Goal: Information Seeking & Learning: Learn about a topic

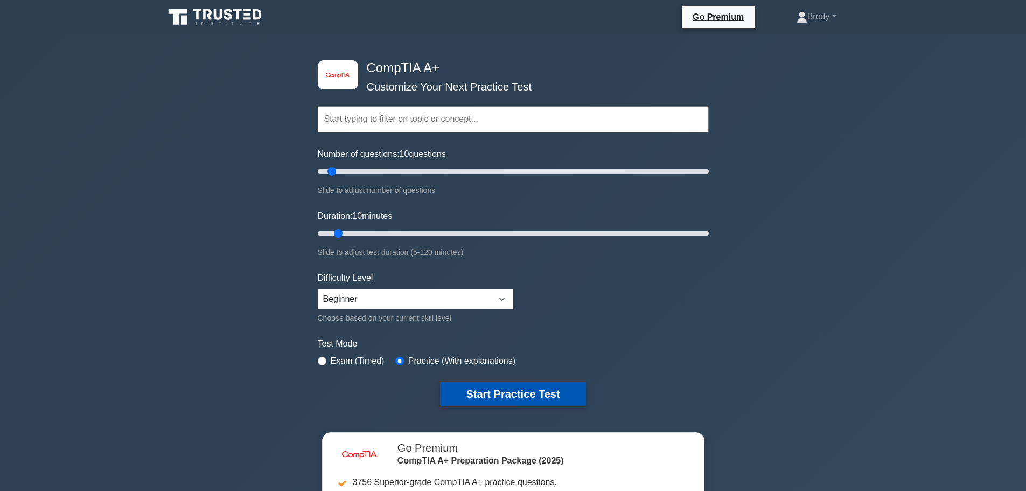
click at [532, 383] on button "Start Practice Test" at bounding box center [512, 393] width 145 height 25
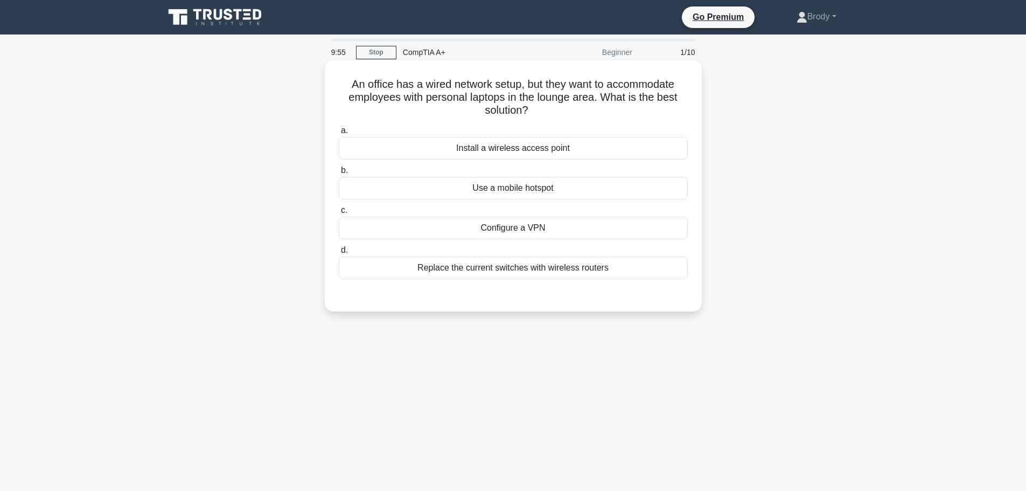
click at [552, 147] on div "Install a wireless access point" at bounding box center [513, 148] width 349 height 23
click at [339, 134] on input "a. Install a wireless access point" at bounding box center [339, 130] width 0 height 7
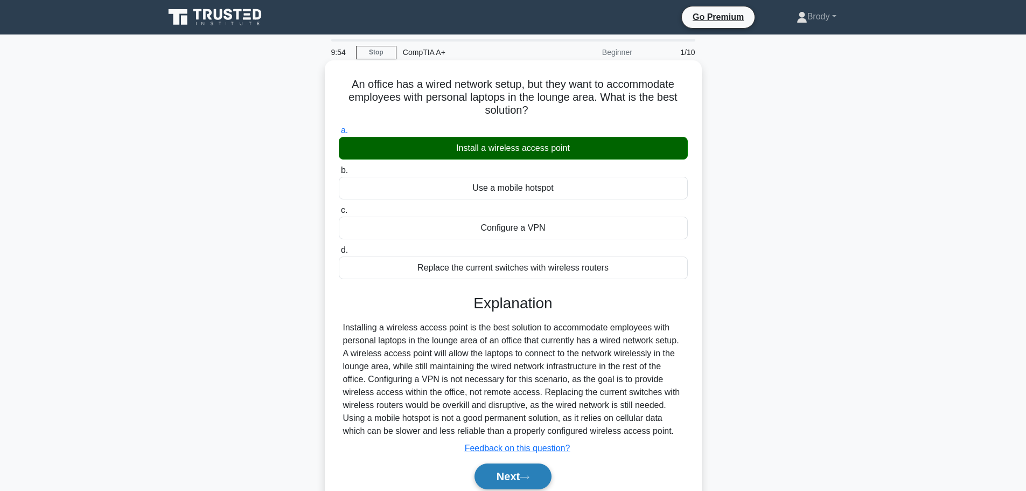
click at [482, 470] on button "Next" at bounding box center [512, 476] width 77 height 26
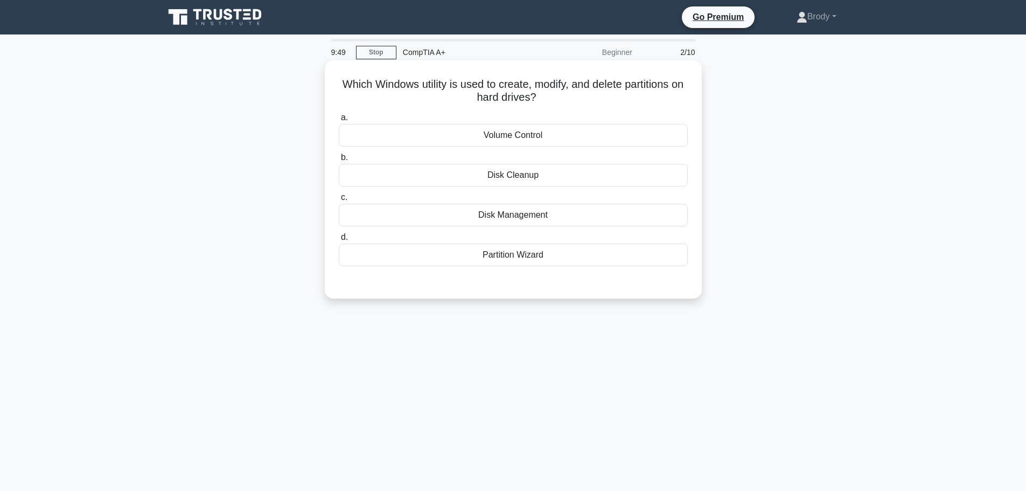
click at [473, 213] on div "Disk Management" at bounding box center [513, 215] width 349 height 23
click at [339, 201] on input "c. Disk Management" at bounding box center [339, 197] width 0 height 7
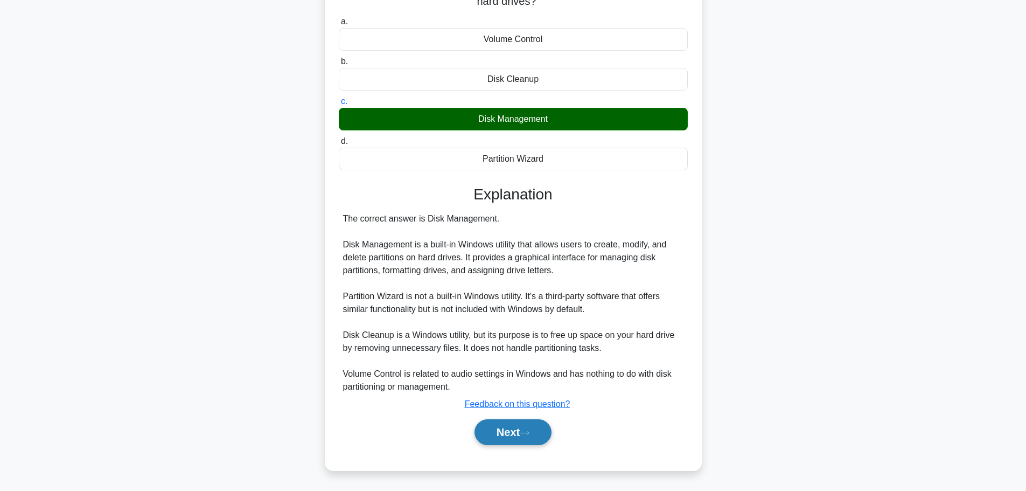
click at [488, 433] on button "Next" at bounding box center [512, 432] width 77 height 26
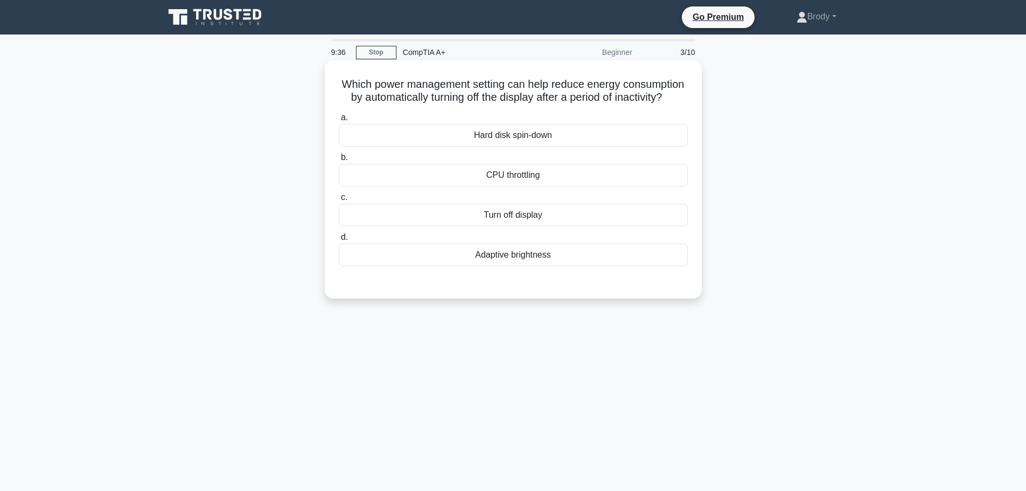
click at [523, 226] on div "Turn off display" at bounding box center [513, 215] width 349 height 23
click at [339, 201] on input "c. Turn off display" at bounding box center [339, 197] width 0 height 7
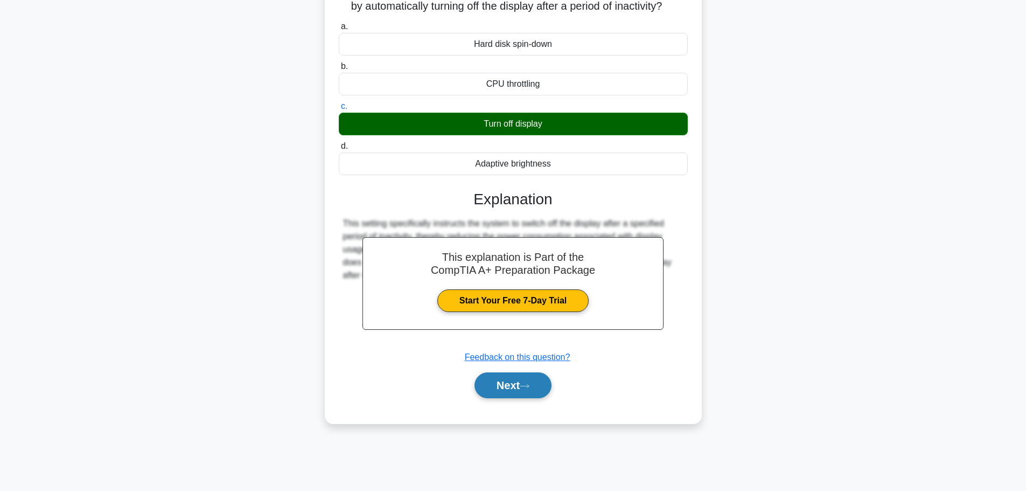
click at [537, 398] on button "Next" at bounding box center [512, 385] width 77 height 26
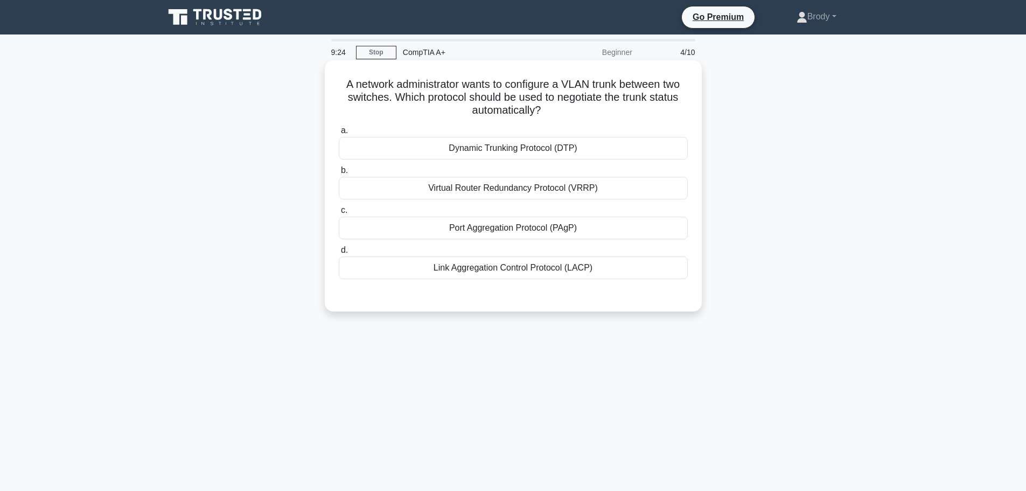
click at [508, 275] on div "Link Aggregation Control Protocol (LACP)" at bounding box center [513, 267] width 349 height 23
click at [339, 254] on input "d. Link Aggregation Control Protocol (LACP)" at bounding box center [339, 250] width 0 height 7
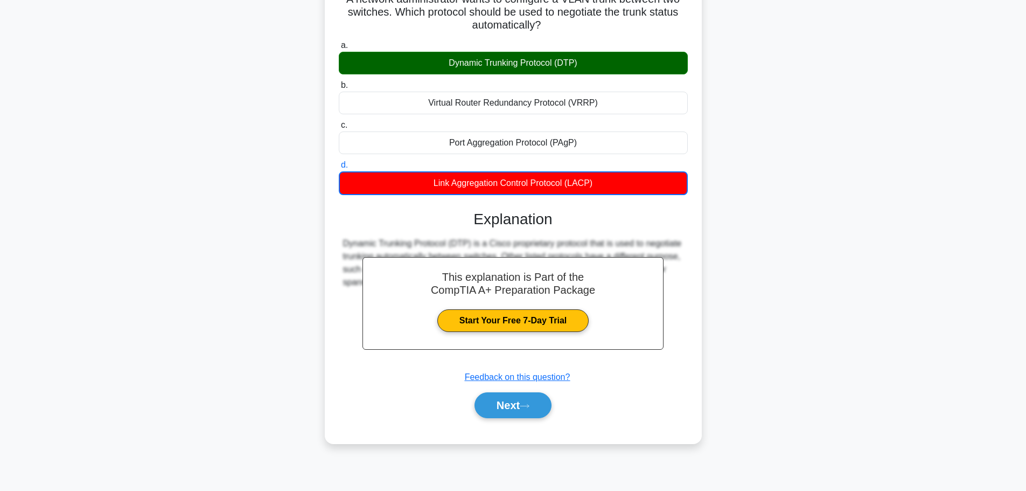
scroll to position [91, 0]
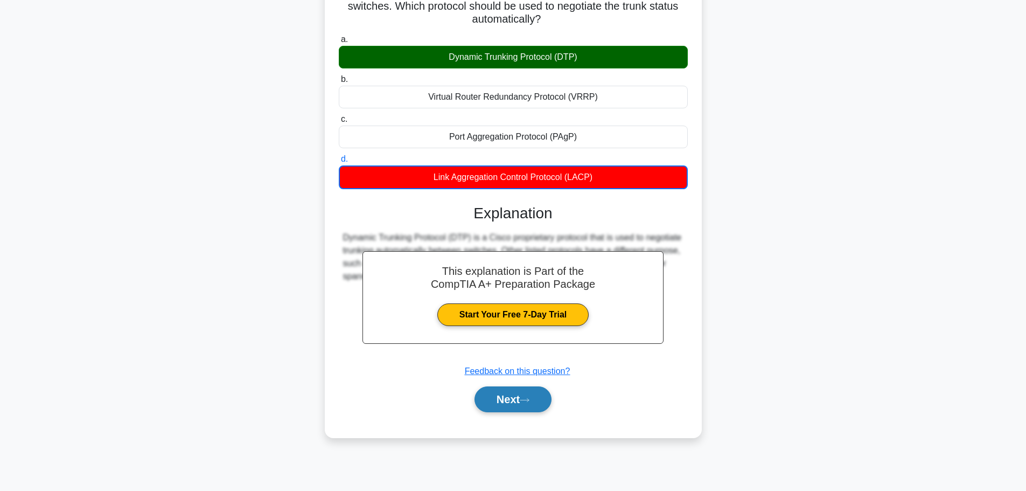
click at [521, 396] on button "Next" at bounding box center [512, 399] width 77 height 26
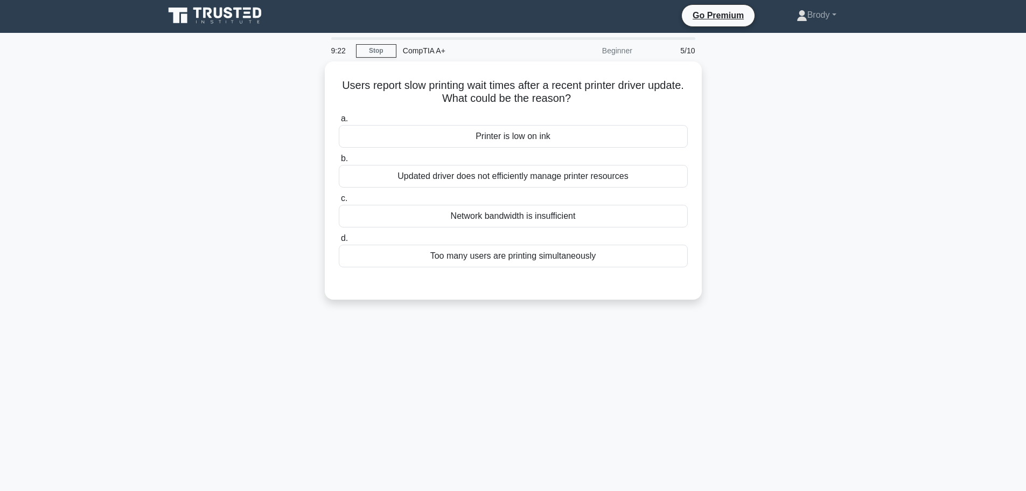
scroll to position [0, 0]
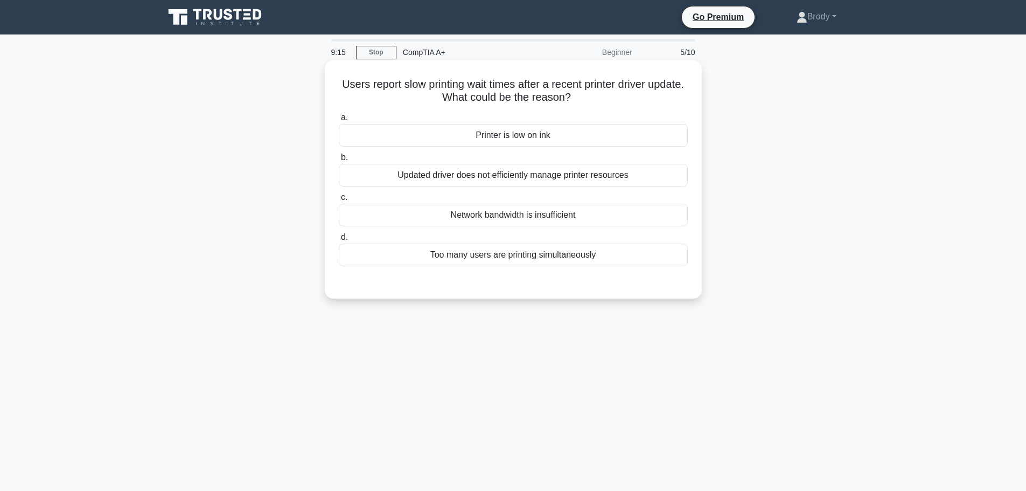
click at [659, 177] on div "Updated driver does not efficiently manage printer resources" at bounding box center [513, 175] width 349 height 23
click at [339, 161] on input "b. Updated driver does not efficiently manage printer resources" at bounding box center [339, 157] width 0 height 7
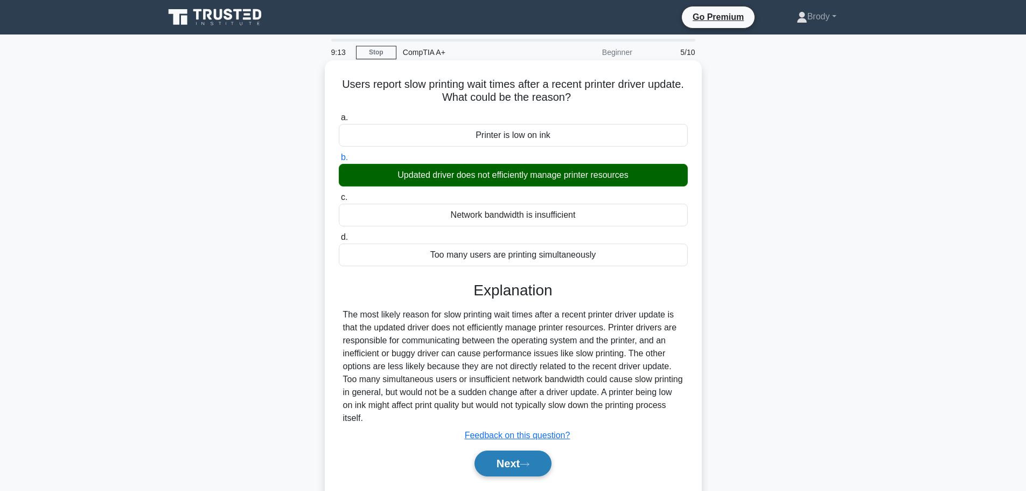
click at [486, 456] on button "Next" at bounding box center [512, 463] width 77 height 26
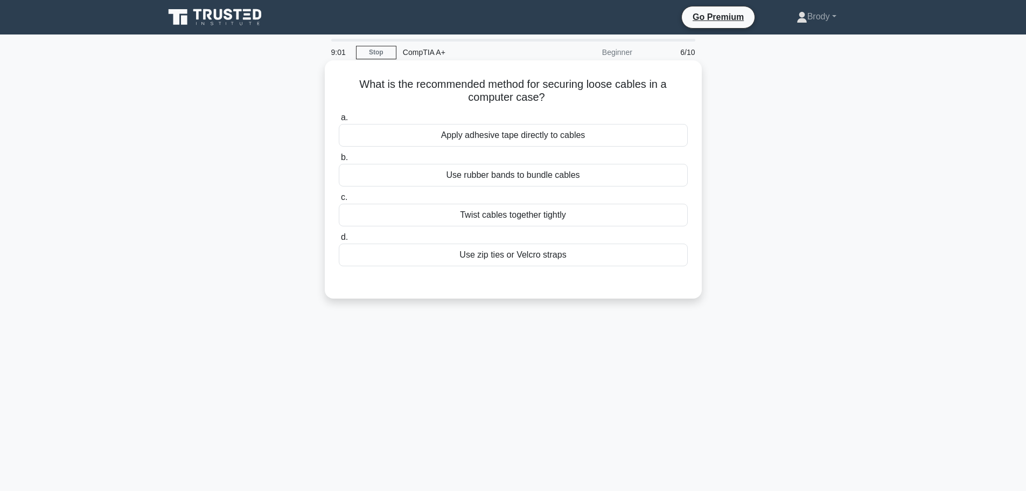
click at [502, 247] on div "Use zip ties or Velcro straps" at bounding box center [513, 254] width 349 height 23
click at [339, 241] on input "d. Use zip ties or Velcro straps" at bounding box center [339, 237] width 0 height 7
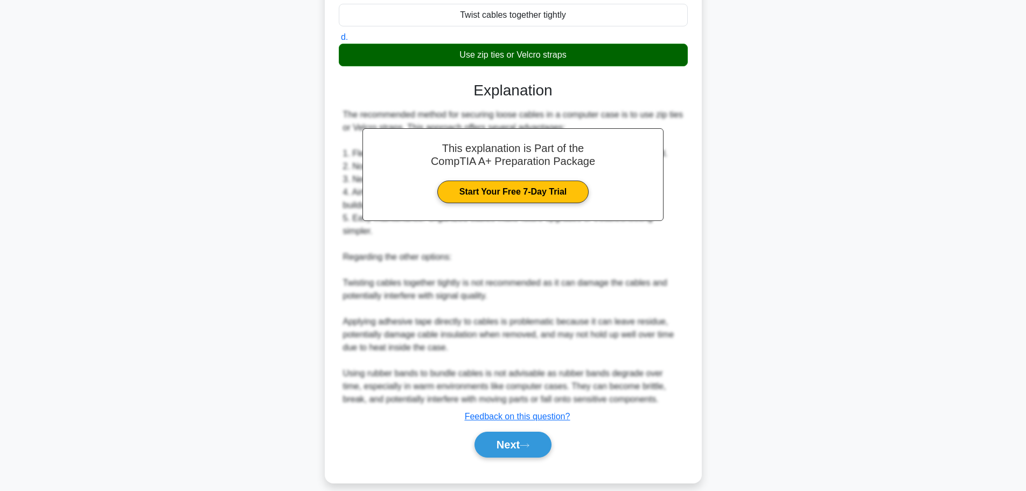
click at [510, 446] on div "Next" at bounding box center [513, 444] width 349 height 34
click at [512, 435] on button "Next" at bounding box center [512, 444] width 77 height 26
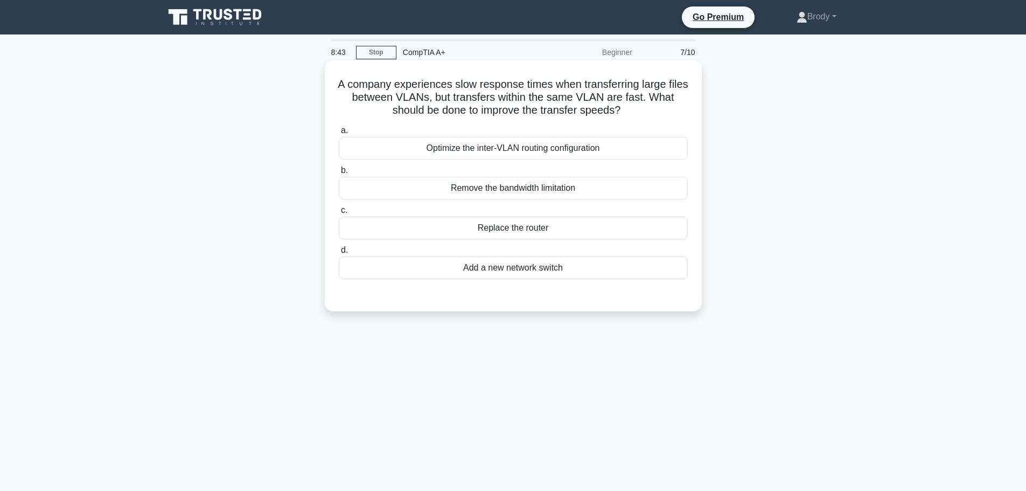
click at [560, 145] on div "Optimize the inter-VLAN routing configuration" at bounding box center [513, 148] width 349 height 23
click at [339, 134] on input "a. Optimize the inter-VLAN routing configuration" at bounding box center [339, 130] width 0 height 7
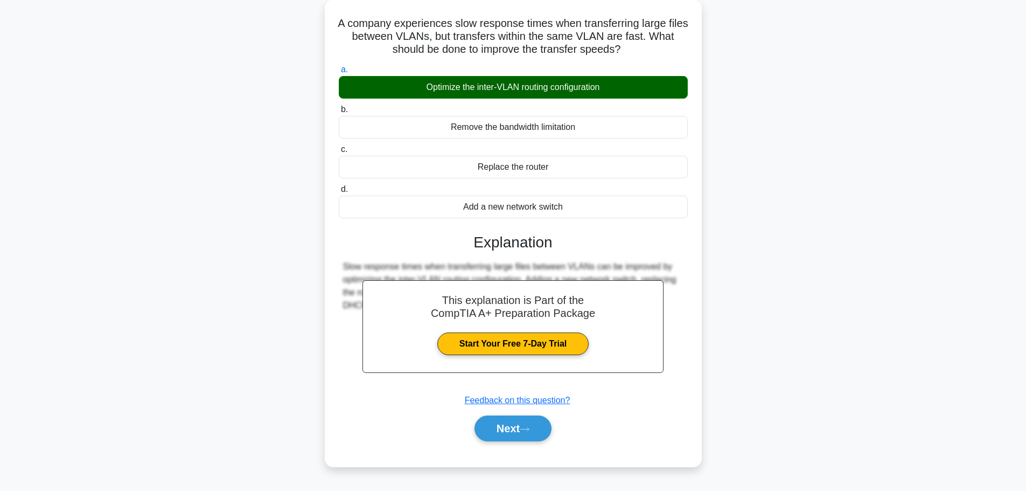
scroll to position [91, 0]
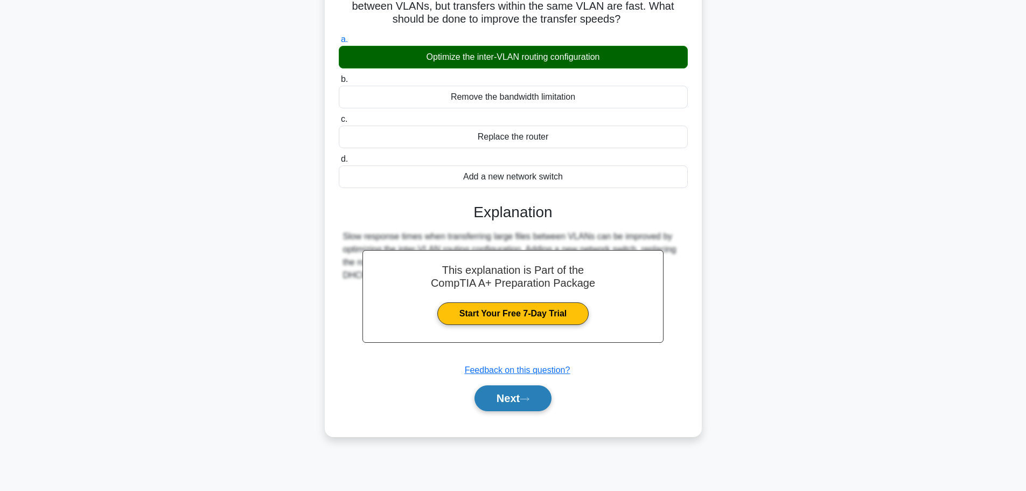
click at [492, 395] on button "Next" at bounding box center [512, 398] width 77 height 26
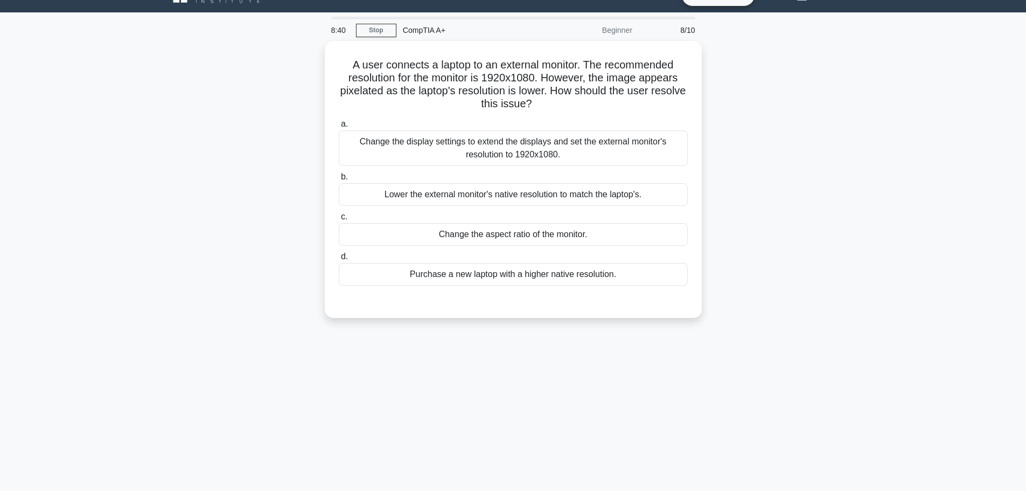
scroll to position [0, 0]
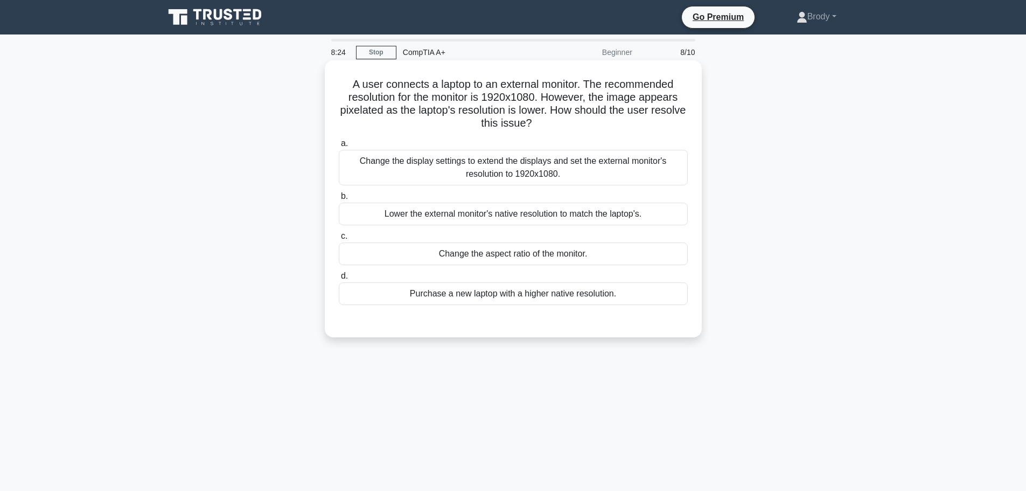
click at [510, 178] on div "Change the display settings to extend the displays and set the external monitor…" at bounding box center [513, 168] width 349 height 36
click at [339, 147] on input "a. Change the display settings to extend the displays and set the external moni…" at bounding box center [339, 143] width 0 height 7
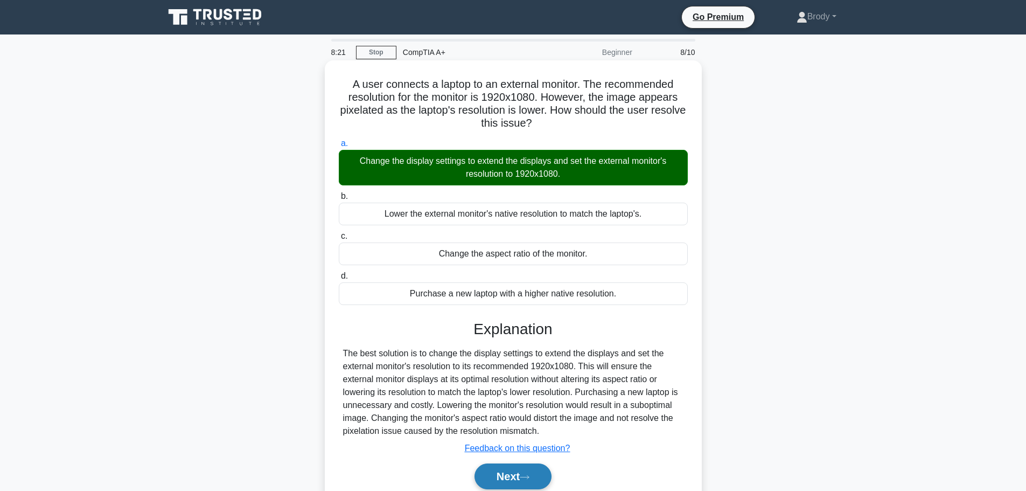
click at [521, 473] on button "Next" at bounding box center [512, 476] width 77 height 26
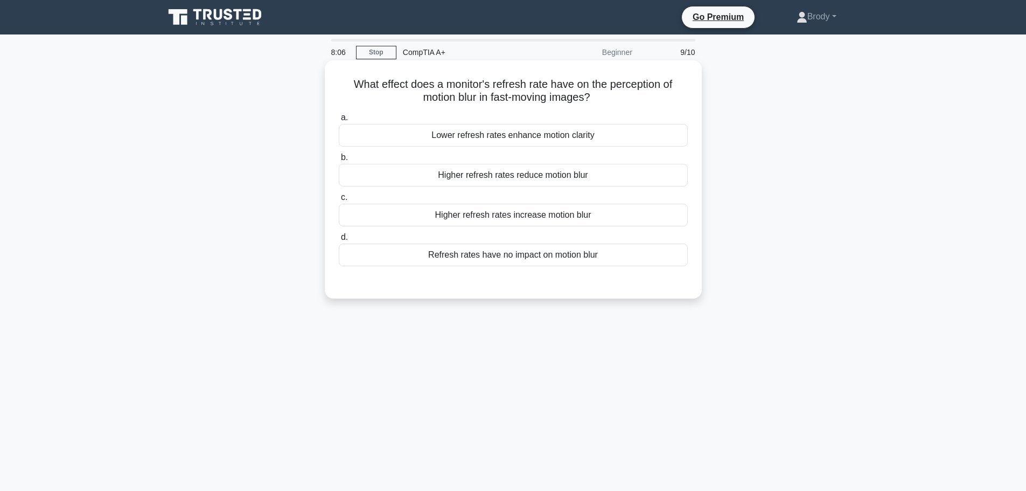
click at [556, 262] on div "Refresh rates have no impact on motion blur" at bounding box center [513, 254] width 349 height 23
click at [339, 241] on input "d. Refresh rates have no impact on motion blur" at bounding box center [339, 237] width 0 height 7
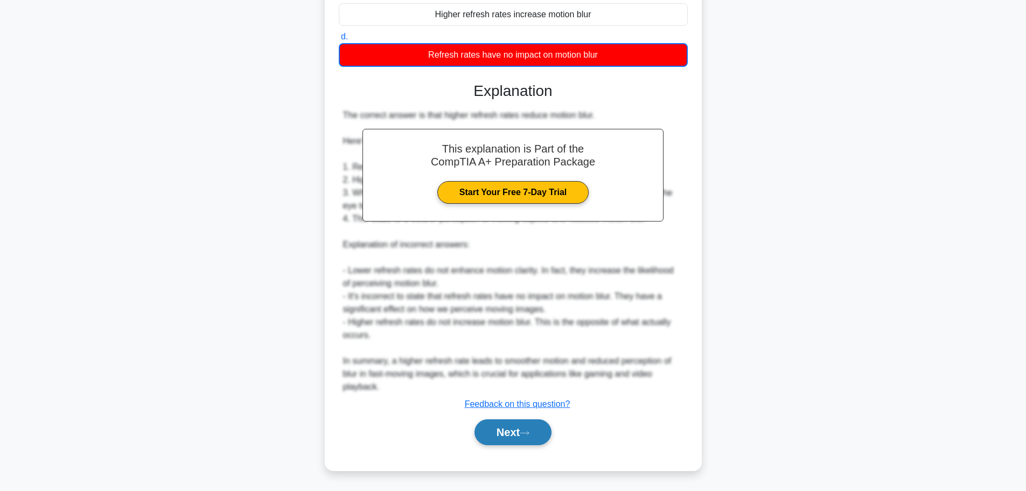
click at [538, 443] on button "Next" at bounding box center [512, 432] width 77 height 26
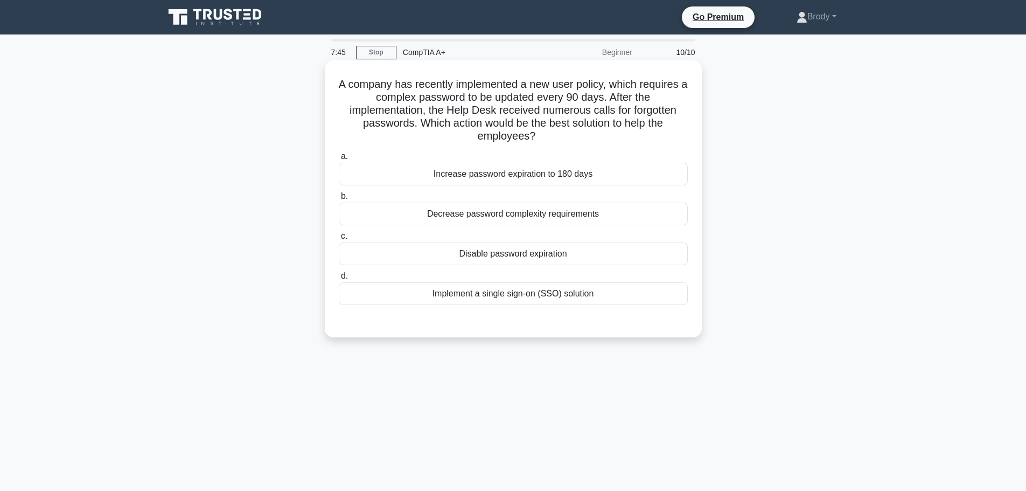
click at [570, 293] on div "Implement a single sign-on (SSO) solution" at bounding box center [513, 293] width 349 height 23
click at [339, 279] on input "d. Implement a single sign-on (SSO) solution" at bounding box center [339, 275] width 0 height 7
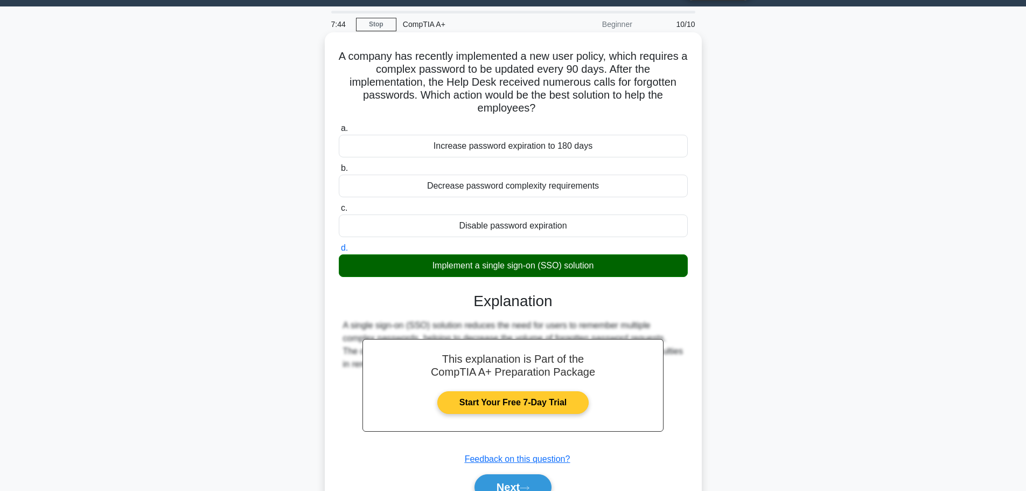
scroll to position [91, 0]
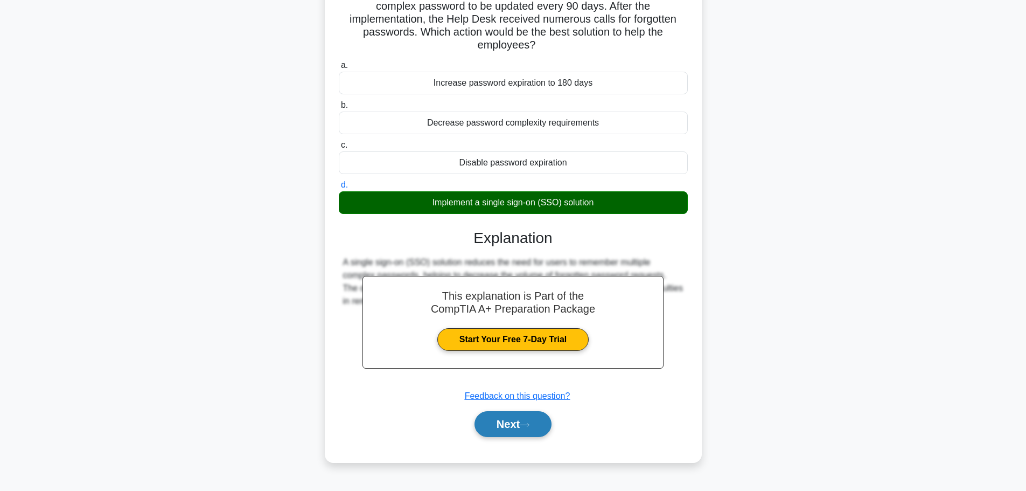
click at [536, 424] on button "Next" at bounding box center [512, 424] width 77 height 26
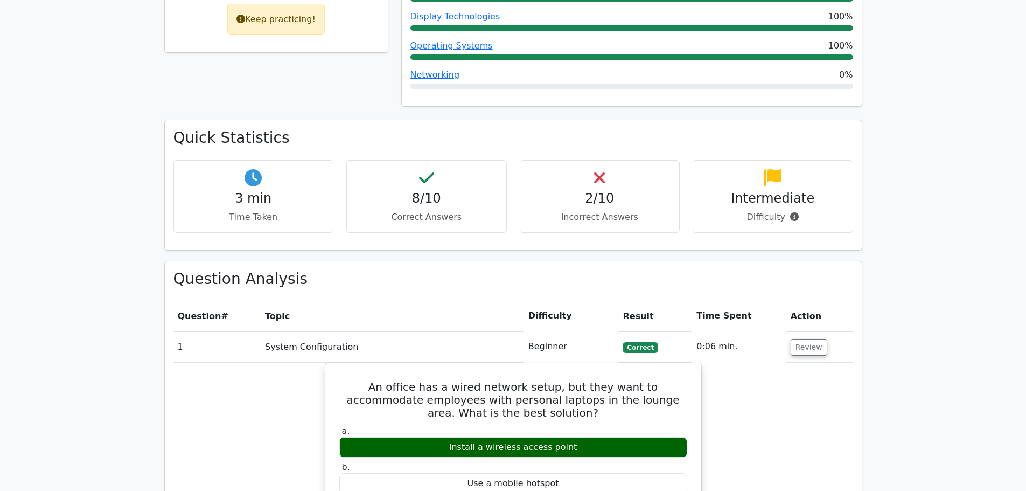
scroll to position [485, 0]
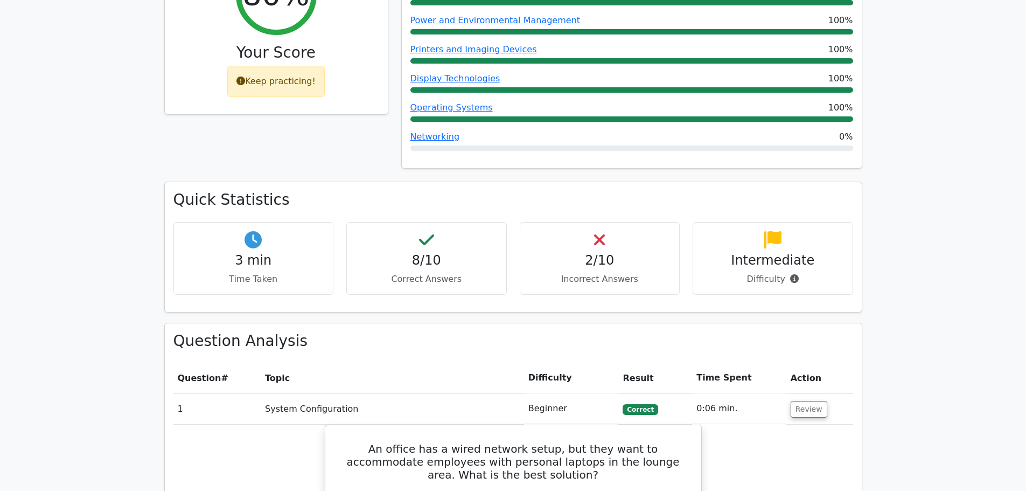
click at [564, 393] on td "Beginner" at bounding box center [571, 408] width 95 height 31
click at [800, 401] on button "Review" at bounding box center [809, 409] width 37 height 17
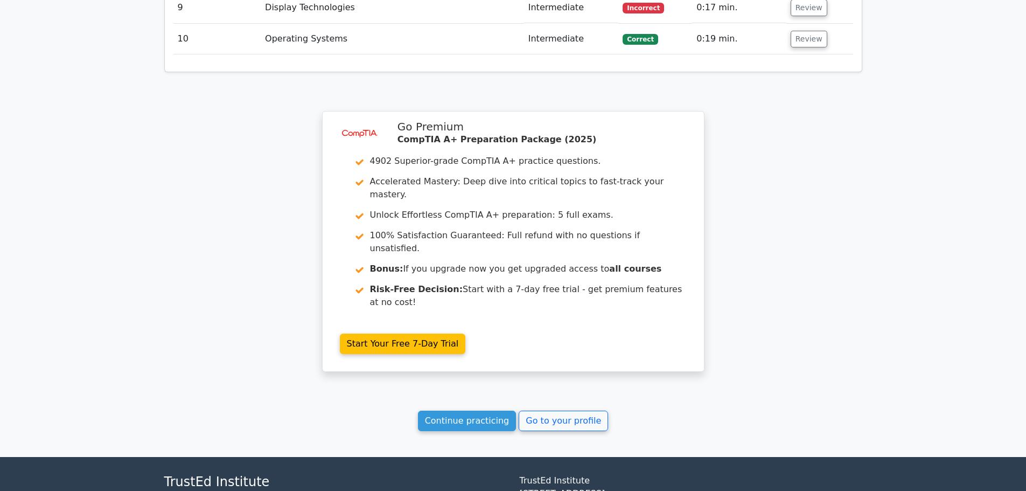
scroll to position [1152, 0]
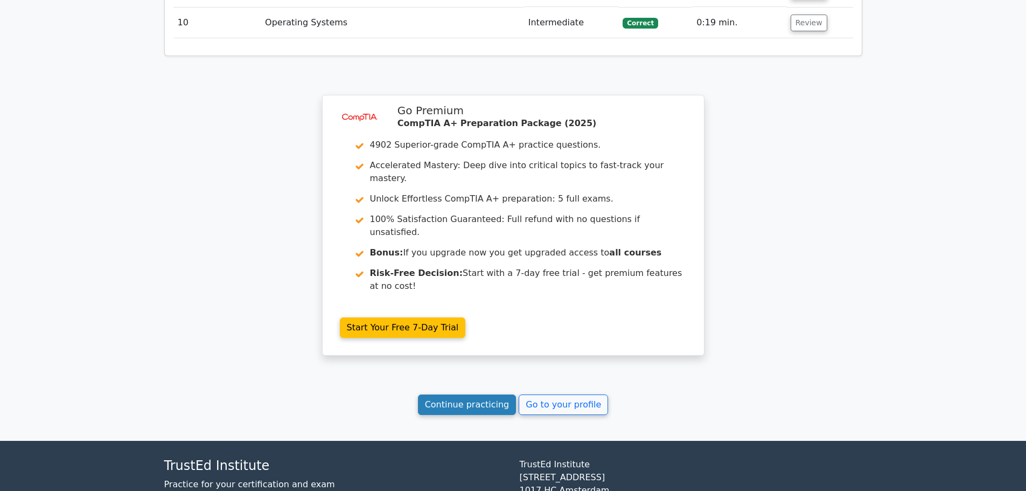
click at [456, 394] on link "Continue practicing" at bounding box center [467, 404] width 99 height 20
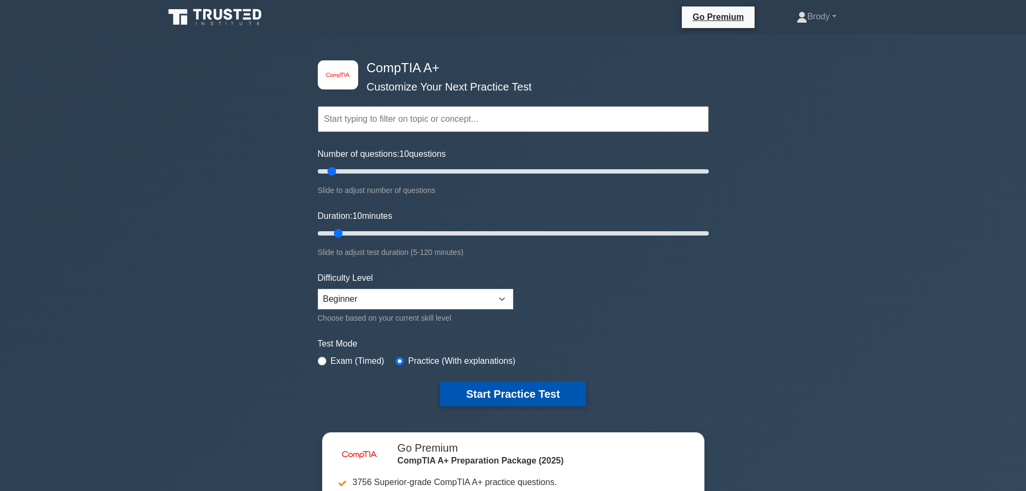
click at [527, 395] on button "Start Practice Test" at bounding box center [512, 393] width 145 height 25
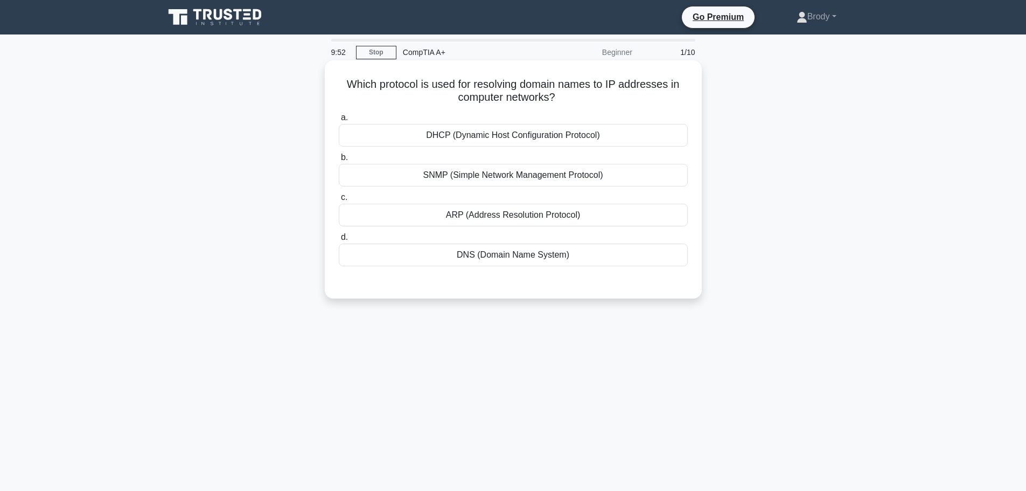
click at [588, 258] on div "DNS (Domain Name System)" at bounding box center [513, 254] width 349 height 23
click at [339, 241] on input "d. DNS (Domain Name System)" at bounding box center [339, 237] width 0 height 7
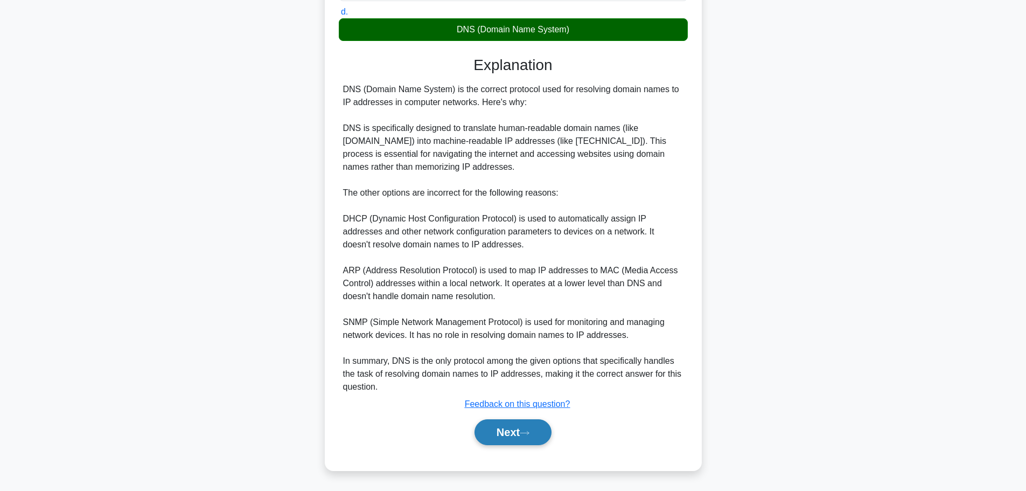
click at [535, 424] on button "Next" at bounding box center [512, 432] width 77 height 26
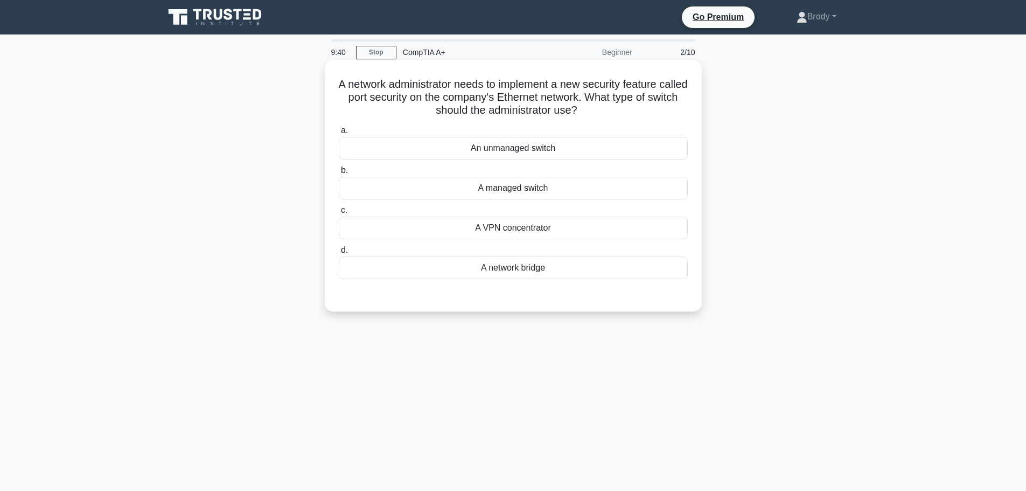
click at [537, 185] on div "A managed switch" at bounding box center [513, 188] width 349 height 23
click at [339, 174] on input "b. A managed switch" at bounding box center [339, 170] width 0 height 7
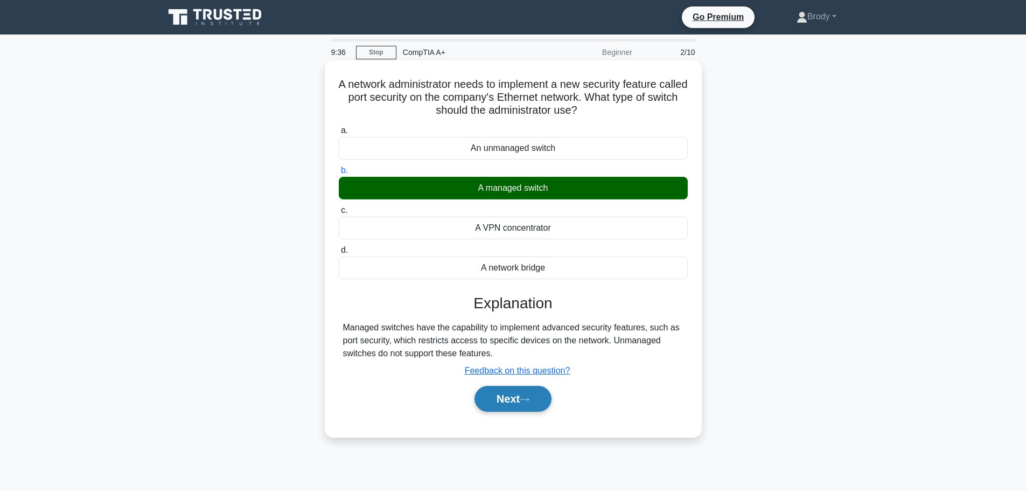
click at [517, 411] on button "Next" at bounding box center [512, 399] width 77 height 26
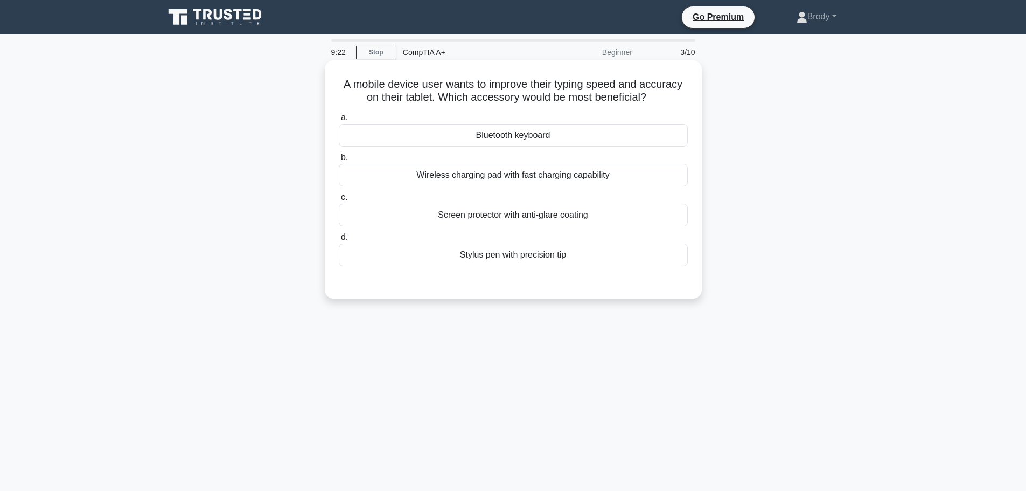
click at [486, 138] on div "Bluetooth keyboard" at bounding box center [513, 135] width 349 height 23
click at [339, 121] on input "a. Bluetooth keyboard" at bounding box center [339, 117] width 0 height 7
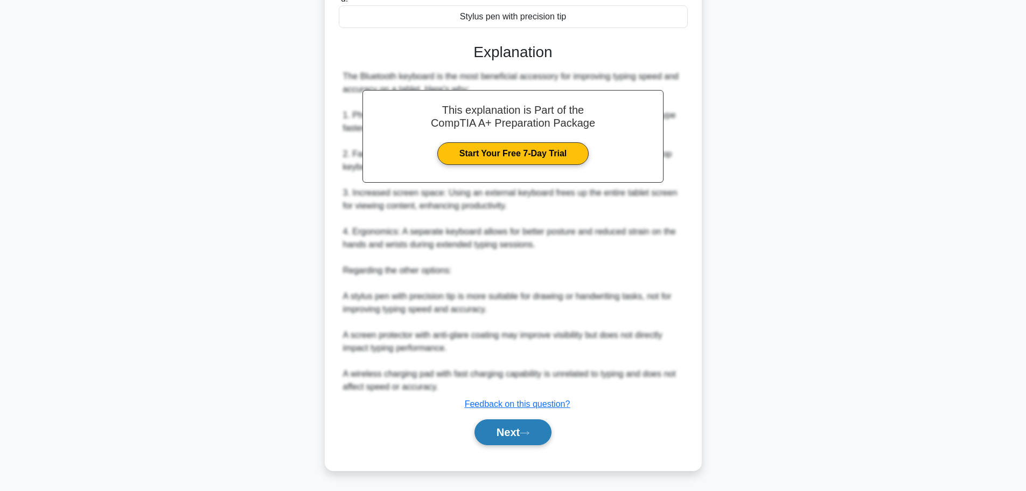
click at [523, 423] on button "Next" at bounding box center [512, 432] width 77 height 26
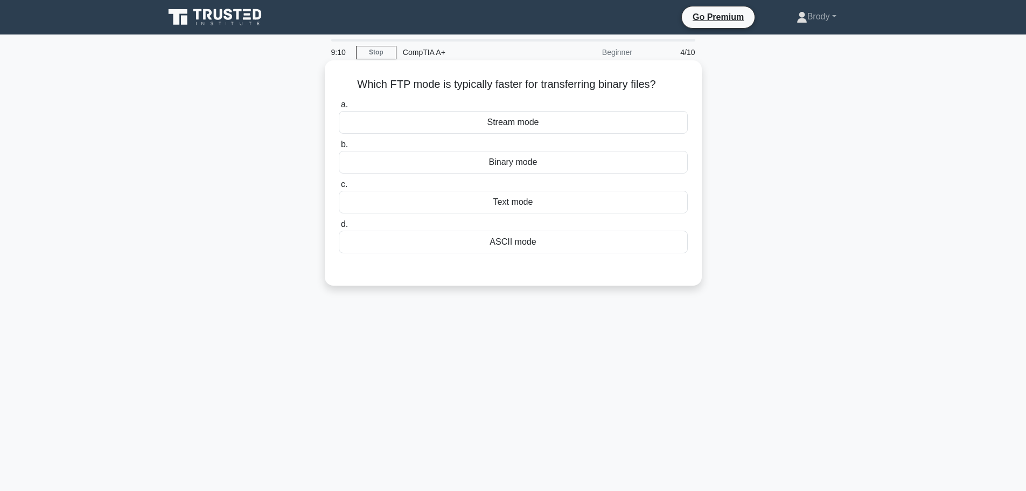
click at [479, 197] on div "Text mode" at bounding box center [513, 202] width 349 height 23
click at [339, 188] on input "c. Text mode" at bounding box center [339, 184] width 0 height 7
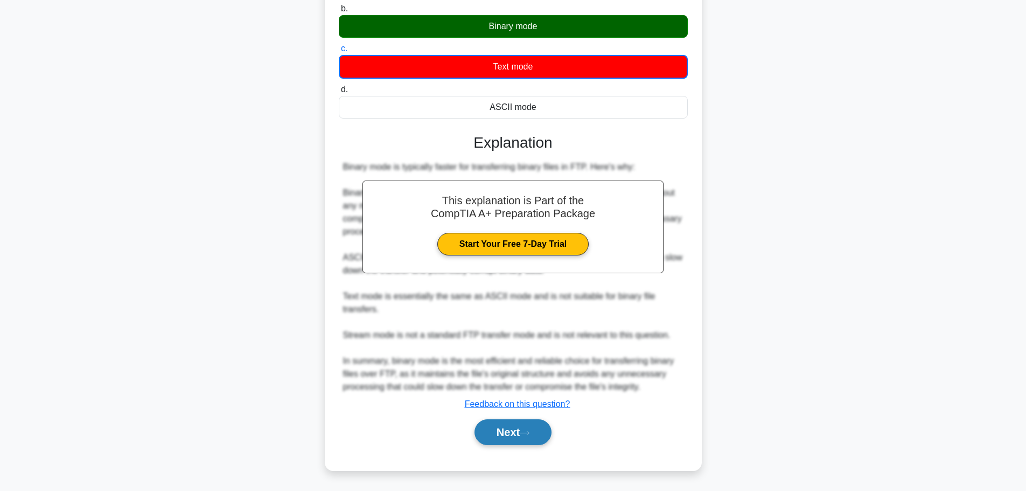
click at [549, 432] on button "Next" at bounding box center [512, 432] width 77 height 26
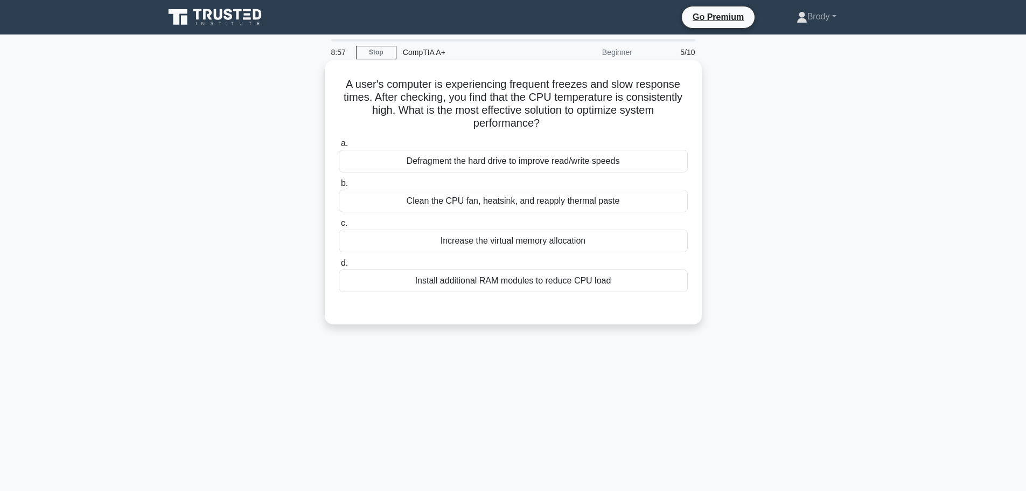
click at [586, 202] on div "Clean the CPU fan, heatsink, and reapply thermal paste" at bounding box center [513, 201] width 349 height 23
click at [339, 187] on input "b. Clean the CPU fan, heatsink, and reapply thermal paste" at bounding box center [339, 183] width 0 height 7
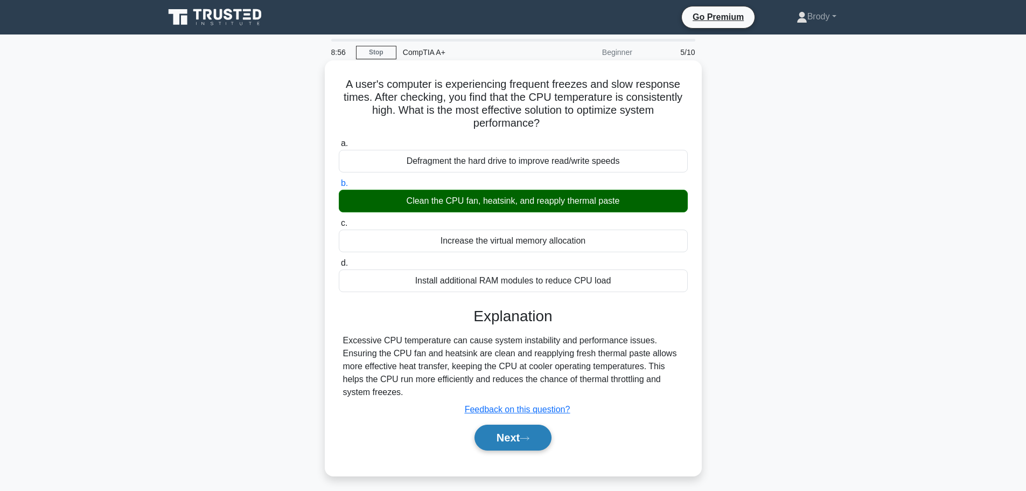
click at [529, 439] on icon at bounding box center [525, 438] width 10 height 6
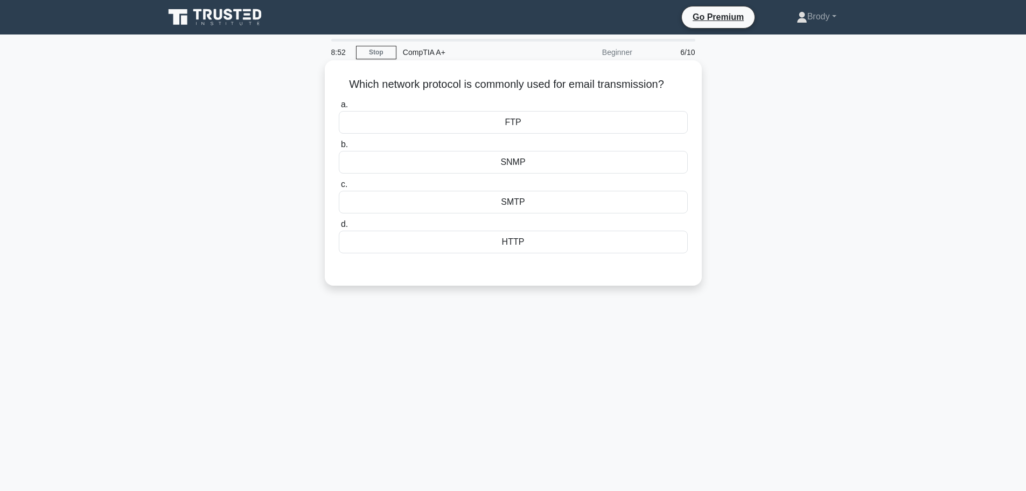
click at [559, 199] on div "SMTP" at bounding box center [513, 202] width 349 height 23
click at [339, 188] on input "c. SMTP" at bounding box center [339, 184] width 0 height 7
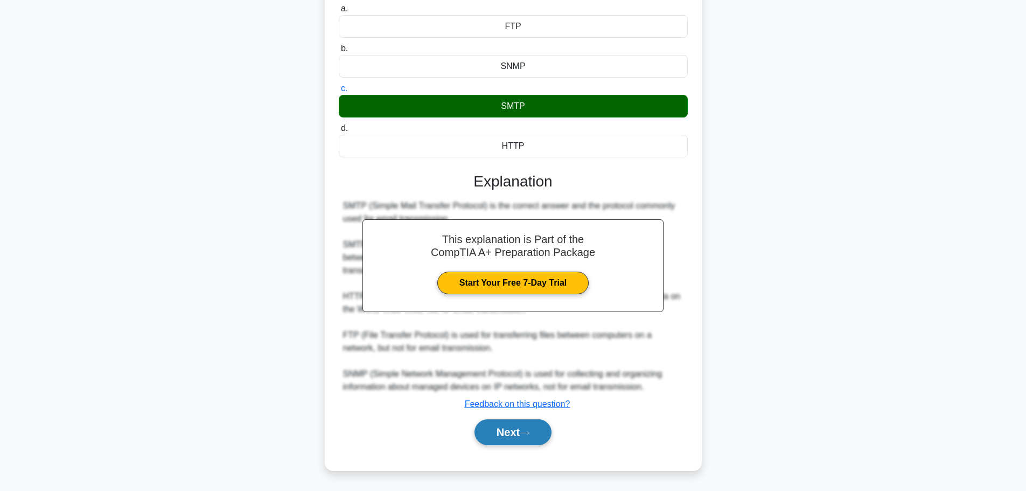
click at [529, 423] on button "Next" at bounding box center [512, 432] width 77 height 26
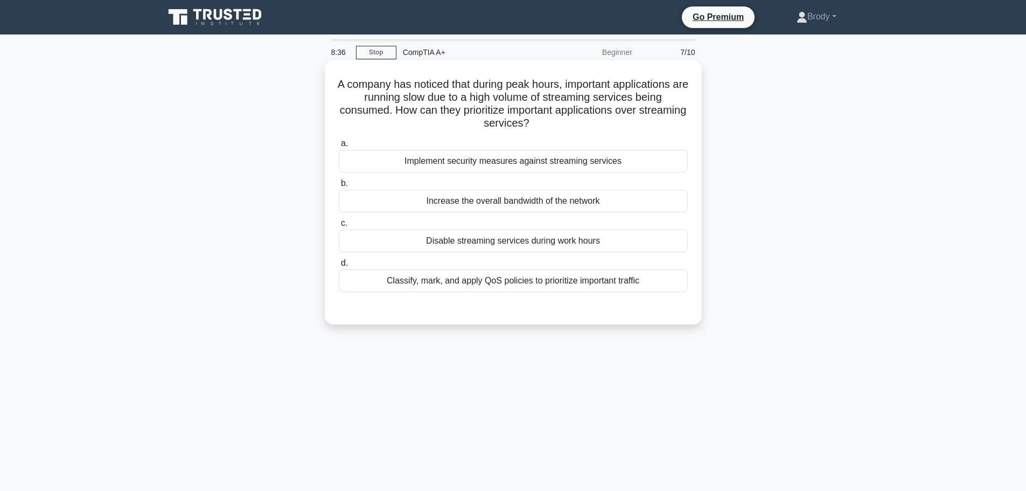
click at [651, 287] on div "Classify, mark, and apply QoS policies to prioritize important traffic" at bounding box center [513, 280] width 349 height 23
click at [339, 267] on input "d. Classify, mark, and apply QoS policies to prioritize important traffic" at bounding box center [339, 263] width 0 height 7
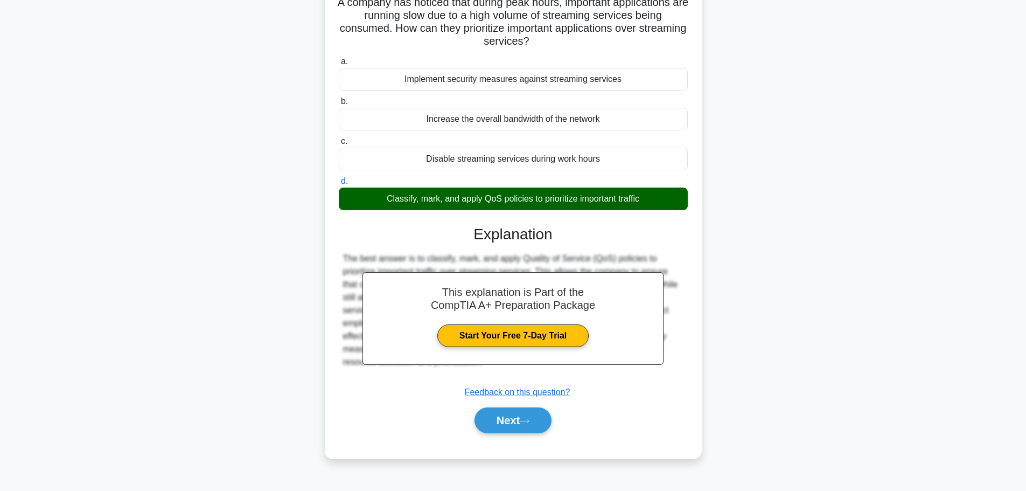
scroll to position [91, 0]
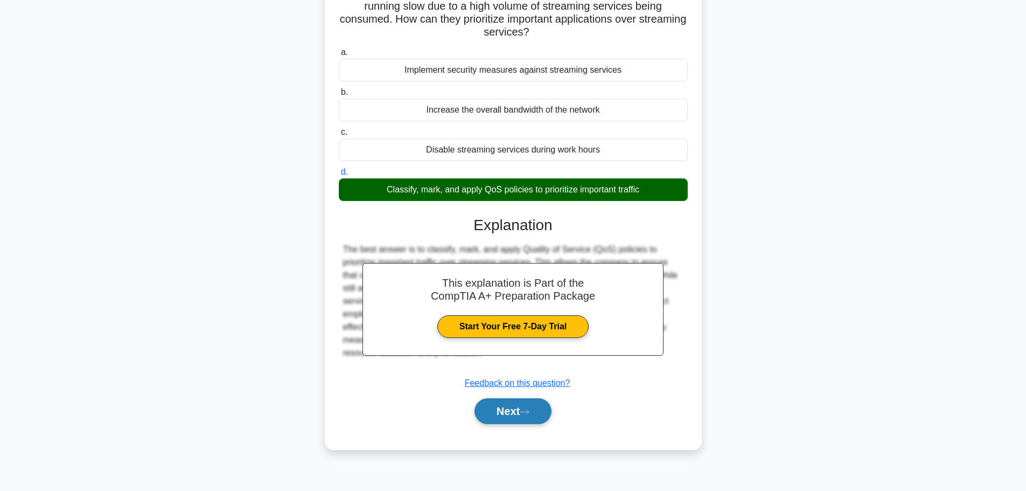
click at [540, 410] on button "Next" at bounding box center [512, 411] width 77 height 26
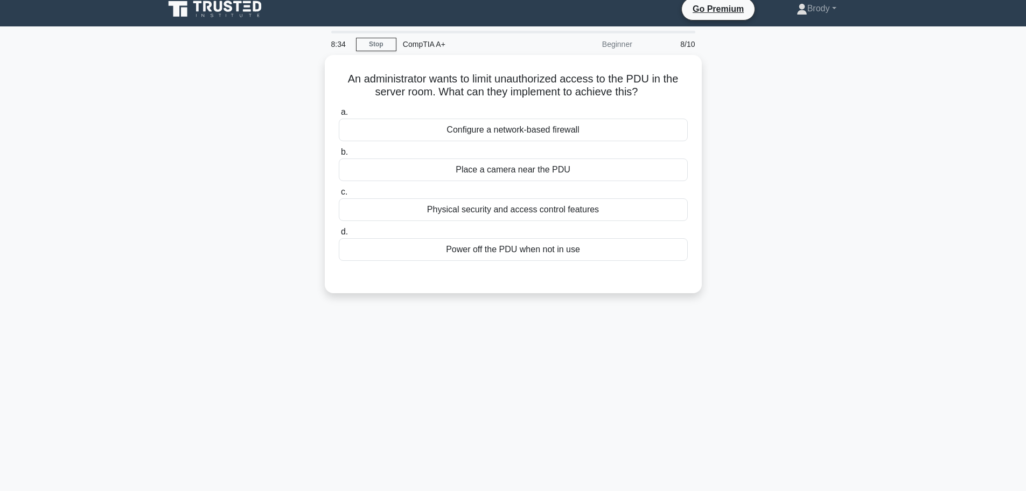
scroll to position [0, 0]
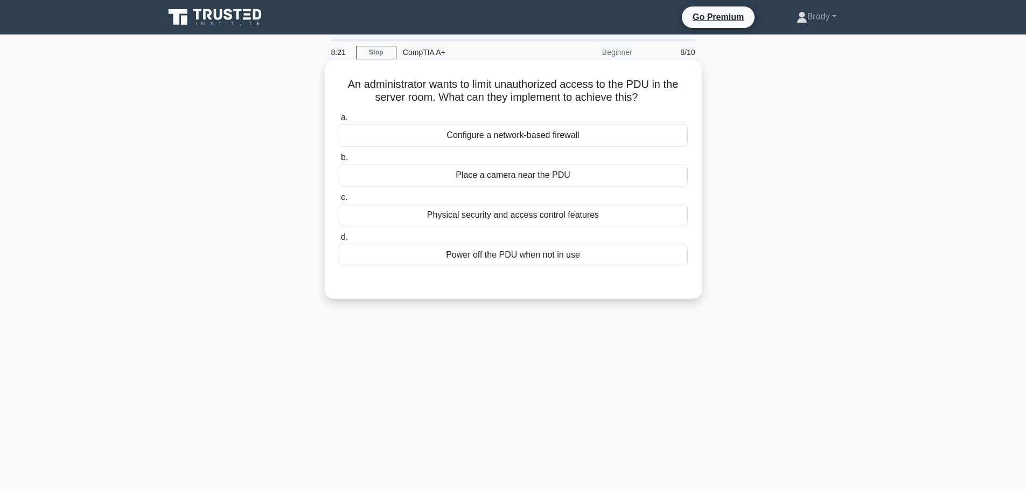
click at [592, 219] on div "Physical security and access control features" at bounding box center [513, 215] width 349 height 23
click at [339, 201] on input "c. Physical security and access control features" at bounding box center [339, 197] width 0 height 7
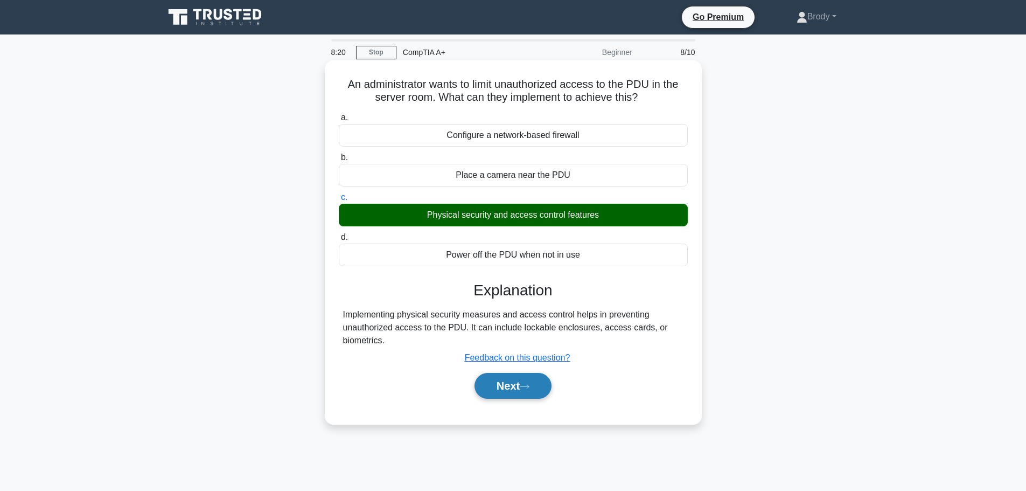
click at [543, 395] on button "Next" at bounding box center [512, 386] width 77 height 26
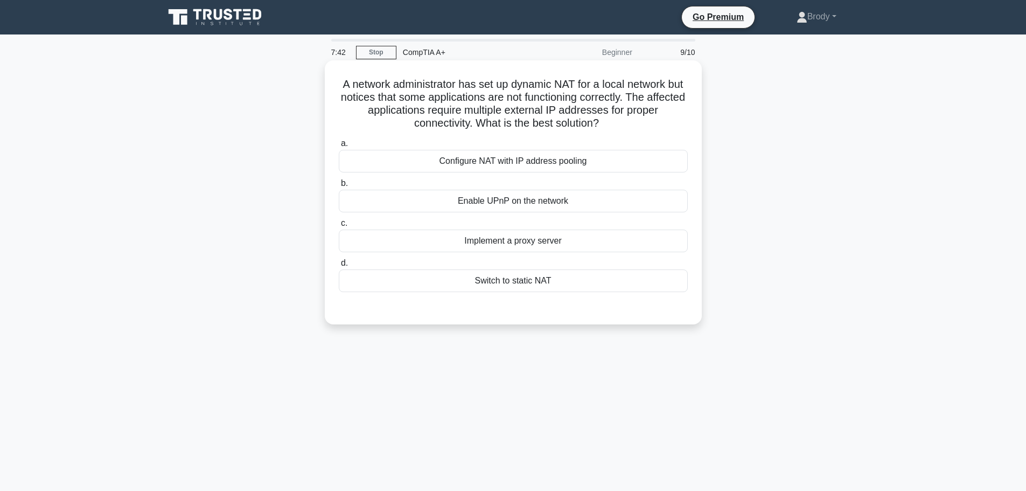
drag, startPoint x: 493, startPoint y: 125, endPoint x: 423, endPoint y: 135, distance: 70.7
click at [423, 135] on div "A network administrator has set up dynamic NAT for a local network but notices …" at bounding box center [513, 192] width 368 height 255
click at [662, 164] on div "Configure NAT with IP address pooling" at bounding box center [513, 161] width 349 height 23
click at [339, 147] on input "a. Configure NAT with IP address pooling" at bounding box center [339, 143] width 0 height 7
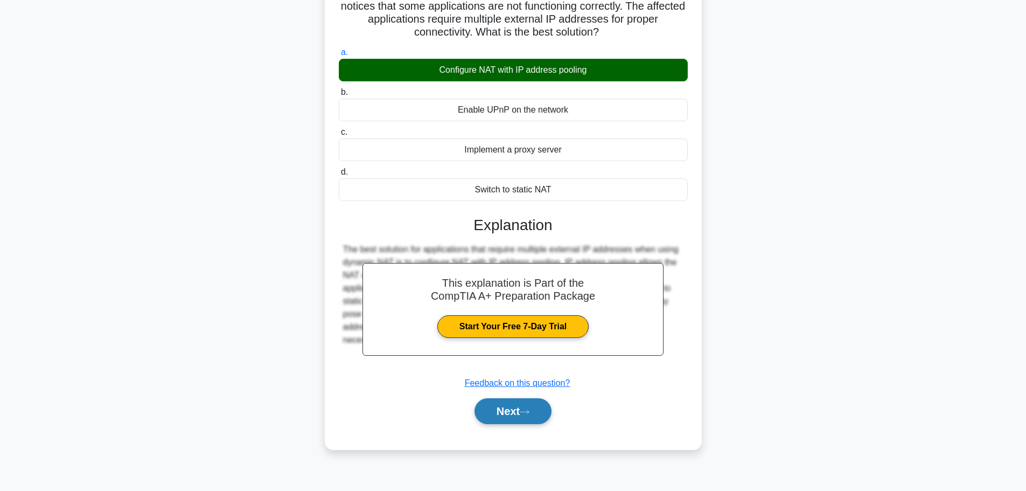
click at [541, 407] on button "Next" at bounding box center [512, 411] width 77 height 26
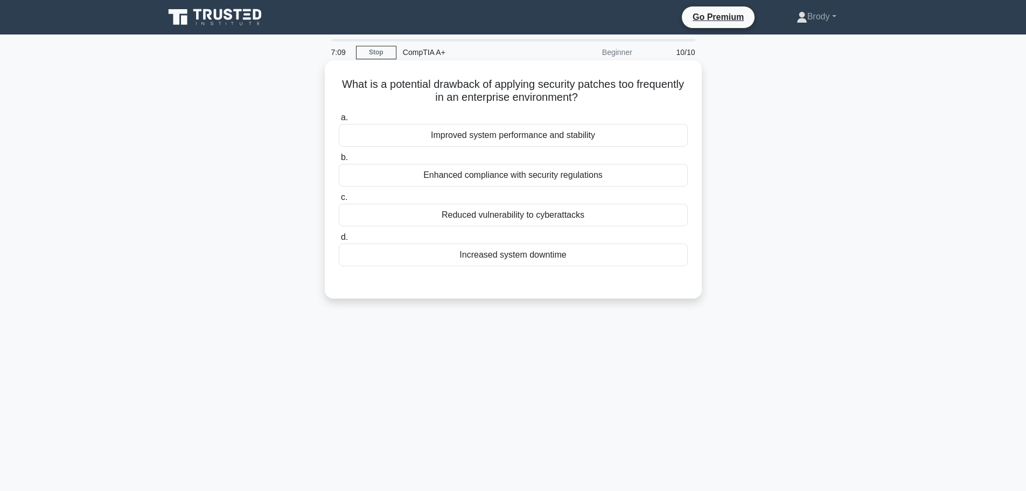
click at [580, 251] on div "Increased system downtime" at bounding box center [513, 254] width 349 height 23
click at [339, 241] on input "d. Increased system downtime" at bounding box center [339, 237] width 0 height 7
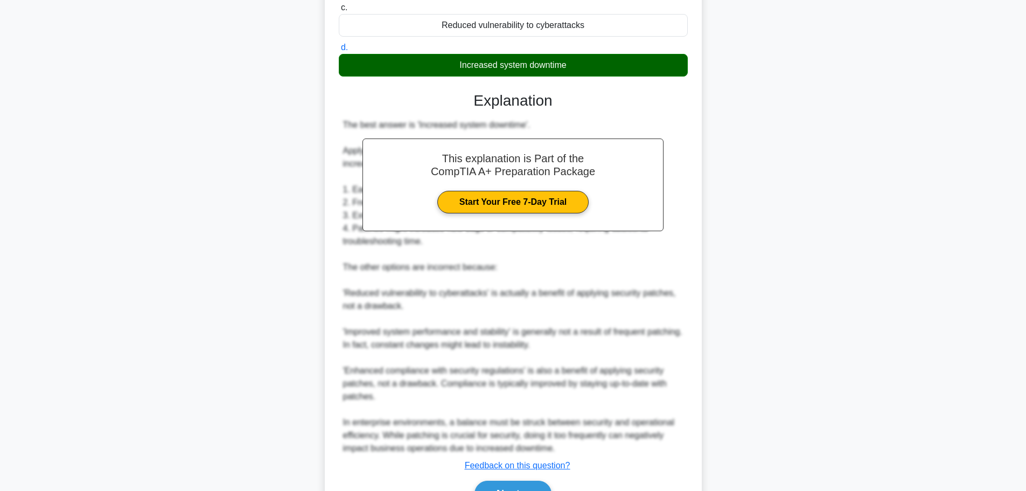
scroll to position [215, 0]
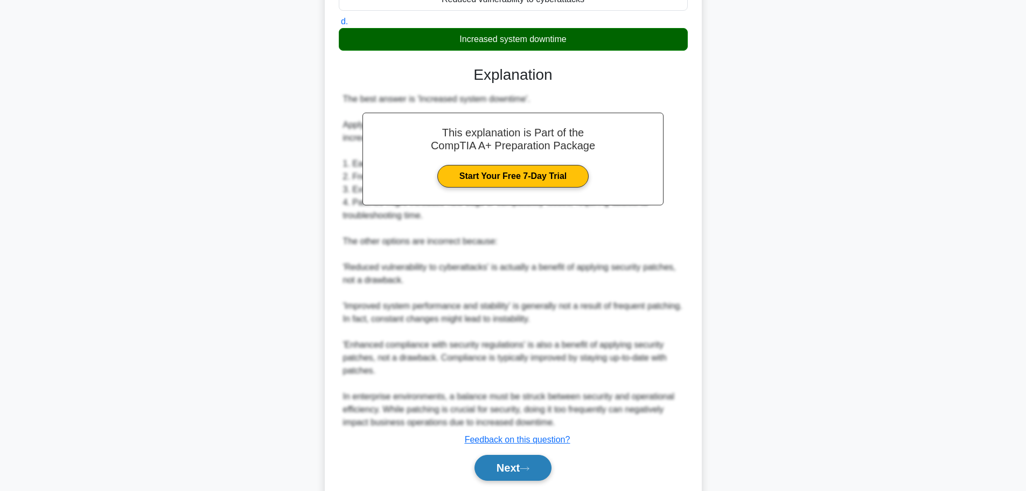
click at [516, 472] on button "Next" at bounding box center [512, 467] width 77 height 26
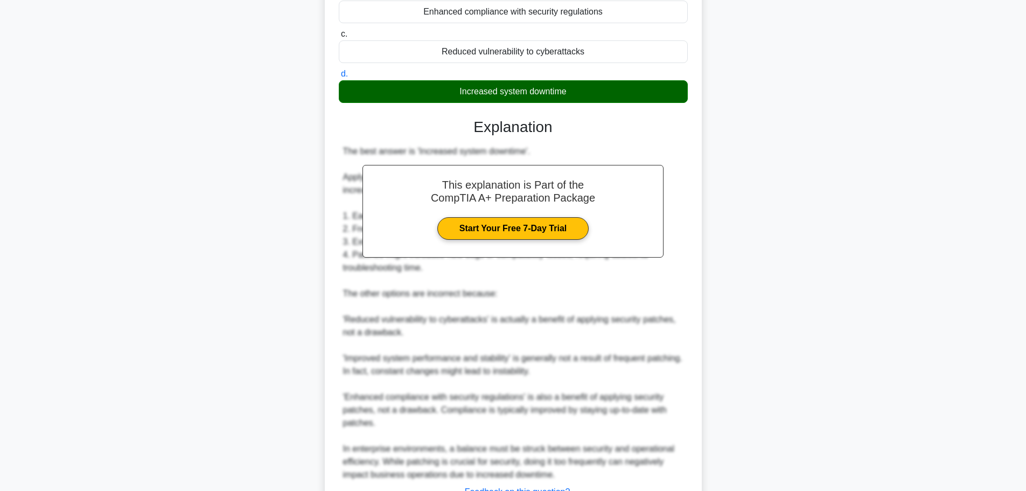
scroll to position [162, 0]
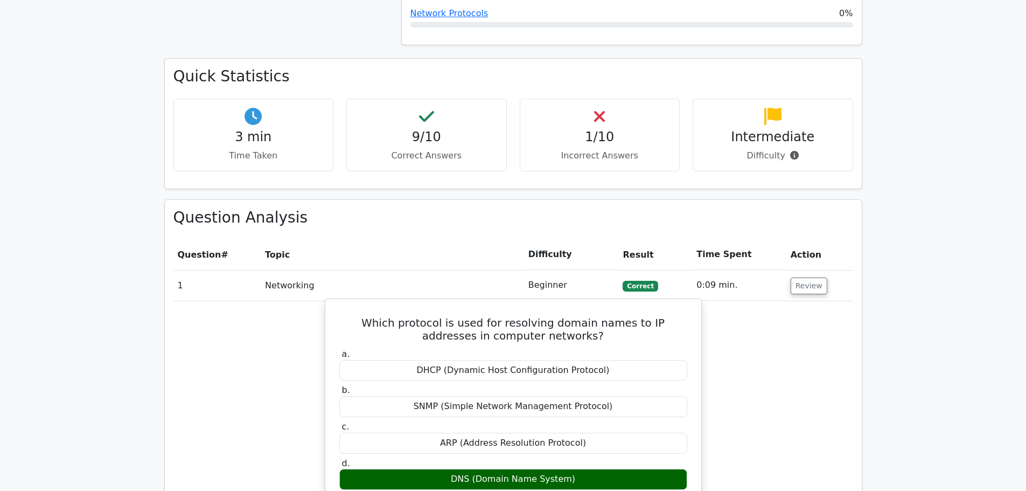
scroll to position [646, 0]
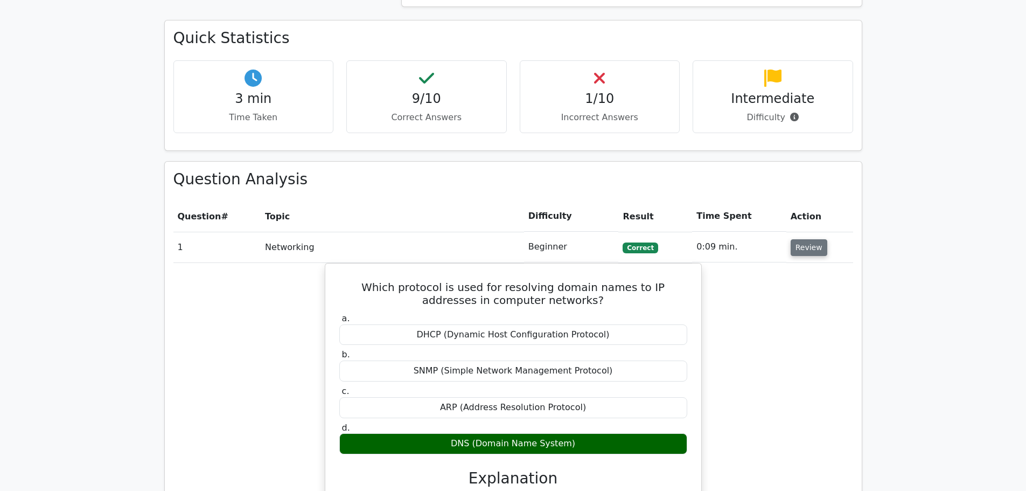
click at [811, 239] on button "Review" at bounding box center [809, 247] width 37 height 17
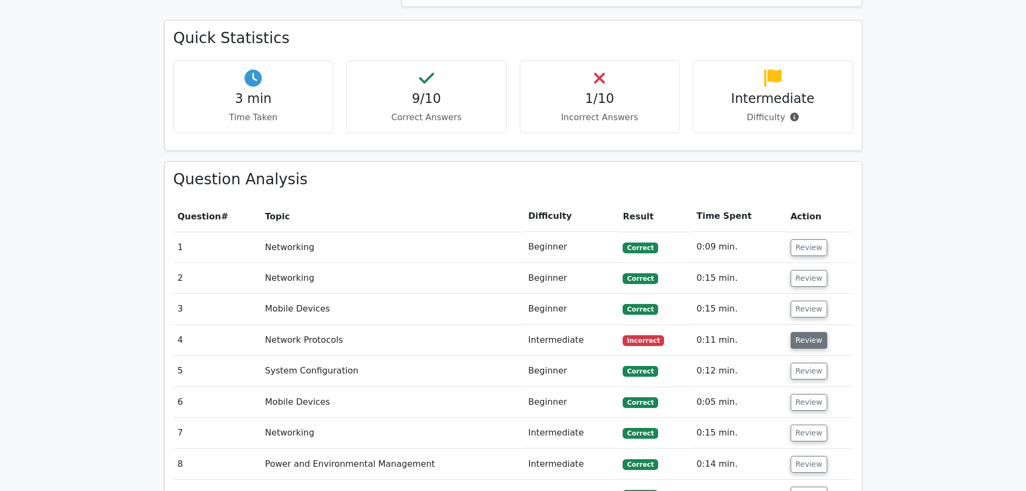
click at [806, 332] on button "Review" at bounding box center [809, 340] width 37 height 17
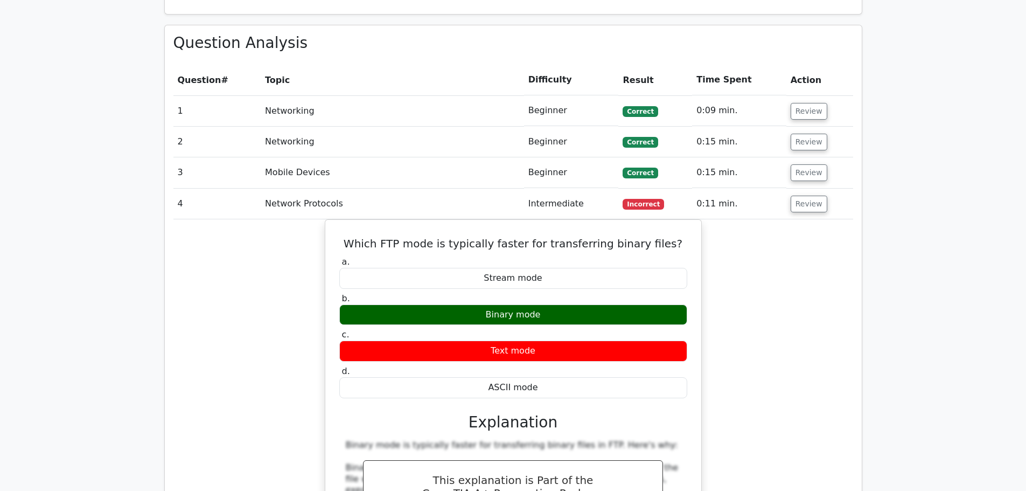
scroll to position [862, 0]
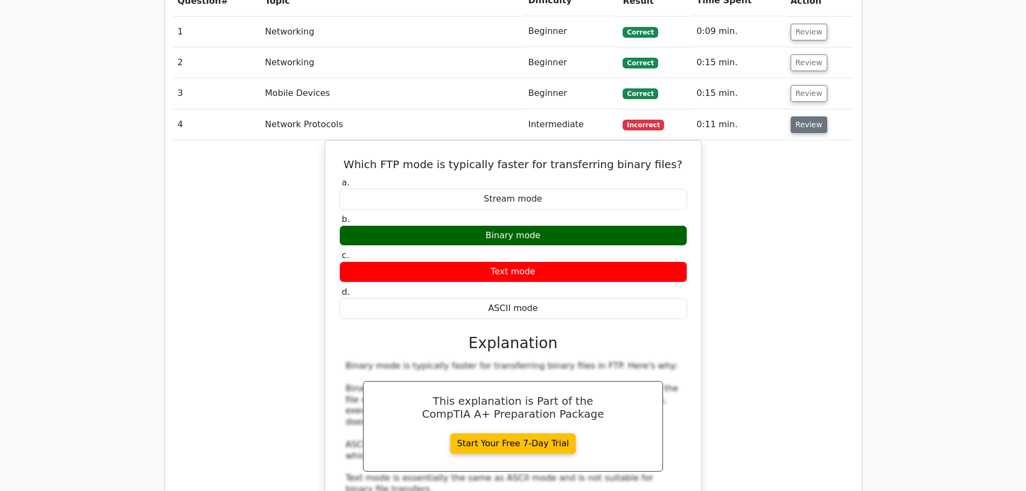
click at [814, 116] on button "Review" at bounding box center [809, 124] width 37 height 17
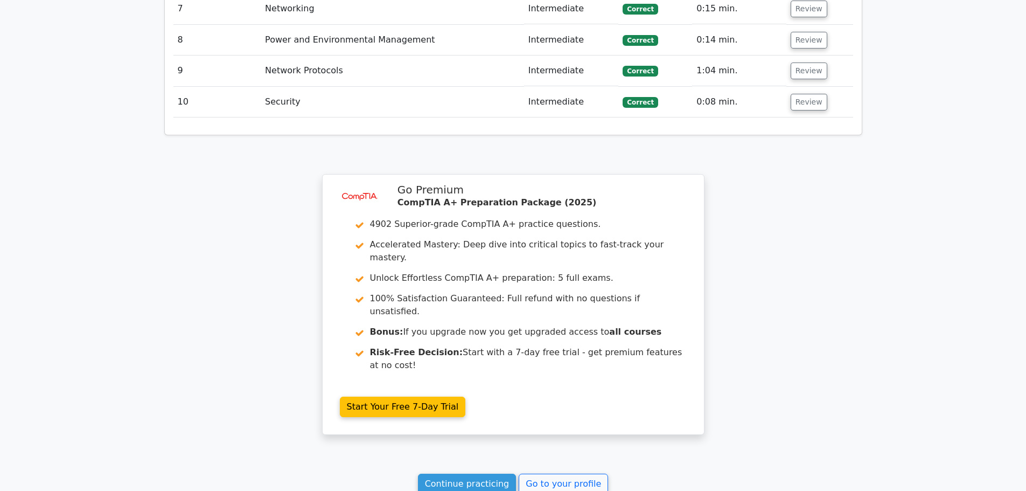
scroll to position [1131, 0]
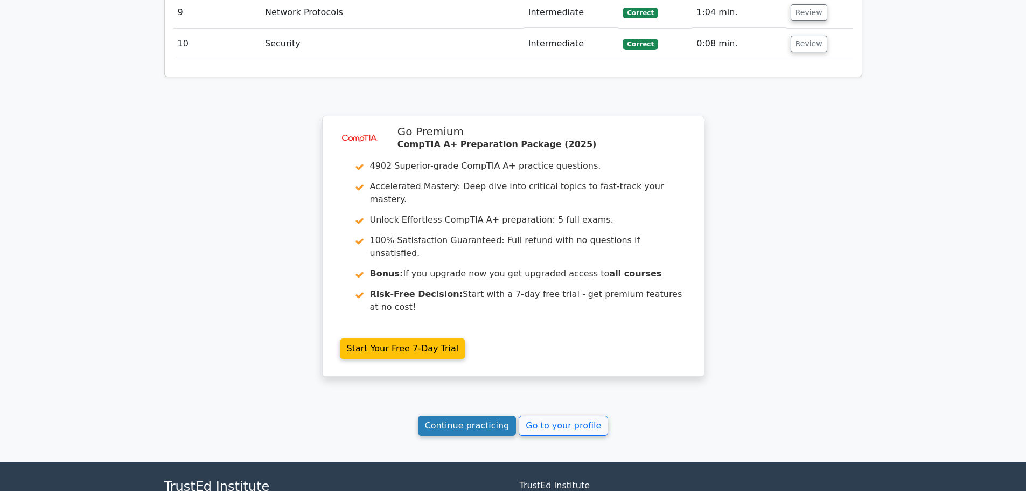
click at [499, 415] on link "Continue practicing" at bounding box center [467, 425] width 99 height 20
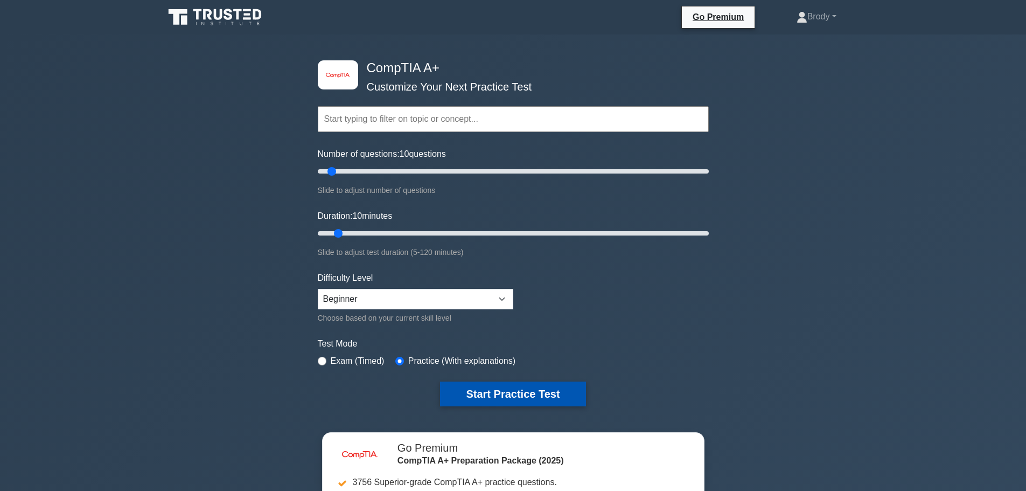
click at [541, 388] on button "Start Practice Test" at bounding box center [512, 393] width 145 height 25
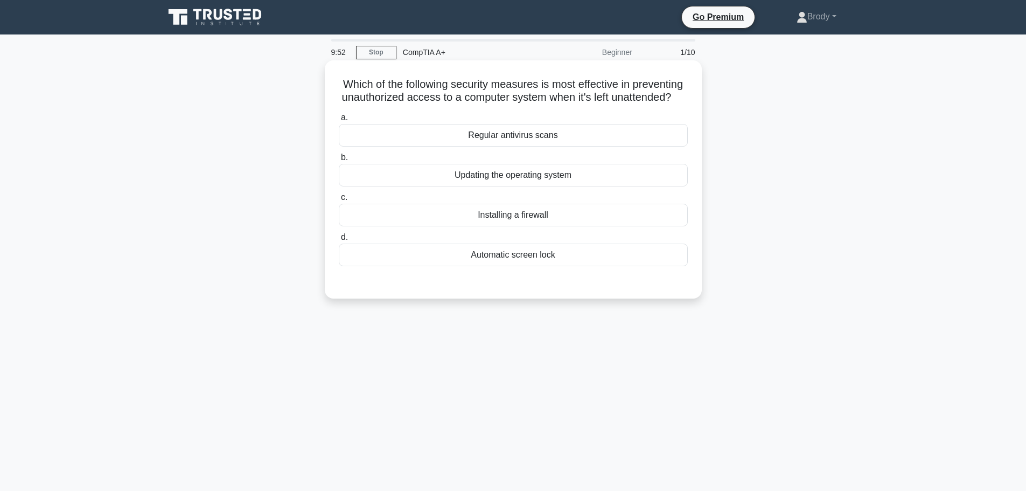
click at [570, 261] on div "Automatic screen lock" at bounding box center [513, 254] width 349 height 23
click at [339, 241] on input "d. Automatic screen lock" at bounding box center [339, 237] width 0 height 7
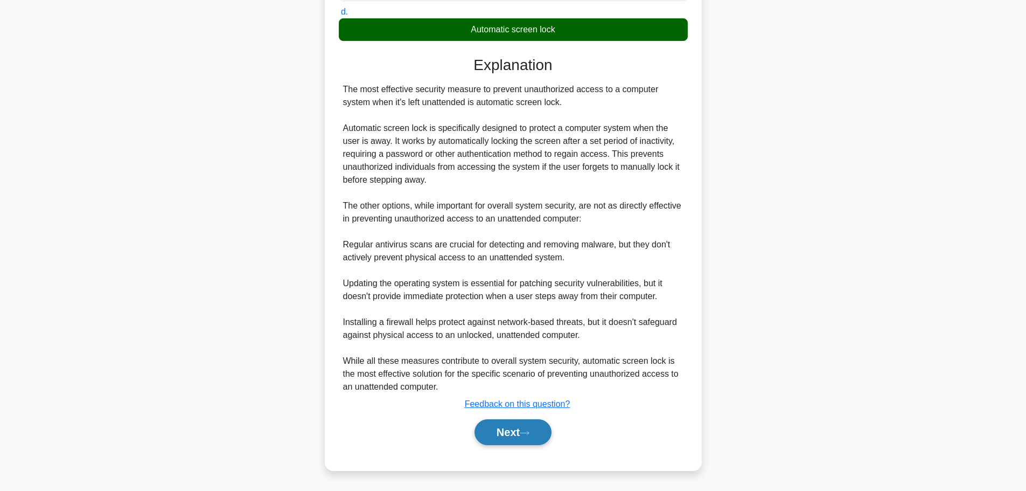
click at [520, 424] on button "Next" at bounding box center [512, 432] width 77 height 26
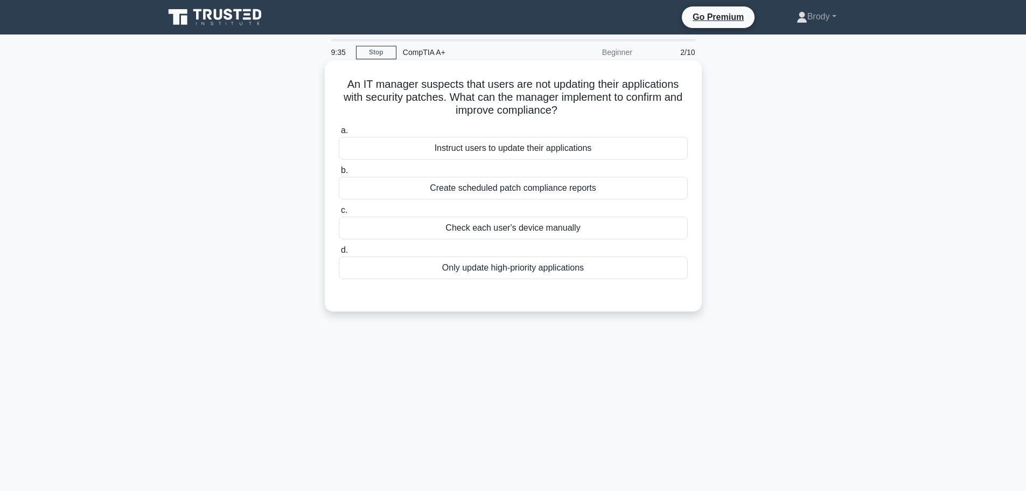
click at [496, 191] on div "Create scheduled patch compliance reports" at bounding box center [513, 188] width 349 height 23
click at [339, 174] on input "b. Create scheduled patch compliance reports" at bounding box center [339, 170] width 0 height 7
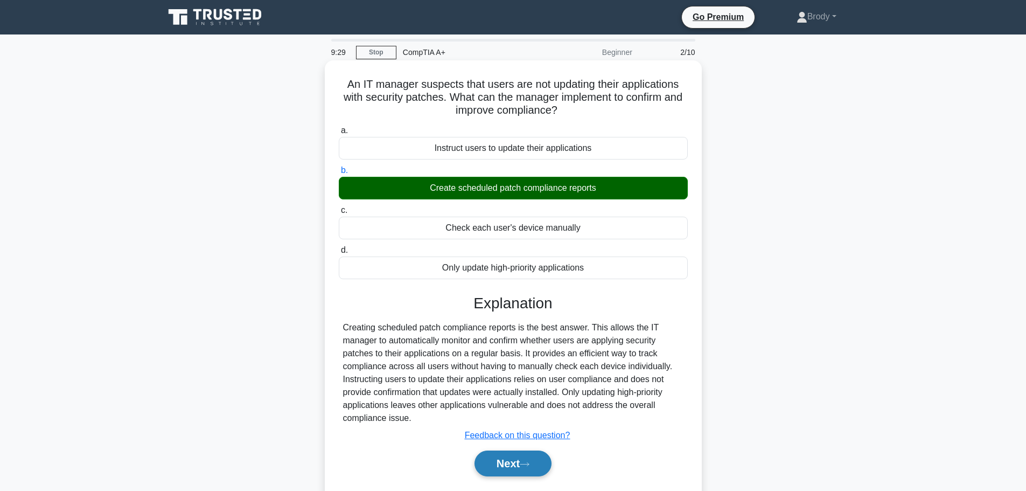
click at [513, 461] on button "Next" at bounding box center [512, 463] width 77 height 26
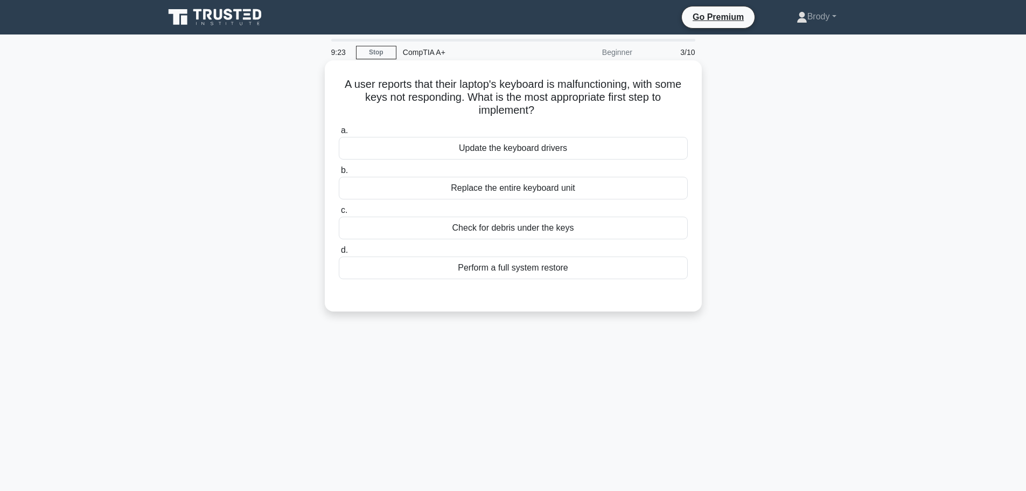
click at [568, 230] on div "Check for debris under the keys" at bounding box center [513, 227] width 349 height 23
click at [339, 214] on input "c. Check for debris under the keys" at bounding box center [339, 210] width 0 height 7
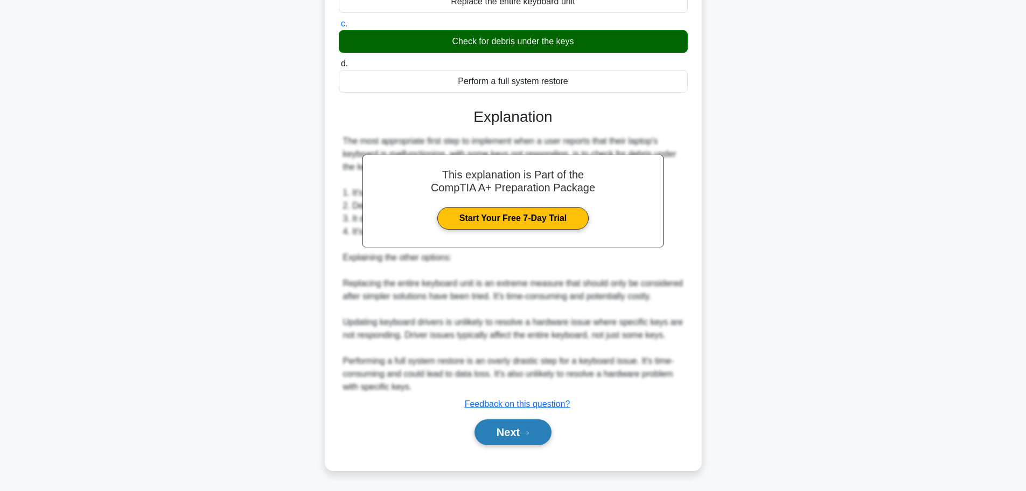
click at [518, 437] on button "Next" at bounding box center [512, 432] width 77 height 26
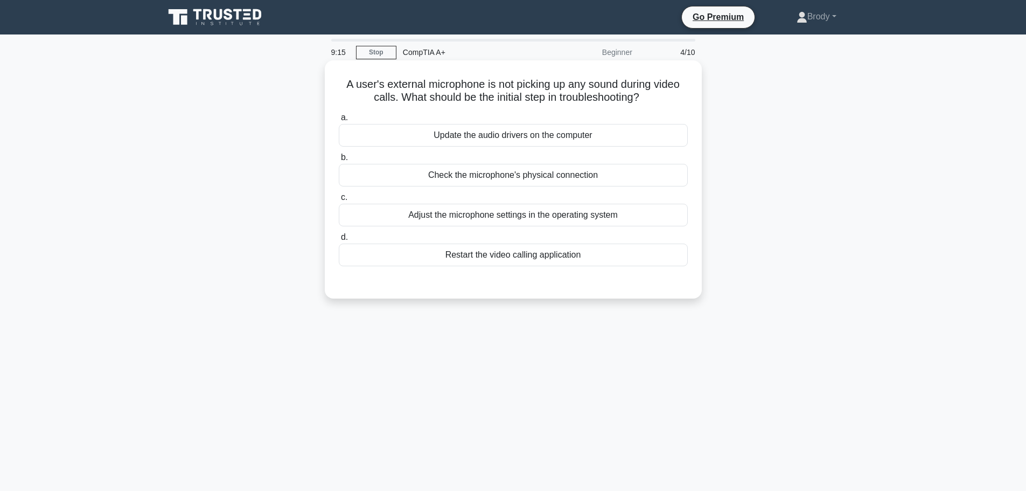
click at [566, 179] on div "Check the microphone's physical connection" at bounding box center [513, 175] width 349 height 23
click at [339, 161] on input "b. Check the microphone's physical connection" at bounding box center [339, 157] width 0 height 7
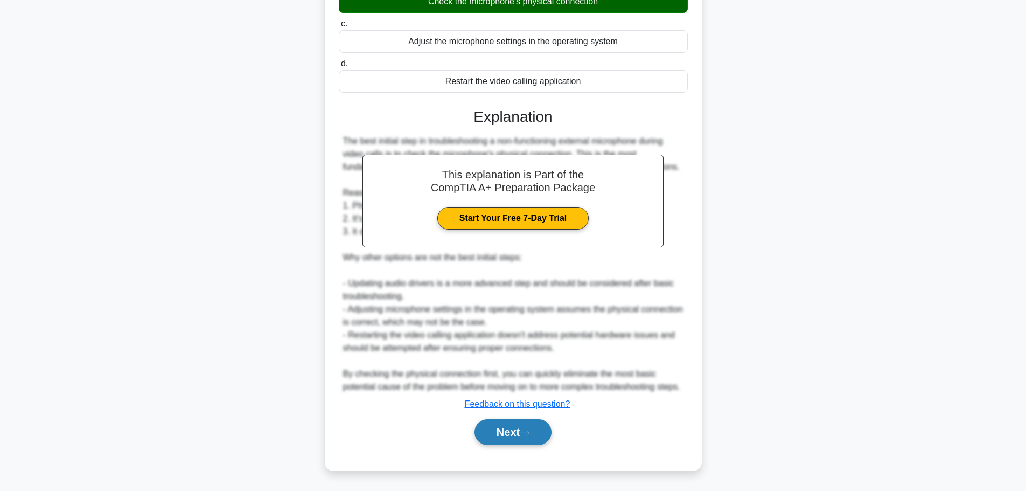
click at [536, 432] on button "Next" at bounding box center [512, 432] width 77 height 26
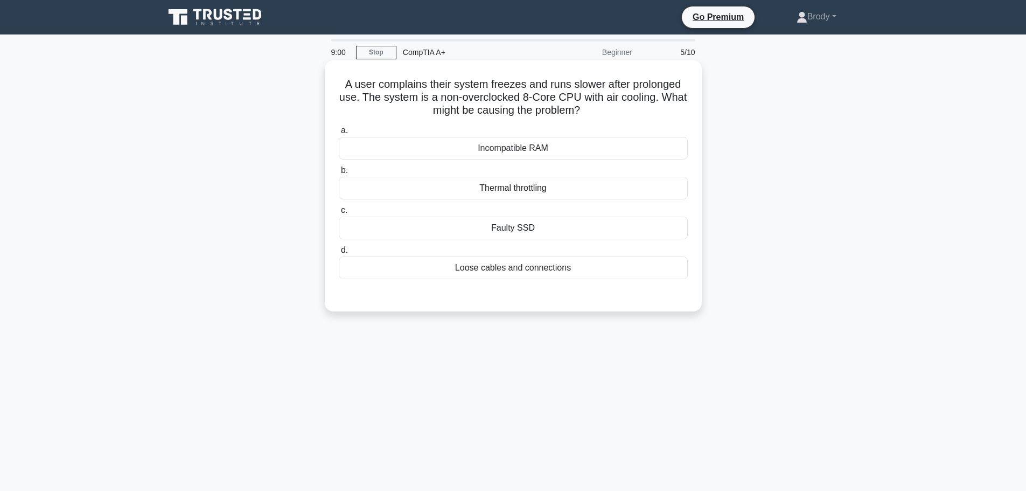
click at [548, 194] on div "Thermal throttling" at bounding box center [513, 188] width 349 height 23
click at [339, 174] on input "b. Thermal throttling" at bounding box center [339, 170] width 0 height 7
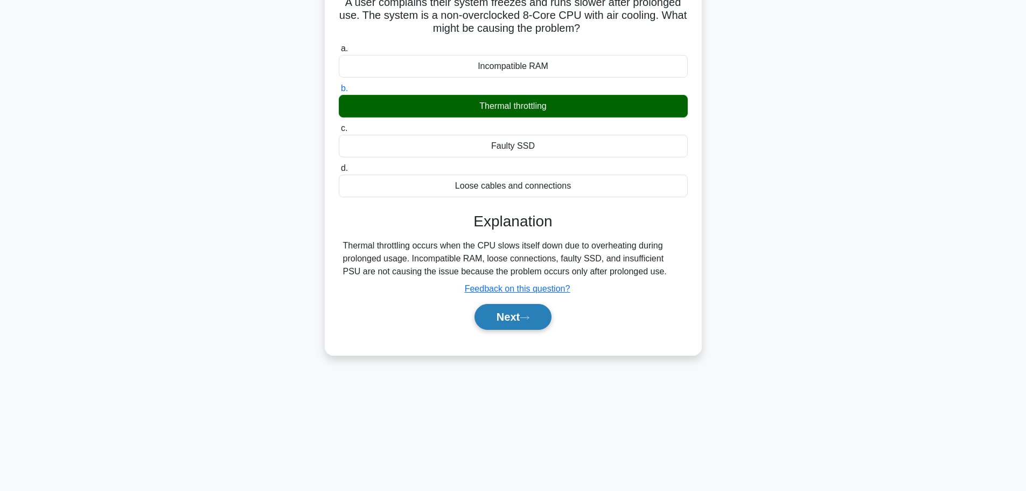
scroll to position [91, 0]
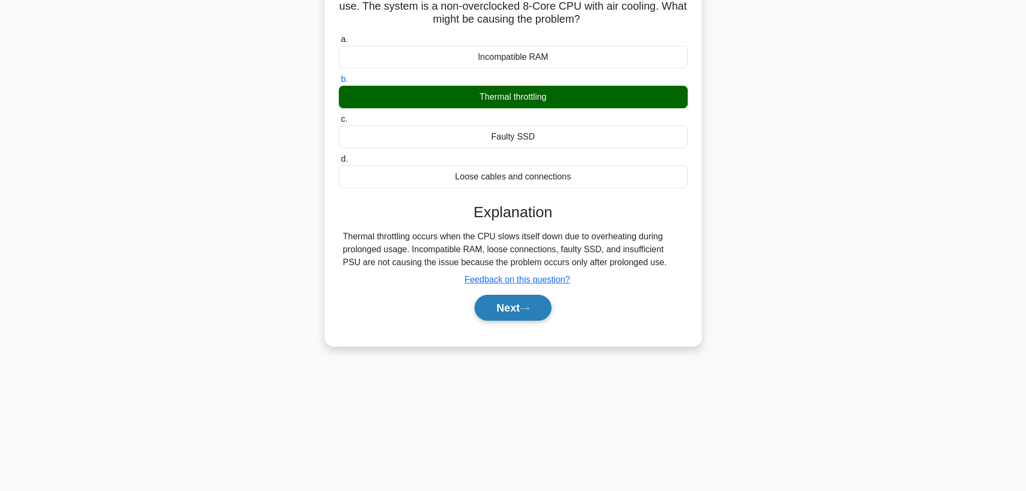
click at [502, 302] on button "Next" at bounding box center [512, 308] width 77 height 26
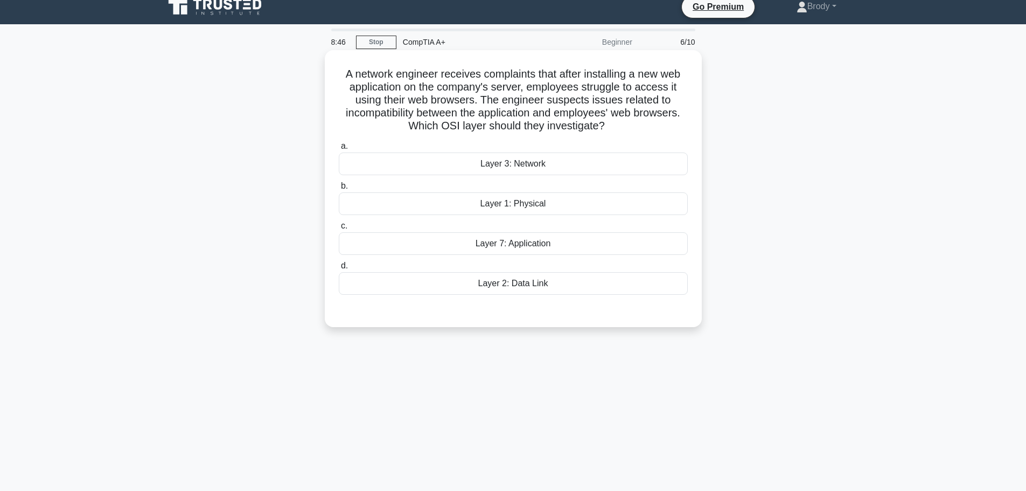
scroll to position [6, 0]
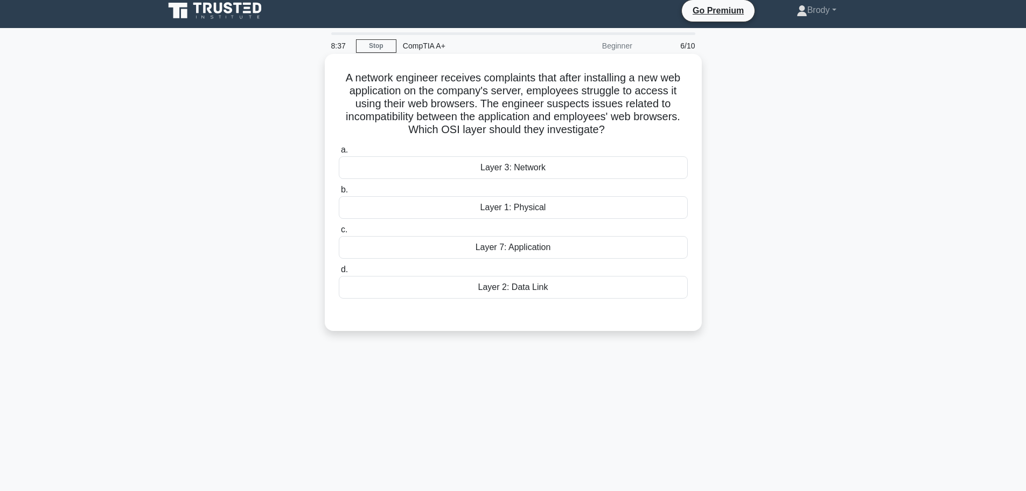
click at [496, 247] on div "Layer 7: Application" at bounding box center [513, 247] width 349 height 23
click at [339, 233] on input "c. Layer 7: Application" at bounding box center [339, 229] width 0 height 7
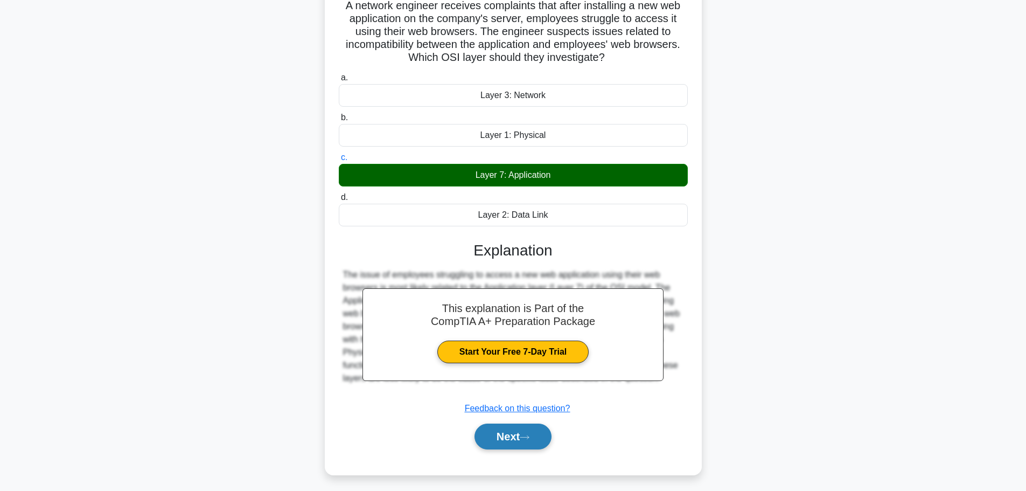
scroll to position [91, 0]
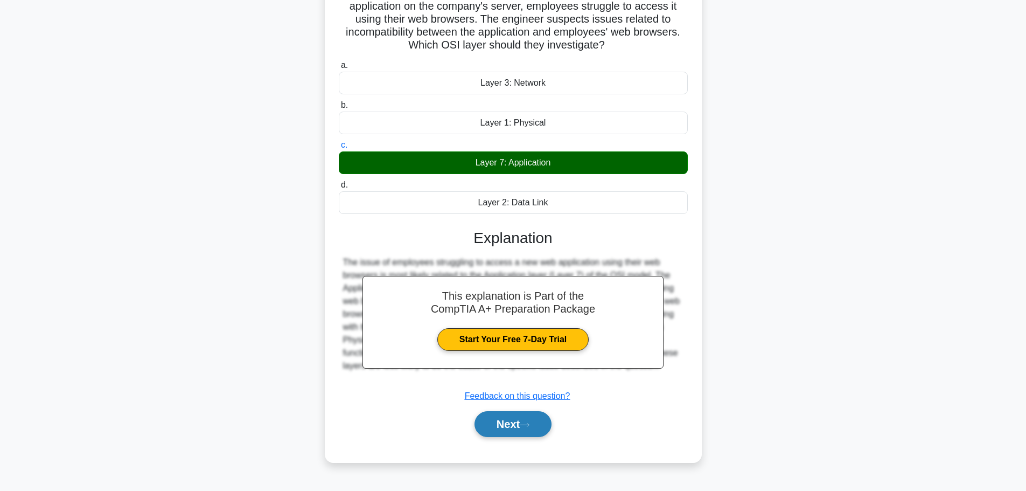
click at [545, 419] on button "Next" at bounding box center [512, 424] width 77 height 26
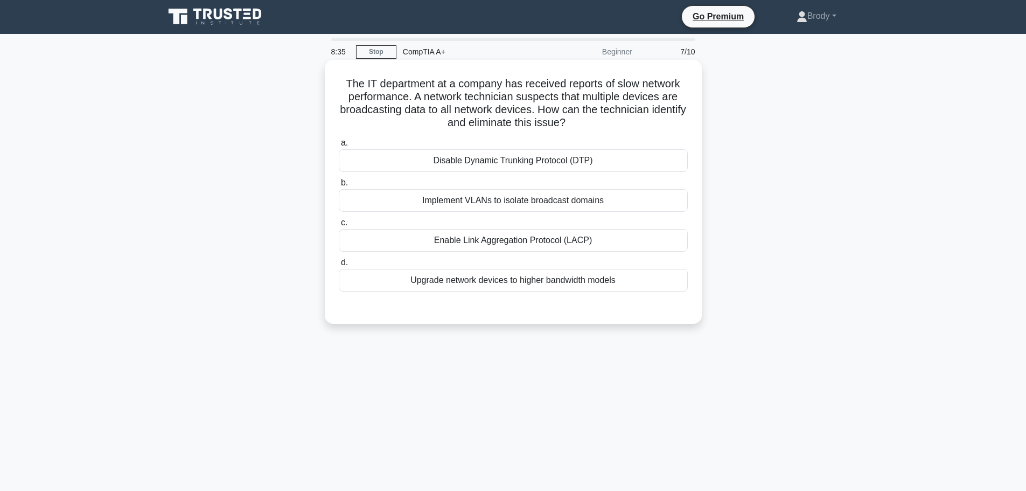
scroll to position [0, 0]
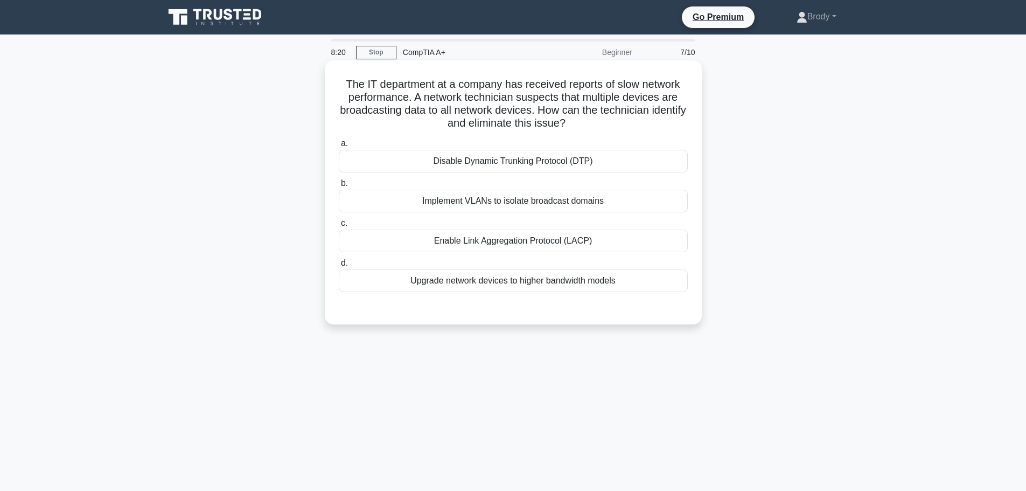
click at [548, 198] on div "Implement VLANs to isolate broadcast domains" at bounding box center [513, 201] width 349 height 23
click at [339, 187] on input "b. Implement VLANs to isolate broadcast domains" at bounding box center [339, 183] width 0 height 7
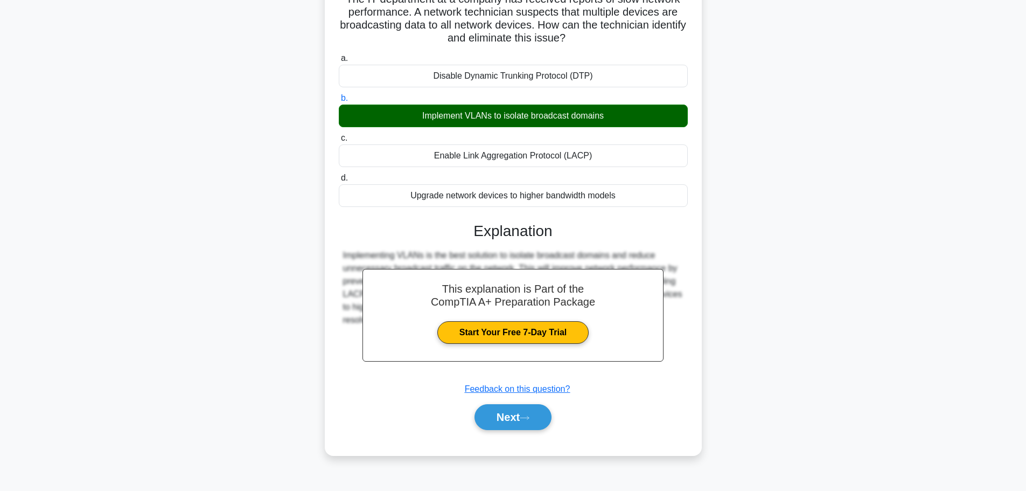
scroll to position [91, 0]
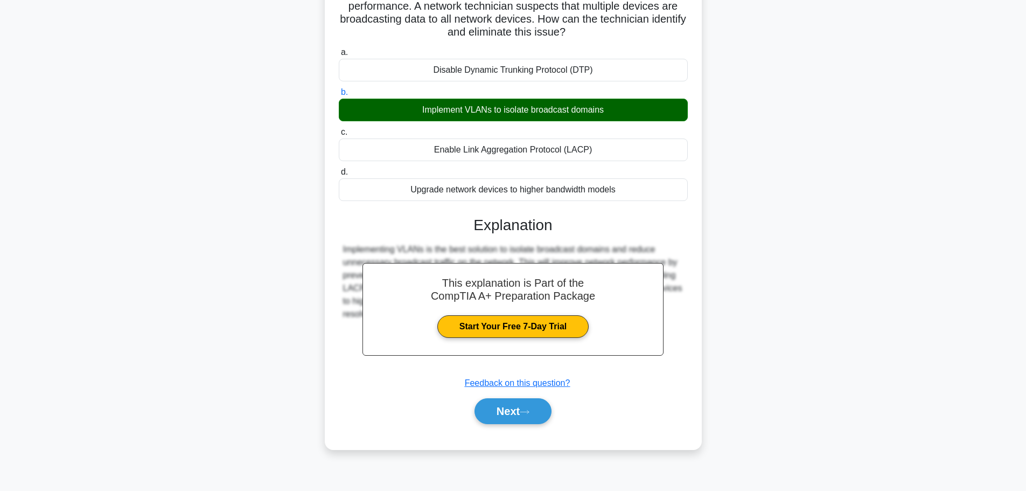
click at [523, 398] on div "Next" at bounding box center [513, 411] width 349 height 34
click at [524, 401] on button "Next" at bounding box center [512, 411] width 77 height 26
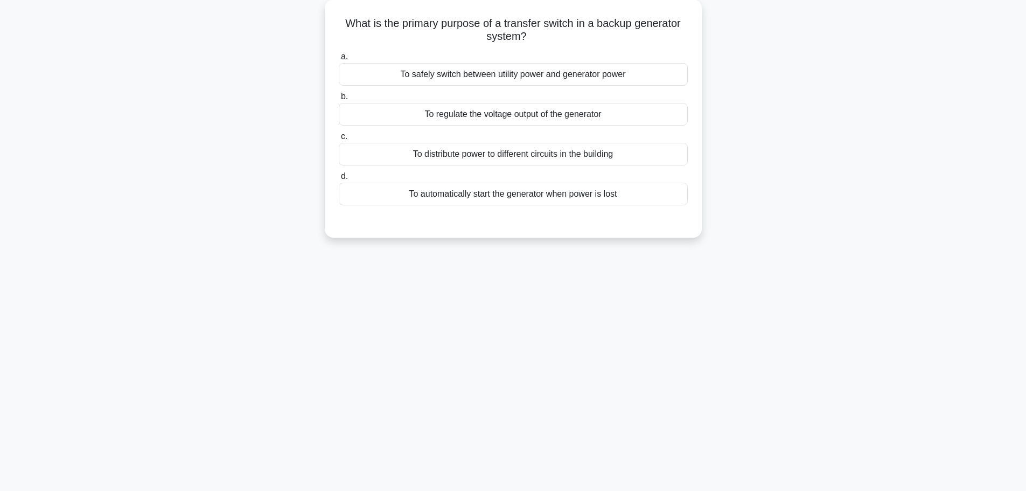
scroll to position [0, 0]
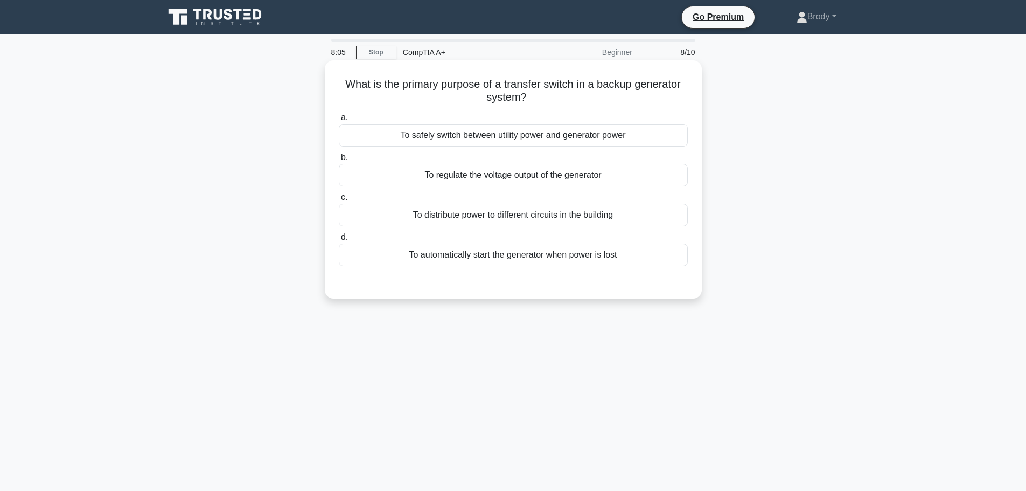
click at [595, 250] on div "To automatically start the generator when power is lost" at bounding box center [513, 254] width 349 height 23
click at [339, 241] on input "d. To automatically start the generator when power is lost" at bounding box center [339, 237] width 0 height 7
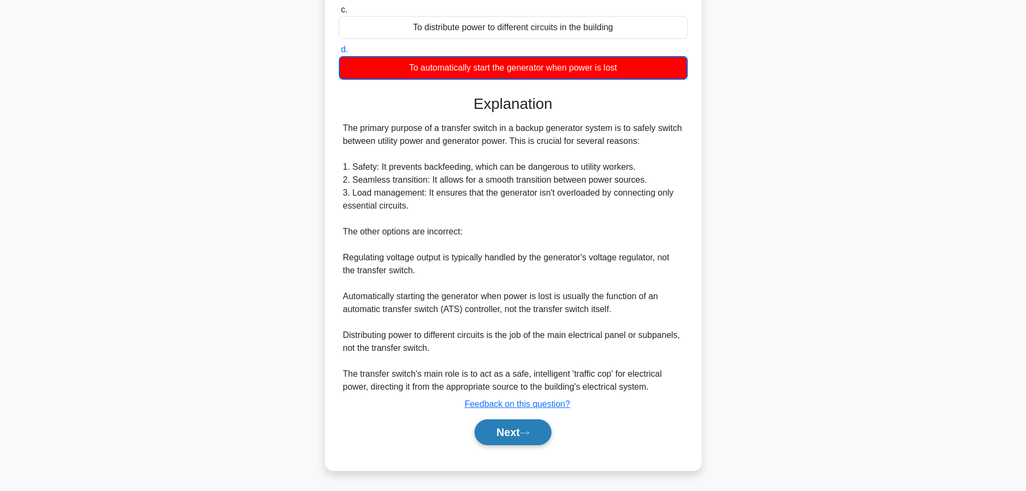
click at [534, 428] on button "Next" at bounding box center [512, 432] width 77 height 26
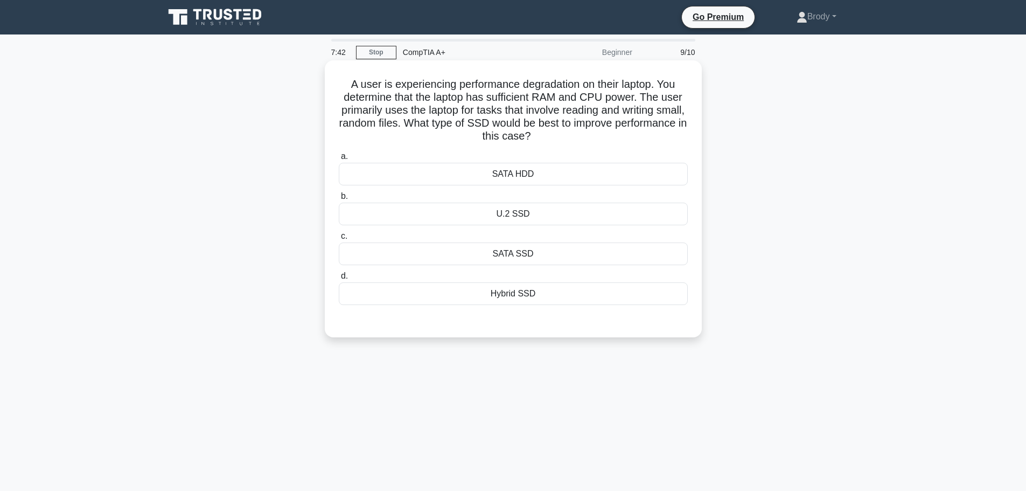
click at [556, 171] on div "SATA HDD" at bounding box center [513, 174] width 349 height 23
click at [339, 160] on input "a. SATA HDD" at bounding box center [339, 156] width 0 height 7
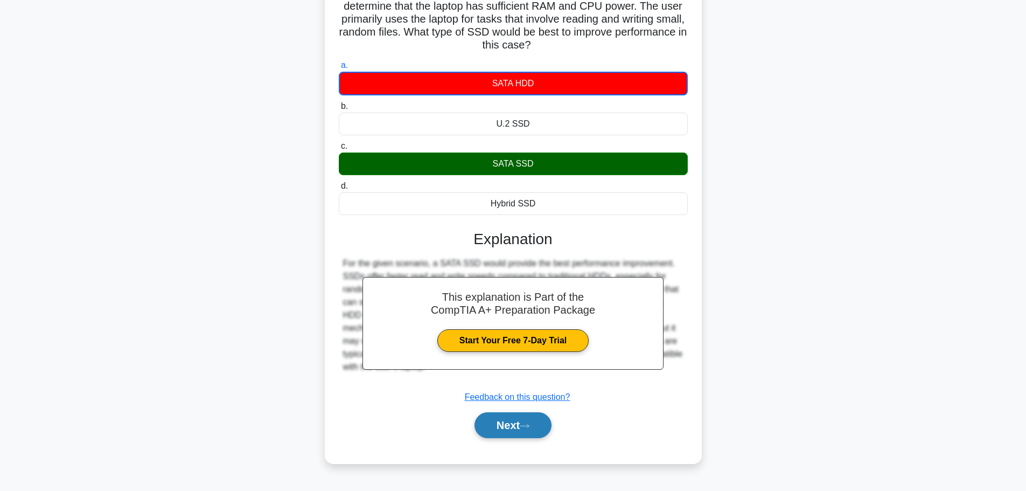
click at [531, 422] on button "Next" at bounding box center [512, 425] width 77 height 26
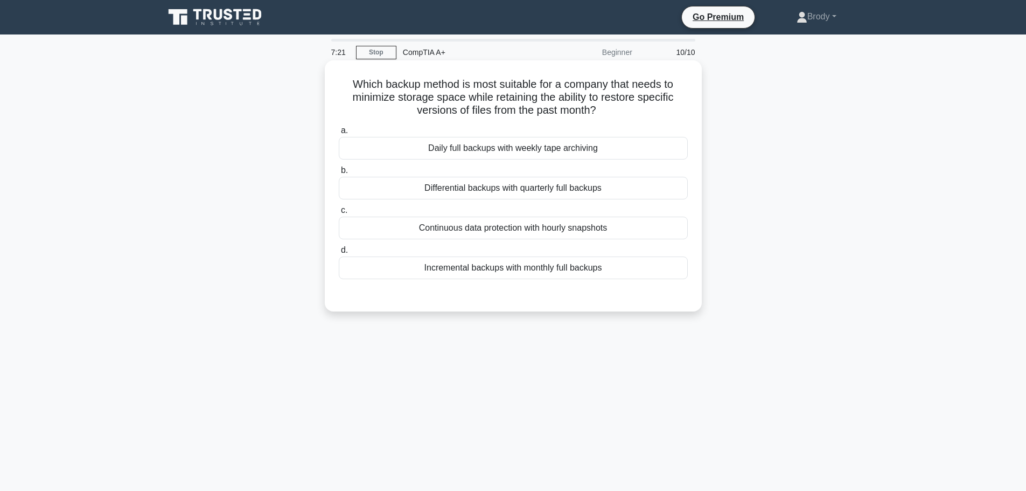
click at [614, 274] on div "Incremental backups with monthly full backups" at bounding box center [513, 267] width 349 height 23
click at [339, 254] on input "d. Incremental backups with monthly full backups" at bounding box center [339, 250] width 0 height 7
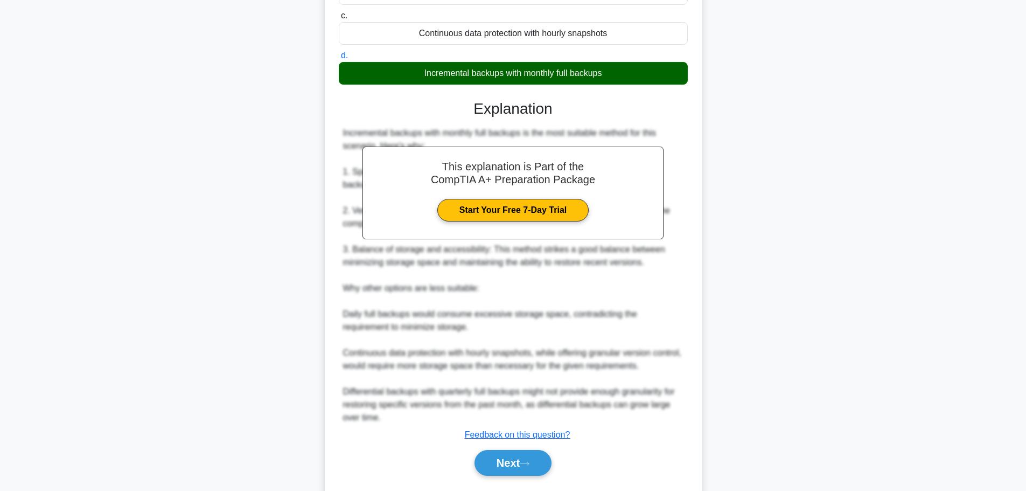
scroll to position [226, 0]
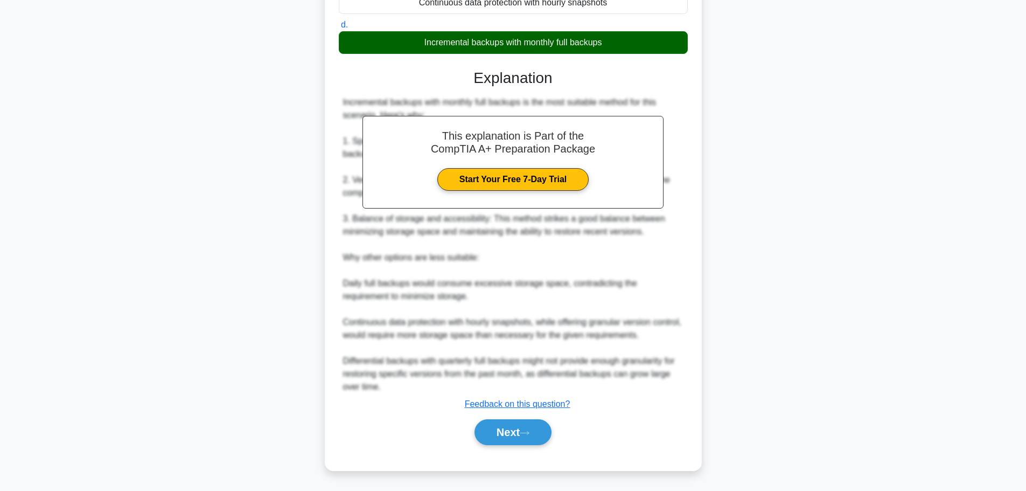
click at [516, 447] on div "Next" at bounding box center [513, 432] width 349 height 34
click at [515, 439] on button "Next" at bounding box center [512, 432] width 77 height 26
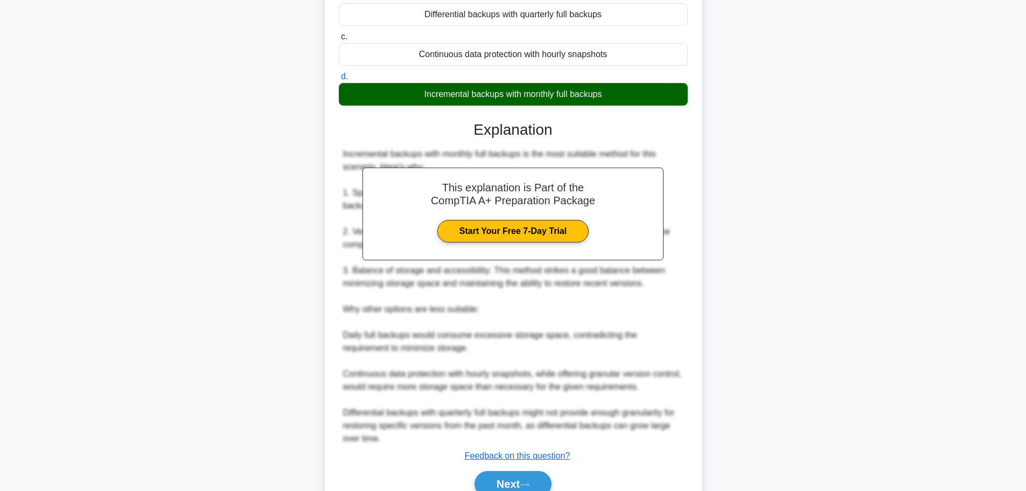
scroll to position [172, 0]
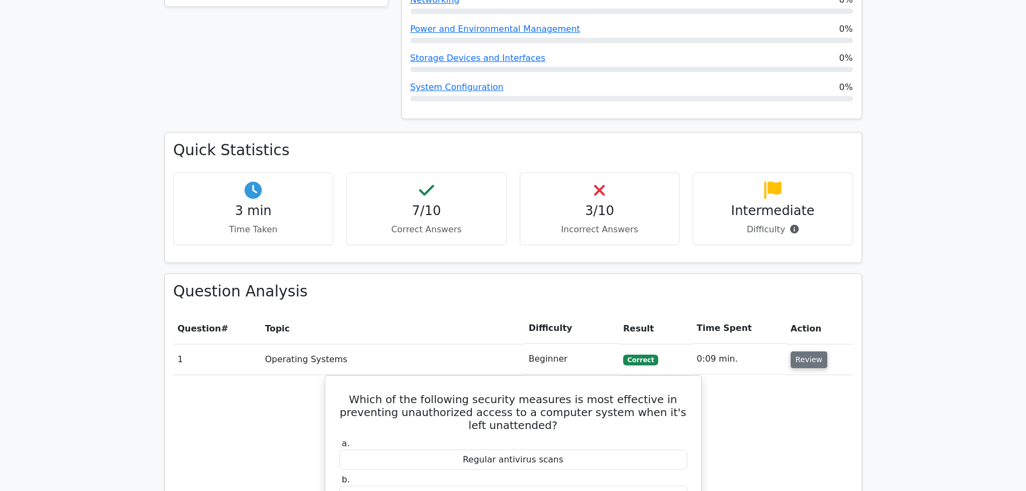
click at [800, 351] on button "Review" at bounding box center [809, 359] width 37 height 17
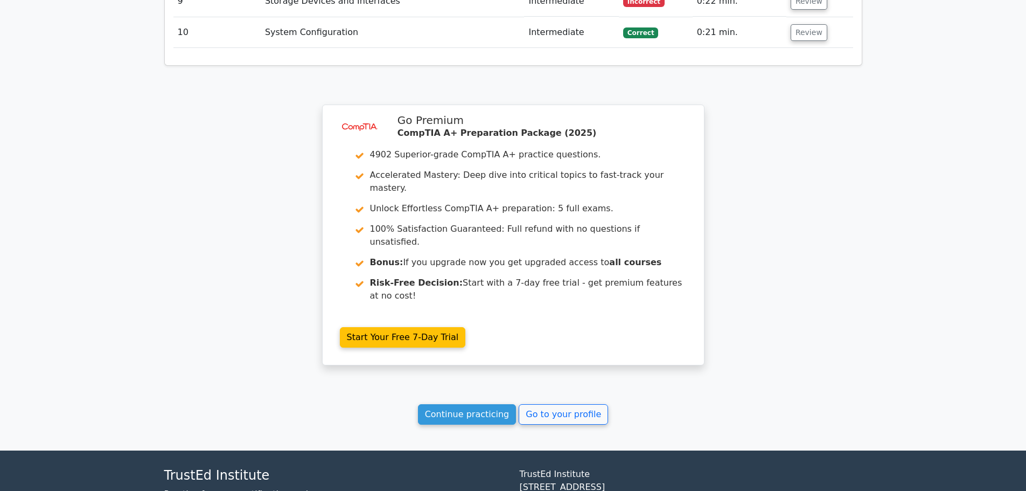
scroll to position [1210, 0]
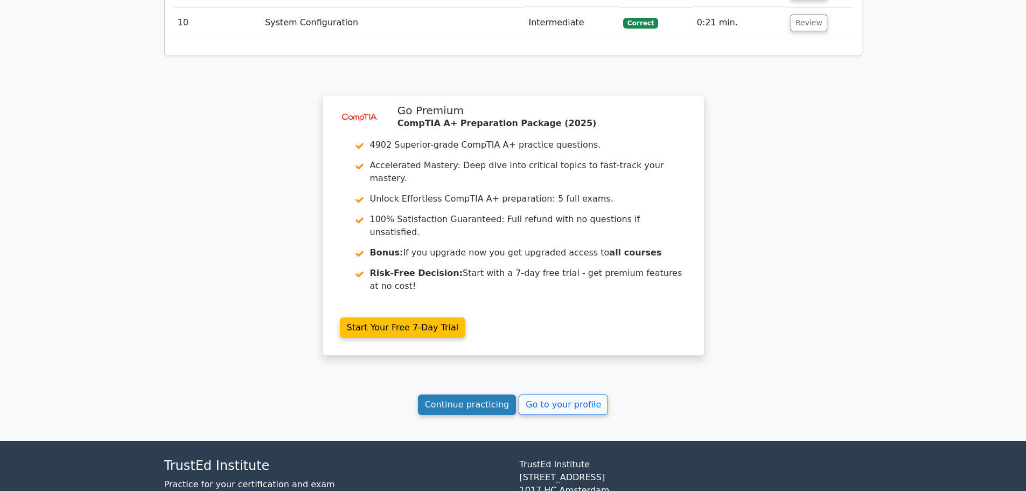
click at [457, 394] on link "Continue practicing" at bounding box center [467, 404] width 99 height 20
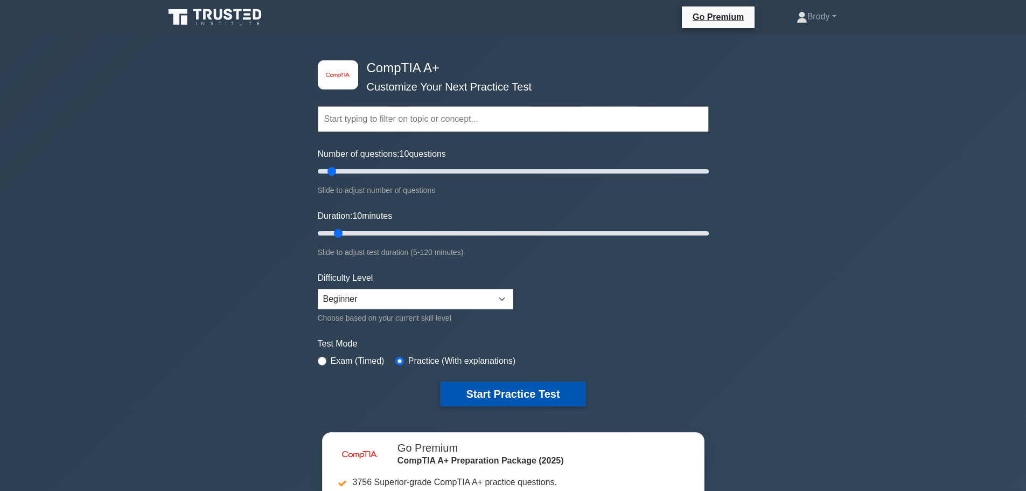
click at [496, 386] on button "Start Practice Test" at bounding box center [512, 393] width 145 height 25
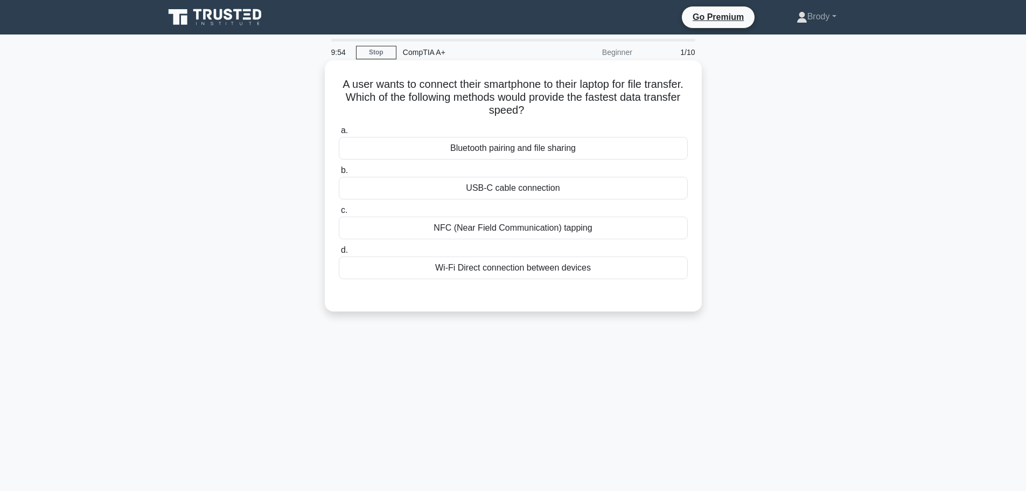
click at [569, 188] on div "USB-C cable connection" at bounding box center [513, 188] width 349 height 23
click at [339, 174] on input "b. USB-C cable connection" at bounding box center [339, 170] width 0 height 7
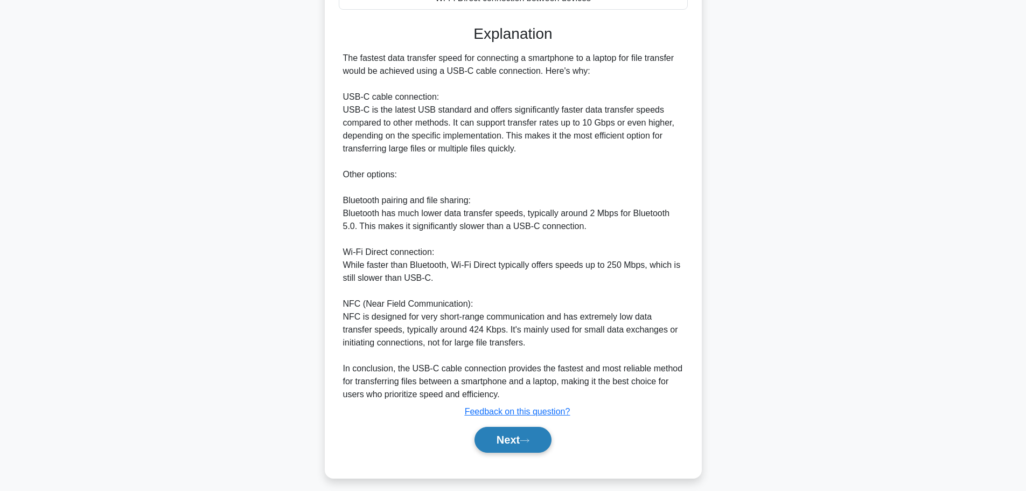
click at [516, 433] on button "Next" at bounding box center [512, 439] width 77 height 26
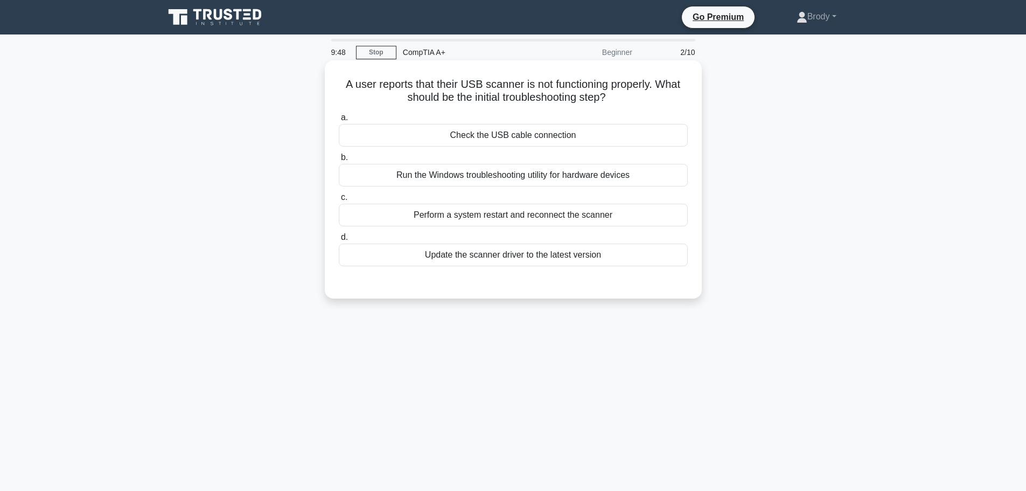
click at [513, 139] on div "Check the USB cable connection" at bounding box center [513, 135] width 349 height 23
click at [339, 121] on input "a. Check the USB cable connection" at bounding box center [339, 117] width 0 height 7
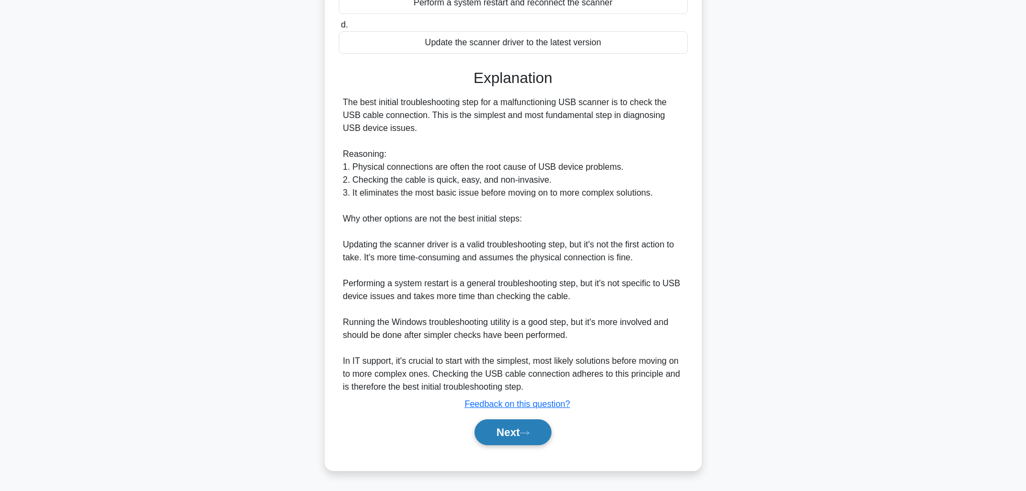
click at [520, 424] on button "Next" at bounding box center [512, 432] width 77 height 26
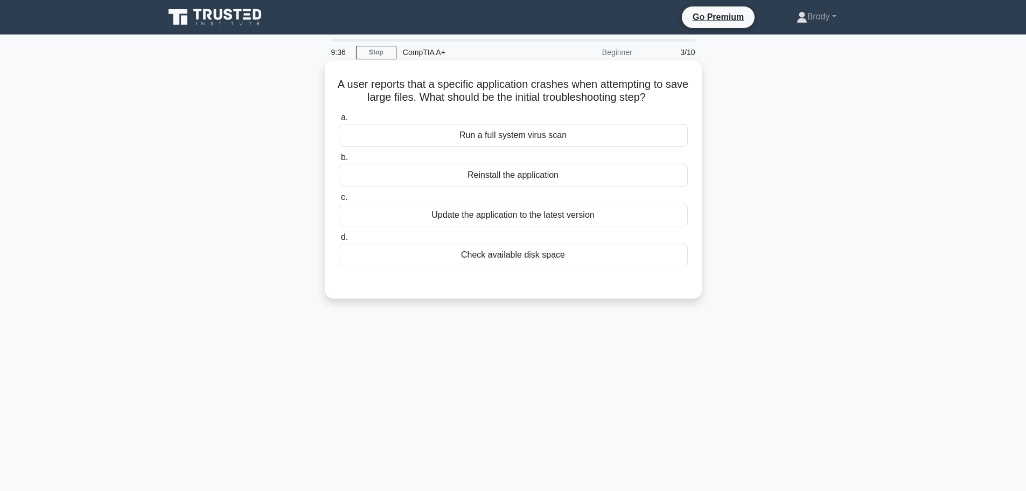
click at [580, 252] on div "Check available disk space" at bounding box center [513, 254] width 349 height 23
click at [339, 241] on input "d. Check available disk space" at bounding box center [339, 237] width 0 height 7
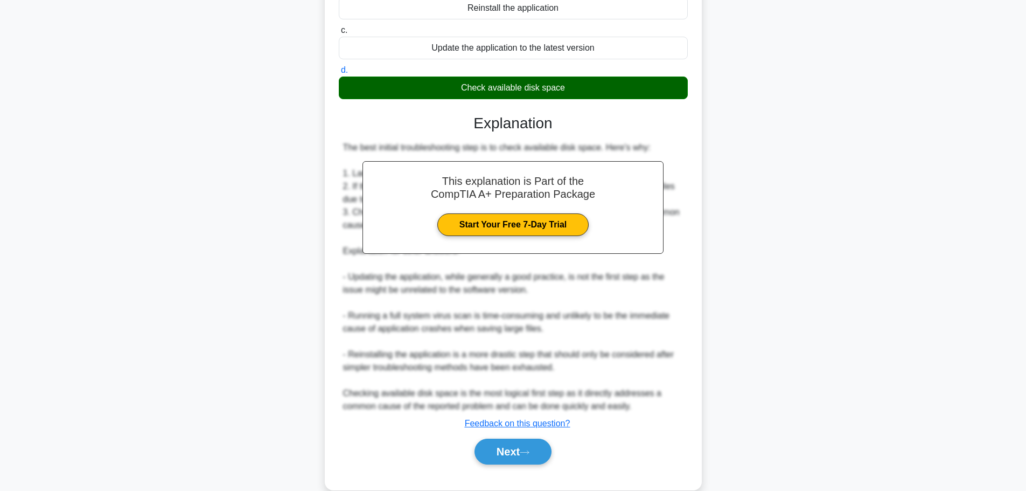
scroll to position [187, 0]
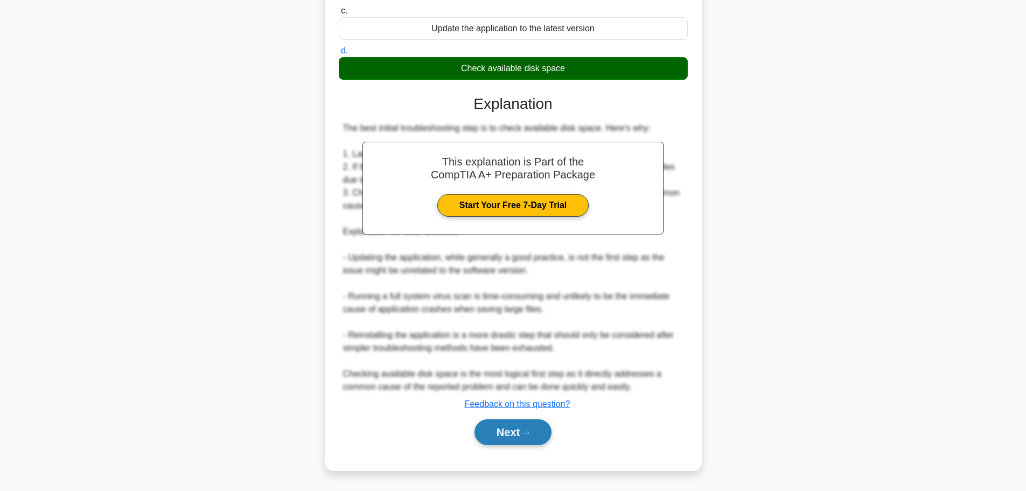
click at [509, 433] on button "Next" at bounding box center [512, 432] width 77 height 26
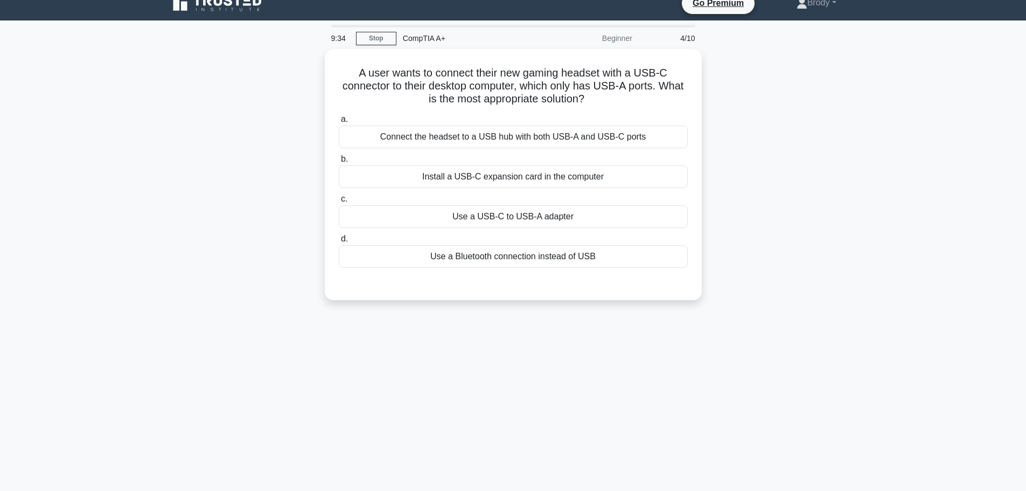
scroll to position [0, 0]
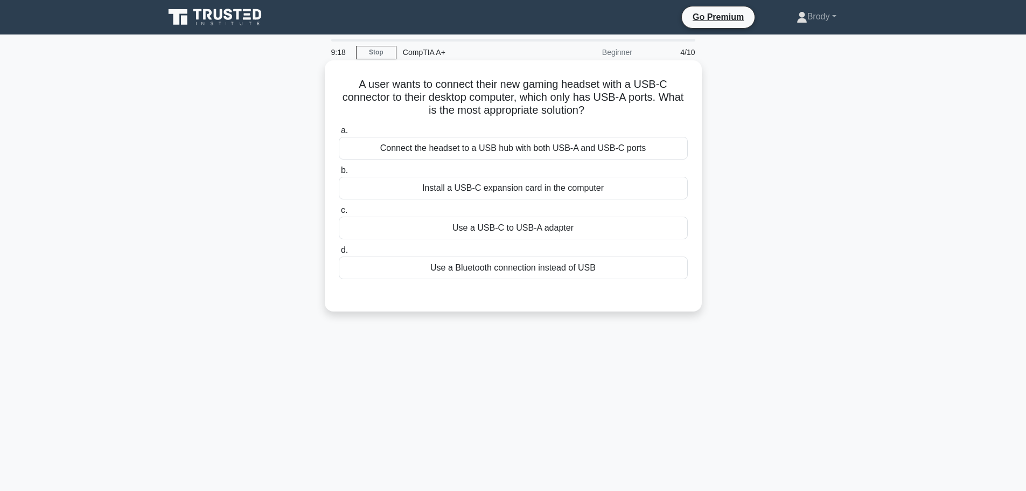
click at [576, 235] on div "Use a USB-C to USB-A adapter" at bounding box center [513, 227] width 349 height 23
click at [339, 214] on input "c. Use a USB-C to USB-A adapter" at bounding box center [339, 210] width 0 height 7
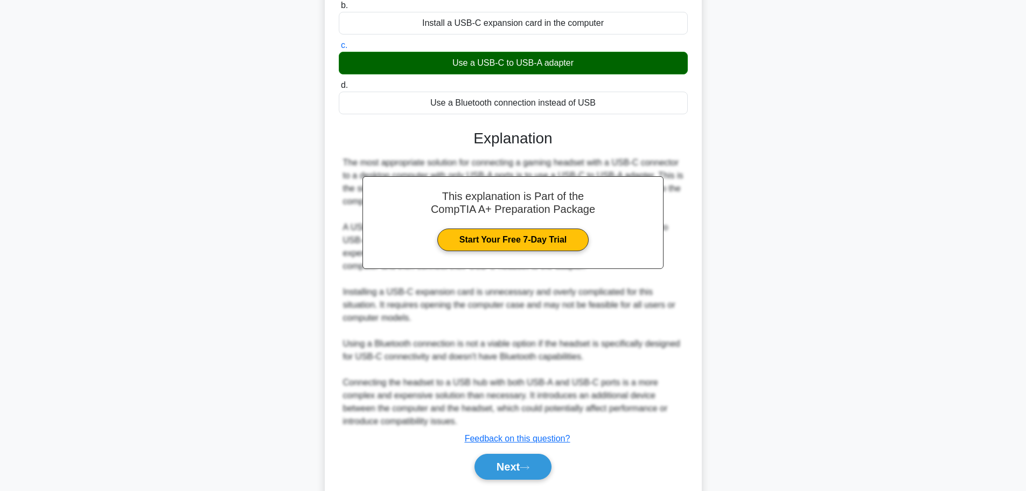
scroll to position [200, 0]
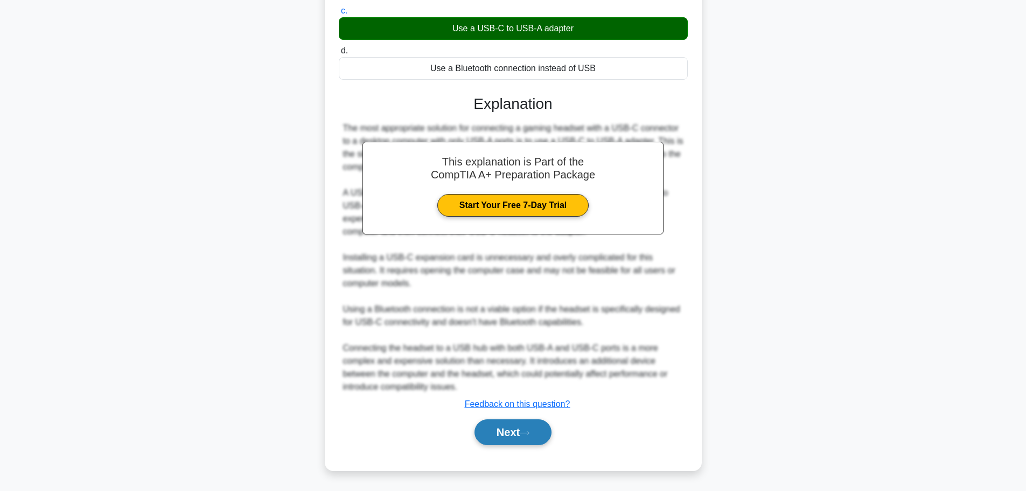
drag, startPoint x: 522, startPoint y: 418, endPoint x: 508, endPoint y: 435, distance: 21.8
click at [508, 435] on div "Next" at bounding box center [513, 432] width 349 height 34
click at [501, 432] on button "Next" at bounding box center [512, 432] width 77 height 26
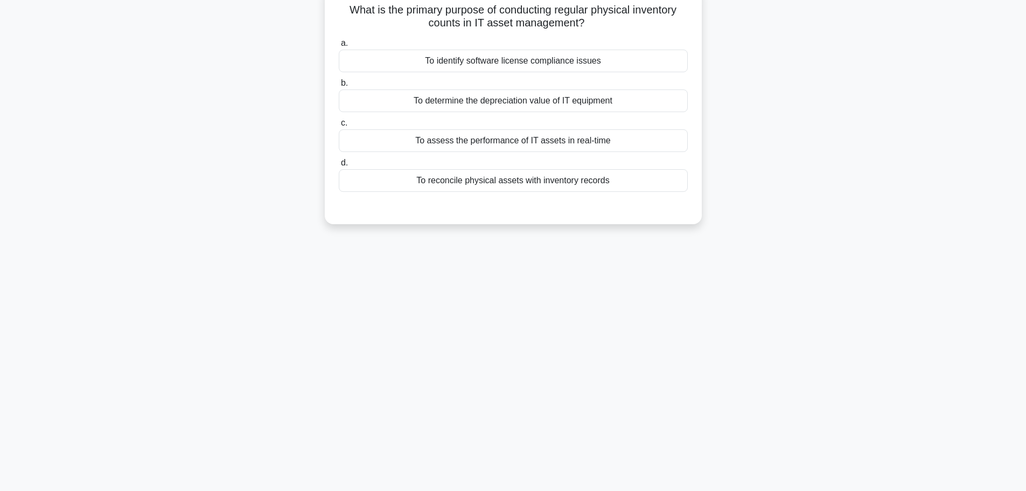
scroll to position [0, 0]
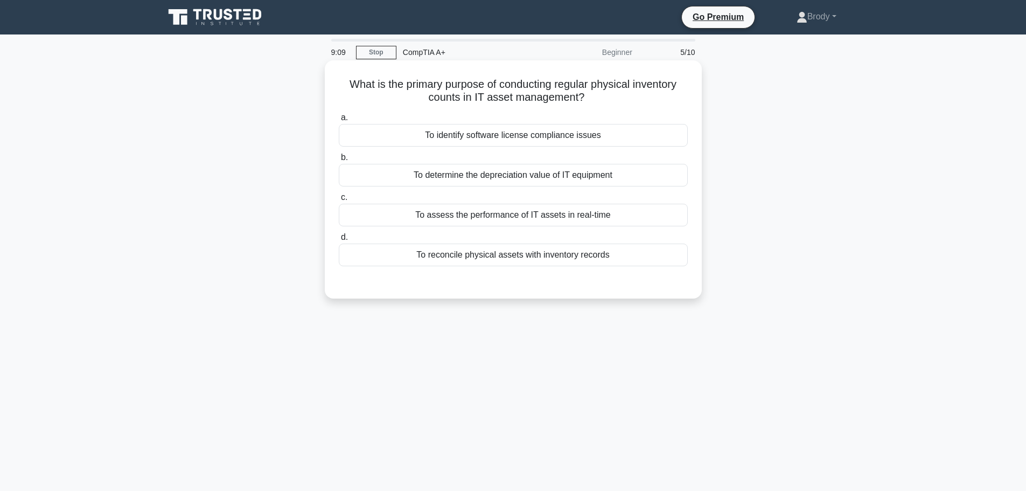
click at [639, 261] on div "To reconcile physical assets with inventory records" at bounding box center [513, 254] width 349 height 23
click at [339, 241] on input "d. To reconcile physical assets with inventory records" at bounding box center [339, 237] width 0 height 7
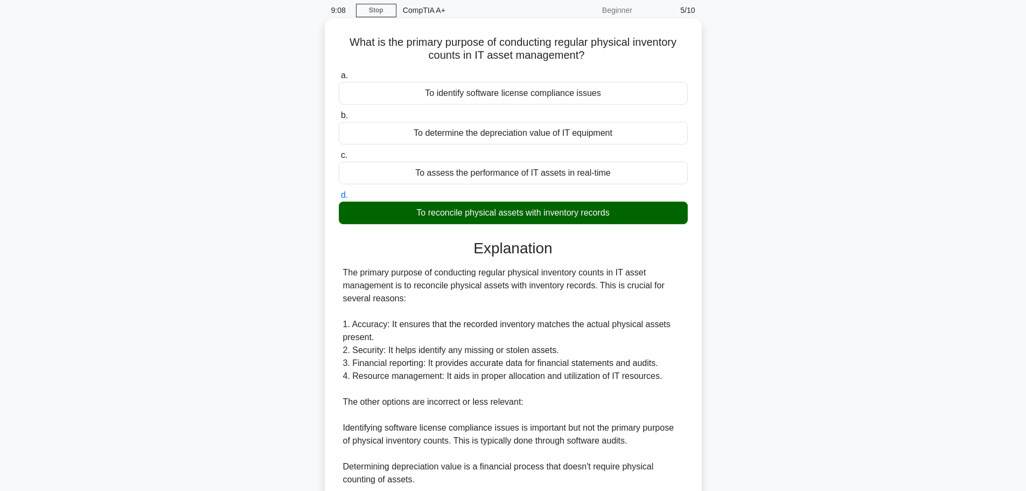
scroll to position [174, 0]
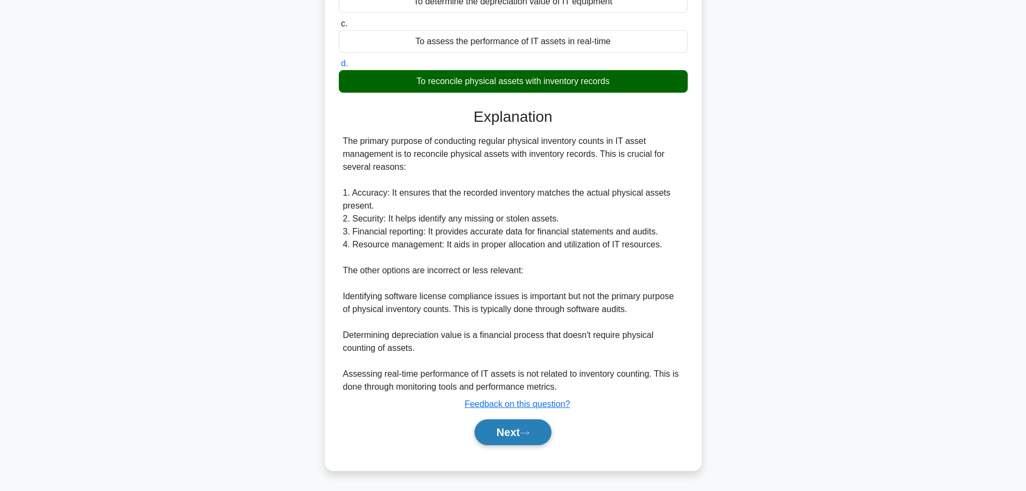
click at [519, 433] on button "Next" at bounding box center [512, 432] width 77 height 26
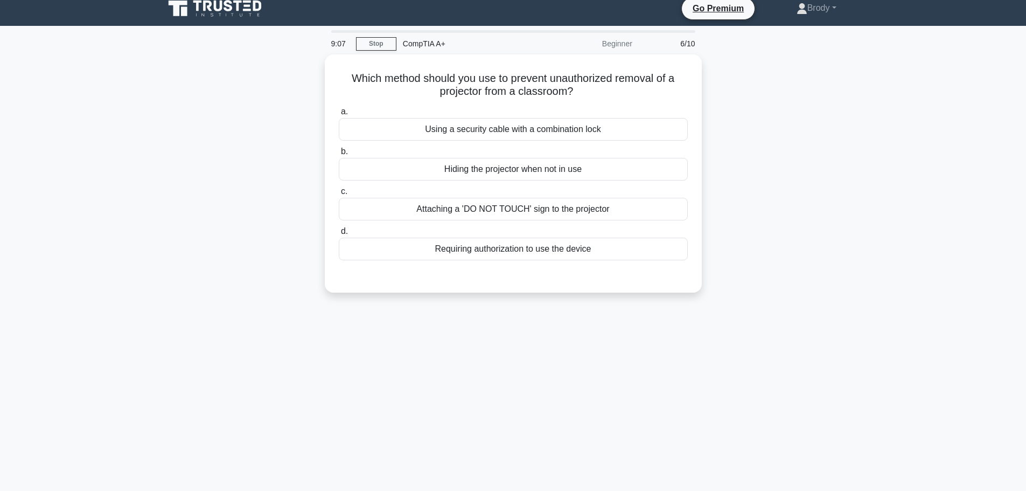
scroll to position [0, 0]
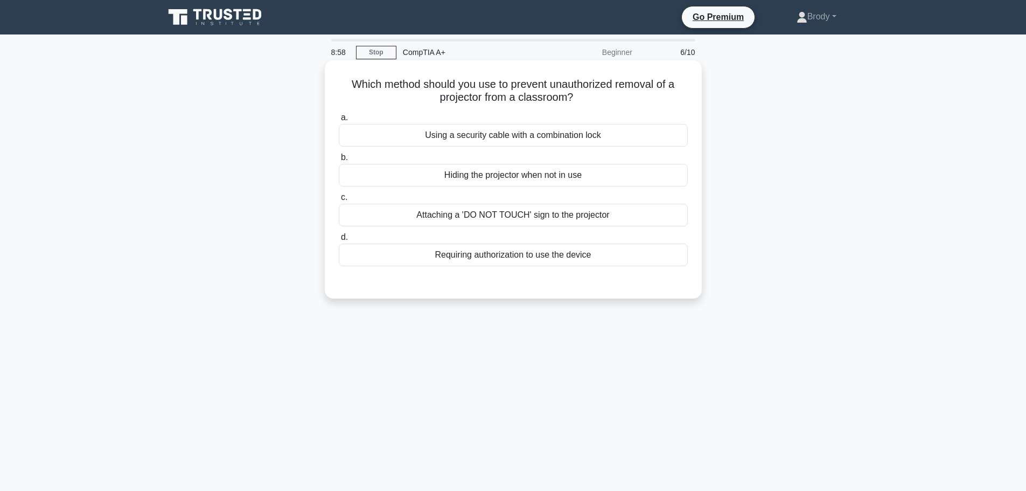
click at [370, 135] on div "Using a security cable with a combination lock" at bounding box center [513, 135] width 349 height 23
click at [339, 121] on input "a. Using a security cable with a combination lock" at bounding box center [339, 117] width 0 height 7
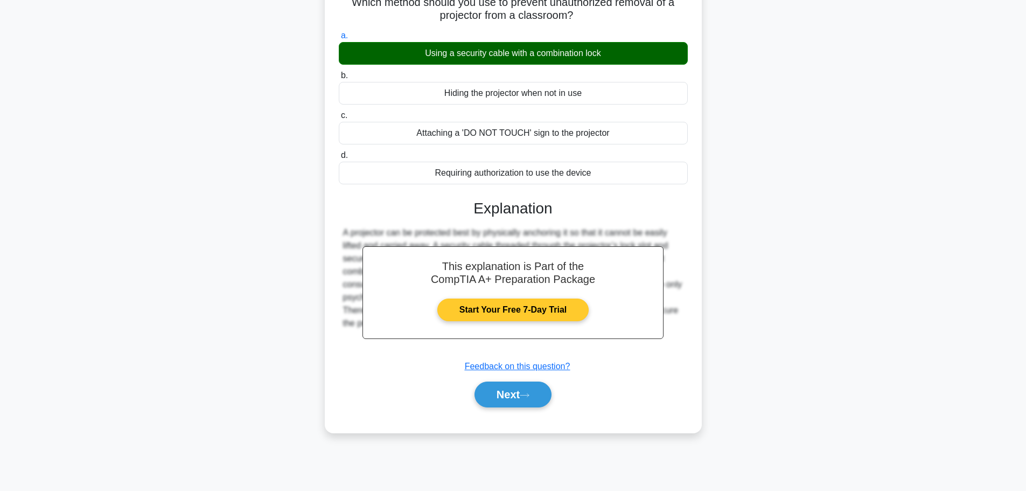
scroll to position [91, 0]
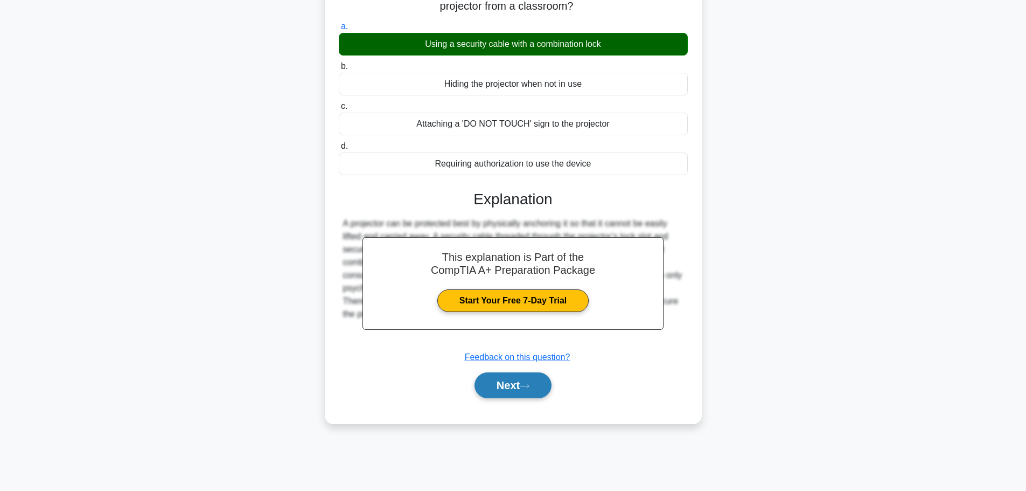
click at [514, 395] on button "Next" at bounding box center [512, 385] width 77 height 26
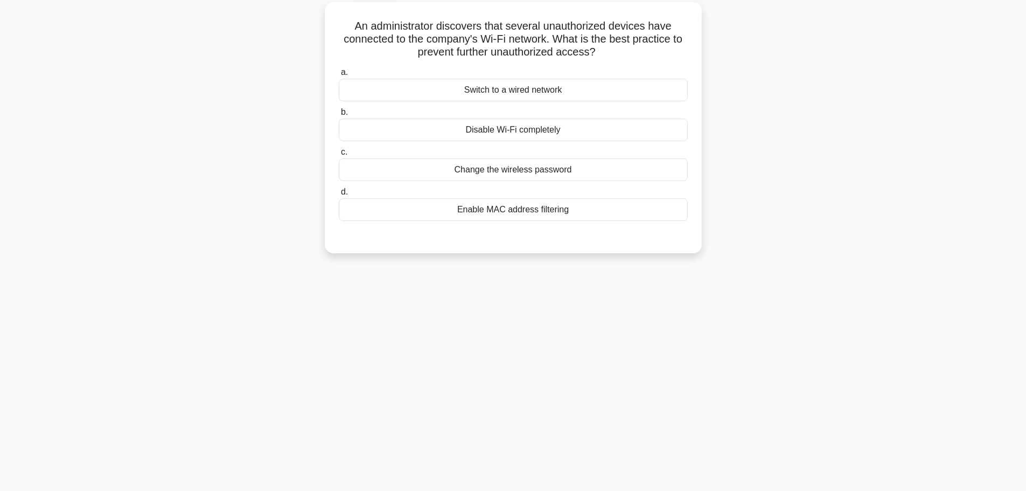
scroll to position [0, 0]
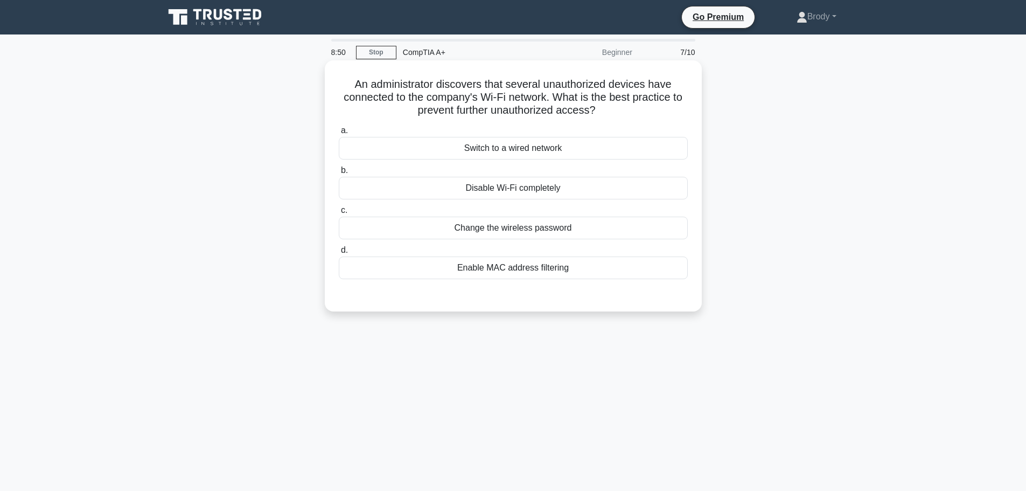
click at [602, 258] on div "Enable MAC address filtering" at bounding box center [513, 267] width 349 height 23
click at [339, 254] on input "d. Enable MAC address filtering" at bounding box center [339, 250] width 0 height 7
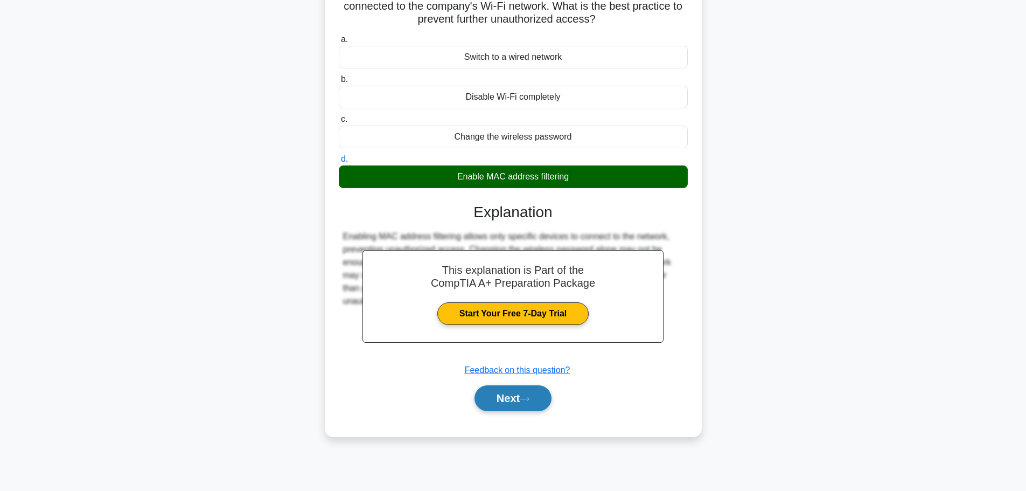
click at [525, 395] on button "Next" at bounding box center [512, 398] width 77 height 26
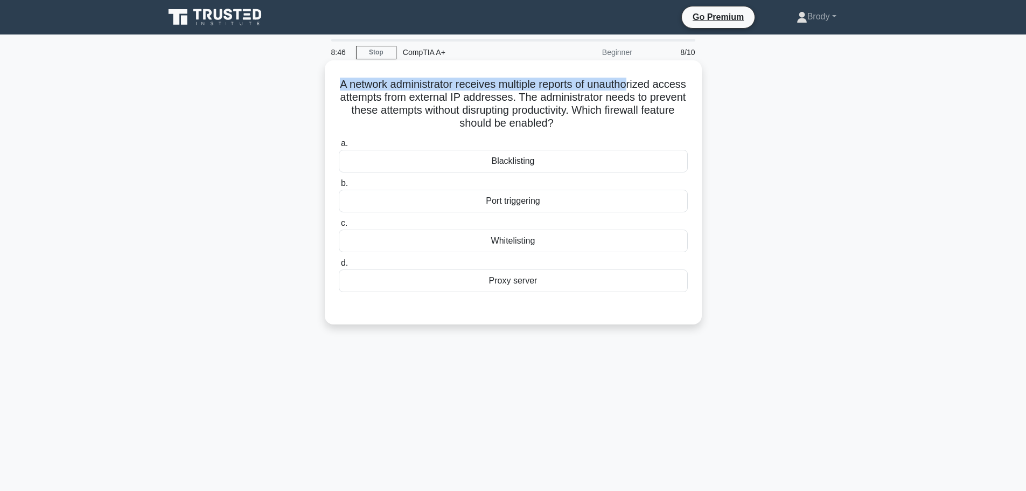
drag, startPoint x: 352, startPoint y: 78, endPoint x: 648, endPoint y: 90, distance: 296.4
click at [648, 90] on h5 "A network administrator receives multiple reports of unauthorized access attemp…" at bounding box center [513, 104] width 351 height 53
click at [620, 101] on h5 "A network administrator receives multiple reports of unauthorized access attemp…" at bounding box center [513, 104] width 351 height 53
click at [512, 239] on div "Whitelisting" at bounding box center [513, 240] width 349 height 23
click at [339, 227] on input "c. Whitelisting" at bounding box center [339, 223] width 0 height 7
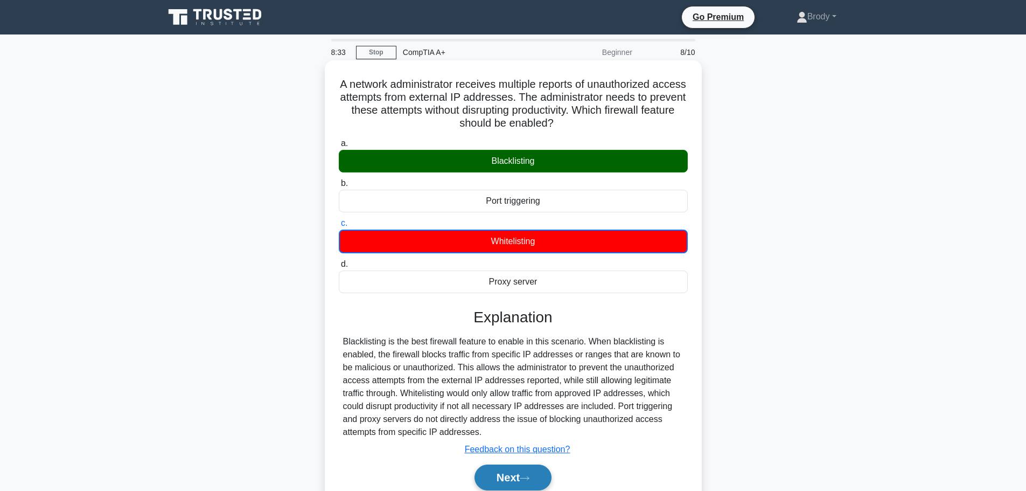
click at [523, 467] on button "Next" at bounding box center [512, 477] width 77 height 26
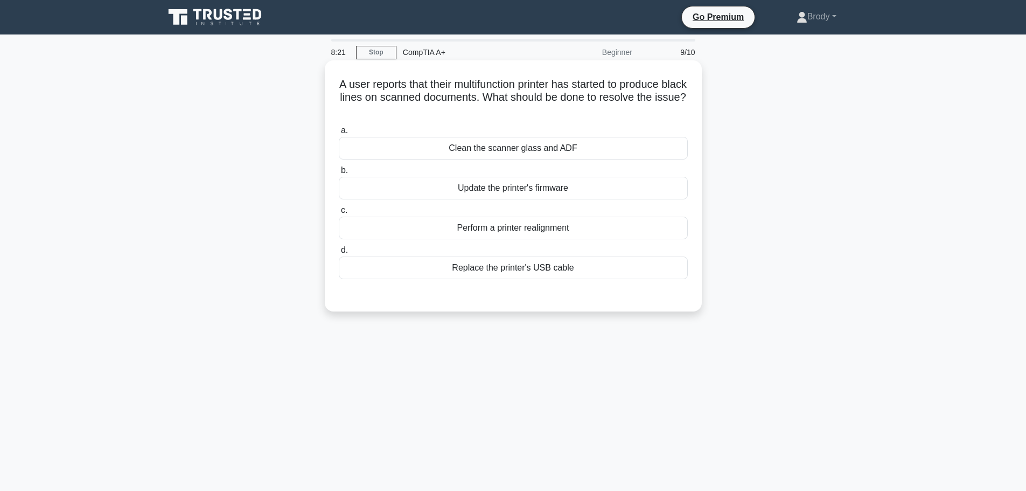
click at [582, 152] on div "Clean the scanner glass and ADF" at bounding box center [513, 148] width 349 height 23
click at [339, 134] on input "a. Clean the scanner glass and ADF" at bounding box center [339, 130] width 0 height 7
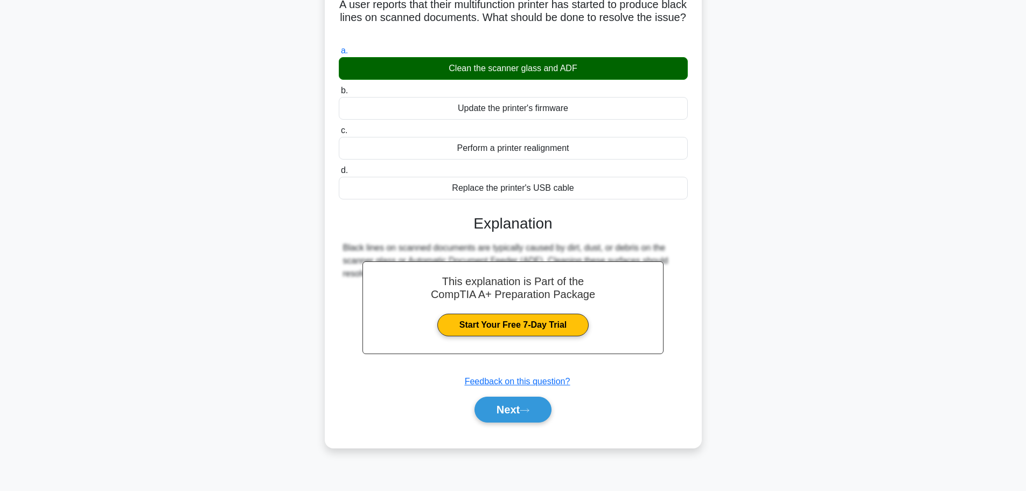
scroll to position [91, 0]
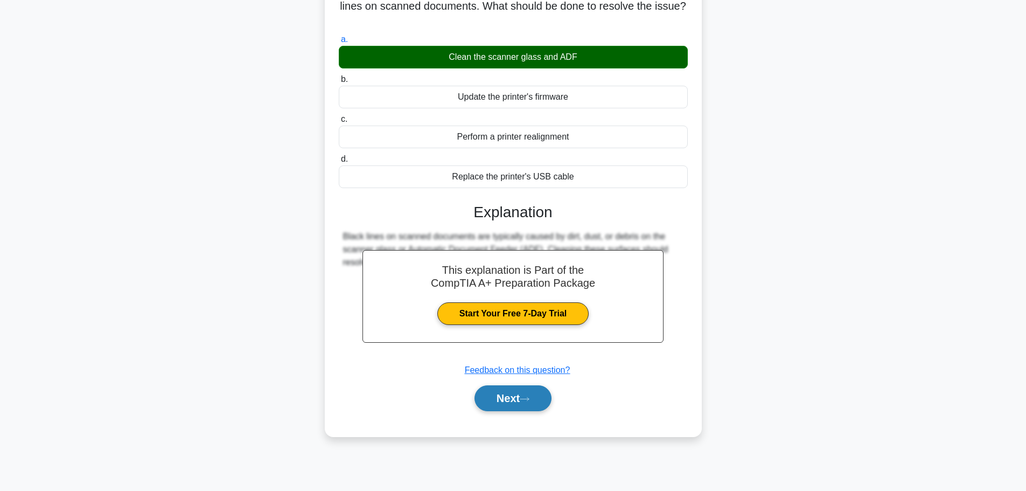
click at [516, 405] on button "Next" at bounding box center [512, 398] width 77 height 26
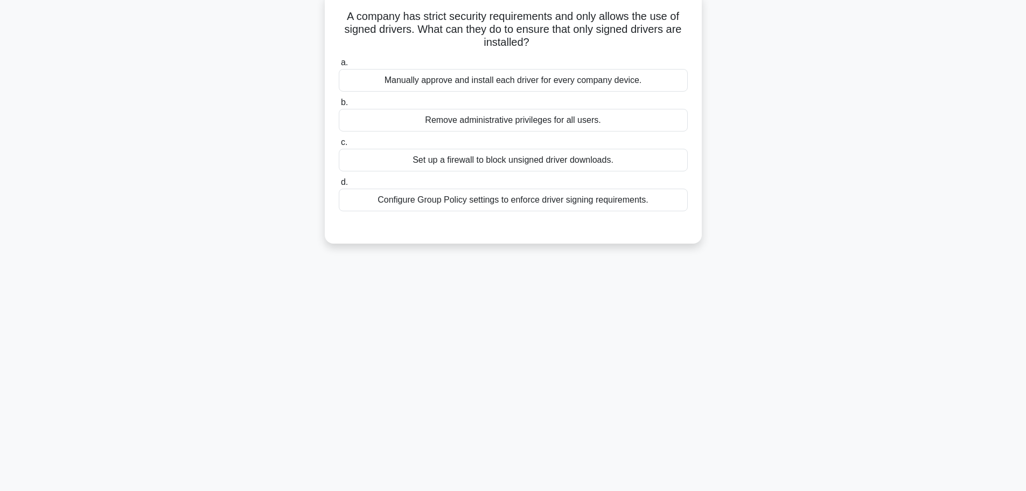
scroll to position [0, 0]
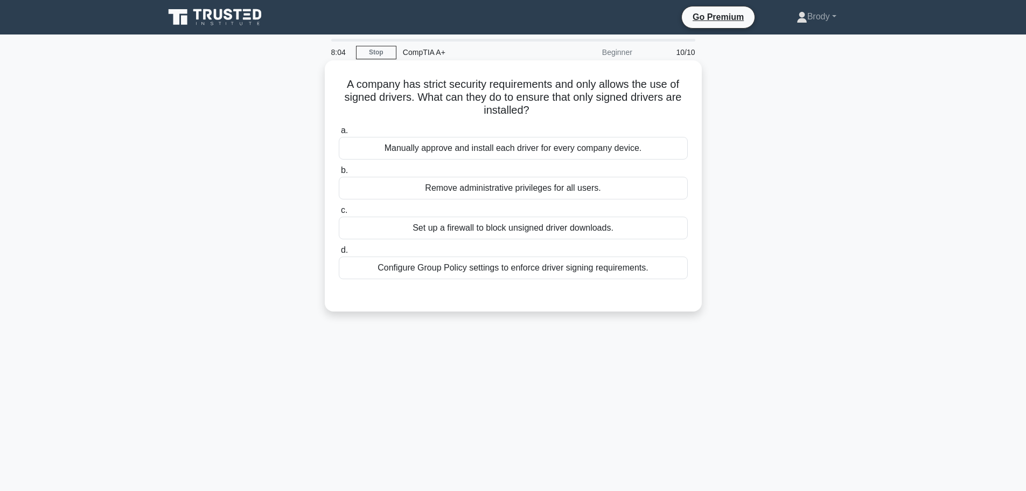
click at [536, 229] on div "Set up a firewall to block unsigned driver downloads." at bounding box center [513, 227] width 349 height 23
click at [339, 214] on input "c. Set up a firewall to block unsigned driver downloads." at bounding box center [339, 210] width 0 height 7
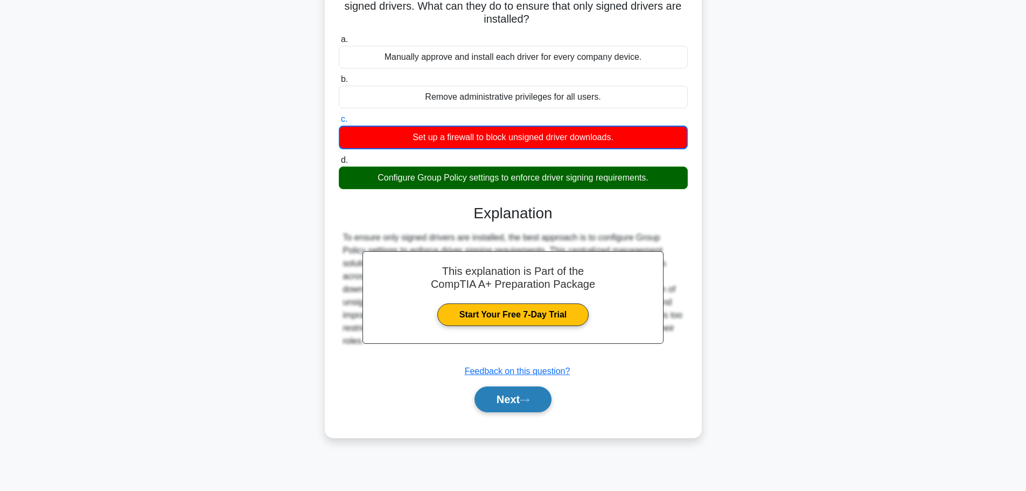
click at [523, 396] on button "Next" at bounding box center [512, 399] width 77 height 26
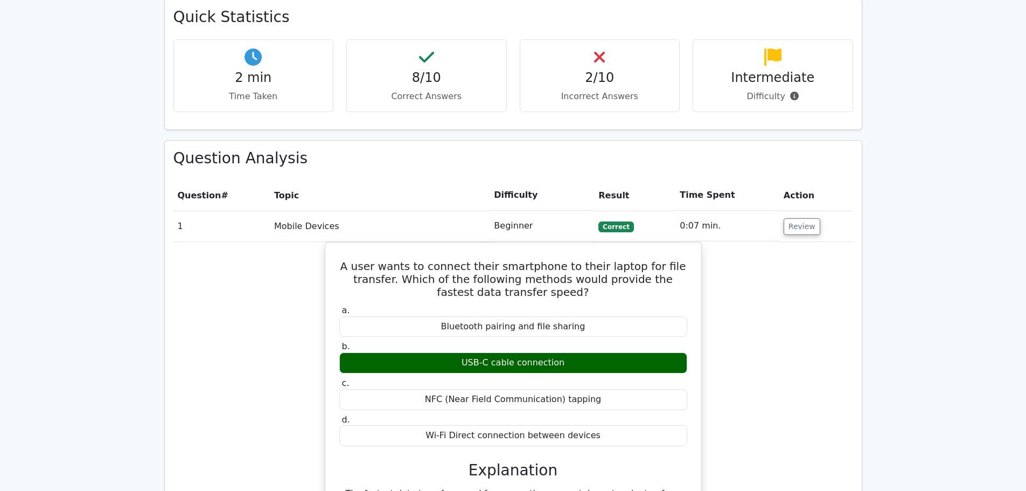
scroll to position [754, 0]
click at [800, 219] on button "Review" at bounding box center [802, 227] width 37 height 17
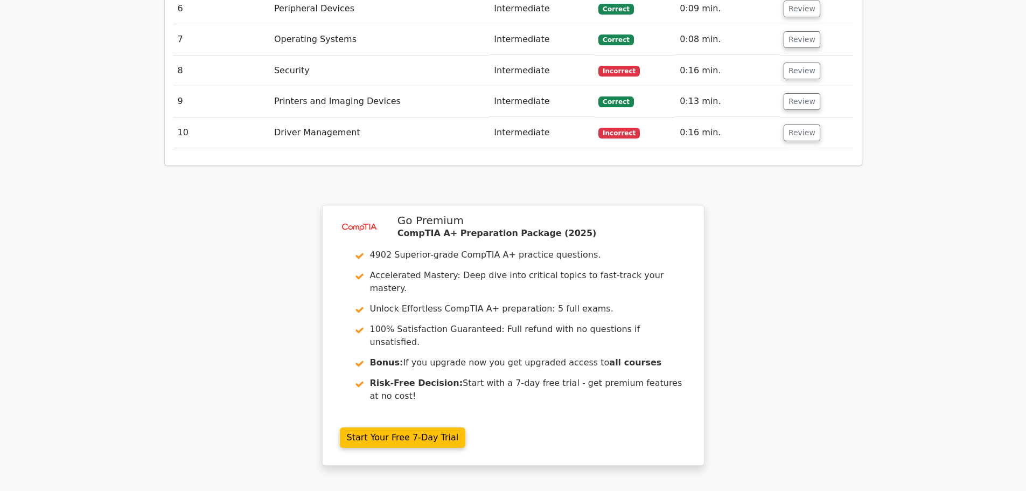
scroll to position [1131, 0]
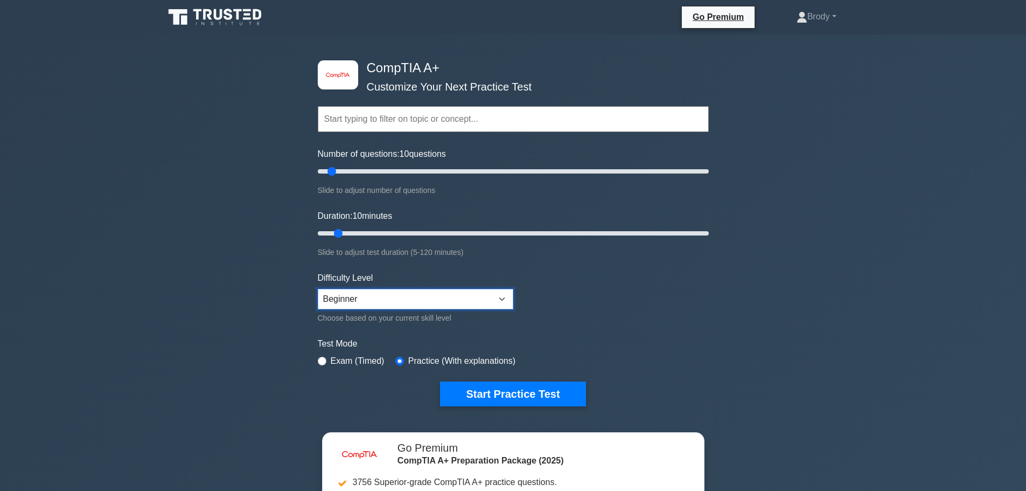
click at [423, 301] on select "Beginner Intermediate Expert" at bounding box center [415, 299] width 195 height 20
select select "intermediate"
click at [318, 289] on select "Beginner Intermediate Expert" at bounding box center [415, 299] width 195 height 20
click at [492, 398] on button "Start Practice Test" at bounding box center [512, 393] width 145 height 25
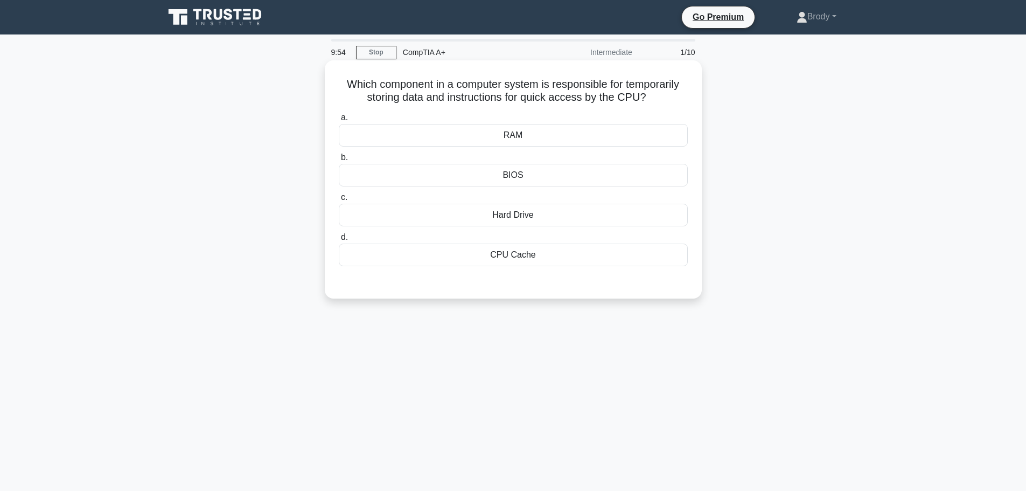
click at [549, 132] on div "RAM" at bounding box center [513, 135] width 349 height 23
click at [339, 121] on input "a. RAM" at bounding box center [339, 117] width 0 height 7
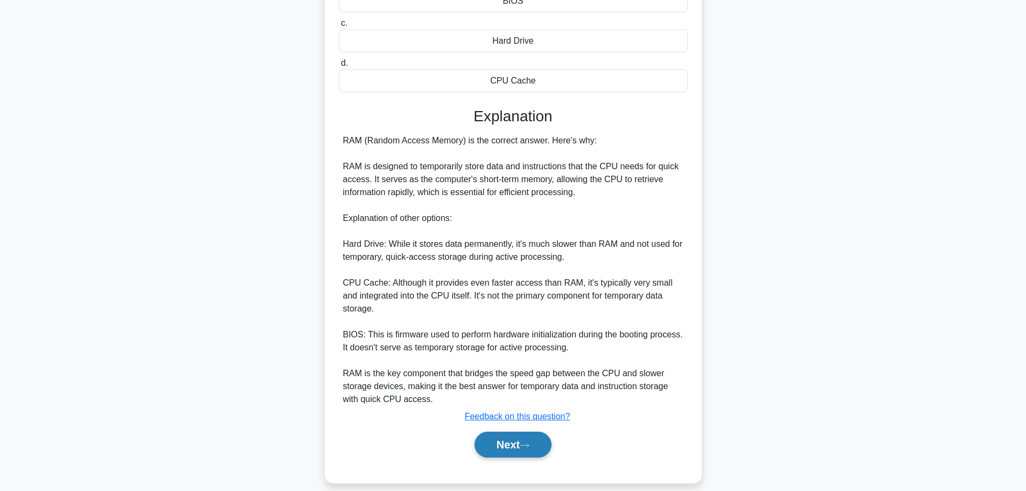
click at [533, 431] on button "Next" at bounding box center [512, 444] width 77 height 26
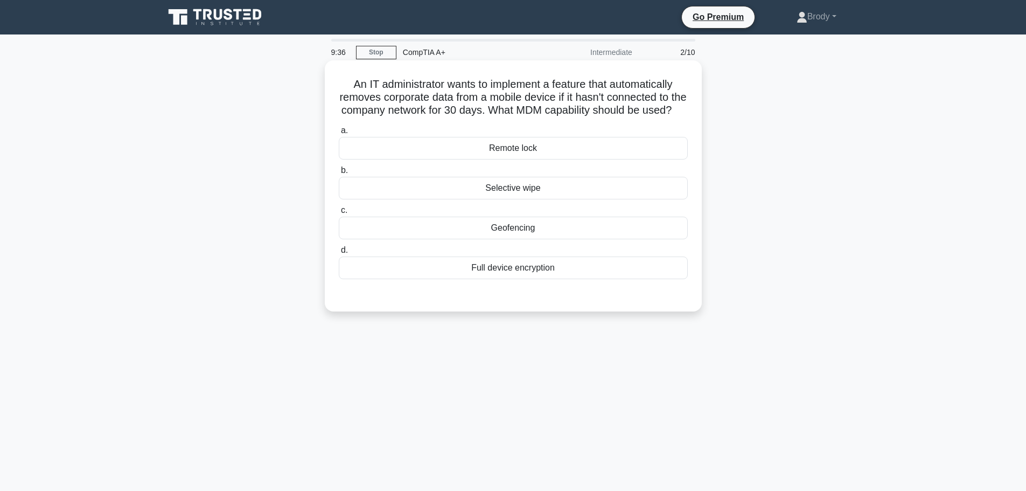
click at [542, 199] on div "Selective wipe" at bounding box center [513, 188] width 349 height 23
click at [339, 174] on input "b. Selective wipe" at bounding box center [339, 170] width 0 height 7
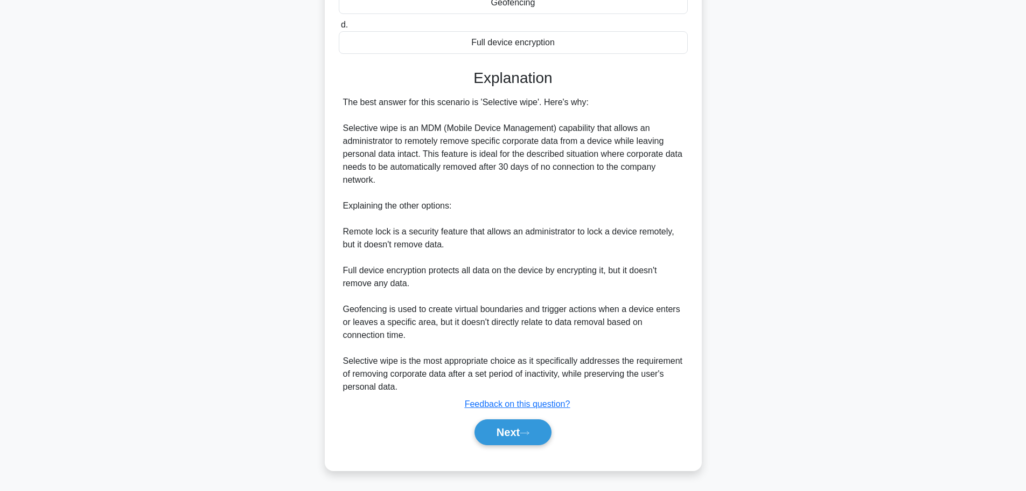
scroll to position [239, 0]
click at [508, 438] on button "Next" at bounding box center [512, 432] width 77 height 26
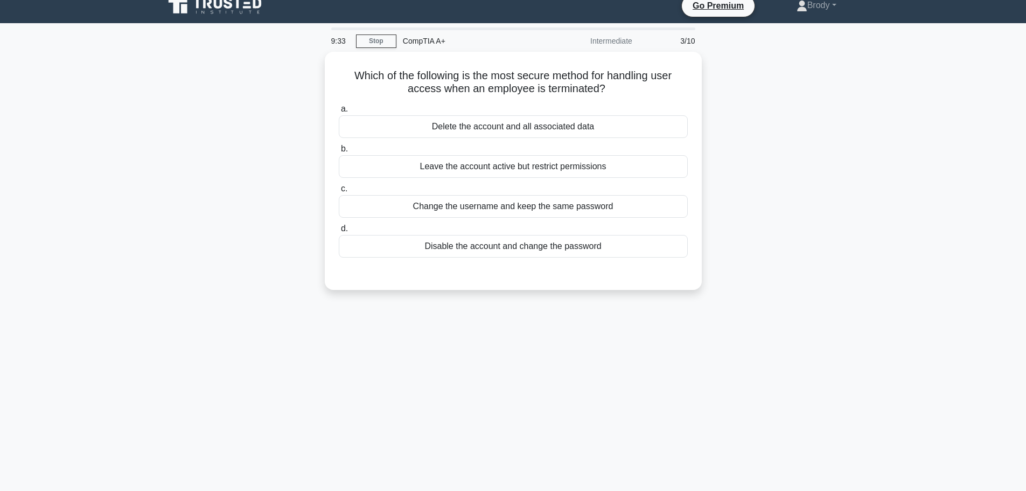
scroll to position [0, 0]
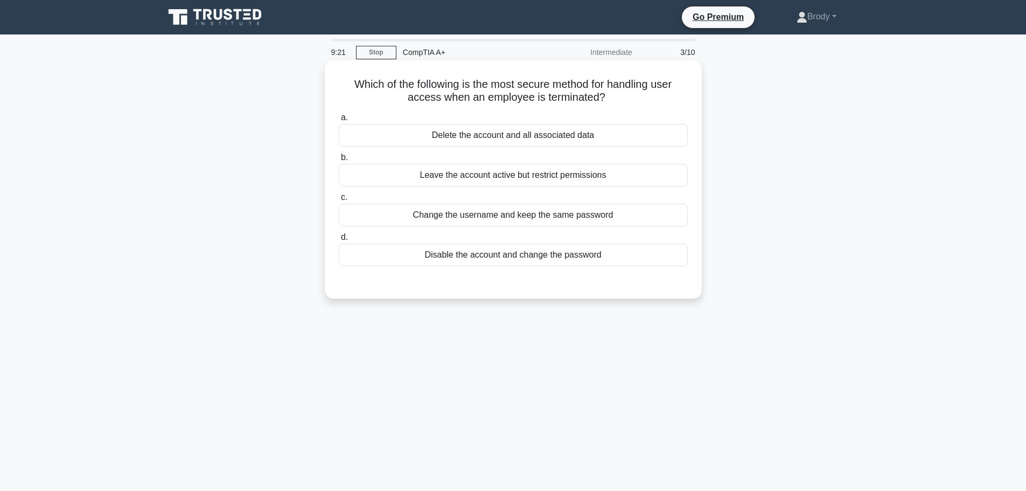
click at [565, 257] on div "Disable the account and change the password" at bounding box center [513, 254] width 349 height 23
click at [339, 241] on input "d. Disable the account and change the password" at bounding box center [339, 237] width 0 height 7
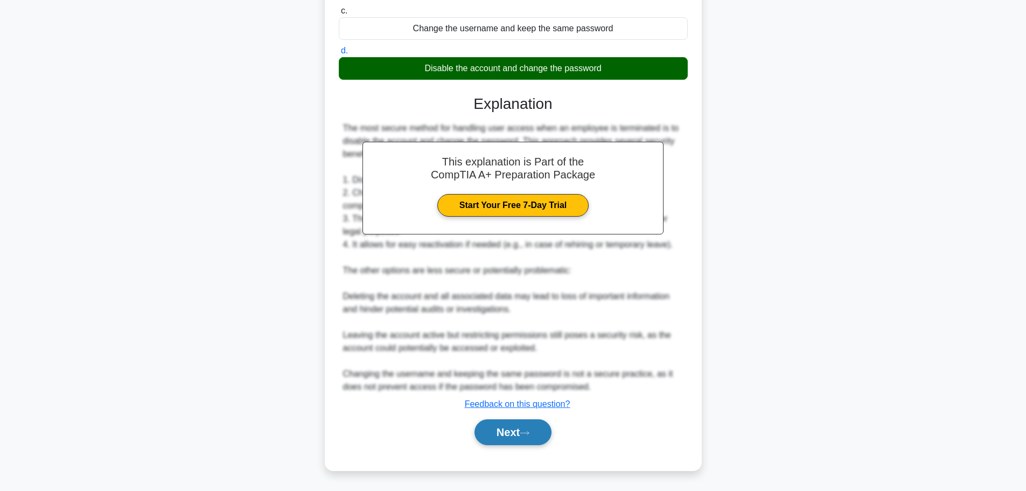
click at [494, 426] on button "Next" at bounding box center [512, 432] width 77 height 26
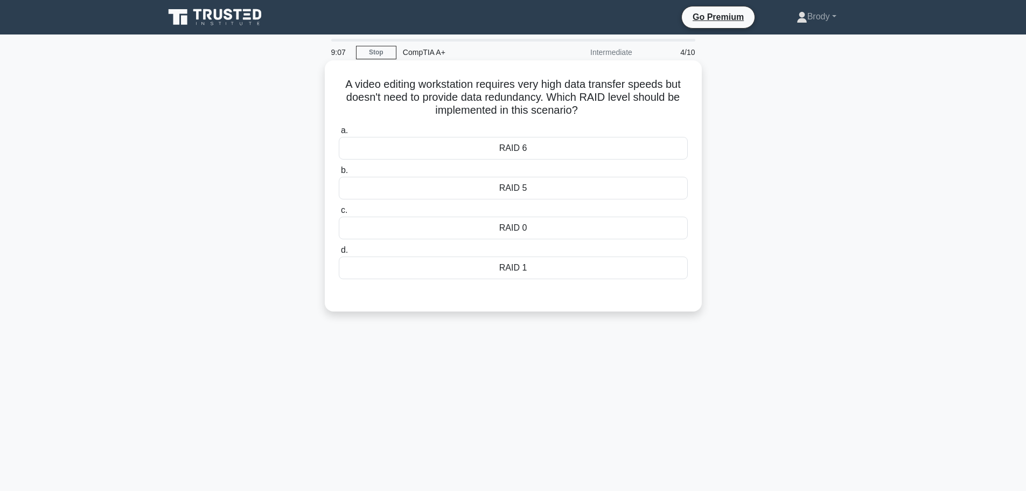
click at [511, 263] on div "RAID 1" at bounding box center [513, 267] width 349 height 23
click at [339, 254] on input "d. RAID 1" at bounding box center [339, 250] width 0 height 7
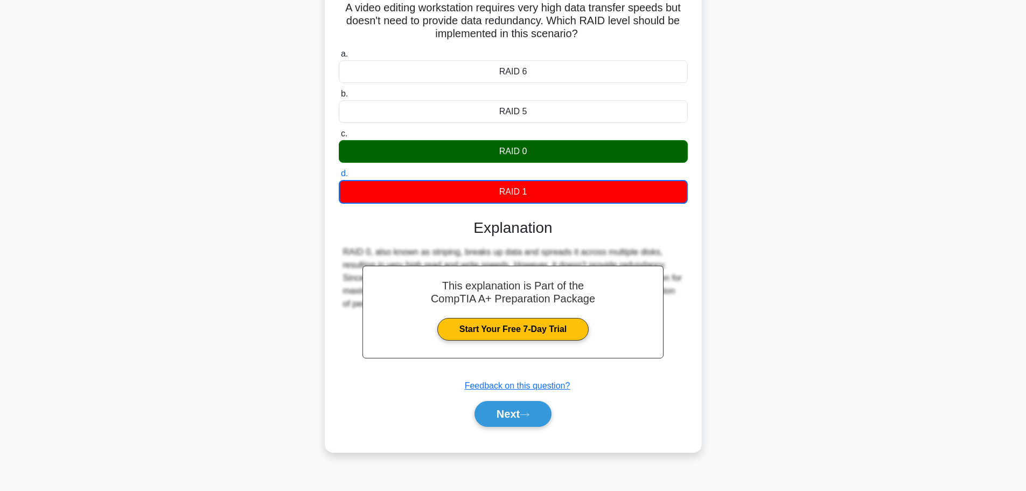
scroll to position [91, 0]
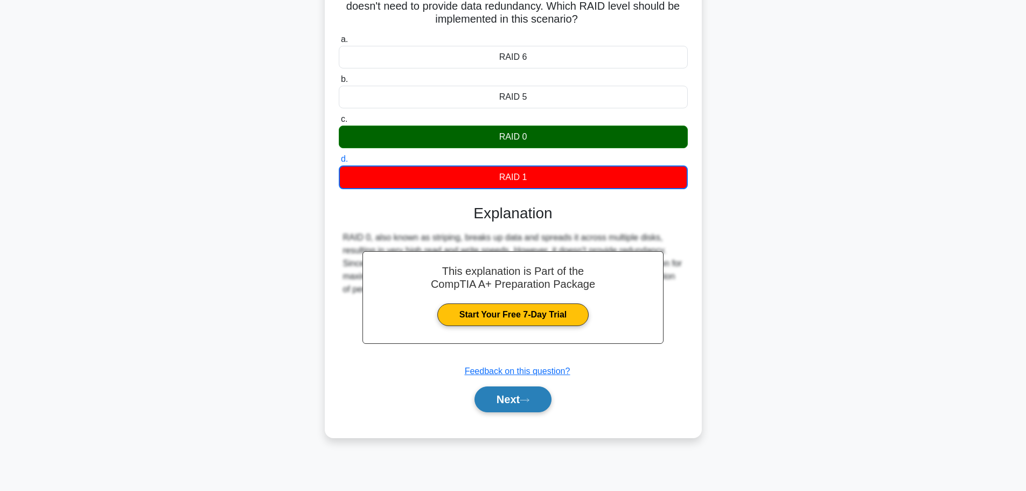
click at [529, 403] on icon at bounding box center [525, 400] width 10 height 6
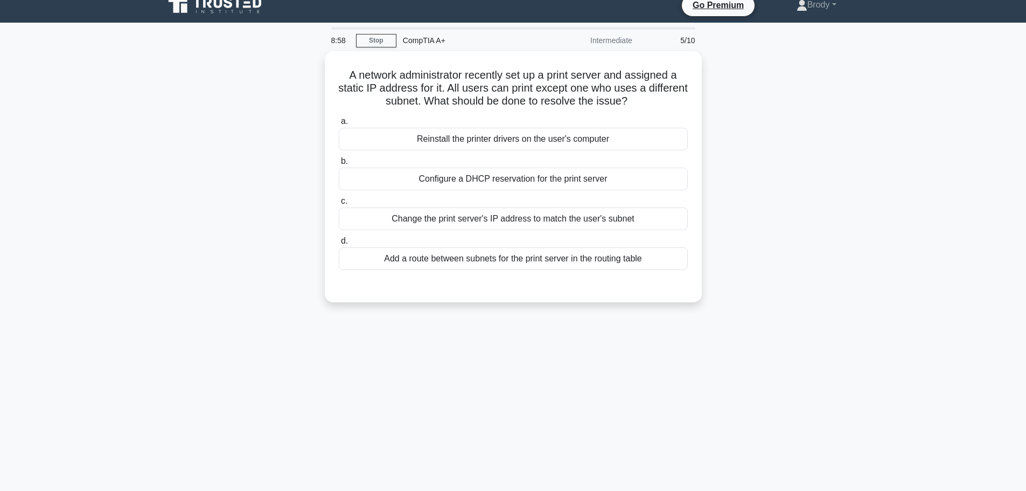
scroll to position [0, 0]
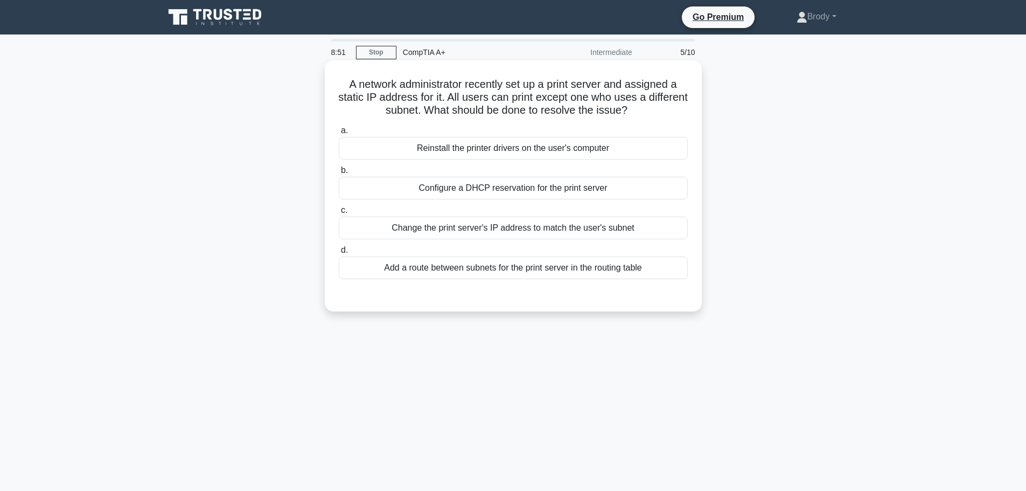
drag, startPoint x: 346, startPoint y: 90, endPoint x: 668, endPoint y: 108, distance: 323.0
click at [668, 108] on h5 "A network administrator recently set up a print server and assigned a static IP…" at bounding box center [513, 98] width 351 height 40
click at [778, 104] on div "A network administrator recently set up a print server and assigned a static IP…" at bounding box center [513, 195] width 711 height 264
click at [575, 195] on div "Configure a DHCP reservation for the print server" at bounding box center [513, 188] width 349 height 23
click at [339, 174] on input "b. Configure a DHCP reservation for the print server" at bounding box center [339, 170] width 0 height 7
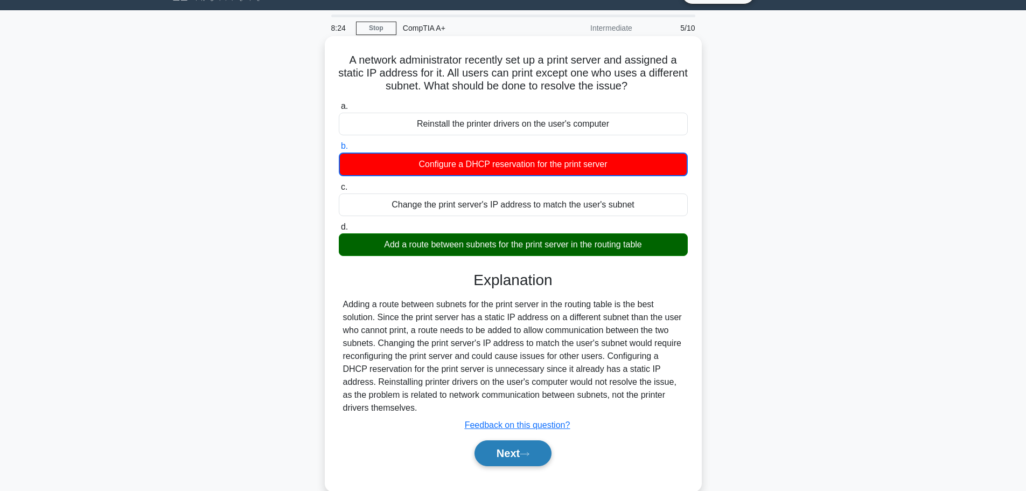
scroll to position [91, 0]
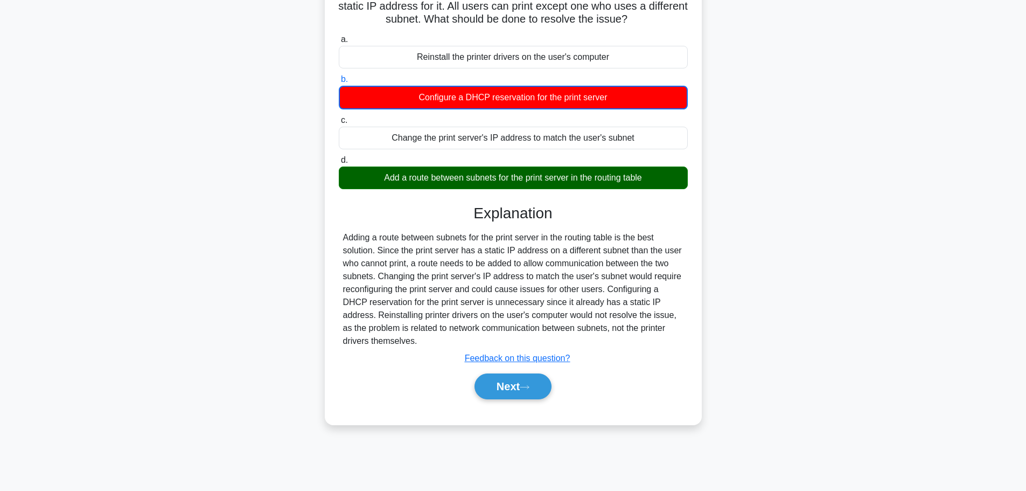
click at [512, 367] on div "Explanation Adding a route between subnets for the print server in the routing …" at bounding box center [513, 303] width 349 height 199
click at [522, 388] on button "Next" at bounding box center [512, 386] width 77 height 26
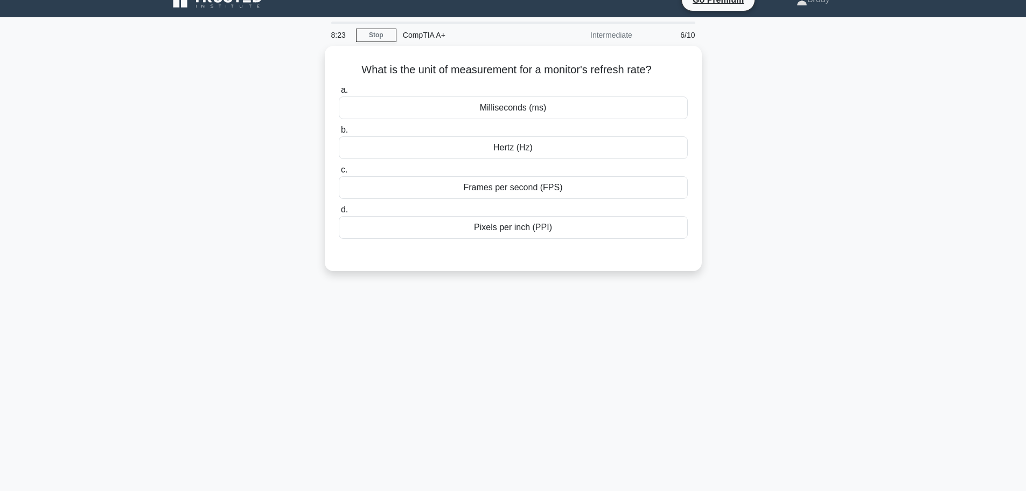
scroll to position [0, 0]
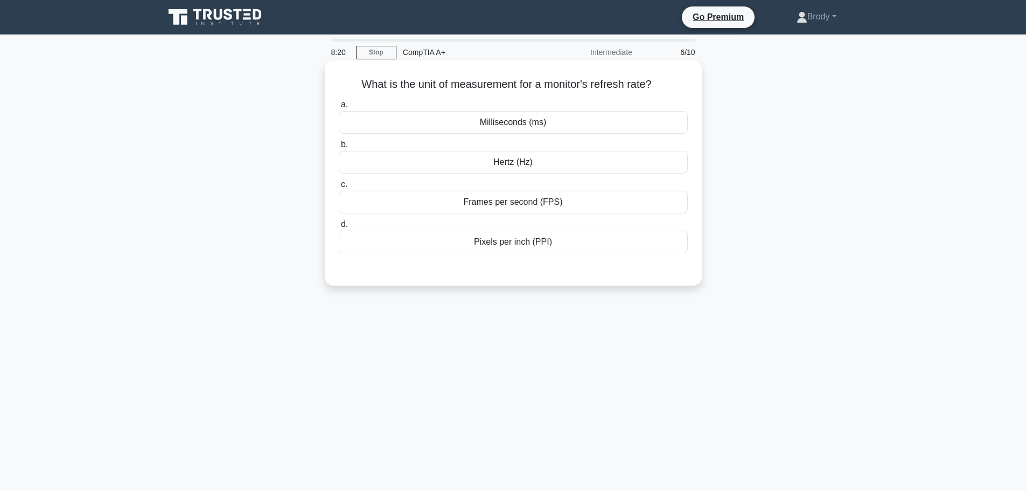
click at [529, 170] on div "Hertz (Hz)" at bounding box center [513, 162] width 349 height 23
click at [339, 148] on input "b. Hertz (Hz)" at bounding box center [339, 144] width 0 height 7
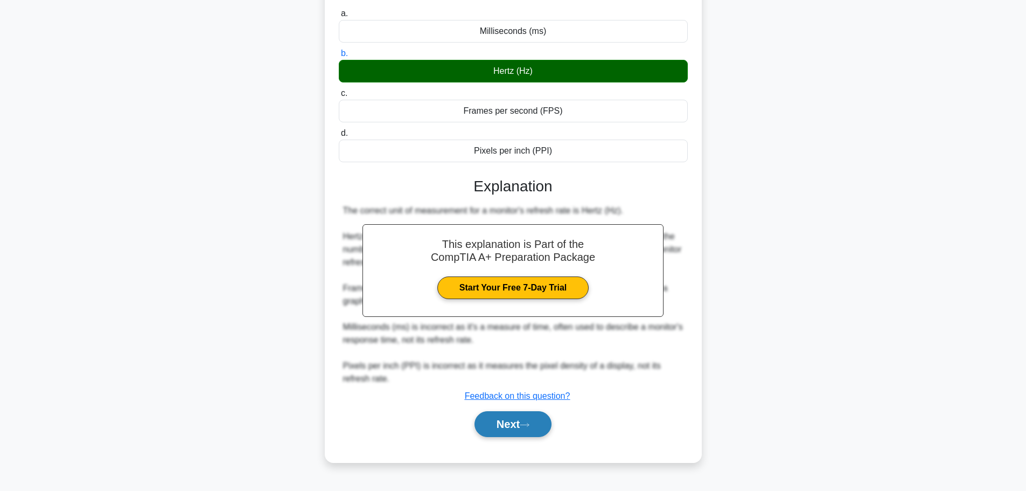
click at [510, 424] on button "Next" at bounding box center [512, 424] width 77 height 26
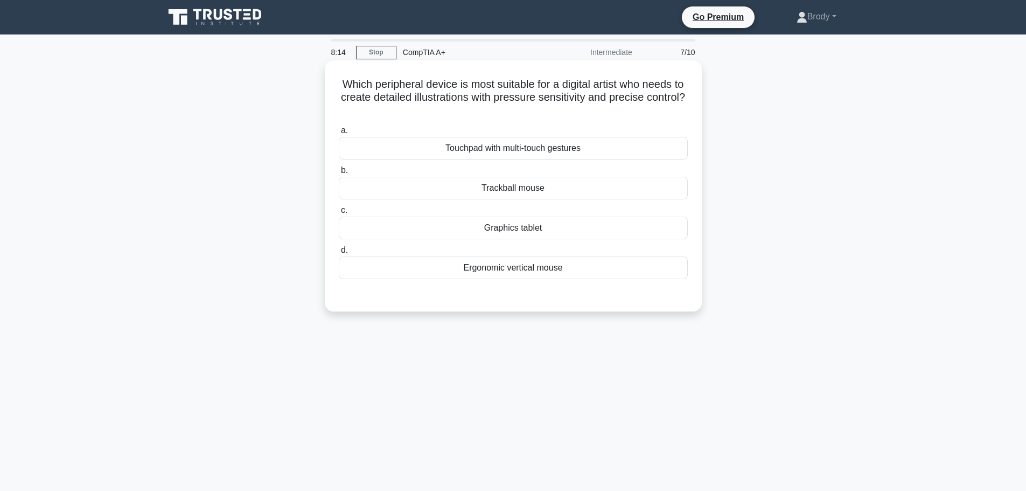
click at [548, 227] on div "Graphics tablet" at bounding box center [513, 227] width 349 height 23
click at [339, 214] on input "c. Graphics tablet" at bounding box center [339, 210] width 0 height 7
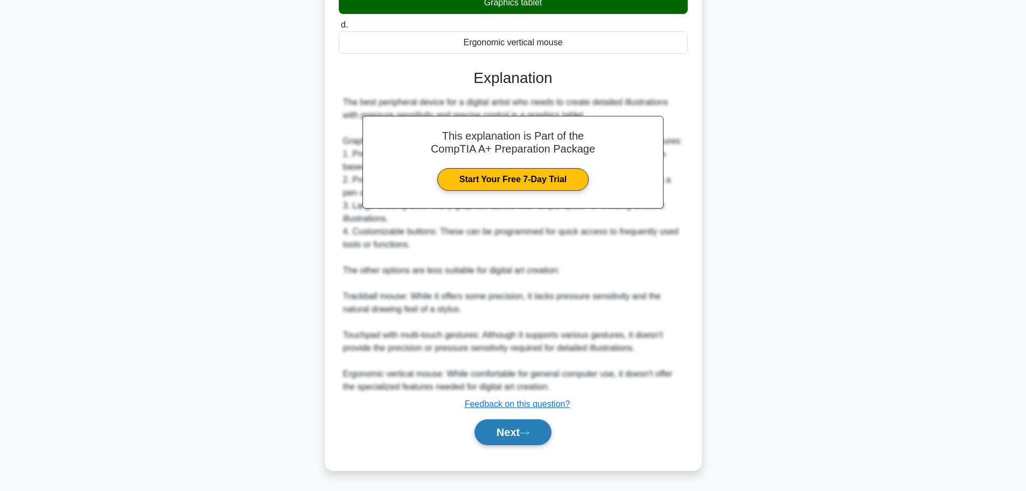
click at [536, 426] on button "Next" at bounding box center [512, 432] width 77 height 26
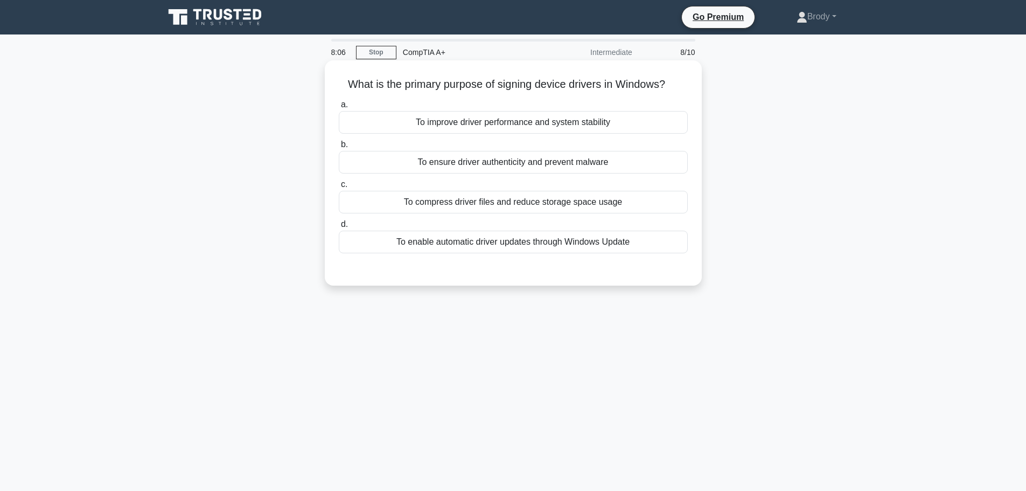
click at [566, 162] on div "To ensure driver authenticity and prevent malware" at bounding box center [513, 162] width 349 height 23
click at [339, 148] on input "b. To ensure driver authenticity and prevent malware" at bounding box center [339, 144] width 0 height 7
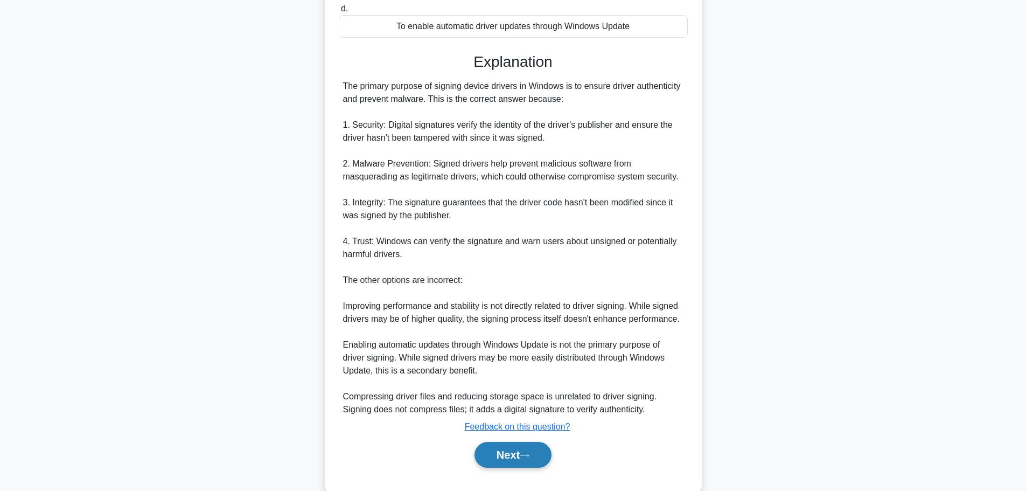
click at [503, 445] on button "Next" at bounding box center [512, 455] width 77 height 26
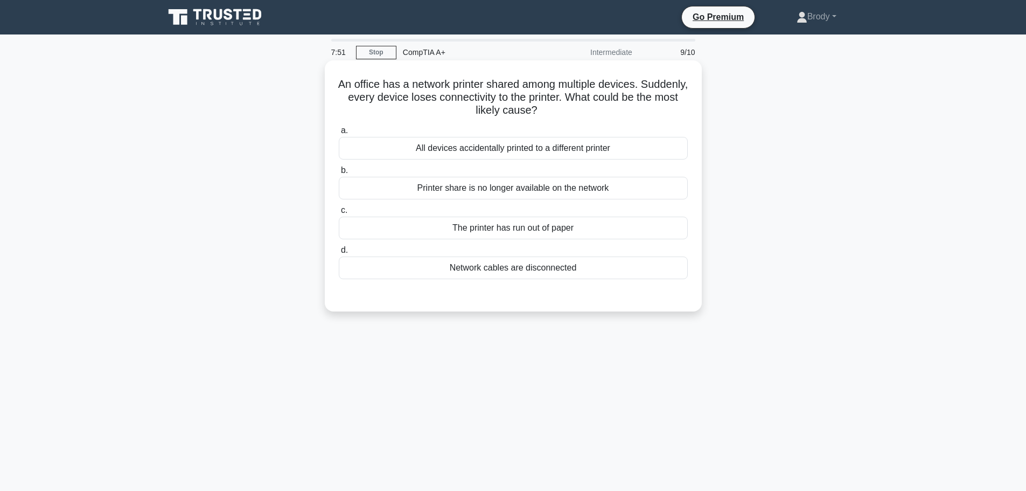
click at [513, 272] on div "Network cables are disconnected" at bounding box center [513, 267] width 349 height 23
click at [339, 254] on input "d. Network cables are disconnected" at bounding box center [339, 250] width 0 height 7
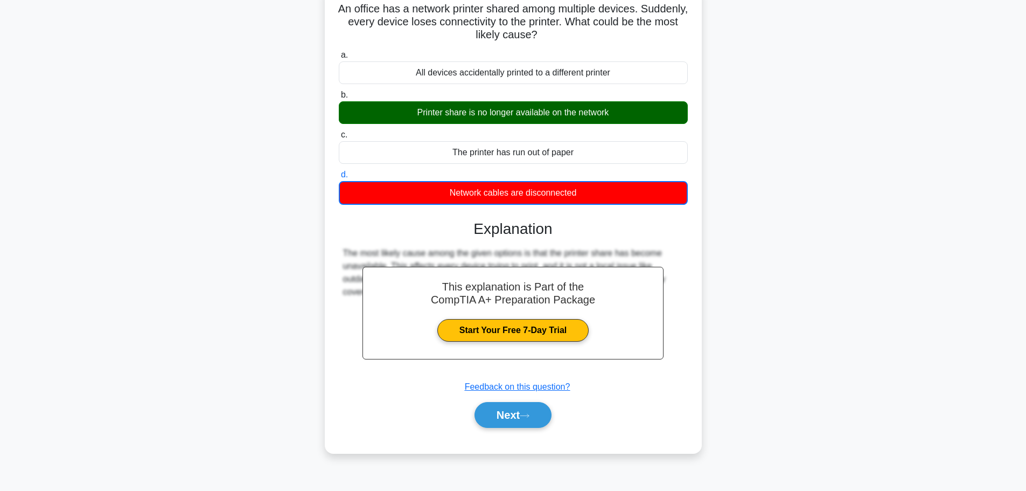
scroll to position [91, 0]
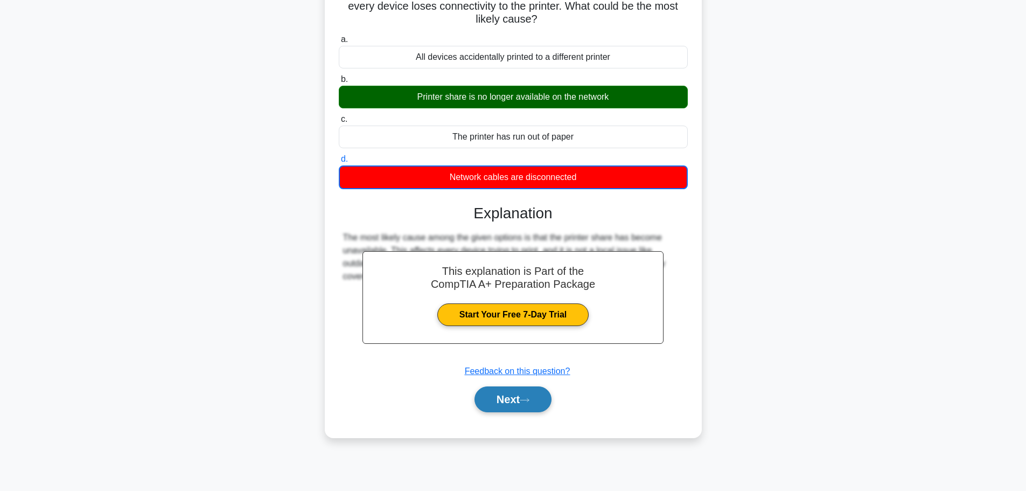
click at [494, 410] on button "Next" at bounding box center [512, 399] width 77 height 26
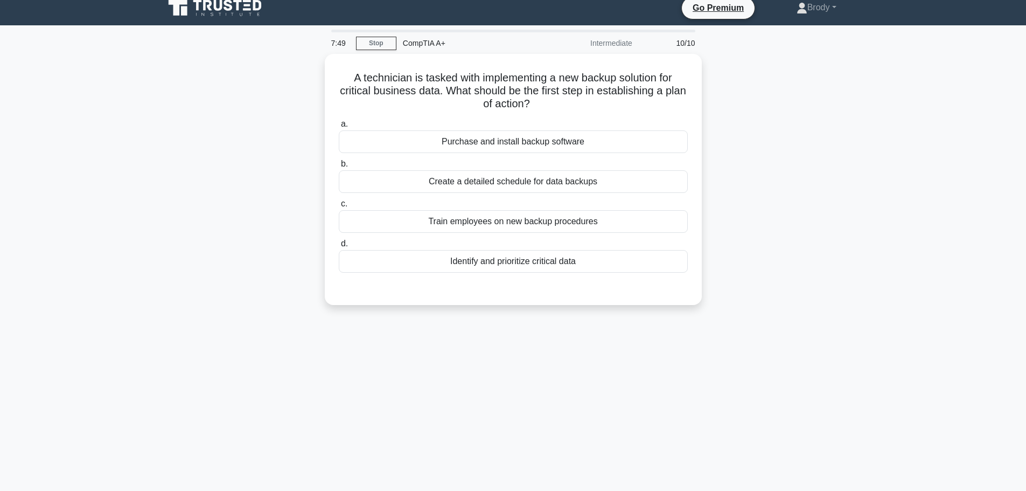
scroll to position [0, 0]
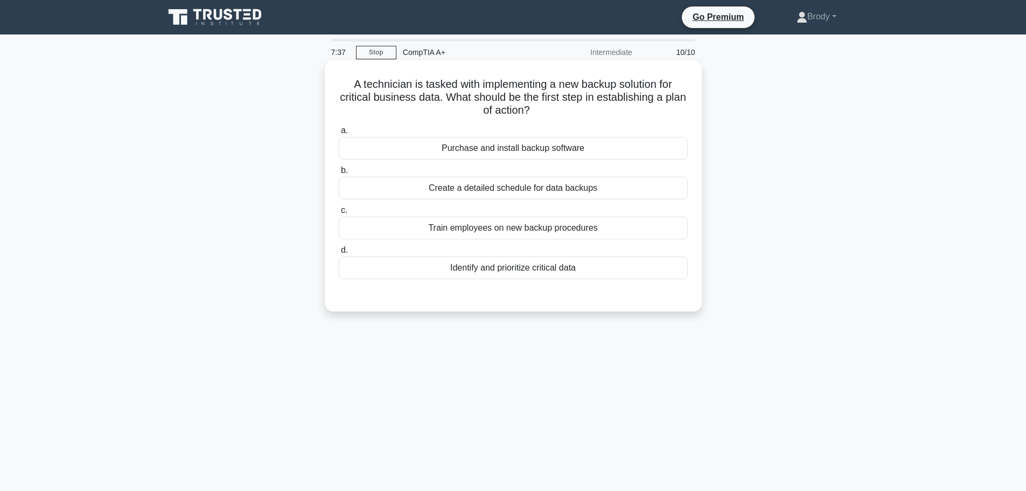
click at [538, 180] on div "Create a detailed schedule for data backups" at bounding box center [513, 188] width 349 height 23
click at [339, 174] on input "b. Create a detailed schedule for data backups" at bounding box center [339, 170] width 0 height 7
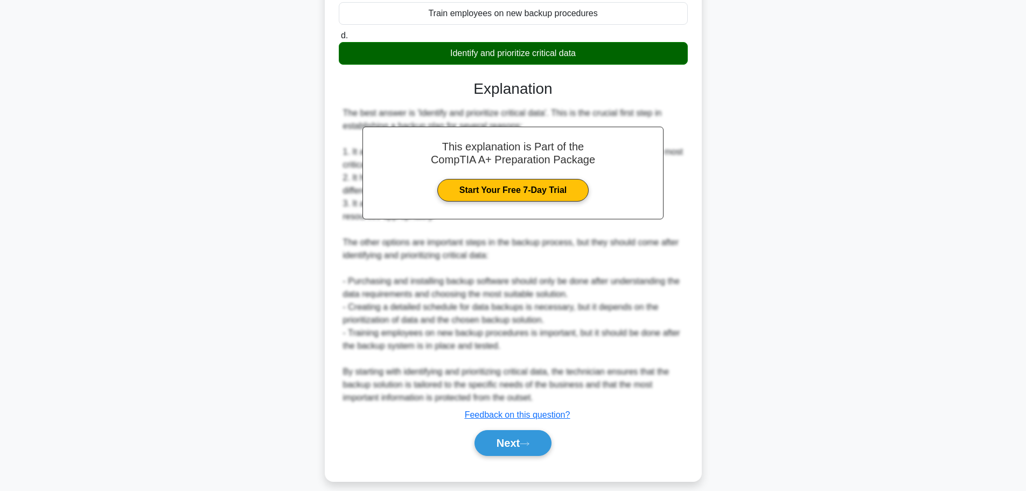
scroll to position [227, 0]
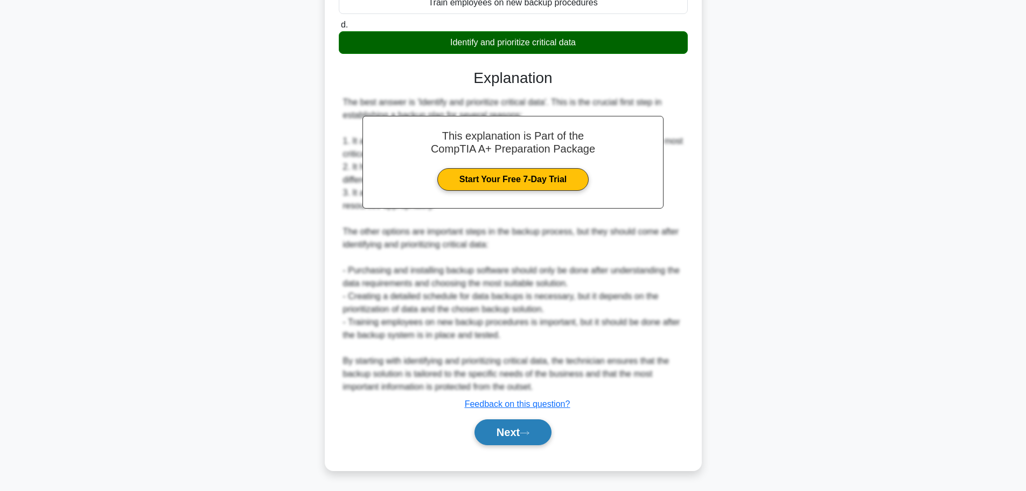
click at [518, 432] on button "Next" at bounding box center [512, 432] width 77 height 26
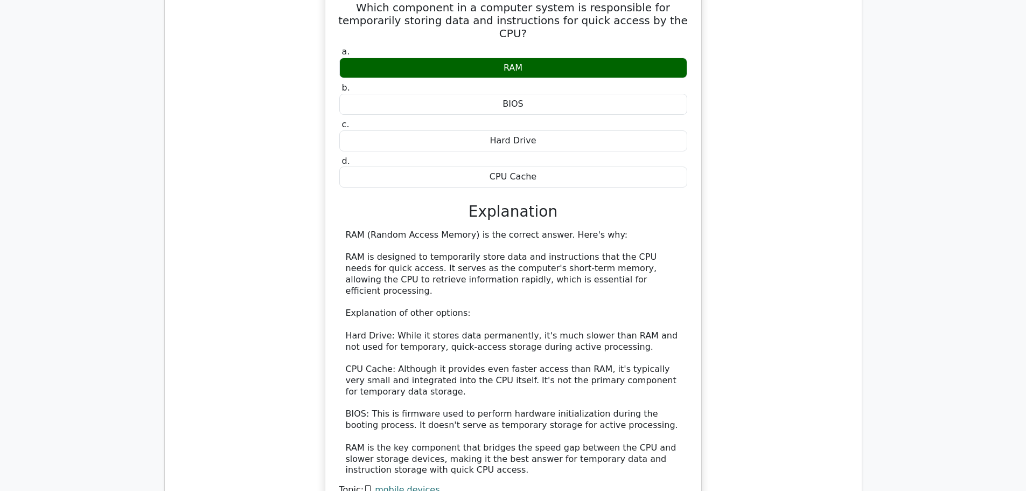
scroll to position [754, 0]
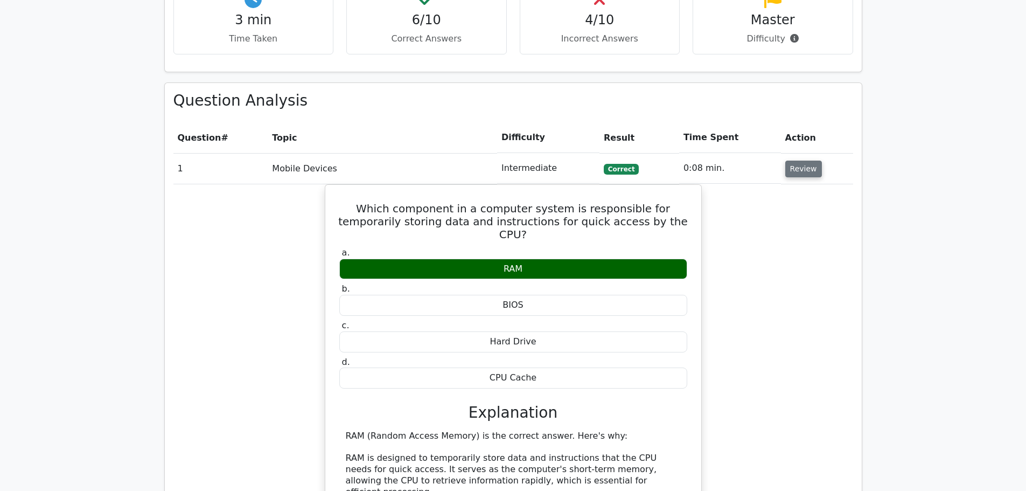
click at [813, 160] on button "Review" at bounding box center [803, 168] width 37 height 17
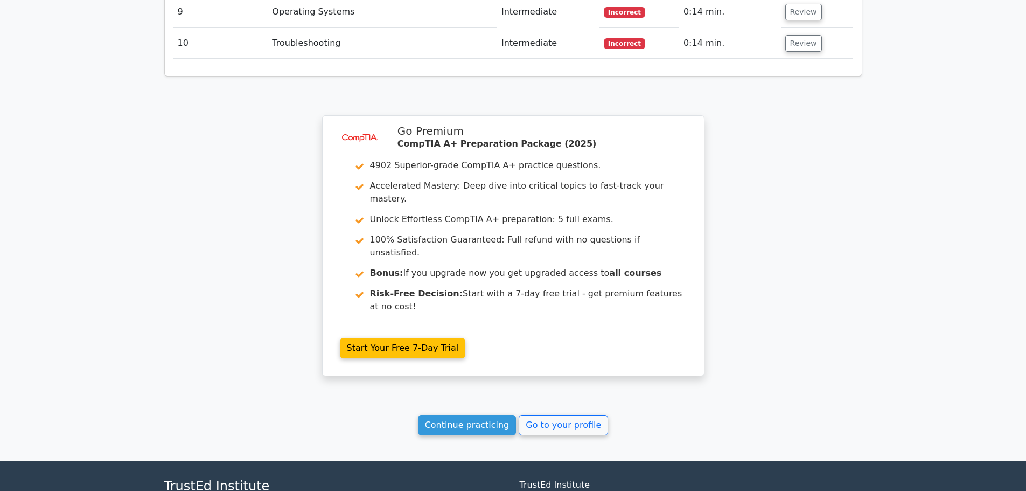
scroll to position [1181, 0]
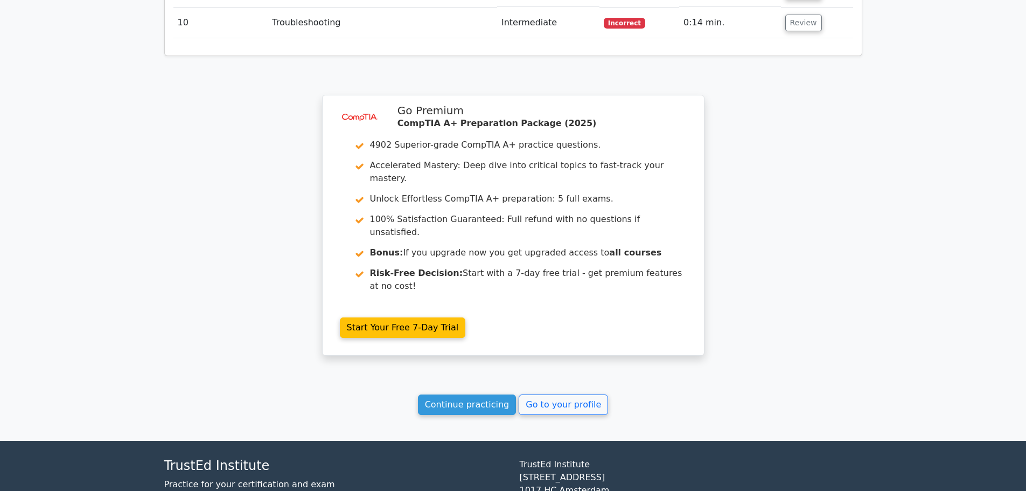
click at [459, 394] on link "Continue practicing" at bounding box center [467, 404] width 99 height 20
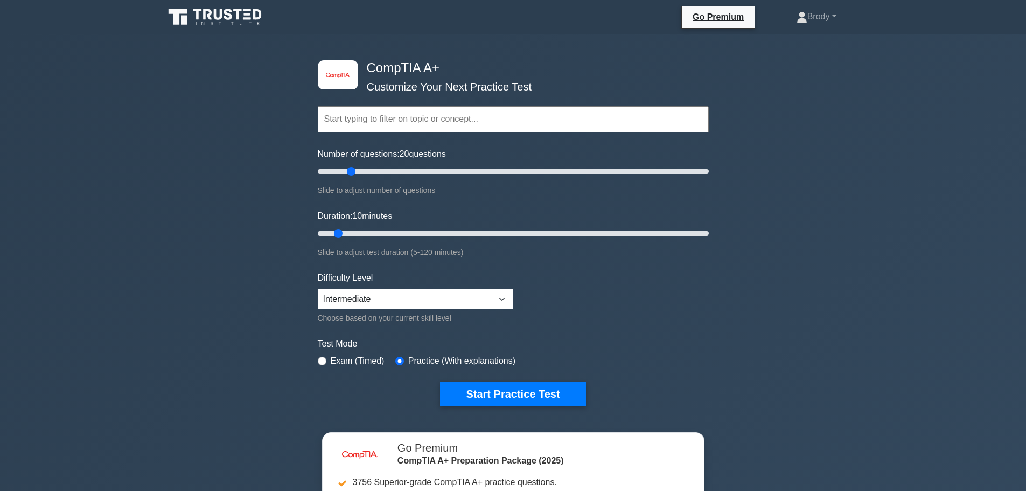
drag, startPoint x: 332, startPoint y: 169, endPoint x: 349, endPoint y: 171, distance: 16.8
type input "20"
click at [349, 171] on input "Number of questions: 20 questions" at bounding box center [513, 171] width 391 height 13
drag, startPoint x: 338, startPoint y: 237, endPoint x: 952, endPoint y: 230, distance: 614.5
type input "120"
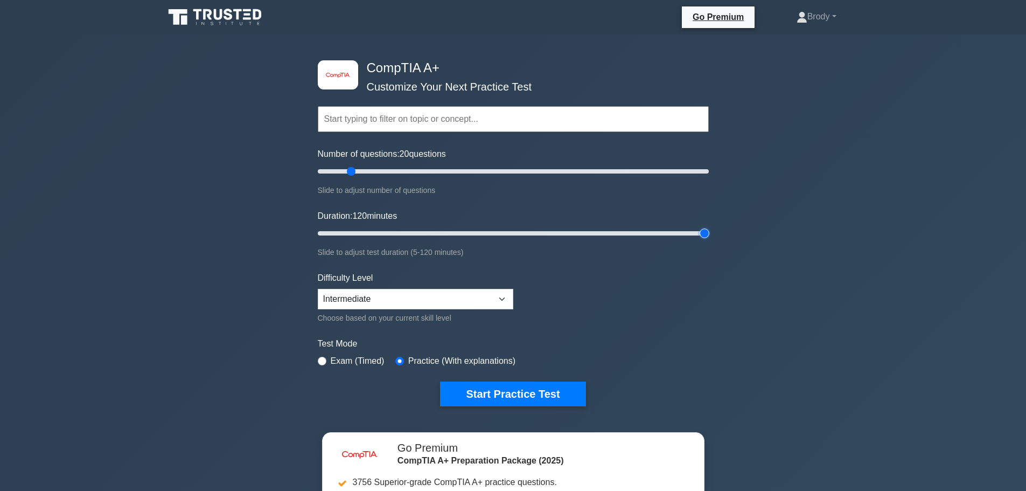
click at [709, 230] on input "Duration: 120 minutes" at bounding box center [513, 233] width 391 height 13
click at [502, 391] on button "Start Practice Test" at bounding box center [512, 393] width 145 height 25
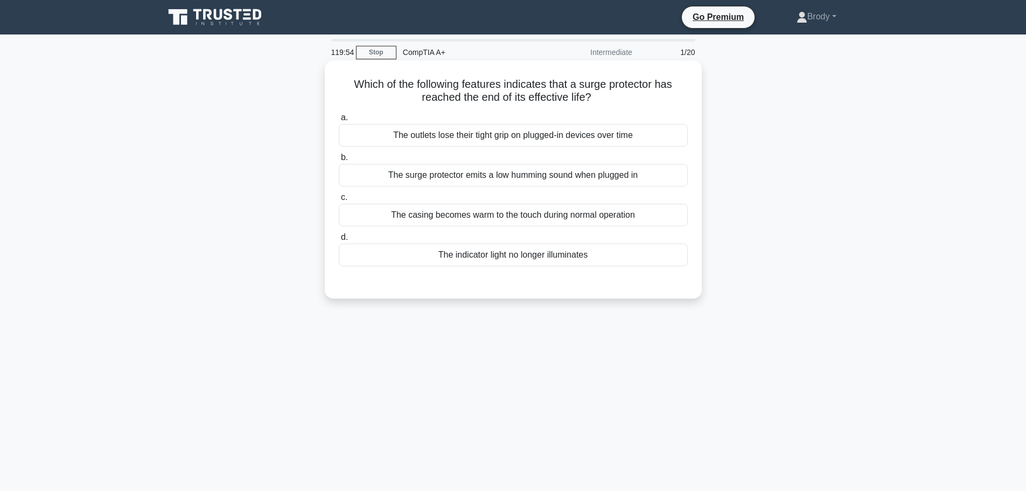
click at [562, 135] on div "The outlets lose their tight grip on plugged-in devices over time" at bounding box center [513, 135] width 349 height 23
click at [339, 121] on input "a. The outlets lose their tight grip on plugged-in devices over time" at bounding box center [339, 117] width 0 height 7
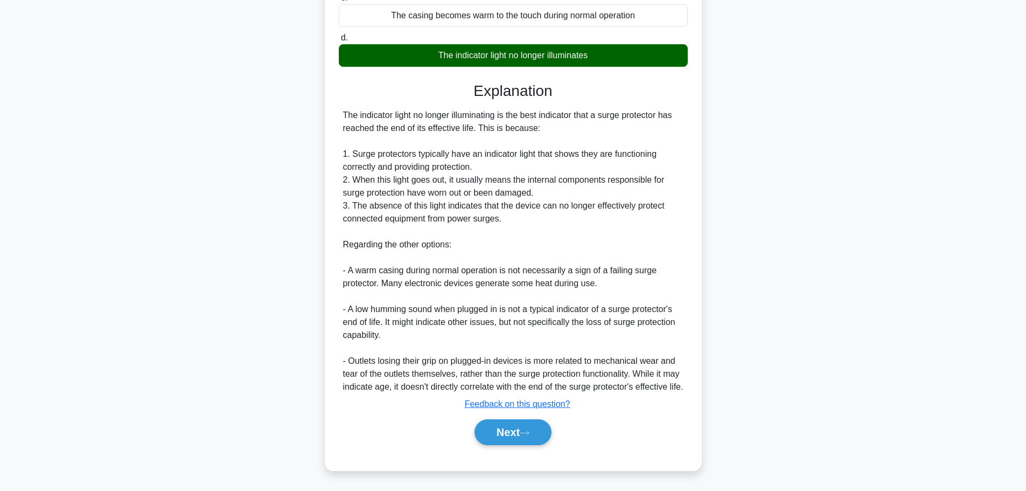
scroll to position [214, 0]
click at [519, 445] on div "Next" at bounding box center [513, 432] width 349 height 34
click at [518, 441] on button "Next" at bounding box center [512, 432] width 77 height 26
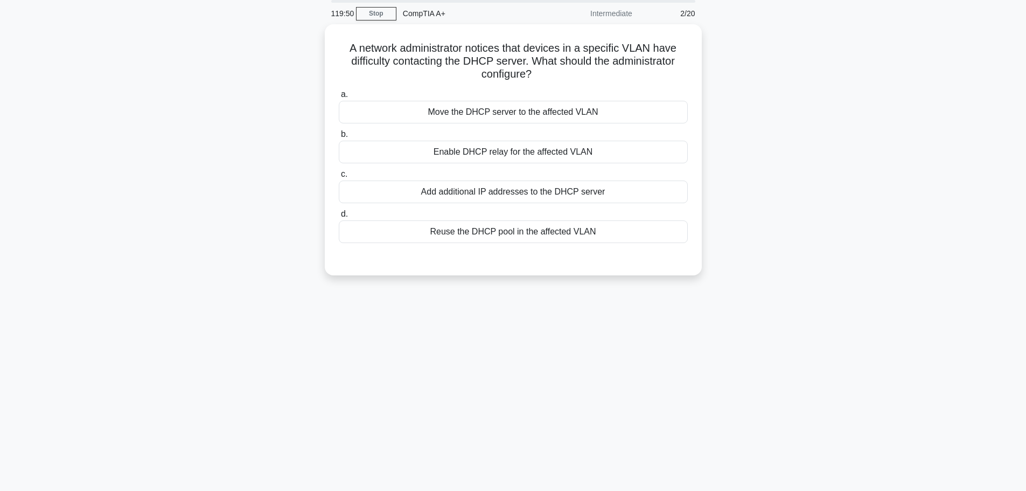
scroll to position [37, 0]
click at [378, 10] on link "Stop" at bounding box center [376, 15] width 40 height 13
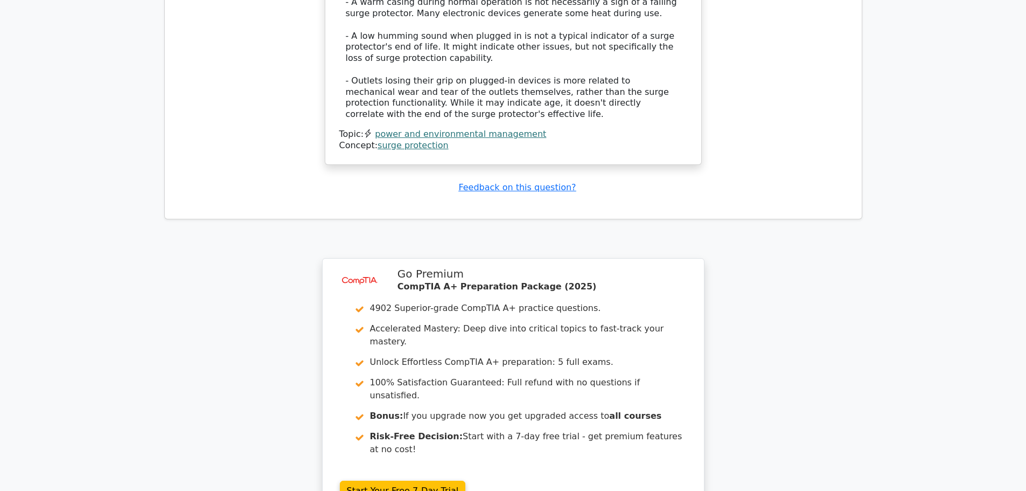
scroll to position [1400, 0]
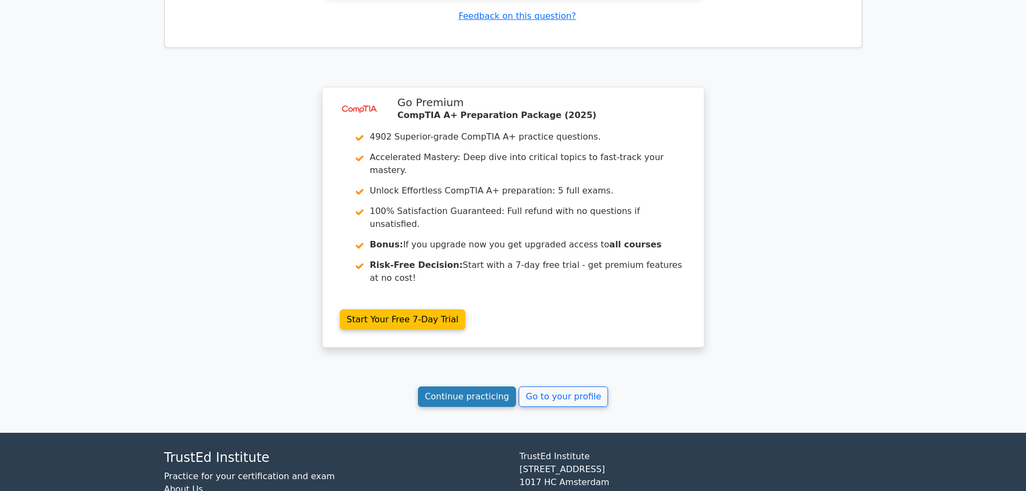
click at [479, 386] on link "Continue practicing" at bounding box center [467, 396] width 99 height 20
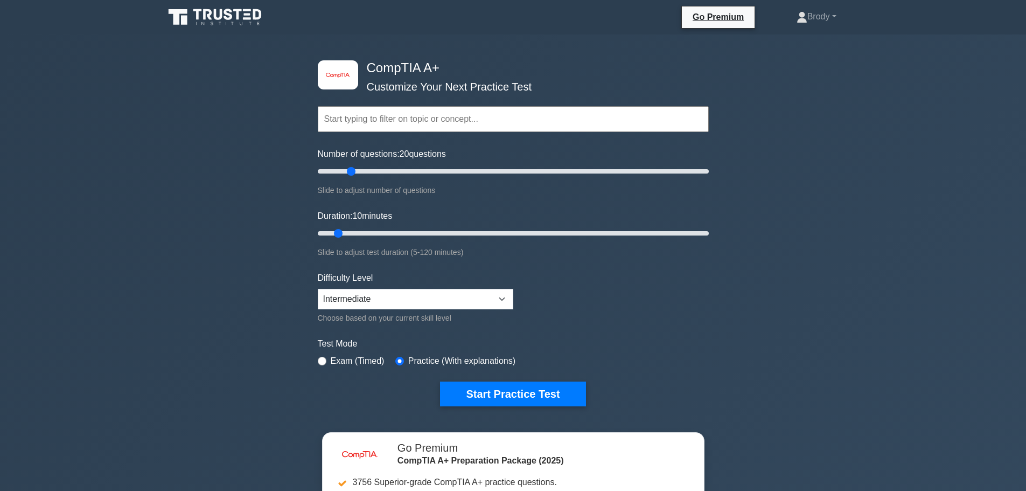
drag, startPoint x: 325, startPoint y: 170, endPoint x: 347, endPoint y: 172, distance: 21.6
type input "20"
click at [347, 172] on input "Number of questions: 20 questions" at bounding box center [513, 171] width 391 height 13
drag, startPoint x: 341, startPoint y: 230, endPoint x: 966, endPoint y: 252, distance: 625.0
type input "120"
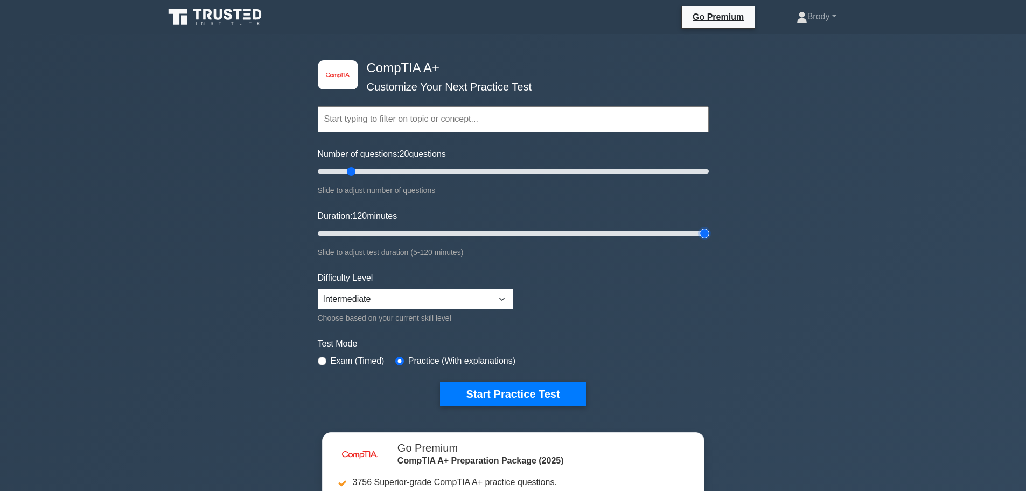
click at [709, 240] on input "Duration: 120 minutes" at bounding box center [513, 233] width 391 height 13
click at [465, 300] on select "Beginner Intermediate Expert" at bounding box center [415, 299] width 195 height 20
select select "beginner"
click at [318, 289] on select "Beginner Intermediate Expert" at bounding box center [415, 299] width 195 height 20
click at [516, 394] on button "Start Practice Test" at bounding box center [512, 393] width 145 height 25
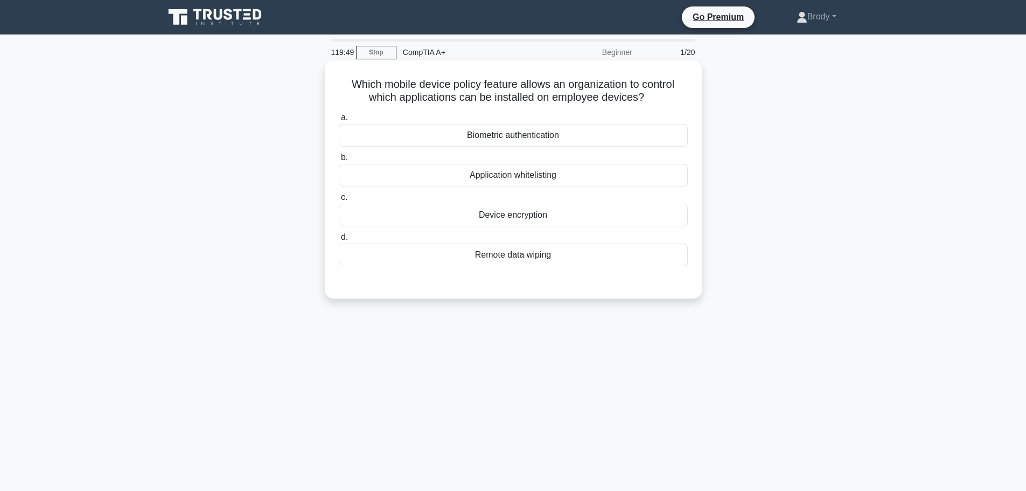
click at [576, 179] on div "Application whitelisting" at bounding box center [513, 175] width 349 height 23
click at [339, 161] on input "b. Application whitelisting" at bounding box center [339, 157] width 0 height 7
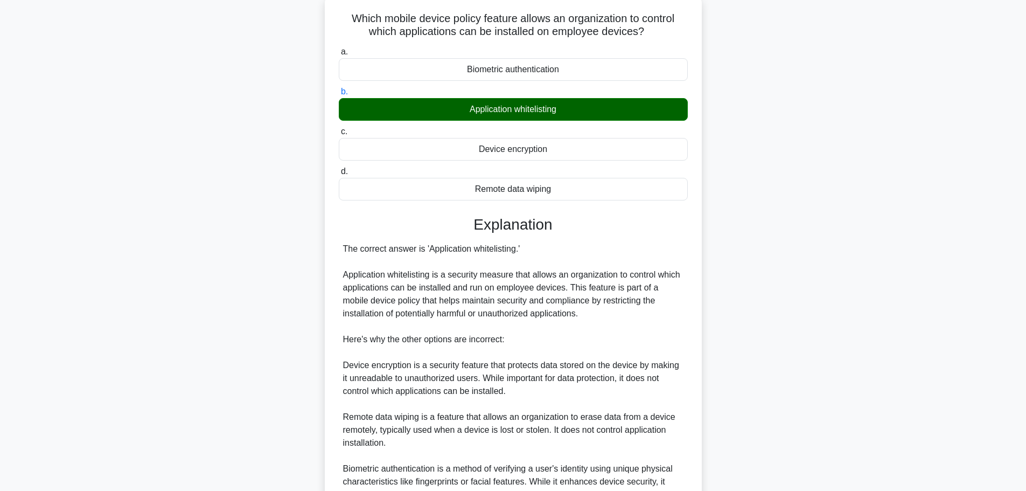
scroll to position [226, 0]
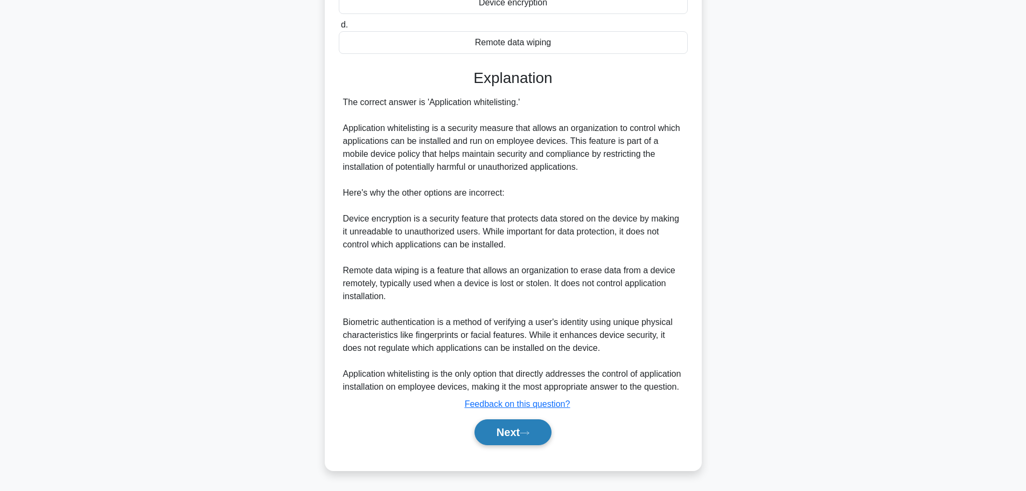
click at [487, 430] on button "Next" at bounding box center [512, 432] width 77 height 26
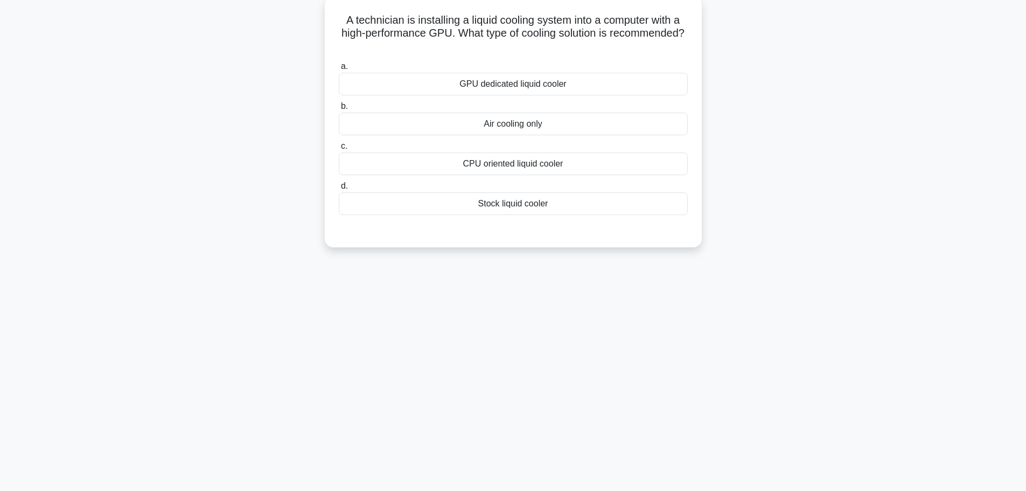
scroll to position [0, 0]
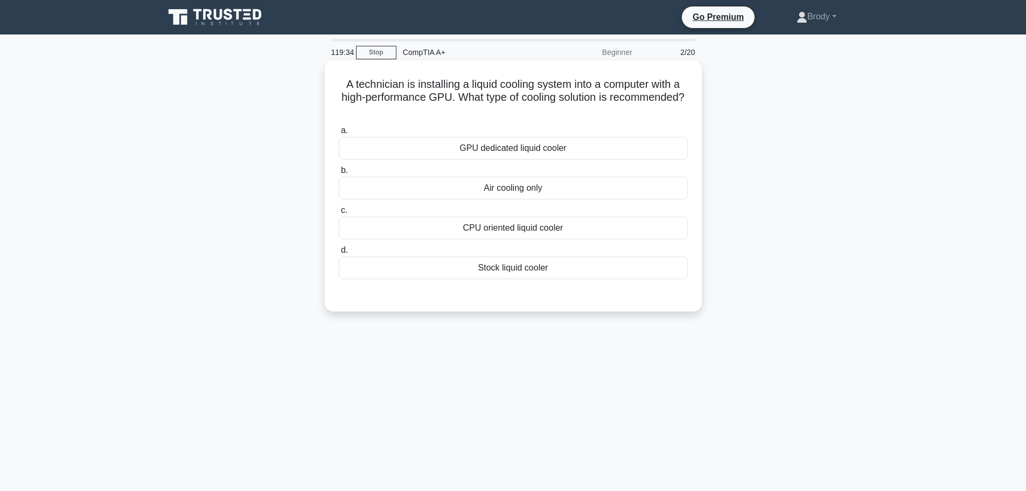
click at [571, 153] on div "GPU dedicated liquid cooler" at bounding box center [513, 148] width 349 height 23
click at [339, 134] on input "a. GPU dedicated liquid cooler" at bounding box center [339, 130] width 0 height 7
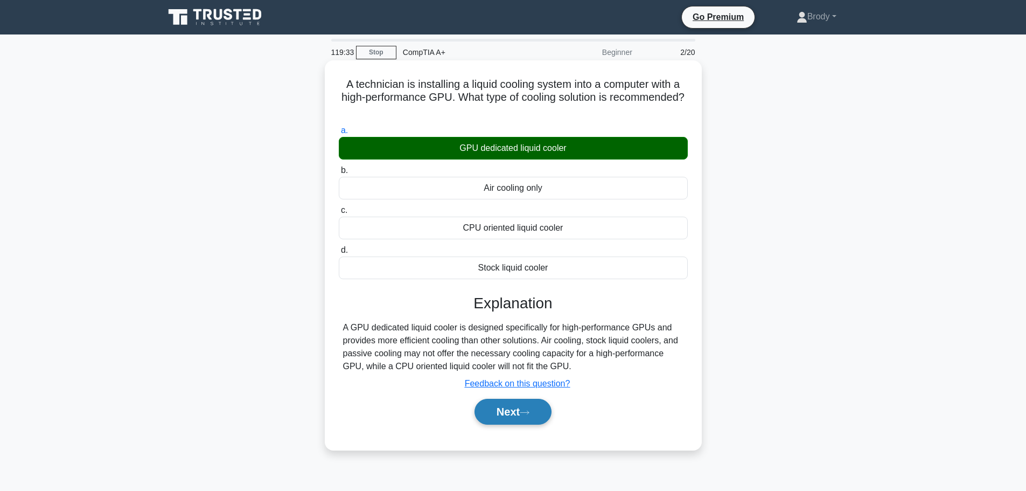
click at [525, 417] on button "Next" at bounding box center [512, 411] width 77 height 26
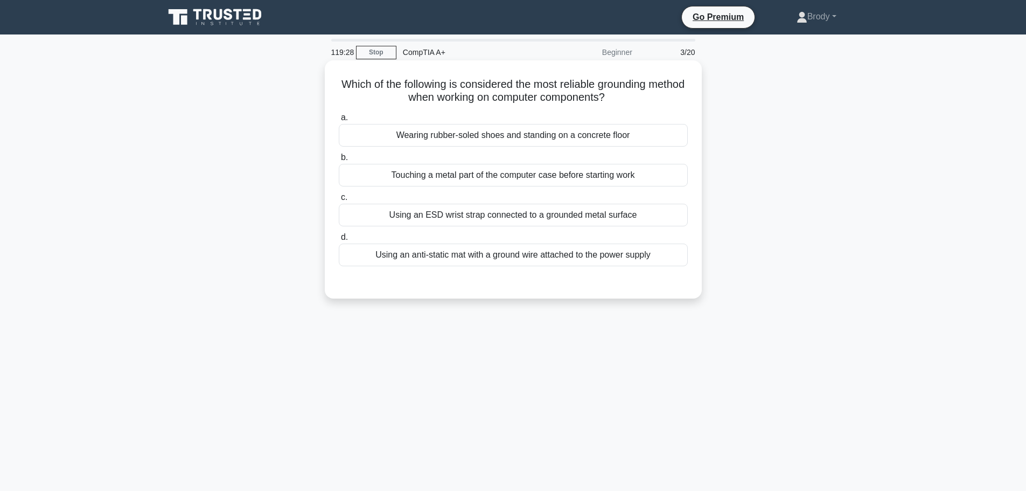
click at [479, 216] on div "Using an ESD wrist strap connected to a grounded metal surface" at bounding box center [513, 215] width 349 height 23
click at [339, 201] on input "c. Using an ESD wrist strap connected to a grounded metal surface" at bounding box center [339, 197] width 0 height 7
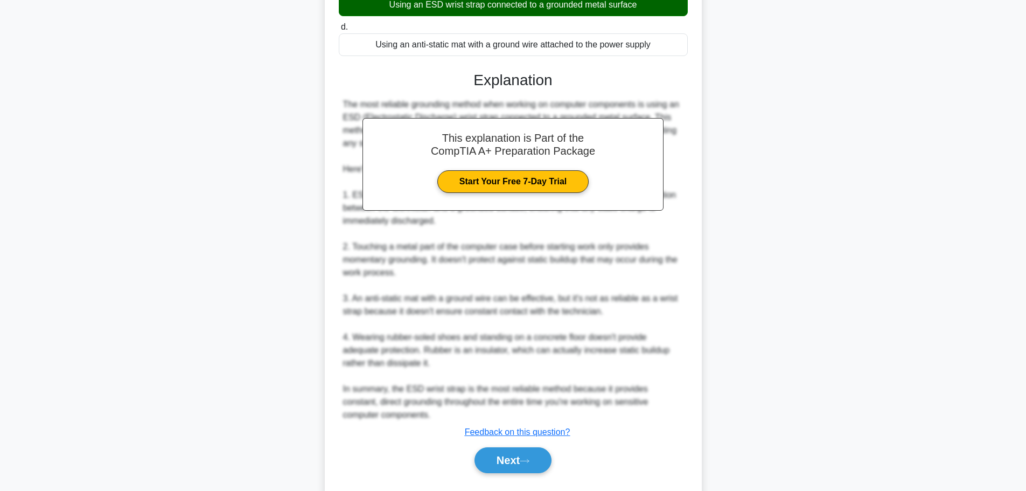
scroll to position [215, 0]
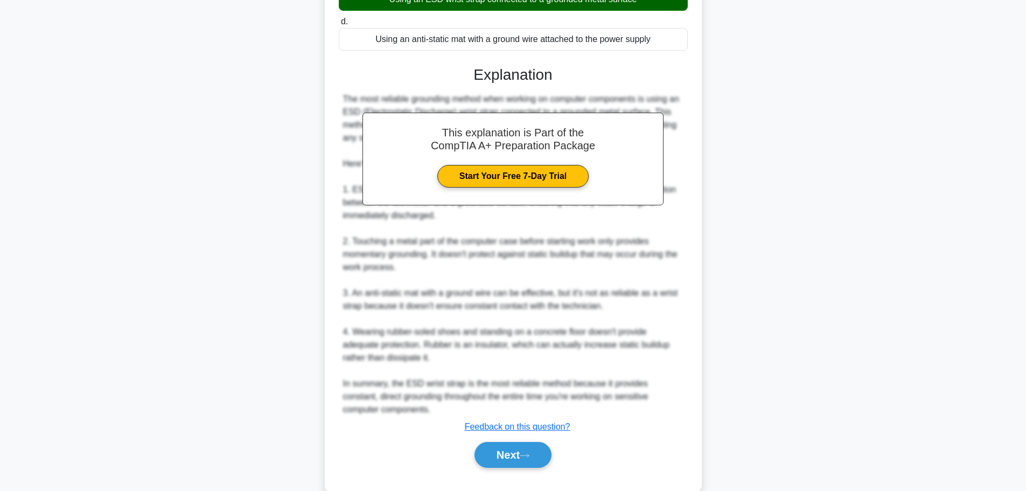
click at [496, 440] on div "Next" at bounding box center [513, 454] width 349 height 34
click at [501, 447] on button "Next" at bounding box center [512, 455] width 77 height 26
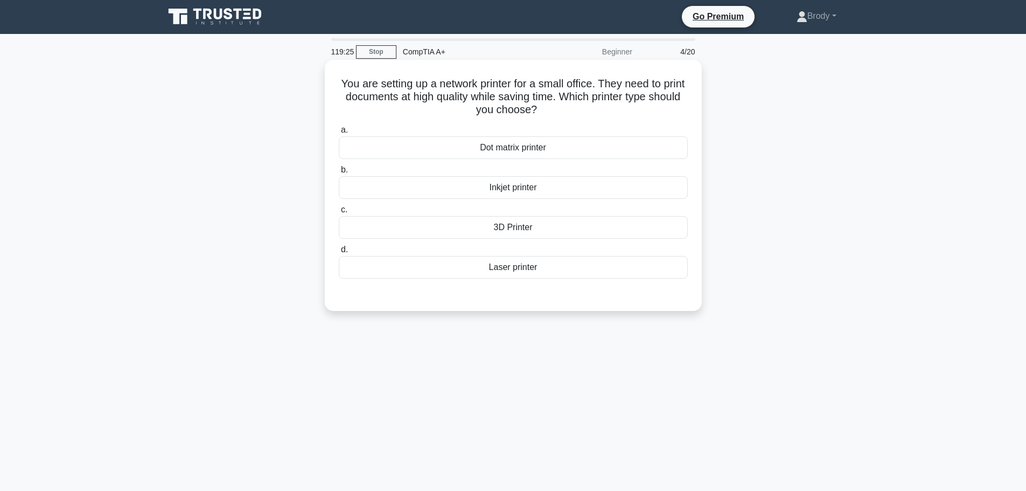
scroll to position [0, 0]
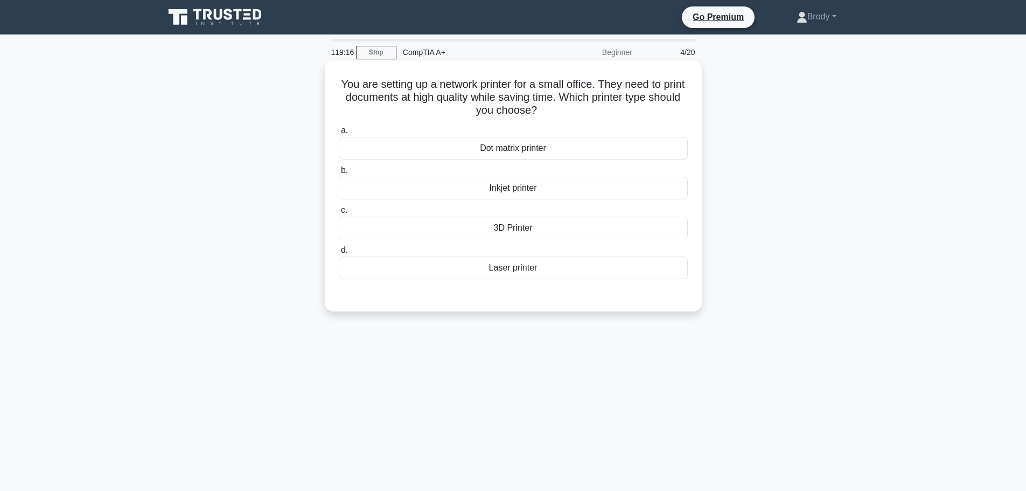
click at [562, 186] on div "Inkjet printer" at bounding box center [513, 188] width 349 height 23
click at [339, 174] on input "b. Inkjet printer" at bounding box center [339, 170] width 0 height 7
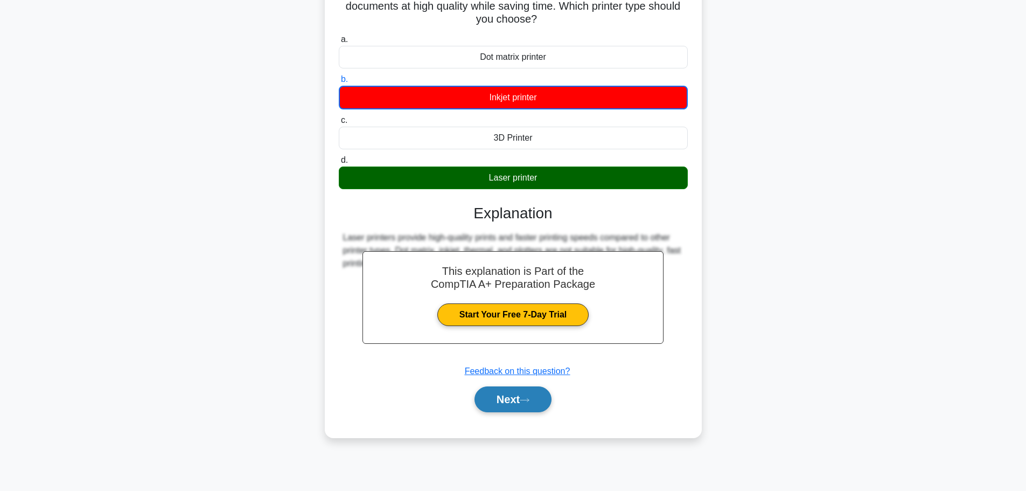
click at [536, 402] on button "Next" at bounding box center [512, 399] width 77 height 26
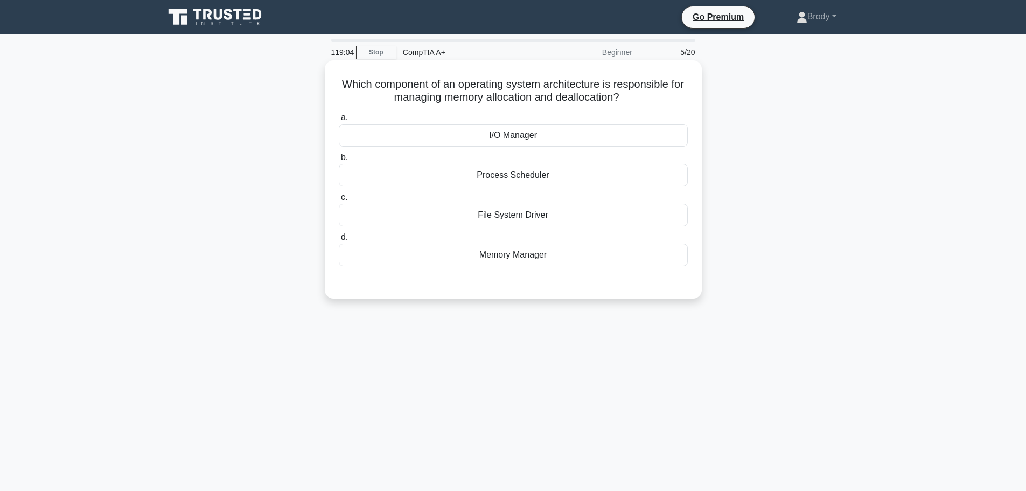
click at [559, 247] on div "Memory Manager" at bounding box center [513, 254] width 349 height 23
click at [339, 241] on input "d. Memory Manager" at bounding box center [339, 237] width 0 height 7
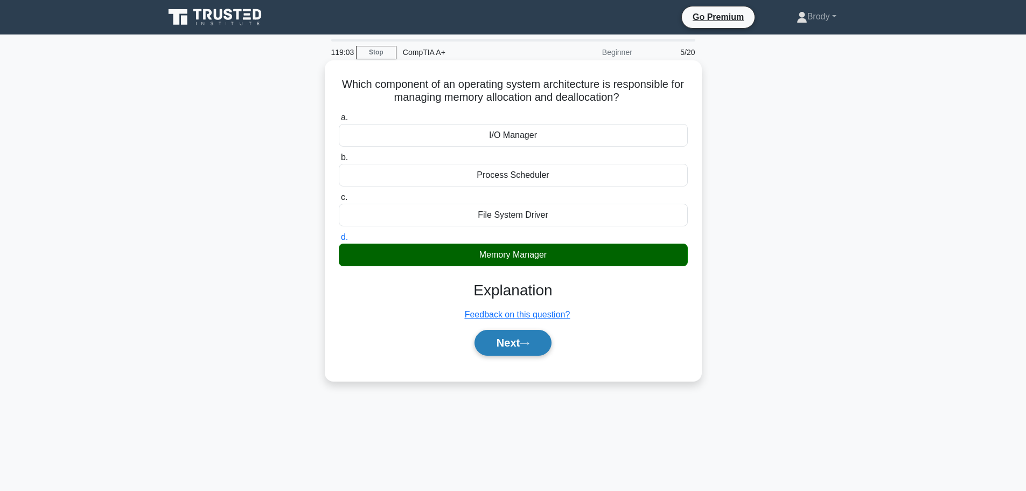
click at [537, 350] on button "Next" at bounding box center [512, 343] width 77 height 26
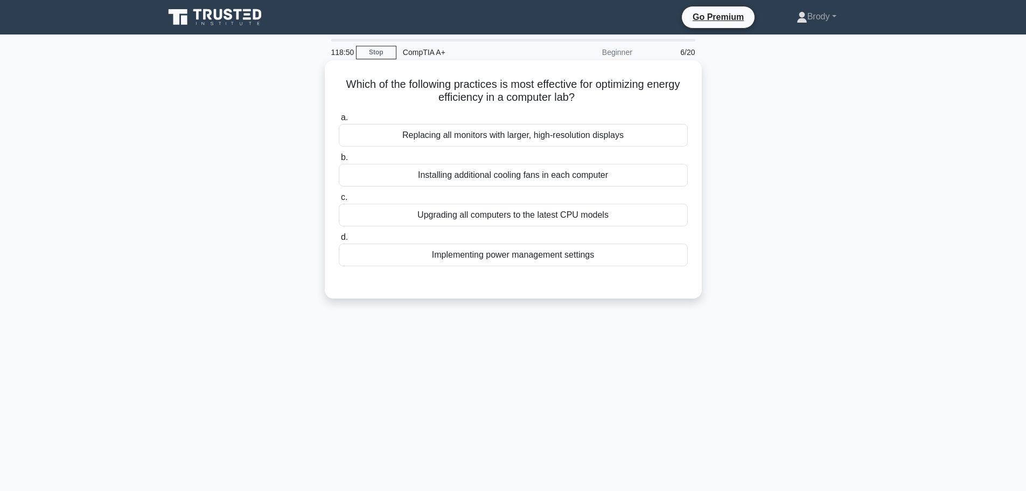
click at [537, 262] on div "Implementing power management settings" at bounding box center [513, 254] width 349 height 23
click at [339, 241] on input "d. Implementing power management settings" at bounding box center [339, 237] width 0 height 7
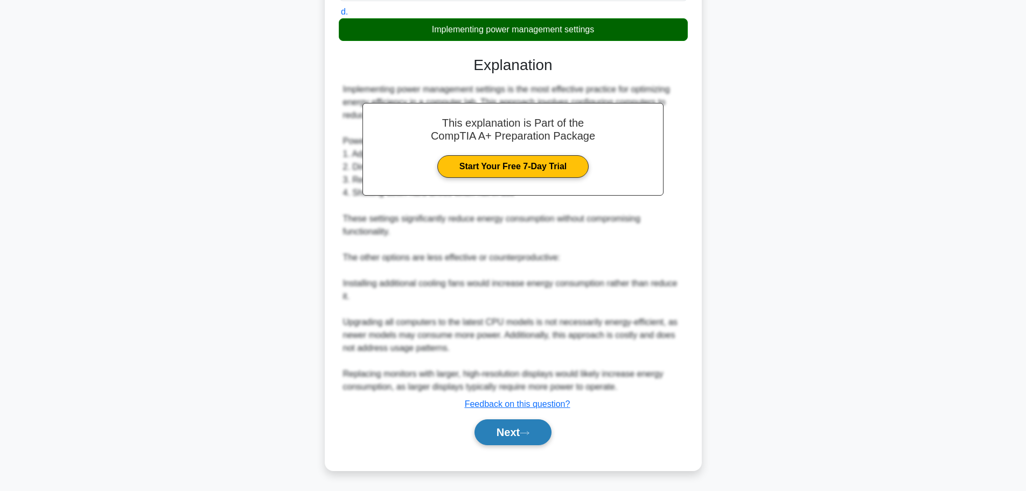
click at [514, 443] on button "Next" at bounding box center [512, 432] width 77 height 26
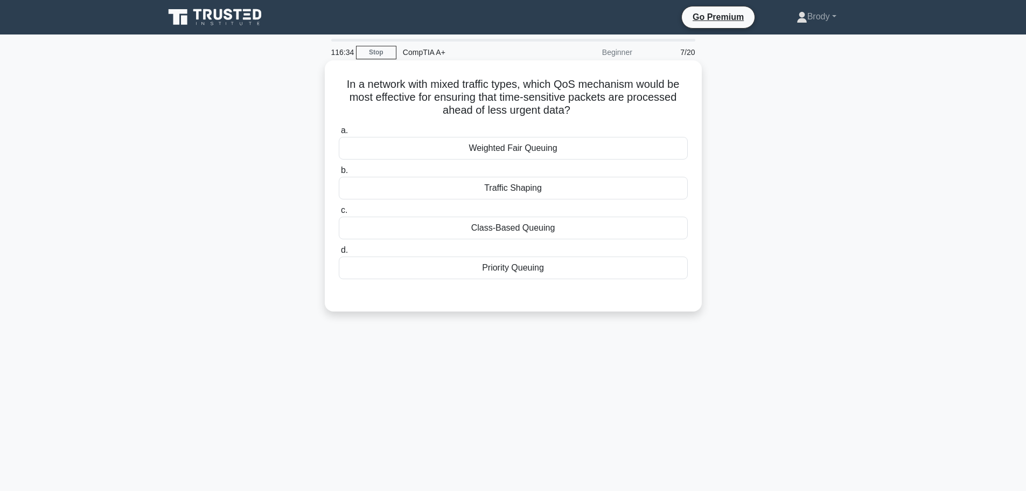
click at [553, 228] on div "Class-Based Queuing" at bounding box center [513, 227] width 349 height 23
click at [339, 214] on input "c. Class-Based Queuing" at bounding box center [339, 210] width 0 height 7
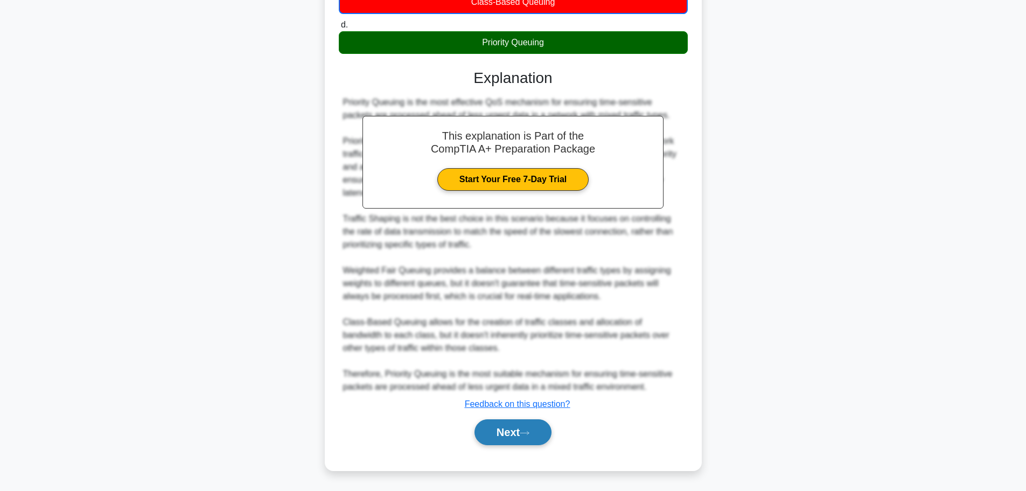
click at [535, 431] on button "Next" at bounding box center [512, 432] width 77 height 26
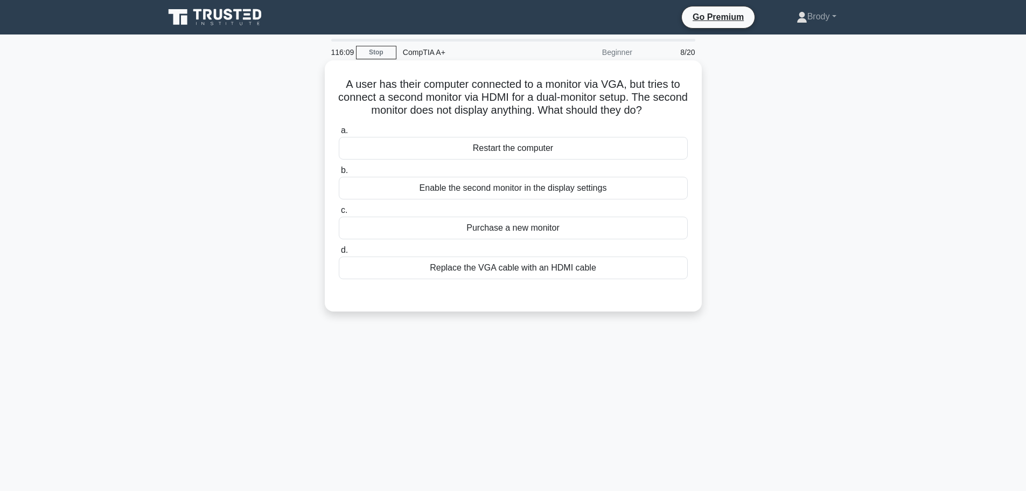
click at [623, 268] on div "Replace the VGA cable with an HDMI cable" at bounding box center [513, 267] width 349 height 23
click at [339, 254] on input "d. Replace the VGA cable with an HDMI cable" at bounding box center [339, 250] width 0 height 7
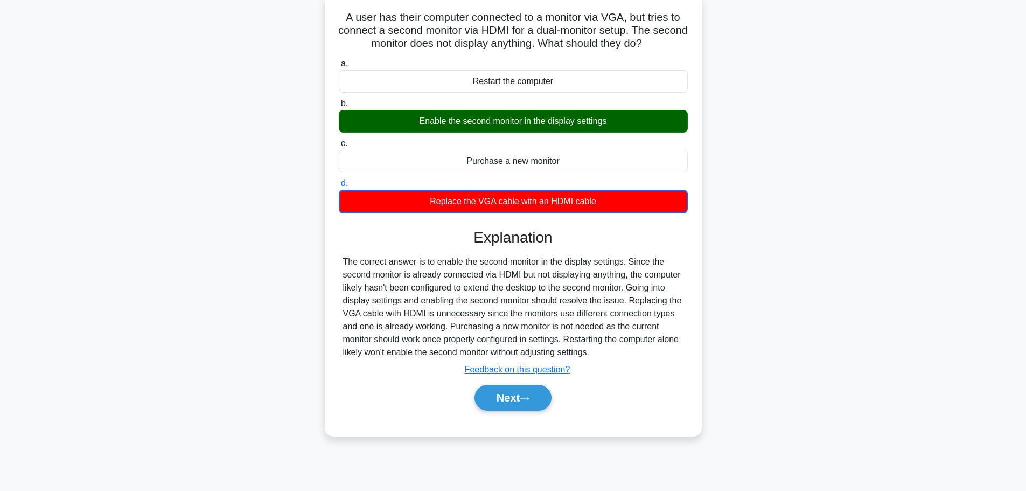
scroll to position [91, 0]
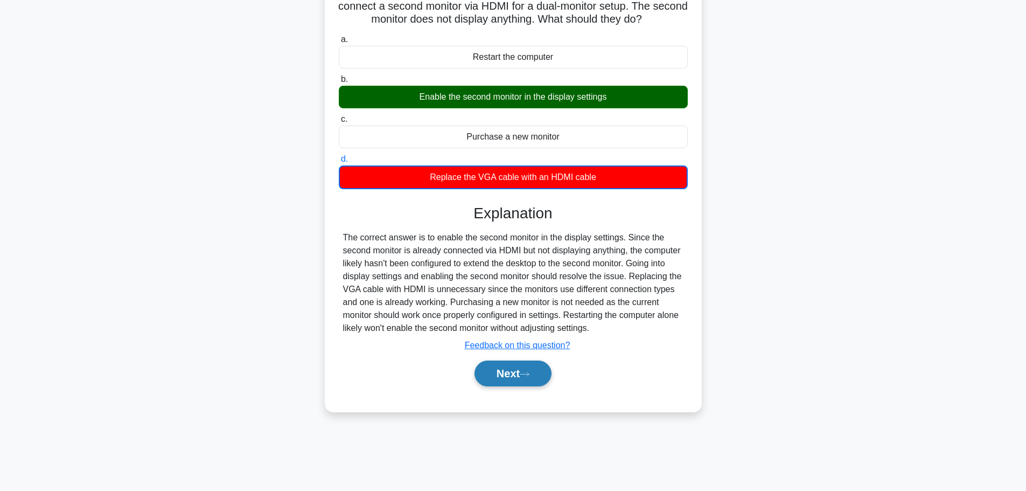
click at [534, 365] on button "Next" at bounding box center [512, 373] width 77 height 26
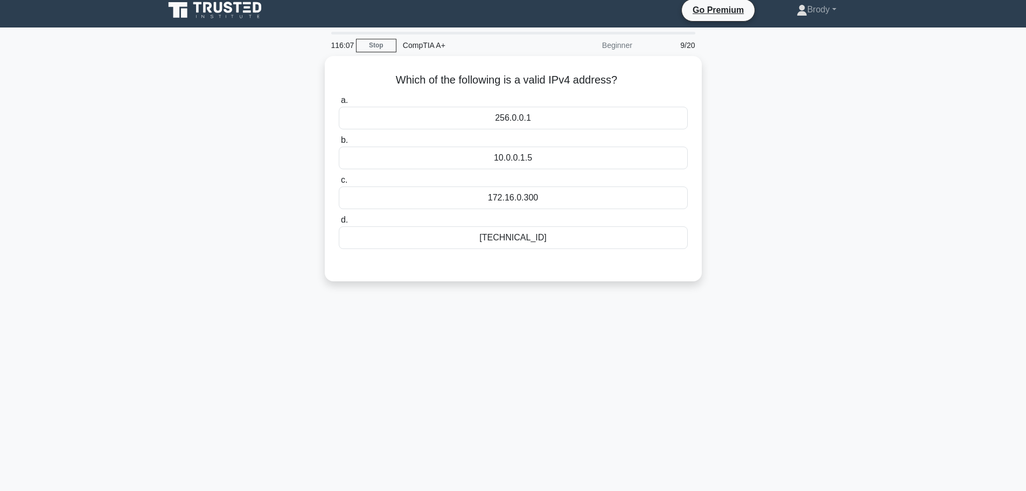
scroll to position [0, 0]
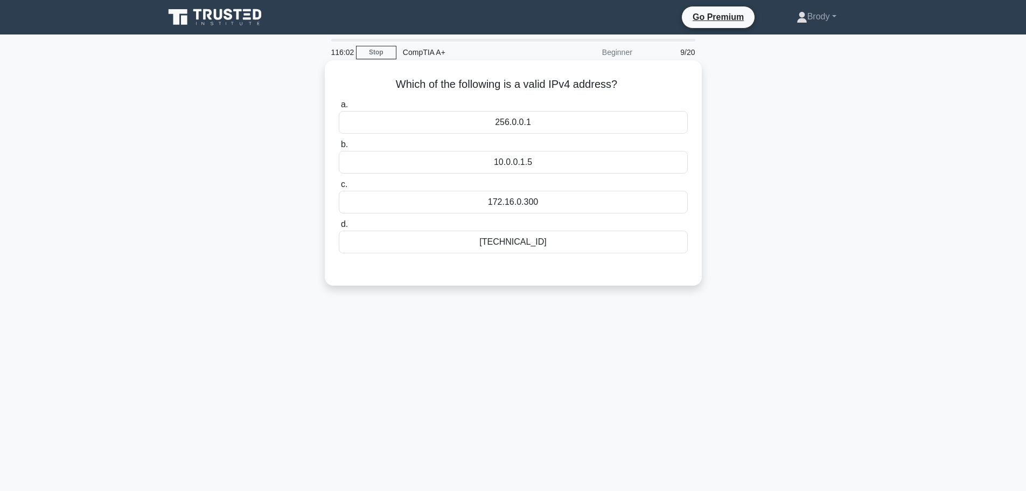
click at [544, 241] on div "192.168.0.1" at bounding box center [513, 241] width 349 height 23
click at [339, 228] on input "d. 192.168.0.1" at bounding box center [339, 224] width 0 height 7
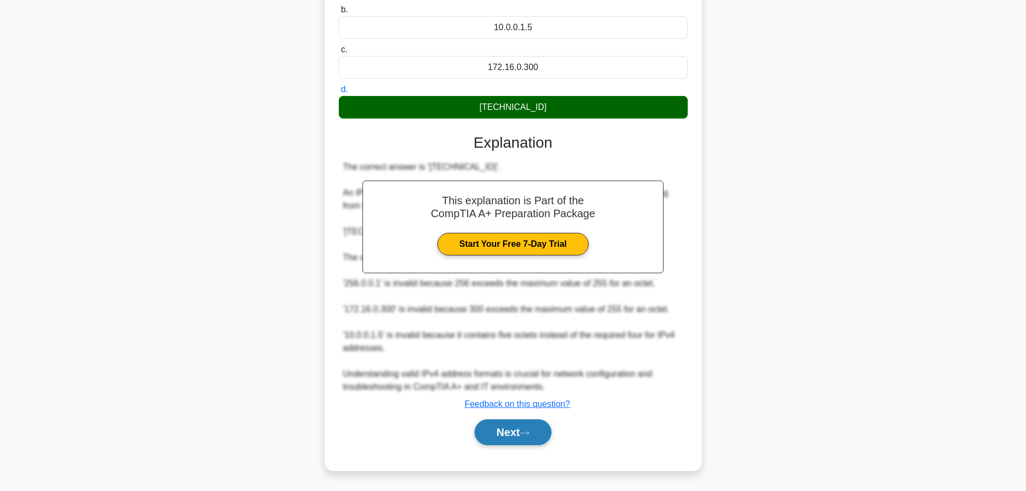
click at [508, 431] on button "Next" at bounding box center [512, 432] width 77 height 26
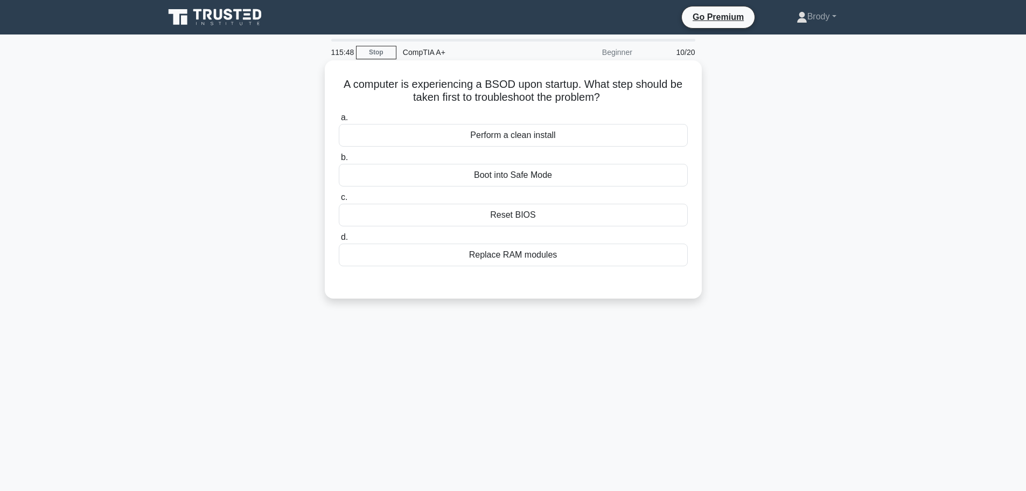
click at [549, 212] on div "Reset BIOS" at bounding box center [513, 215] width 349 height 23
click at [339, 201] on input "c. Reset BIOS" at bounding box center [339, 197] width 0 height 7
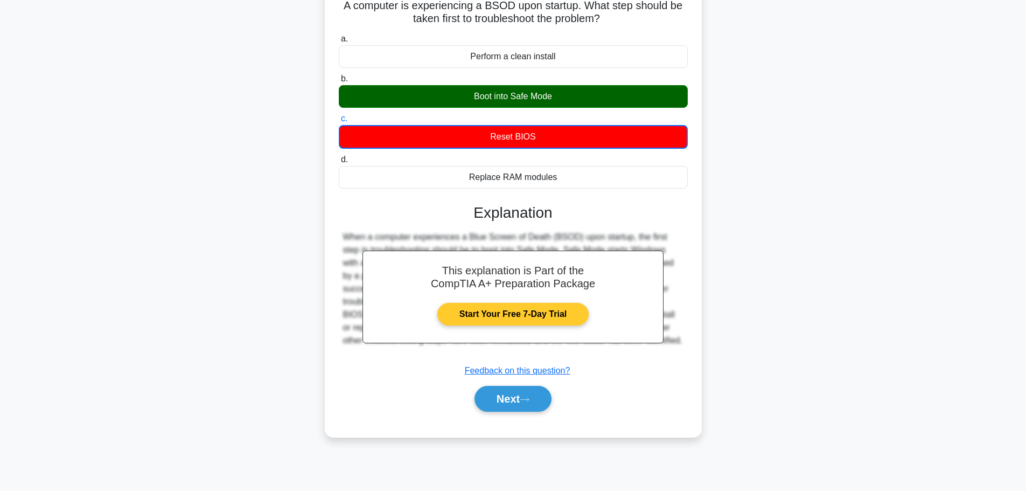
scroll to position [91, 0]
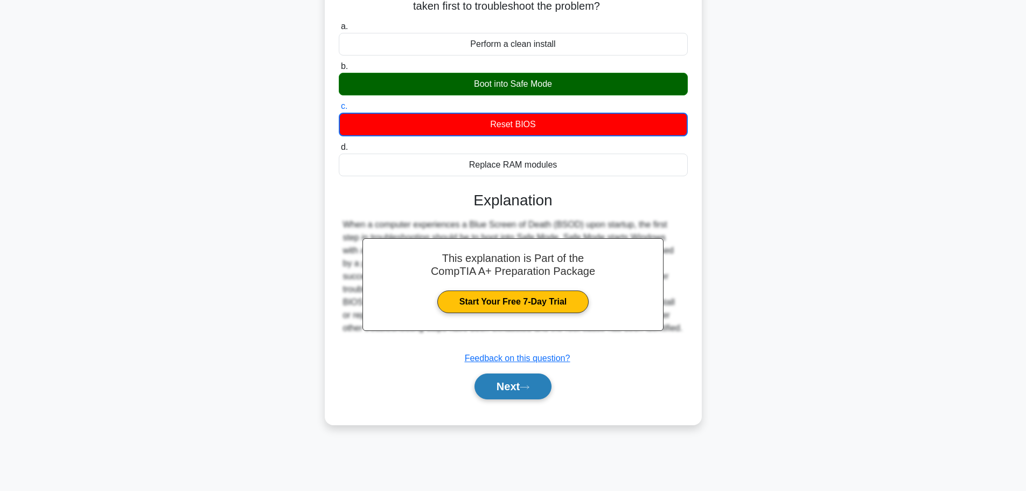
click at [529, 393] on button "Next" at bounding box center [512, 386] width 77 height 26
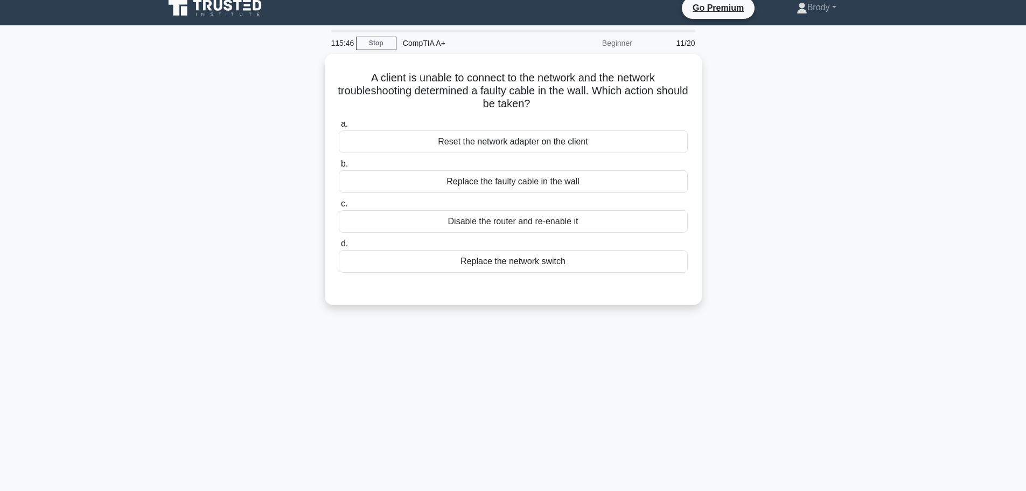
scroll to position [0, 0]
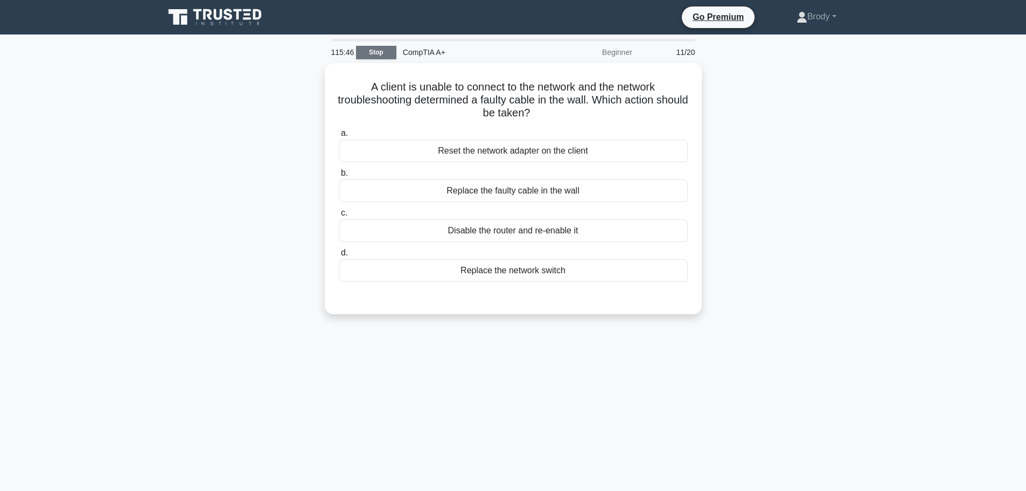
click at [367, 46] on link "Stop" at bounding box center [376, 52] width 40 height 13
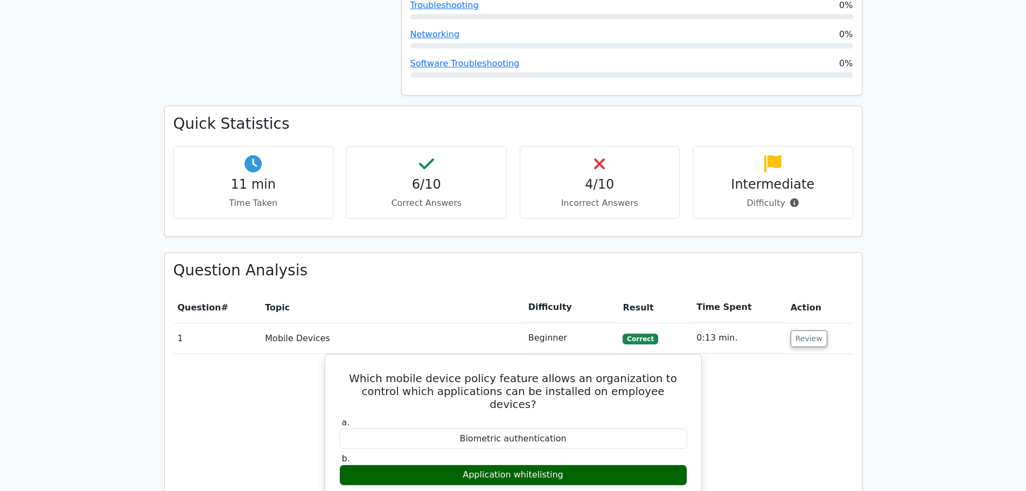
scroll to position [592, 0]
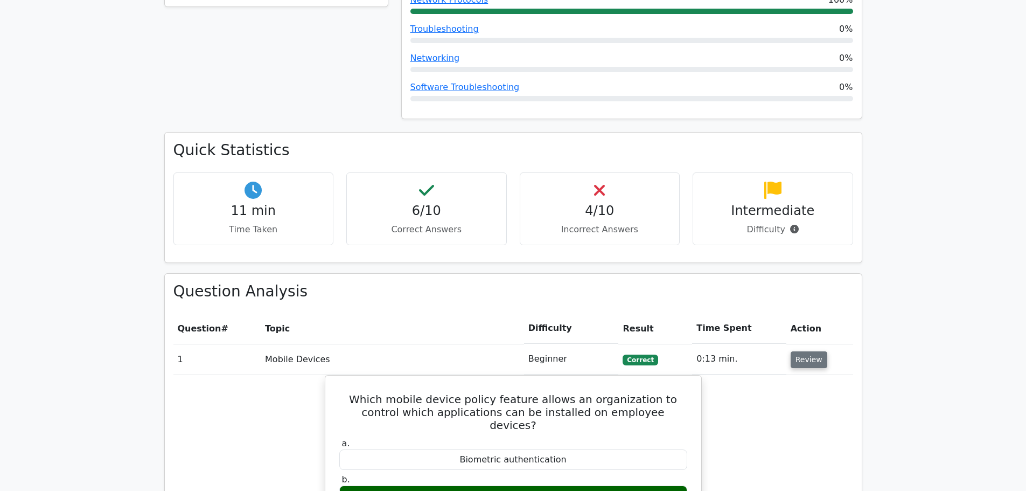
click at [802, 351] on button "Review" at bounding box center [809, 359] width 37 height 17
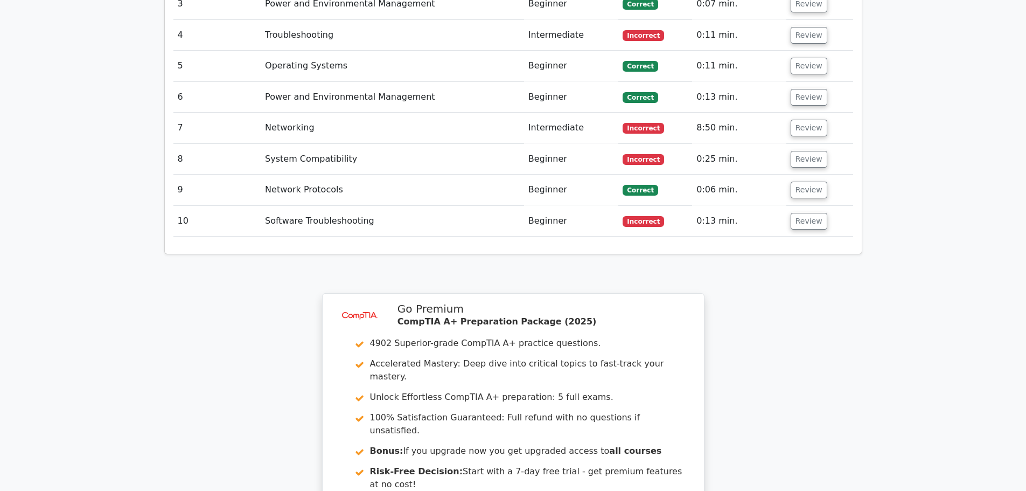
scroll to position [1210, 0]
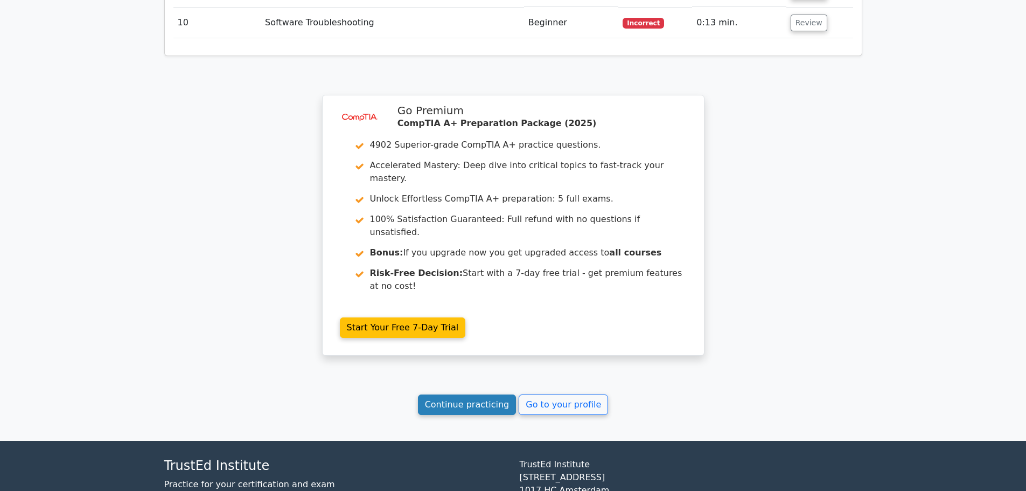
click at [465, 394] on link "Continue practicing" at bounding box center [467, 404] width 99 height 20
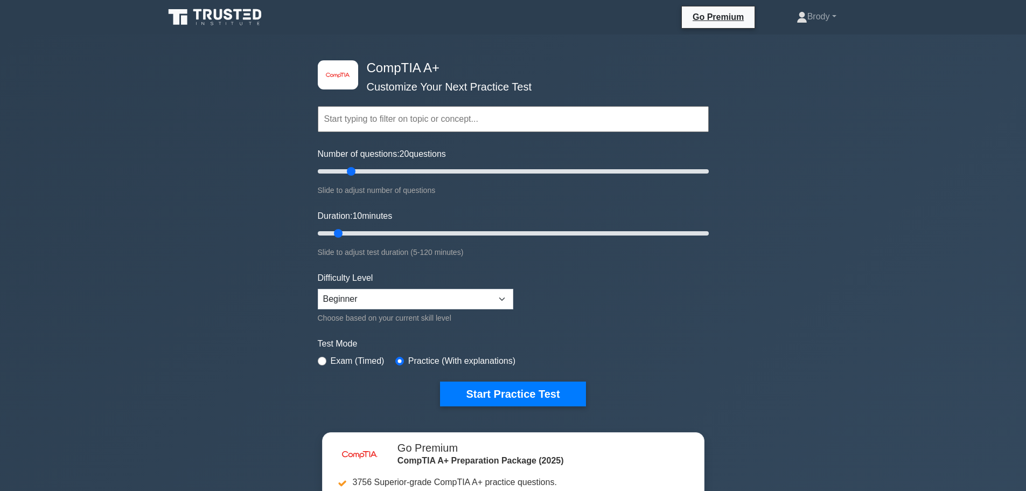
drag, startPoint x: 337, startPoint y: 170, endPoint x: 349, endPoint y: 170, distance: 12.4
type input "20"
click at [349, 170] on input "Number of questions: 20 questions" at bounding box center [513, 171] width 391 height 13
drag, startPoint x: 335, startPoint y: 236, endPoint x: 348, endPoint y: 234, distance: 12.6
click at [348, 234] on input "Duration: 15 minutes" at bounding box center [513, 233] width 391 height 13
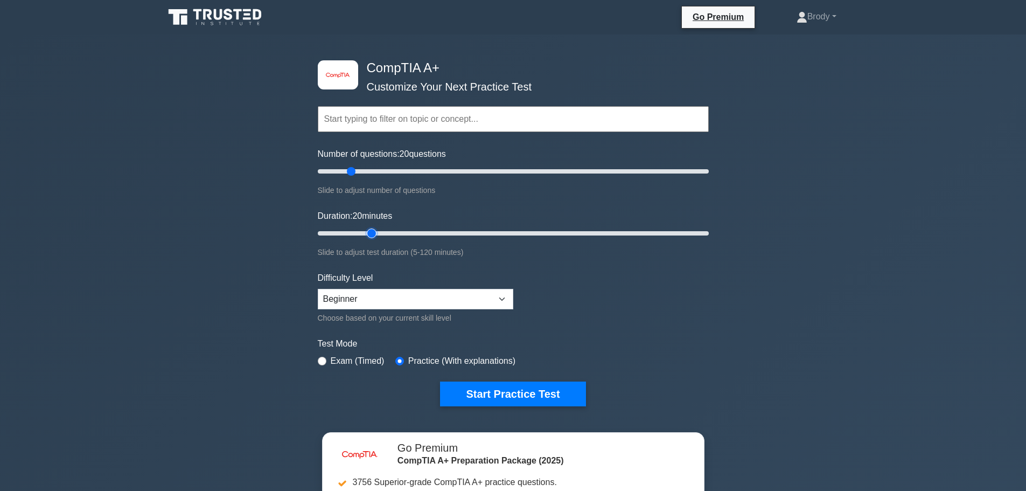
drag, startPoint x: 348, startPoint y: 234, endPoint x: 364, endPoint y: 230, distance: 16.5
type input "20"
click at [364, 230] on input "Duration: 20 minutes" at bounding box center [513, 233] width 391 height 13
click at [533, 387] on button "Start Practice Test" at bounding box center [512, 393] width 145 height 25
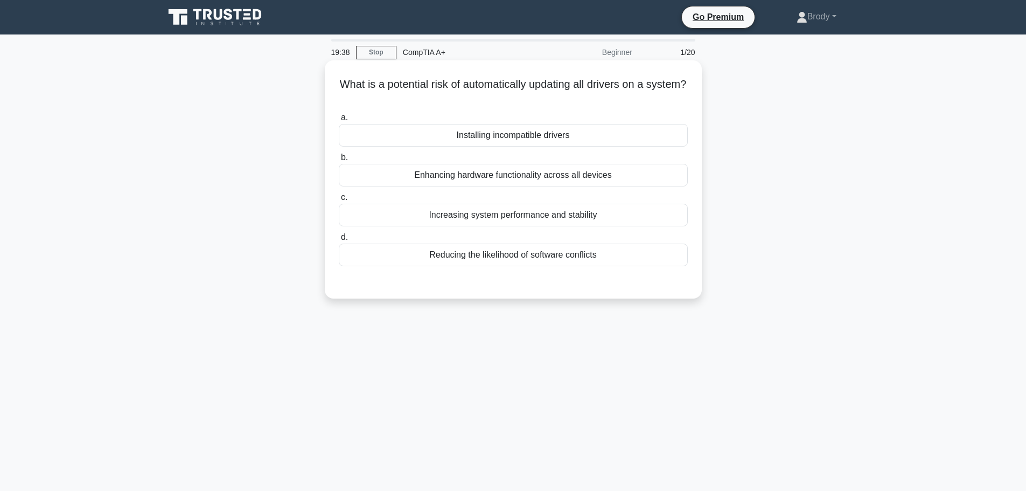
click at [572, 144] on div "Installing incompatible drivers" at bounding box center [513, 135] width 349 height 23
click at [339, 121] on input "a. Installing incompatible drivers" at bounding box center [339, 117] width 0 height 7
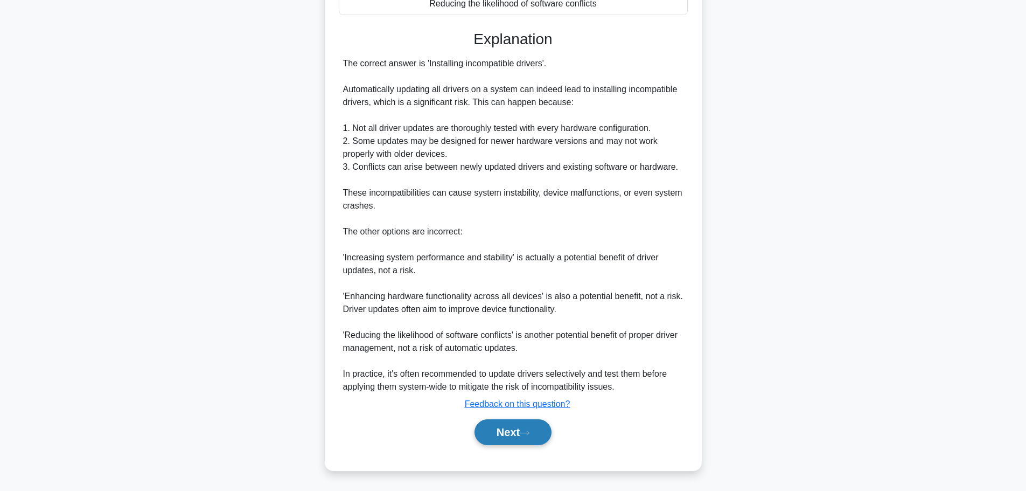
click at [528, 441] on button "Next" at bounding box center [512, 432] width 77 height 26
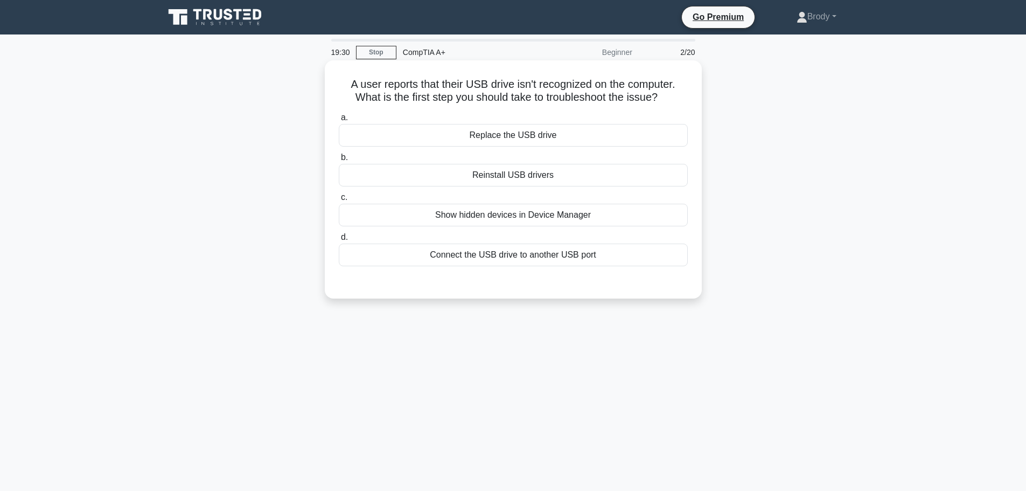
click at [582, 251] on div "Connect the USB drive to another USB port" at bounding box center [513, 254] width 349 height 23
click at [339, 241] on input "d. Connect the USB drive to another USB port" at bounding box center [339, 237] width 0 height 7
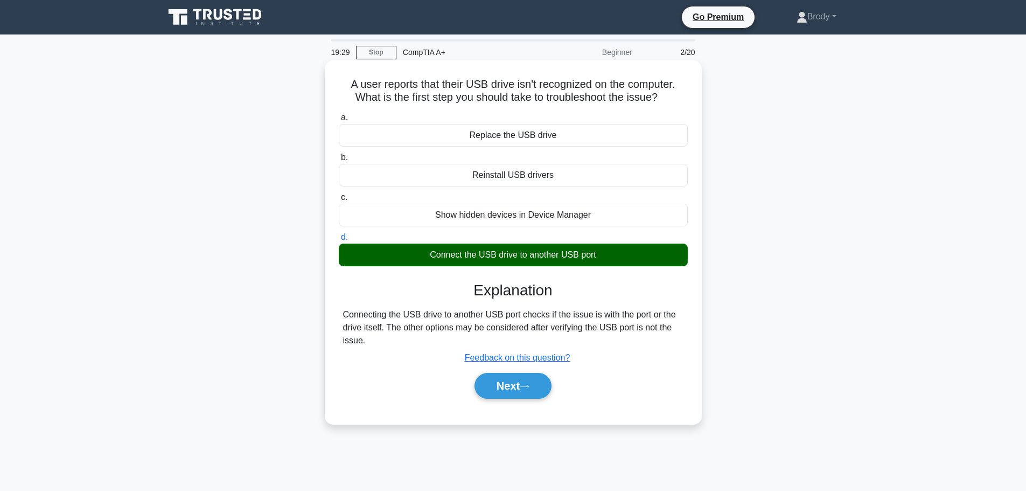
click at [530, 400] on div "Next" at bounding box center [513, 385] width 349 height 34
click at [521, 382] on button "Next" at bounding box center [512, 386] width 77 height 26
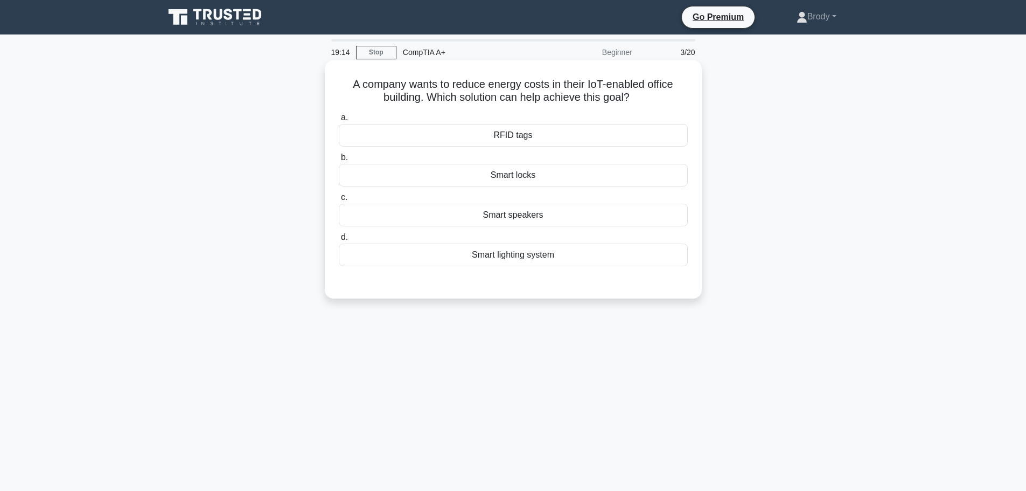
click at [571, 256] on div "Smart lighting system" at bounding box center [513, 254] width 349 height 23
click at [339, 241] on input "d. Smart lighting system" at bounding box center [339, 237] width 0 height 7
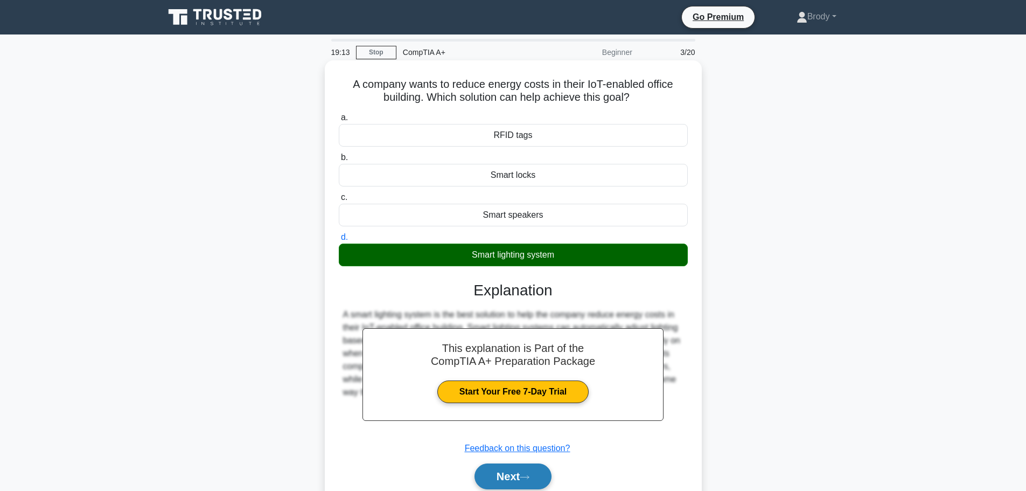
click at [509, 472] on button "Next" at bounding box center [512, 476] width 77 height 26
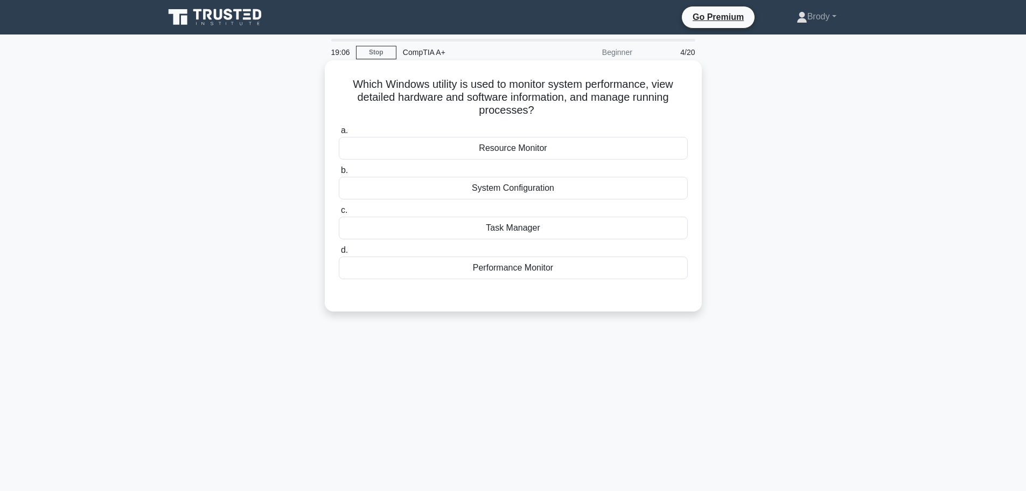
click at [549, 226] on div "Task Manager" at bounding box center [513, 227] width 349 height 23
click at [339, 214] on input "c. Task Manager" at bounding box center [339, 210] width 0 height 7
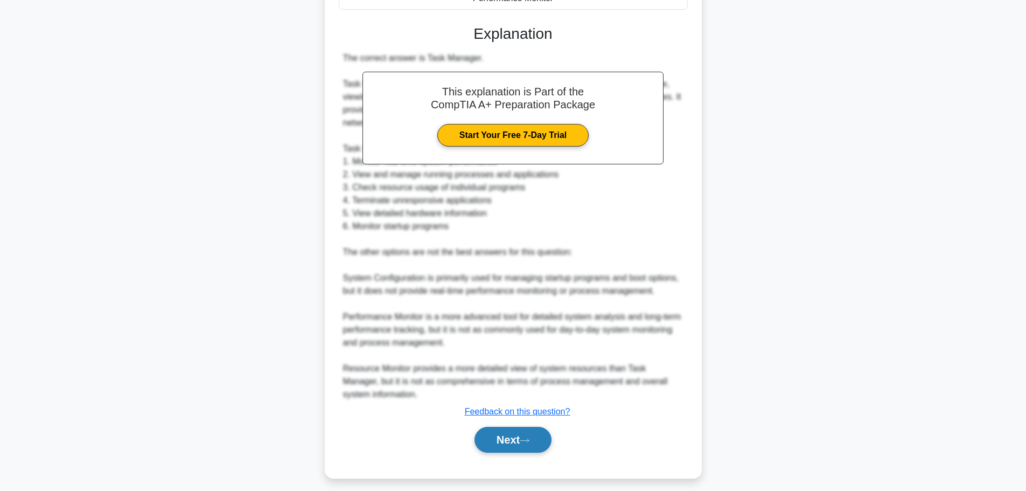
click at [516, 438] on button "Next" at bounding box center [512, 439] width 77 height 26
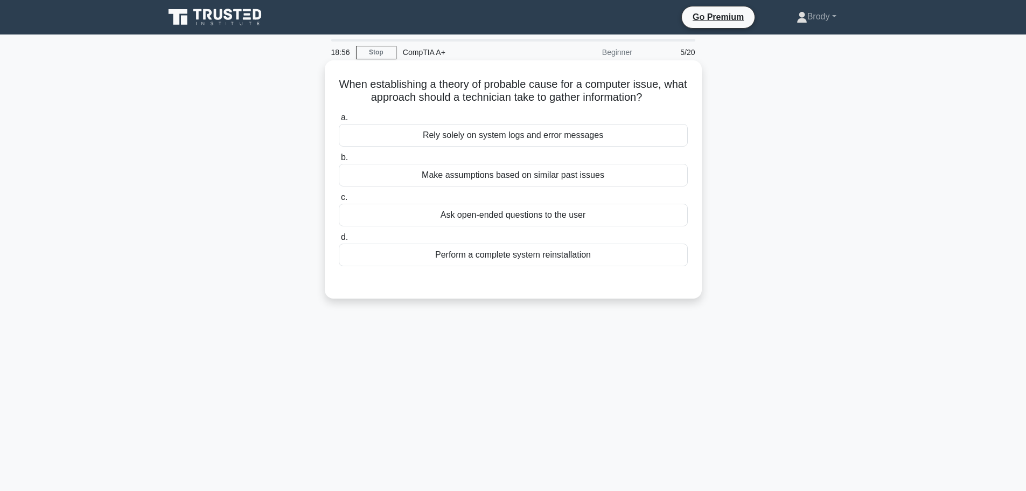
click at [588, 218] on div "Ask open-ended questions to the user" at bounding box center [513, 215] width 349 height 23
click at [339, 201] on input "c. Ask open-ended questions to the user" at bounding box center [339, 197] width 0 height 7
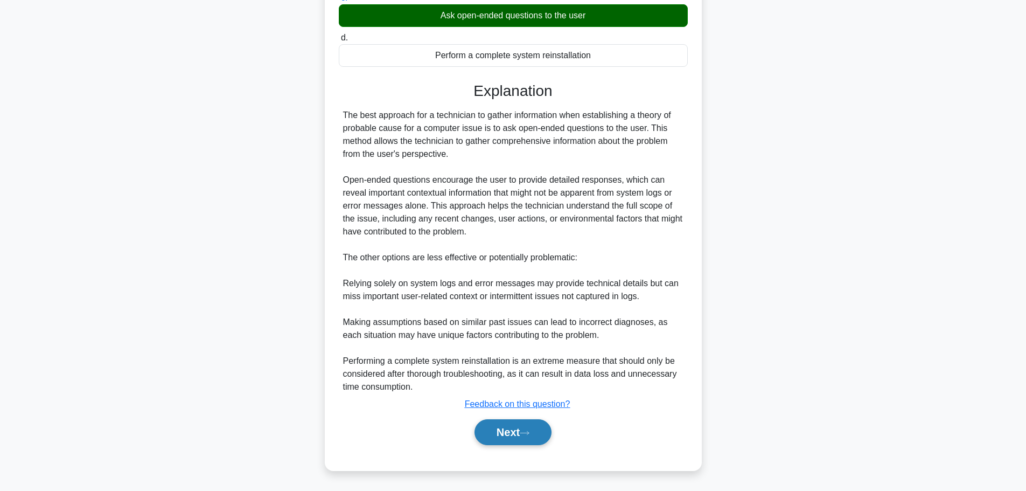
click at [513, 440] on button "Next" at bounding box center [512, 432] width 77 height 26
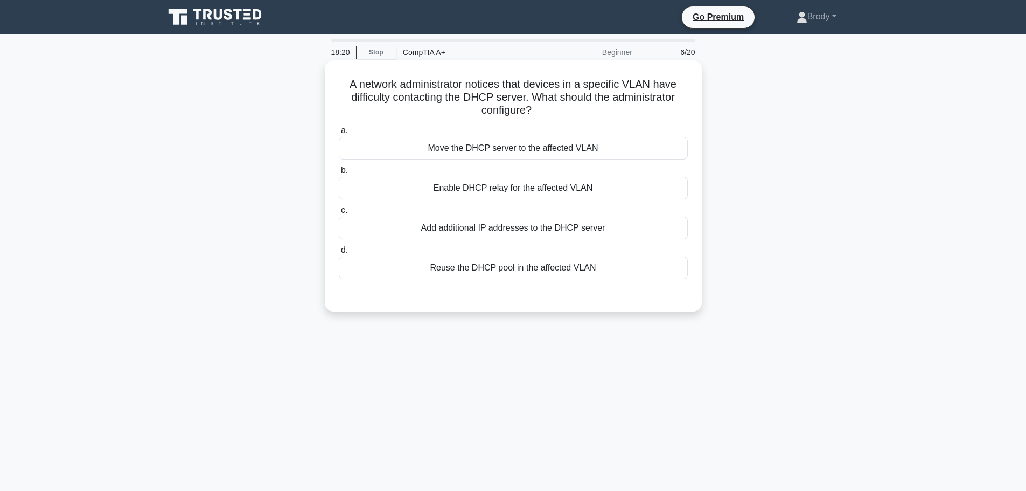
click at [628, 274] on div "Reuse the DHCP pool in the affected VLAN" at bounding box center [513, 267] width 349 height 23
click at [339, 254] on input "d. Reuse the DHCP pool in the affected VLAN" at bounding box center [339, 250] width 0 height 7
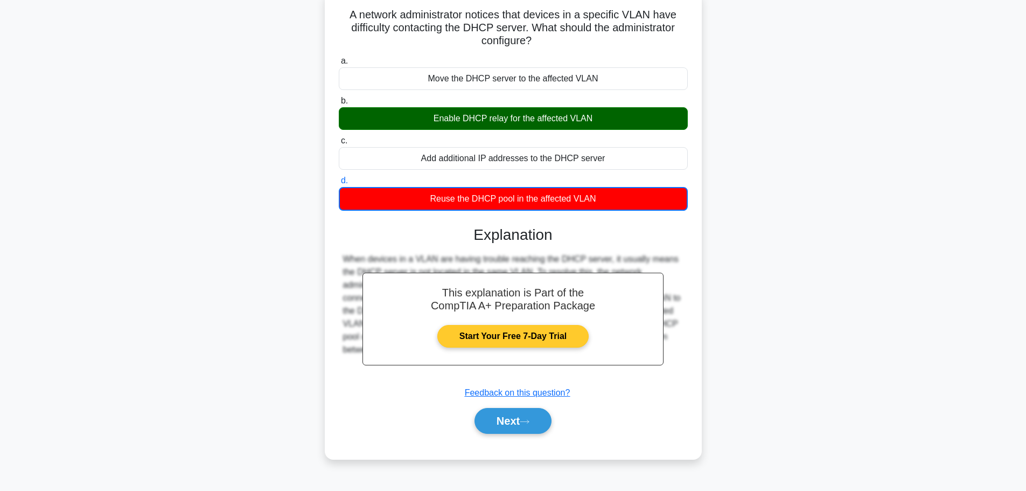
scroll to position [91, 0]
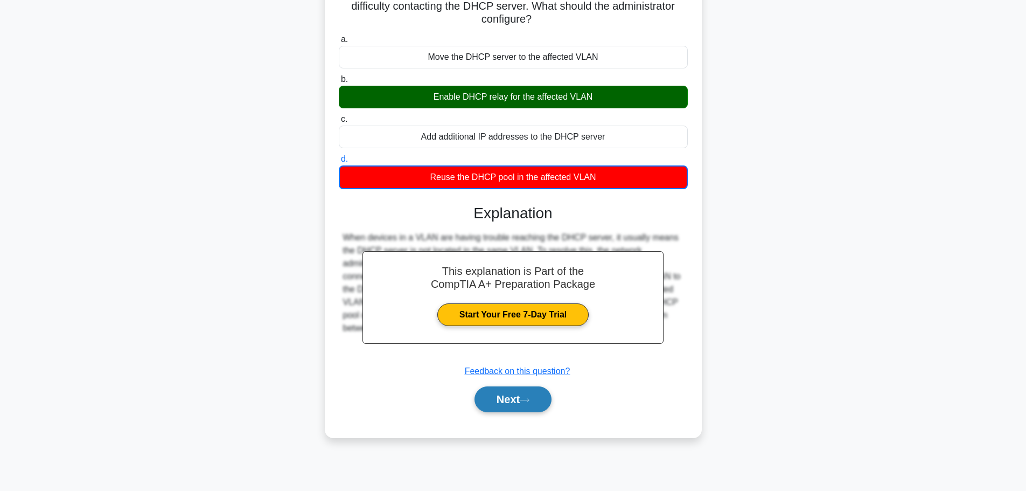
click at [528, 400] on icon at bounding box center [525, 400] width 10 height 6
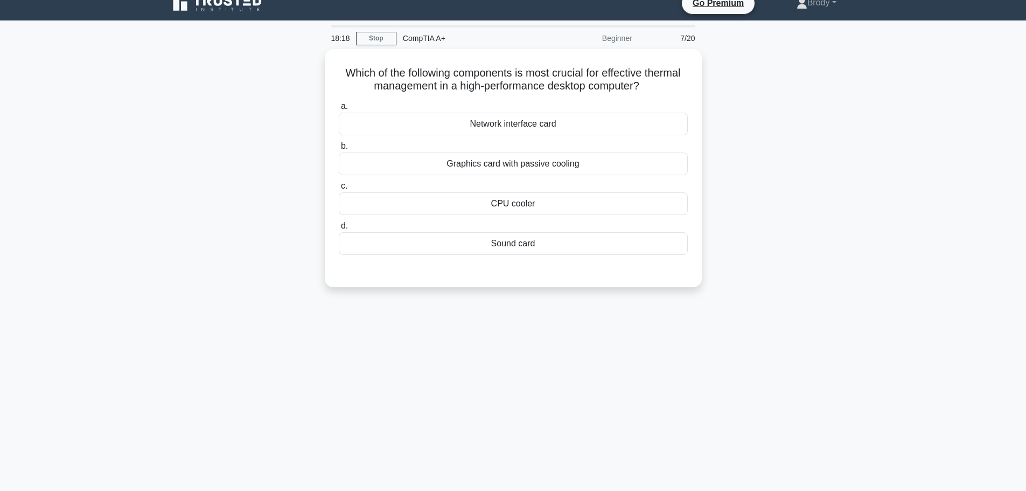
scroll to position [0, 0]
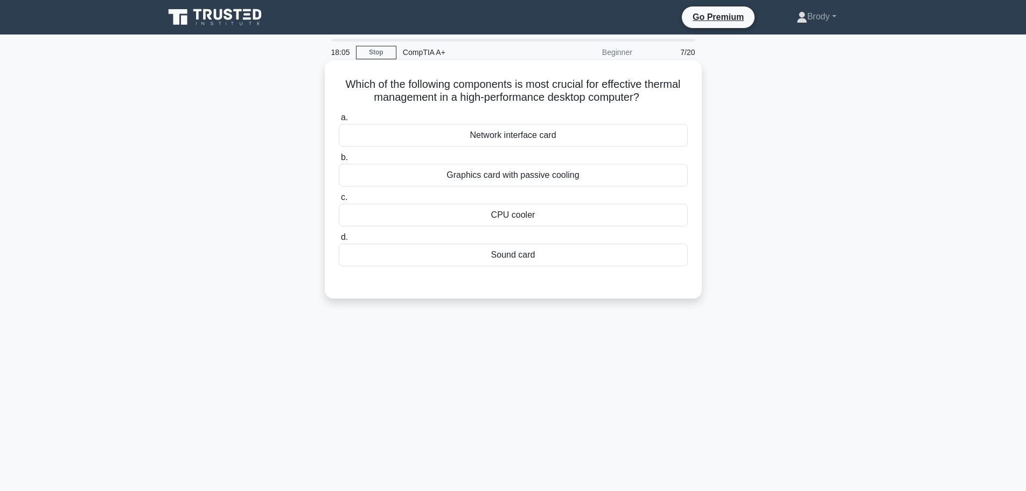
click at [522, 219] on div "CPU cooler" at bounding box center [513, 215] width 349 height 23
click at [339, 201] on input "c. CPU cooler" at bounding box center [339, 197] width 0 height 7
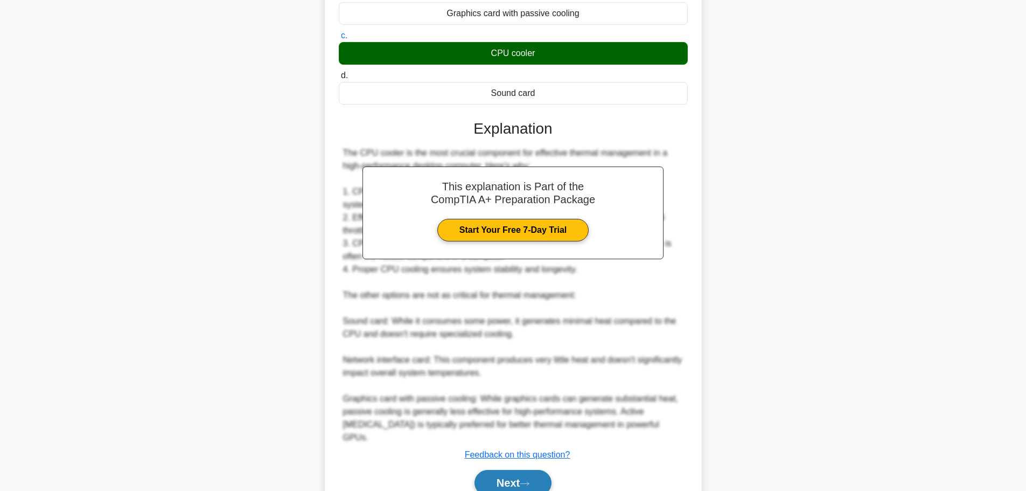
click at [528, 480] on icon at bounding box center [525, 483] width 10 height 6
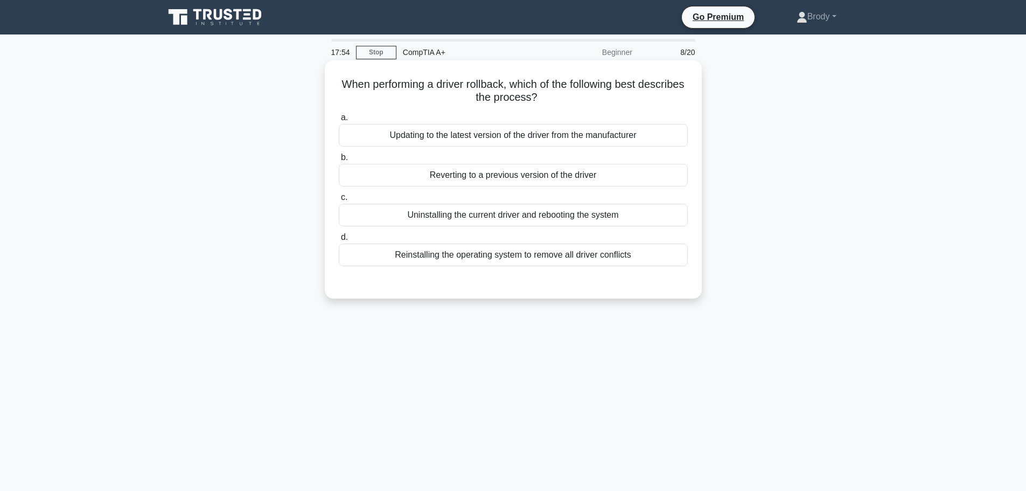
click at [594, 174] on div "Reverting to a previous version of the driver" at bounding box center [513, 175] width 349 height 23
click at [339, 161] on input "b. Reverting to a previous version of the driver" at bounding box center [339, 157] width 0 height 7
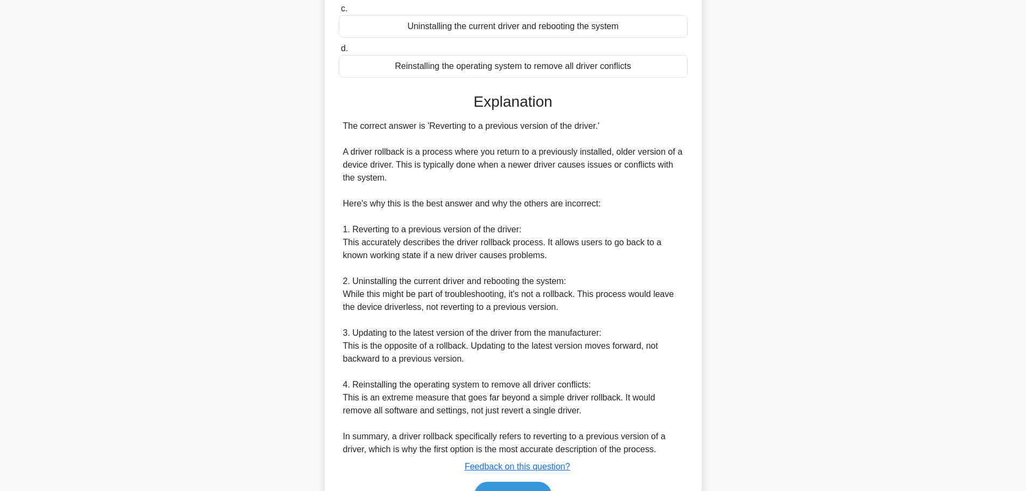
scroll to position [215, 0]
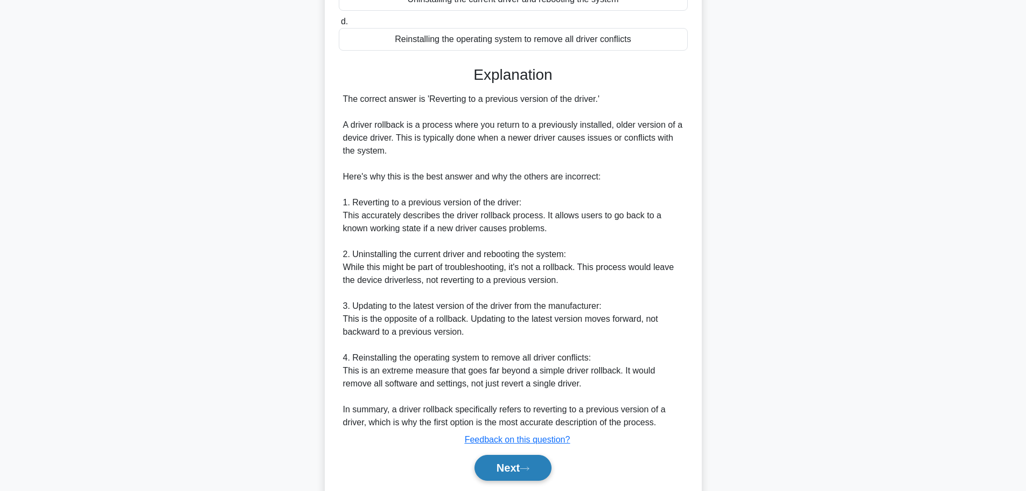
click at [513, 458] on button "Next" at bounding box center [512, 467] width 77 height 26
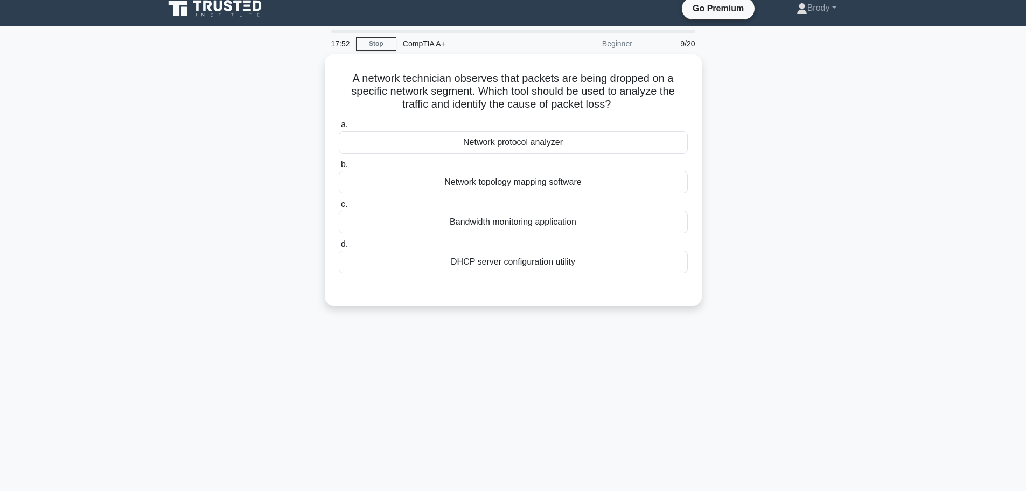
scroll to position [0, 0]
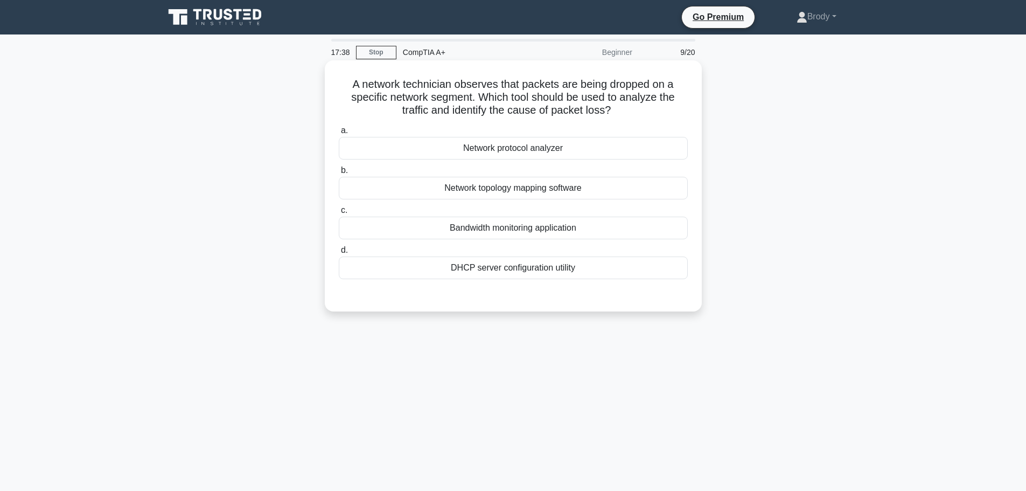
click at [514, 188] on div "Network topology mapping software" at bounding box center [513, 188] width 349 height 23
click at [339, 174] on input "b. Network topology mapping software" at bounding box center [339, 170] width 0 height 7
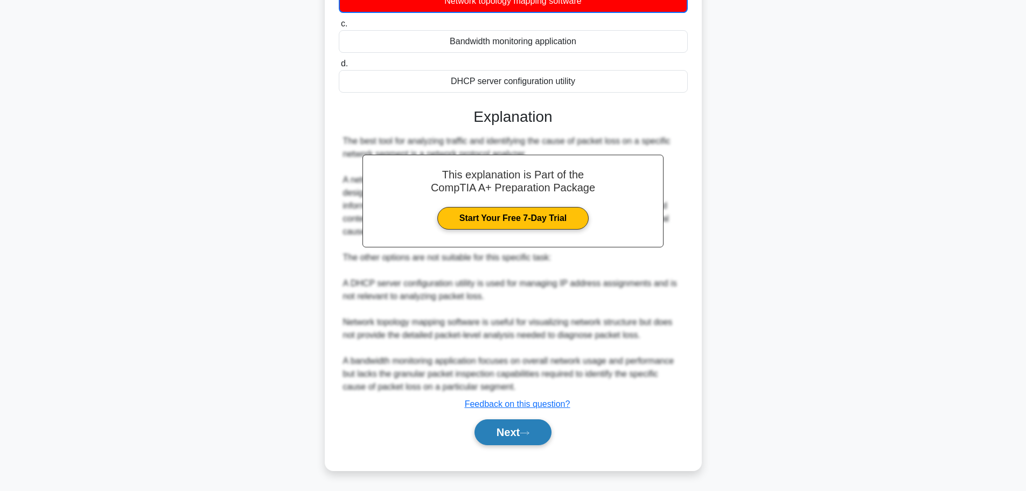
click at [536, 438] on button "Next" at bounding box center [512, 432] width 77 height 26
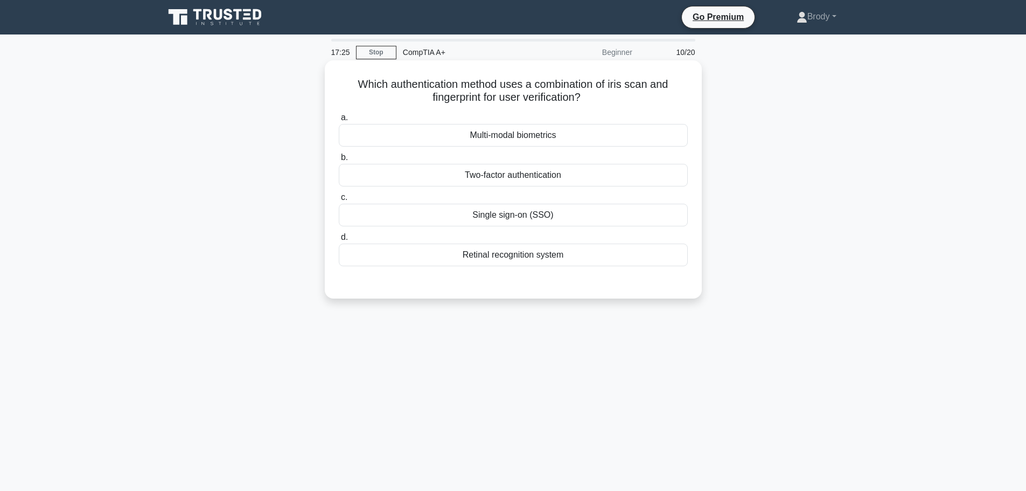
click at [583, 136] on div "Multi-modal biometrics" at bounding box center [513, 135] width 349 height 23
click at [339, 121] on input "a. Multi-modal biometrics" at bounding box center [339, 117] width 0 height 7
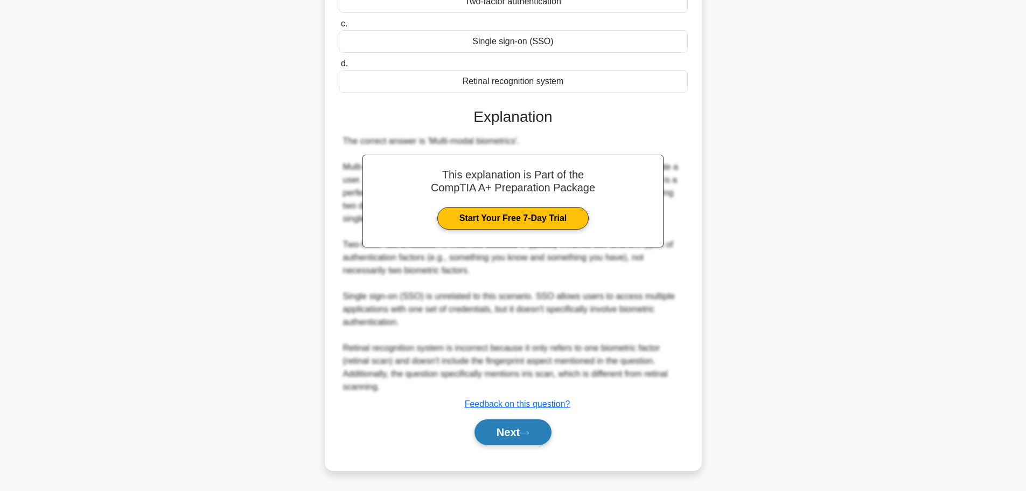
click at [526, 436] on button "Next" at bounding box center [512, 432] width 77 height 26
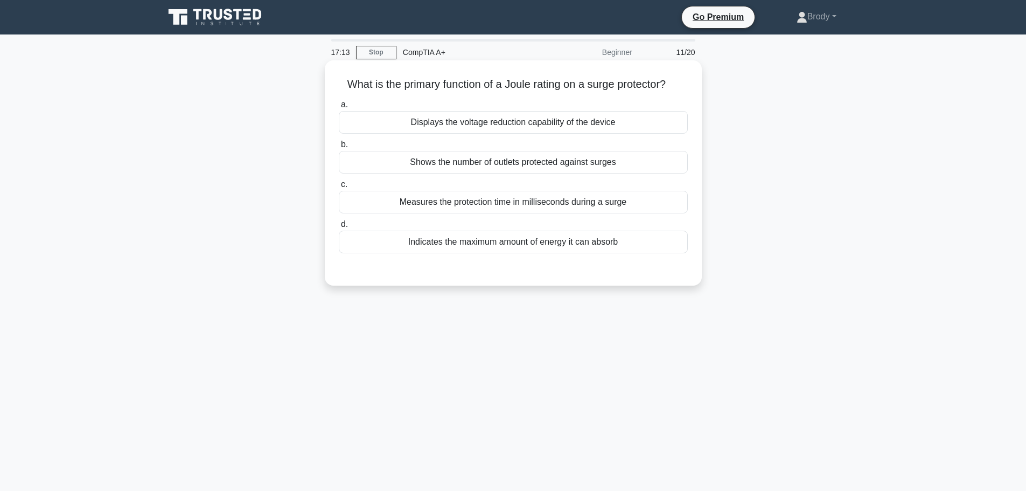
click at [582, 247] on div "Indicates the maximum amount of energy it can absorb" at bounding box center [513, 241] width 349 height 23
click at [339, 228] on input "d. Indicates the maximum amount of energy it can absorb" at bounding box center [339, 224] width 0 height 7
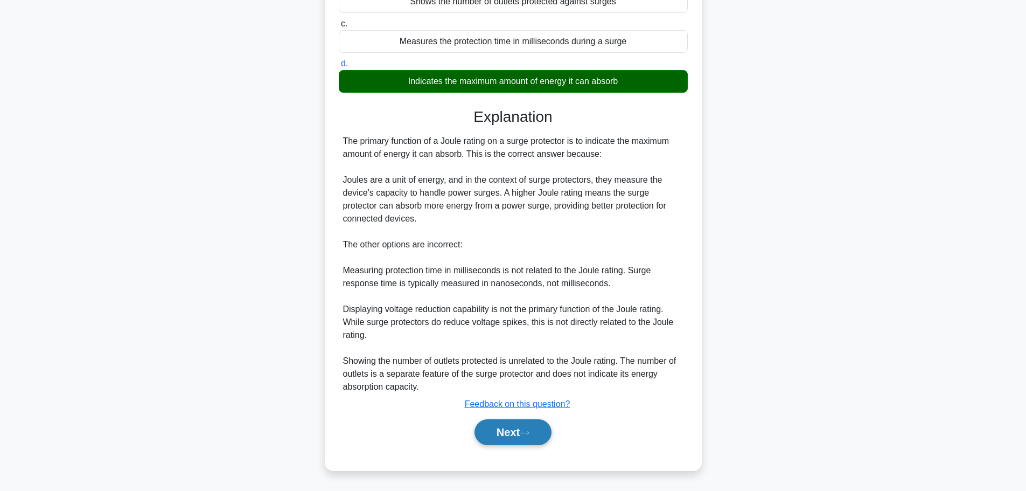
click at [540, 428] on button "Next" at bounding box center [512, 432] width 77 height 26
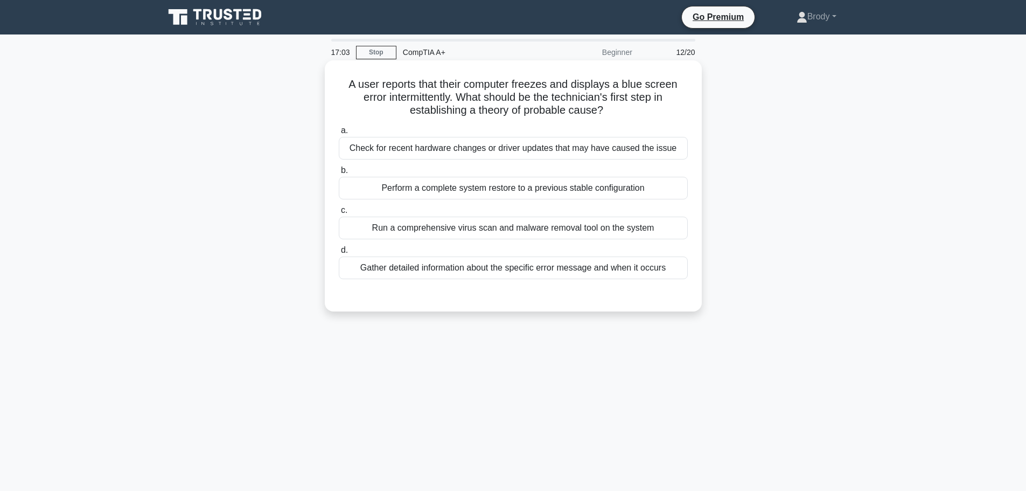
click at [450, 272] on div "Gather detailed information about the specific error message and when it occurs" at bounding box center [513, 267] width 349 height 23
click at [339, 254] on input "d. Gather detailed information about the specific error message and when it occ…" at bounding box center [339, 250] width 0 height 7
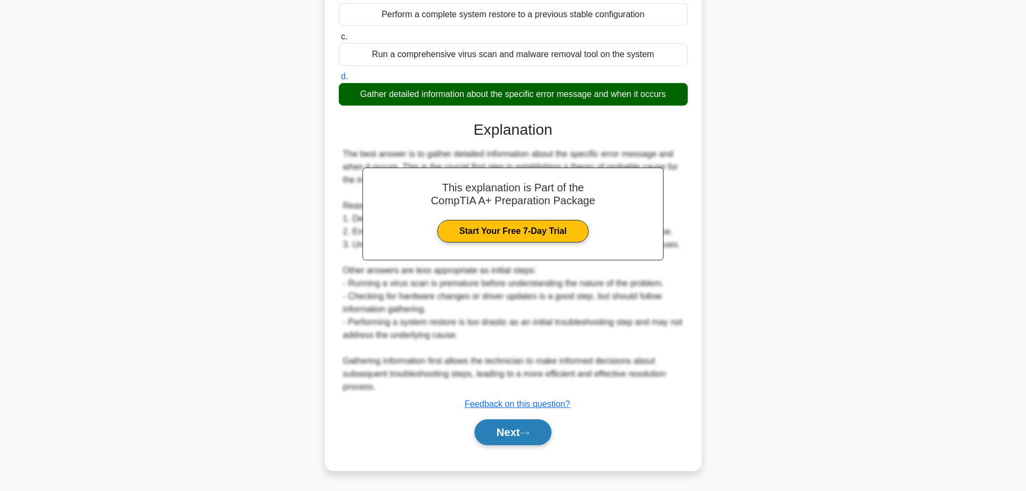
click at [518, 427] on button "Next" at bounding box center [512, 432] width 77 height 26
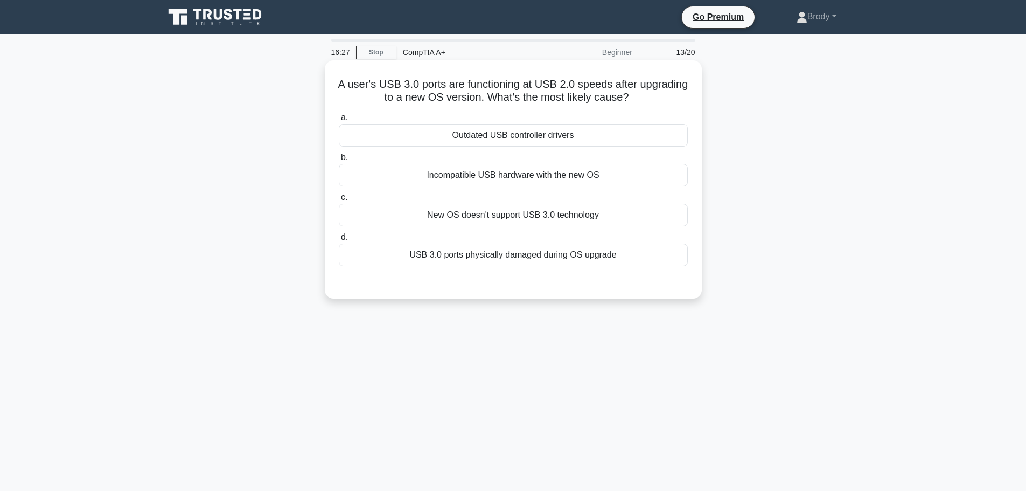
click at [574, 117] on label "a. Outdated USB controller drivers" at bounding box center [513, 129] width 349 height 36
click at [339, 117] on input "a. Outdated USB controller drivers" at bounding box center [339, 117] width 0 height 7
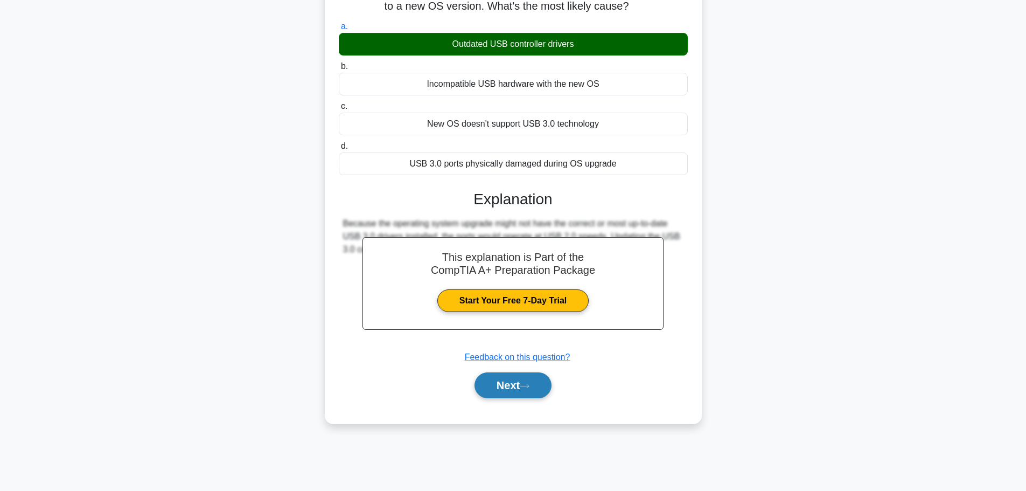
click at [480, 382] on button "Next" at bounding box center [512, 385] width 77 height 26
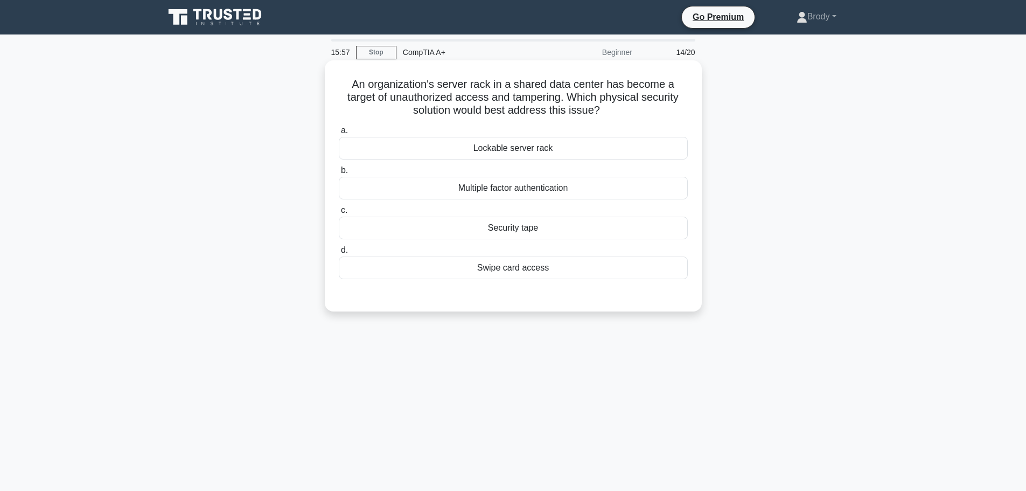
click at [541, 271] on div "Swipe card access" at bounding box center [513, 267] width 349 height 23
click at [339, 254] on input "d. Swipe card access" at bounding box center [339, 250] width 0 height 7
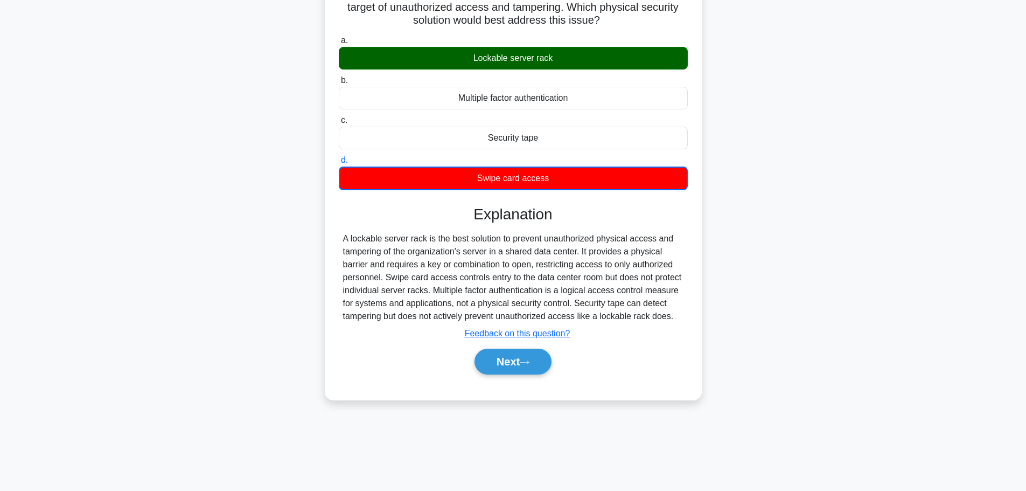
scroll to position [91, 0]
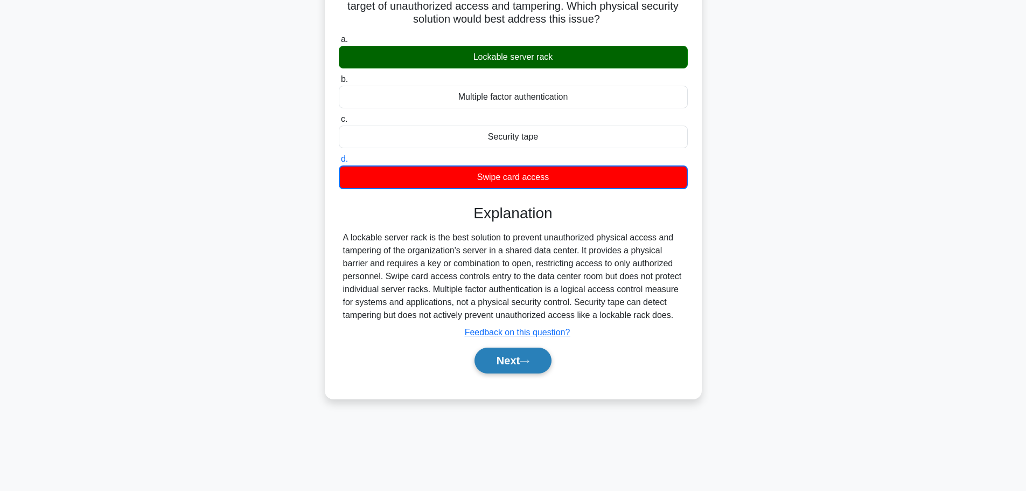
click at [486, 354] on button "Next" at bounding box center [512, 360] width 77 height 26
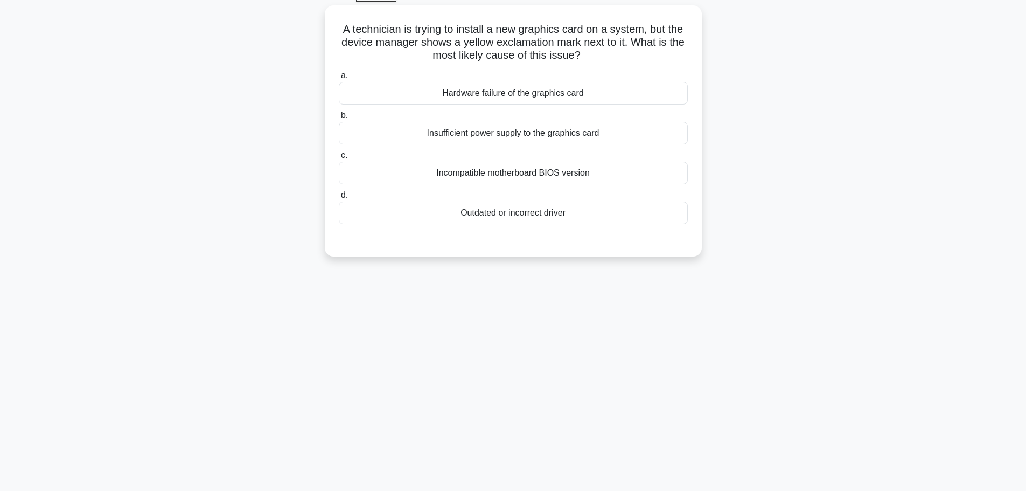
scroll to position [0, 0]
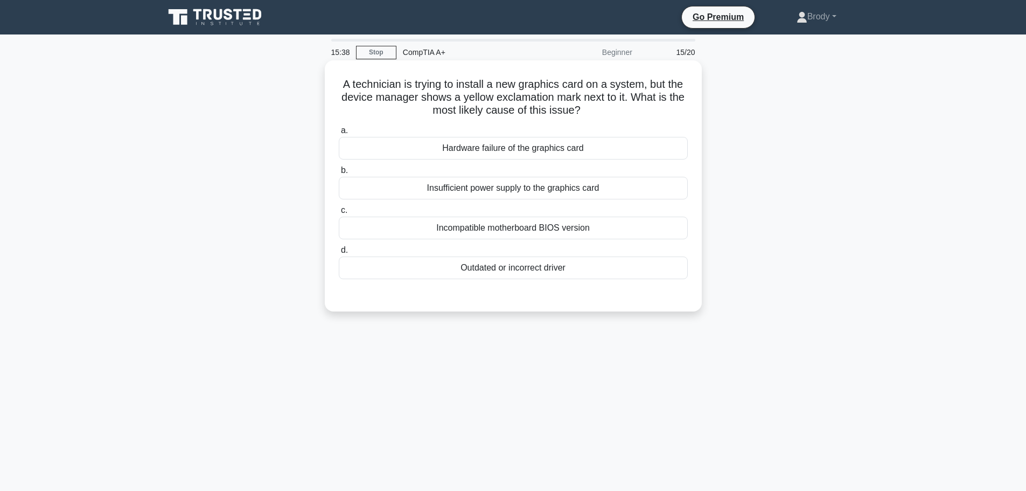
click at [481, 271] on div "Outdated or incorrect driver" at bounding box center [513, 267] width 349 height 23
click at [339, 254] on input "d. Outdated or incorrect driver" at bounding box center [339, 250] width 0 height 7
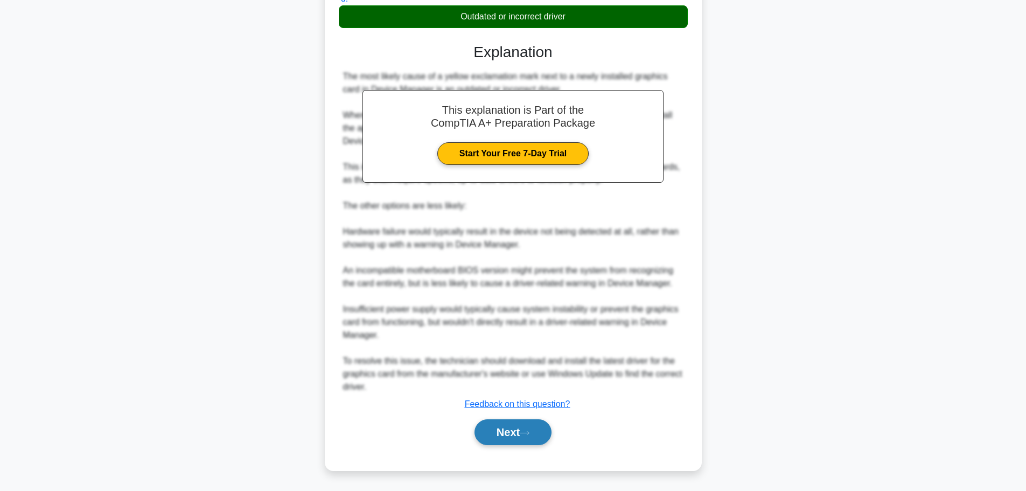
click at [523, 419] on button "Next" at bounding box center [512, 432] width 77 height 26
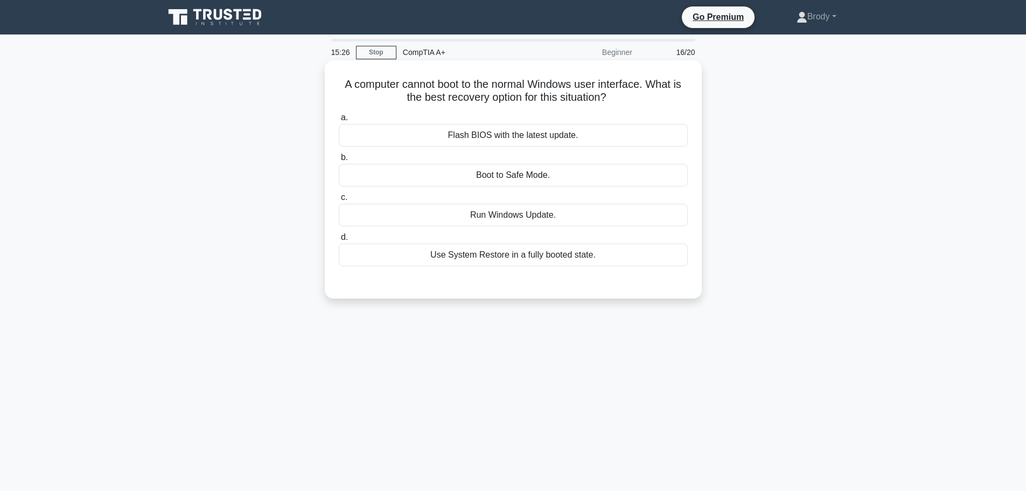
click at [547, 177] on div "Boot to Safe Mode." at bounding box center [513, 175] width 349 height 23
click at [339, 161] on input "b. Boot to Safe Mode." at bounding box center [339, 157] width 0 height 7
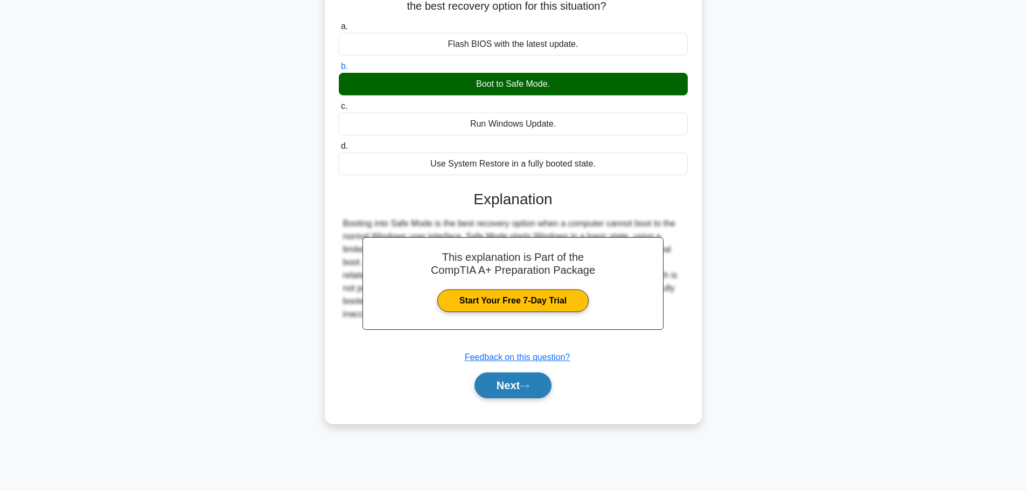
click at [488, 389] on button "Next" at bounding box center [512, 385] width 77 height 26
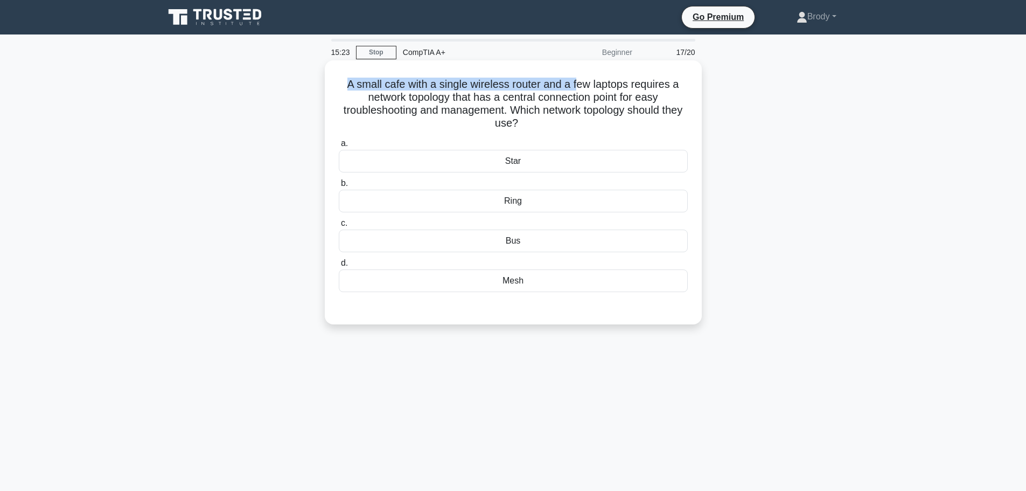
drag, startPoint x: 335, startPoint y: 81, endPoint x: 577, endPoint y: 83, distance: 241.8
click at [577, 83] on div "A small cafe with a single wireless router and a few laptops requires a network…" at bounding box center [513, 192] width 368 height 255
click at [593, 86] on h5 "A small cafe with a single wireless router and a few laptops requires a network…" at bounding box center [513, 104] width 351 height 53
click at [550, 204] on div "Ring" at bounding box center [513, 201] width 349 height 23
click at [339, 187] on input "b. Ring" at bounding box center [339, 183] width 0 height 7
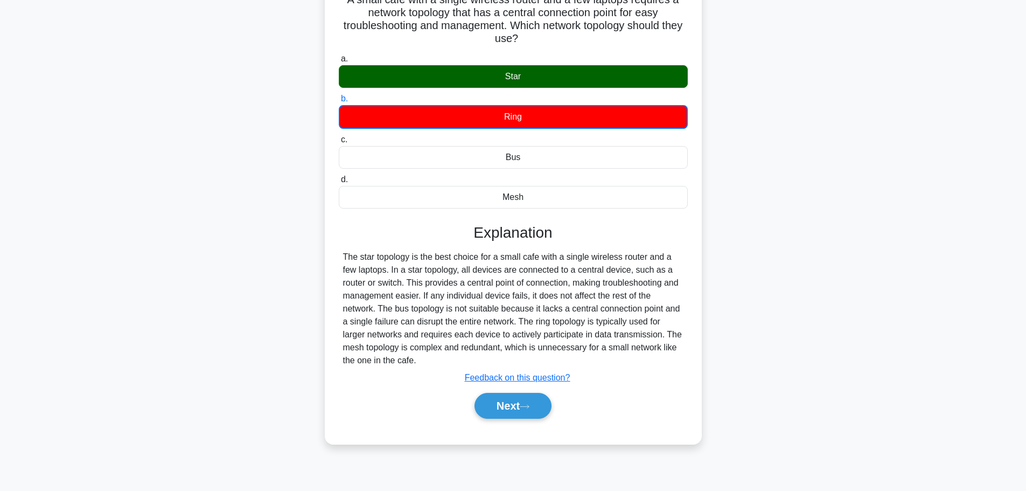
scroll to position [91, 0]
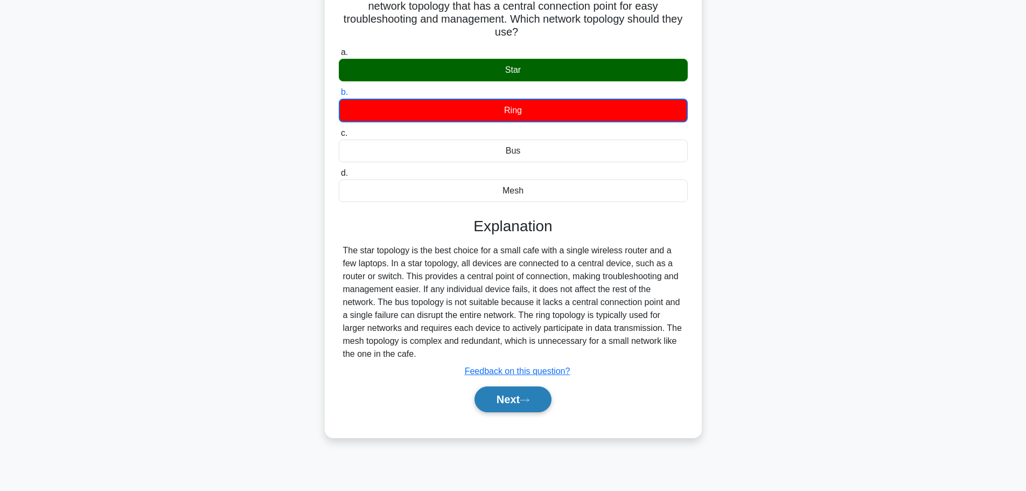
click at [522, 411] on button "Next" at bounding box center [512, 399] width 77 height 26
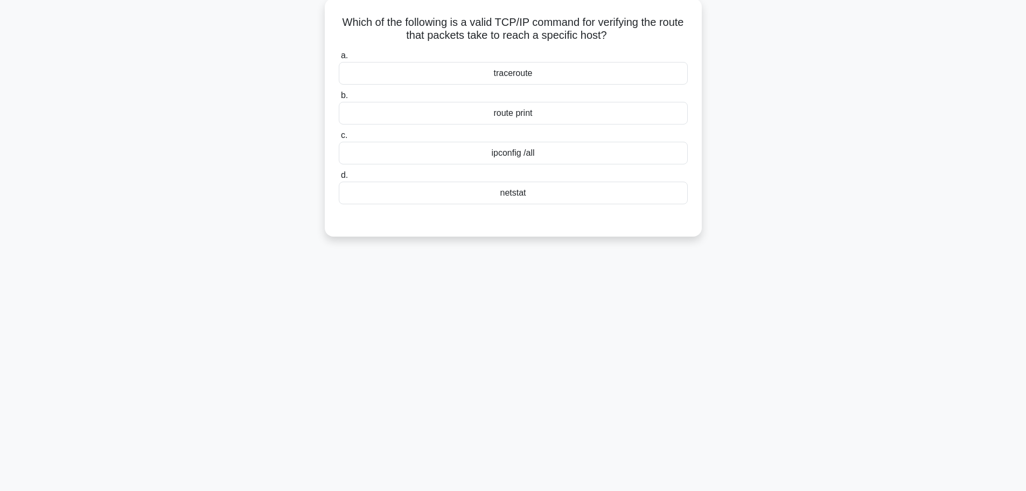
scroll to position [0, 0]
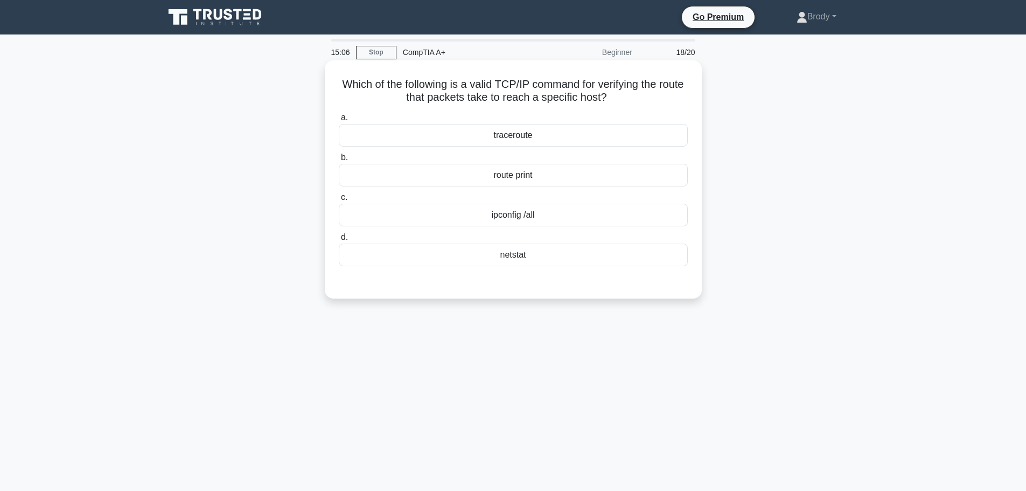
drag, startPoint x: 344, startPoint y: 88, endPoint x: 690, endPoint y: 96, distance: 346.4
click at [690, 96] on div "Which of the following is a valid TCP/IP command for verifying the route that p…" at bounding box center [513, 179] width 368 height 229
click at [554, 140] on div "traceroute" at bounding box center [513, 135] width 349 height 23
click at [339, 121] on input "a. traceroute" at bounding box center [339, 117] width 0 height 7
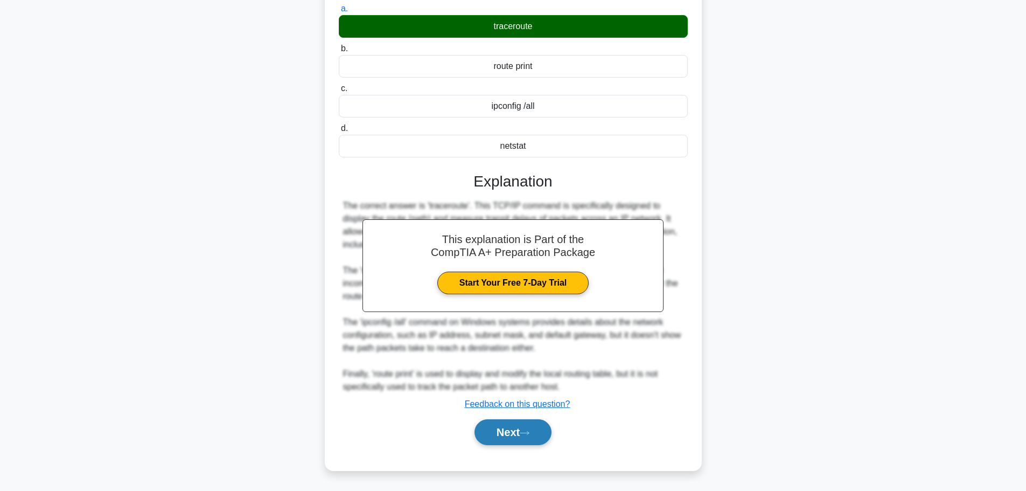
click at [509, 435] on button "Next" at bounding box center [512, 432] width 77 height 26
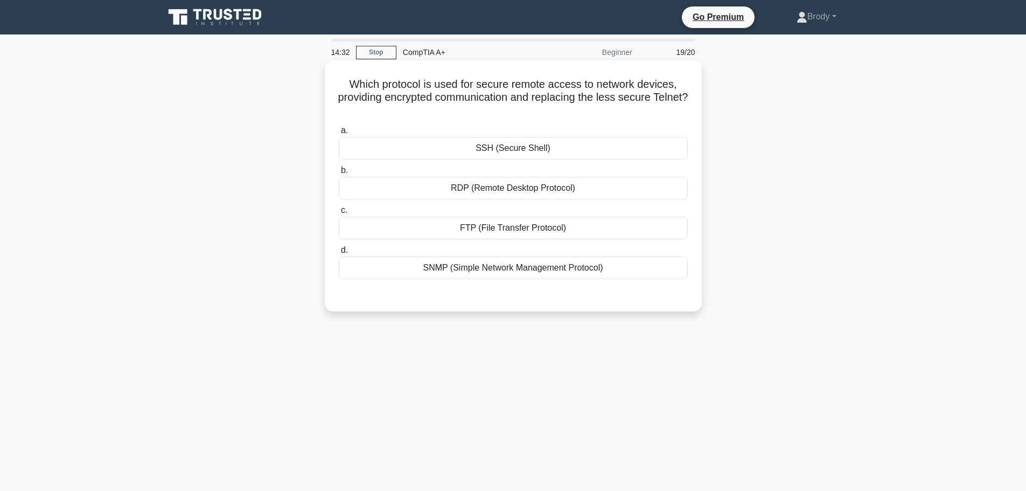
click at [562, 199] on div "RDP (Remote Desktop Protocol)" at bounding box center [513, 188] width 349 height 23
click at [339, 174] on input "b. RDP (Remote Desktop Protocol)" at bounding box center [339, 170] width 0 height 7
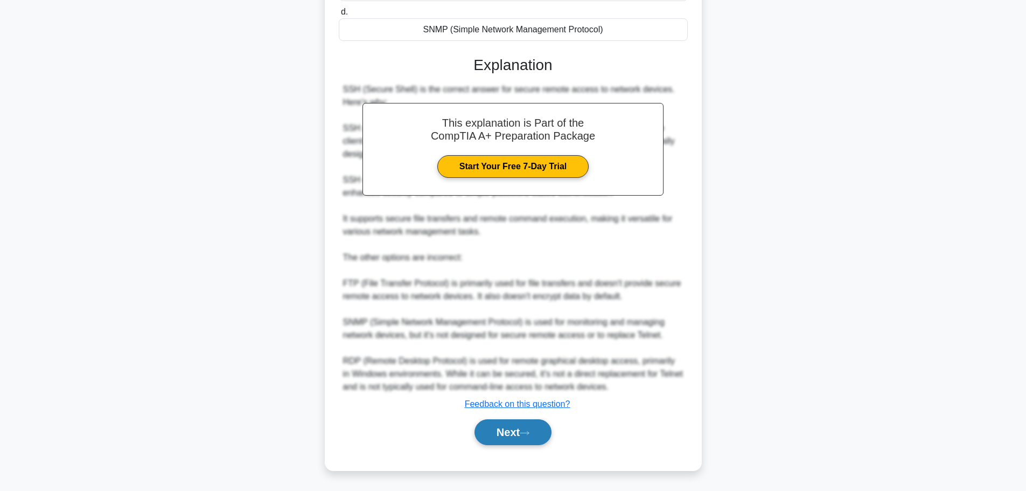
click at [488, 430] on button "Next" at bounding box center [512, 432] width 77 height 26
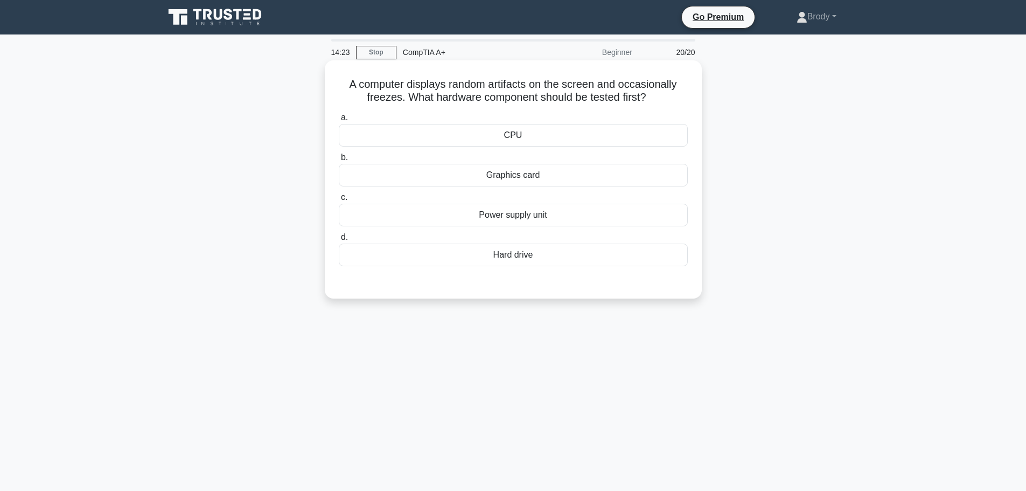
click at [552, 178] on div "Graphics card" at bounding box center [513, 175] width 349 height 23
click at [339, 161] on input "b. Graphics card" at bounding box center [339, 157] width 0 height 7
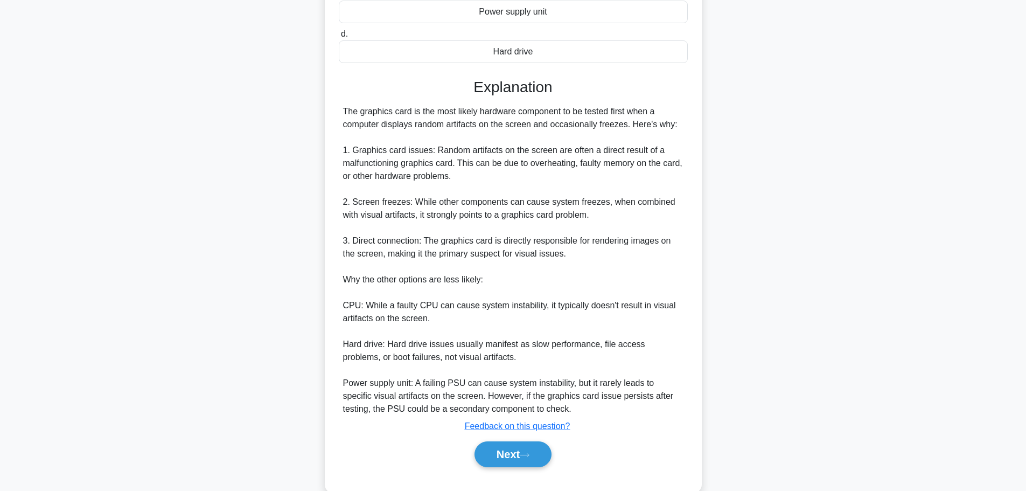
scroll to position [226, 0]
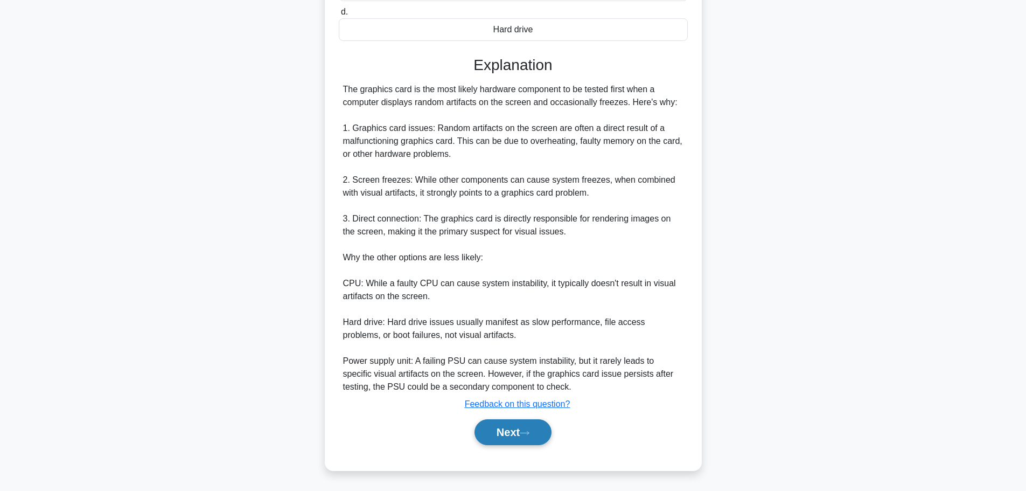
click at [513, 442] on button "Next" at bounding box center [512, 432] width 77 height 26
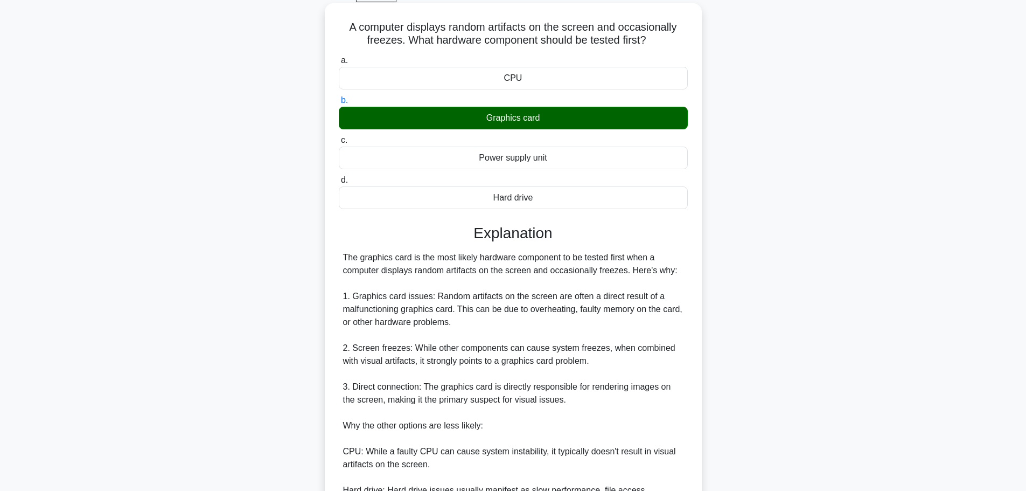
scroll to position [10, 0]
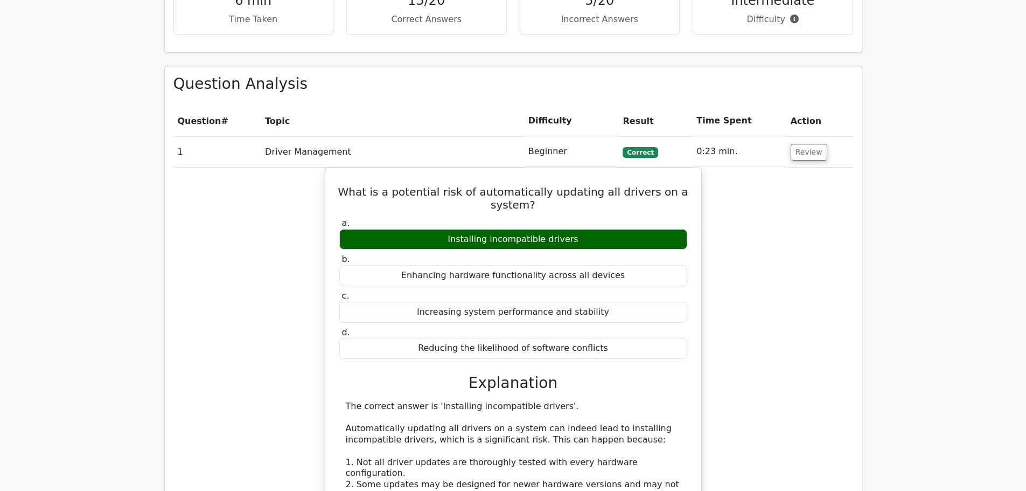
scroll to position [915, 0]
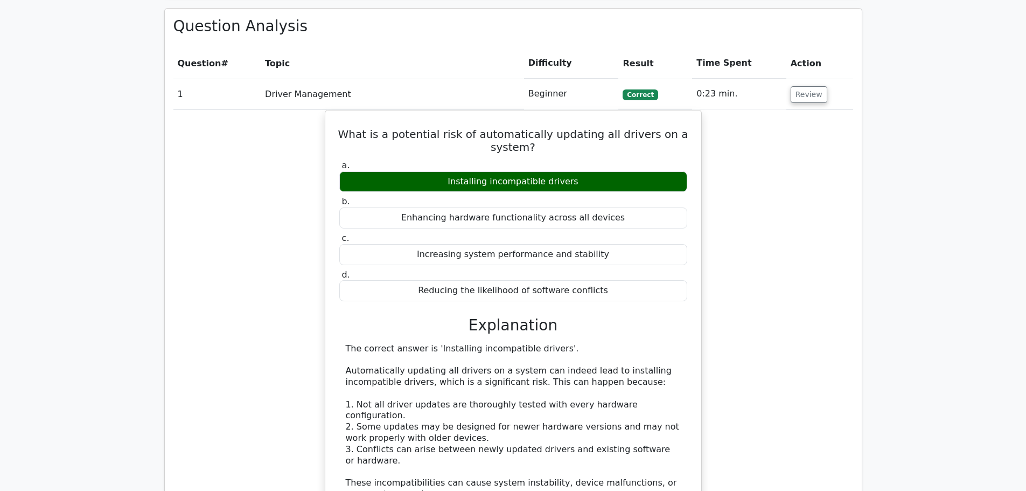
click at [815, 79] on td "Review" at bounding box center [819, 94] width 67 height 31
click at [801, 48] on th "Action" at bounding box center [819, 63] width 67 height 31
click at [811, 86] on button "Review" at bounding box center [809, 94] width 37 height 17
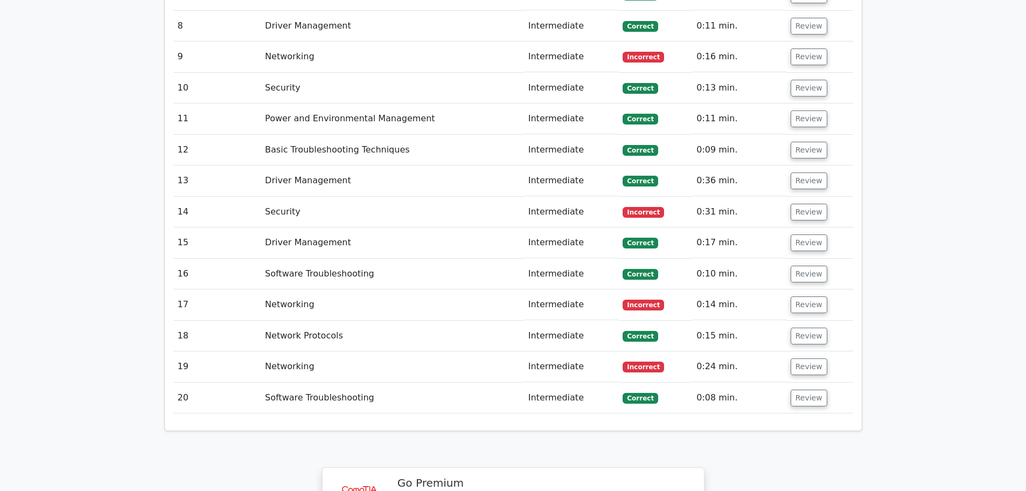
scroll to position [1454, 0]
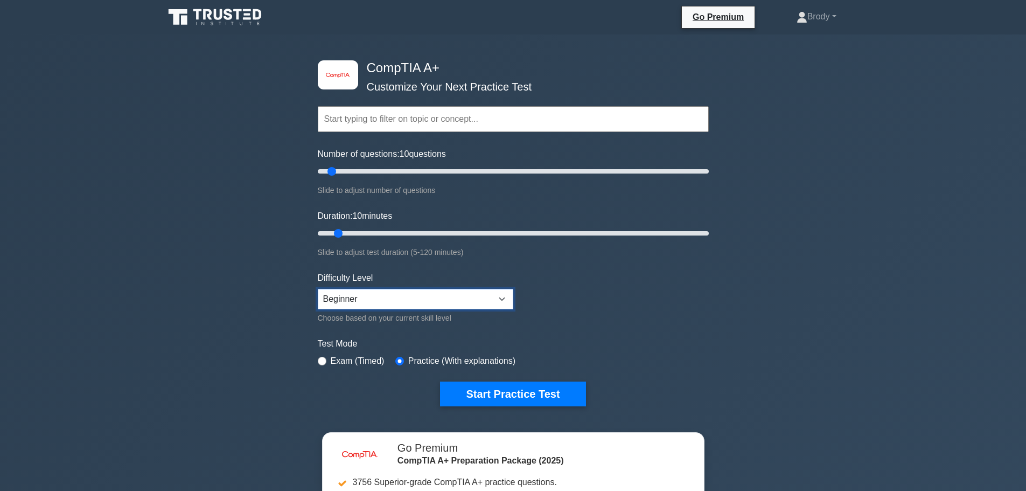
click at [362, 297] on select "Beginner Intermediate Expert" at bounding box center [415, 299] width 195 height 20
select select "intermediate"
click at [318, 289] on select "Beginner Intermediate Expert" at bounding box center [415, 299] width 195 height 20
click at [552, 402] on button "Start Practice Test" at bounding box center [512, 393] width 145 height 25
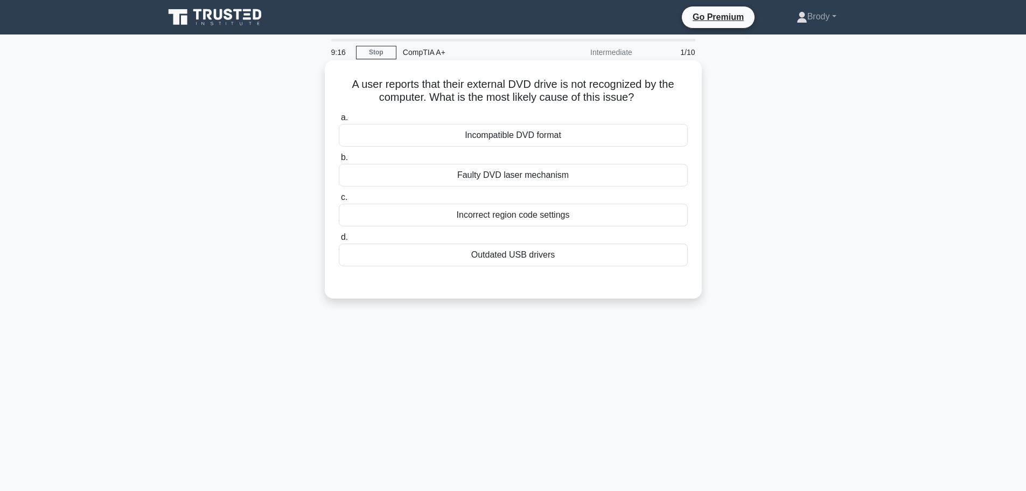
click at [558, 253] on div "Outdated USB drivers" at bounding box center [513, 254] width 349 height 23
click at [339, 241] on input "d. Outdated USB drivers" at bounding box center [339, 237] width 0 height 7
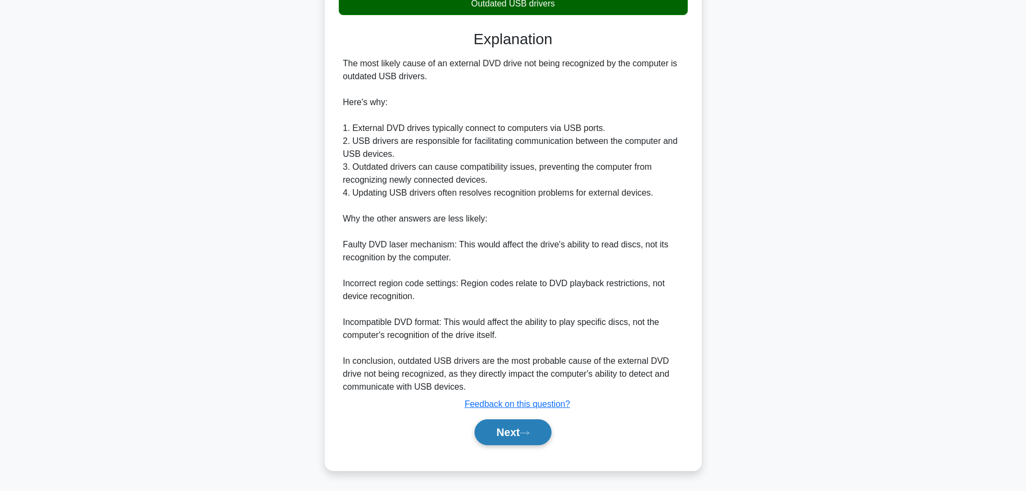
click at [517, 427] on button "Next" at bounding box center [512, 432] width 77 height 26
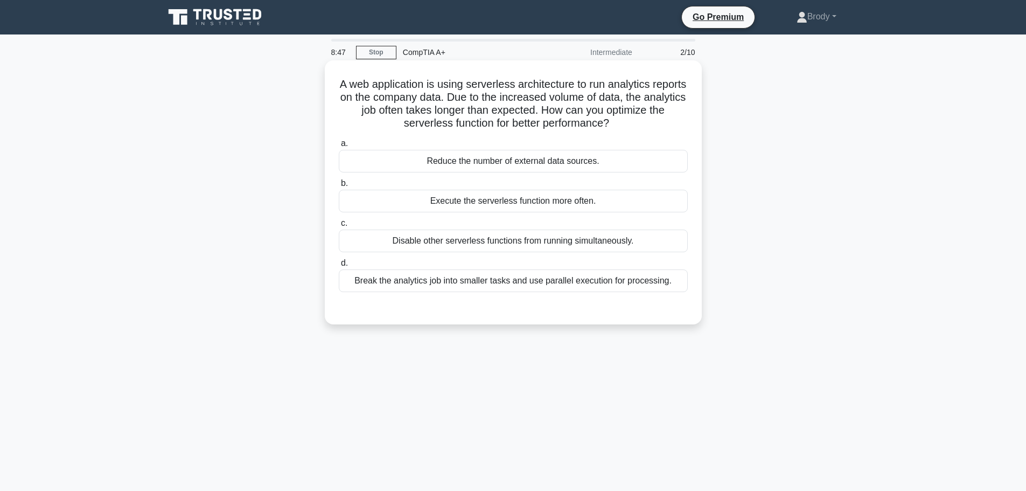
click at [573, 161] on div "Reduce the number of external data sources." at bounding box center [513, 161] width 349 height 23
click at [339, 147] on input "a. Reduce the number of external data sources." at bounding box center [339, 143] width 0 height 7
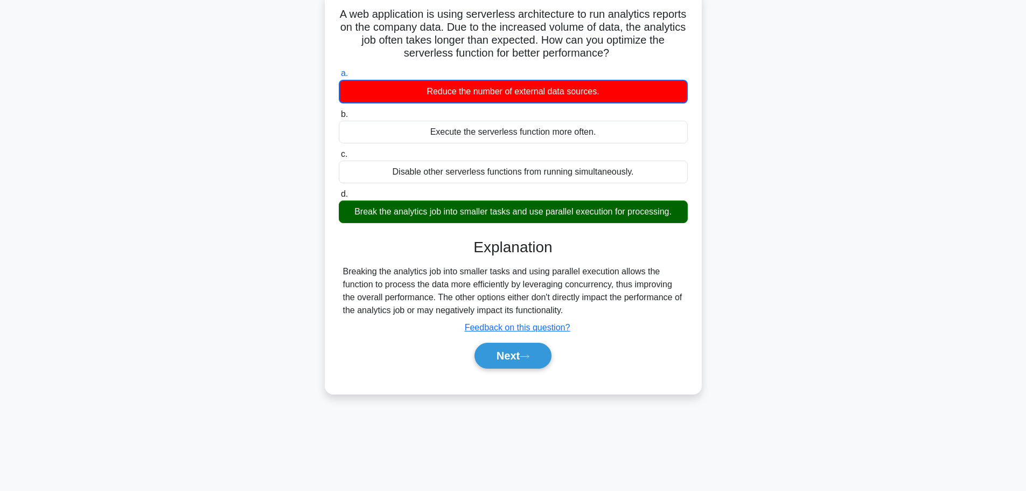
scroll to position [91, 0]
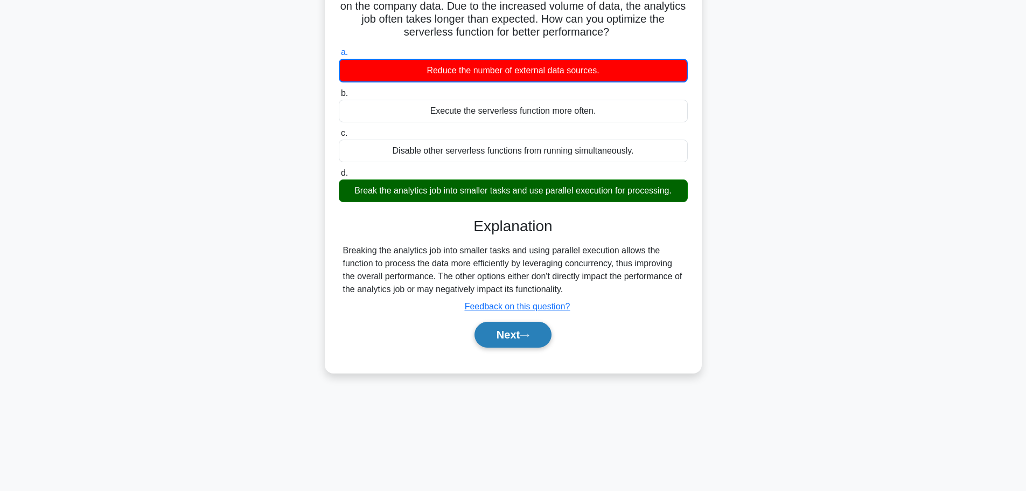
click at [510, 323] on button "Next" at bounding box center [512, 334] width 77 height 26
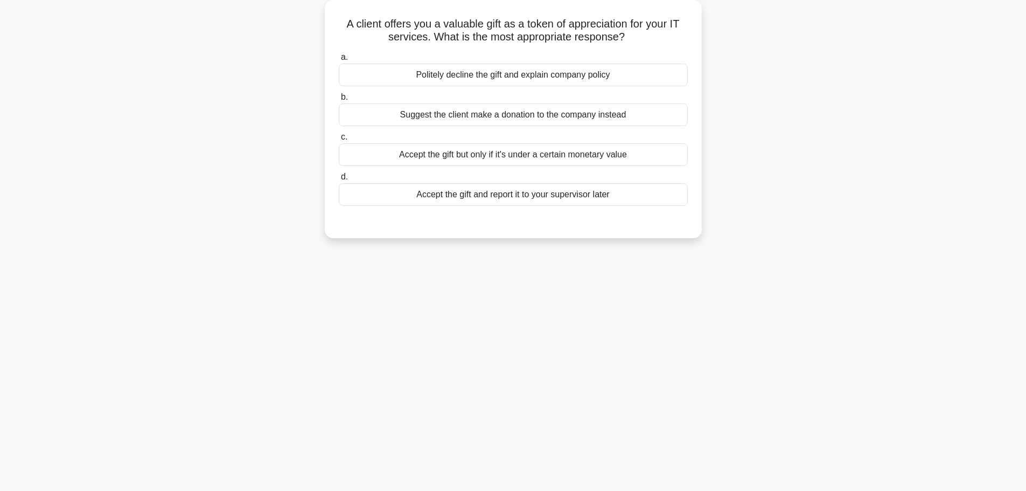
scroll to position [0, 0]
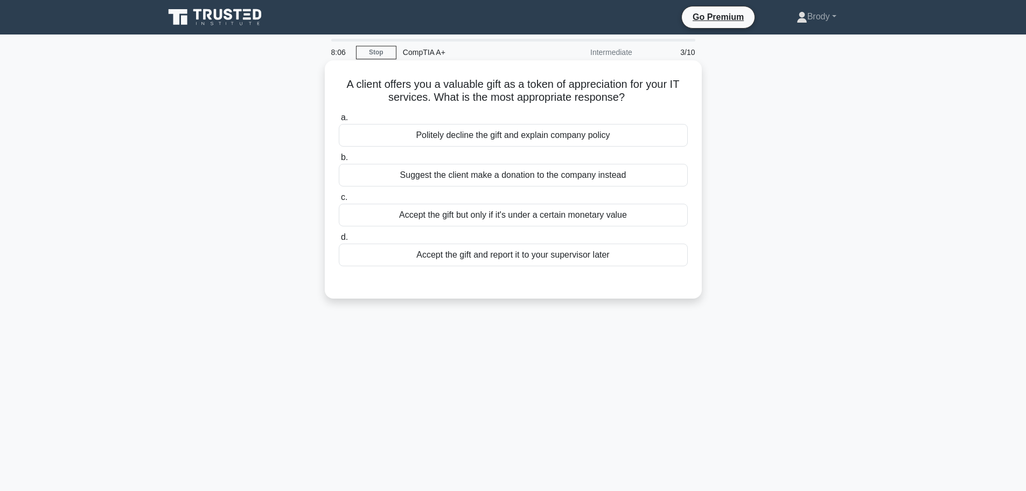
click at [651, 136] on div "Politely decline the gift and explain company policy" at bounding box center [513, 135] width 349 height 23
click at [339, 121] on input "a. Politely decline the gift and explain company policy" at bounding box center [339, 117] width 0 height 7
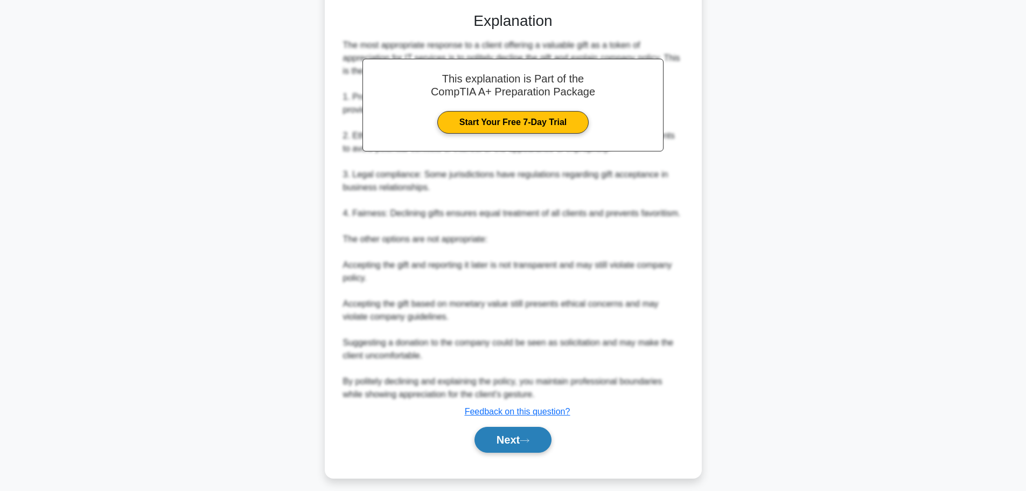
click at [543, 439] on button "Next" at bounding box center [512, 439] width 77 height 26
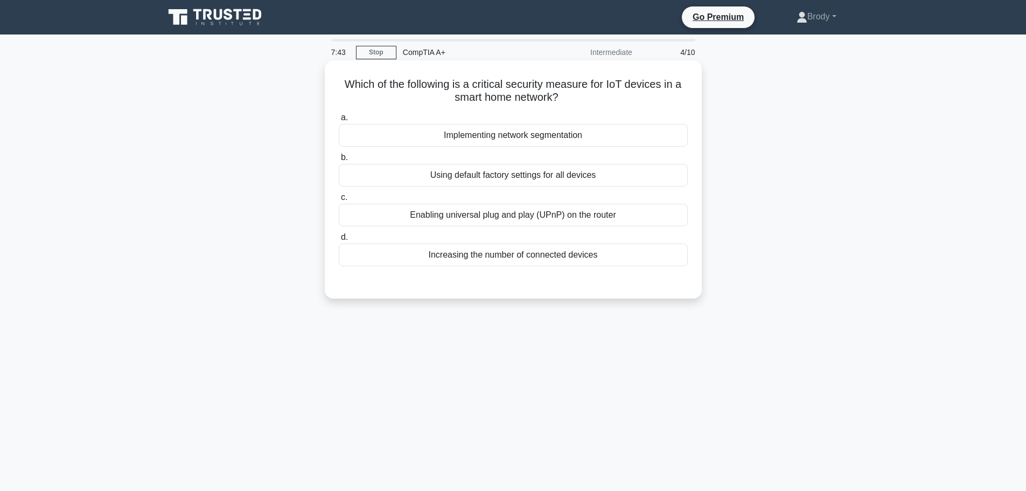
click at [597, 216] on div "Enabling universal plug and play (UPnP) on the router" at bounding box center [513, 215] width 349 height 23
click at [339, 201] on input "c. Enabling universal plug and play (UPnP) on the router" at bounding box center [339, 197] width 0 height 7
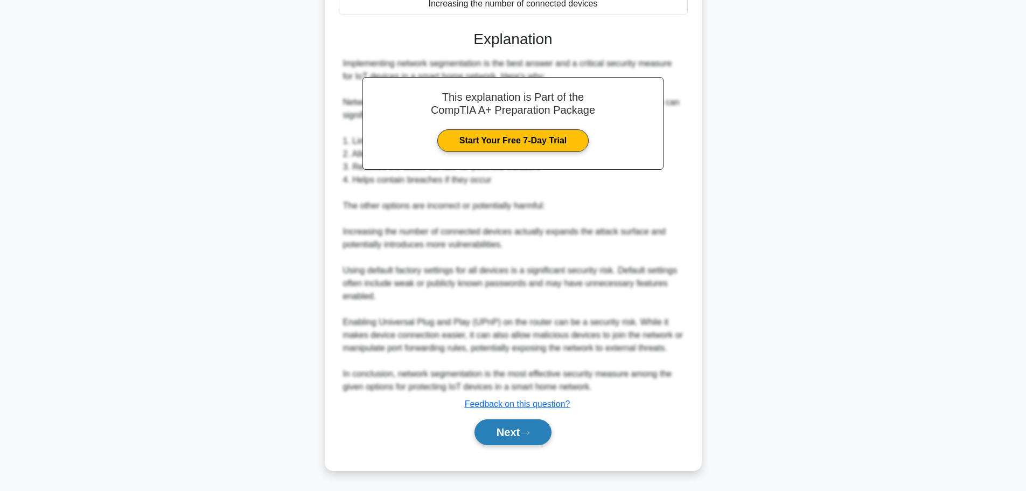
click at [498, 428] on button "Next" at bounding box center [512, 432] width 77 height 26
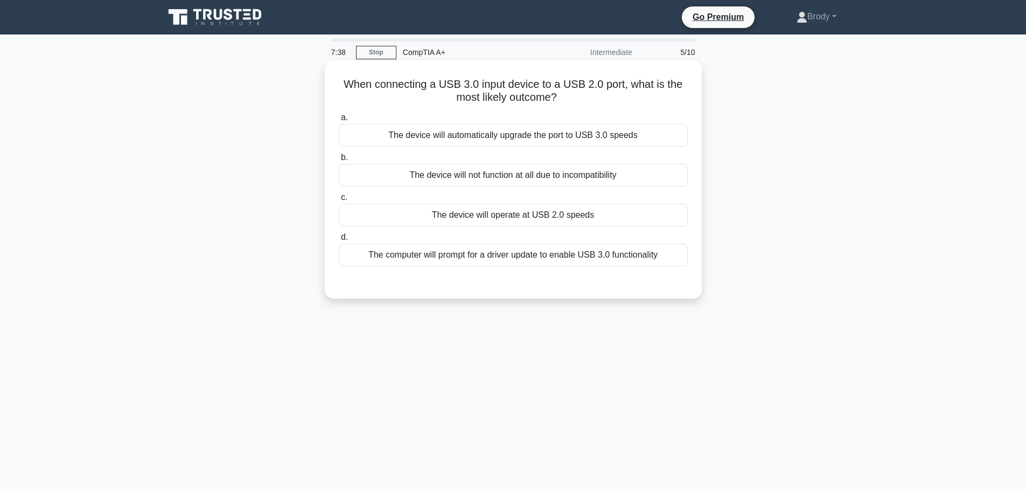
click at [443, 214] on div "The device will operate at USB 2.0 speeds" at bounding box center [513, 215] width 349 height 23
click at [503, 209] on div "The device will operate at USB 2.0 speeds" at bounding box center [513, 215] width 349 height 23
click at [339, 201] on input "c. The device will operate at USB 2.0 speeds" at bounding box center [339, 197] width 0 height 7
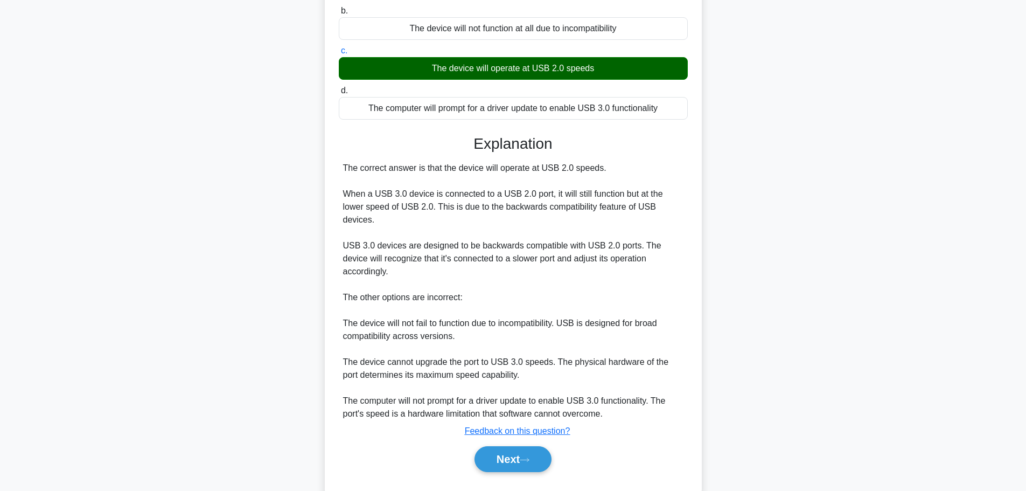
scroll to position [148, 0]
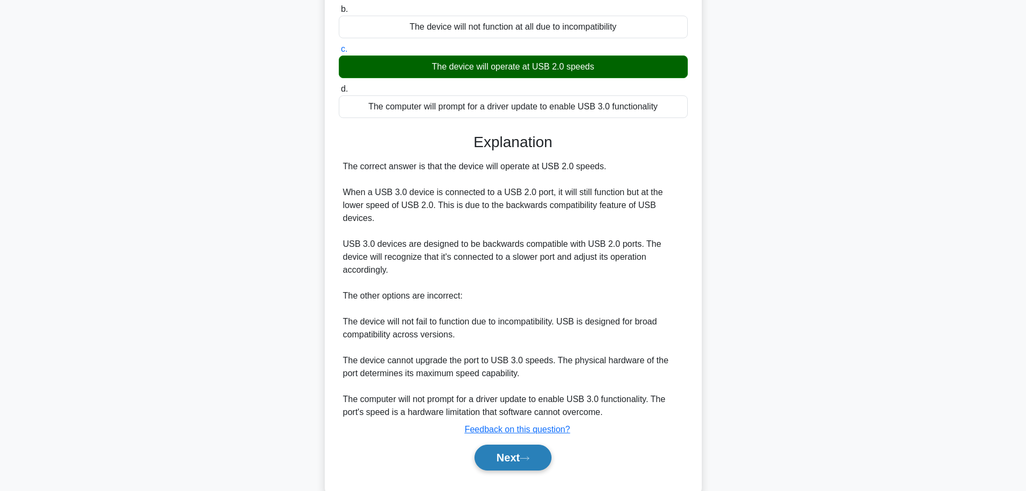
click at [502, 444] on button "Next" at bounding box center [512, 457] width 77 height 26
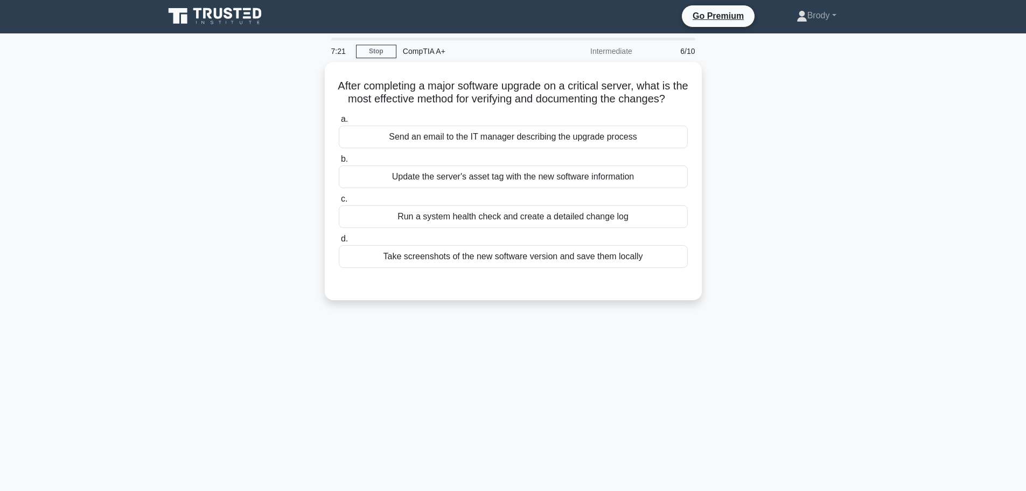
scroll to position [0, 0]
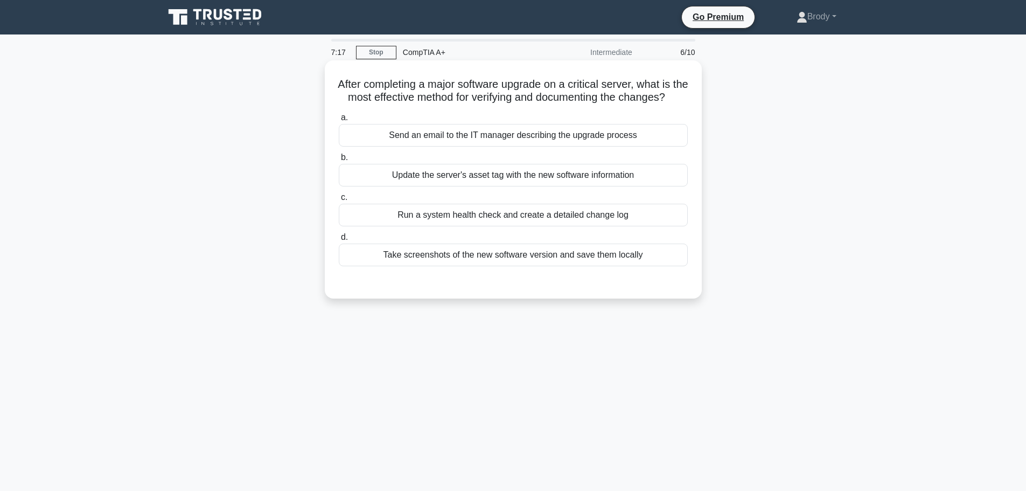
click at [478, 226] on div "Run a system health check and create a detailed change log" at bounding box center [513, 215] width 349 height 23
click at [339, 201] on input "c. Run a system health check and create a detailed change log" at bounding box center [339, 197] width 0 height 7
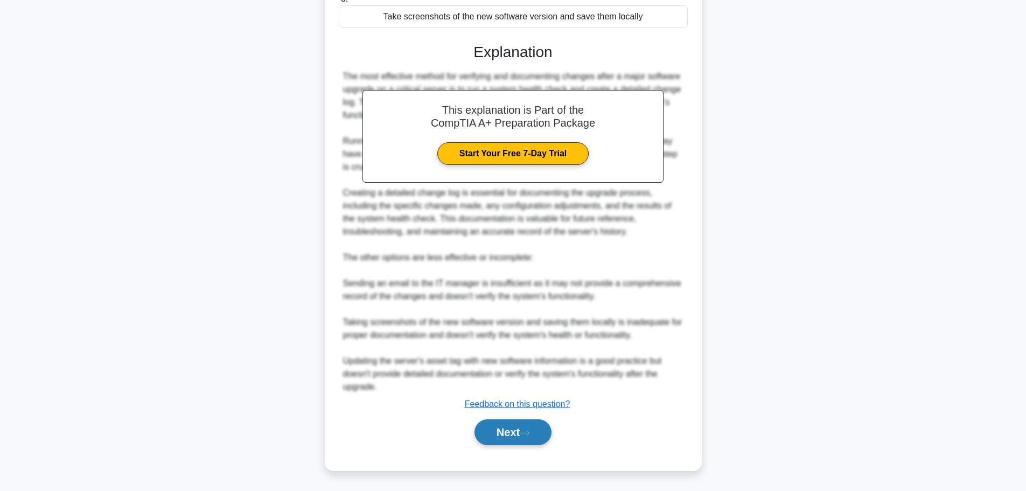
click at [504, 430] on button "Next" at bounding box center [512, 432] width 77 height 26
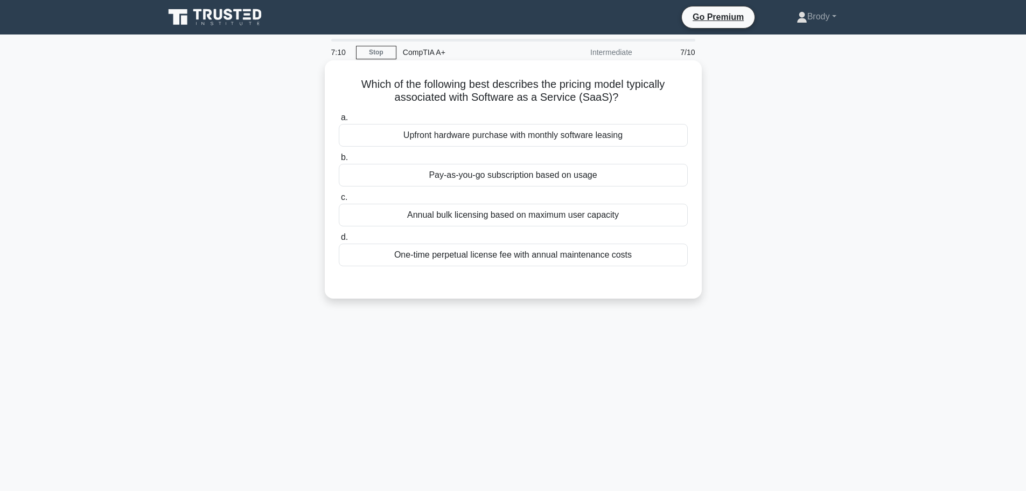
click at [618, 97] on icon ".spinner_0XTQ{transform-origin:center;animation:spinner_y6GP .75s linear infini…" at bounding box center [624, 98] width 13 height 13
click at [635, 263] on div "One-time perpetual license fee with annual maintenance costs" at bounding box center [513, 254] width 349 height 23
click at [339, 241] on input "d. One-time perpetual license fee with annual maintenance costs" at bounding box center [339, 237] width 0 height 7
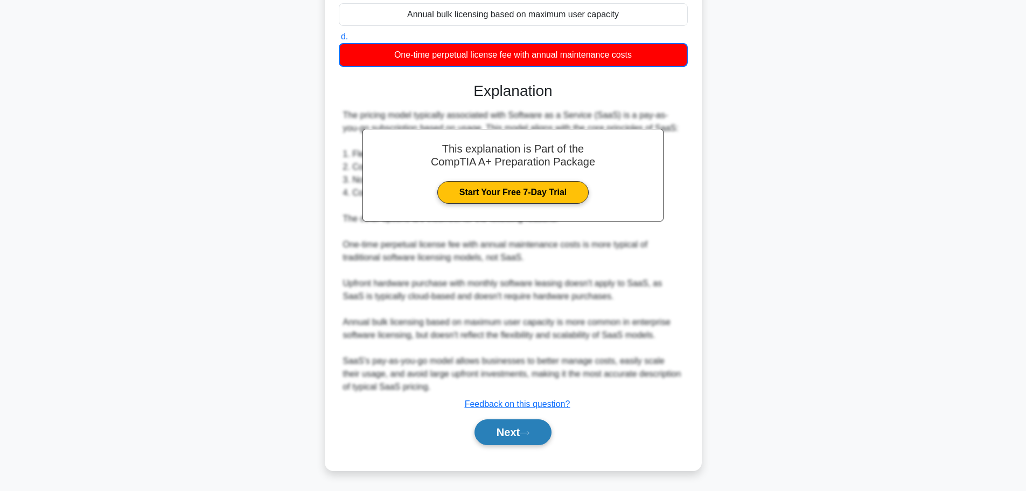
click at [506, 437] on button "Next" at bounding box center [512, 432] width 77 height 26
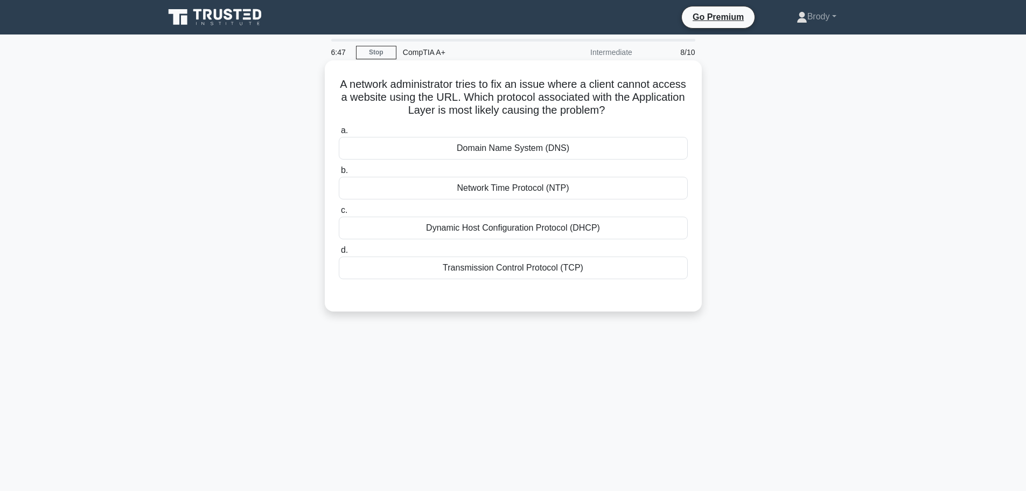
click at [530, 184] on div "Network Time Protocol (NTP)" at bounding box center [513, 188] width 349 height 23
click at [339, 174] on input "b. Network Time Protocol (NTP)" at bounding box center [339, 170] width 0 height 7
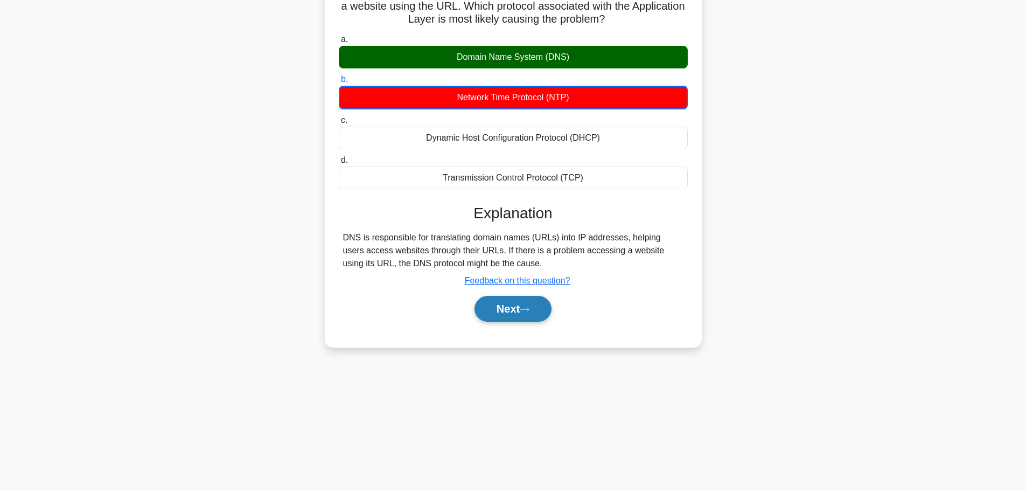
click at [501, 320] on button "Next" at bounding box center [512, 309] width 77 height 26
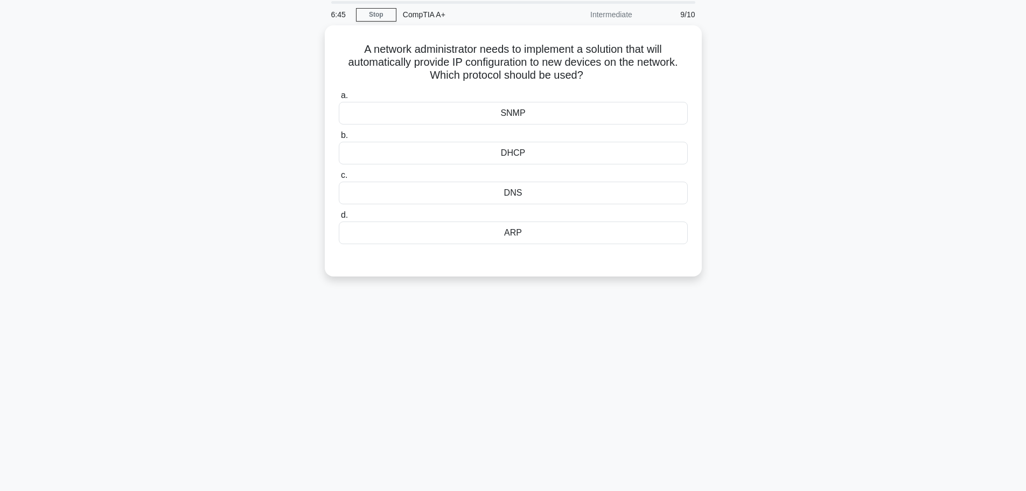
scroll to position [37, 0]
click at [379, 9] on link "Stop" at bounding box center [376, 15] width 40 height 13
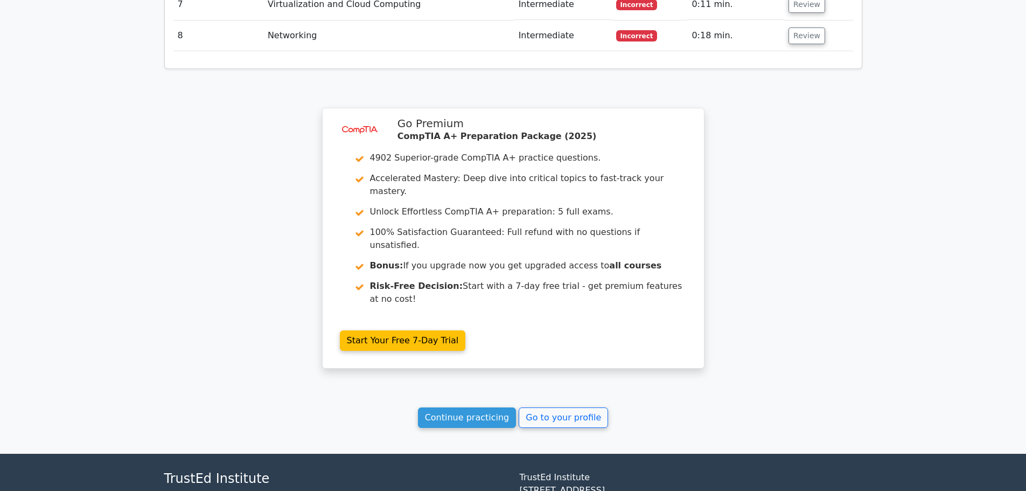
scroll to position [1733, 0]
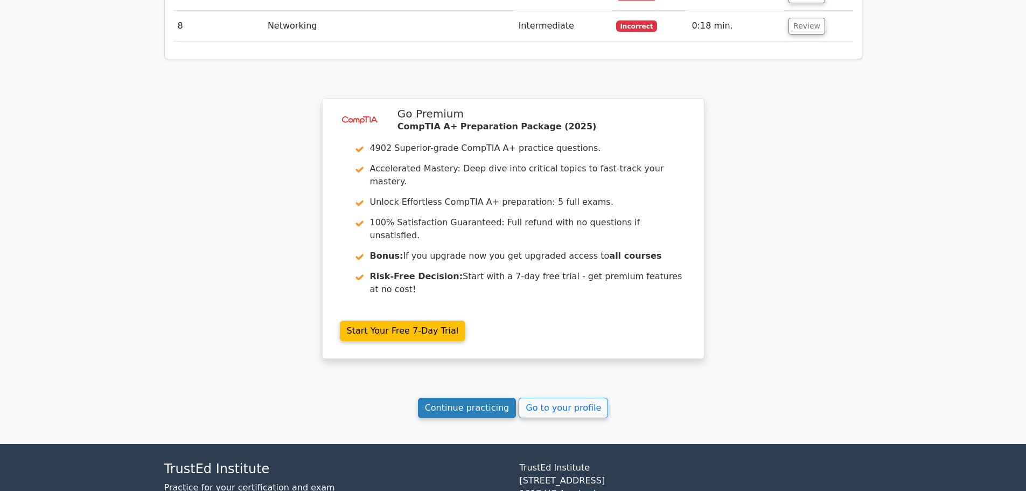
click at [491, 397] on link "Continue practicing" at bounding box center [467, 407] width 99 height 20
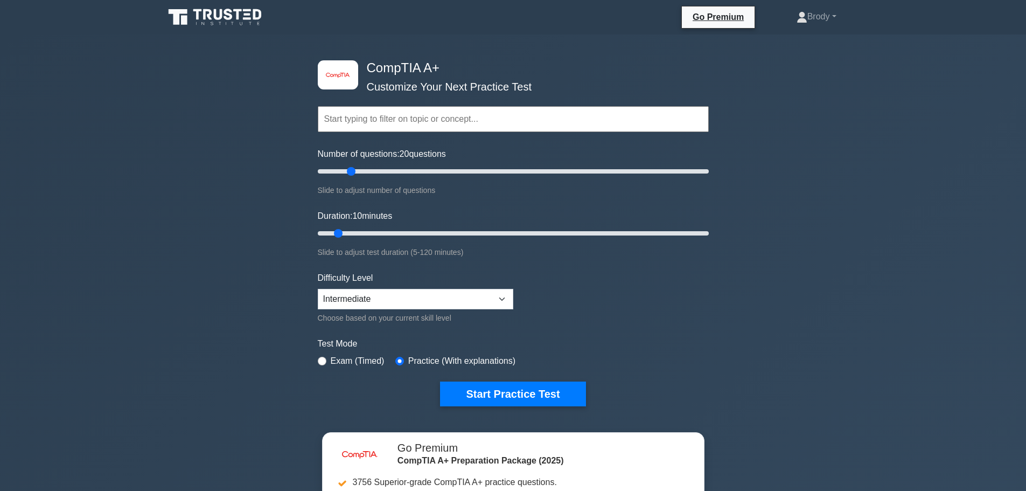
drag, startPoint x: 340, startPoint y: 168, endPoint x: 355, endPoint y: 171, distance: 14.8
type input "20"
click at [355, 171] on input "Number of questions: 20 questions" at bounding box center [513, 171] width 391 height 13
drag, startPoint x: 337, startPoint y: 238, endPoint x: 358, endPoint y: 238, distance: 21.5
click at [358, 238] on input "Duration: 15 minutes" at bounding box center [513, 233] width 391 height 13
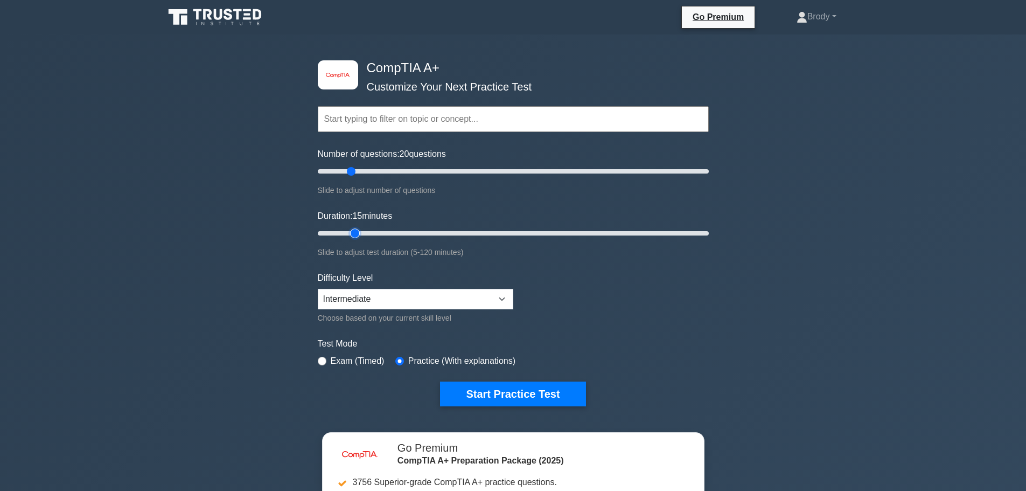
click at [359, 237] on input "Duration: 15 minutes" at bounding box center [513, 233] width 391 height 13
drag, startPoint x: 355, startPoint y: 237, endPoint x: 365, endPoint y: 219, distance: 21.0
type input "20"
click at [368, 227] on input "Duration: 20 minutes" at bounding box center [513, 233] width 391 height 13
click at [508, 396] on button "Start Practice Test" at bounding box center [512, 393] width 145 height 25
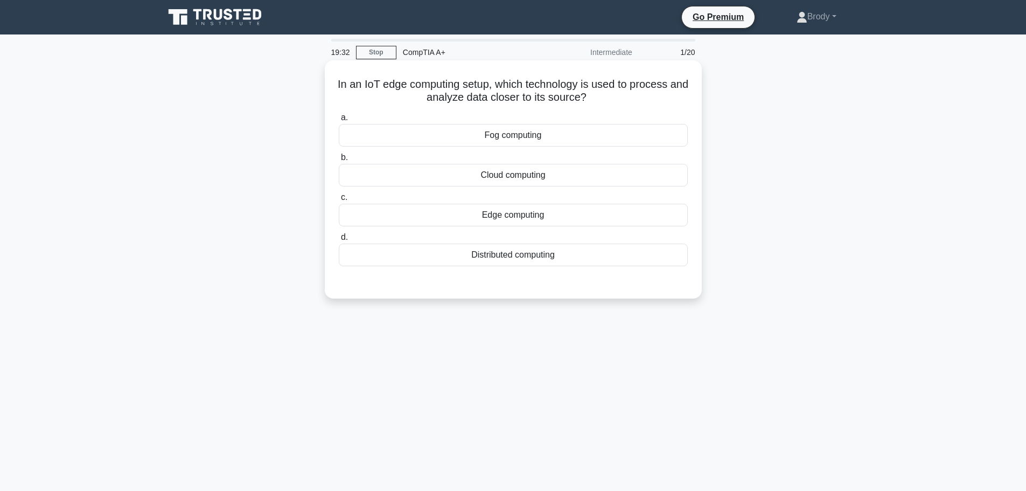
click at [522, 185] on div "Cloud computing" at bounding box center [513, 175] width 349 height 23
click at [339, 161] on input "b. Cloud computing" at bounding box center [339, 157] width 0 height 7
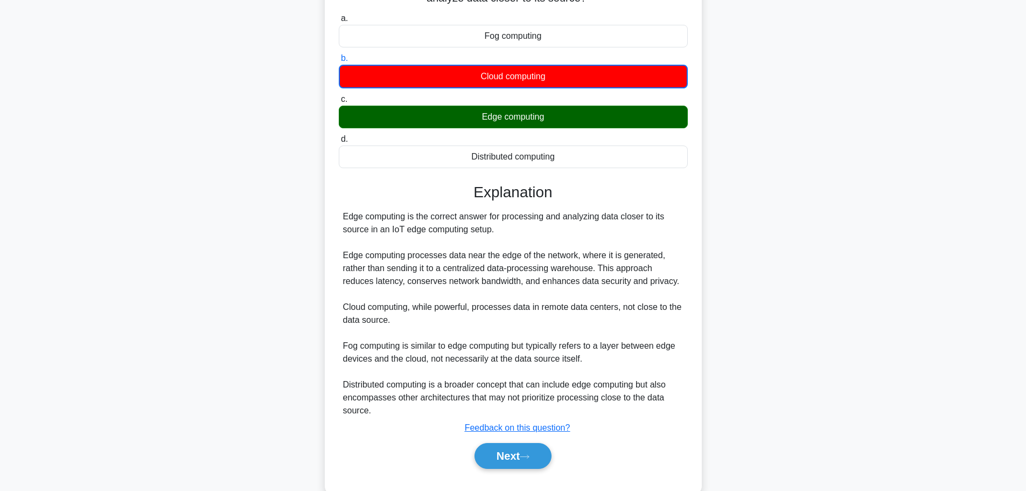
scroll to position [108, 0]
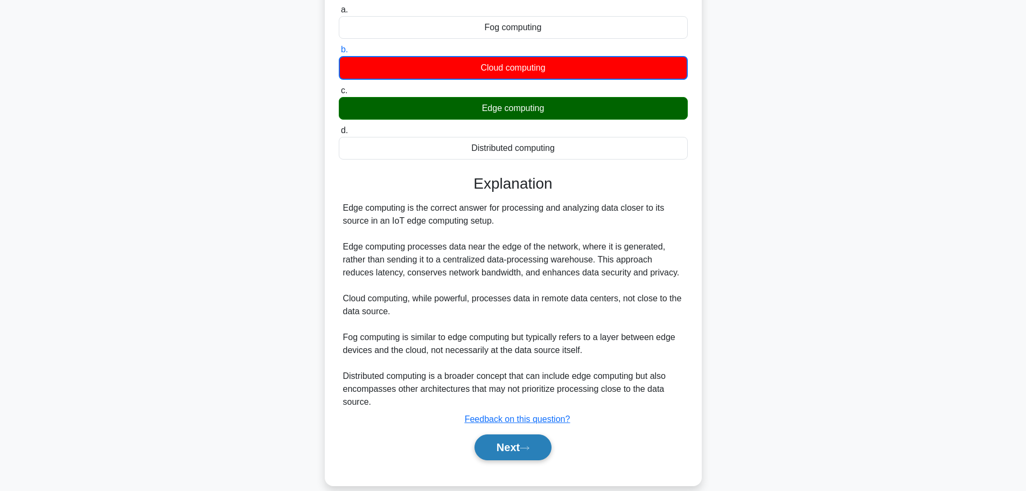
click at [508, 454] on button "Next" at bounding box center [512, 447] width 77 height 26
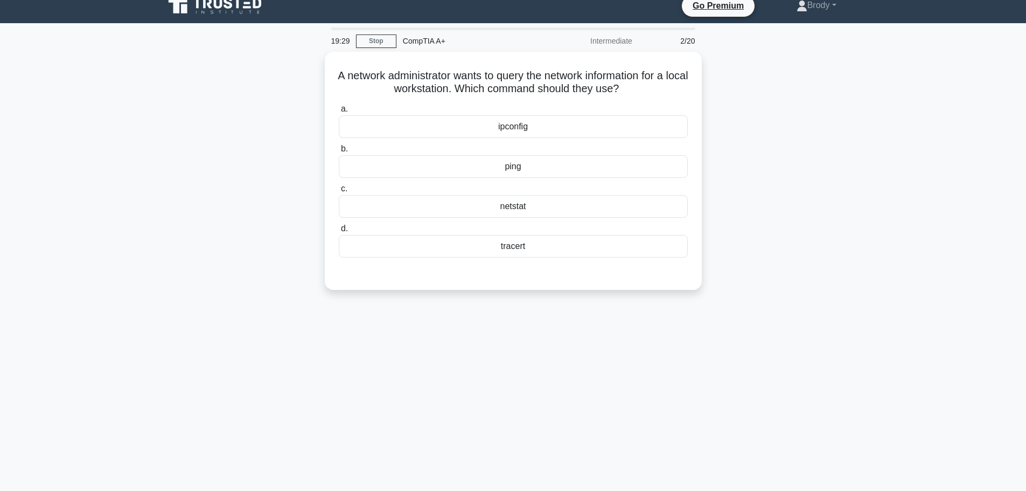
scroll to position [0, 0]
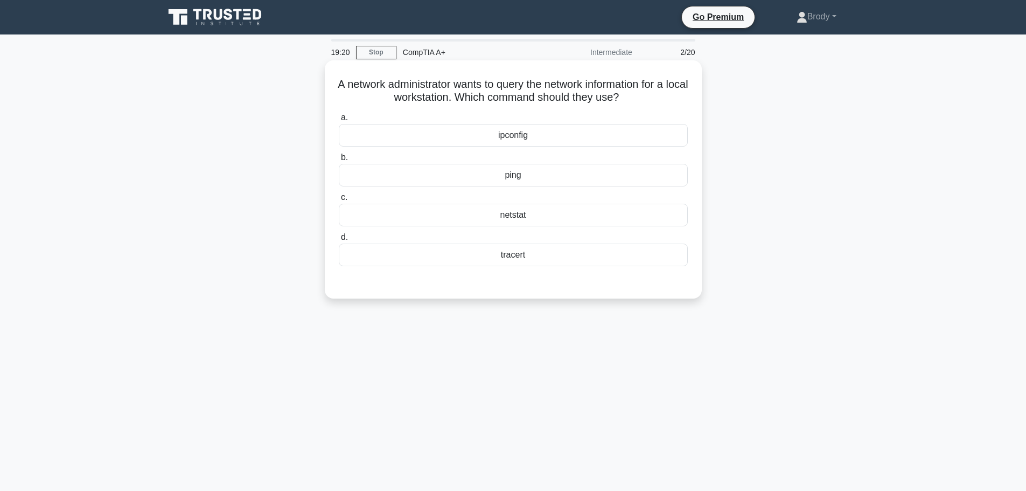
click at [485, 137] on div "ipconfig" at bounding box center [513, 135] width 349 height 23
click at [339, 121] on input "a. ipconfig" at bounding box center [339, 117] width 0 height 7
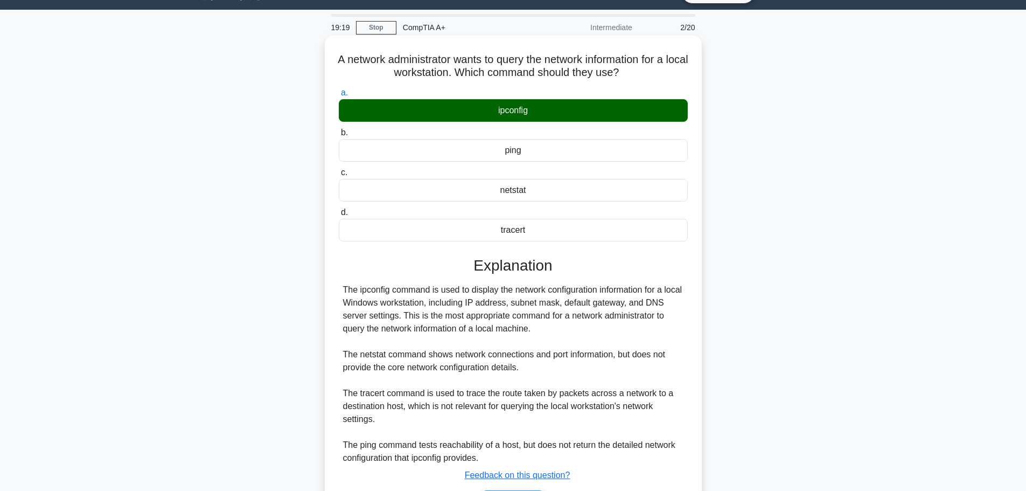
scroll to position [96, 0]
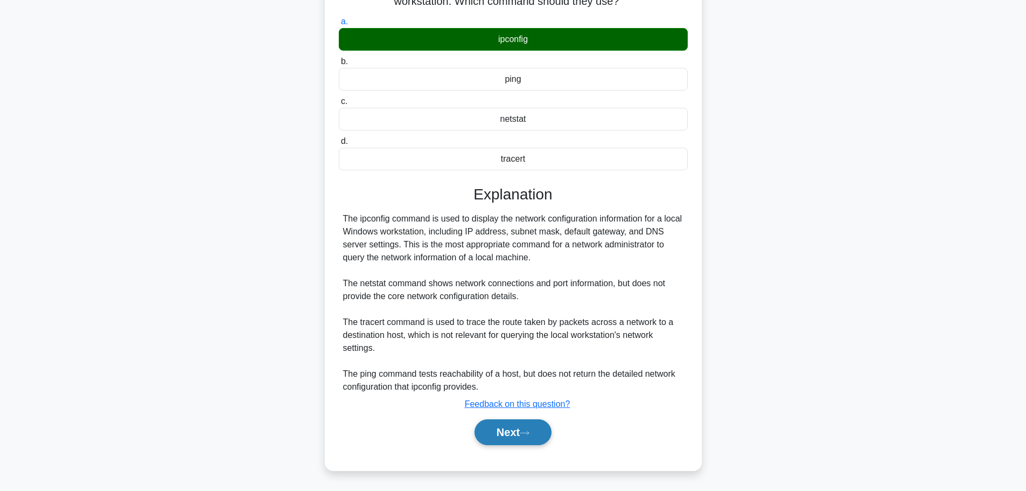
click at [516, 424] on button "Next" at bounding box center [512, 432] width 77 height 26
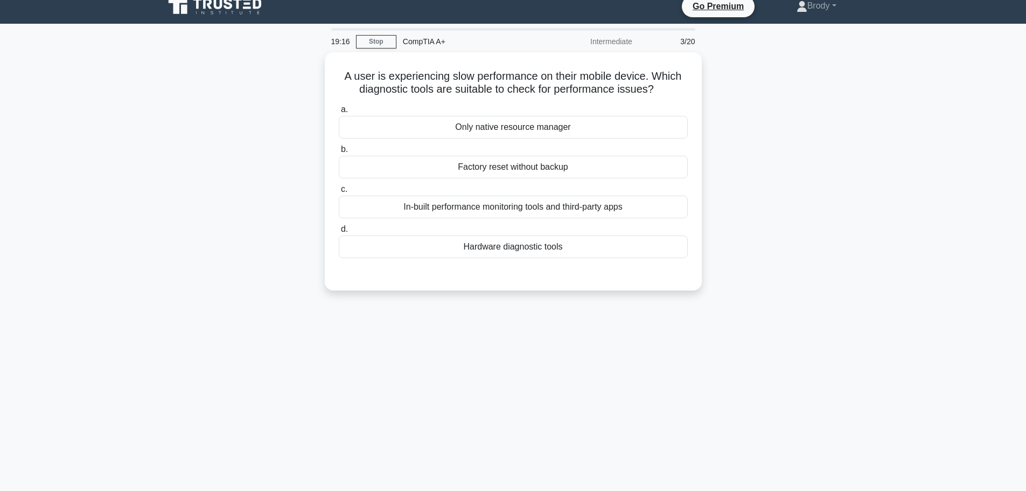
scroll to position [0, 0]
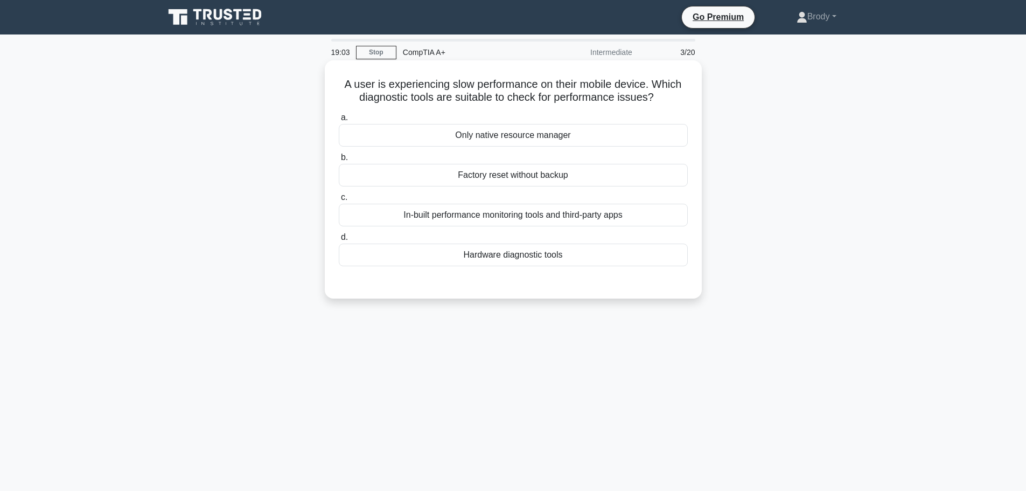
click at [533, 226] on div "In-built performance monitoring tools and third-party apps" at bounding box center [513, 215] width 349 height 23
click at [339, 201] on input "c. In-built performance monitoring tools and third-party apps" at bounding box center [339, 197] width 0 height 7
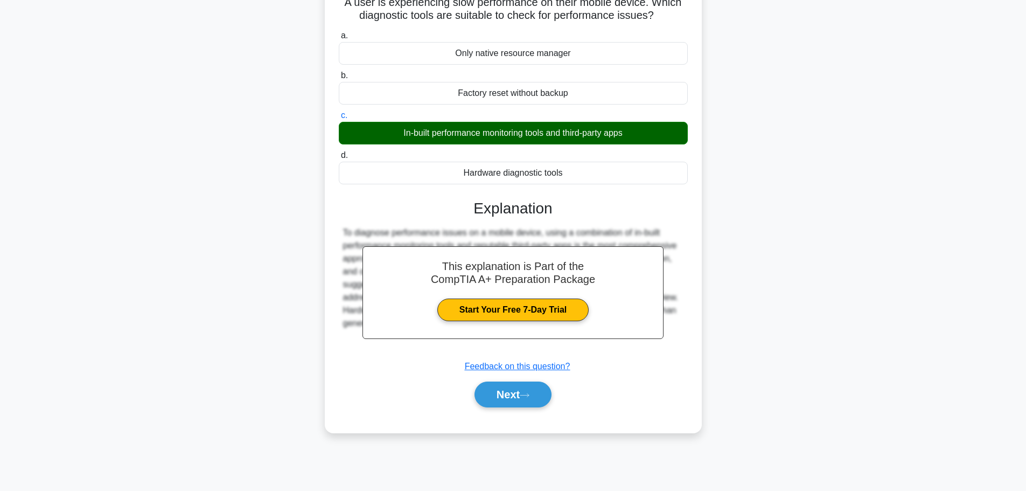
scroll to position [91, 0]
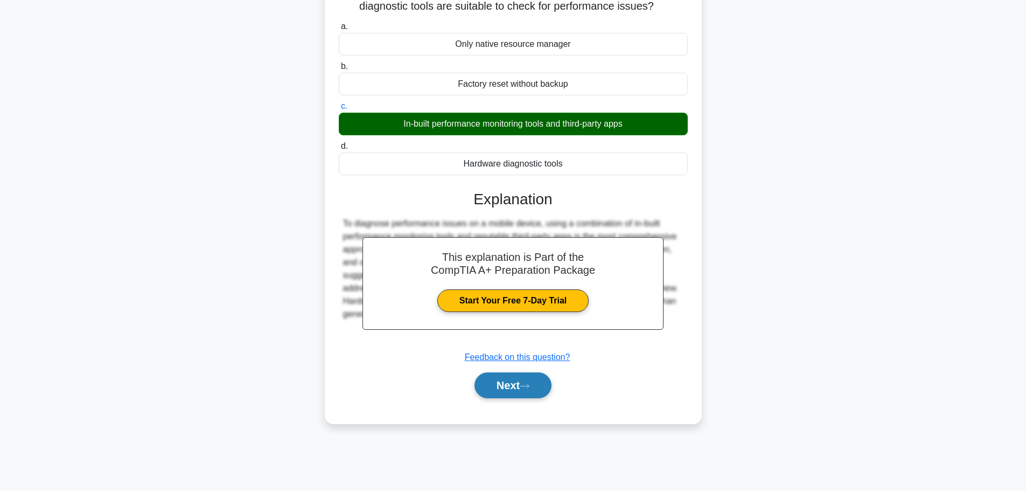
click at [519, 373] on div "Next" at bounding box center [513, 385] width 349 height 34
click at [515, 382] on button "Next" at bounding box center [512, 385] width 77 height 26
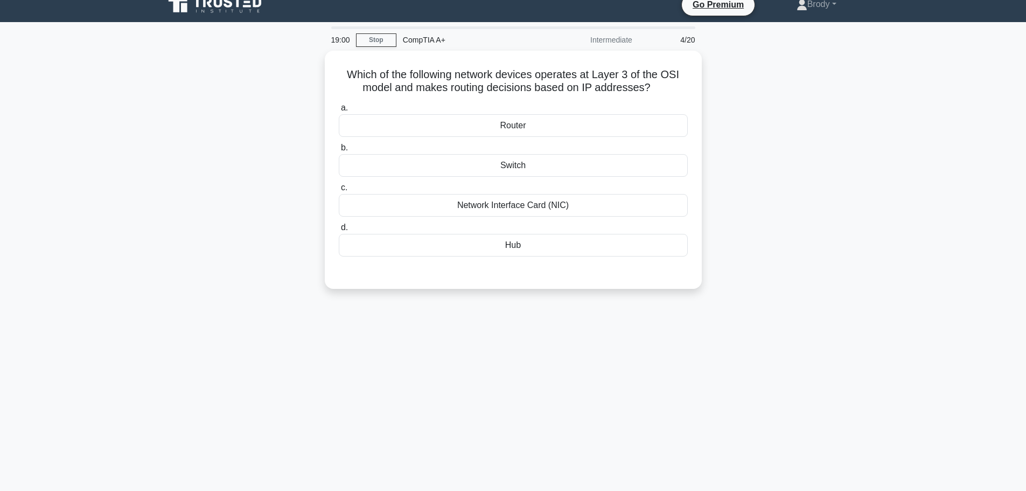
scroll to position [0, 0]
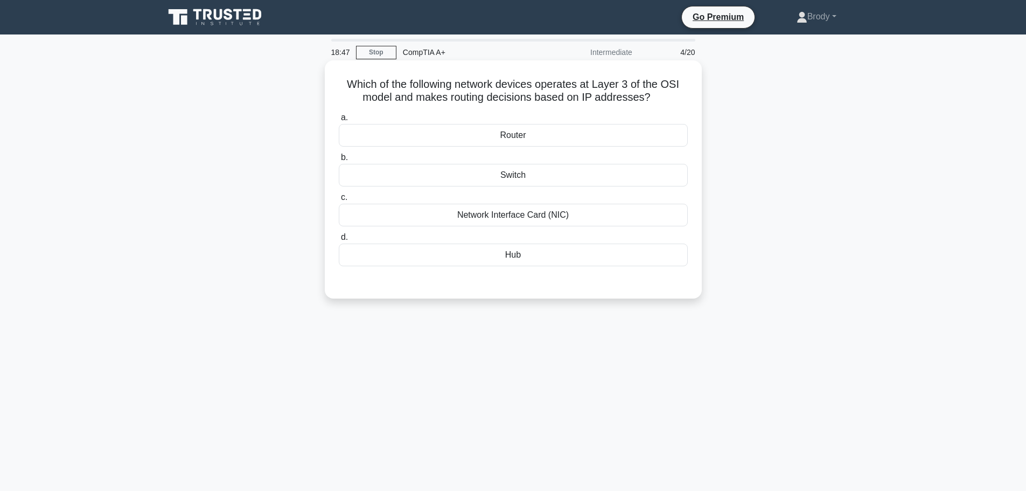
click at [645, 144] on div "Router" at bounding box center [513, 135] width 349 height 23
click at [339, 121] on input "a. Router" at bounding box center [339, 117] width 0 height 7
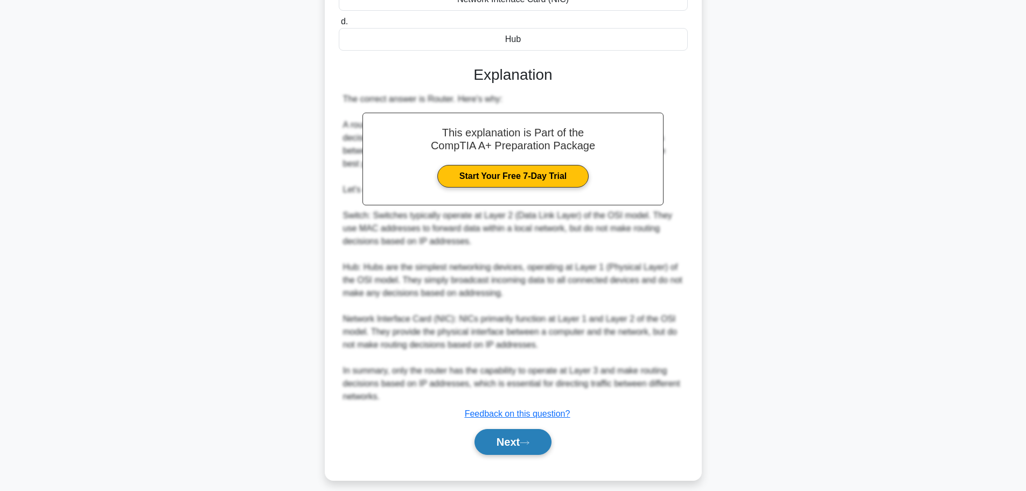
click at [544, 442] on button "Next" at bounding box center [512, 442] width 77 height 26
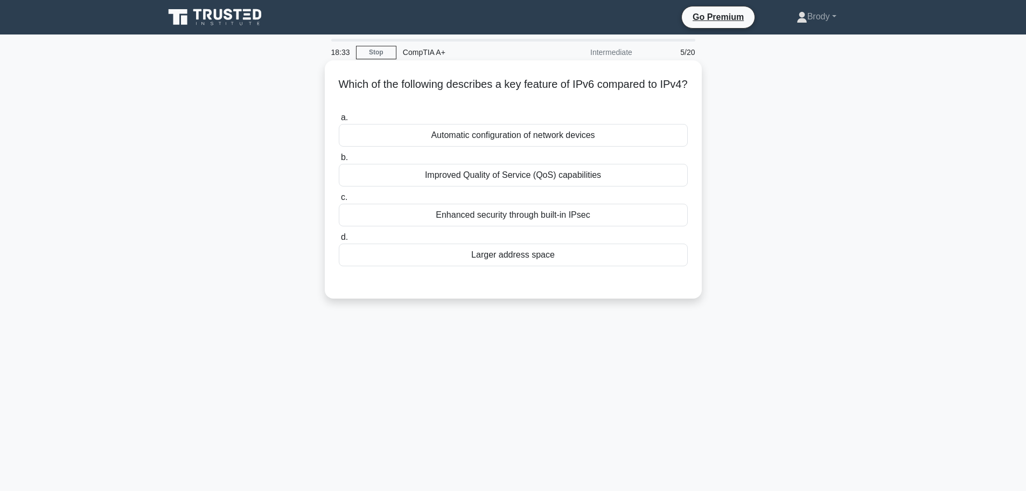
click at [573, 165] on div "Improved Quality of Service (QoS) capabilities" at bounding box center [513, 175] width 349 height 23
click at [339, 161] on input "b. Improved Quality of Service (QoS) capabilities" at bounding box center [339, 157] width 0 height 7
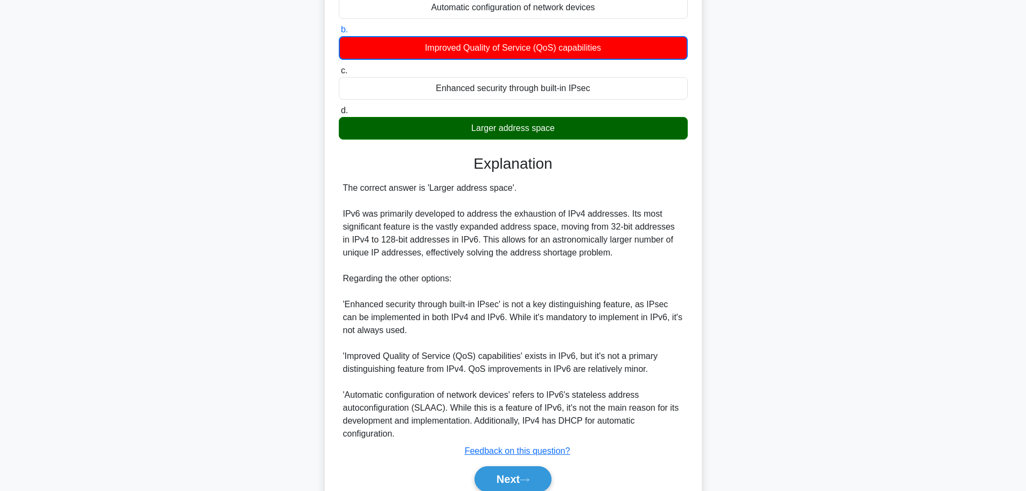
scroll to position [175, 0]
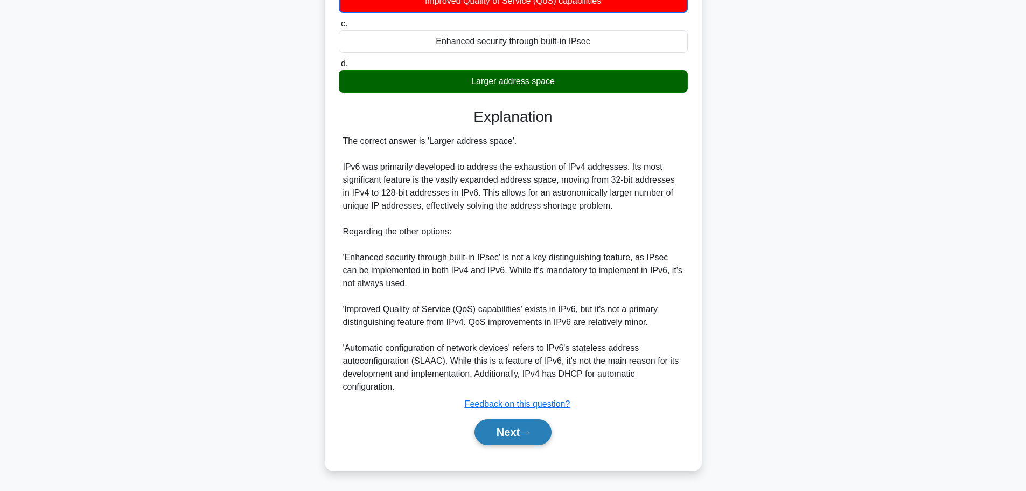
click at [495, 427] on button "Next" at bounding box center [512, 432] width 77 height 26
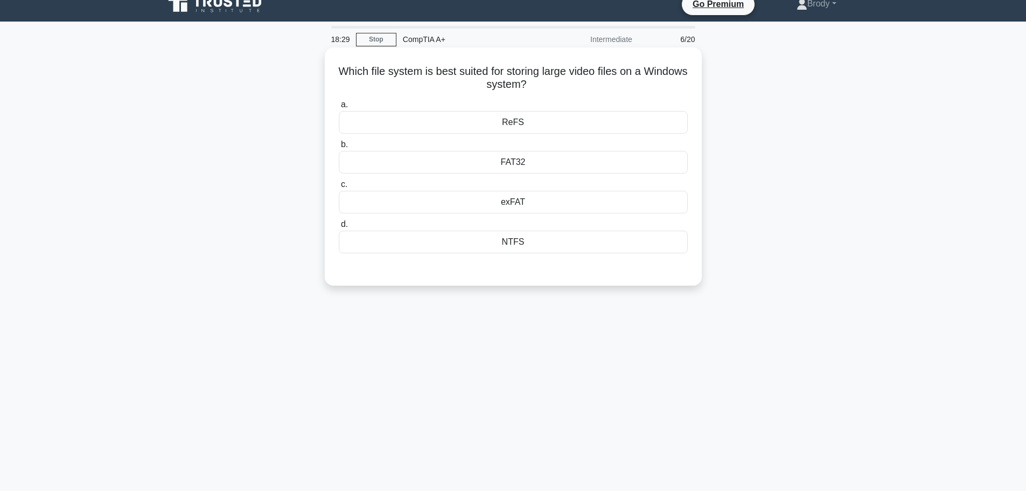
scroll to position [0, 0]
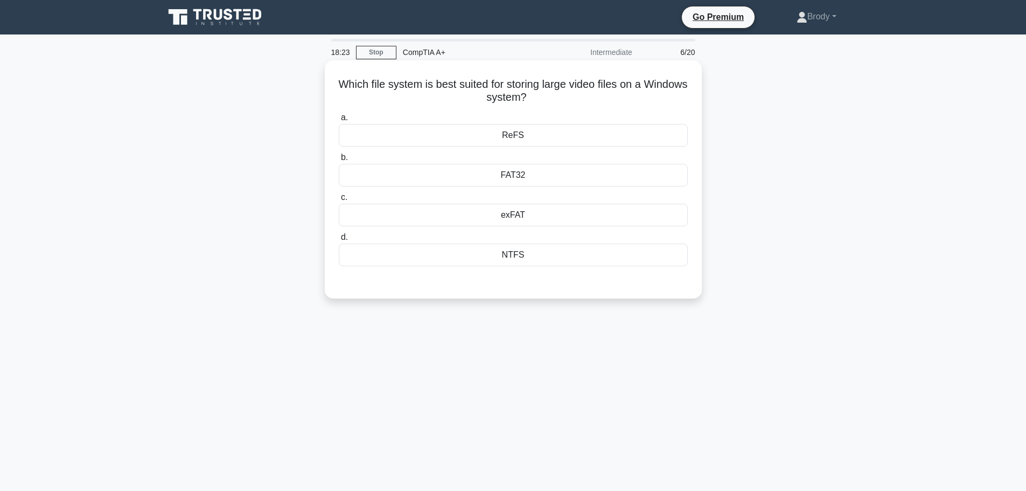
click at [457, 179] on div "FAT32" at bounding box center [513, 175] width 349 height 23
click at [339, 161] on input "b. FAT32" at bounding box center [339, 157] width 0 height 7
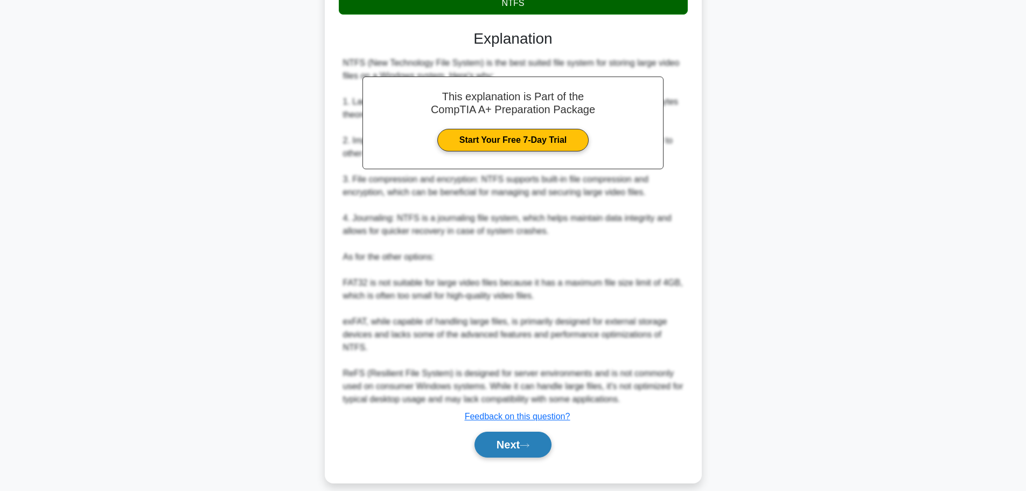
click at [497, 431] on button "Next" at bounding box center [512, 444] width 77 height 26
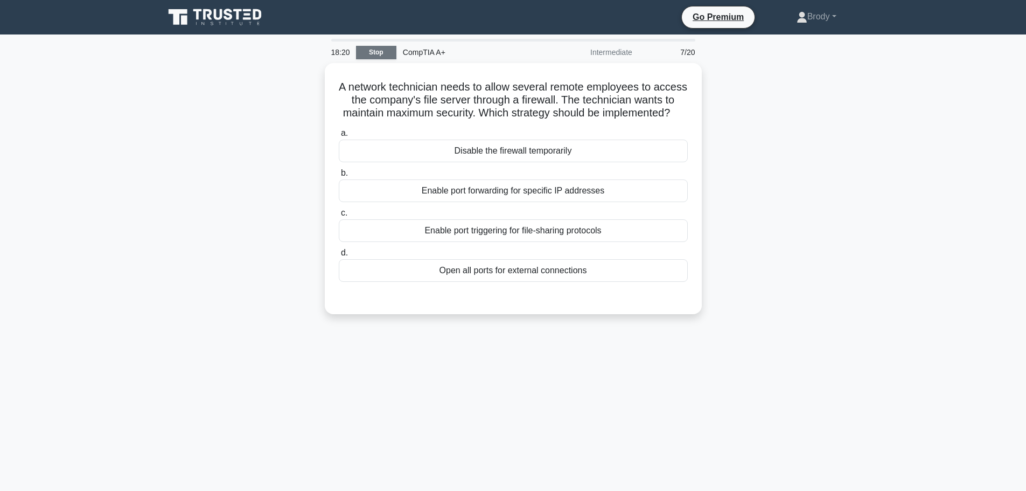
click at [388, 54] on link "Stop" at bounding box center [376, 52] width 40 height 13
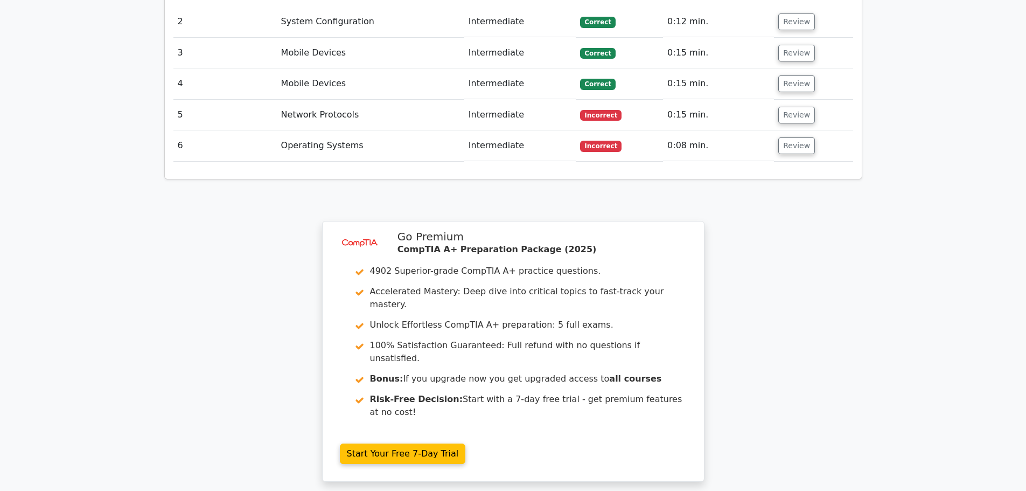
scroll to position [1400, 0]
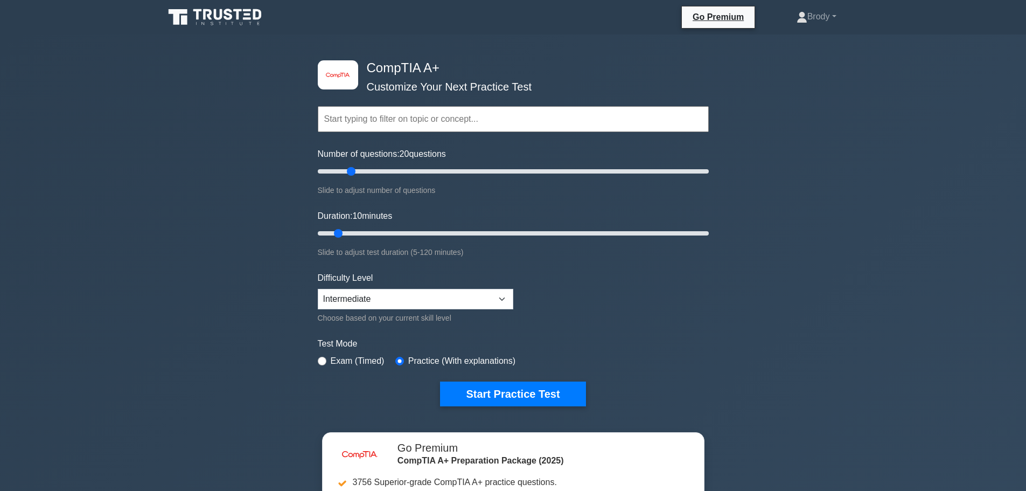
drag, startPoint x: 338, startPoint y: 171, endPoint x: 346, endPoint y: 198, distance: 28.0
type input "20"
click at [353, 171] on input "Number of questions: 20 questions" at bounding box center [513, 171] width 391 height 13
drag, startPoint x: 342, startPoint y: 233, endPoint x: 360, endPoint y: 227, distance: 18.6
click at [360, 227] on input "Duration: 15 minutes" at bounding box center [513, 233] width 391 height 13
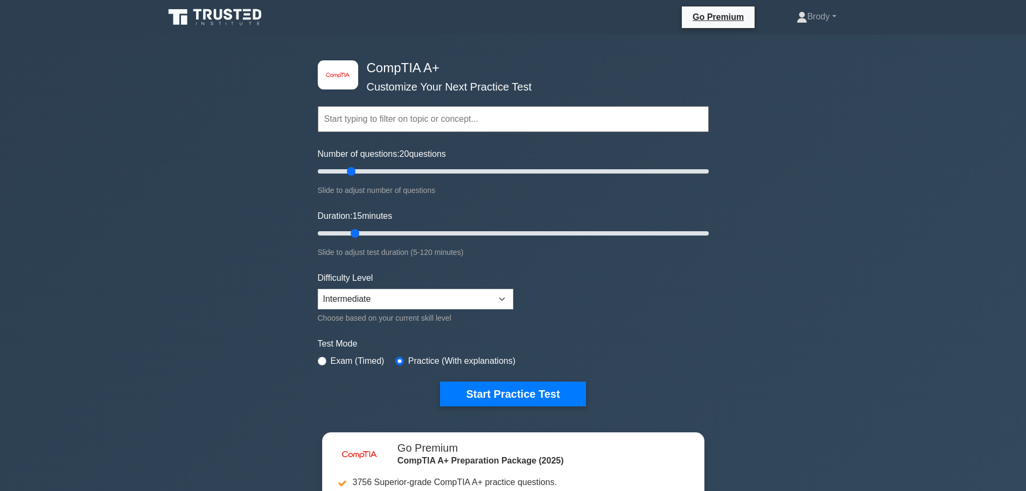
click at [360, 224] on div "Duration: 15 minutes Slide to adjust test duration (5-120 minutes)" at bounding box center [513, 233] width 391 height 49
drag, startPoint x: 357, startPoint y: 236, endPoint x: 366, endPoint y: 233, distance: 9.0
type input "20"
click at [366, 234] on input "Duration: 20 minutes" at bounding box center [513, 233] width 391 height 13
click at [403, 285] on div "Difficulty Level Beginner Intermediate Expert Choose based on your current skil…" at bounding box center [415, 297] width 195 height 53
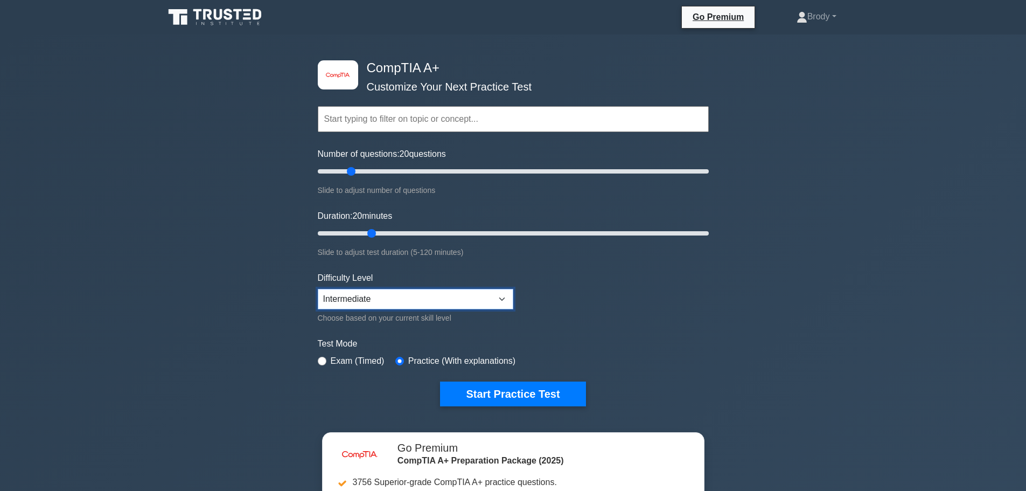
click at [409, 302] on select "Beginner Intermediate Expert" at bounding box center [415, 299] width 195 height 20
select select "beginner"
click at [318, 289] on select "Beginner Intermediate Expert" at bounding box center [415, 299] width 195 height 20
click at [507, 408] on div "image/svg+xml CompTIA A+ Customize Your Next Practice Test Topics Hardware Oper…" at bounding box center [513, 232] width 404 height 397
click at [503, 401] on button "Start Practice Test" at bounding box center [512, 393] width 145 height 25
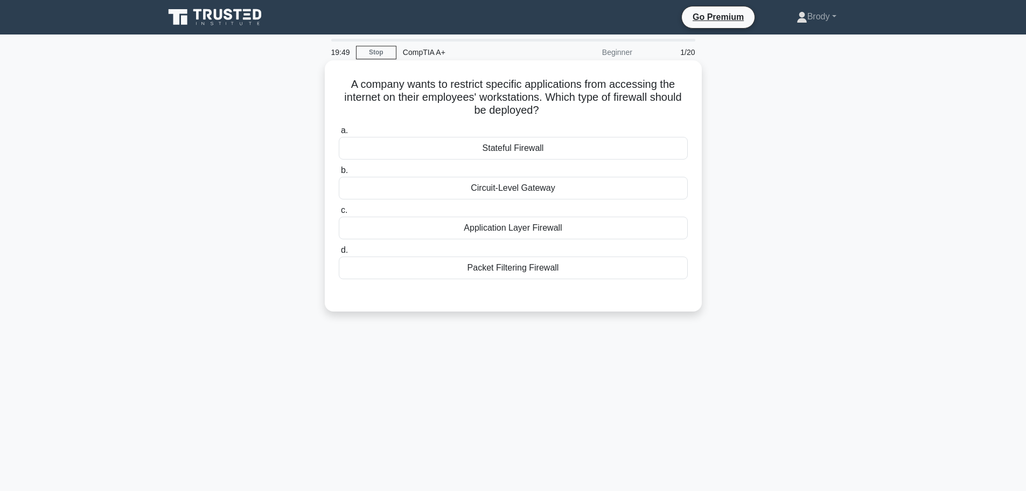
click at [506, 265] on div "Packet Filtering Firewall" at bounding box center [513, 267] width 349 height 23
click at [339, 254] on input "d. Packet Filtering Firewall" at bounding box center [339, 250] width 0 height 7
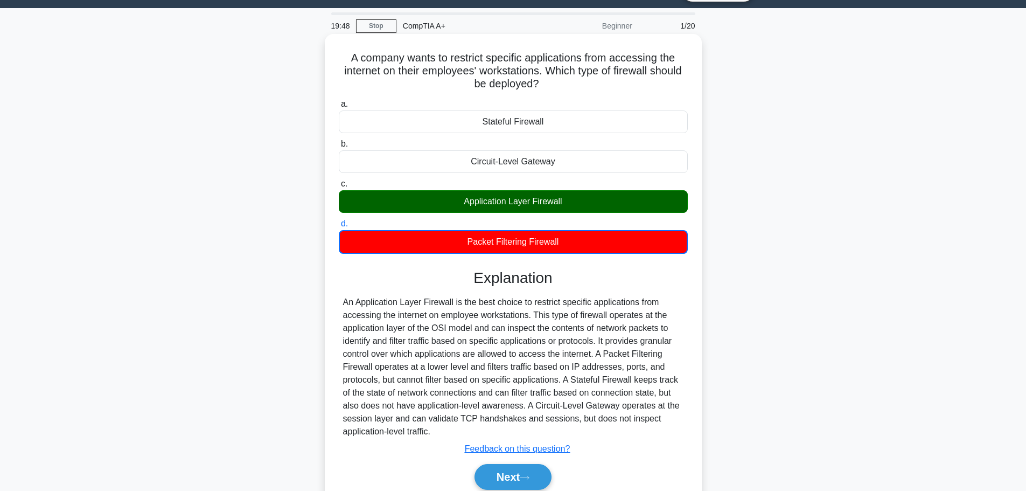
scroll to position [91, 0]
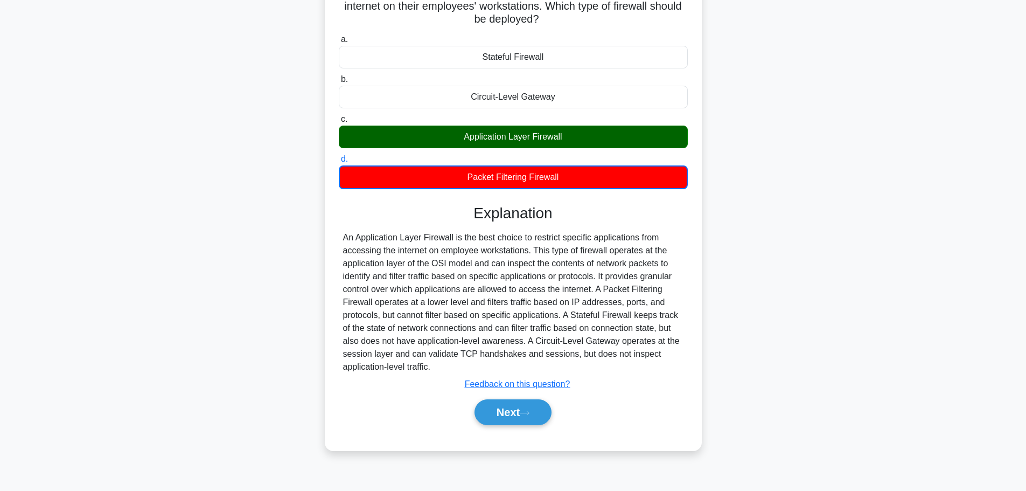
click at [532, 398] on div "Next" at bounding box center [513, 412] width 349 height 34
click at [529, 411] on icon at bounding box center [525, 413] width 10 height 6
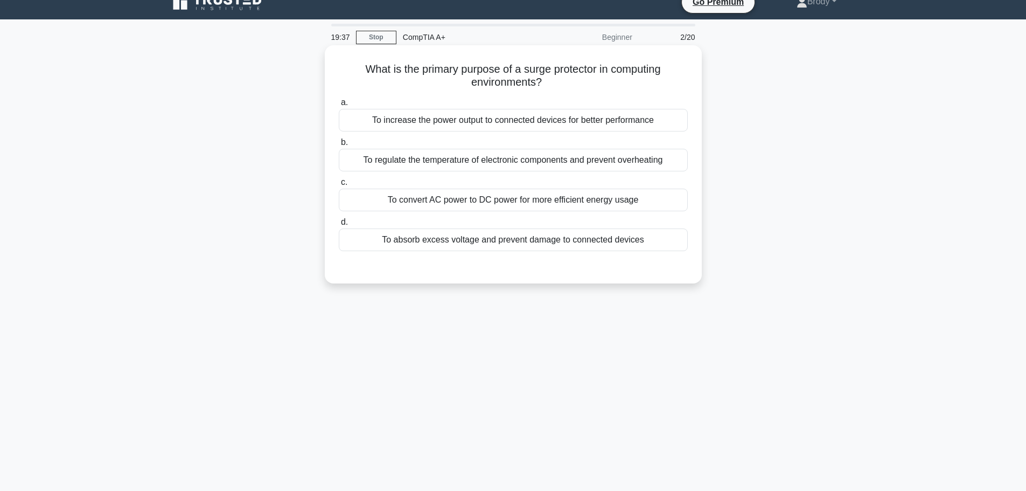
scroll to position [0, 0]
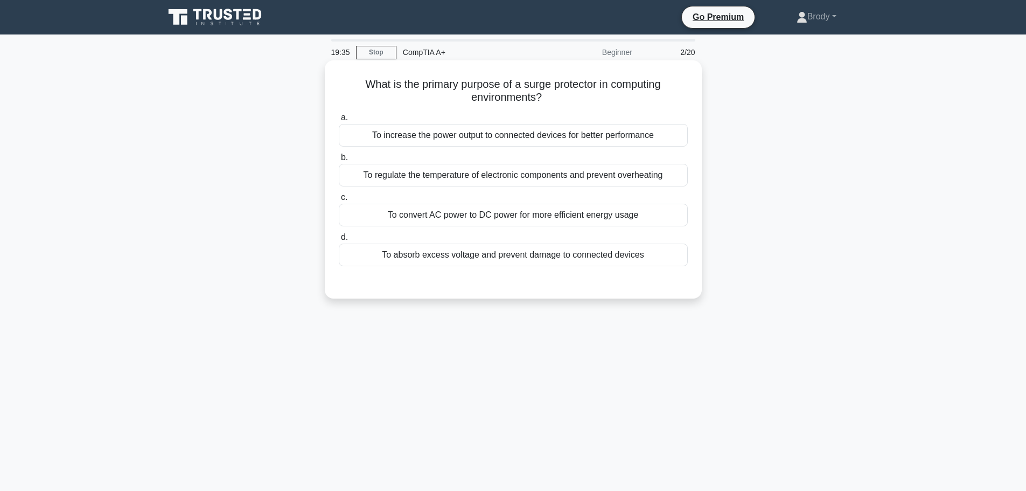
click at [483, 128] on div "To increase the power output to connected devices for better performance" at bounding box center [513, 135] width 349 height 23
click at [339, 121] on input "a. To increase the power output to connected devices for better performance" at bounding box center [339, 117] width 0 height 7
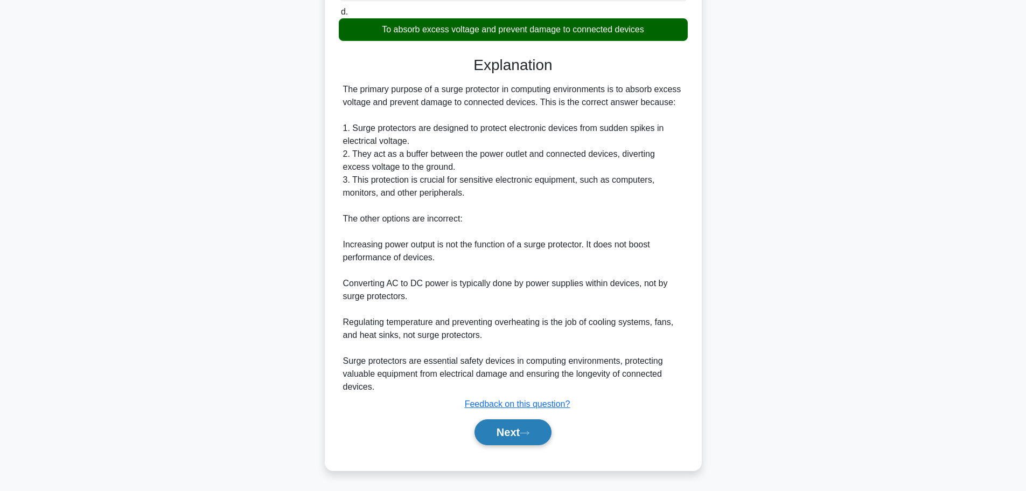
click at [510, 442] on button "Next" at bounding box center [512, 432] width 77 height 26
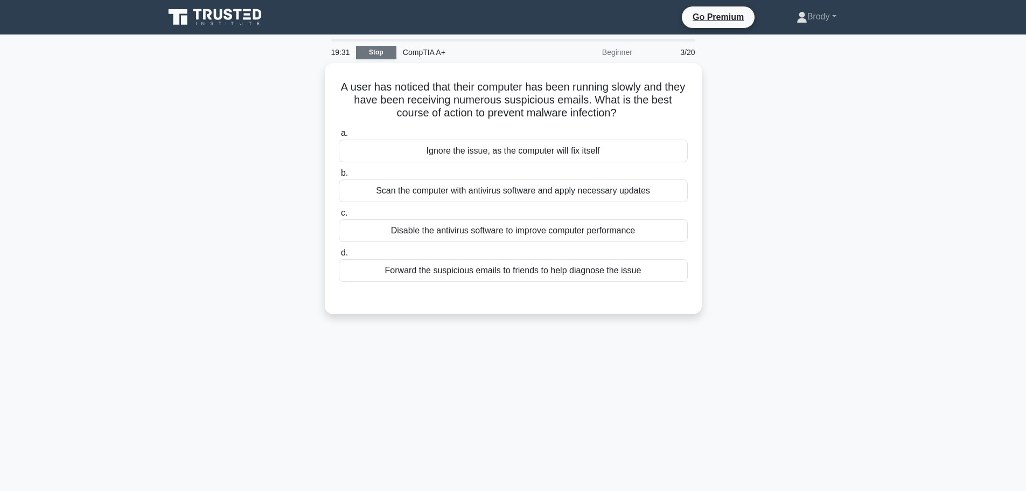
click at [381, 54] on link "Stop" at bounding box center [376, 52] width 40 height 13
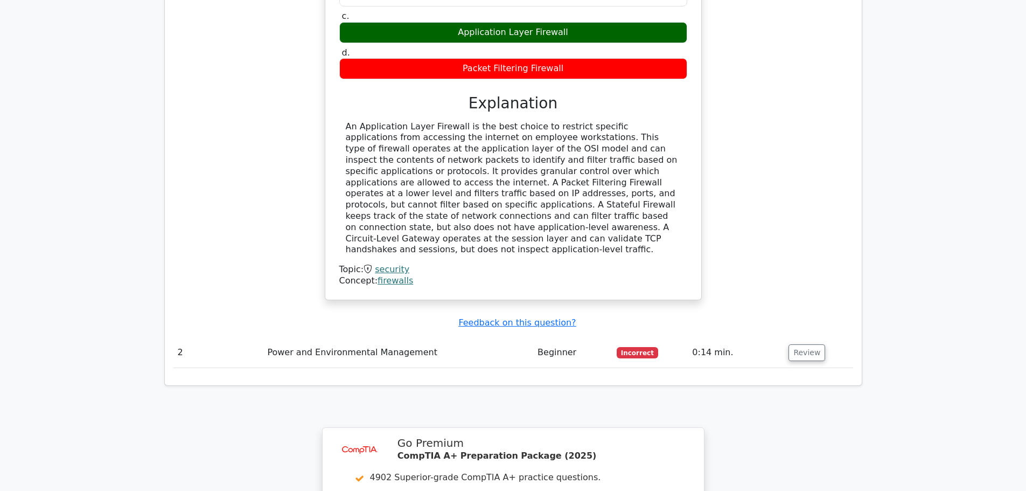
scroll to position [1185, 0]
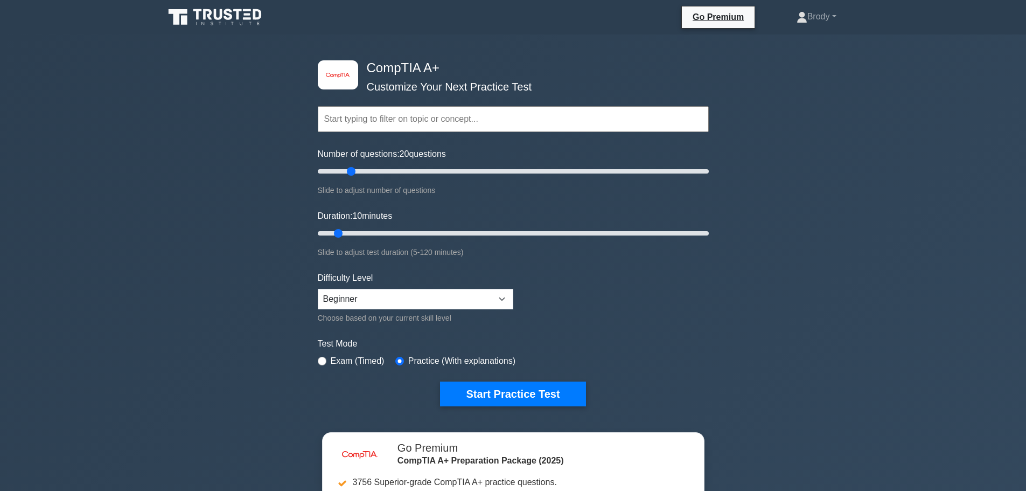
drag, startPoint x: 339, startPoint y: 170, endPoint x: 351, endPoint y: 172, distance: 12.0
type input "20"
click at [351, 172] on input "Number of questions: 20 questions" at bounding box center [513, 171] width 391 height 13
drag, startPoint x: 350, startPoint y: 233, endPoint x: 384, endPoint y: 251, distance: 39.0
type input "20"
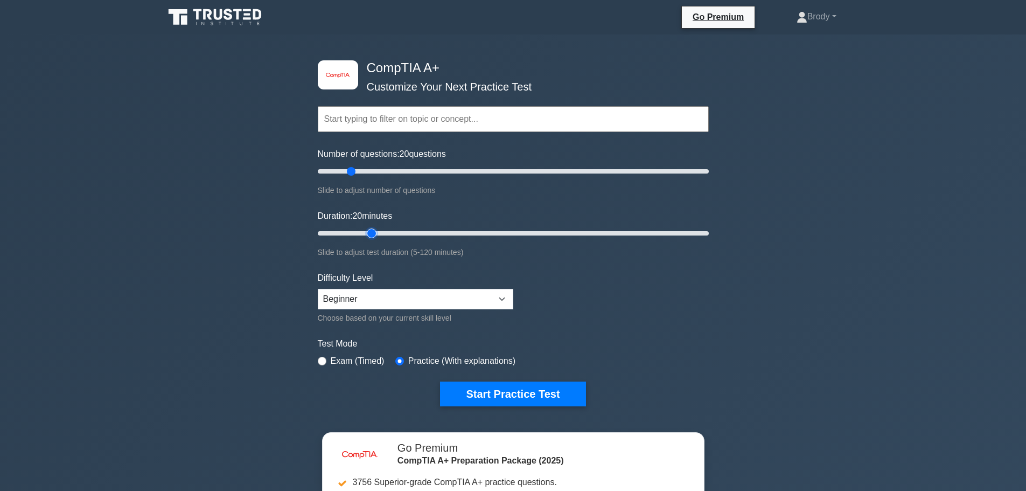
click at [374, 235] on input "Duration: 20 minutes" at bounding box center [513, 233] width 391 height 13
click at [485, 390] on button "Start Practice Test" at bounding box center [512, 393] width 145 height 25
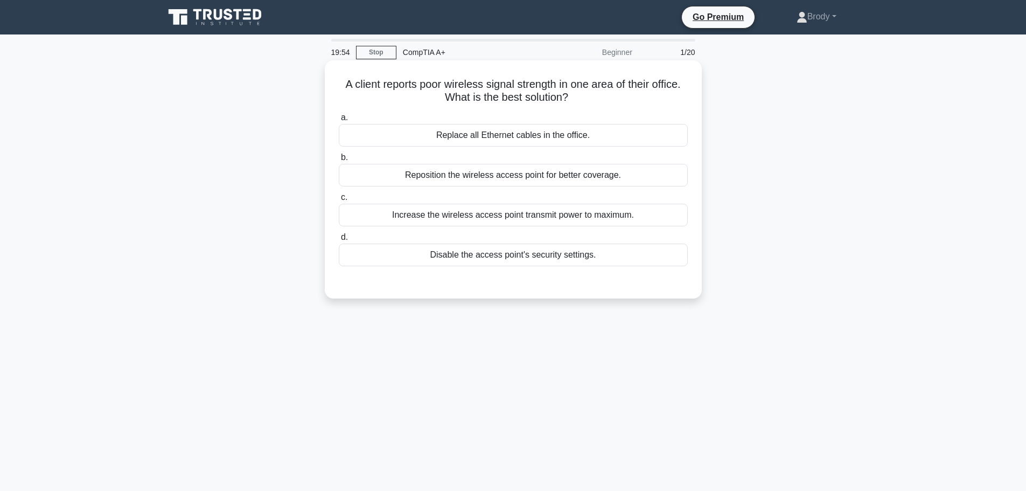
click at [530, 184] on div "Reposition the wireless access point for better coverage." at bounding box center [513, 175] width 349 height 23
click at [339, 161] on input "b. Reposition the wireless access point for better coverage." at bounding box center [339, 157] width 0 height 7
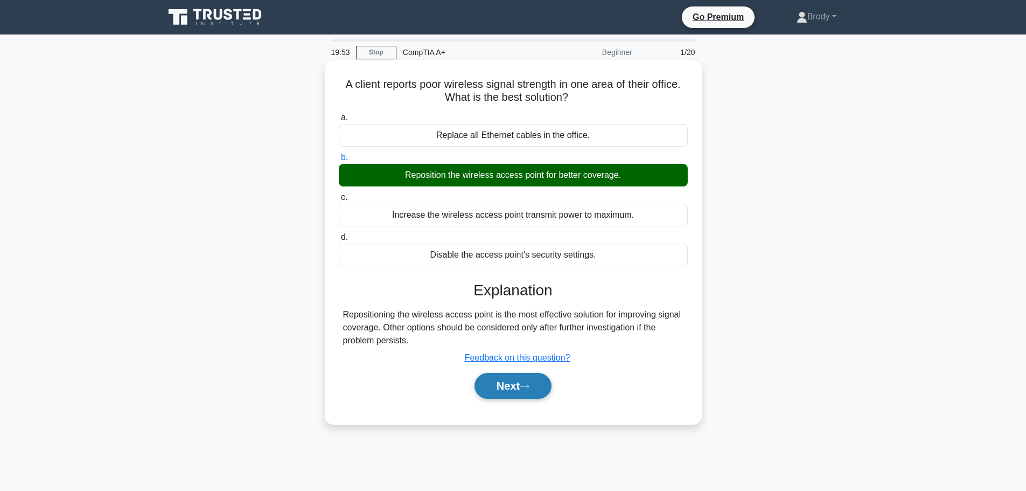
click at [495, 382] on button "Next" at bounding box center [512, 386] width 77 height 26
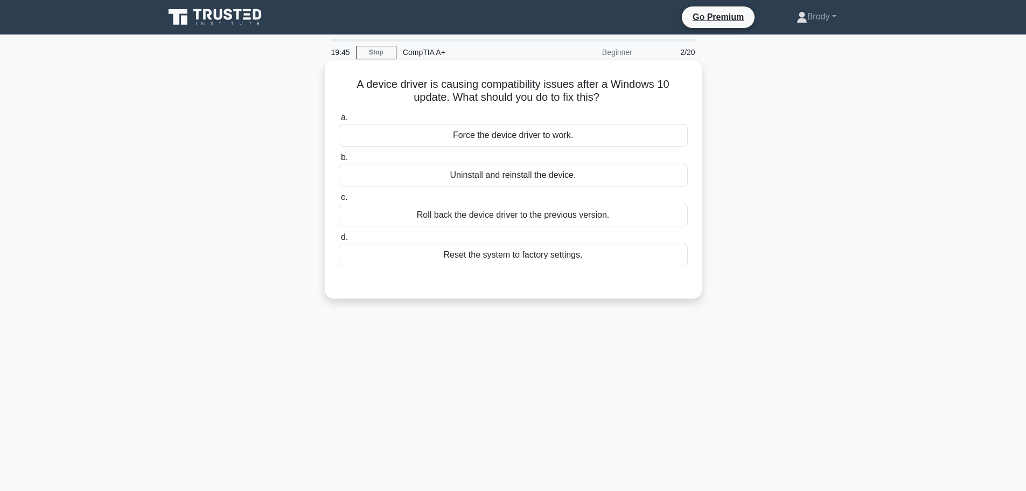
click at [514, 206] on div "Roll back the device driver to the previous version." at bounding box center [513, 215] width 349 height 23
click at [339, 201] on input "c. Roll back the device driver to the previous version." at bounding box center [339, 197] width 0 height 7
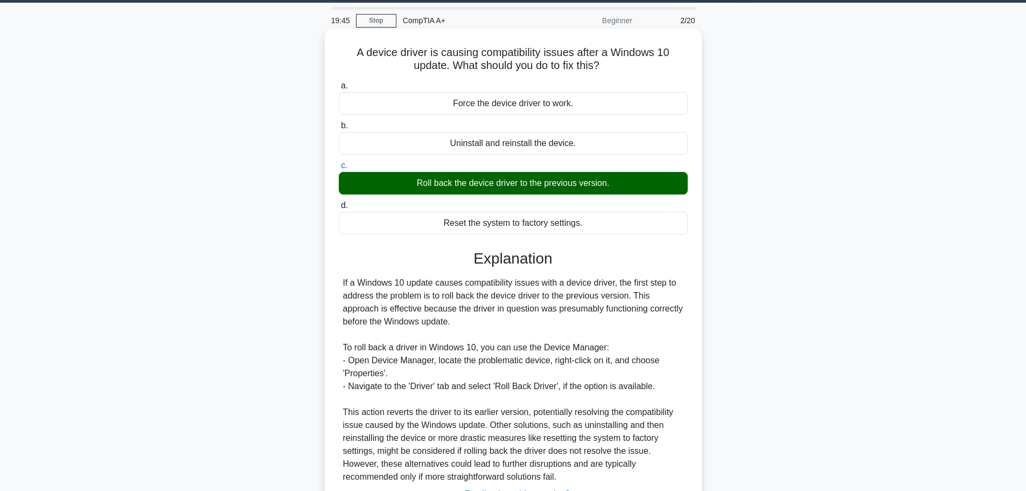
scroll to position [122, 0]
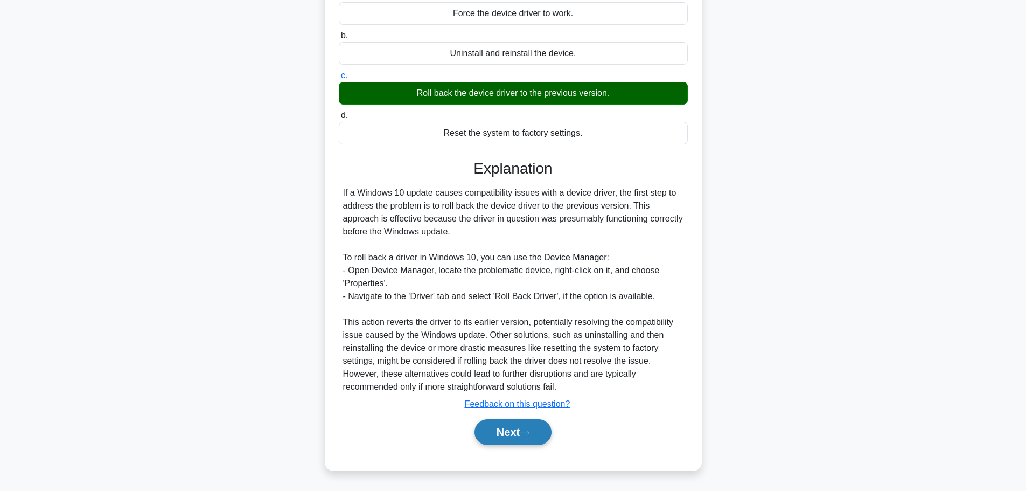
click at [514, 433] on button "Next" at bounding box center [512, 432] width 77 height 26
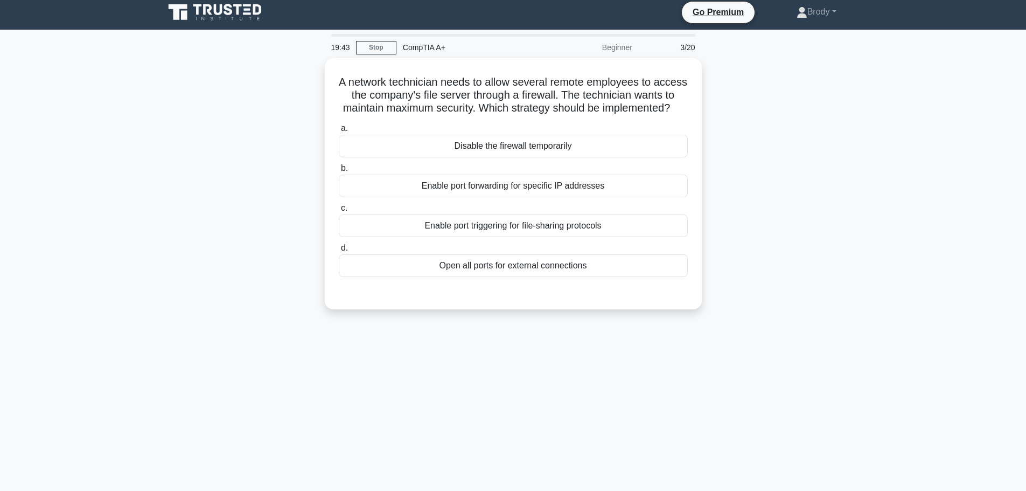
scroll to position [0, 0]
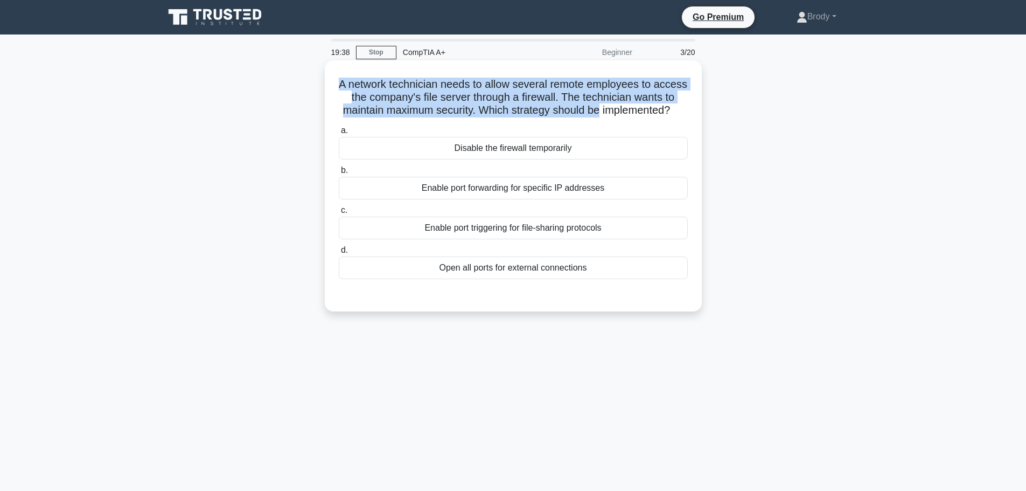
drag, startPoint x: 351, startPoint y: 80, endPoint x: 668, endPoint y: 108, distance: 317.9
click at [668, 108] on h5 "A network technician needs to allow several remote employees to access the comp…" at bounding box center [513, 98] width 351 height 40
click at [648, 96] on h5 "A network technician needs to allow several remote employees to access the comp…" at bounding box center [513, 98] width 351 height 40
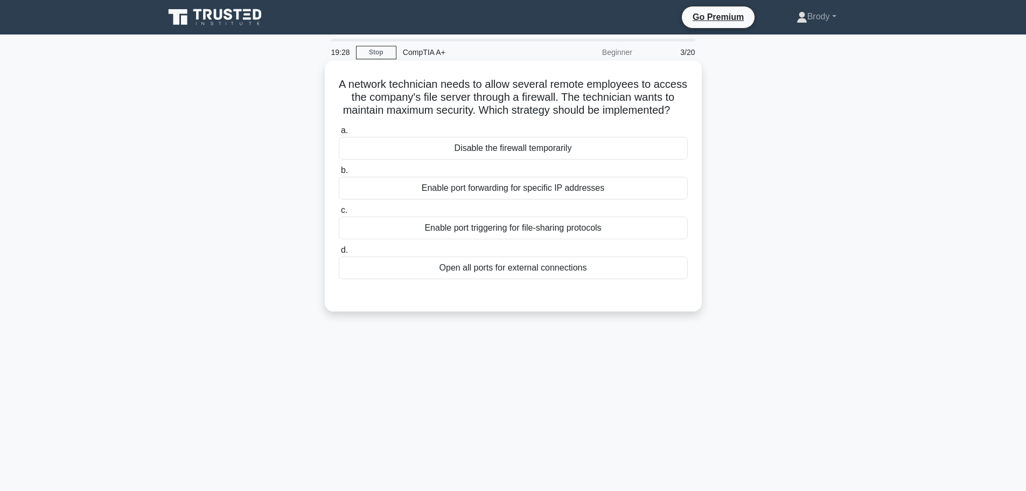
click at [564, 199] on div "Enable port forwarding for specific IP addresses" at bounding box center [513, 188] width 349 height 23
click at [339, 174] on input "b. Enable port forwarding for specific IP addresses" at bounding box center [339, 170] width 0 height 7
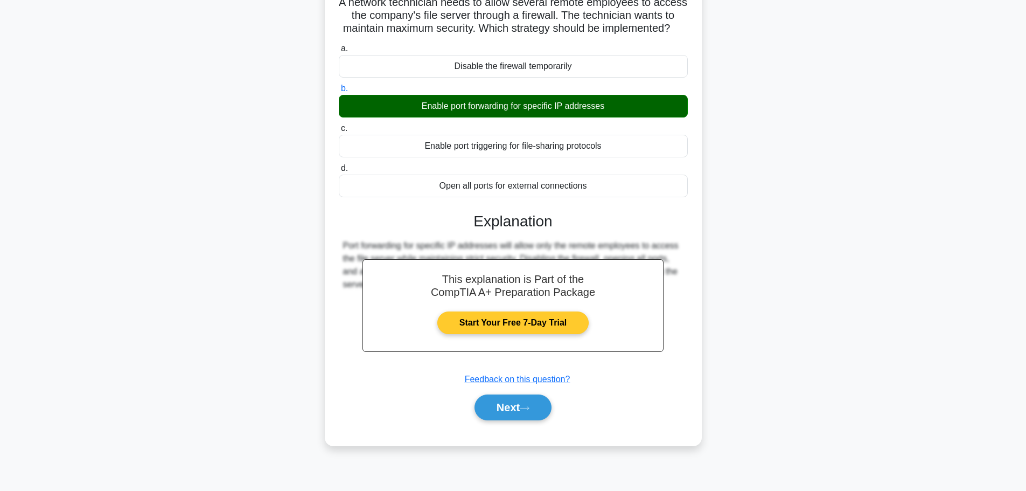
scroll to position [91, 0]
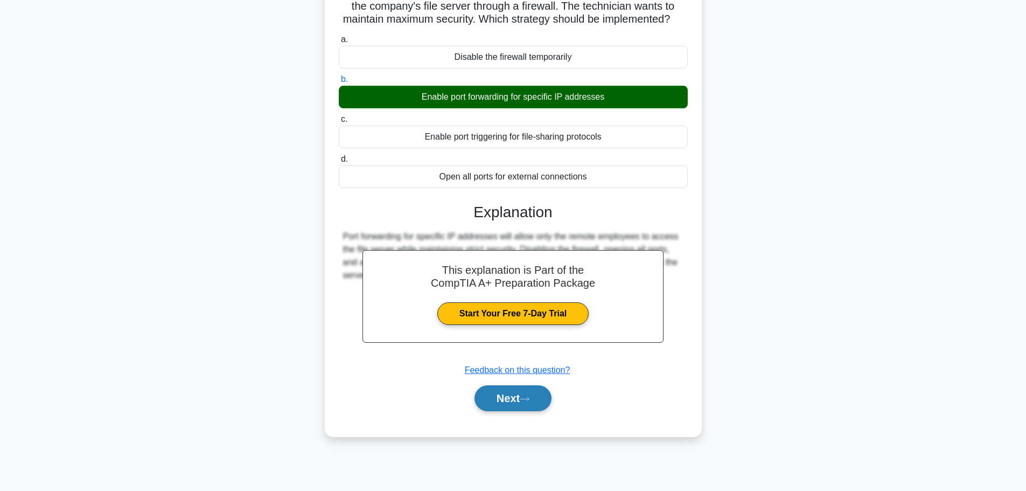
click at [510, 411] on button "Next" at bounding box center [512, 398] width 77 height 26
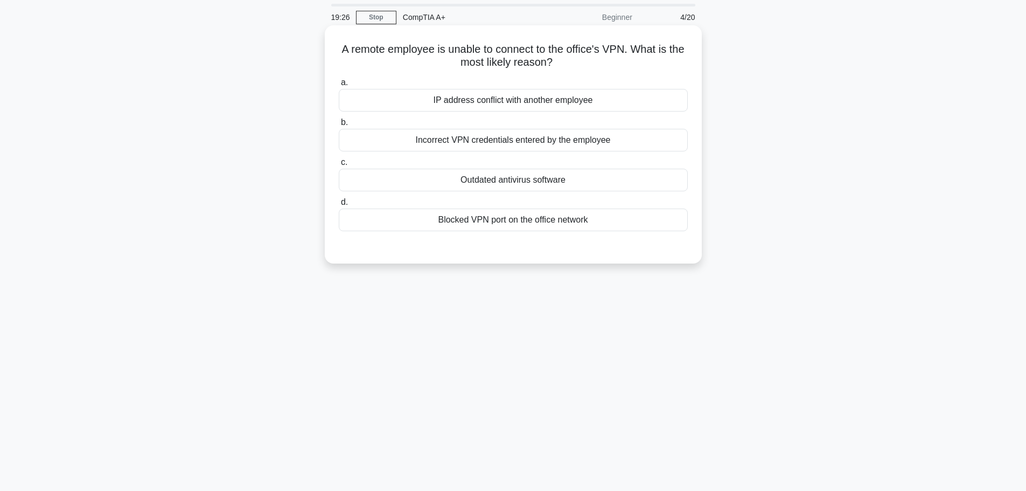
scroll to position [0, 0]
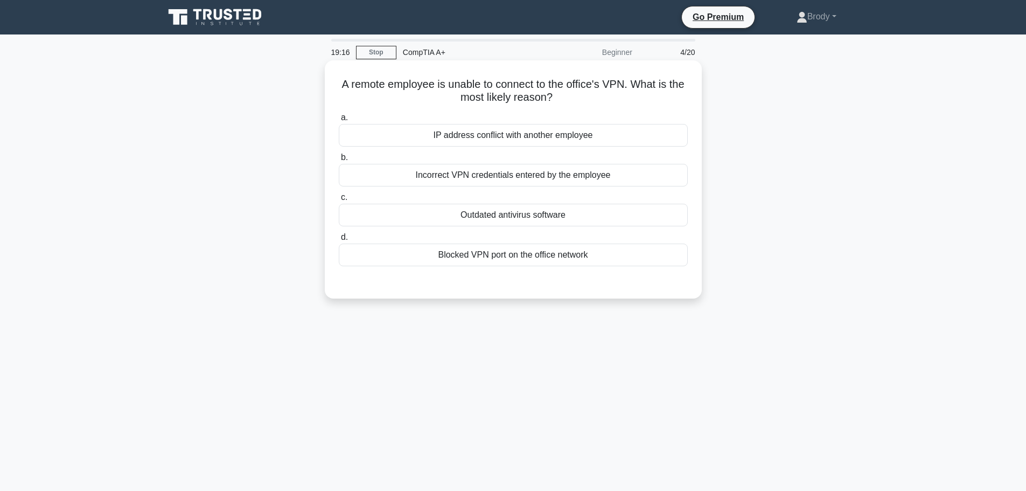
click at [582, 173] on div "Incorrect VPN credentials entered by the employee" at bounding box center [513, 175] width 349 height 23
click at [339, 161] on input "b. Incorrect VPN credentials entered by the employee" at bounding box center [339, 157] width 0 height 7
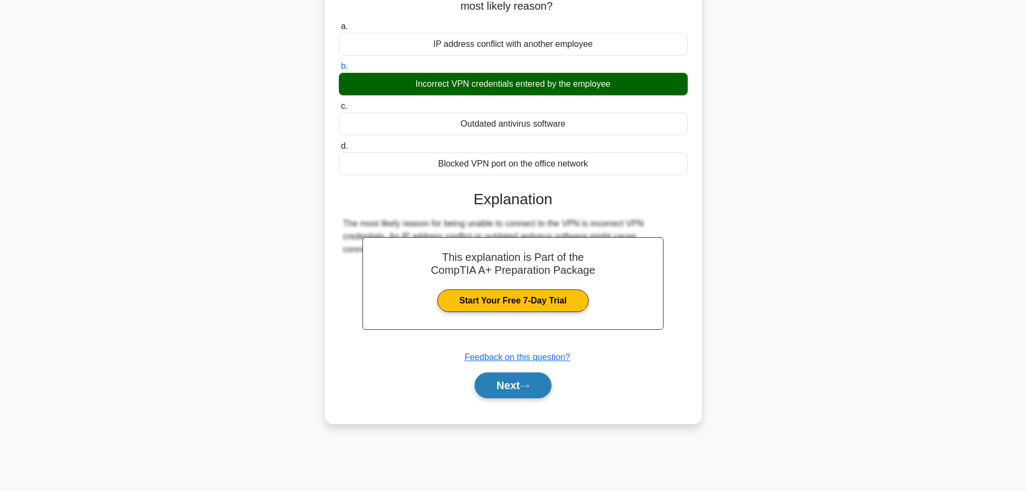
click at [524, 383] on button "Next" at bounding box center [512, 385] width 77 height 26
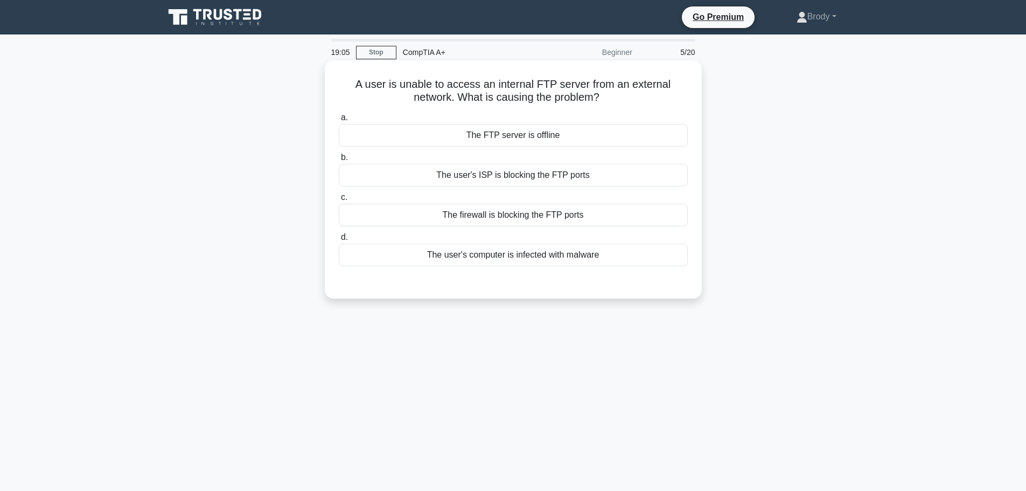
click at [584, 216] on div "The firewall is blocking the FTP ports" at bounding box center [513, 215] width 349 height 23
click at [339, 201] on input "c. The firewall is blocking the FTP ports" at bounding box center [339, 197] width 0 height 7
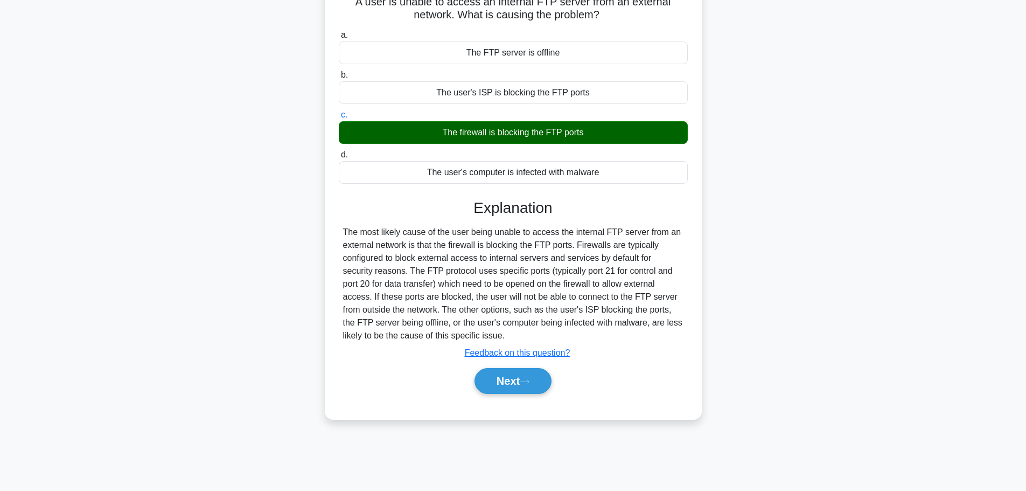
scroll to position [91, 0]
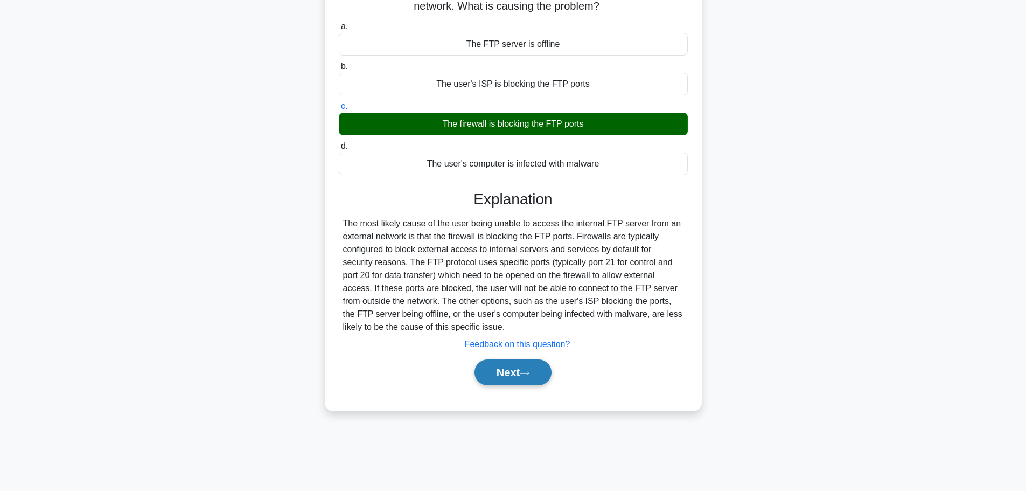
click at [528, 385] on button "Next" at bounding box center [512, 372] width 77 height 26
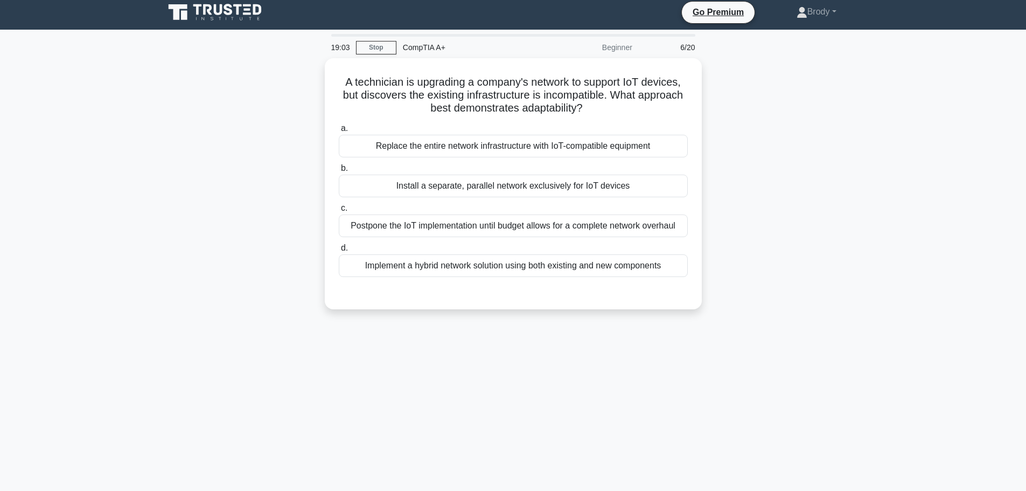
scroll to position [0, 0]
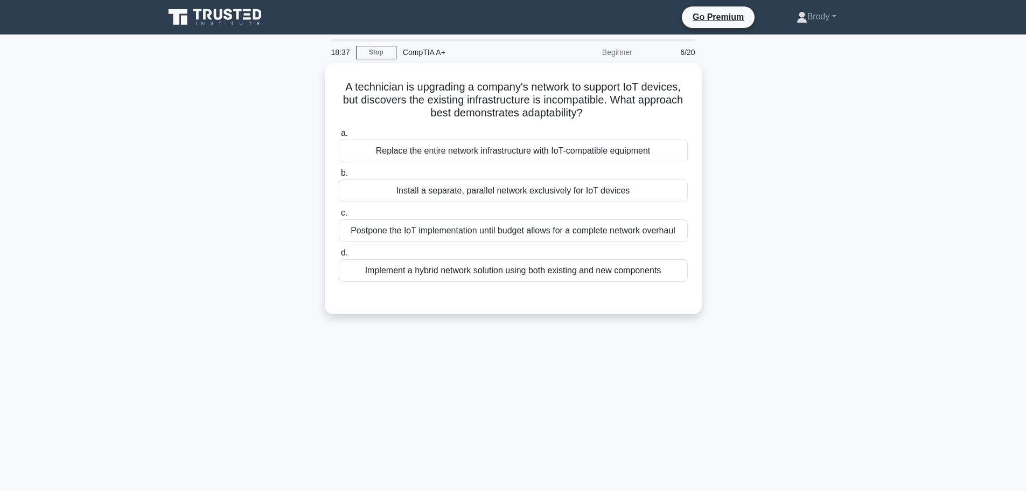
click at [856, 105] on div "A technician is upgrading a company's network to support IoT devices, but disco…" at bounding box center [513, 195] width 711 height 264
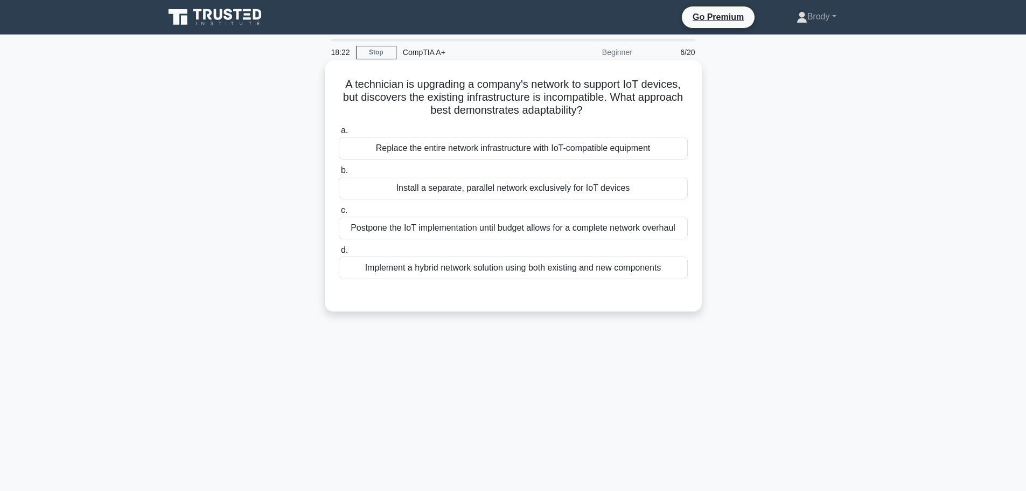
click at [441, 270] on div "Implement a hybrid network solution using both existing and new components" at bounding box center [513, 267] width 349 height 23
click at [339, 254] on input "d. Implement a hybrid network solution using both existing and new components" at bounding box center [339, 250] width 0 height 7
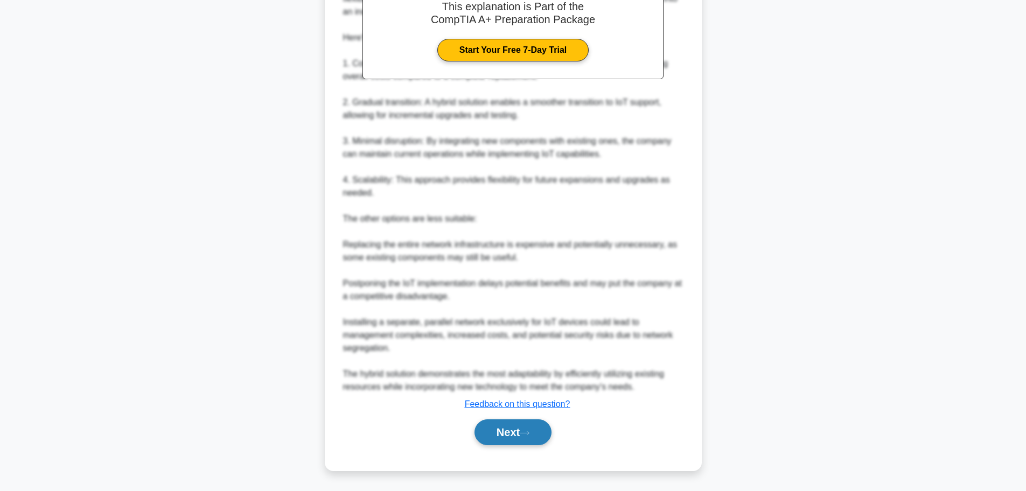
click at [520, 434] on button "Next" at bounding box center [512, 432] width 77 height 26
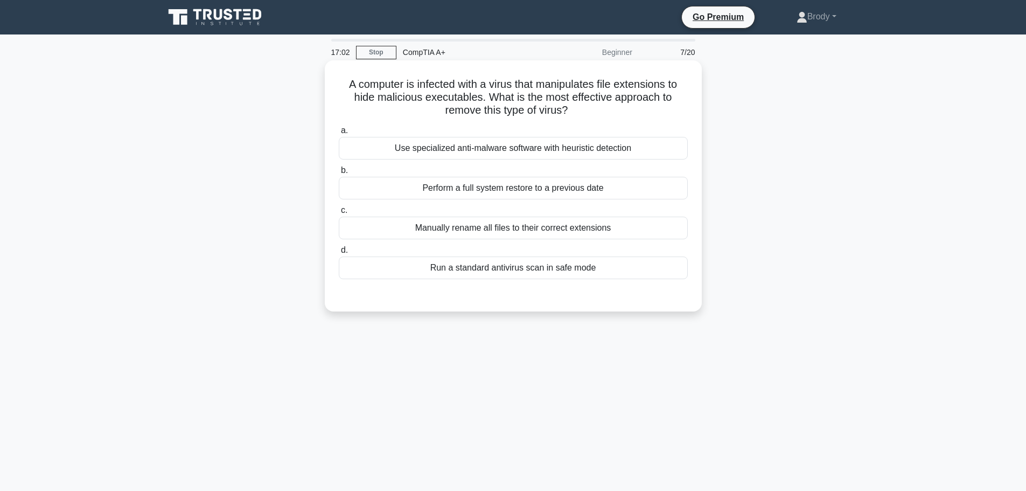
click at [596, 148] on div "Use specialized anti-malware software with heuristic detection" at bounding box center [513, 148] width 349 height 23
click at [339, 134] on input "a. Use specialized anti-malware software with heuristic detection" at bounding box center [339, 130] width 0 height 7
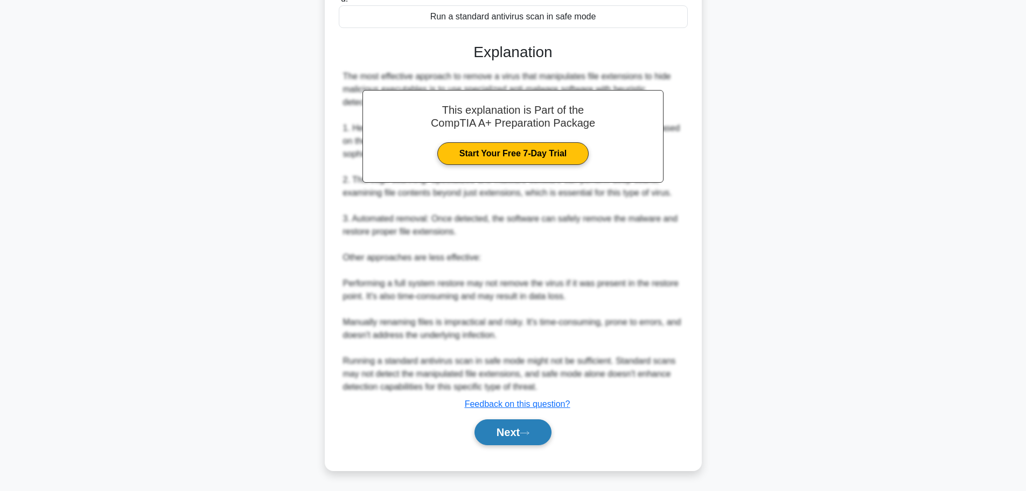
click at [507, 437] on button "Next" at bounding box center [512, 432] width 77 height 26
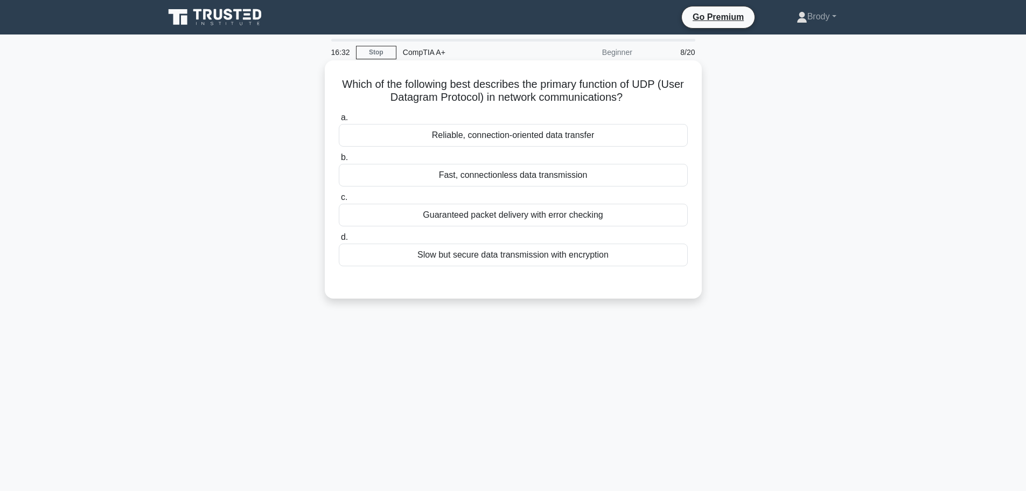
click at [501, 141] on div "Reliable, connection-oriented data transfer" at bounding box center [513, 135] width 349 height 23
click at [339, 121] on input "a. Reliable, connection-oriented data transfer" at bounding box center [339, 117] width 0 height 7
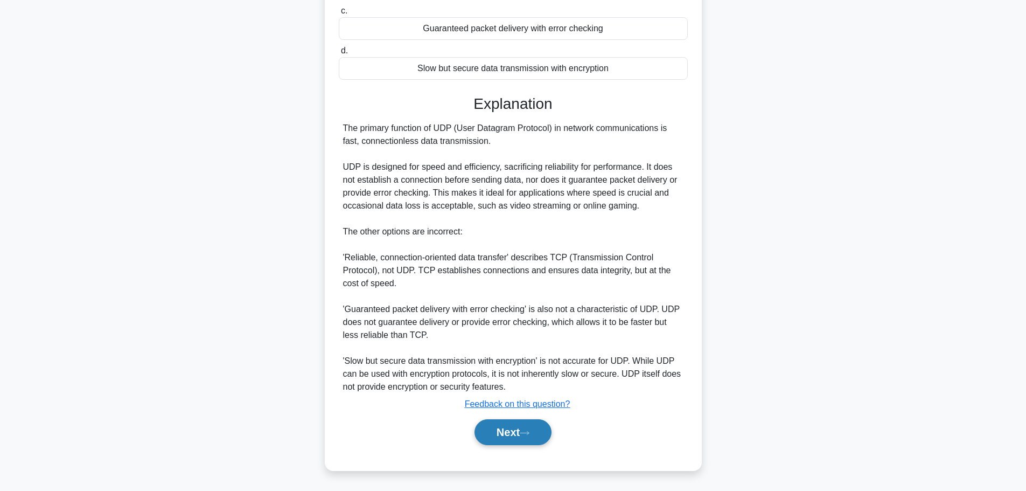
click at [536, 430] on button "Next" at bounding box center [512, 432] width 77 height 26
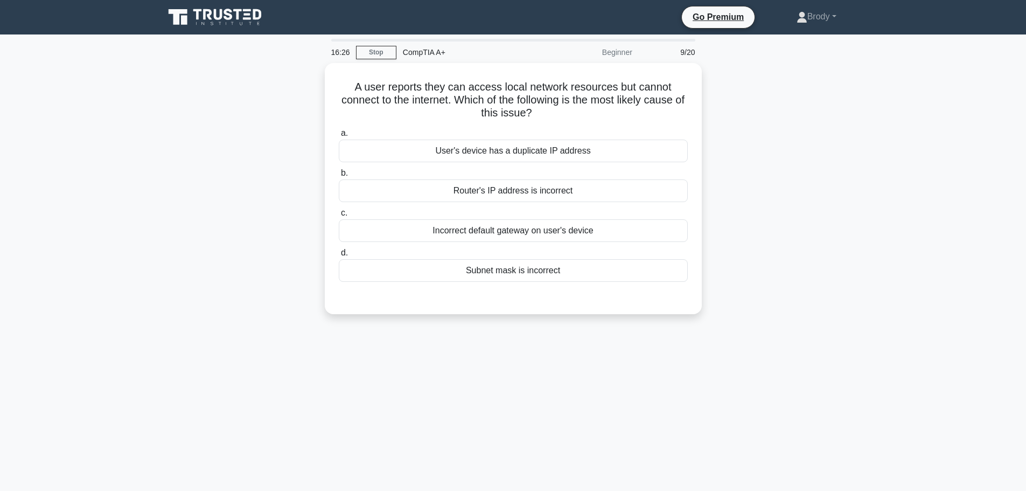
drag, startPoint x: 348, startPoint y: 78, endPoint x: 776, endPoint y: 120, distance: 429.6
click at [776, 120] on div "A user reports they can access local network resources but cannot connect to th…" at bounding box center [513, 195] width 711 height 264
click at [508, 227] on div "Incorrect default gateway on user's device" at bounding box center [513, 227] width 349 height 23
click at [339, 214] on input "c. Incorrect default gateway on user's device" at bounding box center [339, 210] width 0 height 7
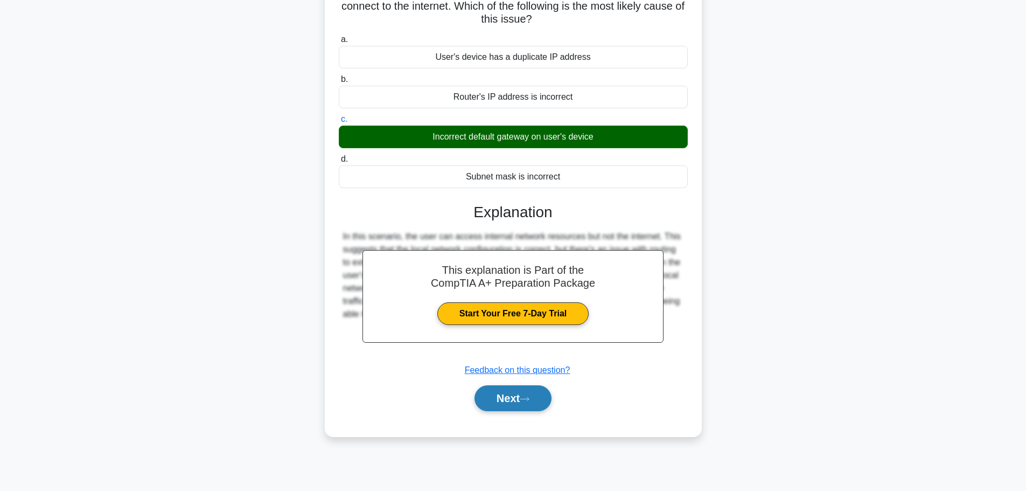
click at [527, 399] on icon at bounding box center [525, 399] width 10 height 6
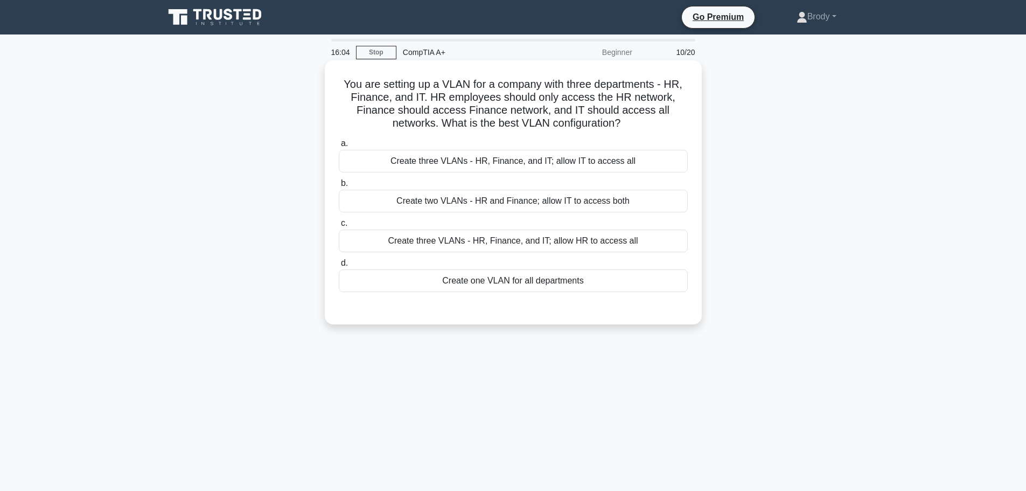
click at [429, 161] on div "Create three VLANs - HR, Finance, and IT; allow IT to access all" at bounding box center [513, 161] width 349 height 23
click at [339, 147] on input "a. Create three VLANs - HR, Finance, and IT; allow IT to access all" at bounding box center [339, 143] width 0 height 7
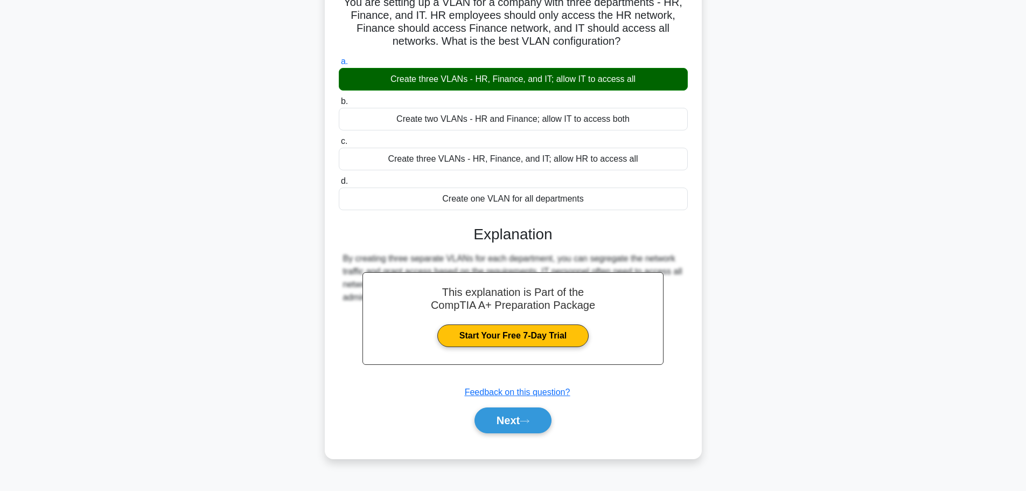
scroll to position [91, 0]
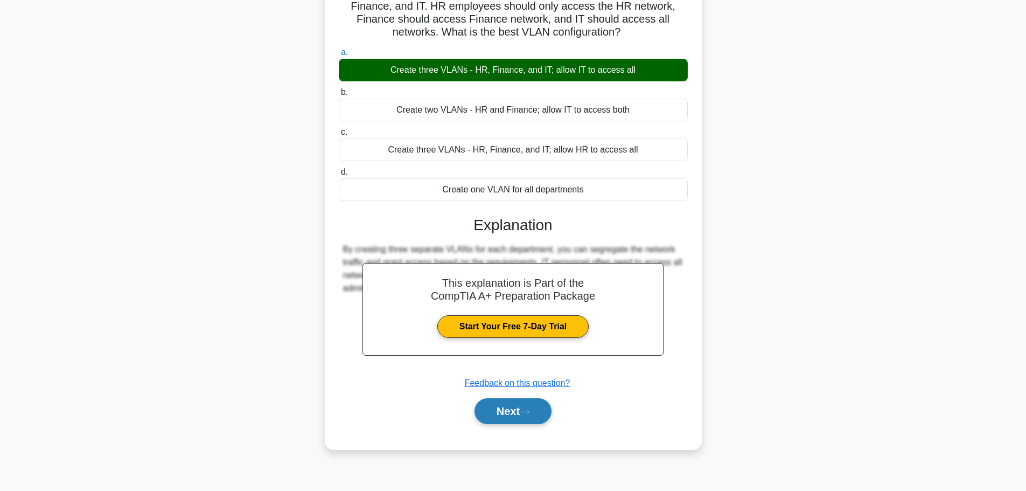
click at [503, 415] on button "Next" at bounding box center [512, 411] width 77 height 26
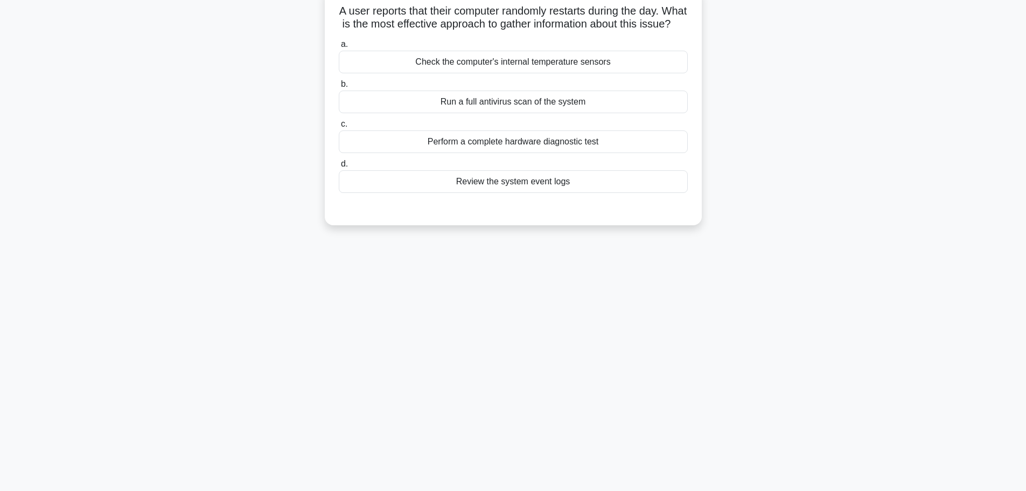
scroll to position [0, 0]
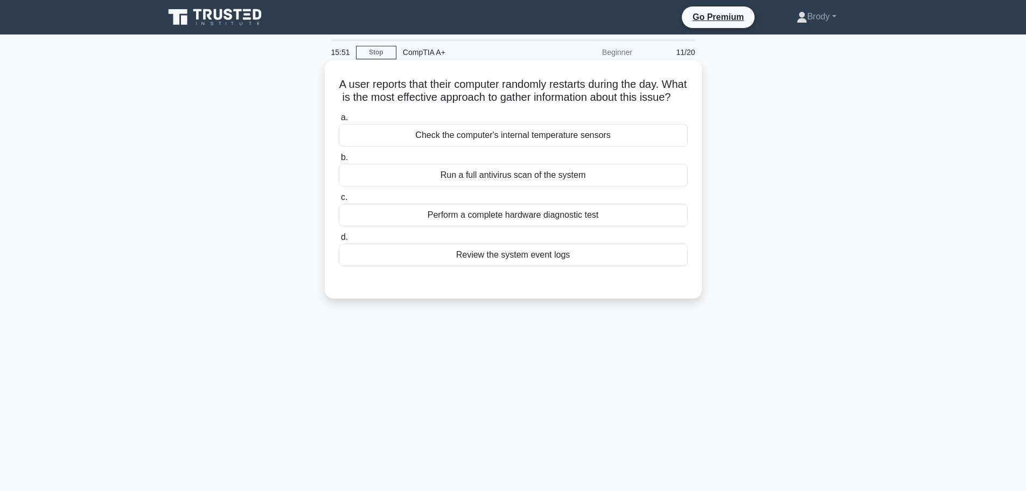
click at [539, 266] on div "Review the system event logs" at bounding box center [513, 254] width 349 height 23
click at [339, 241] on input "d. Review the system event logs" at bounding box center [339, 237] width 0 height 7
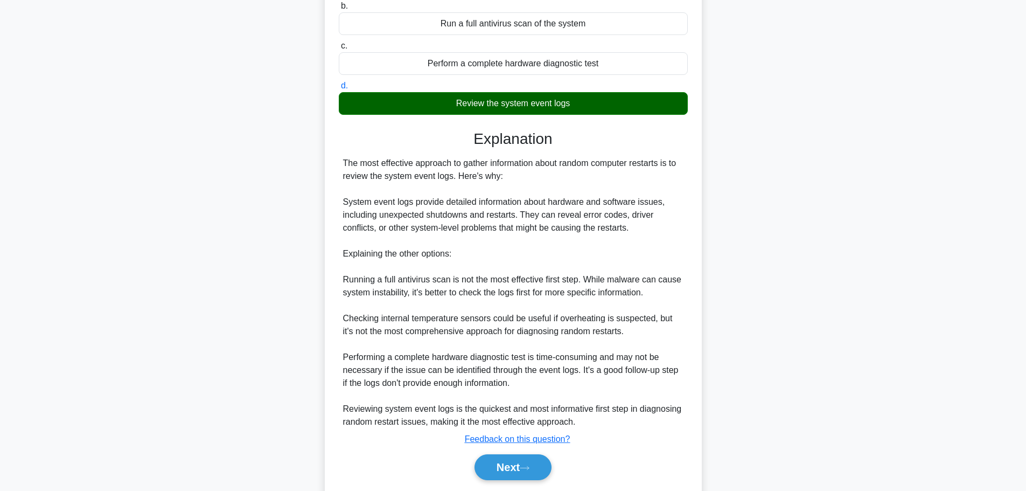
scroll to position [200, 0]
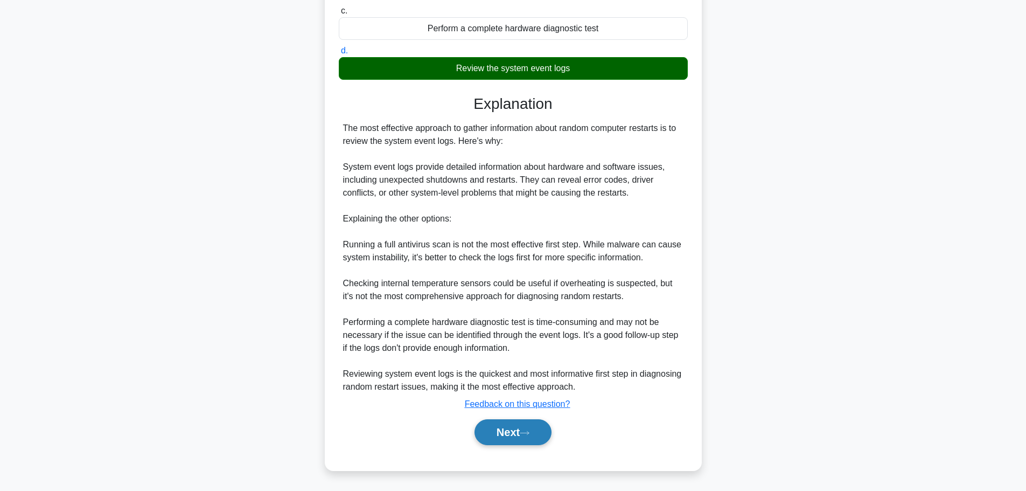
click at [494, 425] on button "Next" at bounding box center [512, 432] width 77 height 26
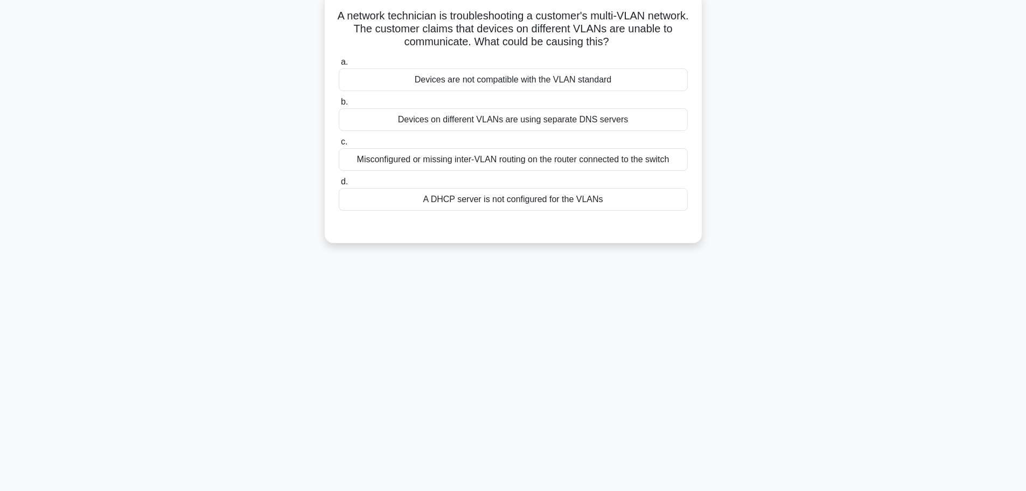
scroll to position [0, 0]
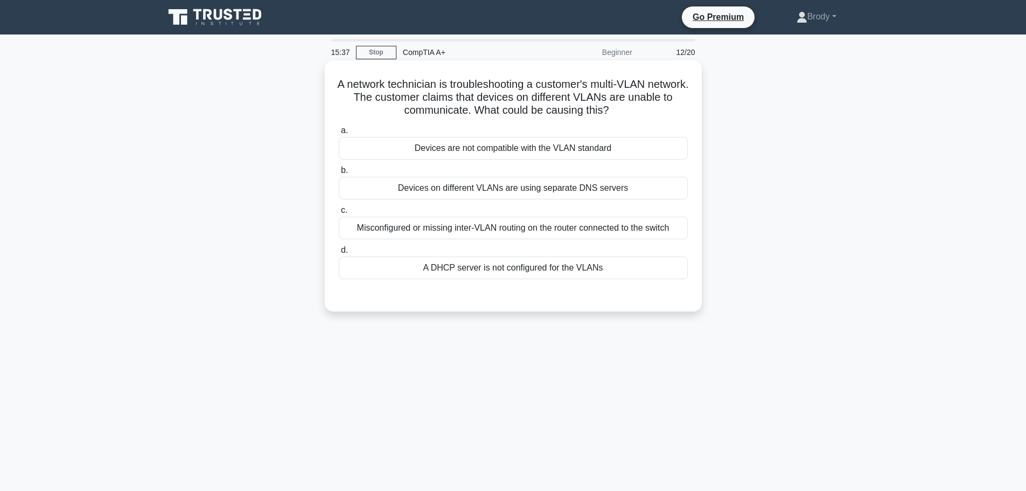
click at [656, 235] on div "Misconfigured or missing inter-VLAN routing on the router connected to the swit…" at bounding box center [513, 227] width 349 height 23
click at [339, 214] on input "c. Misconfigured or missing inter-VLAN routing on the router connected to the s…" at bounding box center [339, 210] width 0 height 7
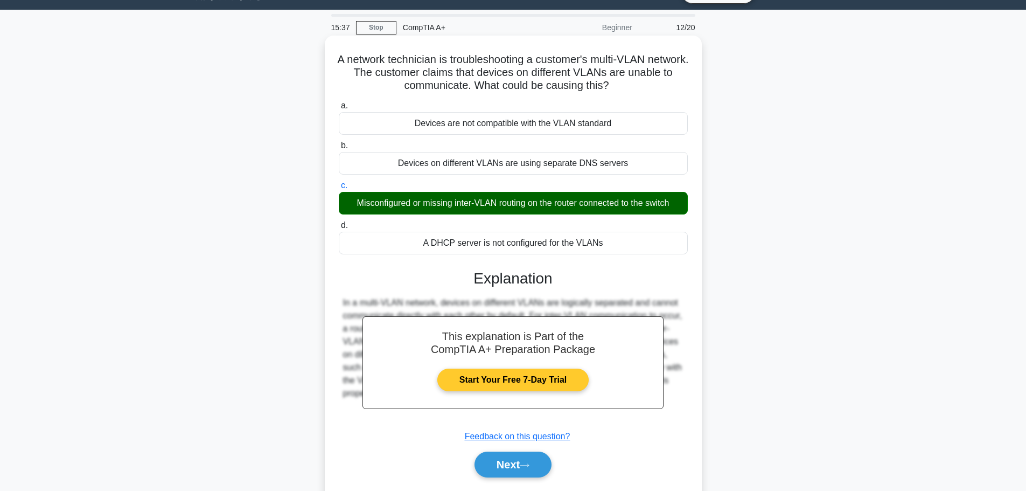
scroll to position [91, 0]
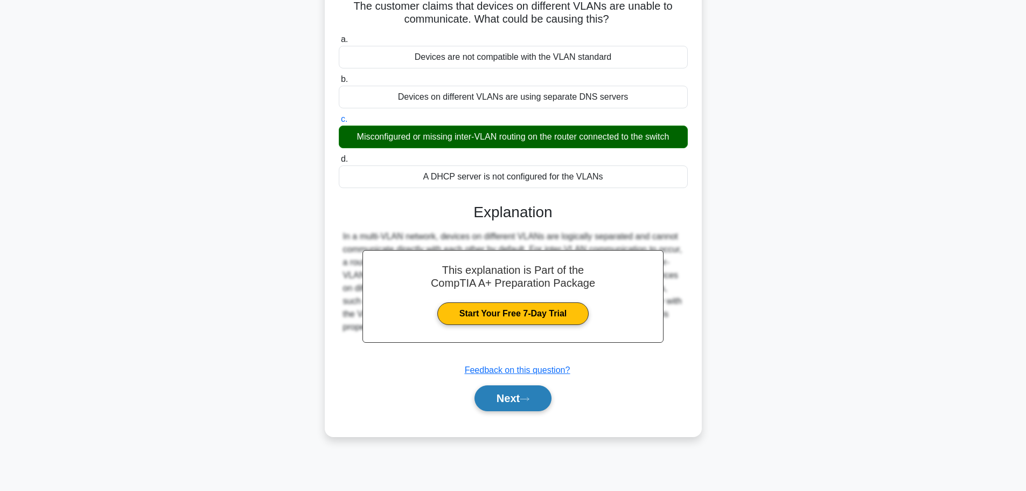
click at [541, 402] on button "Next" at bounding box center [512, 398] width 77 height 26
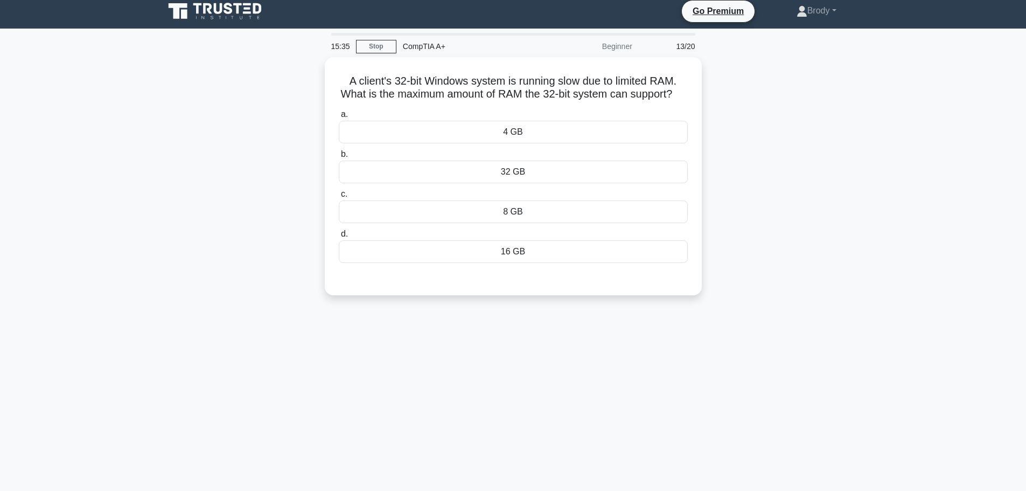
scroll to position [0, 0]
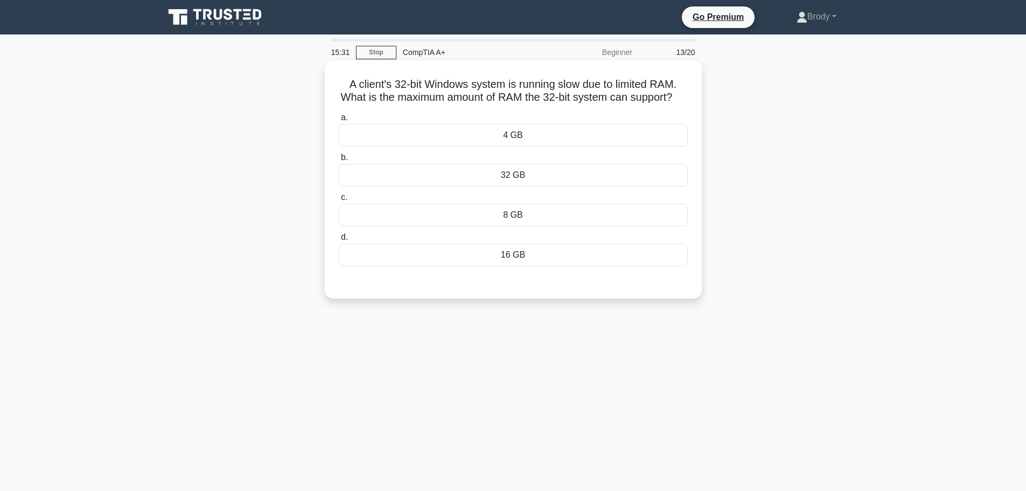
click at [551, 221] on div "8 GB" at bounding box center [513, 215] width 349 height 23
click at [339, 201] on input "c. 8 GB" at bounding box center [339, 197] width 0 height 7
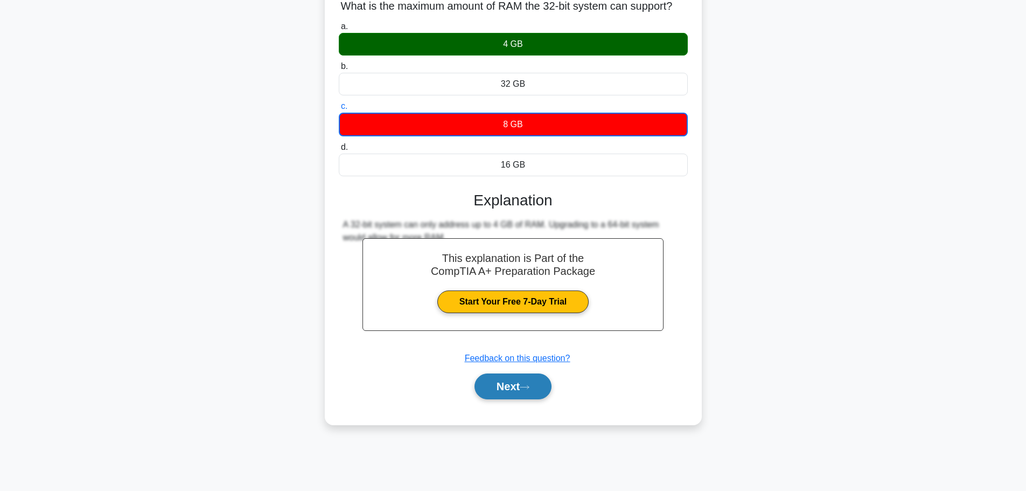
click at [538, 399] on button "Next" at bounding box center [512, 386] width 77 height 26
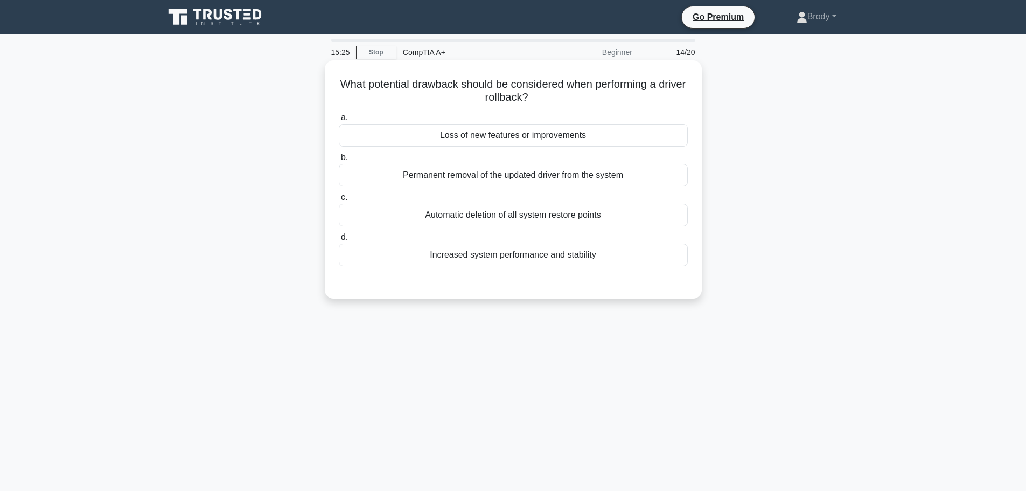
click at [524, 137] on div "Loss of new features or improvements" at bounding box center [513, 135] width 349 height 23
click at [339, 121] on input "a. Loss of new features or improvements" at bounding box center [339, 117] width 0 height 7
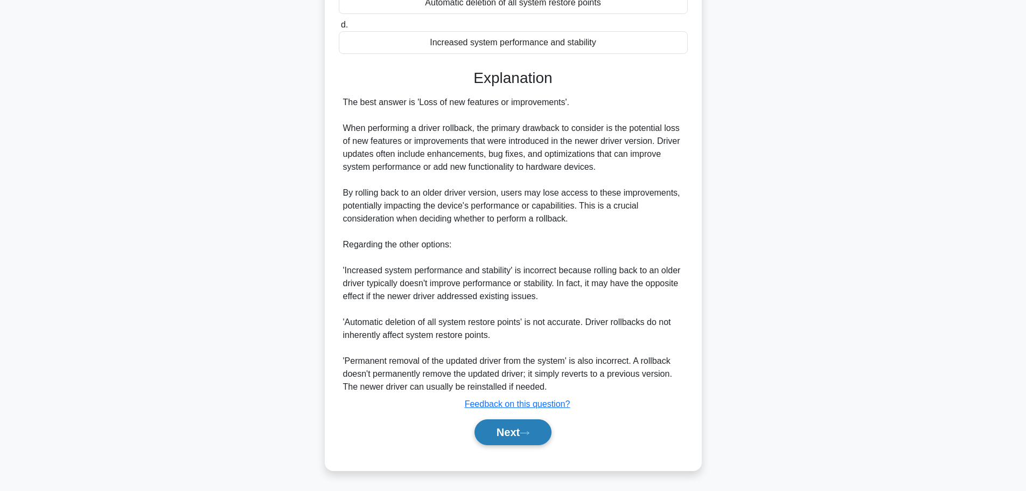
click at [527, 432] on icon at bounding box center [525, 433] width 10 height 6
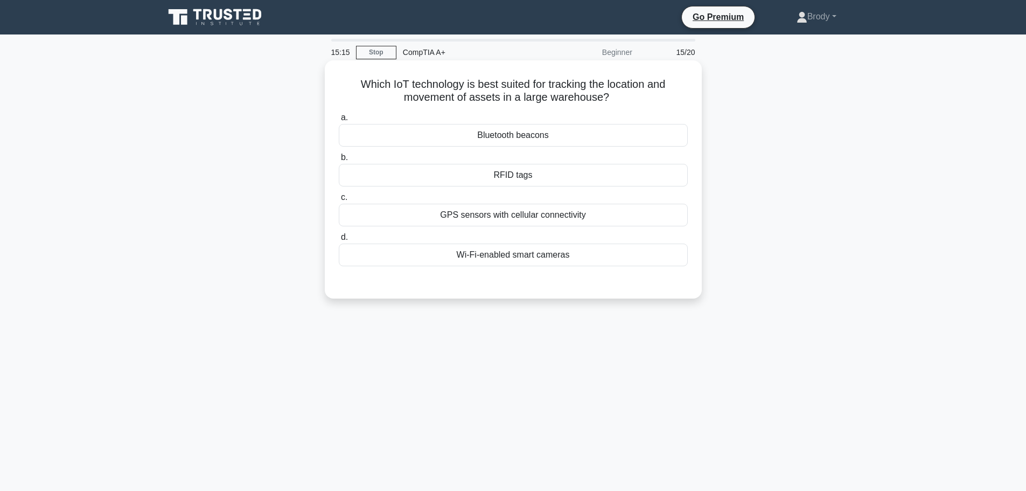
click at [460, 170] on div "RFID tags" at bounding box center [513, 175] width 349 height 23
click at [339, 161] on input "b. RFID tags" at bounding box center [339, 157] width 0 height 7
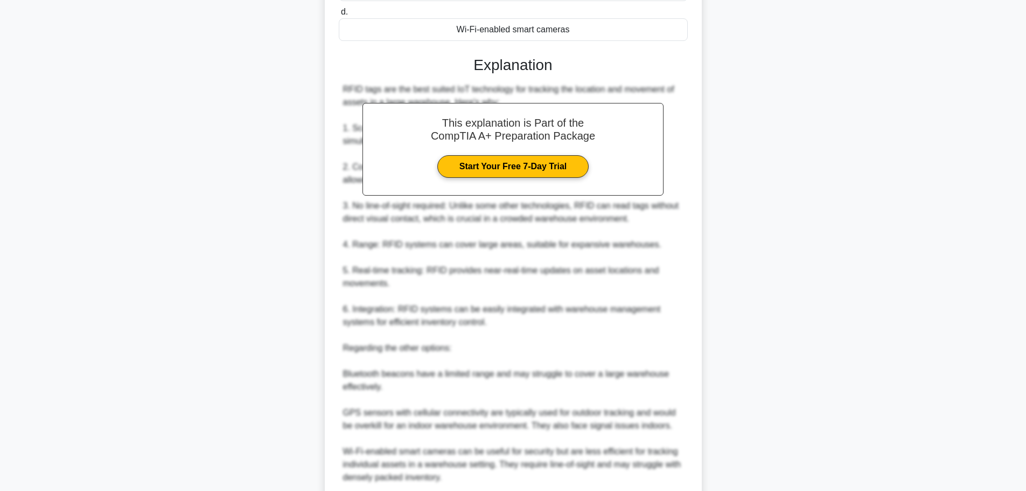
scroll to position [269, 0]
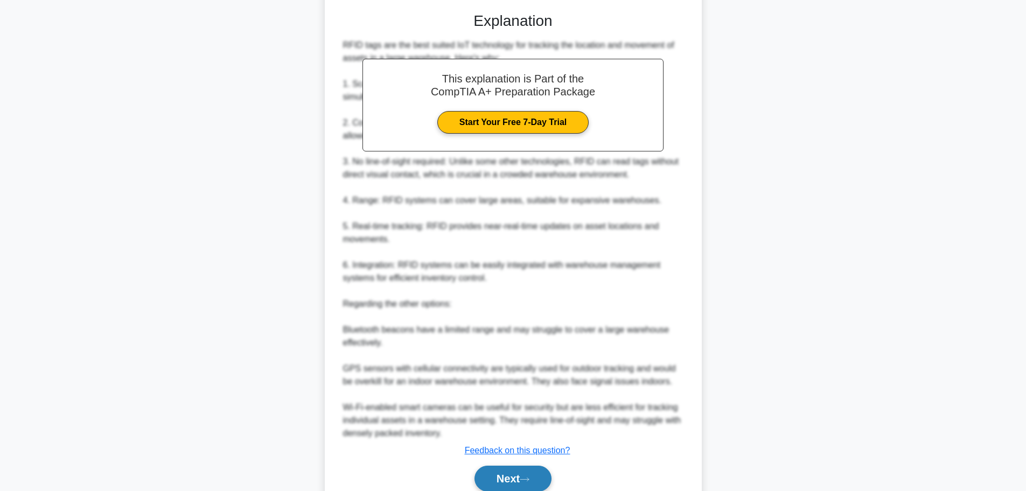
click at [516, 482] on button "Next" at bounding box center [512, 478] width 77 height 26
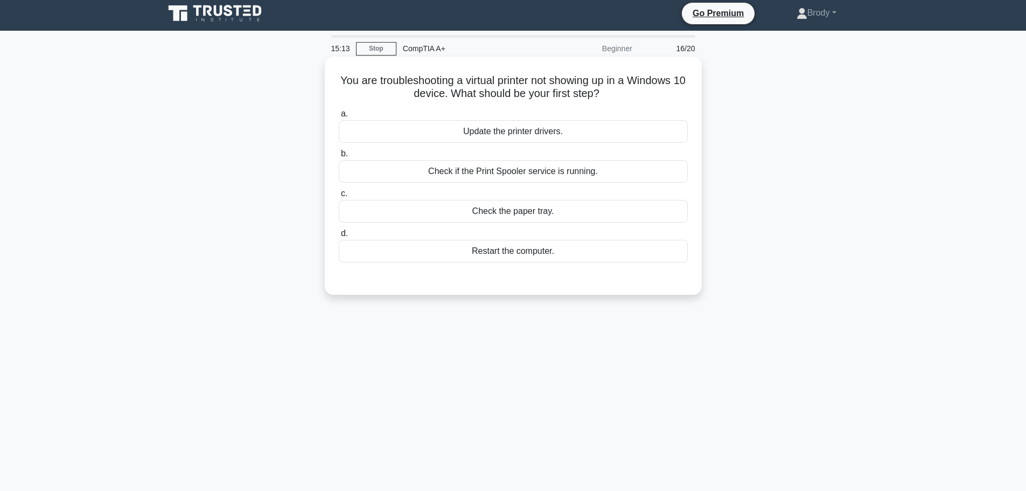
scroll to position [0, 0]
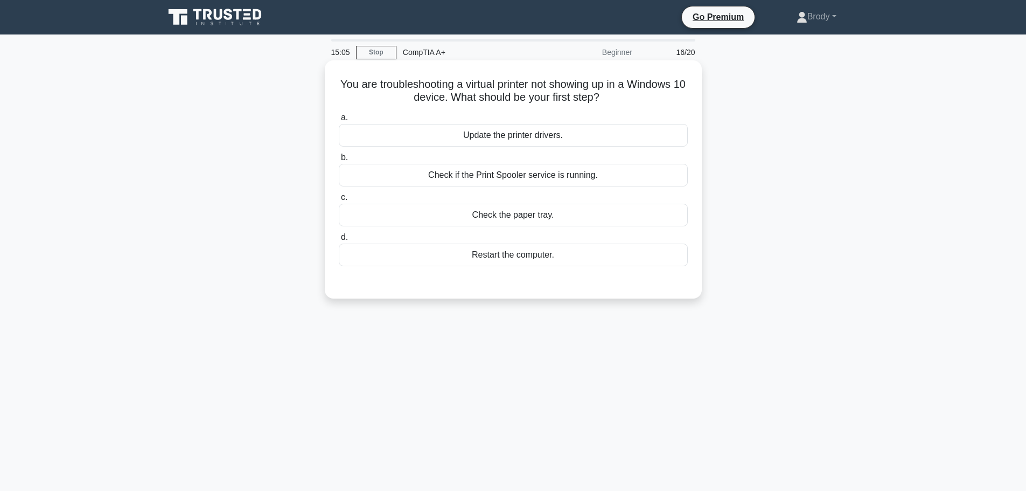
click at [523, 136] on div "Update the printer drivers." at bounding box center [513, 135] width 349 height 23
click at [339, 121] on input "a. Update the printer drivers." at bounding box center [339, 117] width 0 height 7
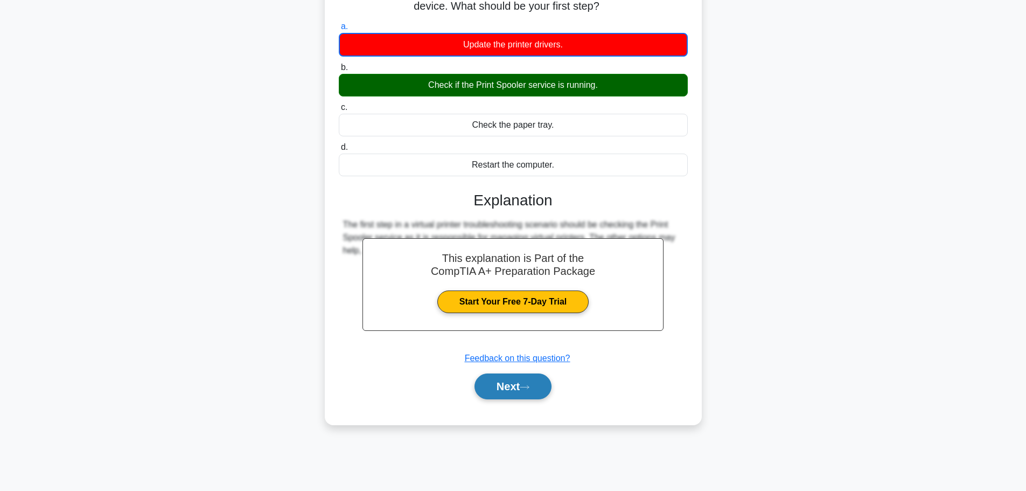
click at [540, 379] on button "Next" at bounding box center [512, 386] width 77 height 26
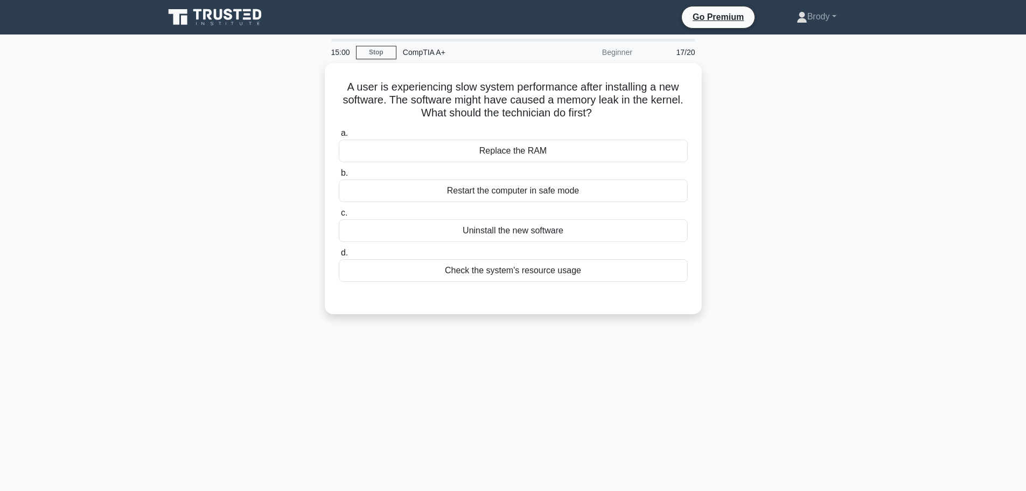
drag, startPoint x: 345, startPoint y: 83, endPoint x: 812, endPoint y: 107, distance: 467.5
click at [812, 107] on div "A user is experiencing slow system performance after installing a new software.…" at bounding box center [513, 195] width 711 height 264
click at [668, 130] on label "a. Replace the RAM" at bounding box center [513, 142] width 349 height 36
click at [339, 130] on input "a. Replace the RAM" at bounding box center [339, 130] width 0 height 7
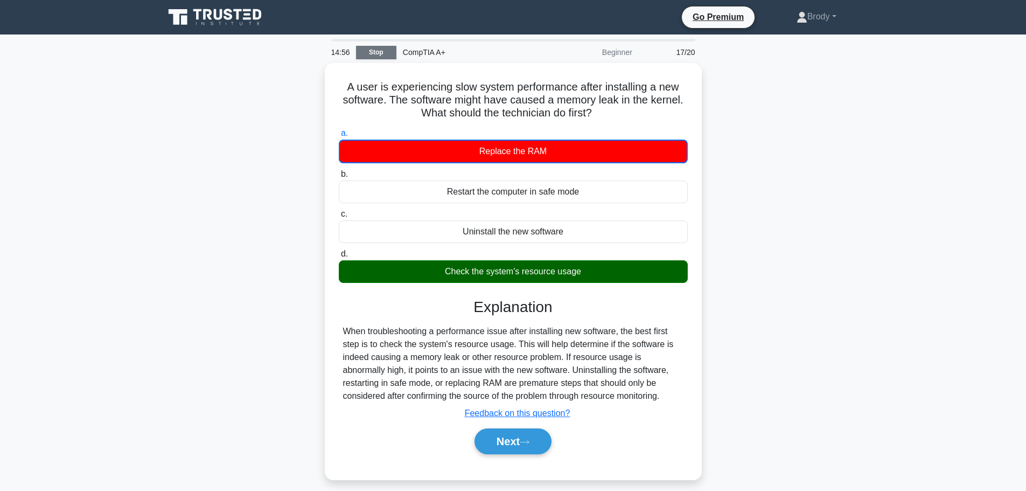
click at [384, 46] on link "Stop" at bounding box center [376, 52] width 40 height 13
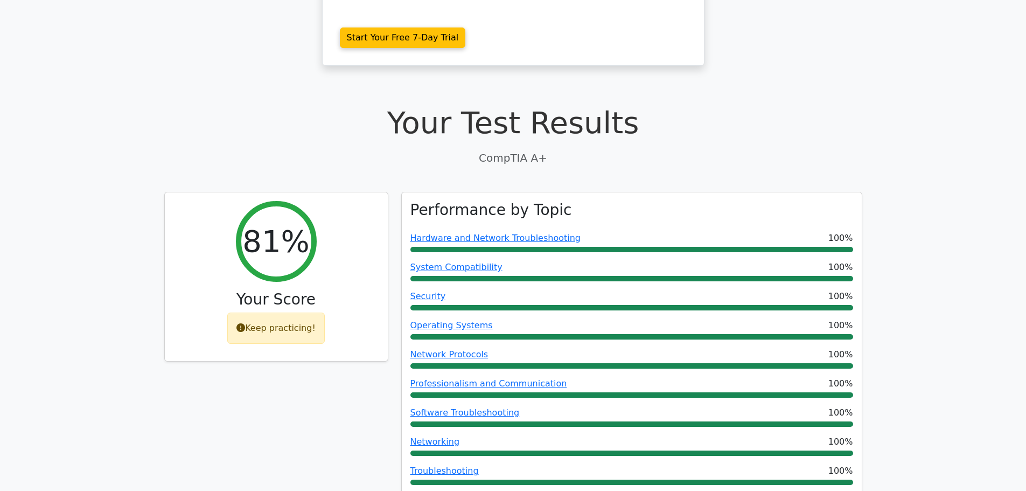
scroll to position [1869, 0]
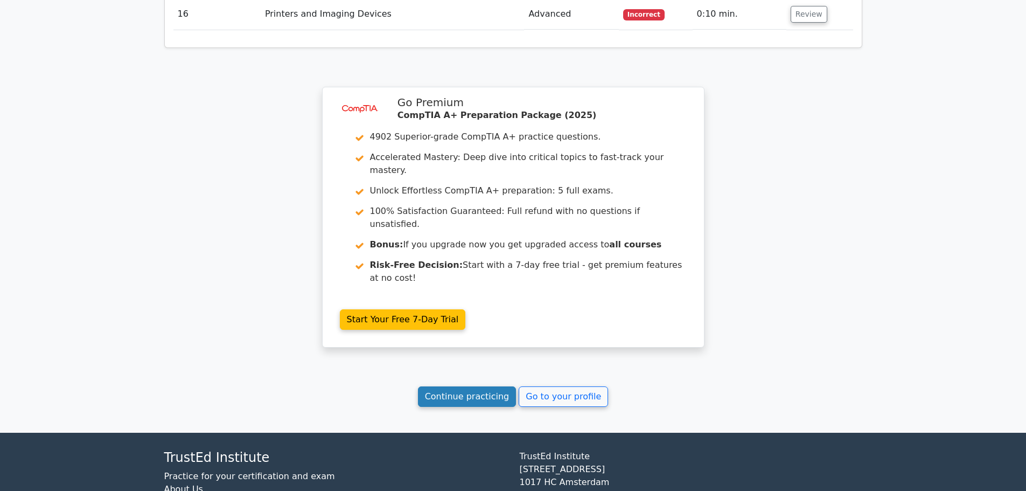
click at [480, 386] on link "Continue practicing" at bounding box center [467, 396] width 99 height 20
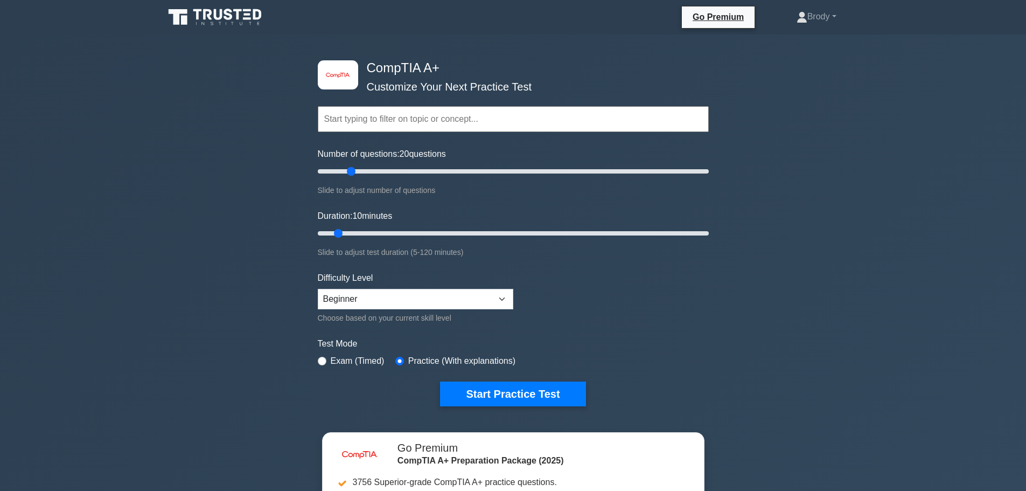
drag, startPoint x: 332, startPoint y: 172, endPoint x: 352, endPoint y: 171, distance: 19.9
type input "20"
click at [352, 171] on input "Number of questions: 20 questions" at bounding box center [513, 171] width 391 height 13
drag, startPoint x: 343, startPoint y: 234, endPoint x: 368, endPoint y: 231, distance: 25.0
type input "20"
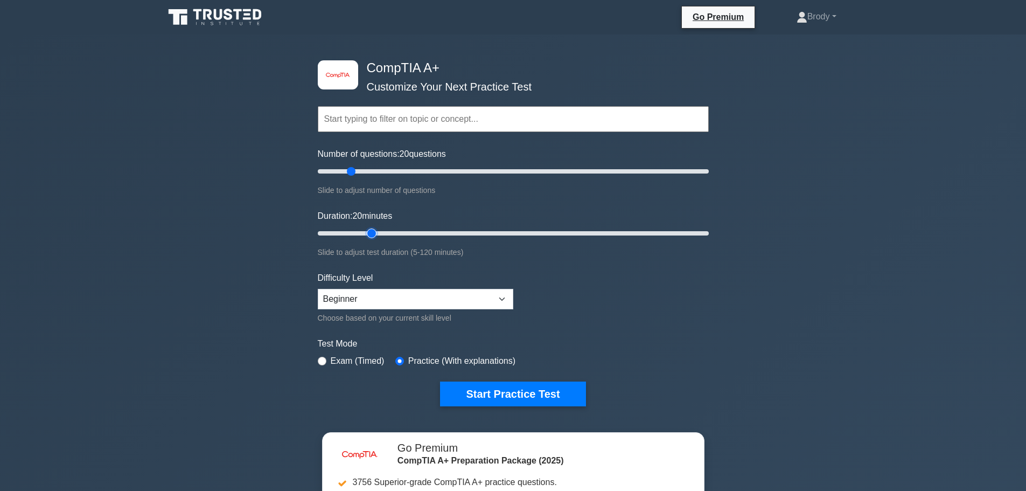
click at [368, 231] on input "Duration: 20 minutes" at bounding box center [513, 233] width 391 height 13
click at [561, 386] on button "Start Practice Test" at bounding box center [512, 393] width 145 height 25
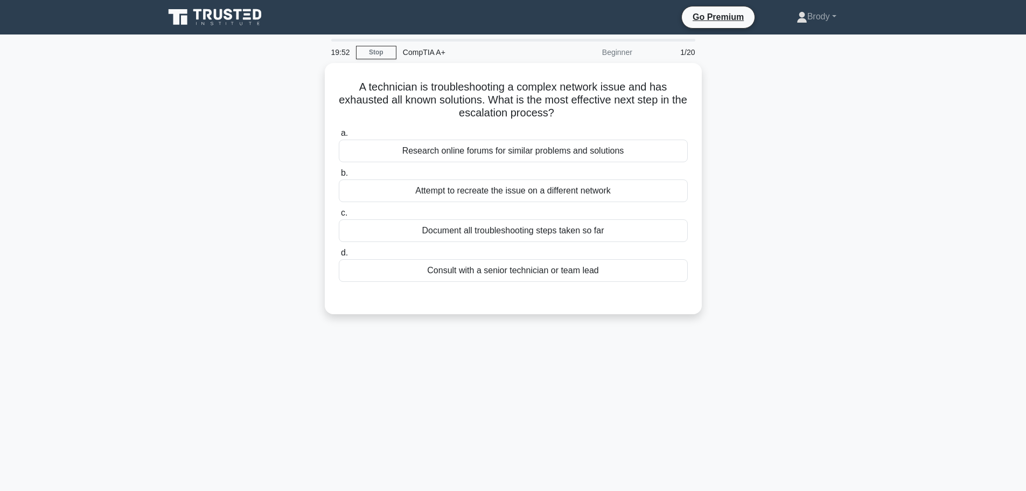
click at [383, 59] on div "19:52 Stop CompTIA A+ Beginner 1/20" at bounding box center [513, 52] width 377 height 22
click at [383, 48] on link "Stop" at bounding box center [376, 52] width 40 height 13
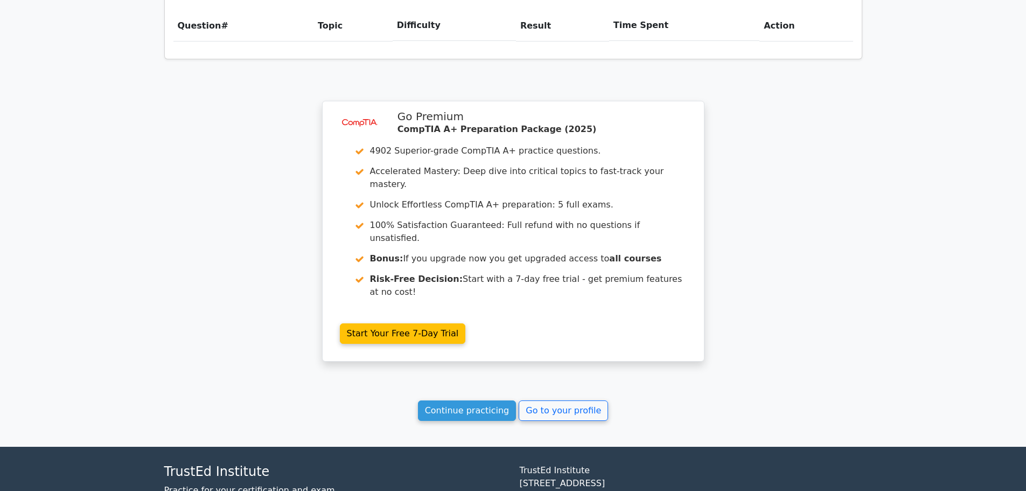
scroll to position [789, 0]
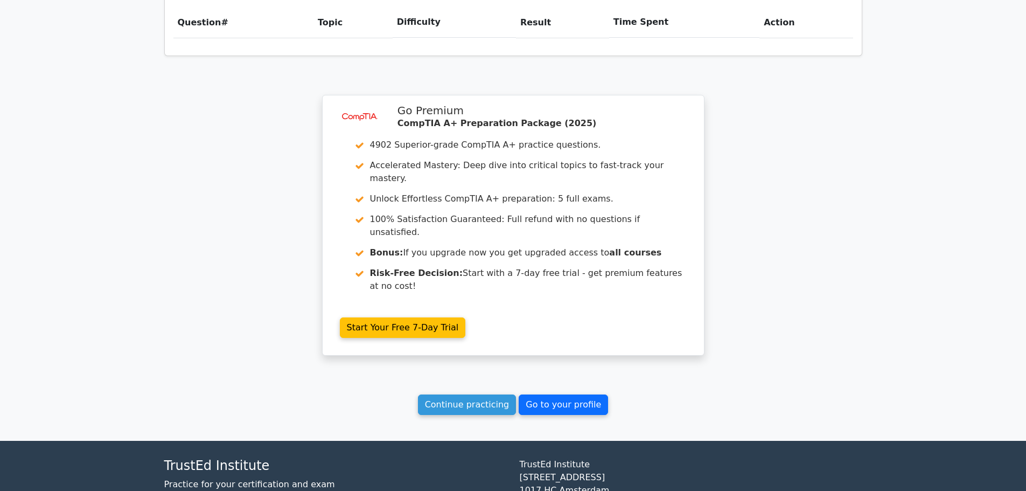
click at [549, 394] on link "Go to your profile" at bounding box center [563, 404] width 89 height 20
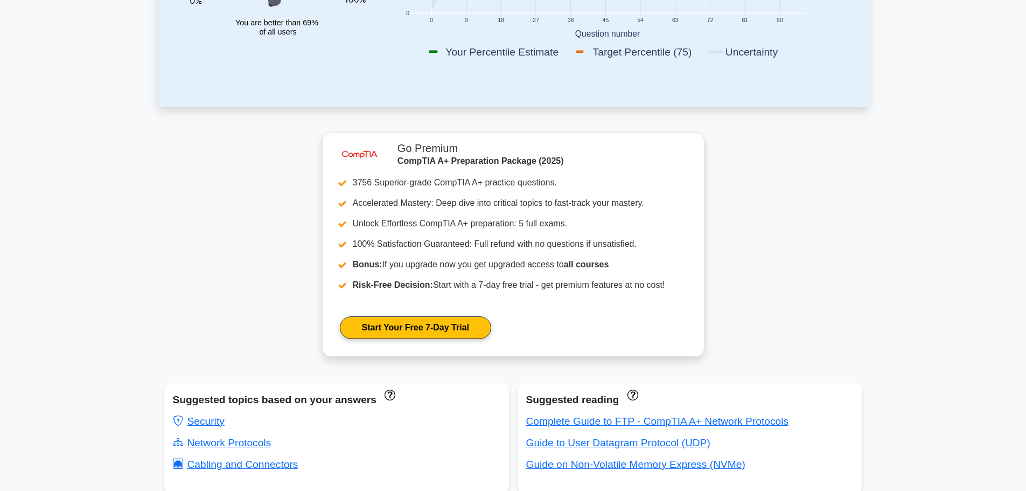
scroll to position [54, 0]
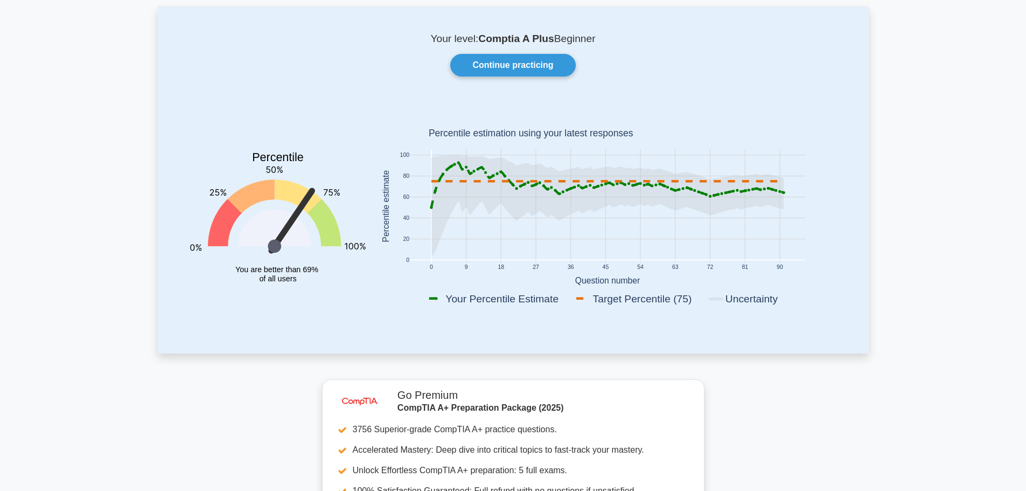
click at [566, 184] on icon at bounding box center [607, 206] width 352 height 102
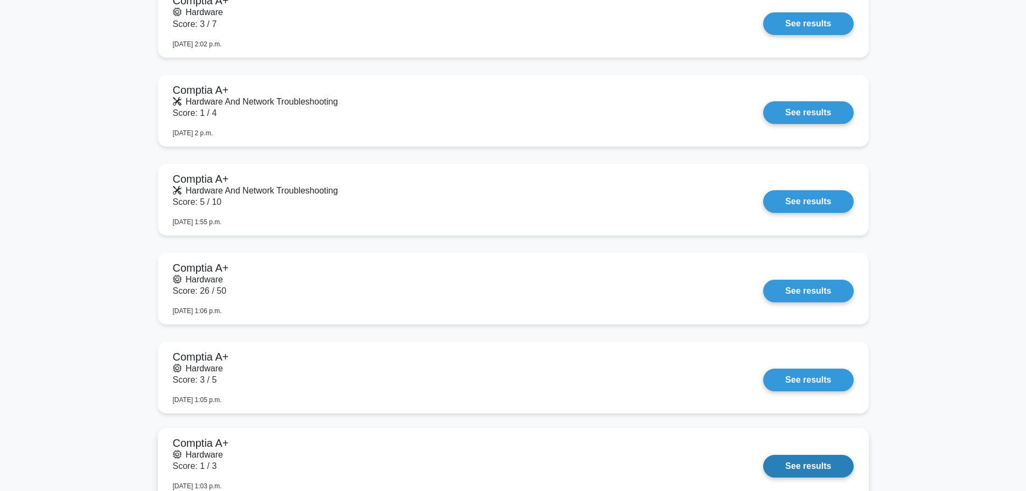
scroll to position [2154, 0]
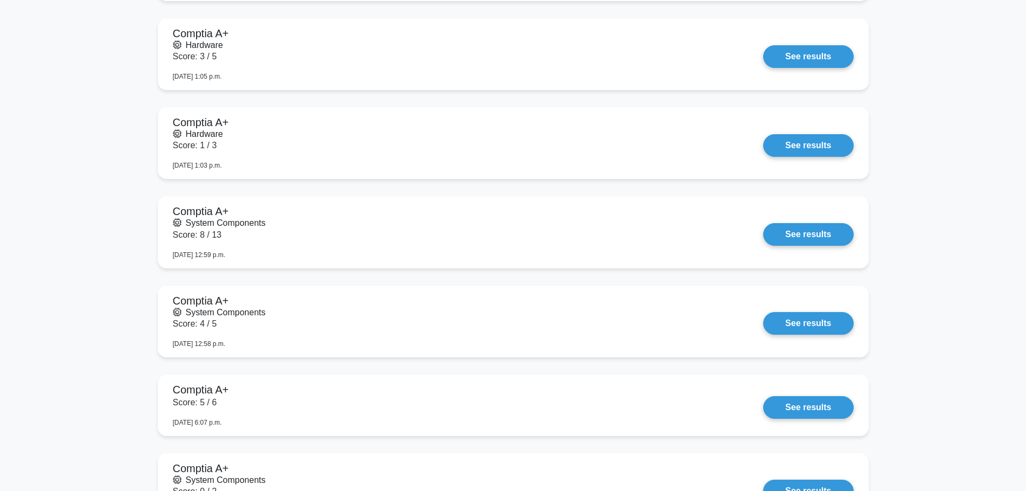
drag, startPoint x: 138, startPoint y: 180, endPoint x: 143, endPoint y: 168, distance: 13.5
drag, startPoint x: 50, startPoint y: 132, endPoint x: 83, endPoint y: 51, distance: 88.2
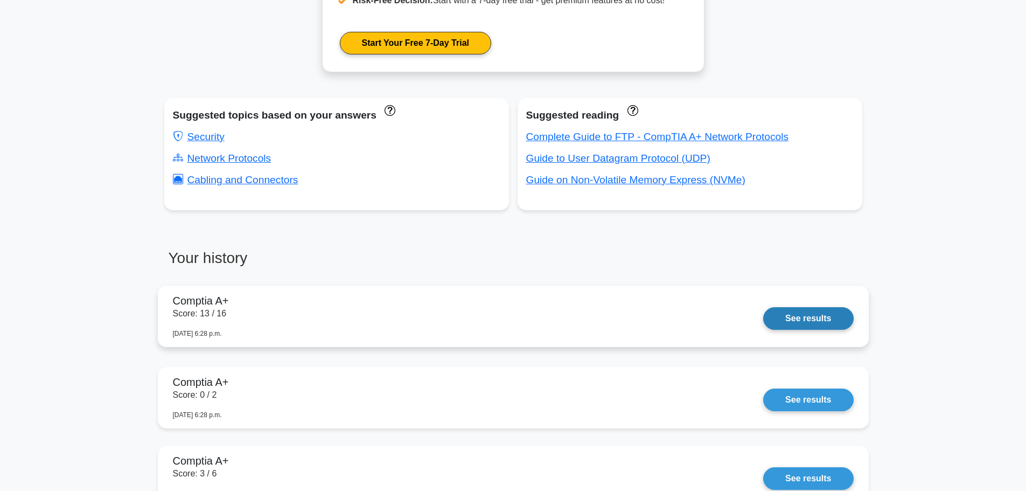
scroll to position [592, 0]
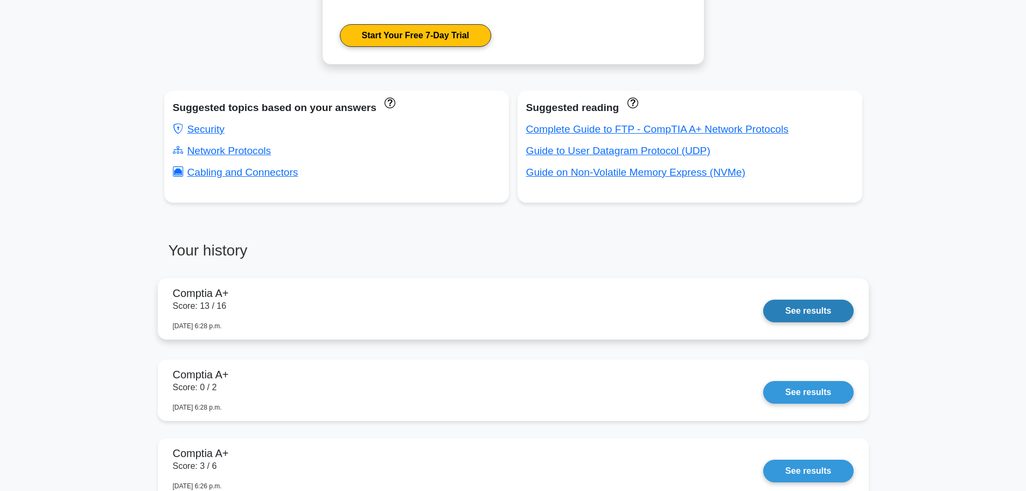
click at [773, 310] on link "See results" at bounding box center [808, 310] width 90 height 23
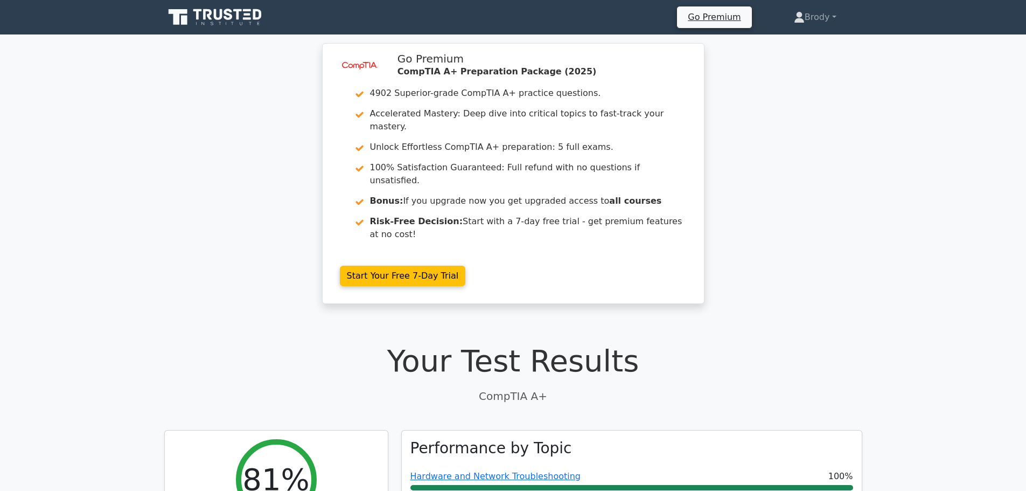
click at [250, 27] on icon at bounding box center [215, 17] width 103 height 20
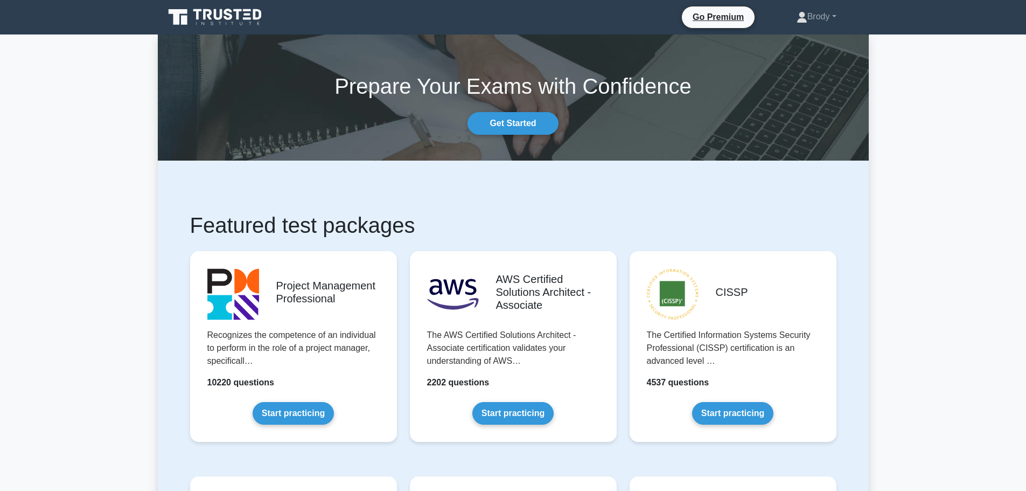
click at [796, 29] on ul "Go Premium [GEOGRAPHIC_DATA] Profile Settings" at bounding box center [771, 17] width 180 height 23
click at [806, 20] on link "Brody" at bounding box center [817, 17] width 92 height 22
click at [805, 48] on link "Profile" at bounding box center [813, 41] width 85 height 17
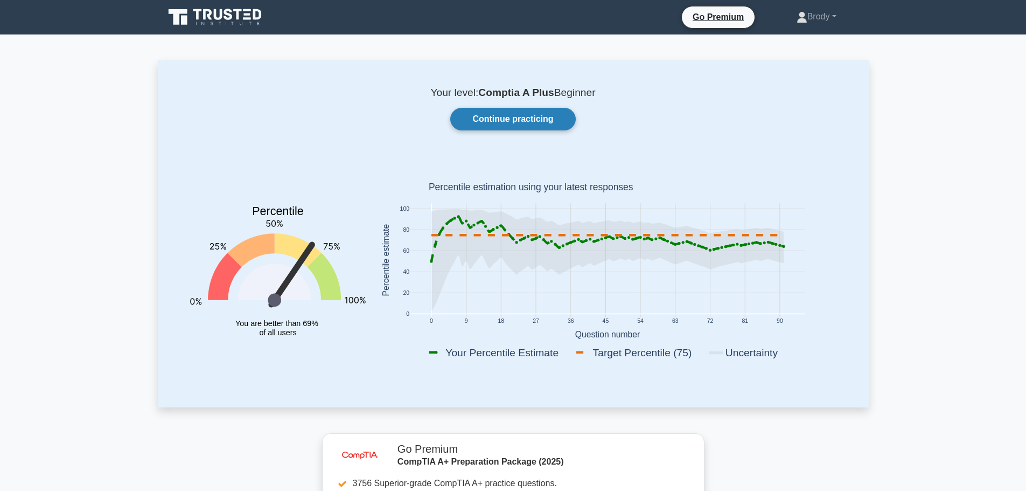
click at [533, 123] on link "Continue practicing" at bounding box center [512, 119] width 125 height 23
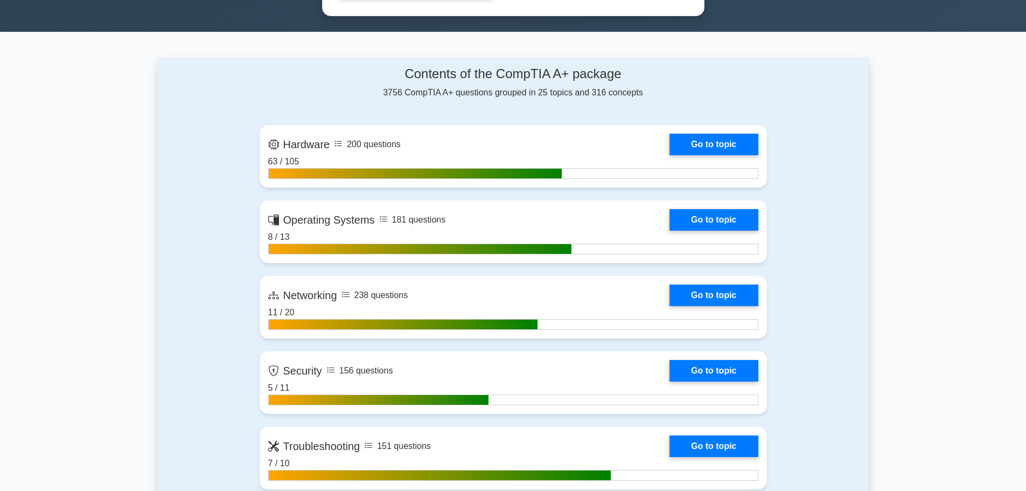
scroll to position [646, 0]
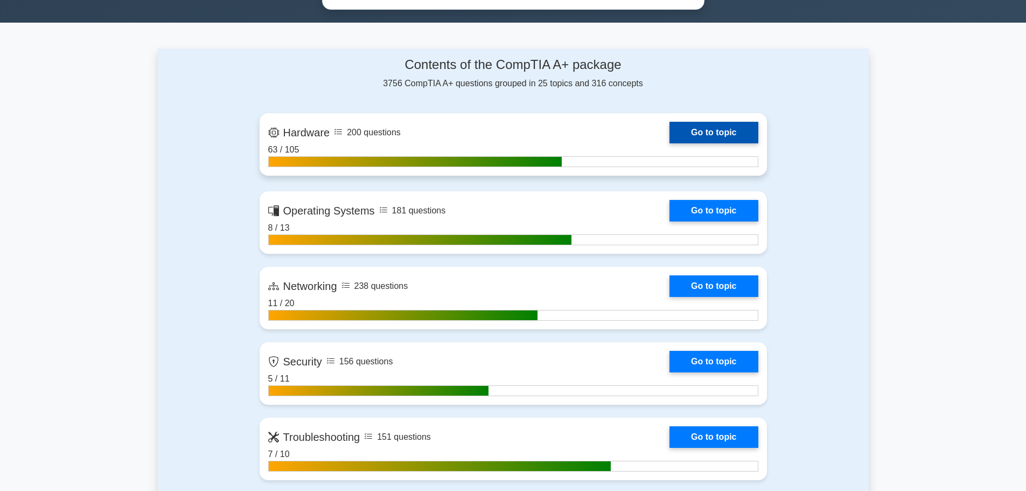
click at [696, 127] on link "Go to topic" at bounding box center [713, 133] width 88 height 22
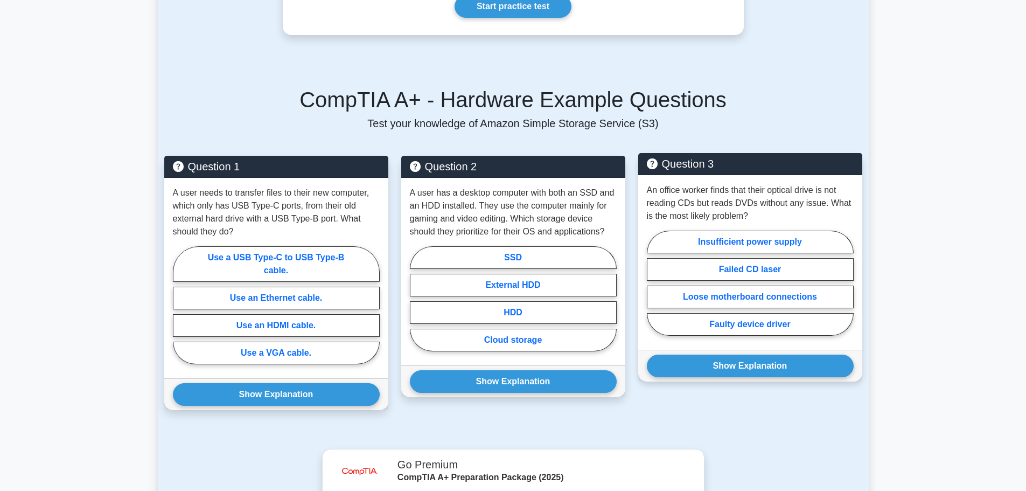
scroll to position [431, 0]
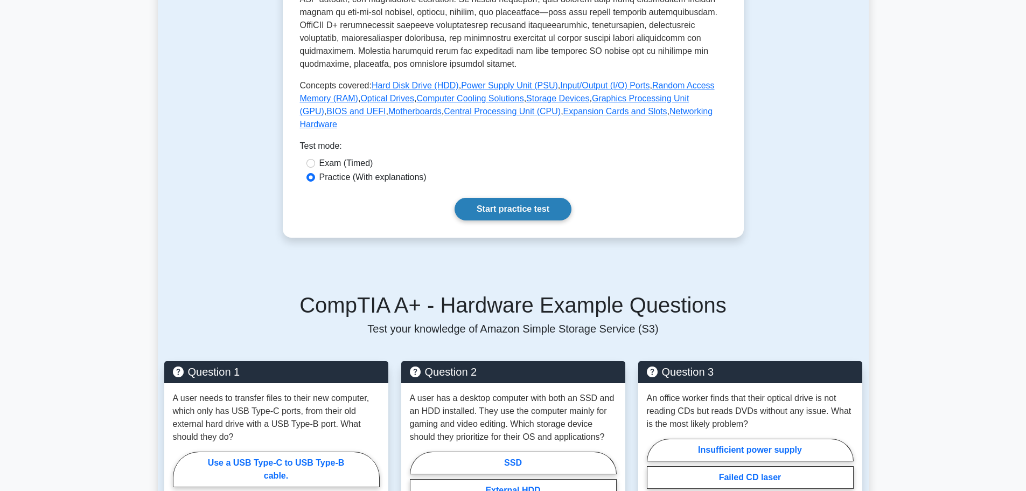
click at [518, 198] on link "Start practice test" at bounding box center [512, 209] width 117 height 23
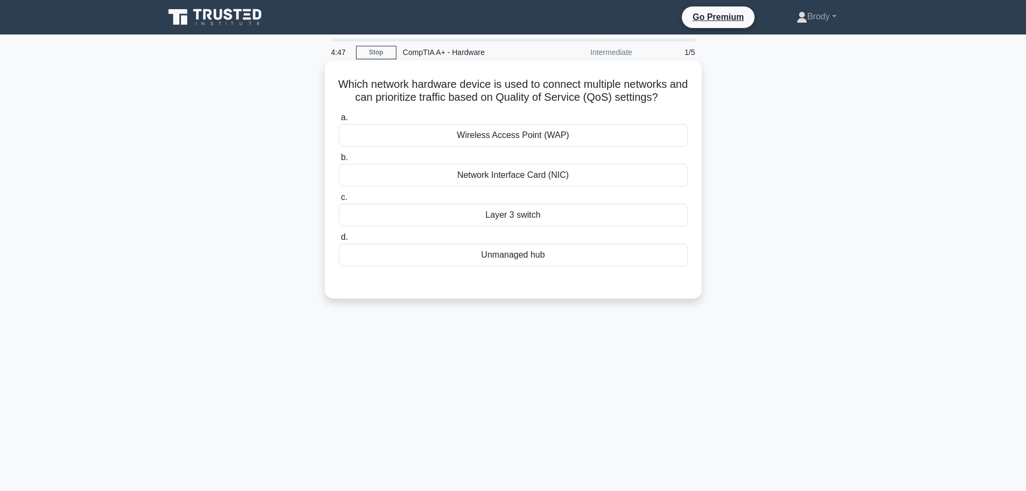
click at [591, 136] on div "Wireless Access Point (WAP)" at bounding box center [513, 135] width 349 height 23
click at [339, 121] on input "a. [GEOGRAPHIC_DATA] (WAP)" at bounding box center [339, 117] width 0 height 7
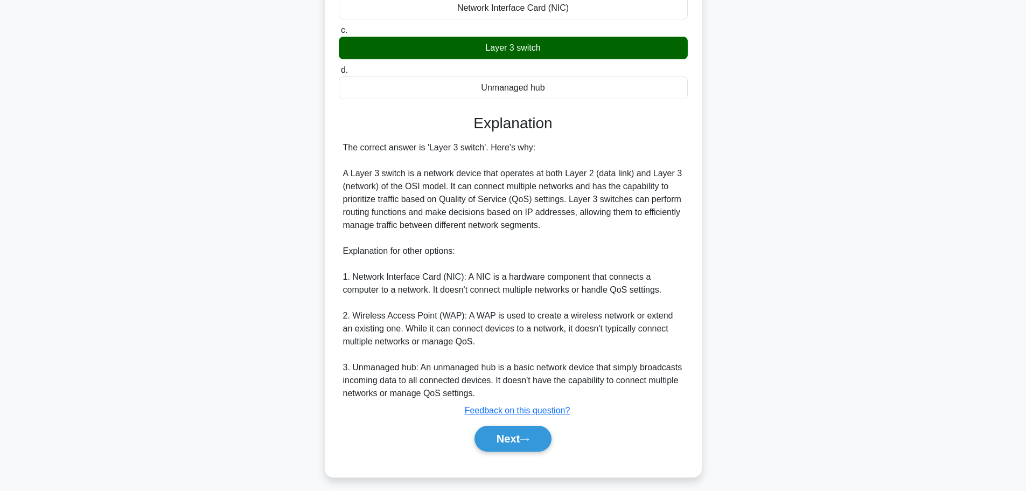
scroll to position [175, 0]
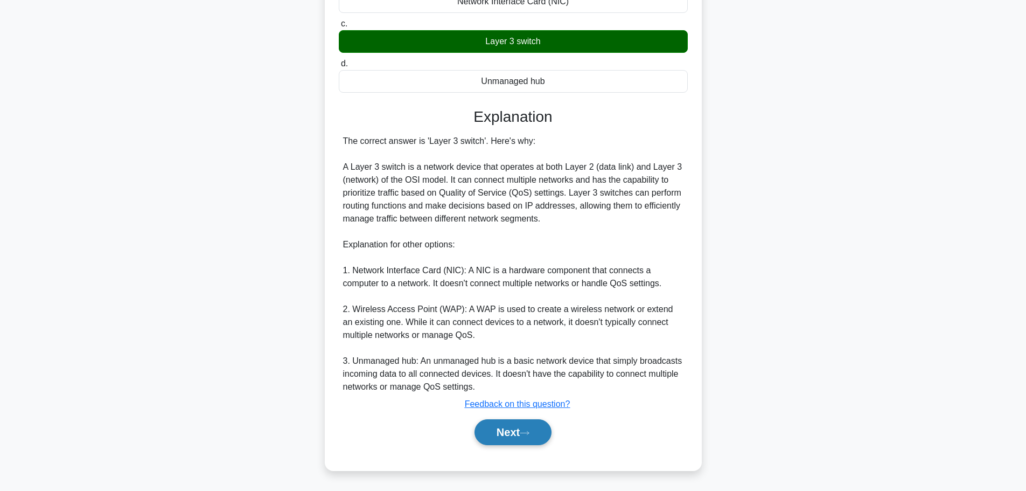
click at [513, 425] on button "Next" at bounding box center [512, 432] width 77 height 26
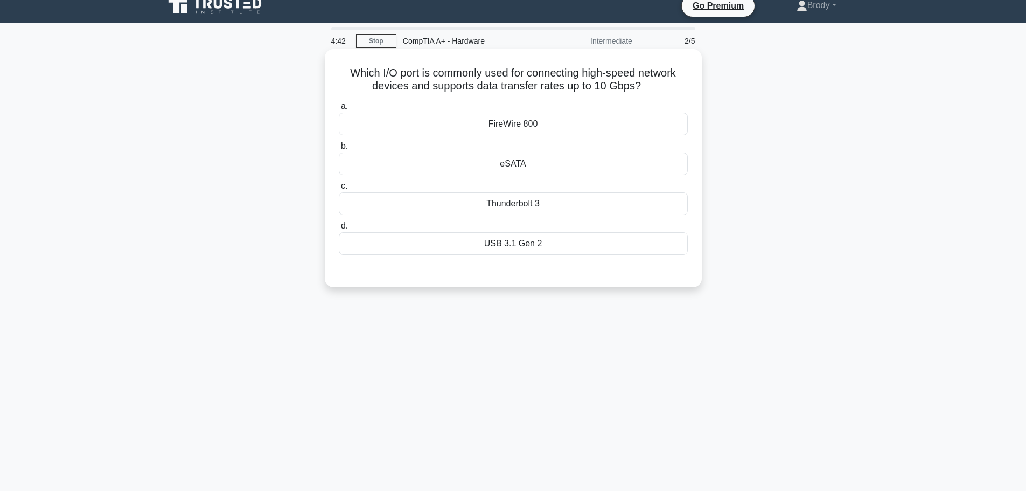
scroll to position [0, 0]
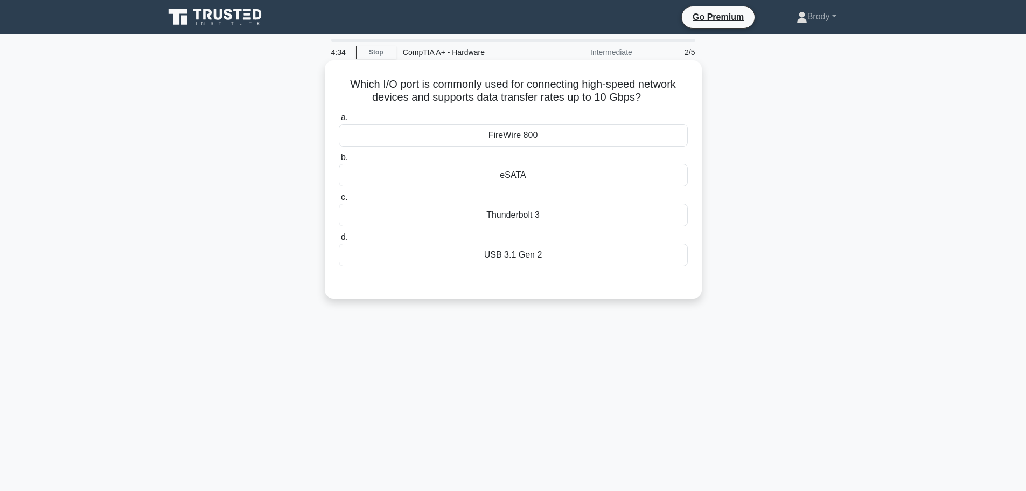
click at [571, 255] on div "USB 3.1 Gen 2" at bounding box center [513, 254] width 349 height 23
click at [339, 241] on input "d. USB 3.1 Gen 2" at bounding box center [339, 237] width 0 height 7
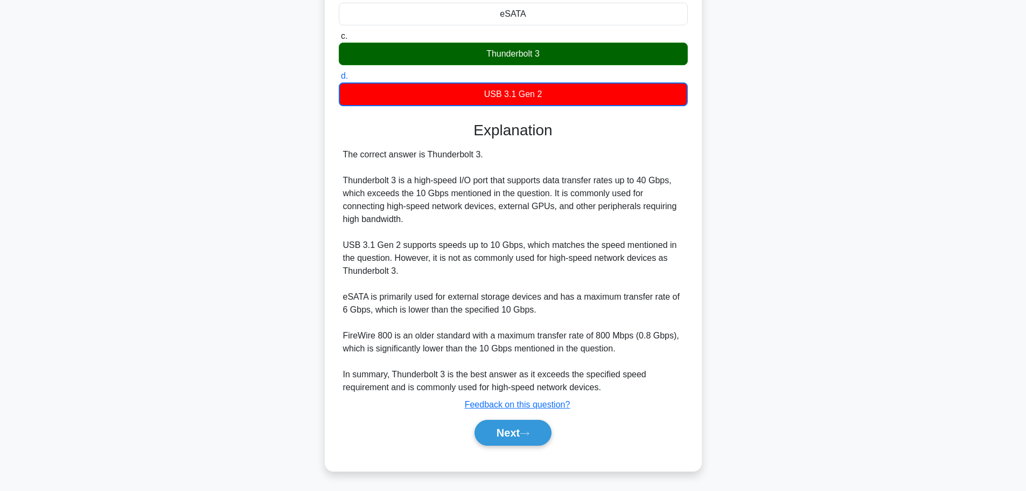
scroll to position [162, 0]
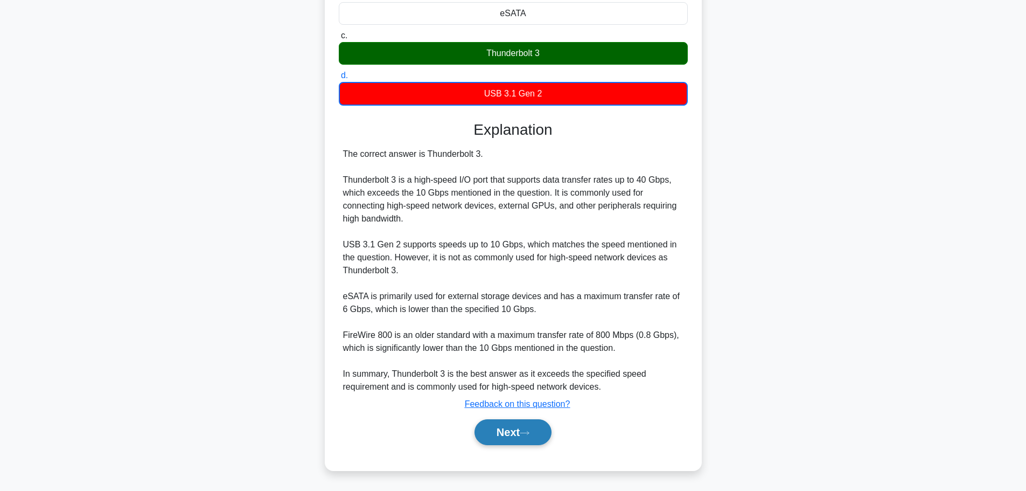
click at [513, 433] on button "Next" at bounding box center [512, 432] width 77 height 26
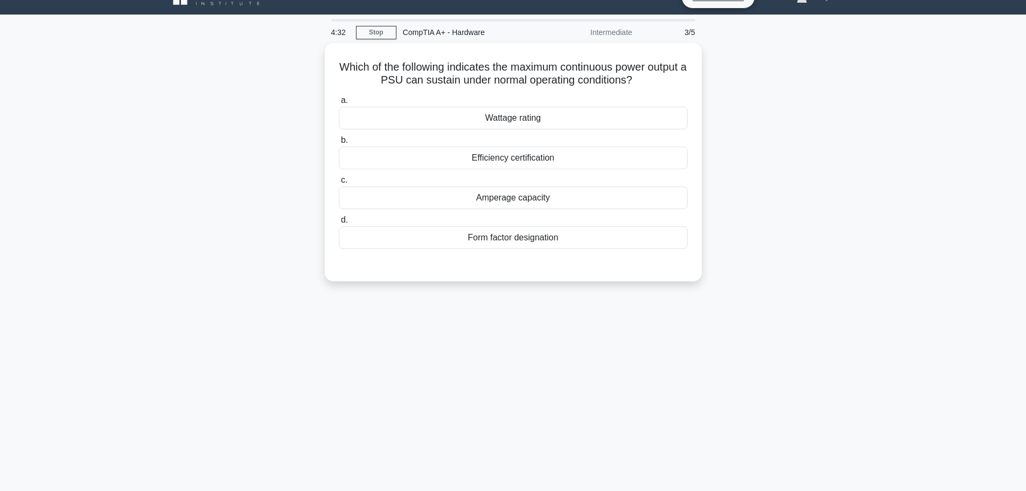
scroll to position [0, 0]
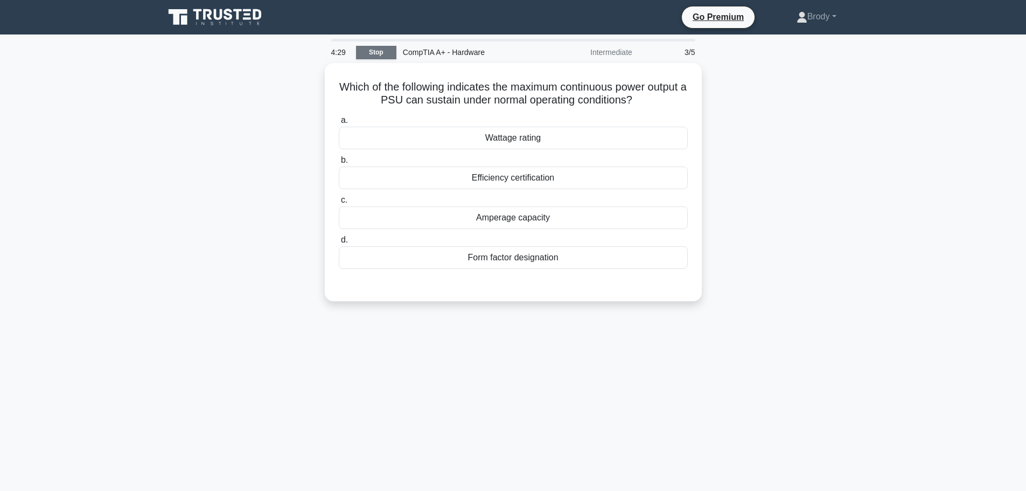
click at [385, 48] on link "Stop" at bounding box center [376, 52] width 40 height 13
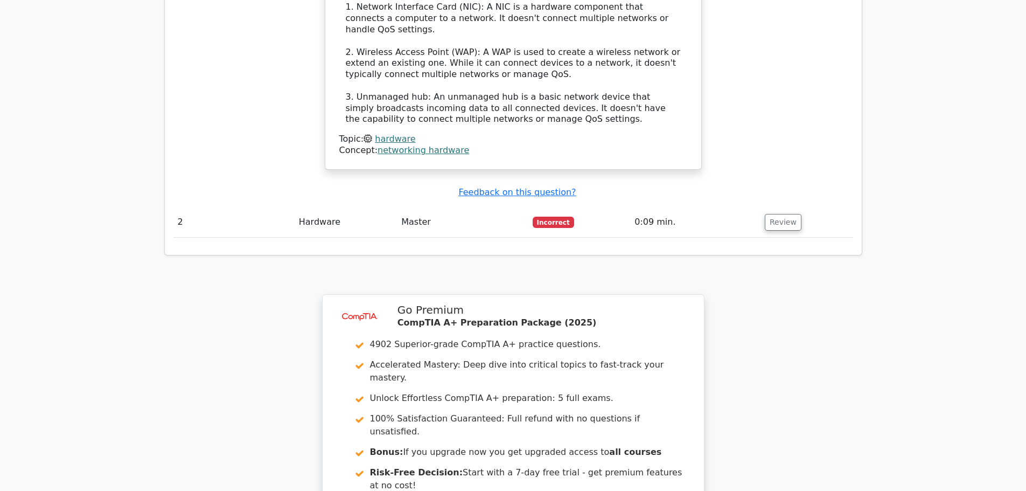
scroll to position [1397, 0]
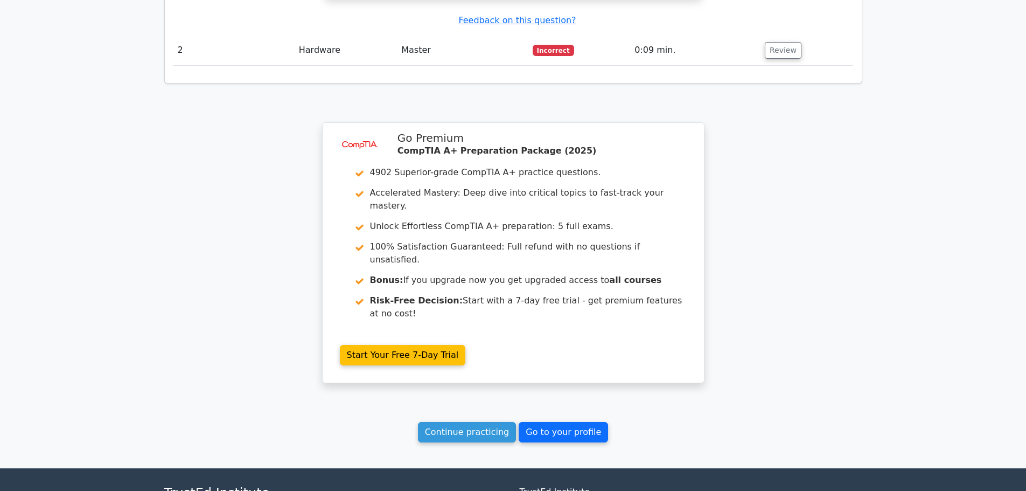
click at [535, 422] on link "Go to your profile" at bounding box center [563, 432] width 89 height 20
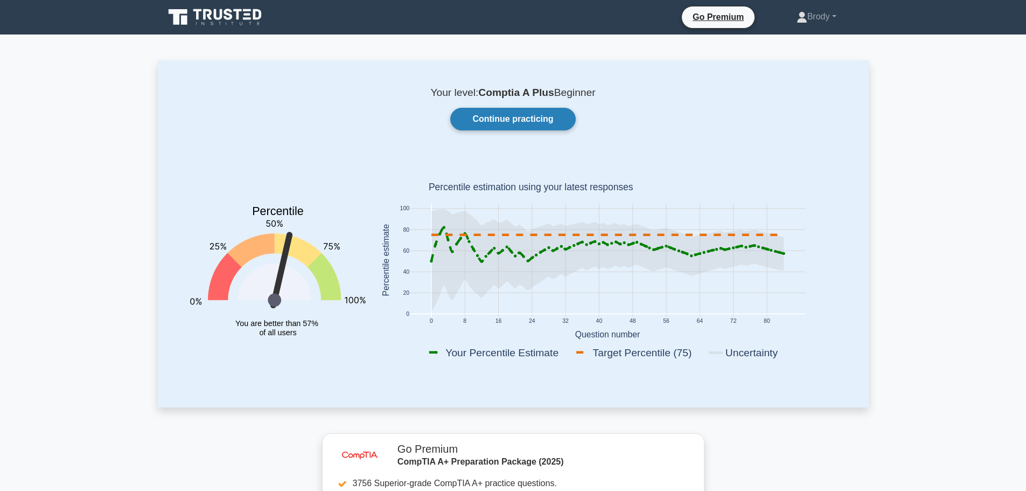
click at [479, 110] on link "Continue practicing" at bounding box center [512, 119] width 125 height 23
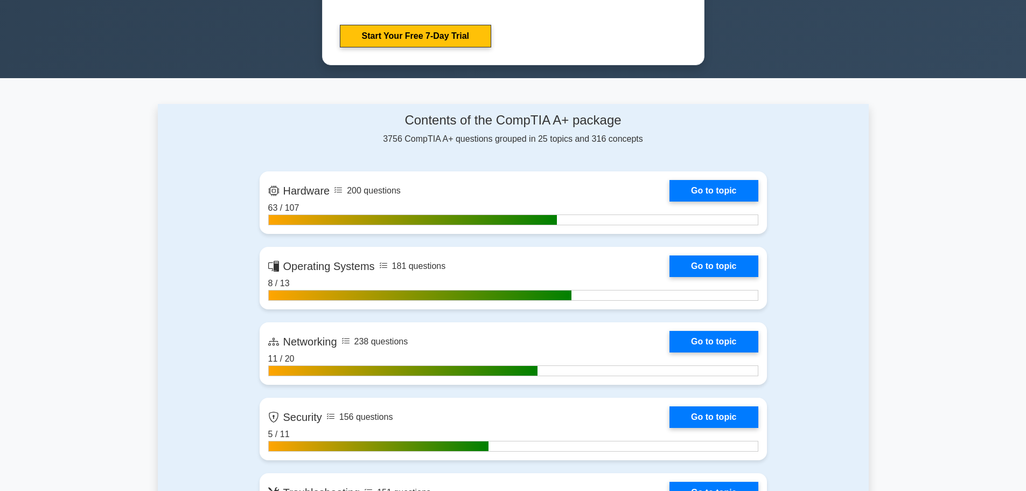
scroll to position [592, 0]
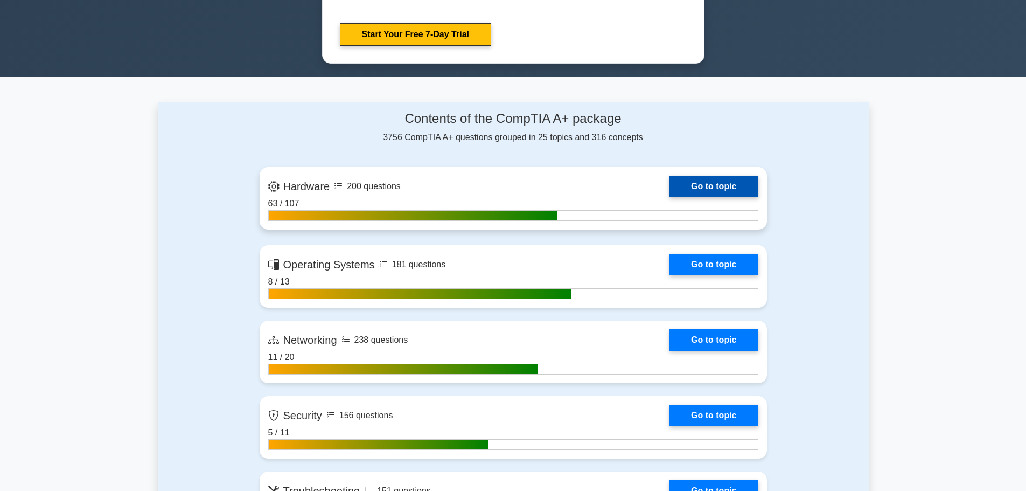
click at [669, 187] on link "Go to topic" at bounding box center [713, 187] width 88 height 22
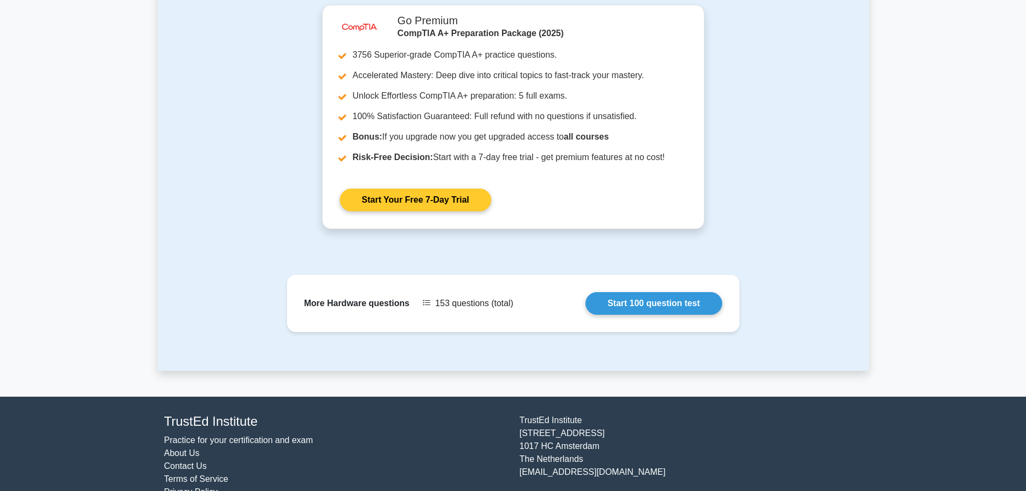
scroll to position [1089, 0]
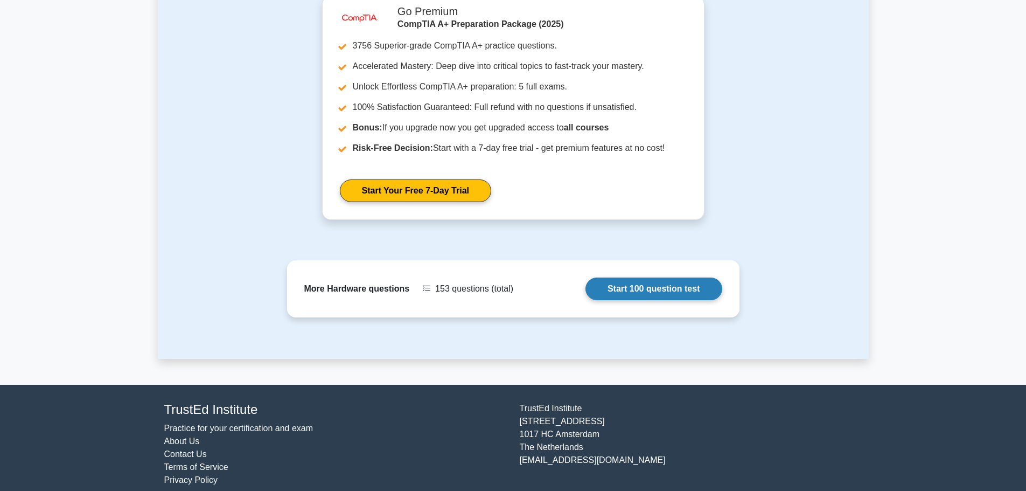
click at [657, 278] on link "Start 100 question test" at bounding box center [653, 288] width 137 height 23
click at [649, 277] on link "Start 100 question test" at bounding box center [653, 288] width 137 height 23
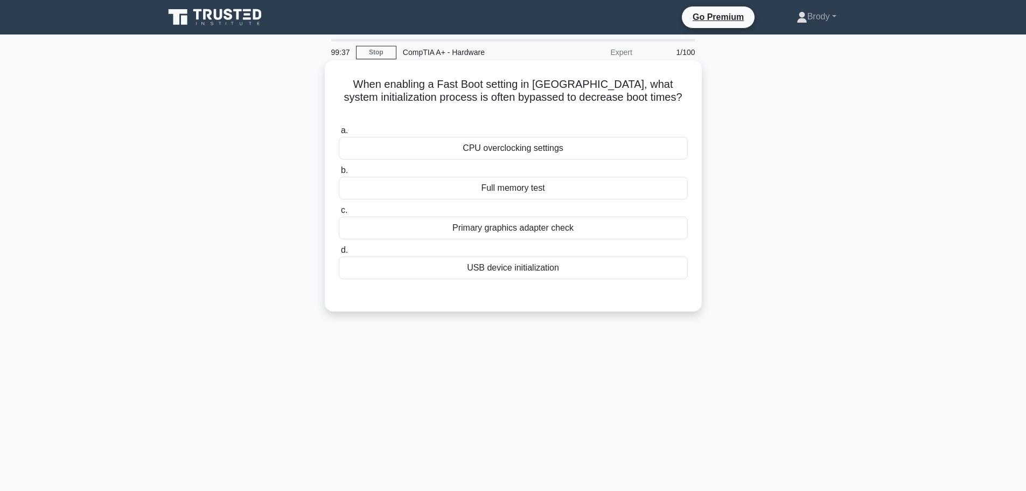
click at [590, 256] on div "USB device initialization" at bounding box center [513, 267] width 349 height 23
click at [339, 250] on input "d. USB device initialization" at bounding box center [339, 250] width 0 height 7
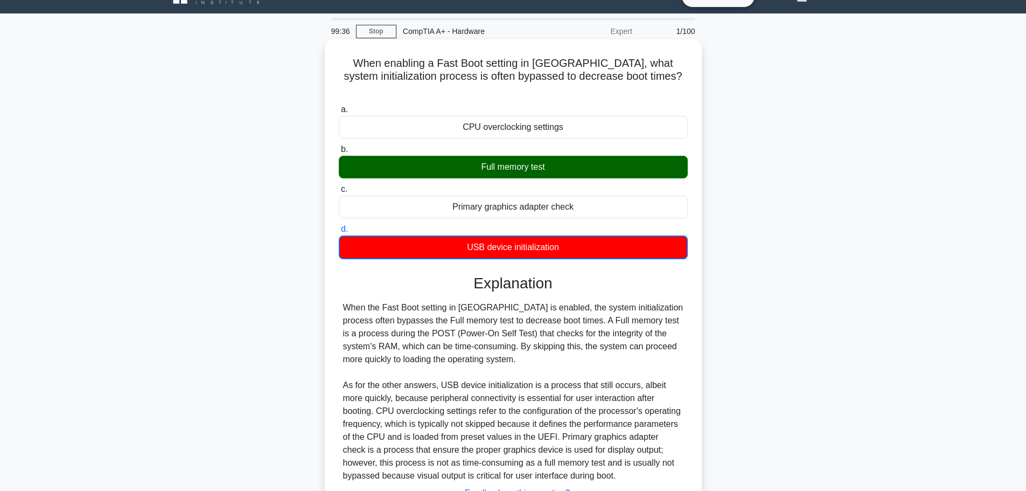
scroll to position [97, 0]
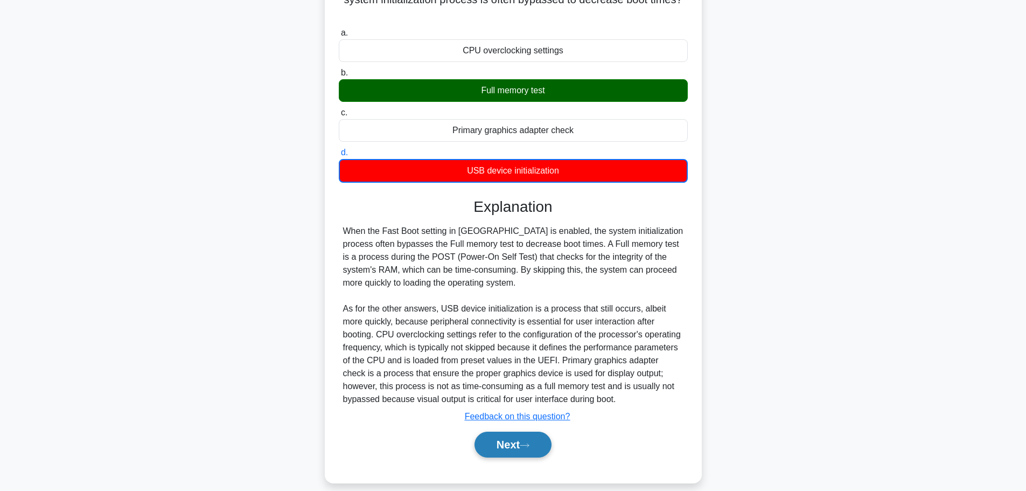
click at [524, 438] on button "Next" at bounding box center [512, 444] width 77 height 26
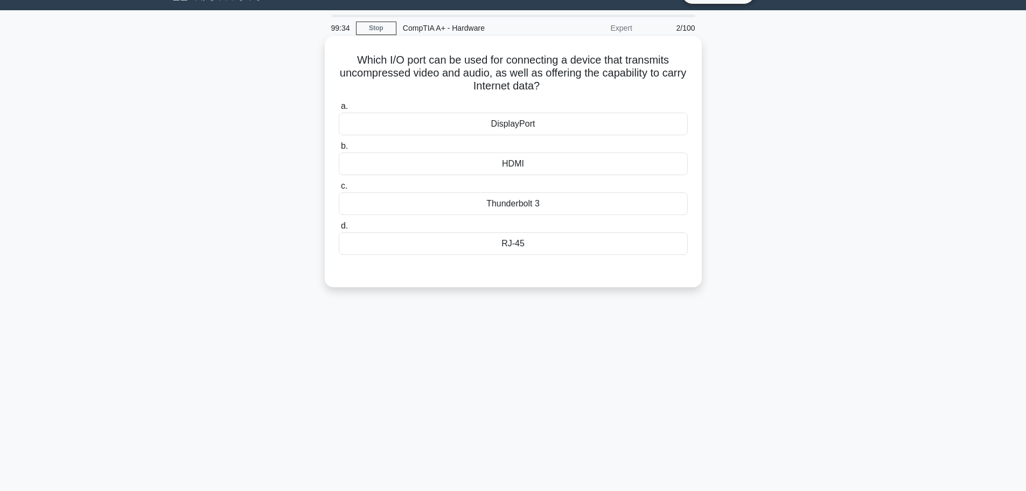
scroll to position [0, 0]
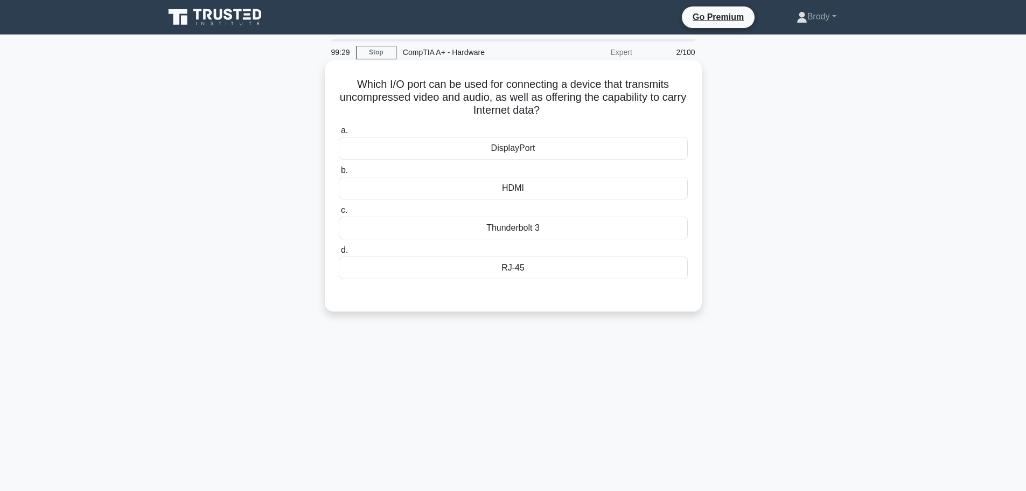
click at [526, 236] on div "Thunderbolt 3" at bounding box center [513, 227] width 349 height 23
click at [339, 214] on input "c. Thunderbolt 3" at bounding box center [339, 210] width 0 height 7
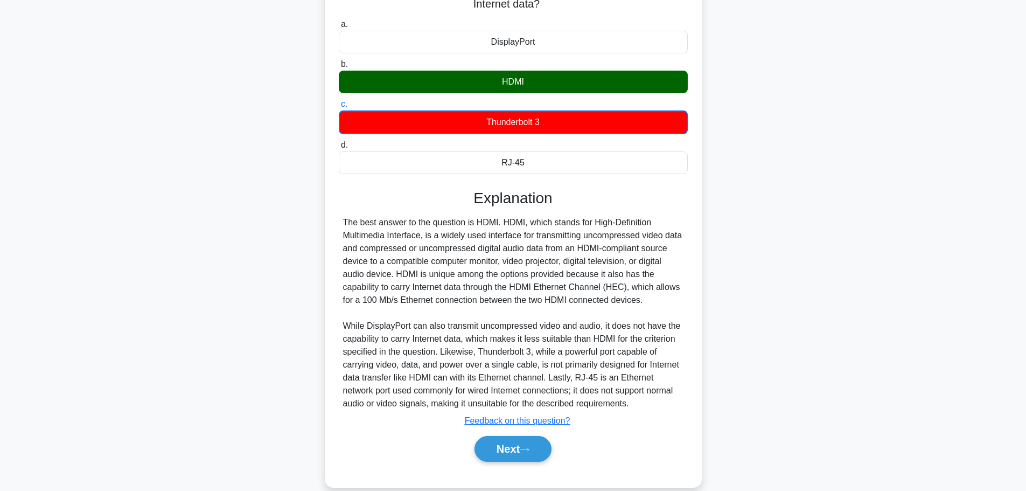
scroll to position [123, 0]
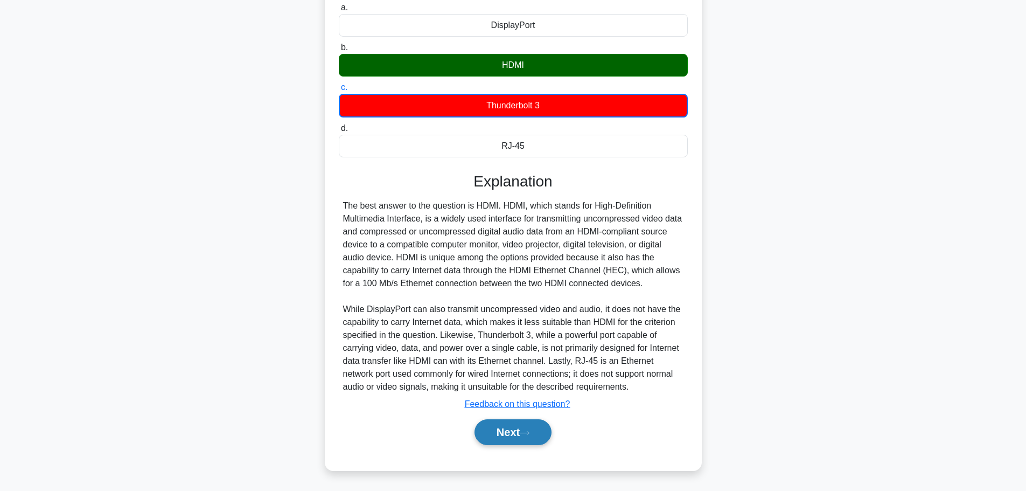
click at [543, 440] on button "Next" at bounding box center [512, 432] width 77 height 26
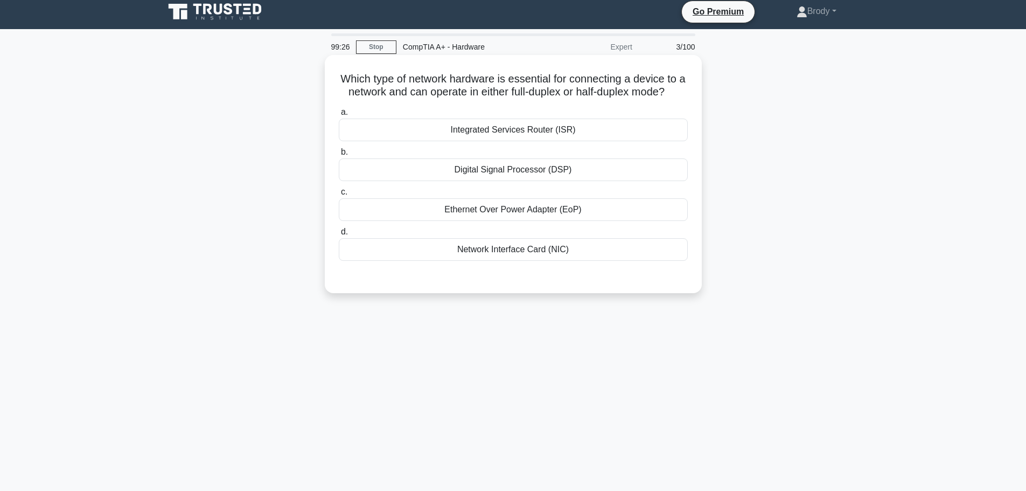
scroll to position [0, 0]
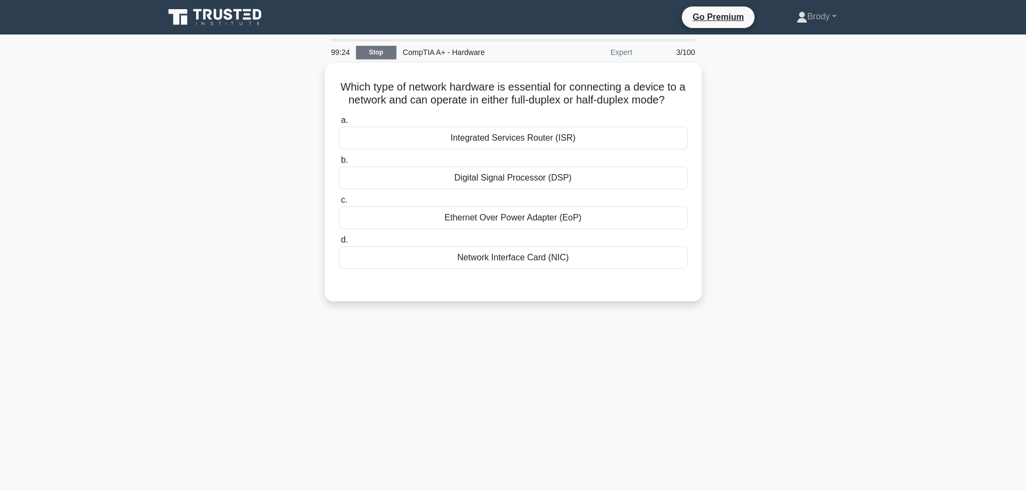
click at [381, 57] on link "Stop" at bounding box center [376, 52] width 40 height 13
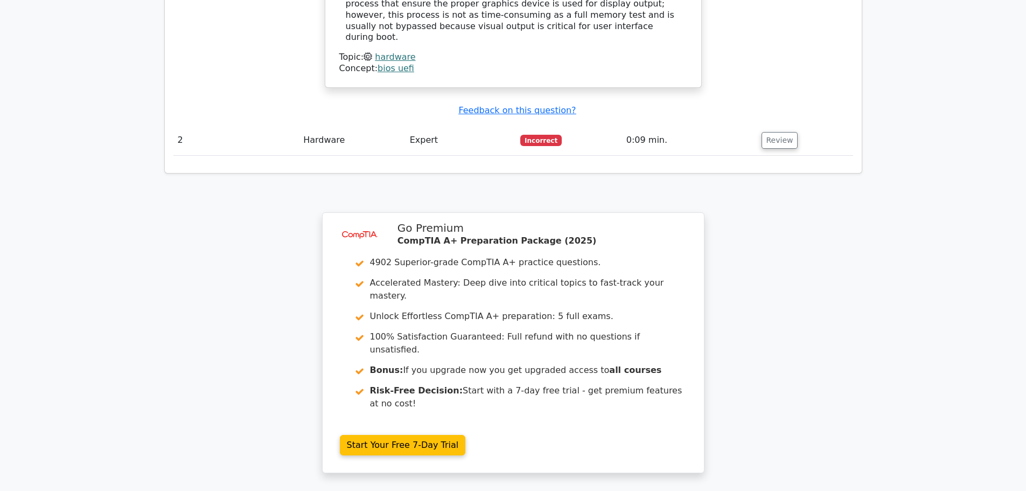
scroll to position [1330, 0]
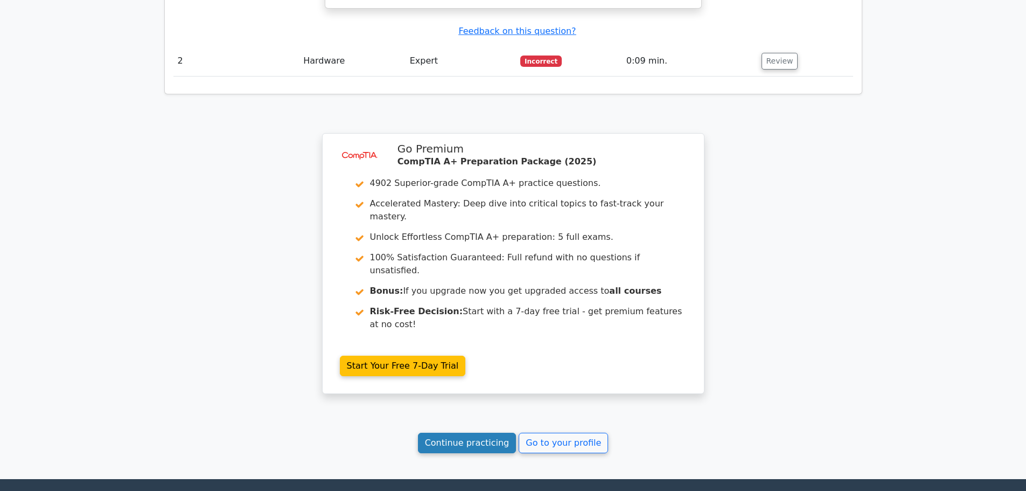
click at [484, 432] on link "Continue practicing" at bounding box center [467, 442] width 99 height 20
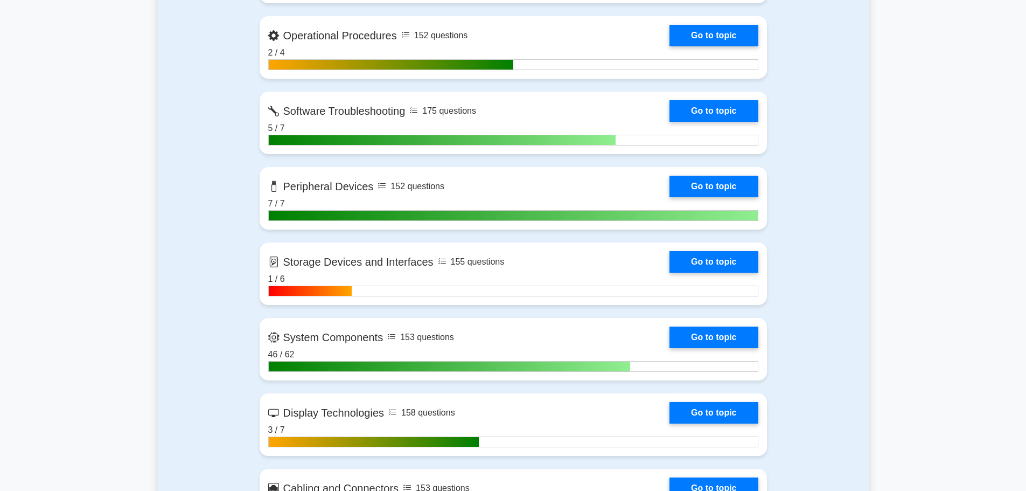
scroll to position [1277, 0]
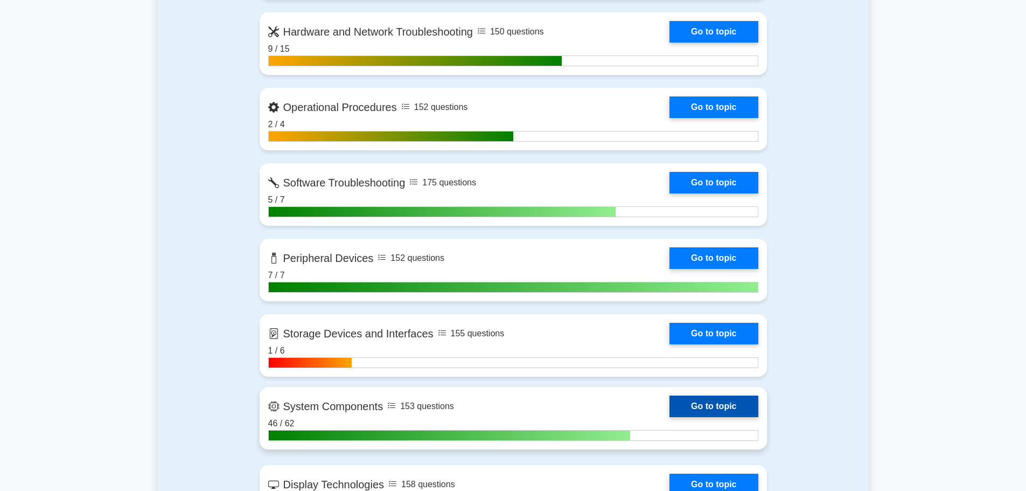
click at [729, 403] on link "Go to topic" at bounding box center [713, 406] width 88 height 22
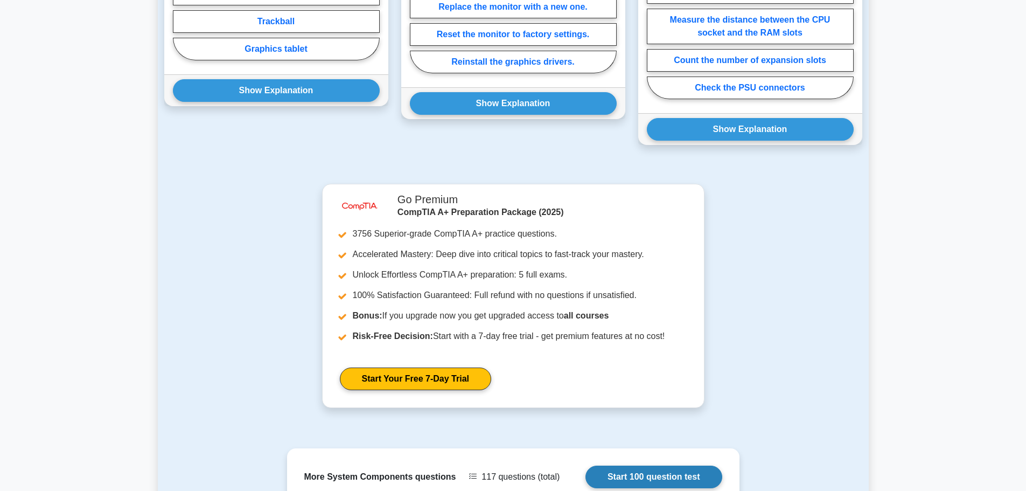
scroll to position [1063, 0]
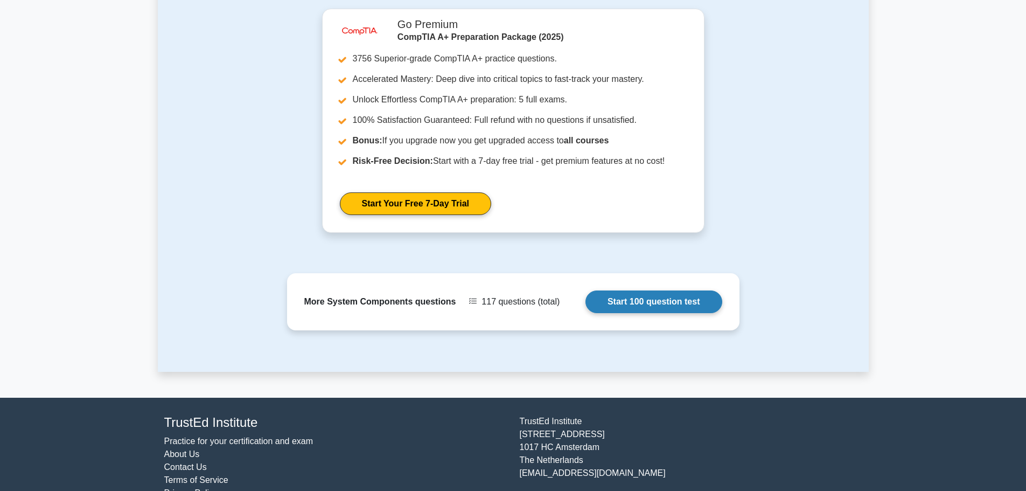
click at [637, 290] on link "Start 100 question test" at bounding box center [653, 301] width 137 height 23
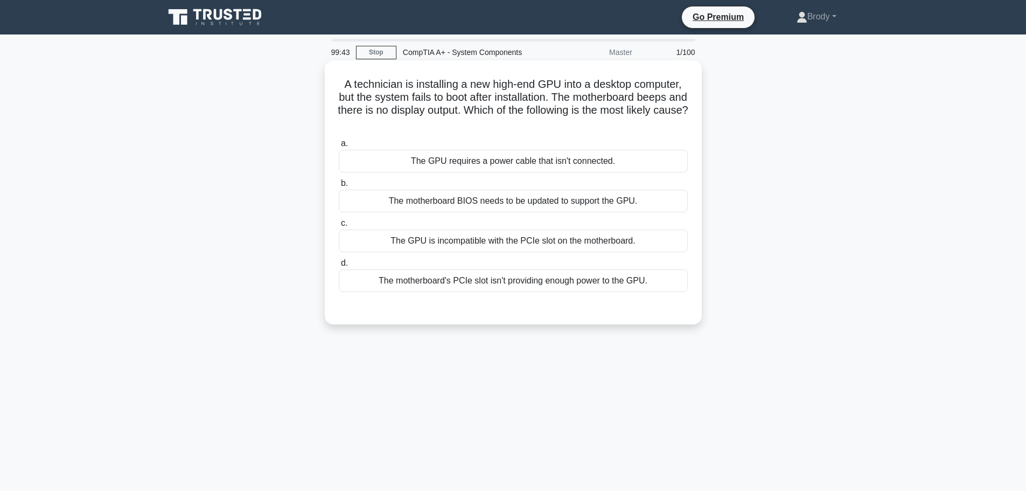
click at [628, 246] on div "The GPU is incompatible with the PCIe slot on the motherboard." at bounding box center [513, 240] width 349 height 23
click at [339, 227] on input "c. The GPU is incompatible with the PCIe slot on the motherboard." at bounding box center [339, 223] width 0 height 7
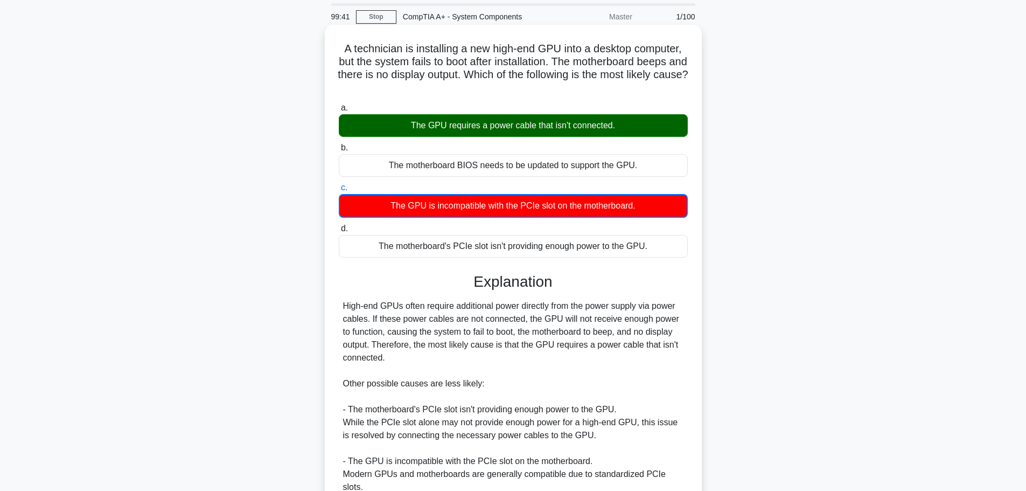
scroll to position [188, 0]
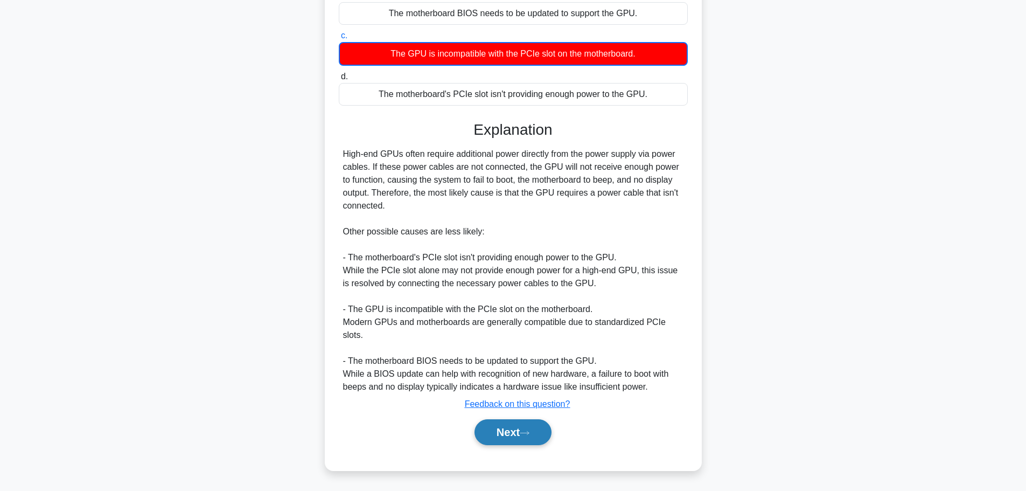
click at [521, 425] on button "Next" at bounding box center [512, 432] width 77 height 26
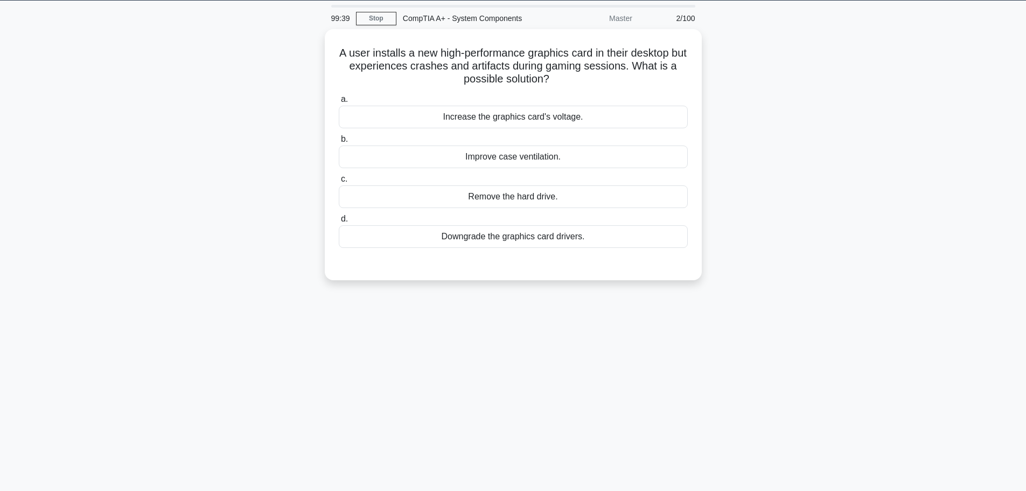
scroll to position [0, 0]
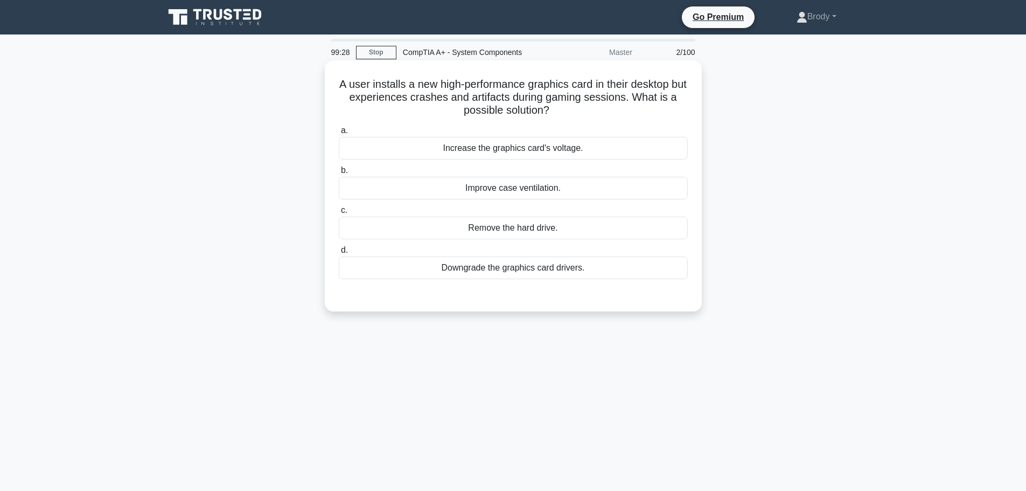
click at [603, 148] on div "Increase the graphics card's voltage." at bounding box center [513, 148] width 349 height 23
click at [339, 134] on input "a. Increase the graphics card's voltage." at bounding box center [339, 130] width 0 height 7
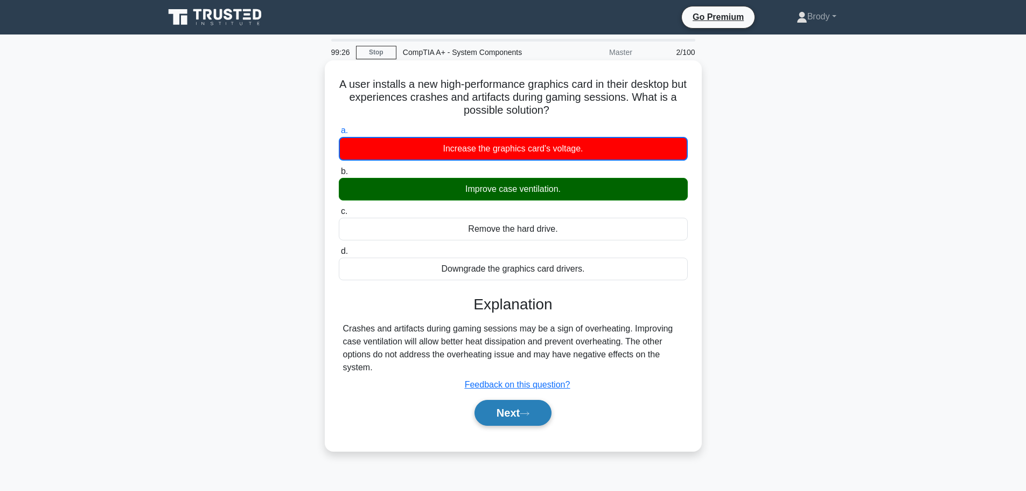
click at [527, 419] on button "Next" at bounding box center [512, 413] width 77 height 26
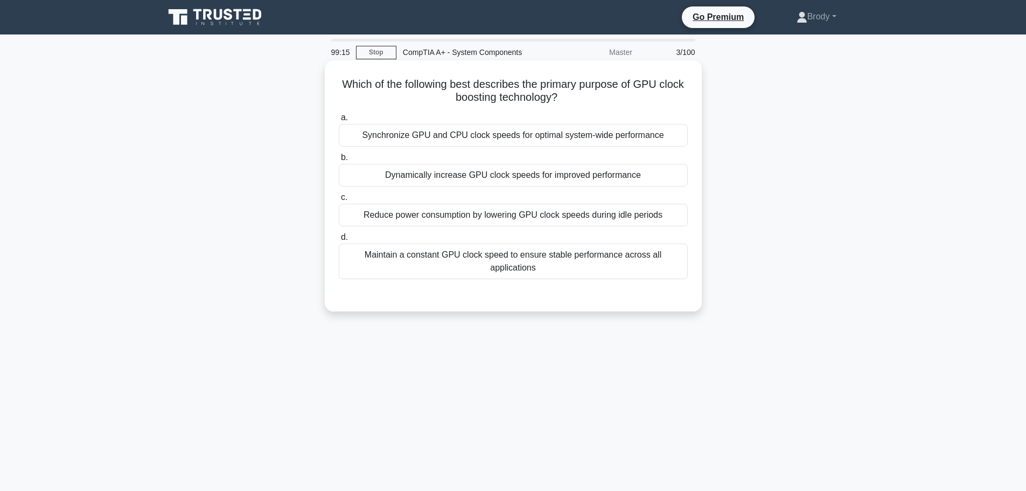
click at [617, 171] on div "Dynamically increase GPU clock speeds for improved performance" at bounding box center [513, 175] width 349 height 23
click at [339, 161] on input "b. Dynamically increase GPU clock speeds for improved performance" at bounding box center [339, 157] width 0 height 7
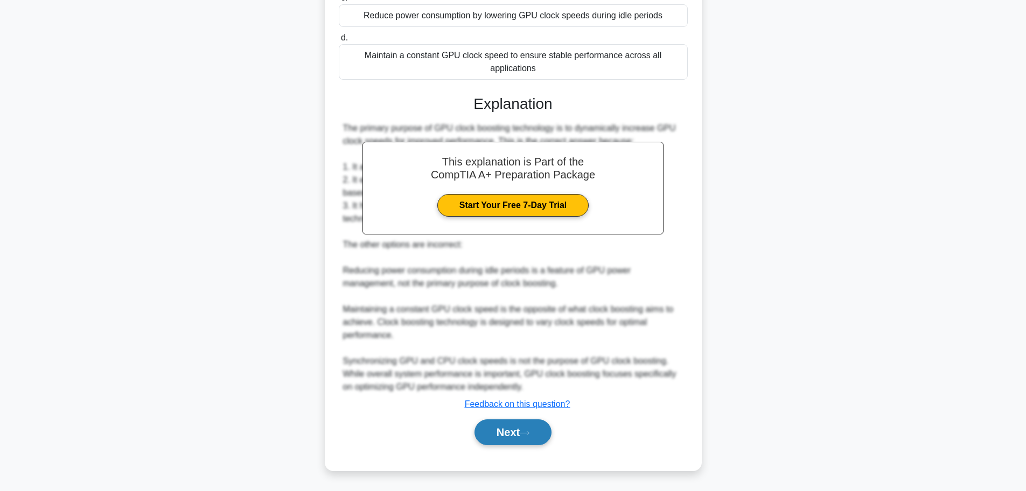
click at [515, 443] on button "Next" at bounding box center [512, 432] width 77 height 26
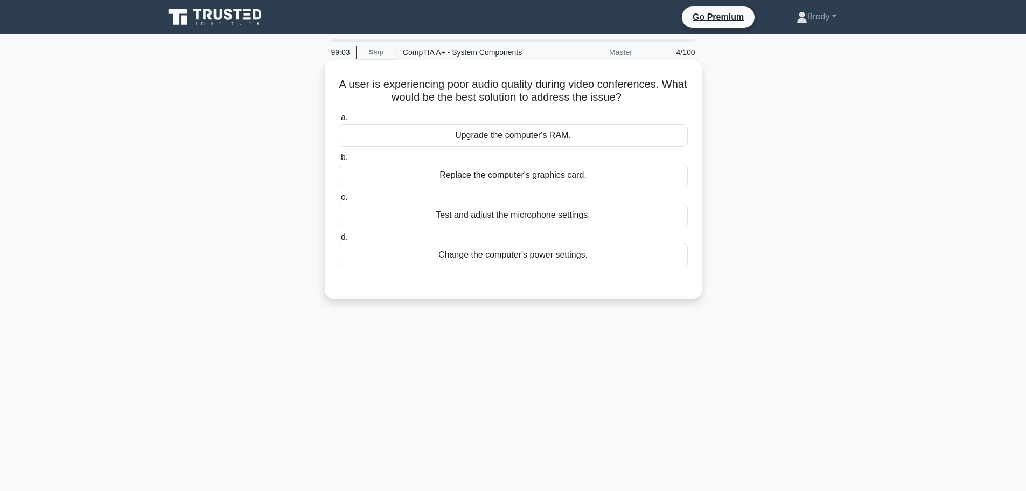
click at [570, 224] on div "Test and adjust the microphone settings." at bounding box center [513, 215] width 349 height 23
click at [339, 201] on input "c. Test and adjust the microphone settings." at bounding box center [339, 197] width 0 height 7
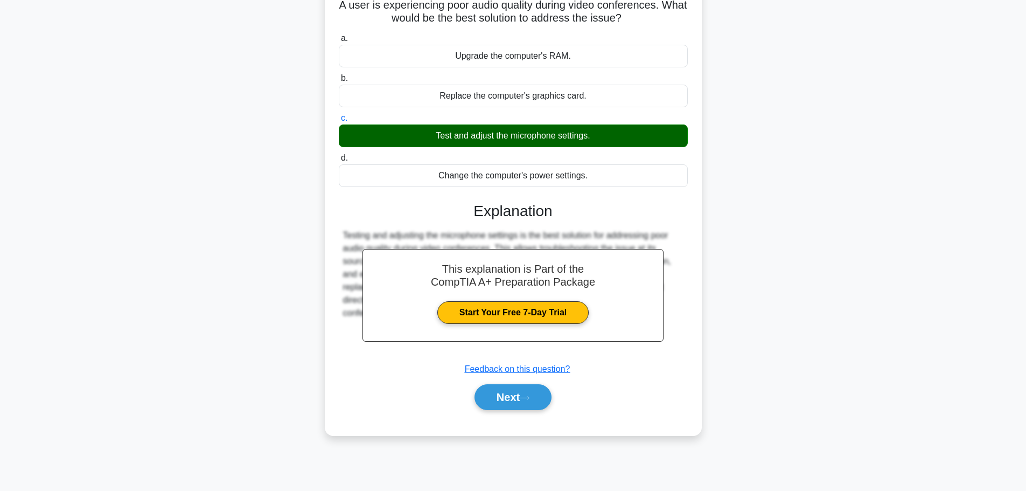
scroll to position [91, 0]
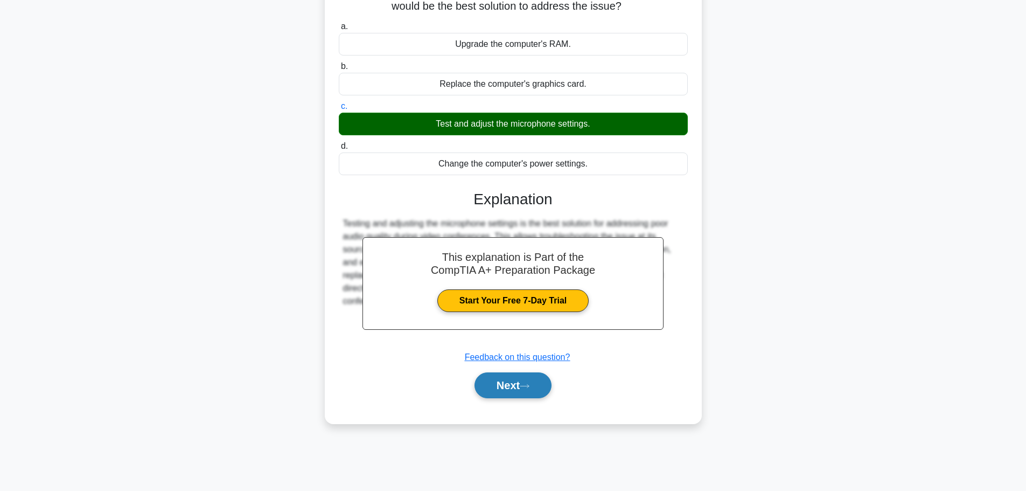
click at [510, 390] on button "Next" at bounding box center [512, 385] width 77 height 26
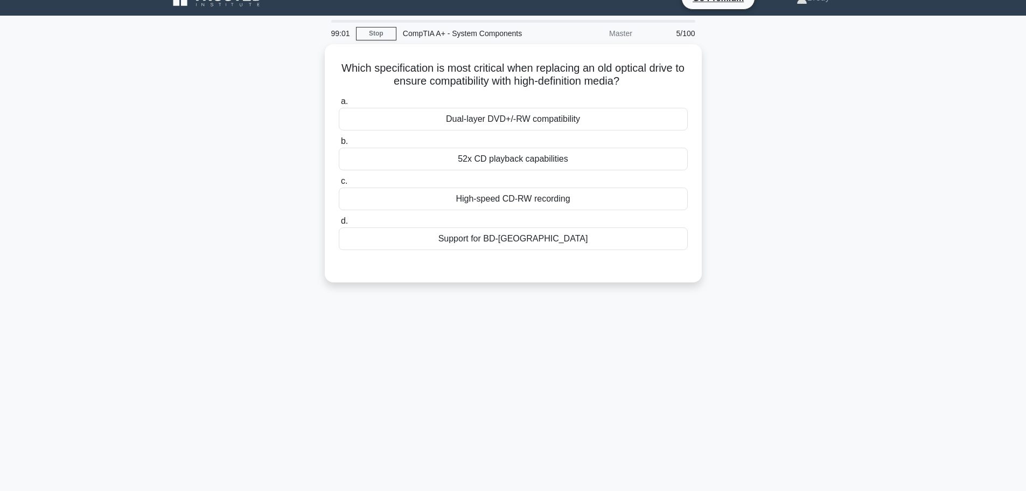
scroll to position [0, 0]
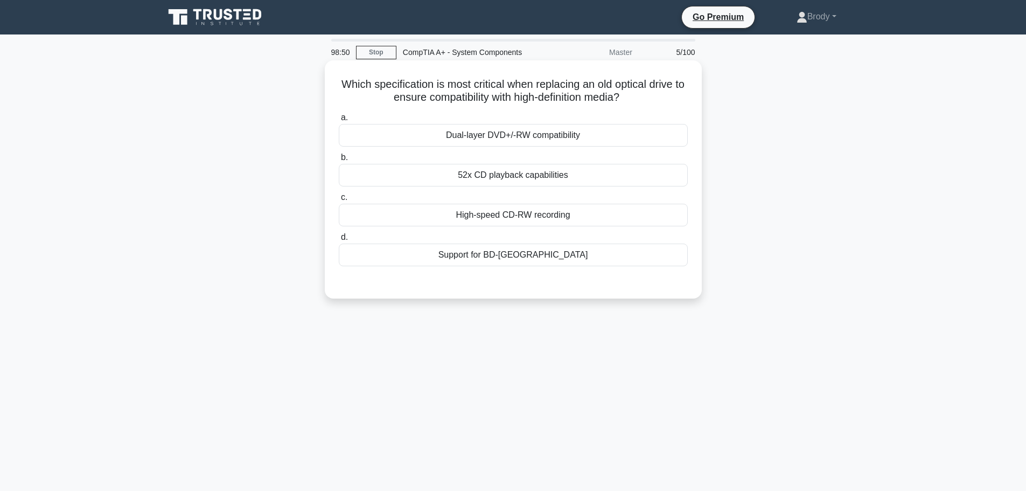
click at [581, 140] on div "Dual-layer DVD+/-RW compatibility" at bounding box center [513, 135] width 349 height 23
click at [339, 121] on input "a. Dual-layer DVD+/-RW compatibility" at bounding box center [339, 117] width 0 height 7
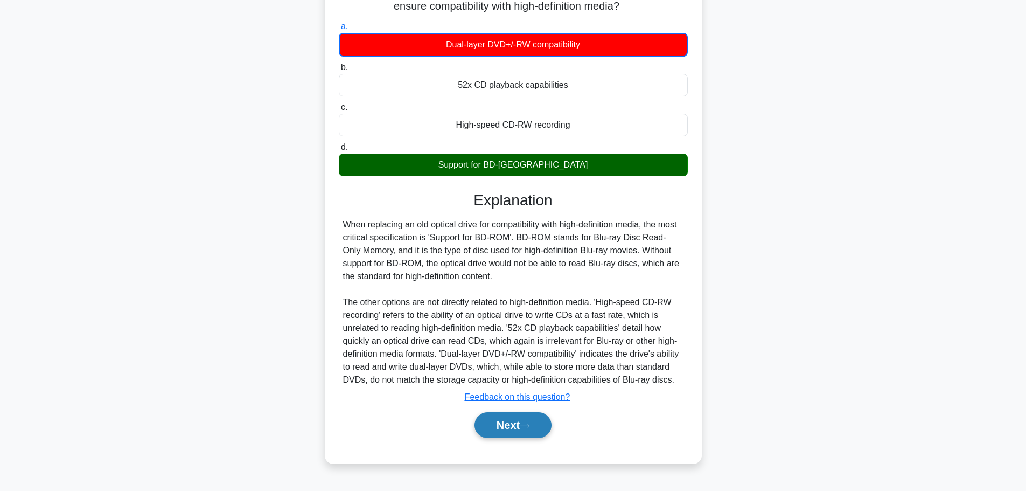
click at [531, 426] on button "Next" at bounding box center [512, 425] width 77 height 26
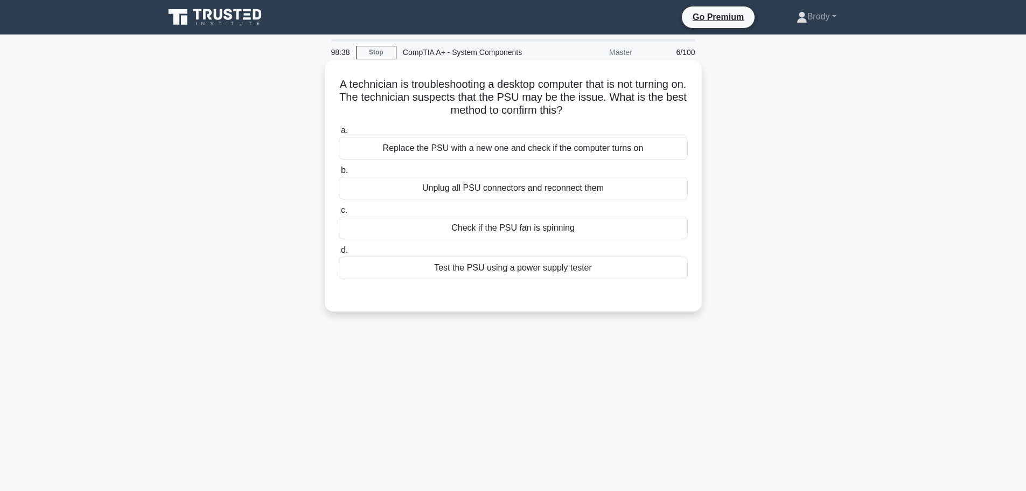
click at [610, 265] on div "Test the PSU using a power supply tester" at bounding box center [513, 267] width 349 height 23
click at [339, 254] on input "d. Test the PSU using a power supply tester" at bounding box center [339, 250] width 0 height 7
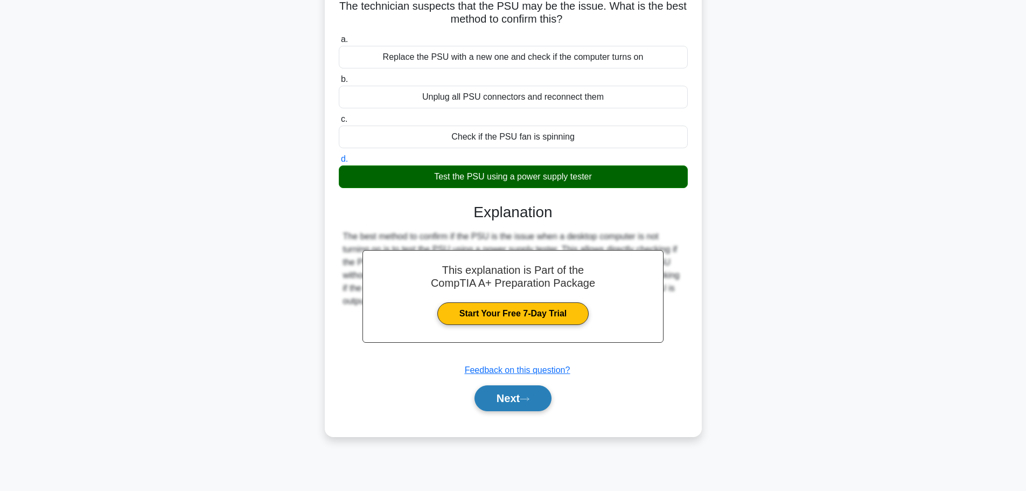
click at [529, 400] on icon at bounding box center [525, 399] width 10 height 6
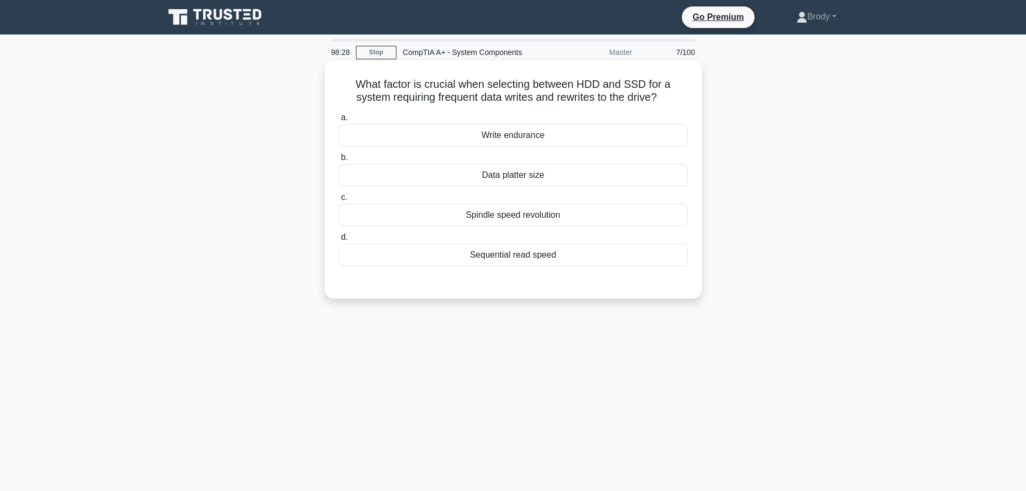
click at [568, 145] on div "Write endurance" at bounding box center [513, 135] width 349 height 23
click at [339, 121] on input "a. Write endurance" at bounding box center [339, 117] width 0 height 7
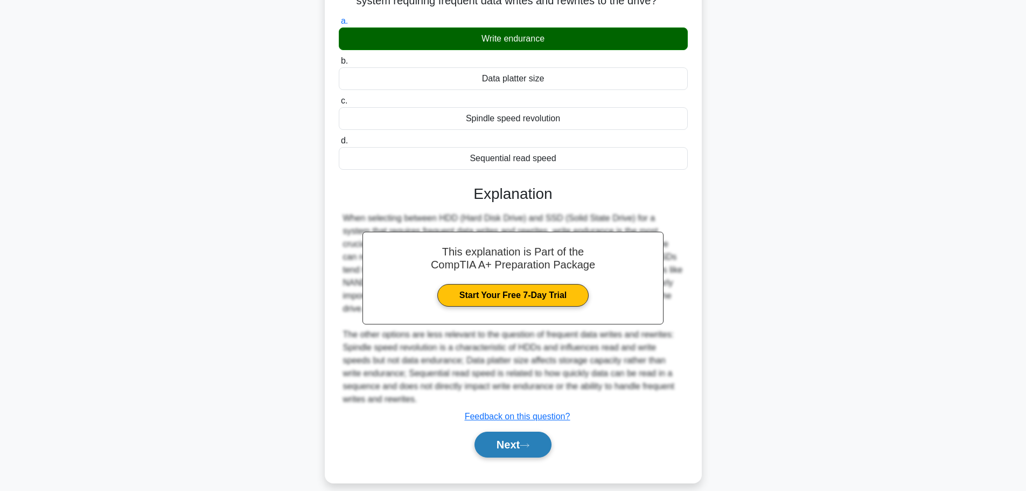
click at [522, 431] on button "Next" at bounding box center [512, 444] width 77 height 26
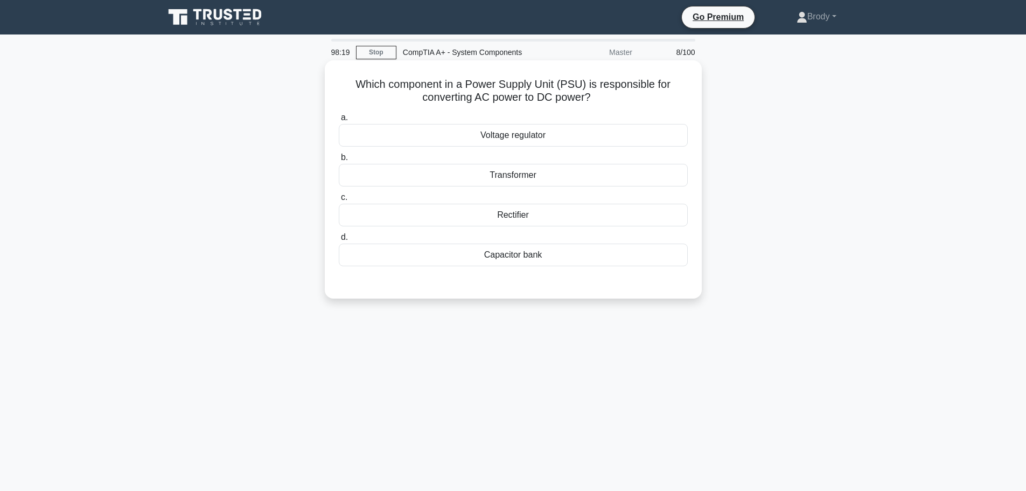
click at [598, 178] on div "Transformer" at bounding box center [513, 175] width 349 height 23
click at [339, 161] on input "b. Transformer" at bounding box center [339, 157] width 0 height 7
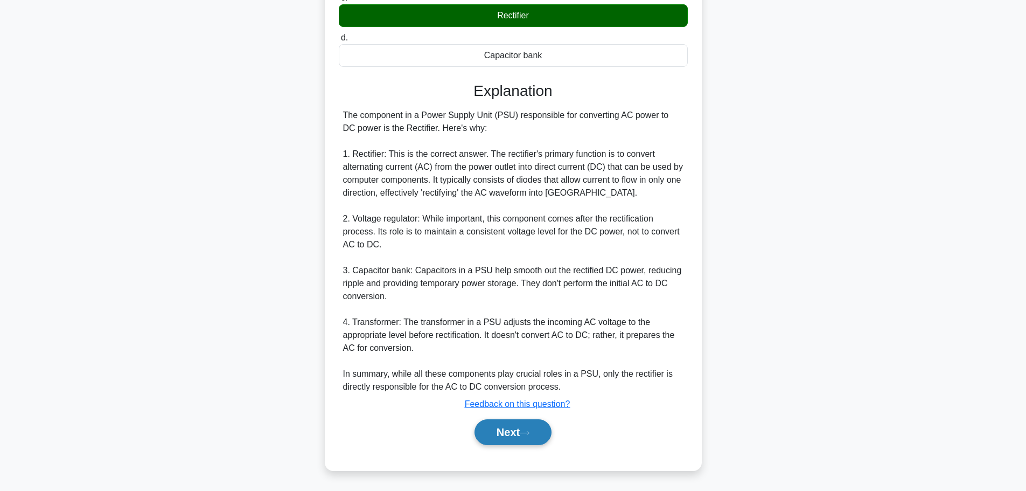
click at [518, 428] on button "Next" at bounding box center [512, 432] width 77 height 26
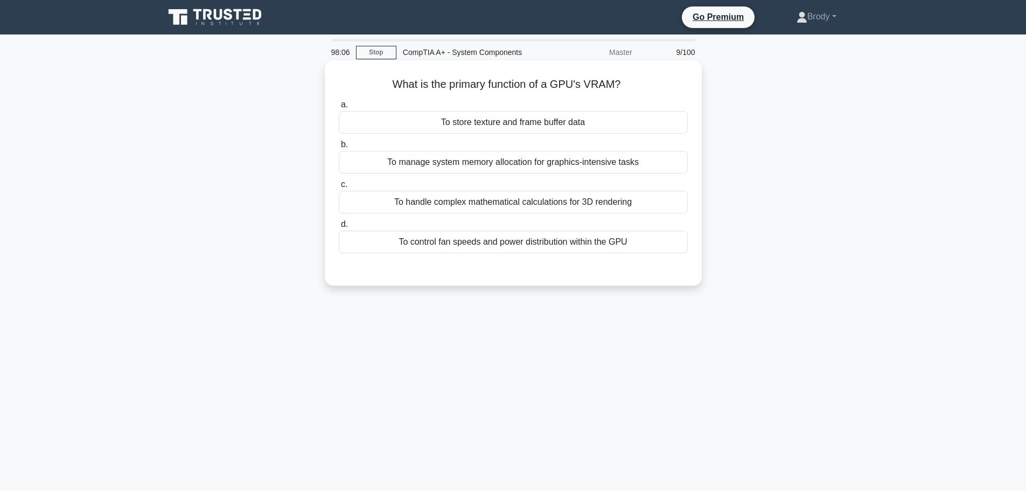
click at [619, 167] on div "To manage system memory allocation for graphics-intensive tasks" at bounding box center [513, 162] width 349 height 23
click at [339, 148] on input "b. To manage system memory allocation for graphics-intensive tasks" at bounding box center [339, 144] width 0 height 7
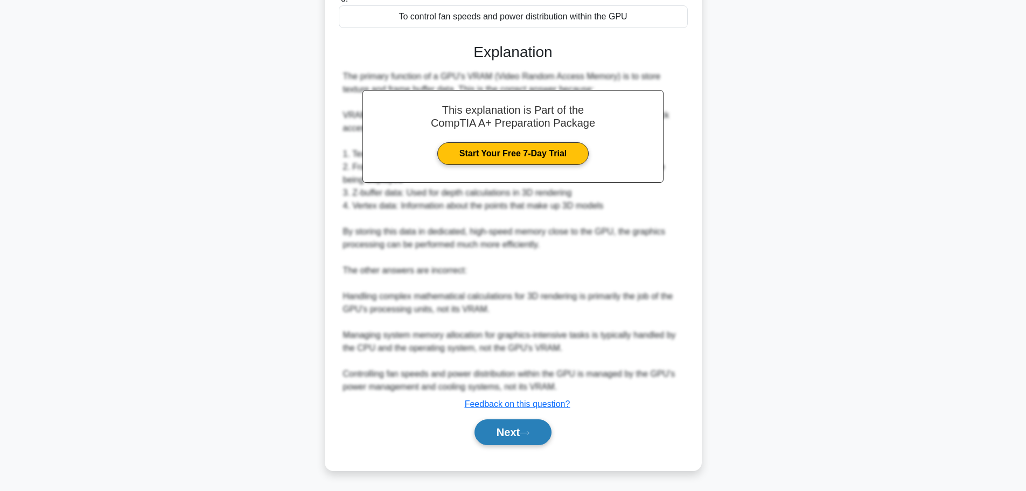
click at [529, 433] on icon at bounding box center [525, 433] width 10 height 6
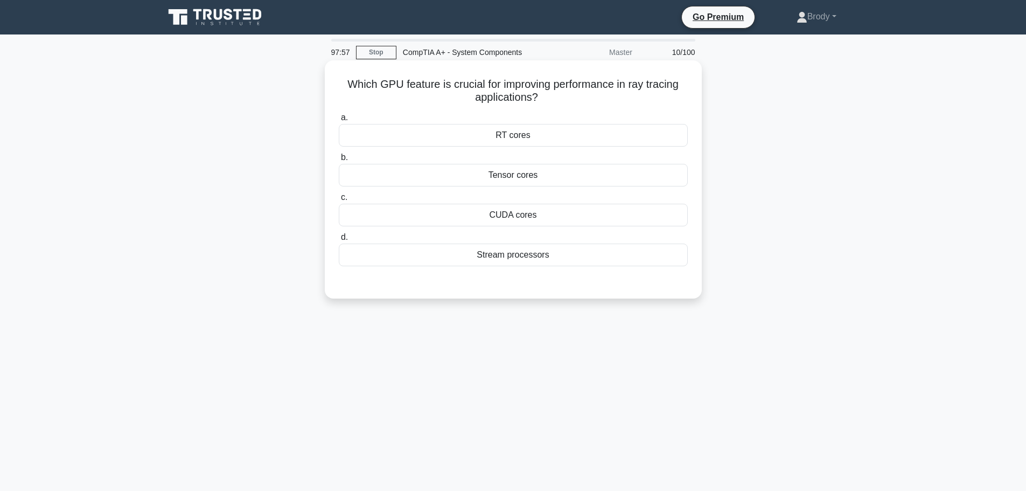
click at [590, 134] on div "RT cores" at bounding box center [513, 135] width 349 height 23
click at [339, 121] on input "a. RT cores" at bounding box center [339, 117] width 0 height 7
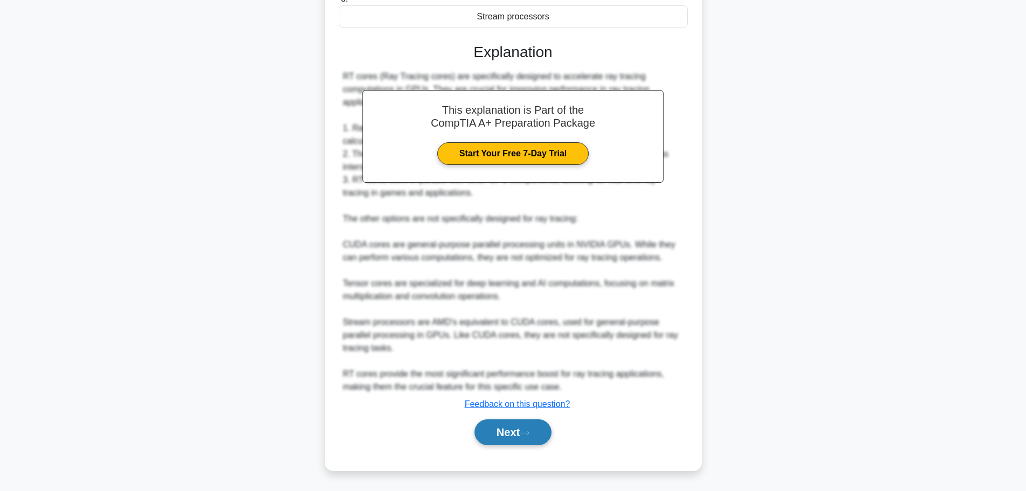
click at [530, 425] on button "Next" at bounding box center [512, 432] width 77 height 26
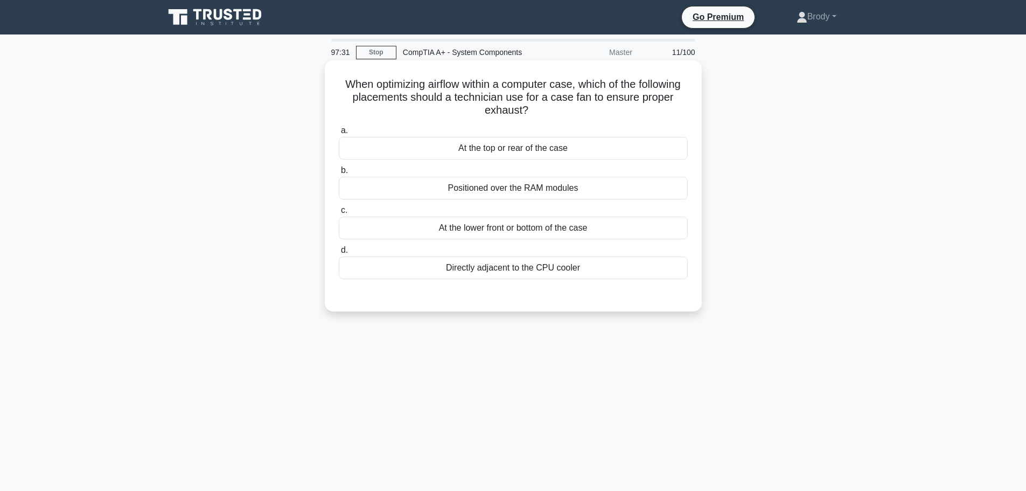
click at [582, 149] on div "At the top or rear of the case" at bounding box center [513, 148] width 349 height 23
click at [339, 134] on input "a. At the top or rear of the case" at bounding box center [339, 130] width 0 height 7
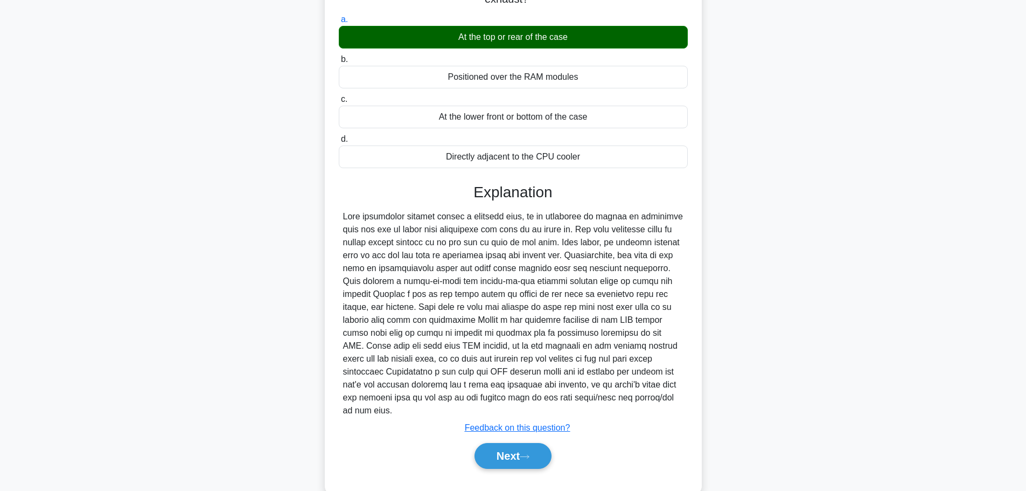
scroll to position [122, 0]
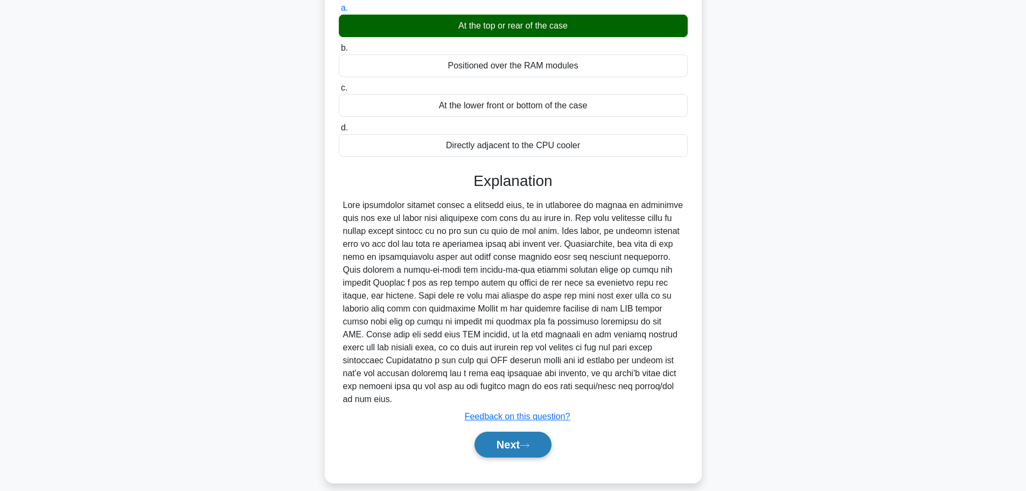
click at [513, 440] on button "Next" at bounding box center [512, 444] width 77 height 26
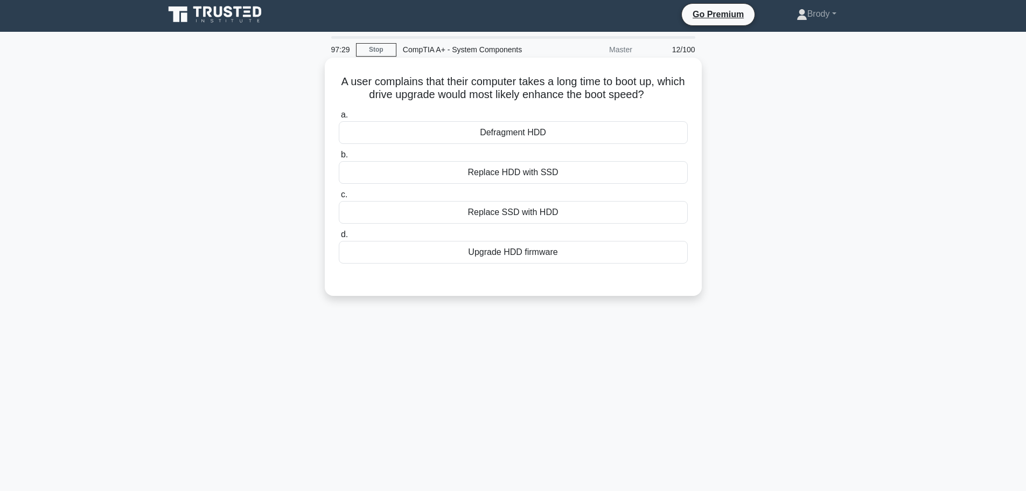
scroll to position [0, 0]
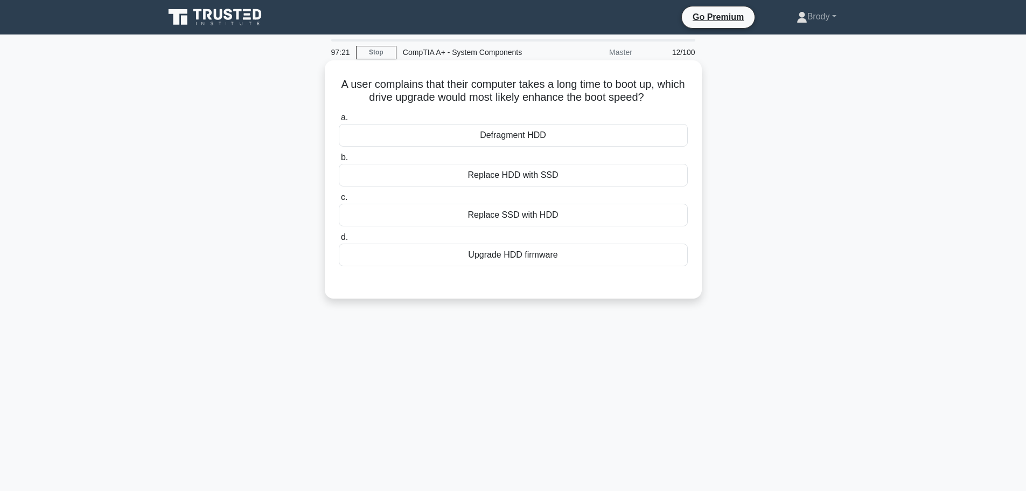
click at [577, 255] on div "Upgrade HDD firmware" at bounding box center [513, 254] width 349 height 23
click at [339, 241] on input "d. Upgrade HDD firmware" at bounding box center [339, 237] width 0 height 7
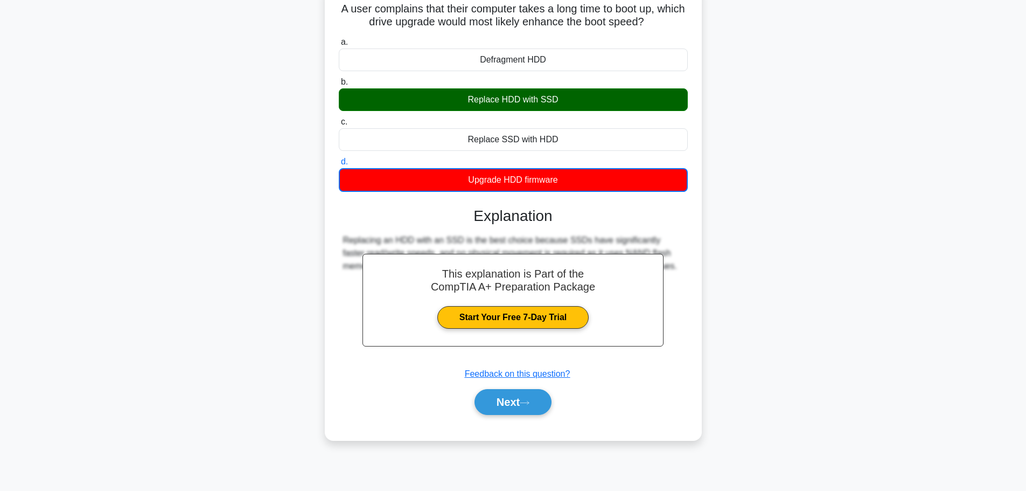
scroll to position [91, 0]
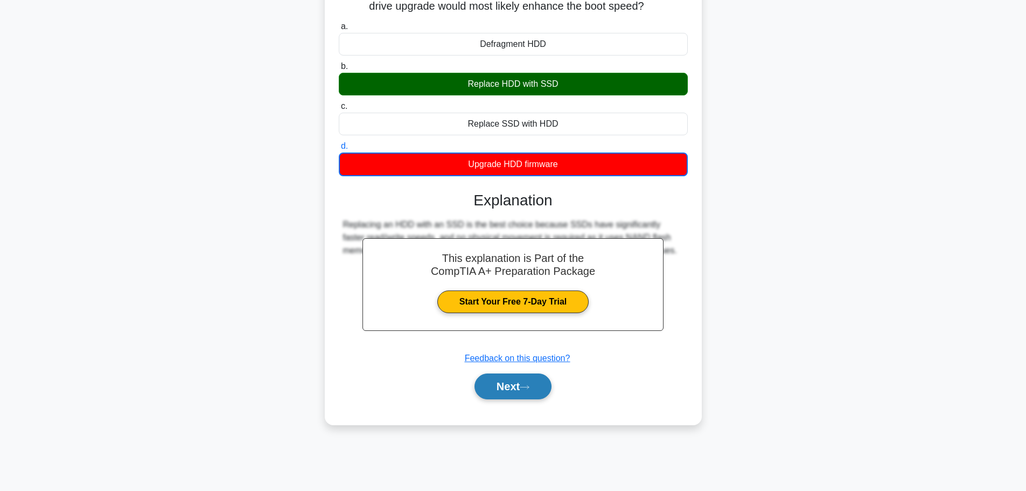
click at [528, 398] on button "Next" at bounding box center [512, 386] width 77 height 26
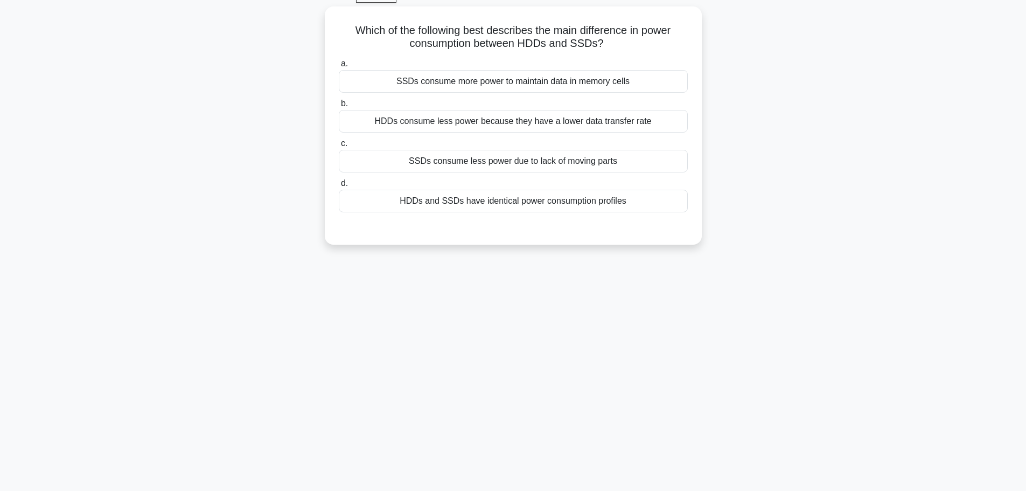
scroll to position [0, 0]
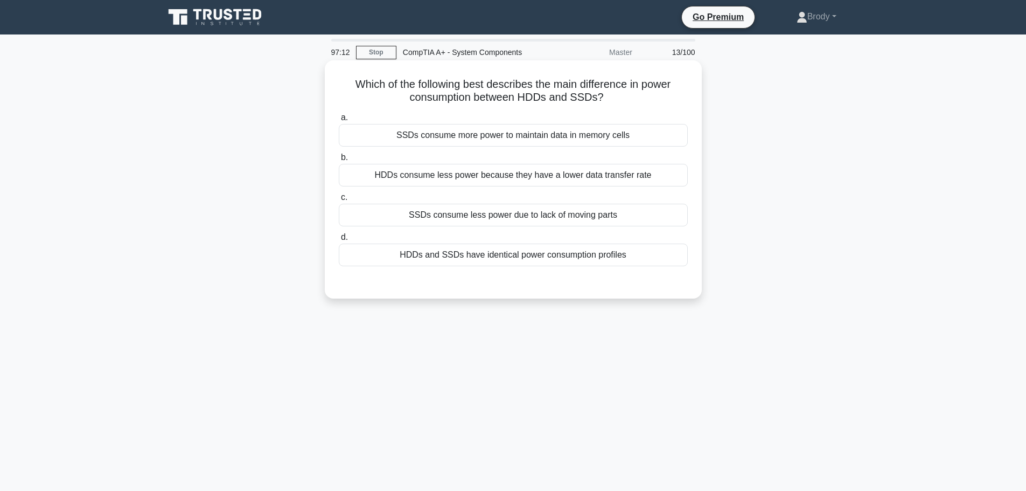
click at [583, 215] on div "SSDs consume less power due to lack of moving parts" at bounding box center [513, 215] width 349 height 23
click at [339, 201] on input "c. SSDs consume less power due to lack of moving parts" at bounding box center [339, 197] width 0 height 7
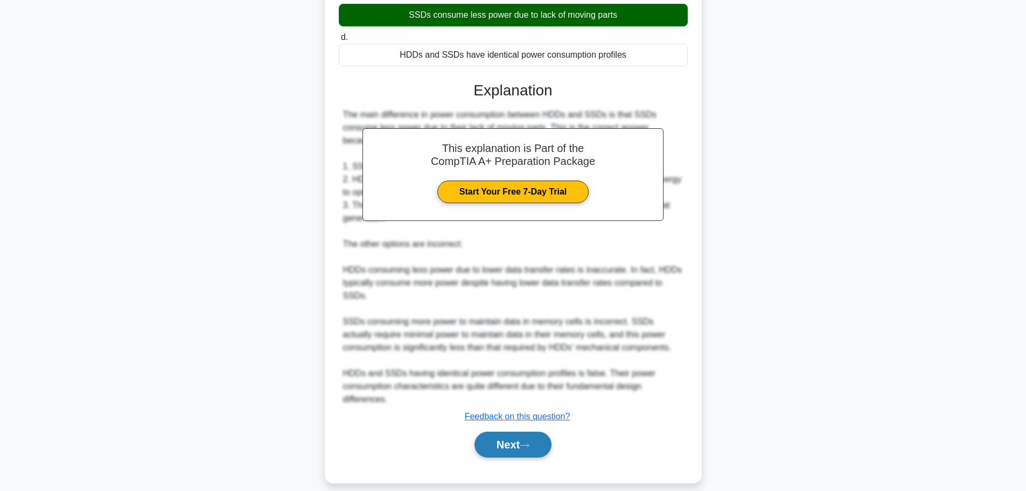
click at [536, 439] on button "Next" at bounding box center [512, 444] width 77 height 26
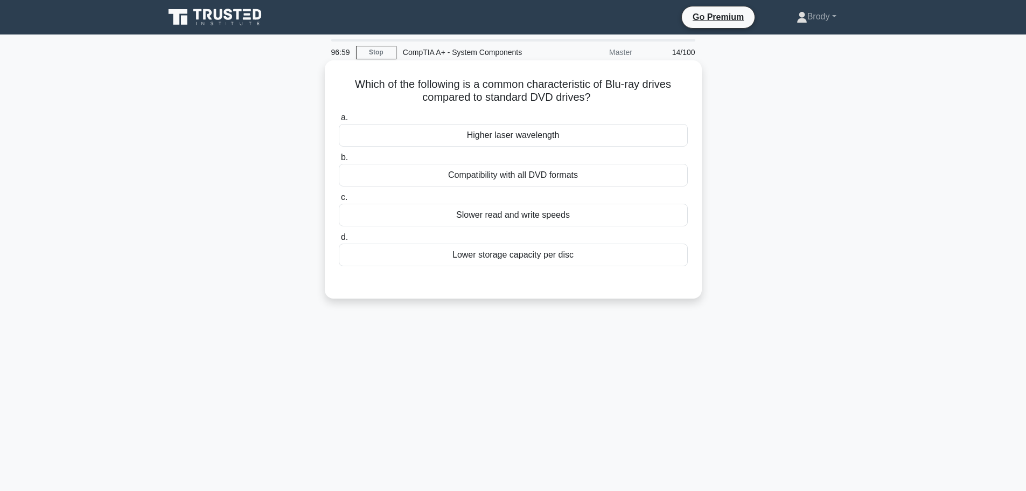
click at [576, 175] on div "Compatibility with all DVD formats" at bounding box center [513, 175] width 349 height 23
click at [339, 161] on input "b. Compatibility with all DVD formats" at bounding box center [339, 157] width 0 height 7
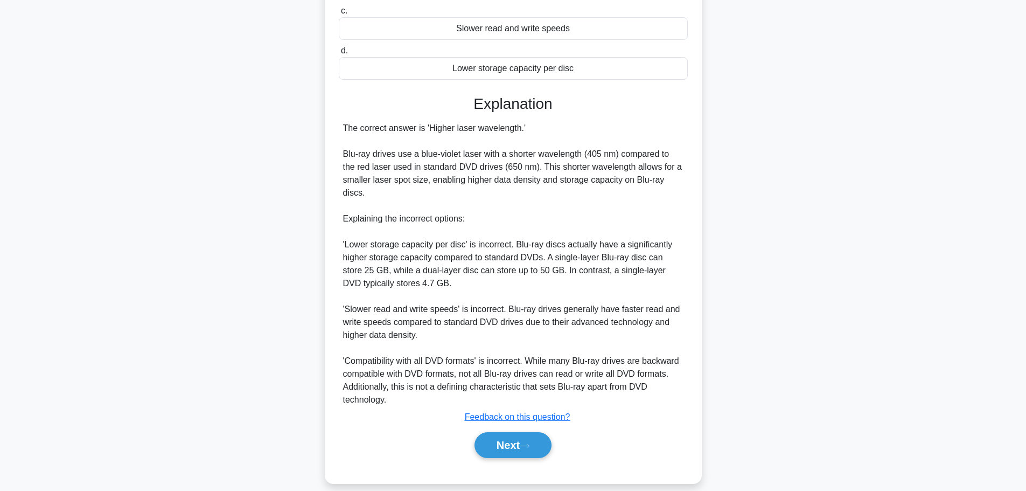
scroll to position [201, 0]
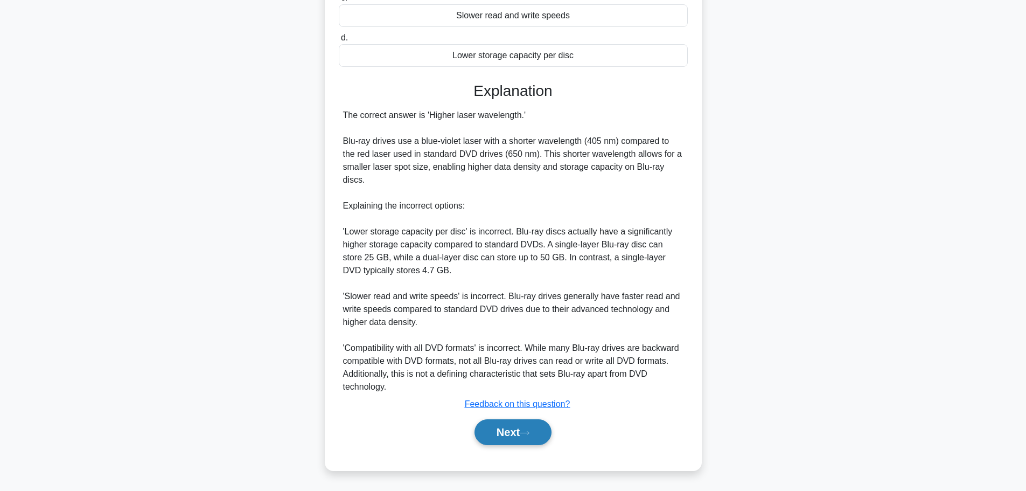
click at [514, 421] on button "Next" at bounding box center [512, 432] width 77 height 26
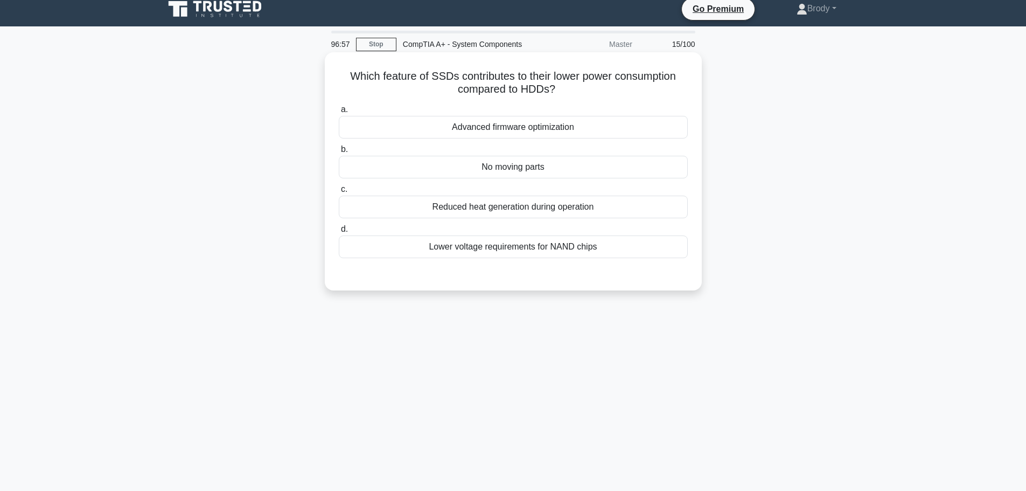
scroll to position [0, 0]
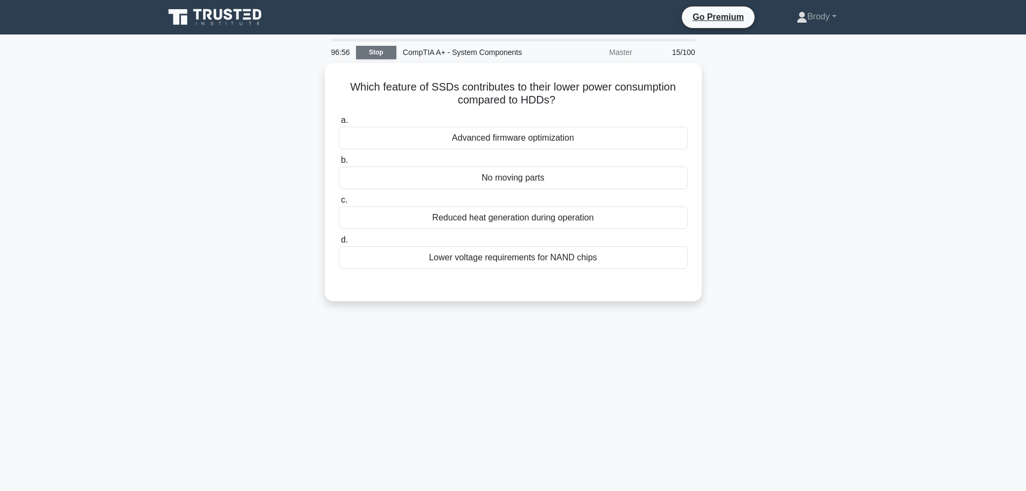
click at [375, 52] on link "Stop" at bounding box center [376, 52] width 40 height 13
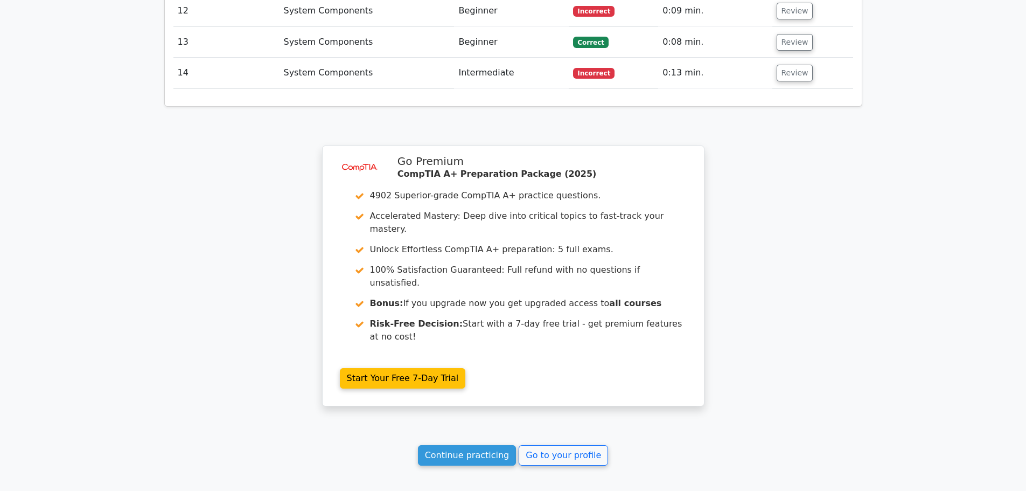
scroll to position [1784, 0]
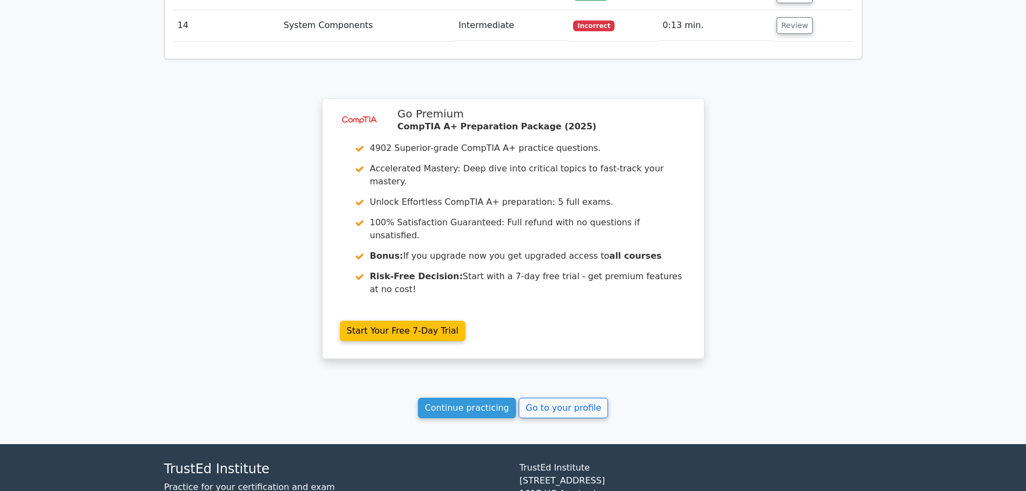
click at [488, 397] on link "Continue practicing" at bounding box center [467, 407] width 99 height 20
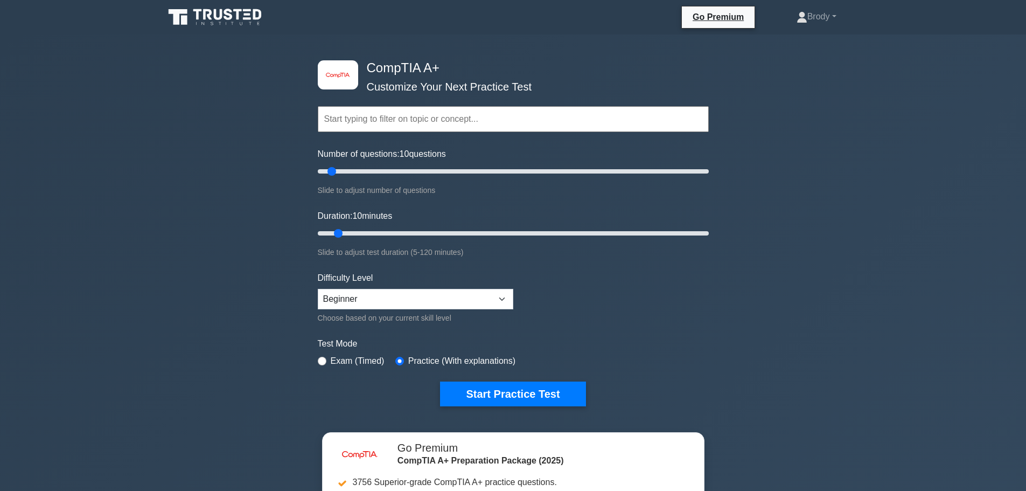
click at [438, 116] on input "text" at bounding box center [513, 119] width 391 height 26
click at [613, 278] on form "Topics Hardware Operating Systems Networking Security Troubleshooting Mobile De…" at bounding box center [513, 239] width 391 height 333
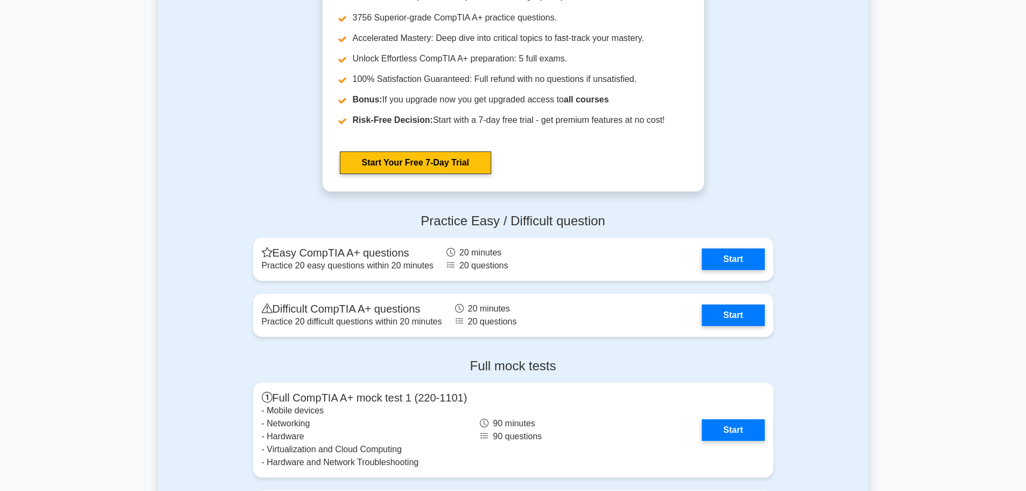
scroll to position [2692, 0]
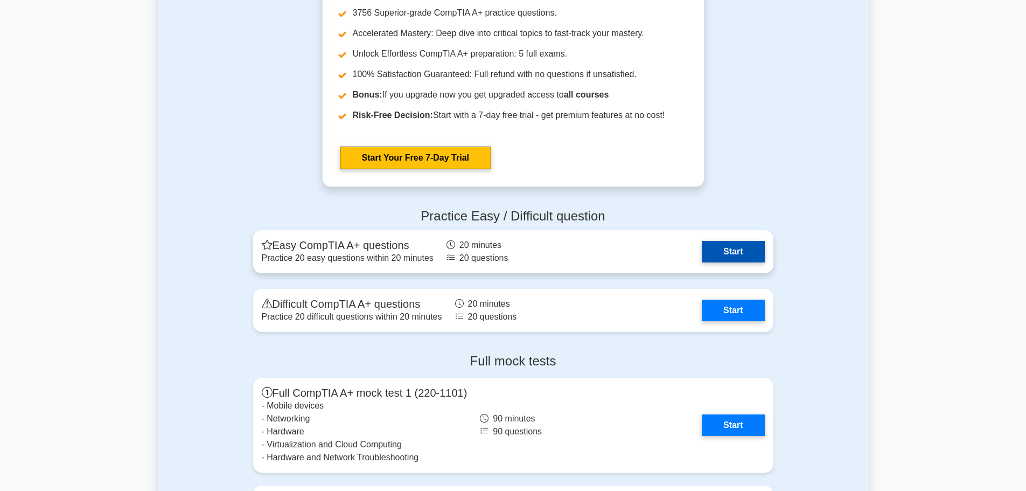
click at [743, 247] on link "Start" at bounding box center [733, 252] width 62 height 22
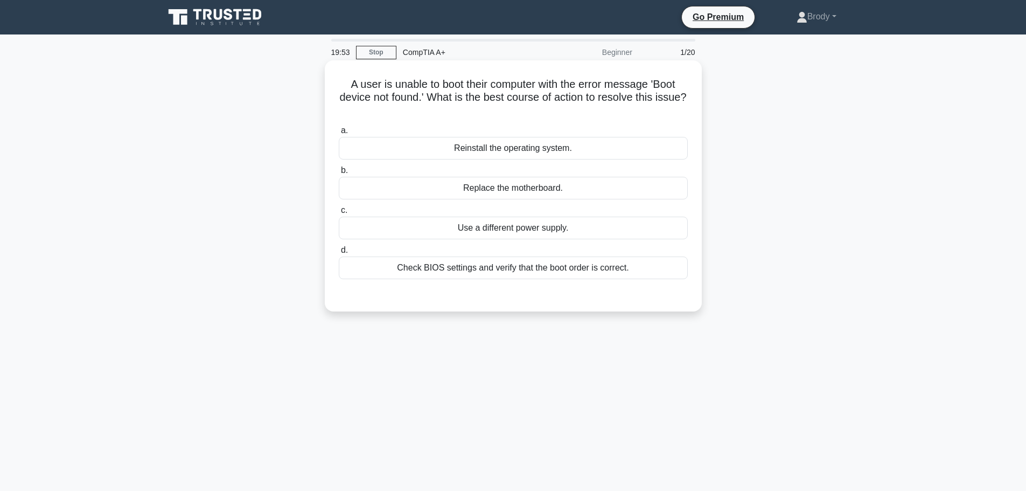
click at [637, 268] on div "Check BIOS settings and verify that the boot order is correct." at bounding box center [513, 267] width 349 height 23
click at [339, 254] on input "d. Check BIOS settings and verify that the boot order is correct." at bounding box center [339, 250] width 0 height 7
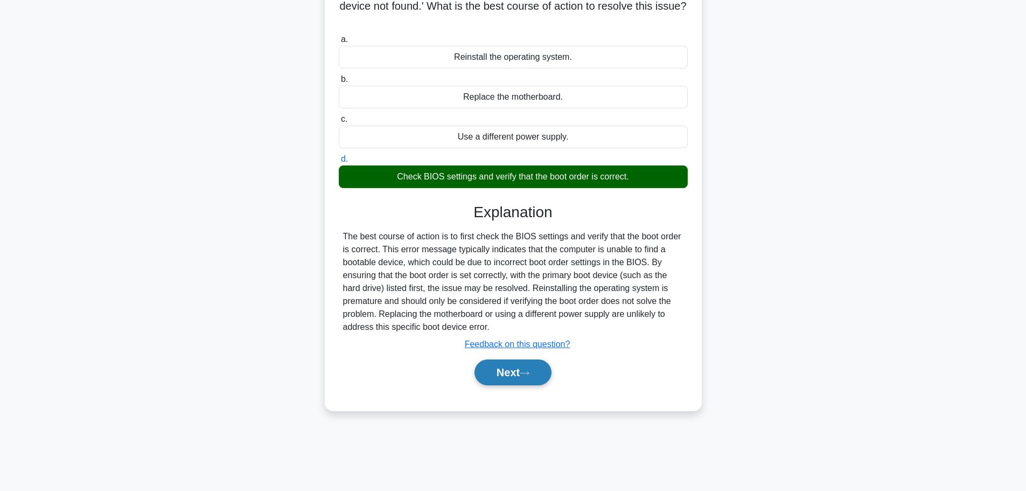
click at [520, 377] on button "Next" at bounding box center [512, 372] width 77 height 26
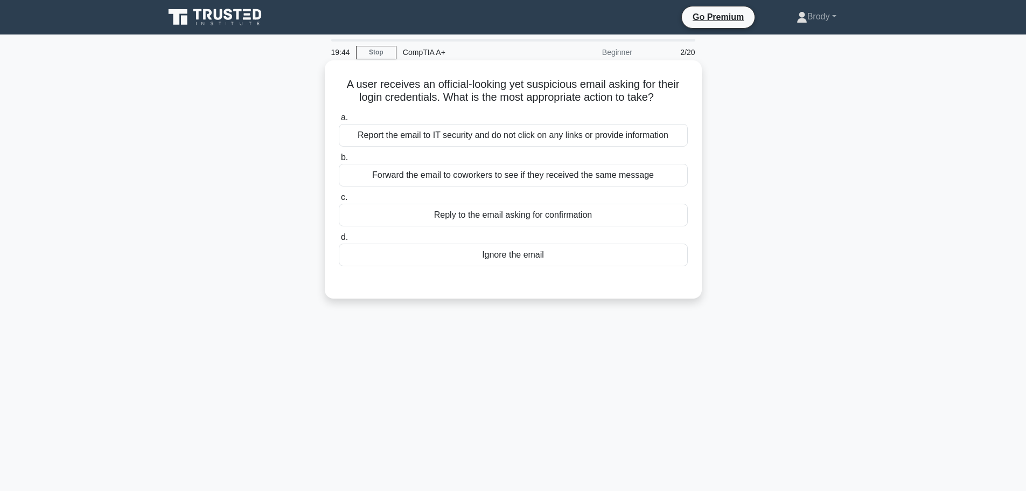
click at [436, 137] on div "Report the email to IT security and do not click on any links or provide inform…" at bounding box center [513, 135] width 349 height 23
click at [339, 121] on input "a. Report the email to IT security and do not click on any links or provide inf…" at bounding box center [339, 117] width 0 height 7
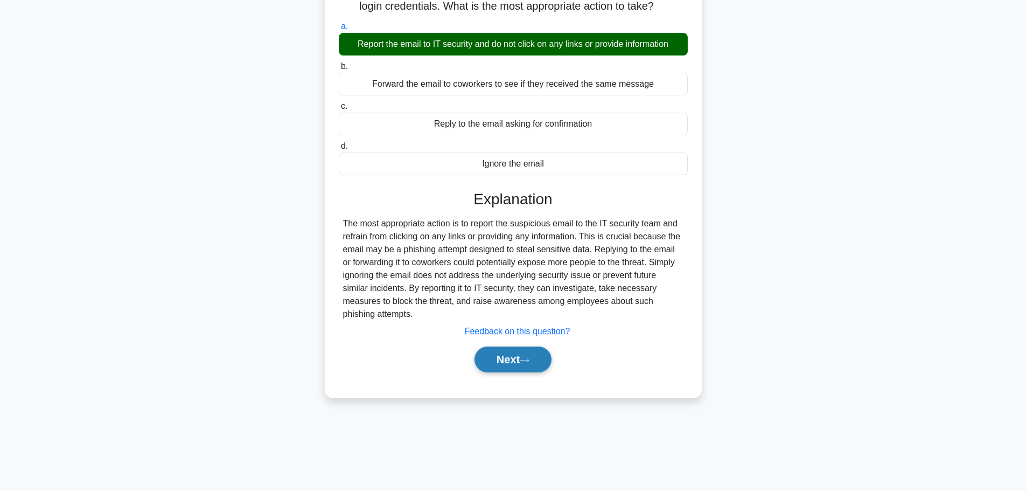
click at [510, 361] on button "Next" at bounding box center [512, 359] width 77 height 26
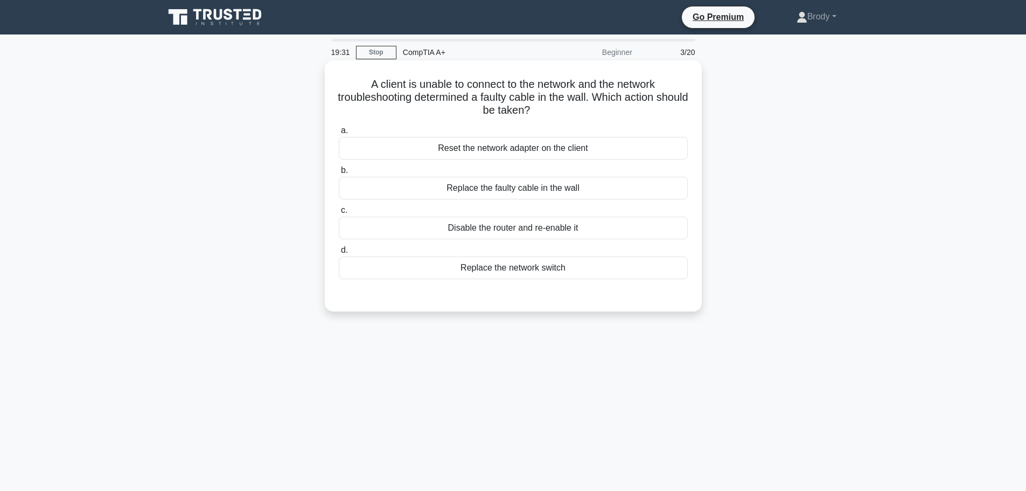
click at [557, 187] on div "Replace the faulty cable in the wall" at bounding box center [513, 188] width 349 height 23
click at [339, 174] on input "b. Replace the faulty cable in the wall" at bounding box center [339, 170] width 0 height 7
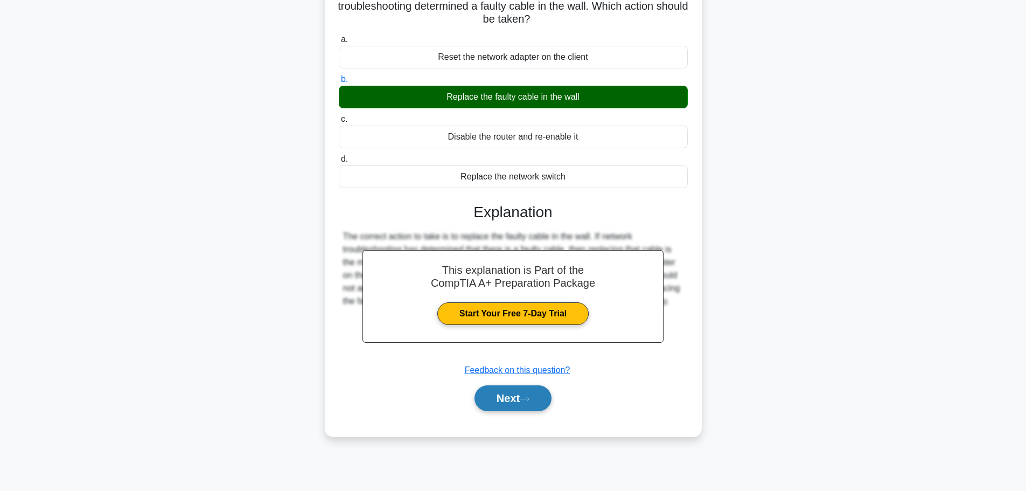
click at [503, 393] on button "Next" at bounding box center [512, 398] width 77 height 26
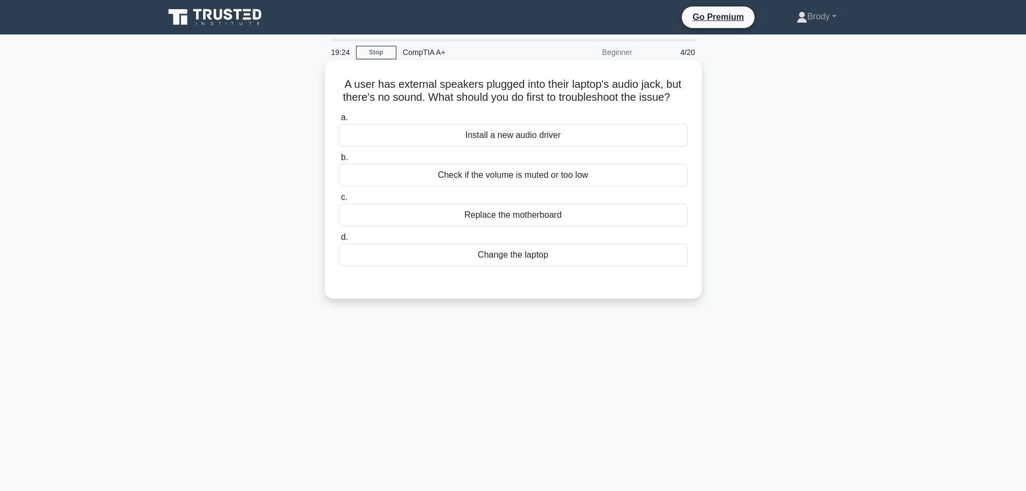
click at [572, 183] on div "Check if the volume is muted or too low" at bounding box center [513, 175] width 349 height 23
click at [339, 161] on input "b. Check if the volume is muted or too low" at bounding box center [339, 157] width 0 height 7
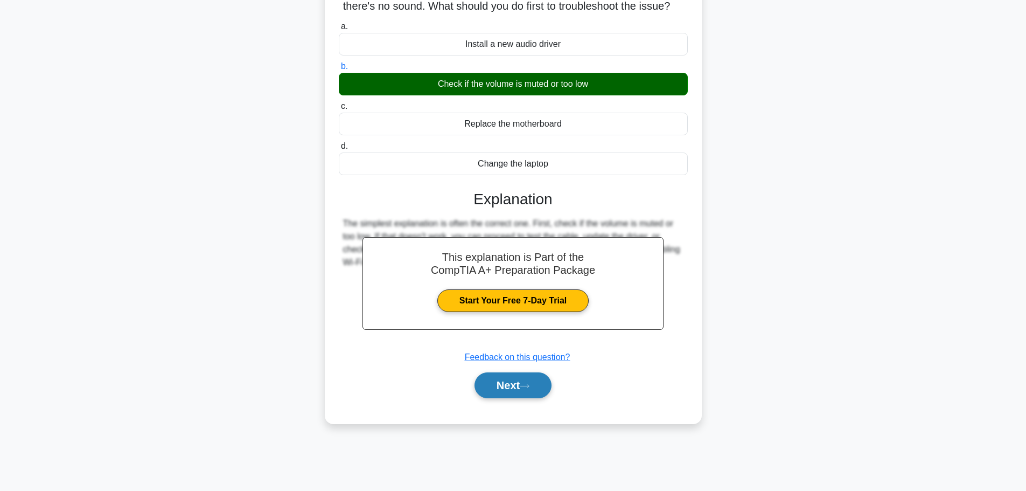
click at [507, 398] on button "Next" at bounding box center [512, 385] width 77 height 26
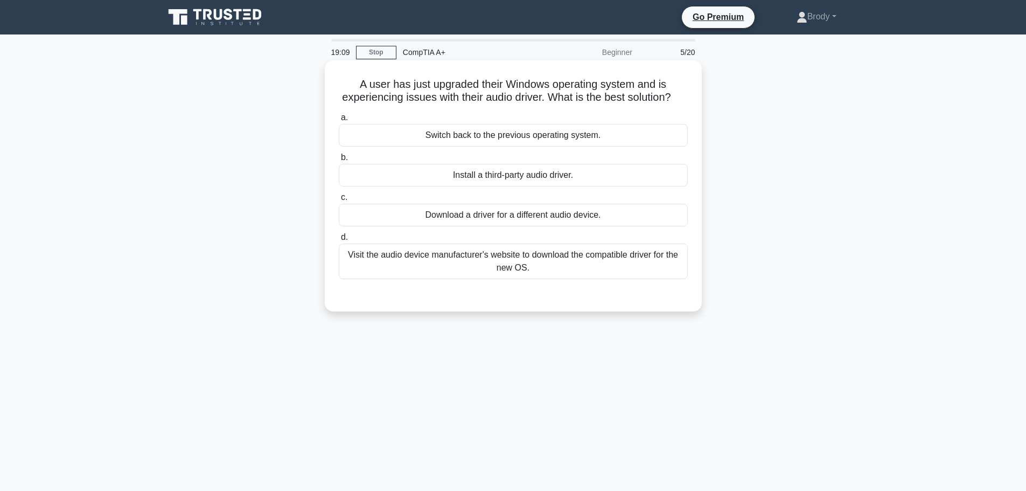
click at [536, 275] on div "Visit the audio device manufacturer's website to download the compatible driver…" at bounding box center [513, 261] width 349 height 36
click at [339, 241] on input "d. Visit the audio device manufacturer's website to download the compatible dri…" at bounding box center [339, 237] width 0 height 7
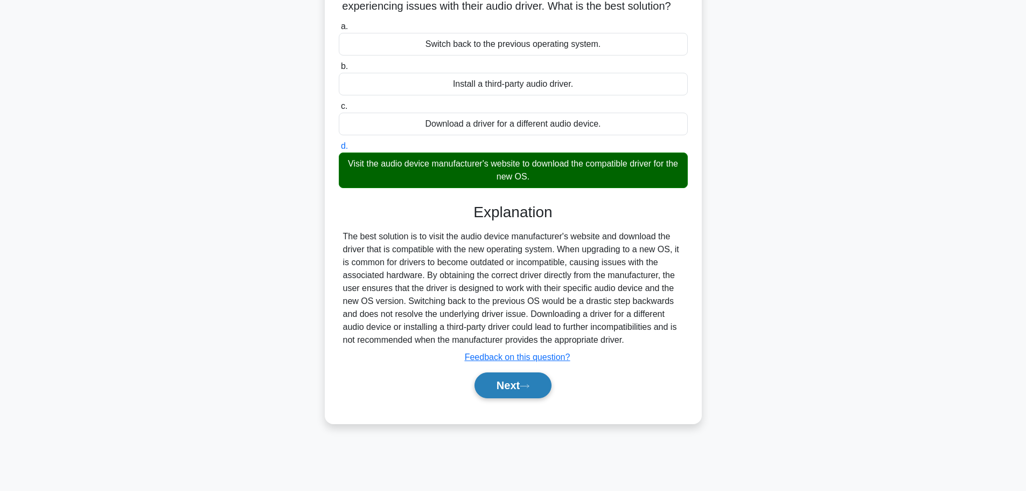
click at [507, 391] on button "Next" at bounding box center [512, 385] width 77 height 26
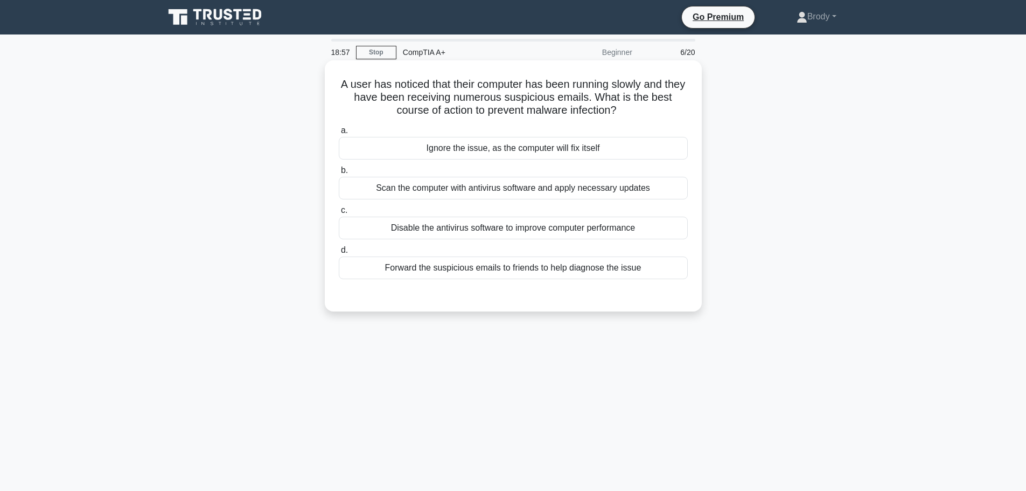
click at [515, 192] on div "Scan the computer with antivirus software and apply necessary updates" at bounding box center [513, 188] width 349 height 23
click at [339, 174] on input "b. Scan the computer with antivirus software and apply necessary updates" at bounding box center [339, 170] width 0 height 7
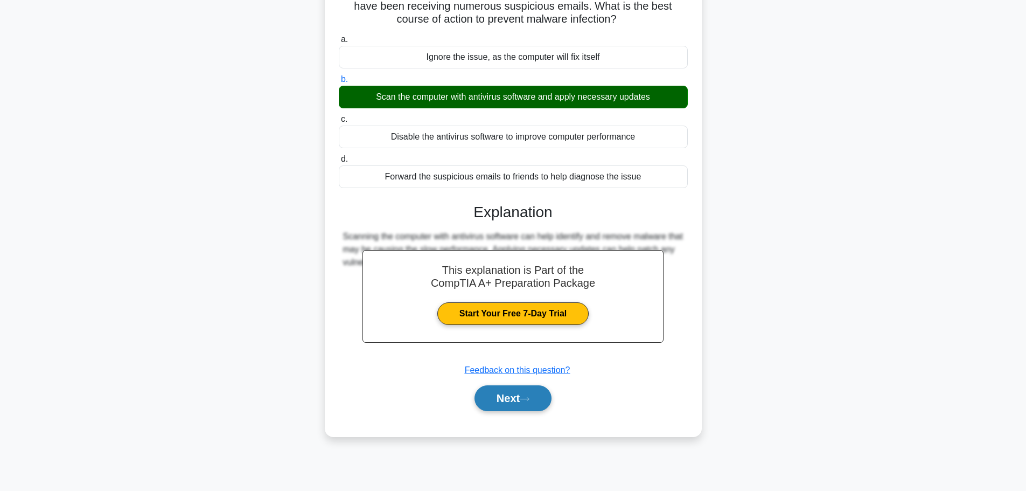
click at [509, 397] on button "Next" at bounding box center [512, 398] width 77 height 26
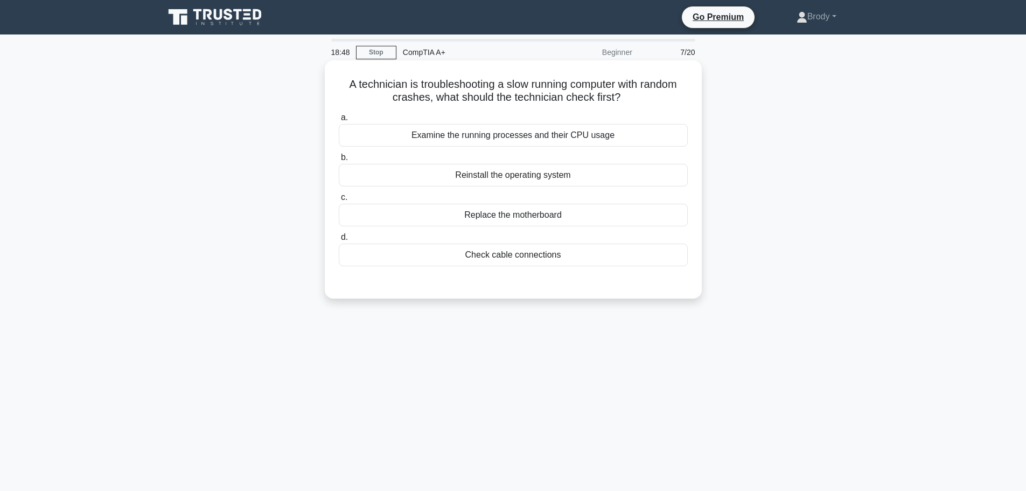
click at [485, 137] on div "Examine the running processes and their CPU usage" at bounding box center [513, 135] width 349 height 23
click at [339, 121] on input "a. Examine the running processes and their CPU usage" at bounding box center [339, 117] width 0 height 7
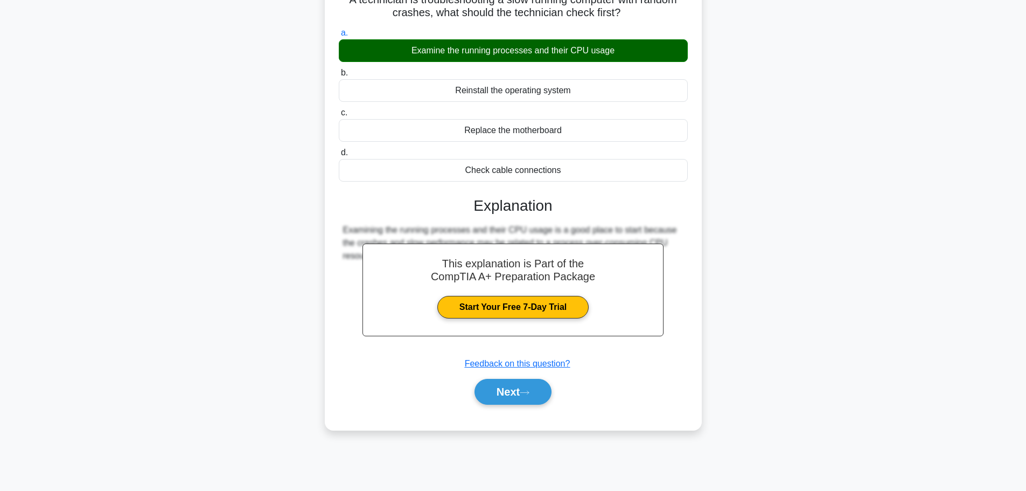
scroll to position [91, 0]
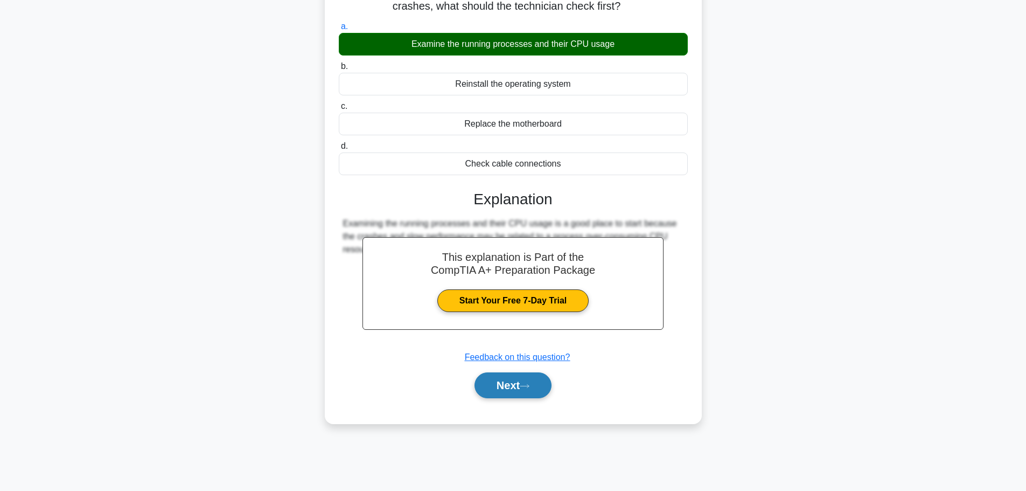
click at [527, 386] on icon at bounding box center [525, 386] width 10 height 6
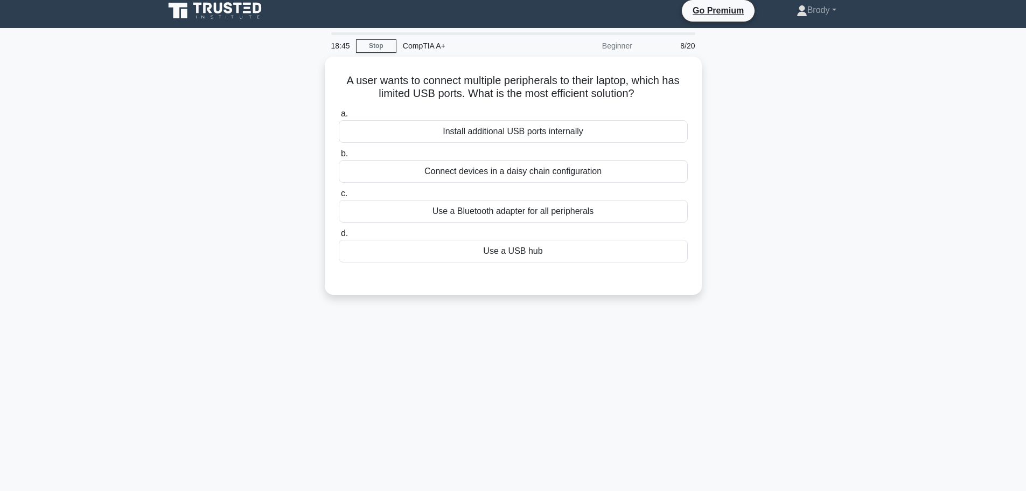
scroll to position [0, 0]
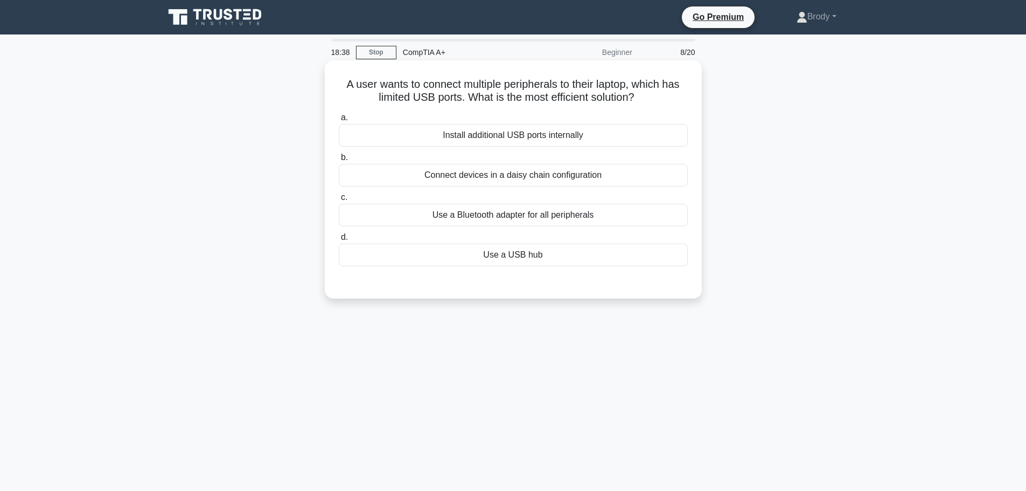
click at [614, 262] on div "Use a USB hub" at bounding box center [513, 254] width 349 height 23
click at [339, 241] on input "d. Use a USB hub" at bounding box center [339, 237] width 0 height 7
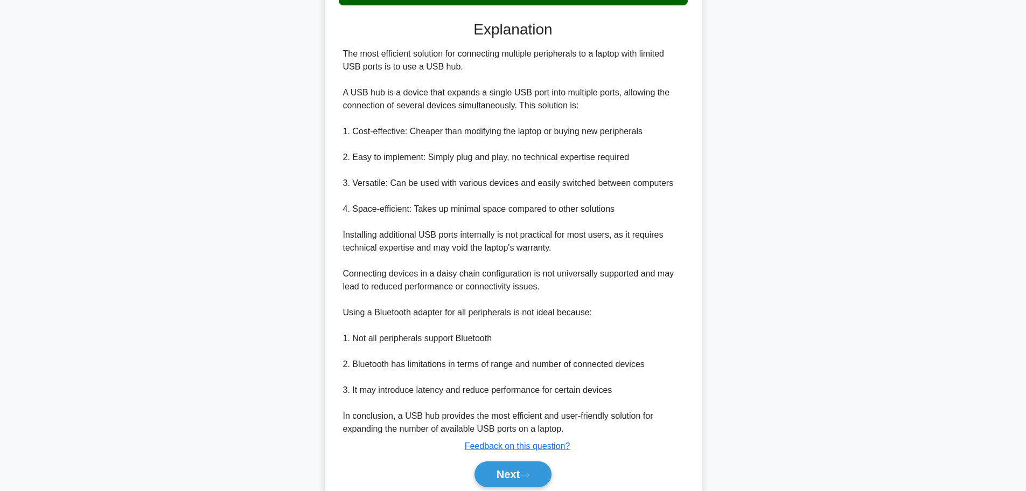
scroll to position [269, 0]
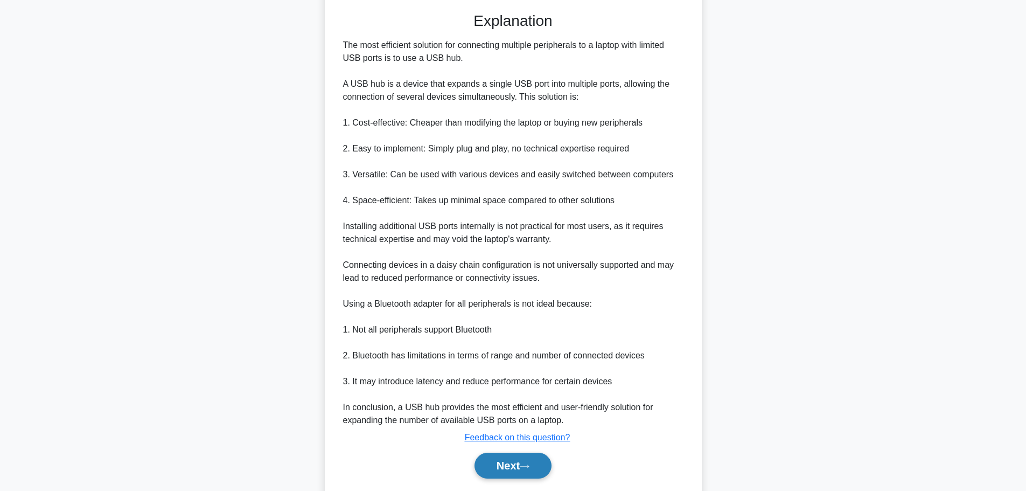
click at [494, 478] on button "Next" at bounding box center [512, 465] width 77 height 26
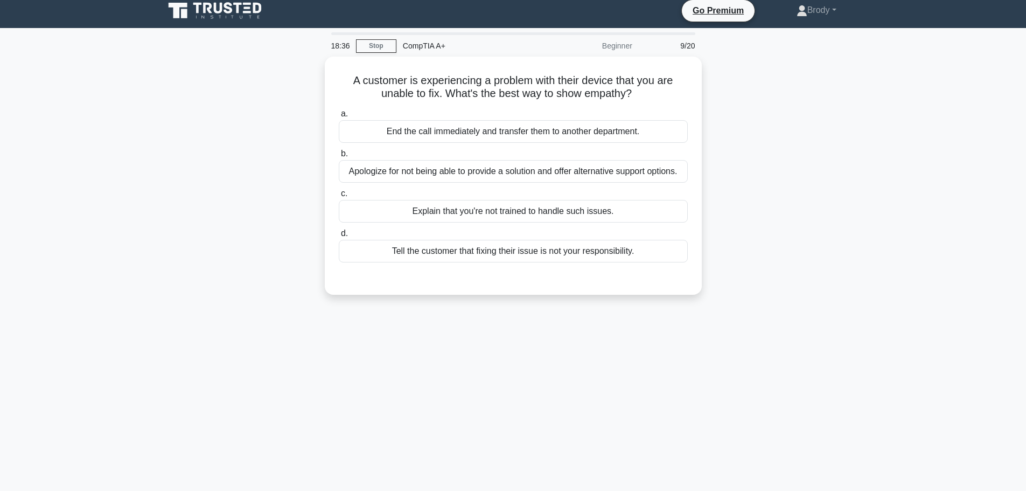
scroll to position [0, 0]
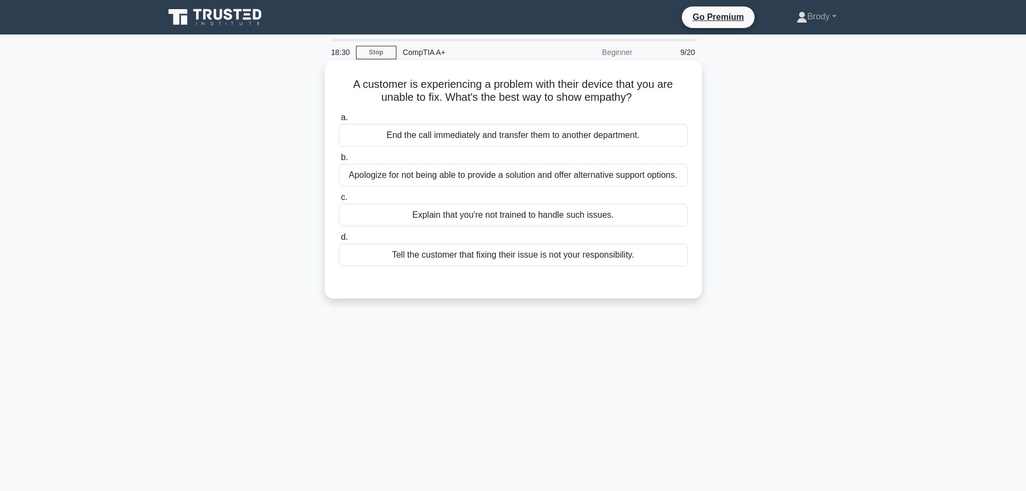
click at [545, 183] on div "Apologize for not being able to provide a solution and offer alternative suppor…" at bounding box center [513, 175] width 349 height 23
click at [339, 161] on input "b. Apologize for not being able to provide a solution and offer alternative sup…" at bounding box center [339, 157] width 0 height 7
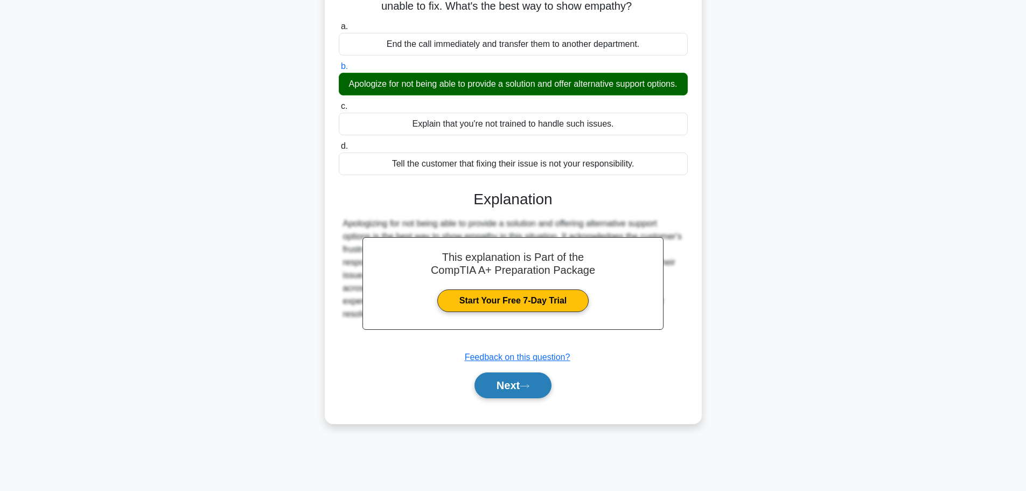
click at [502, 398] on button "Next" at bounding box center [512, 385] width 77 height 26
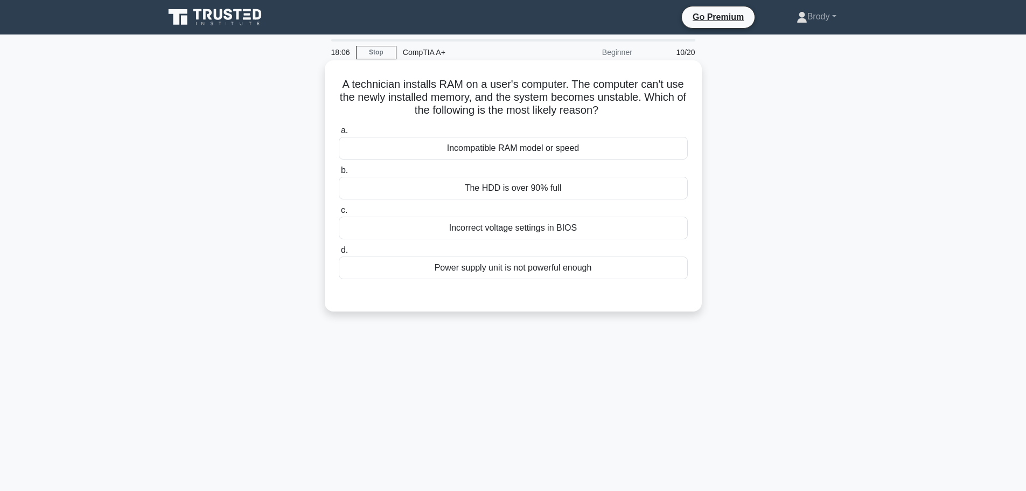
click at [577, 229] on div "Incorrect voltage settings in BIOS" at bounding box center [513, 227] width 349 height 23
click at [339, 214] on input "c. Incorrect voltage settings in BIOS" at bounding box center [339, 210] width 0 height 7
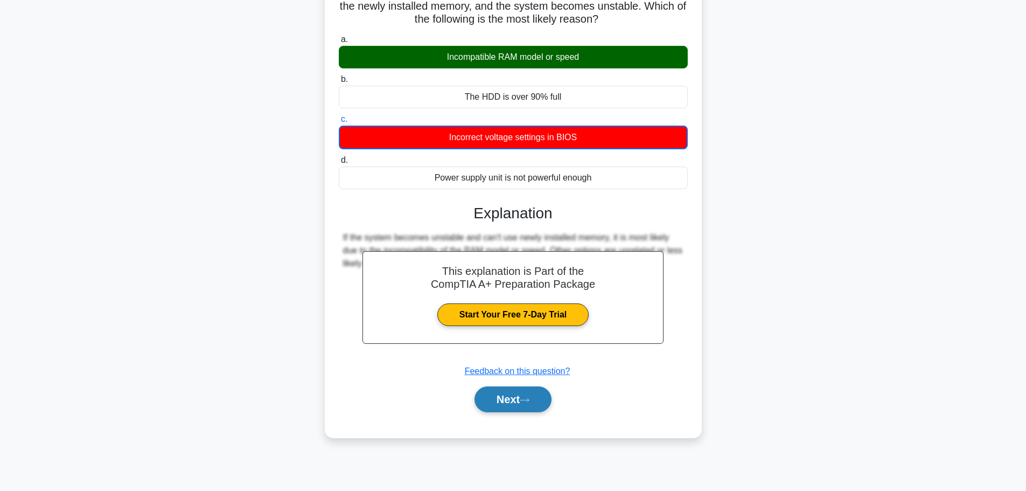
click at [520, 397] on button "Next" at bounding box center [512, 399] width 77 height 26
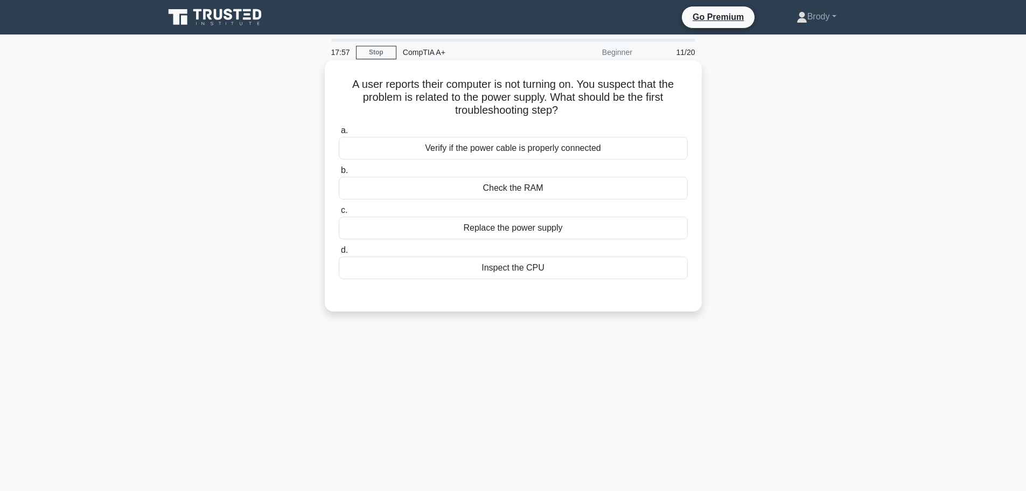
click at [546, 157] on div "Verify if the power cable is properly connected" at bounding box center [513, 148] width 349 height 23
click at [339, 134] on input "a. Verify if the power cable is properly connected" at bounding box center [339, 130] width 0 height 7
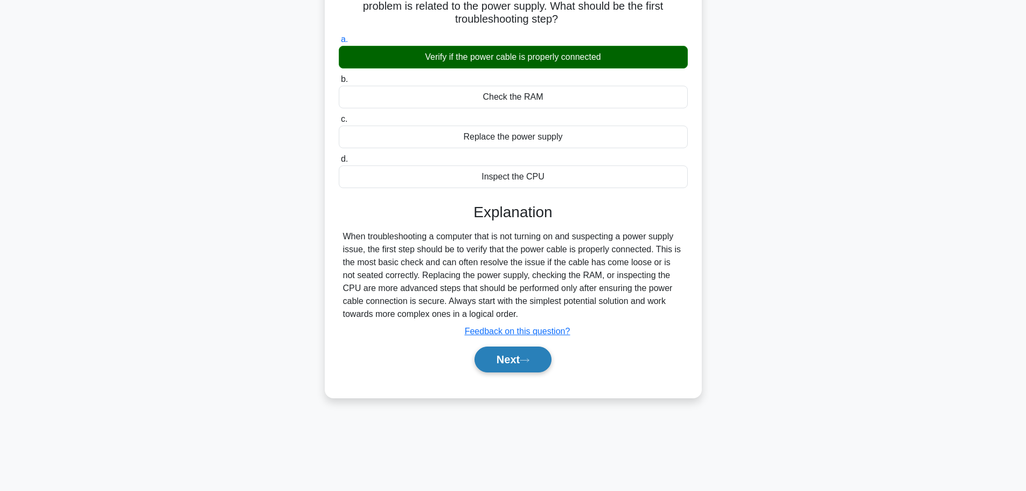
click at [529, 361] on icon at bounding box center [524, 359] width 9 height 3
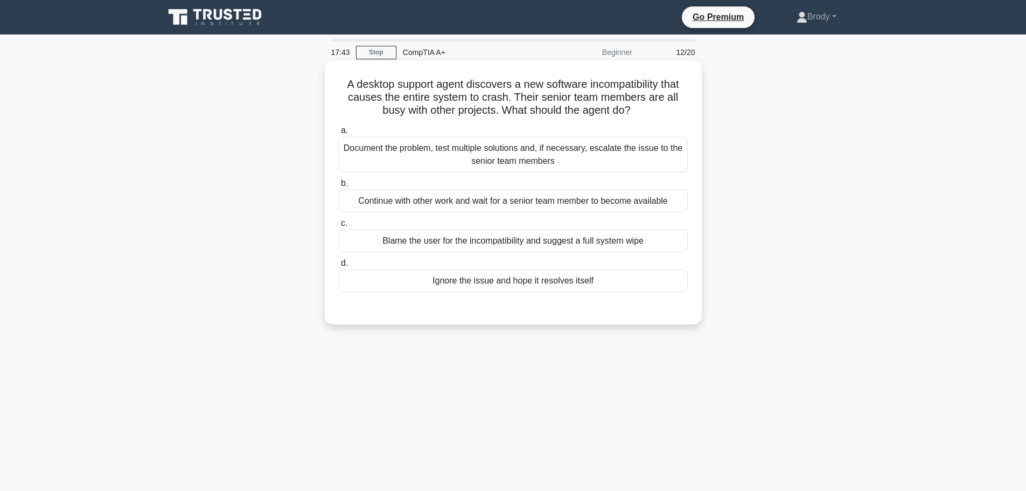
click at [567, 167] on div "Document the problem, test multiple solutions and, if necessary, escalate the i…" at bounding box center [513, 155] width 349 height 36
click at [339, 134] on input "a. Document the problem, test multiple solutions and, if necessary, escalate th…" at bounding box center [339, 130] width 0 height 7
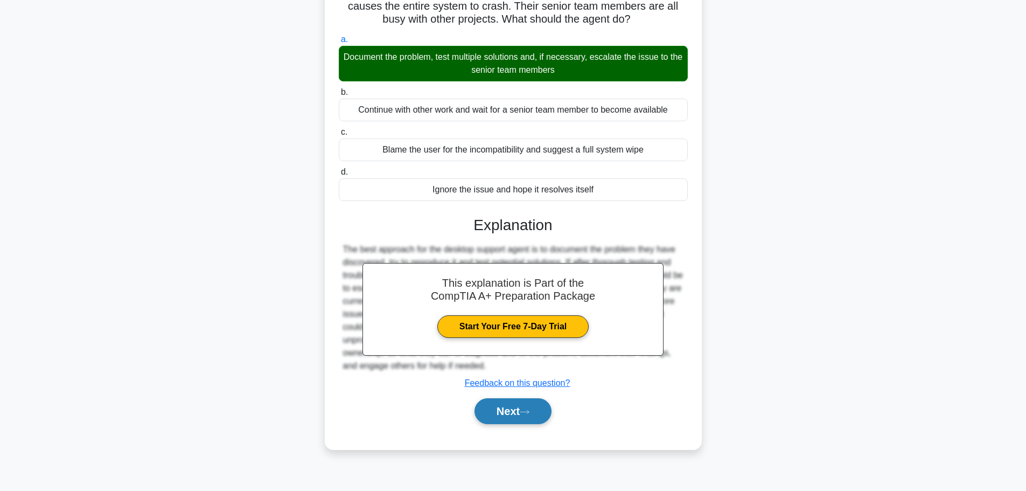
click at [527, 405] on button "Next" at bounding box center [512, 411] width 77 height 26
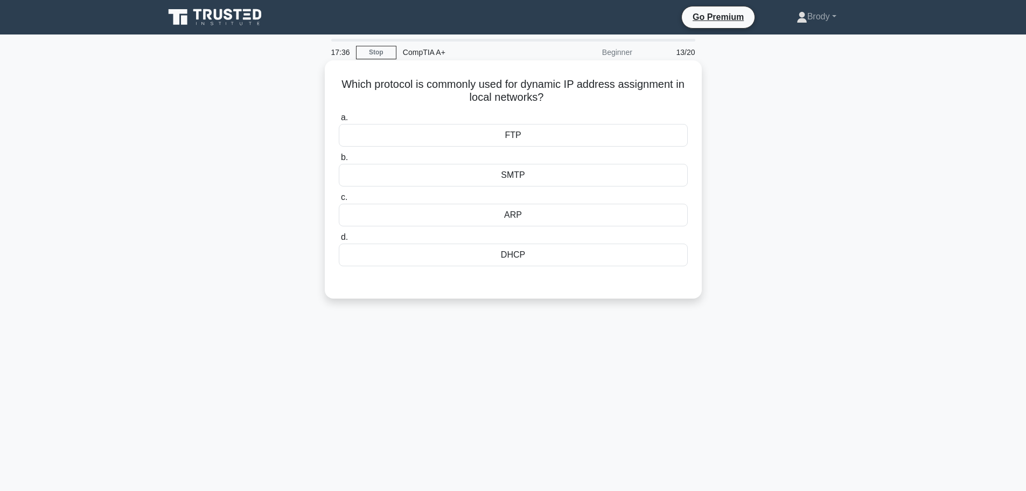
click at [537, 256] on div "DHCP" at bounding box center [513, 254] width 349 height 23
click at [339, 241] on input "d. DHCP" at bounding box center [339, 237] width 0 height 7
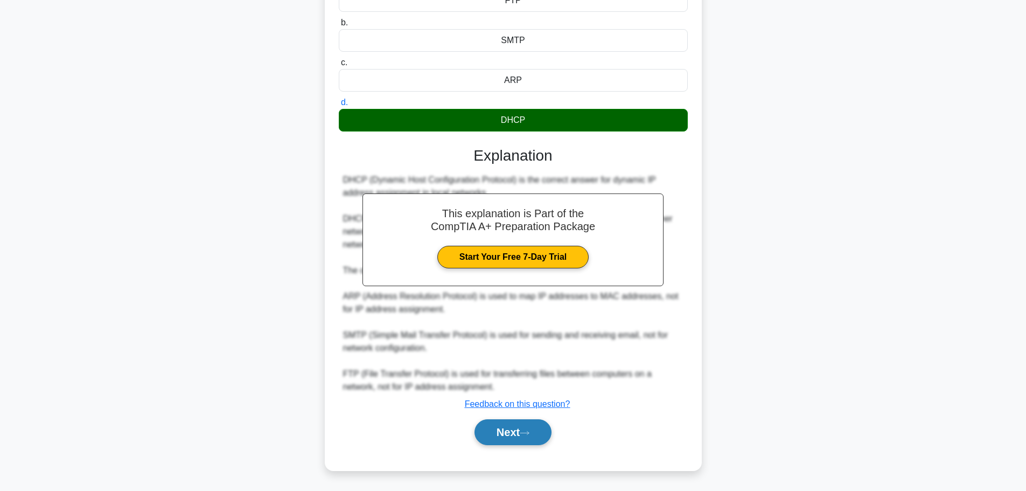
click at [536, 428] on button "Next" at bounding box center [512, 432] width 77 height 26
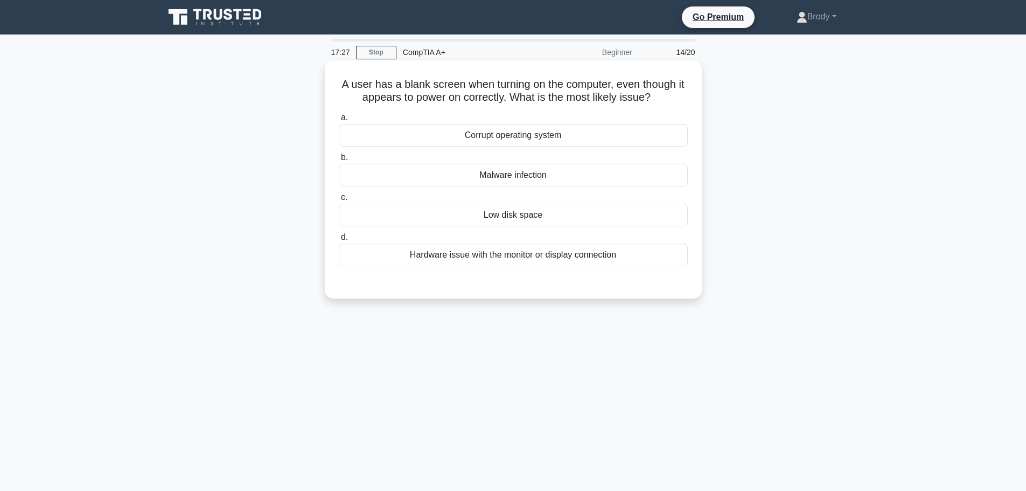
click at [602, 262] on div "Hardware issue with the monitor or display connection" at bounding box center [513, 254] width 349 height 23
click at [339, 241] on input "d. Hardware issue with the monitor or display connection" at bounding box center [339, 237] width 0 height 7
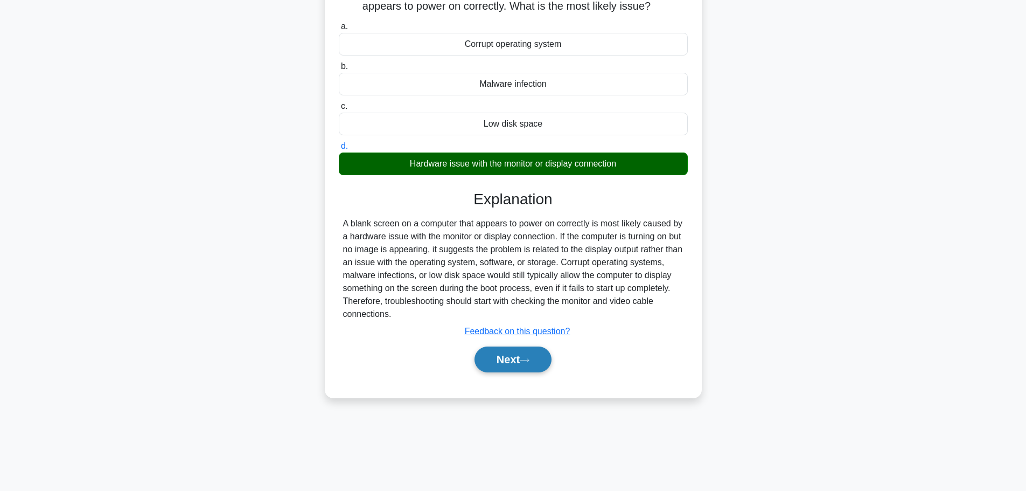
click at [534, 355] on button "Next" at bounding box center [512, 359] width 77 height 26
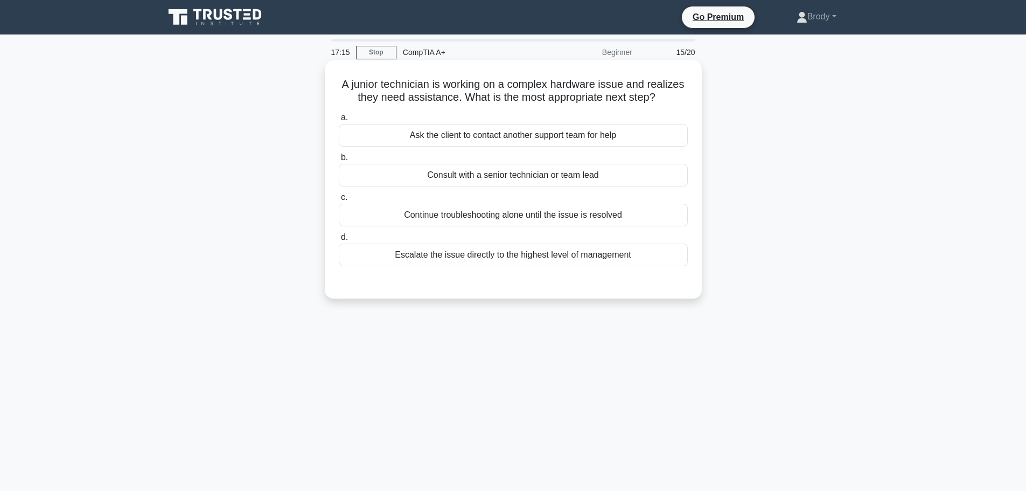
click at [582, 184] on div "Consult with a senior technician or team lead" at bounding box center [513, 175] width 349 height 23
click at [339, 161] on input "b. Consult with a senior technician or team lead" at bounding box center [339, 157] width 0 height 7
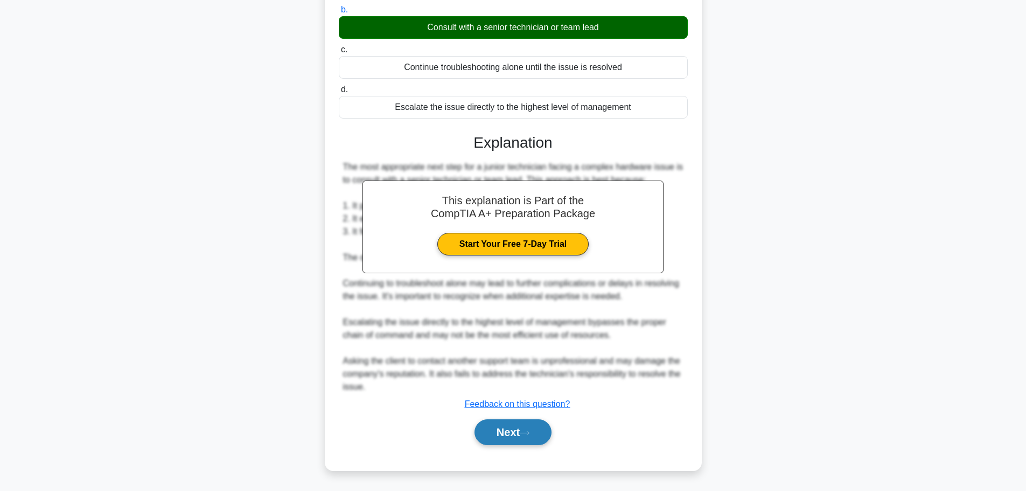
click at [514, 426] on button "Next" at bounding box center [512, 432] width 77 height 26
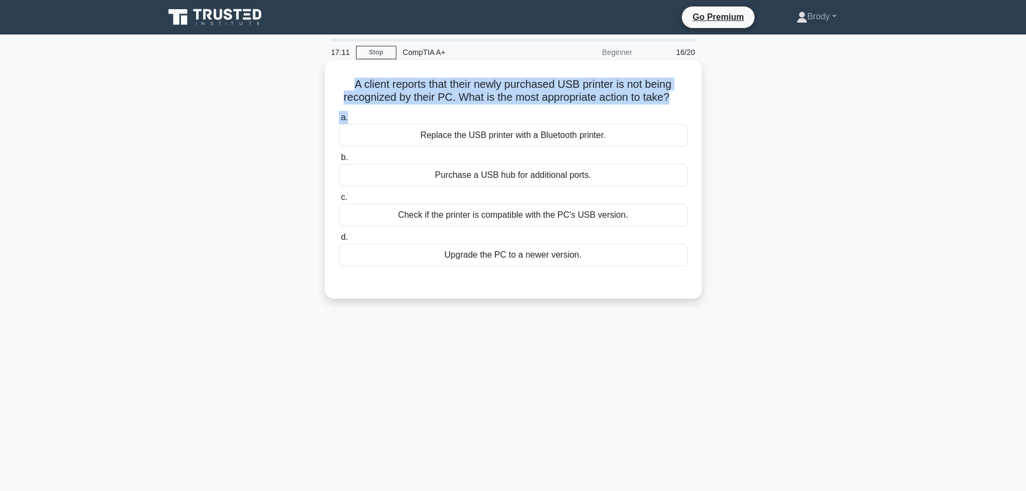
drag, startPoint x: 348, startPoint y: 84, endPoint x: 696, endPoint y: 108, distance: 349.2
click at [696, 108] on div "A client reports that their newly purchased USB printer is not being recognized…" at bounding box center [513, 179] width 368 height 229
click at [682, 104] on icon ".spinner_0XTQ{transform-origin:center;animation:spinner_y6GP .75s linear infini…" at bounding box center [675, 98] width 13 height 13
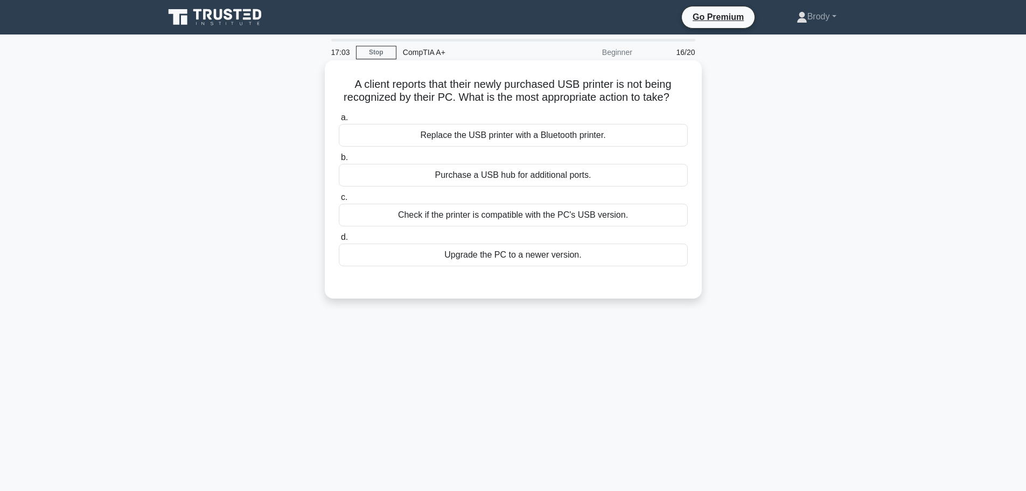
click at [531, 213] on div "Check if the printer is compatible with the PC's USB version." at bounding box center [513, 215] width 349 height 23
click at [339, 201] on input "c. Check if the printer is compatible with the PC's USB version." at bounding box center [339, 197] width 0 height 7
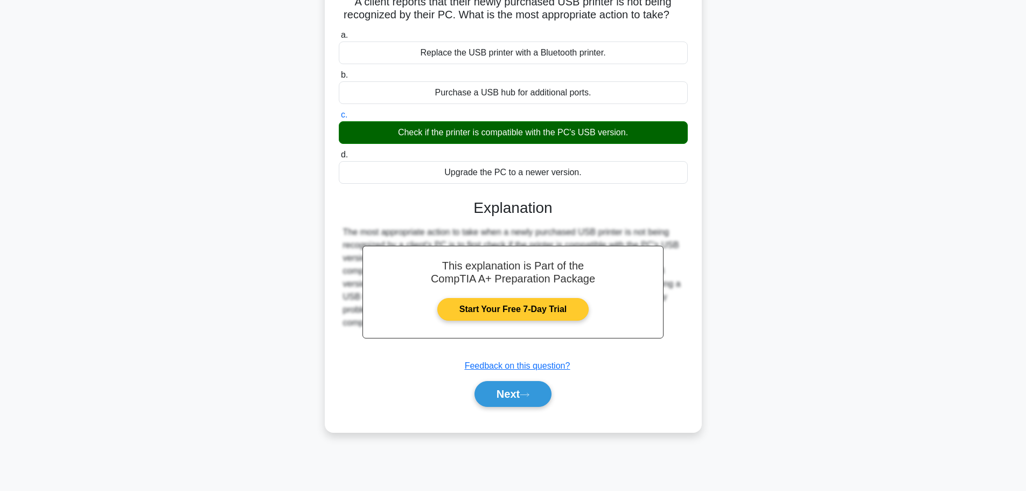
scroll to position [91, 0]
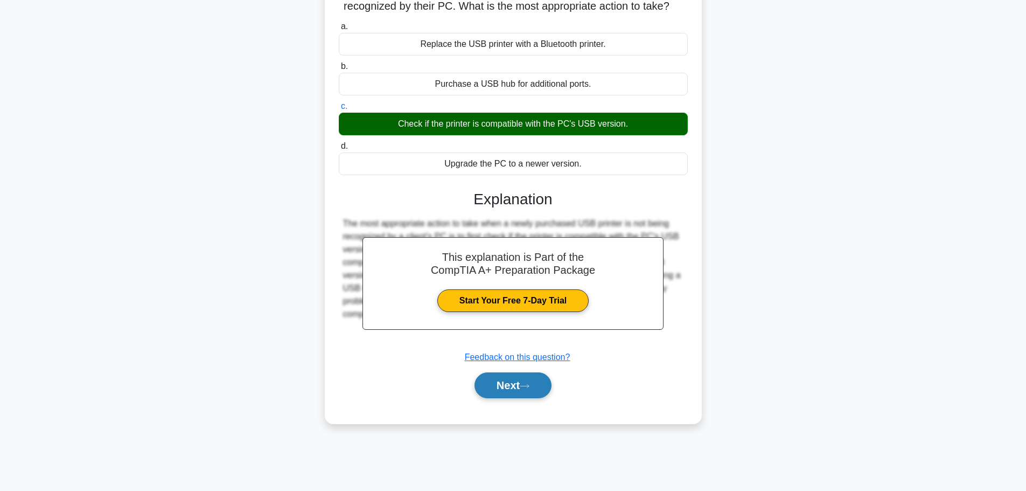
click at [512, 386] on button "Next" at bounding box center [512, 385] width 77 height 26
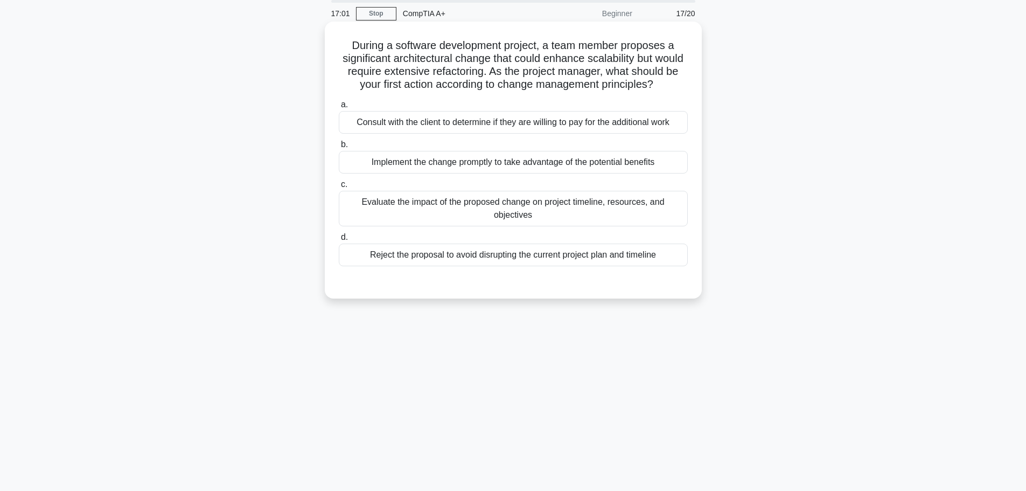
scroll to position [37, 0]
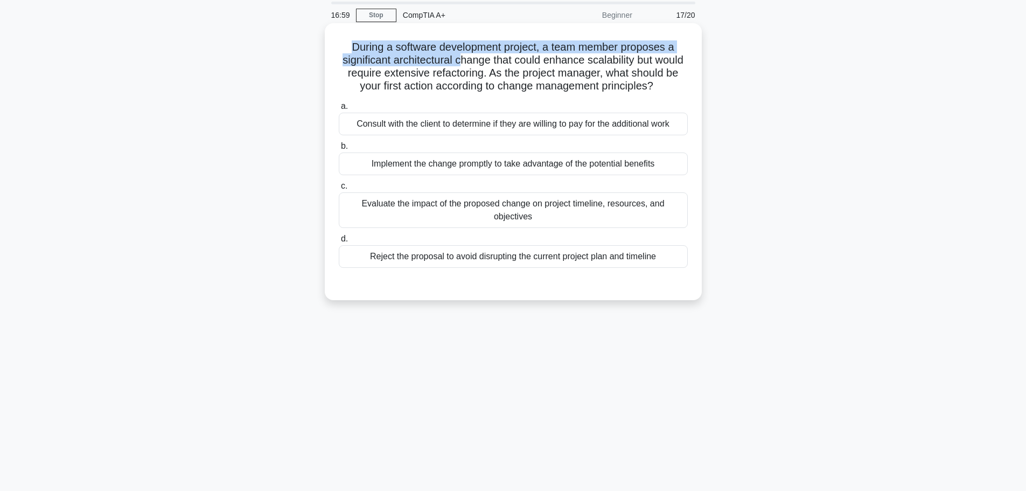
drag, startPoint x: 338, startPoint y: 39, endPoint x: 478, endPoint y: 55, distance: 141.5
click at [478, 55] on div "During a software development project, a team member proposes a significant arc…" at bounding box center [513, 161] width 368 height 268
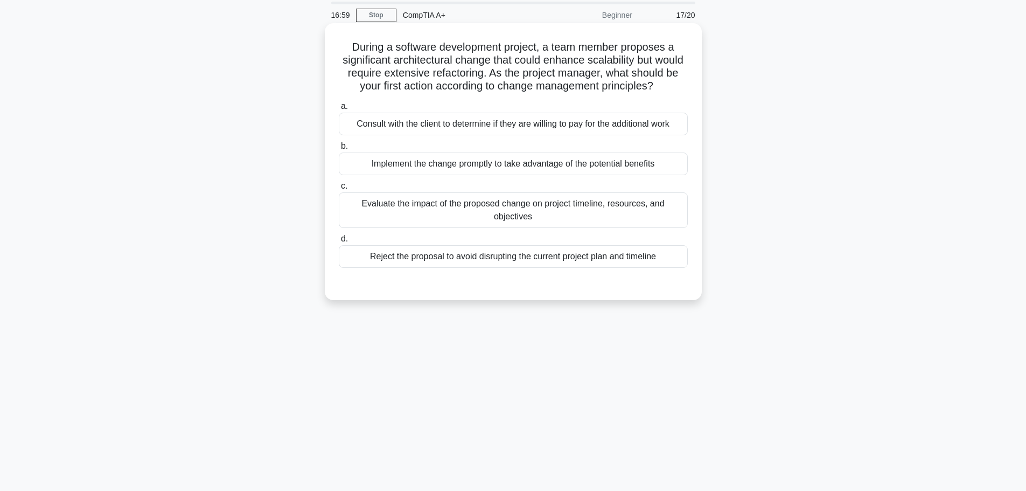
click at [495, 66] on h5 "During a software development project, a team member proposes a significant arc…" at bounding box center [513, 66] width 351 height 53
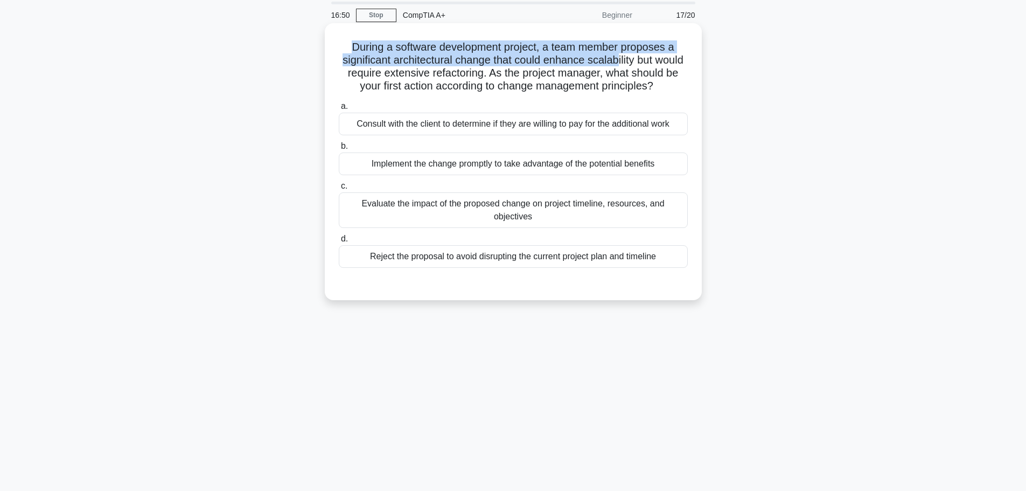
drag, startPoint x: 342, startPoint y: 42, endPoint x: 634, endPoint y: 60, distance: 292.4
click at [634, 60] on h5 "During a software development project, a team member proposes a significant arc…" at bounding box center [513, 66] width 351 height 53
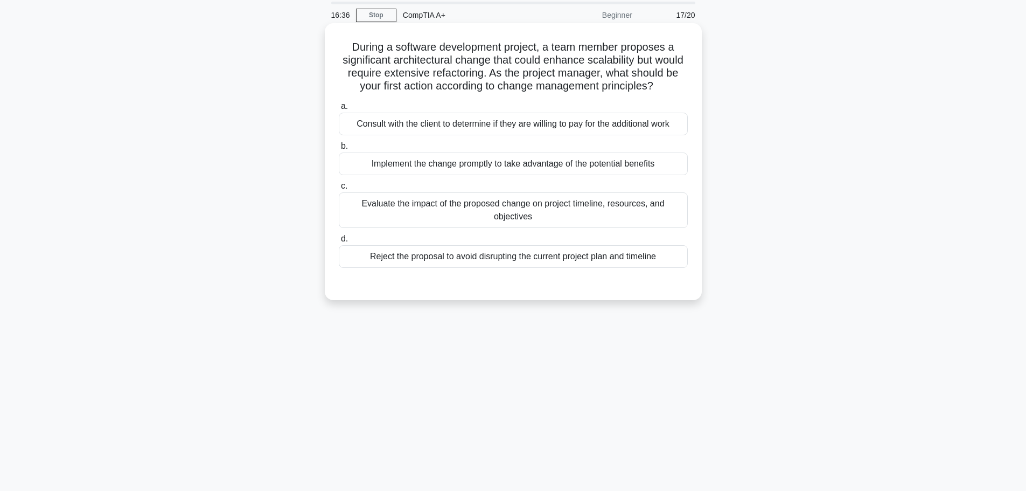
click at [489, 228] on div "Evaluate the impact of the proposed change on project timeline, resources, and …" at bounding box center [513, 210] width 349 height 36
click at [339, 190] on input "c. Evaluate the impact of the proposed change on project timeline, resources, a…" at bounding box center [339, 186] width 0 height 7
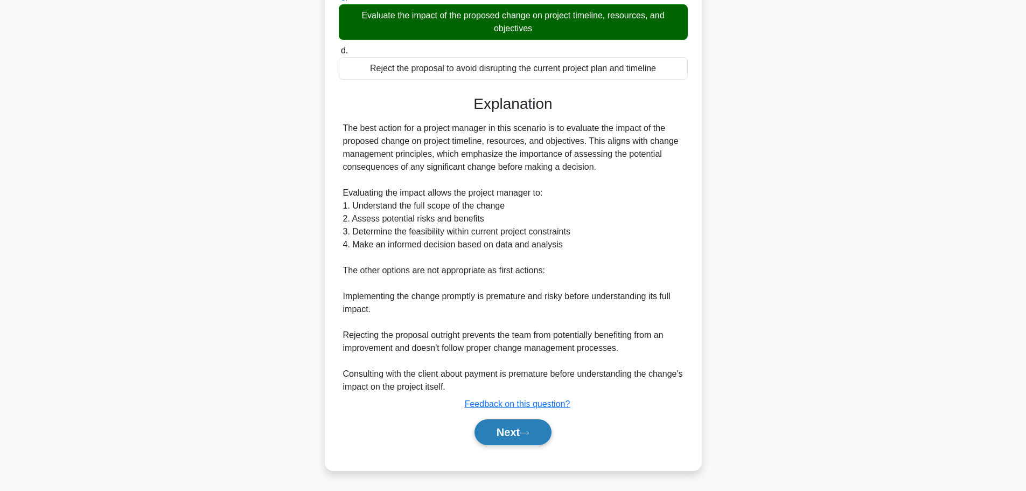
click at [524, 441] on button "Next" at bounding box center [512, 432] width 77 height 26
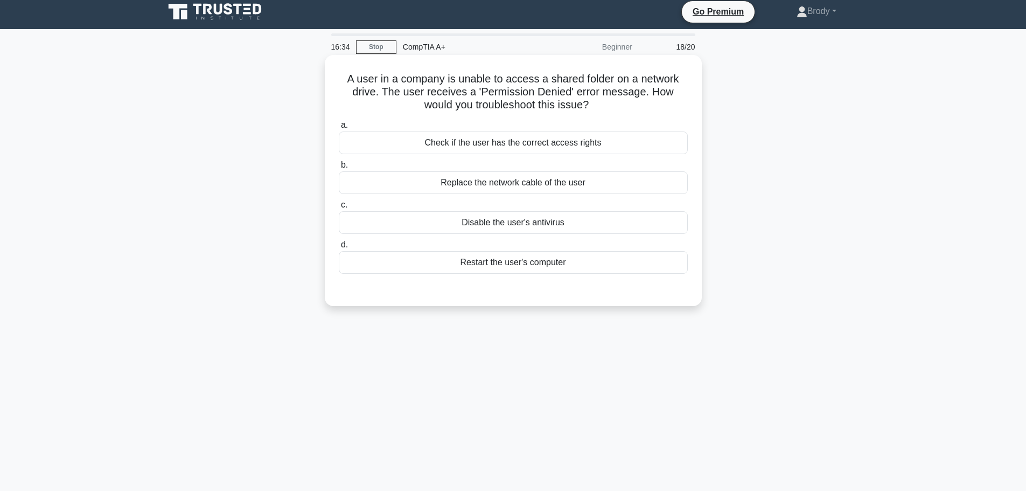
scroll to position [0, 0]
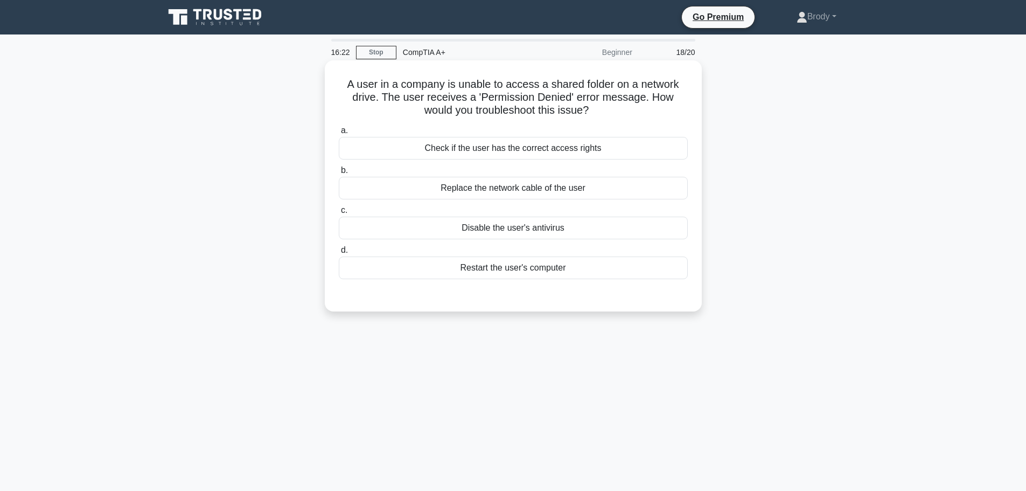
click at [570, 150] on div "Check if the user has the correct access rights" at bounding box center [513, 148] width 349 height 23
click at [339, 134] on input "a. Check if the user has the correct access rights" at bounding box center [339, 130] width 0 height 7
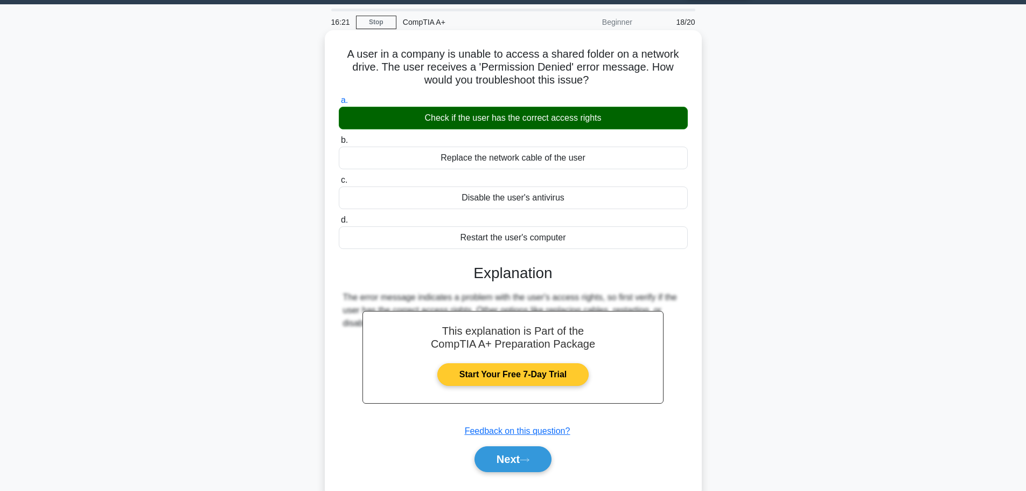
scroll to position [91, 0]
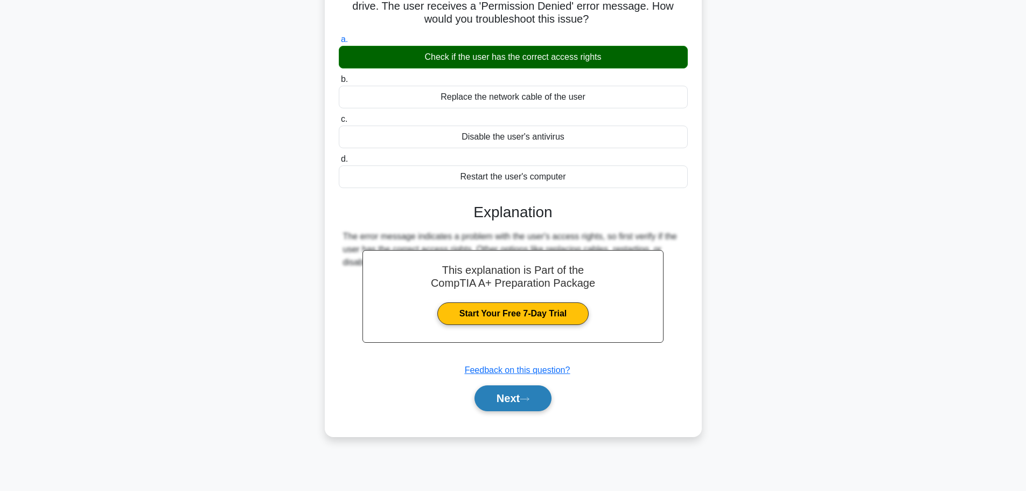
click at [488, 408] on button "Next" at bounding box center [512, 398] width 77 height 26
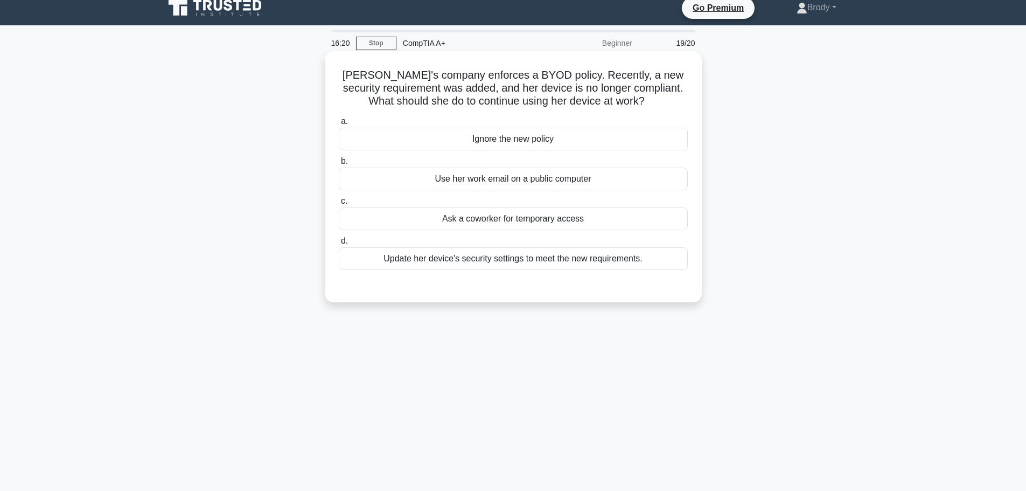
scroll to position [0, 0]
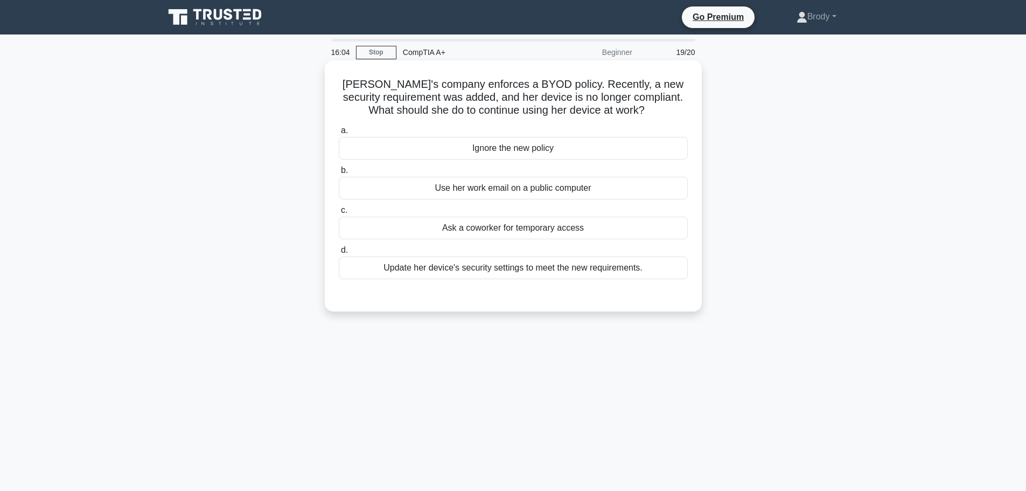
click at [621, 272] on div "Update her device's security settings to meet the new requirements." at bounding box center [513, 267] width 349 height 23
click at [339, 254] on input "d. Update her device's security settings to meet the new requirements." at bounding box center [339, 250] width 0 height 7
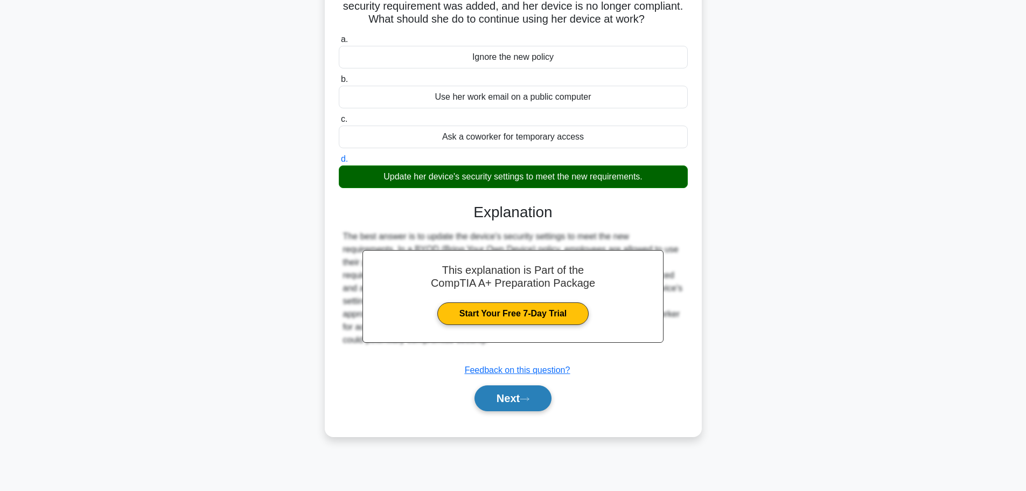
click at [521, 408] on button "Next" at bounding box center [512, 398] width 77 height 26
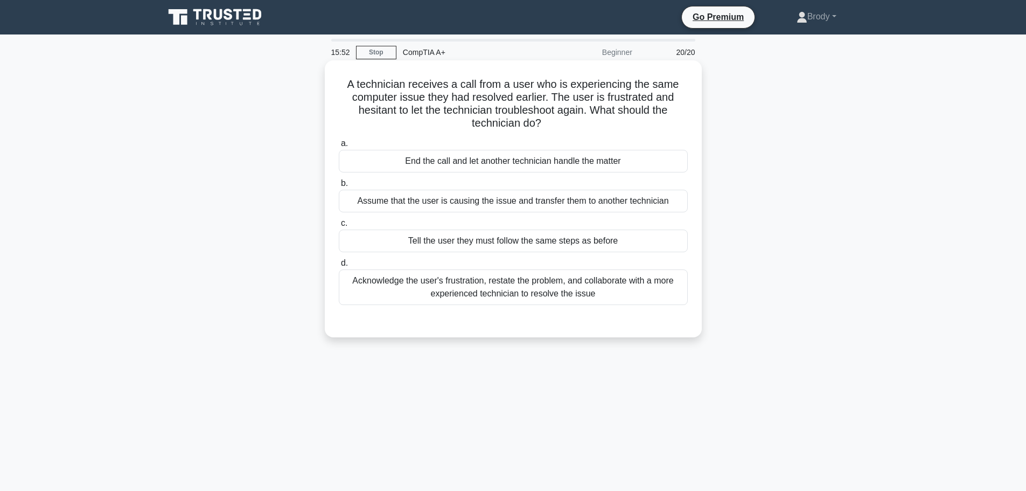
click at [584, 295] on div "Acknowledge the user's frustration, restate the problem, and collaborate with a…" at bounding box center [513, 287] width 349 height 36
click at [339, 267] on input "d. Acknowledge the user's frustration, restate the problem, and collaborate wit…" at bounding box center [339, 263] width 0 height 7
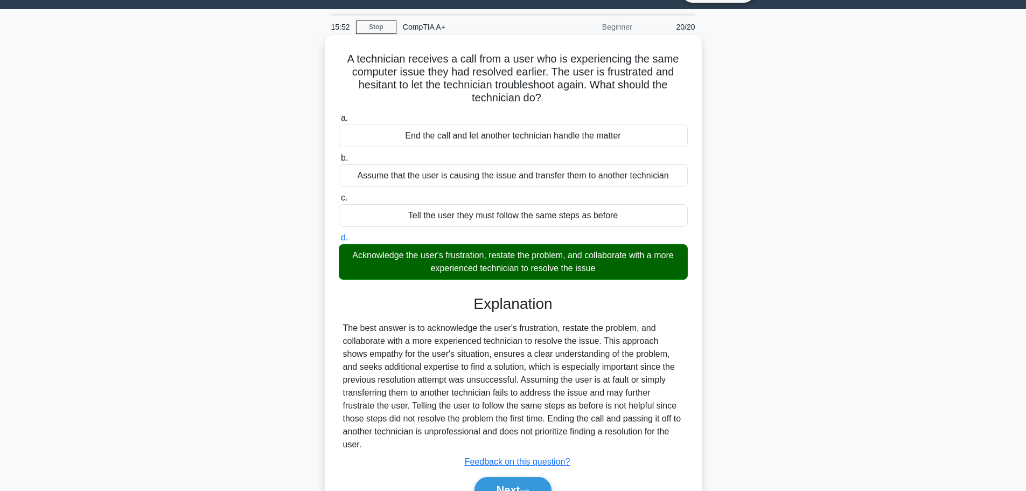
scroll to position [91, 0]
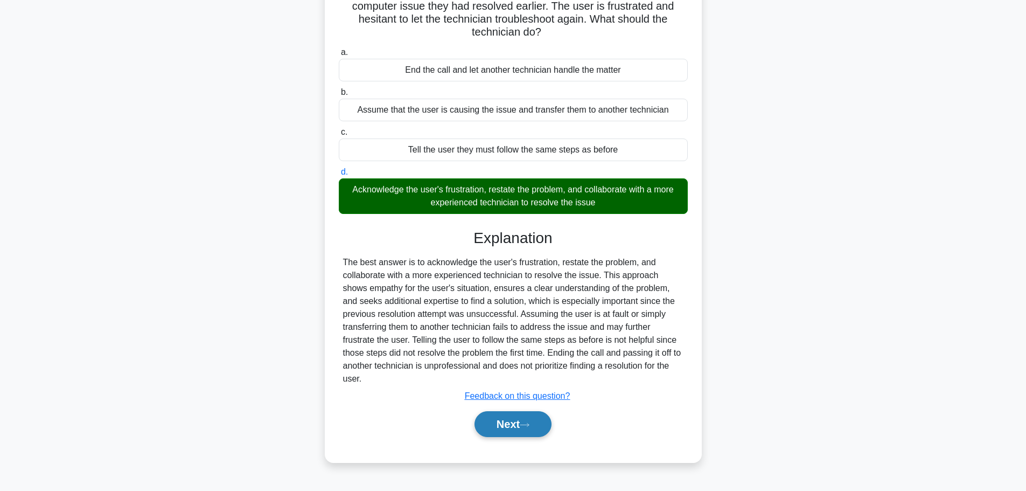
click at [542, 412] on button "Next" at bounding box center [512, 424] width 77 height 26
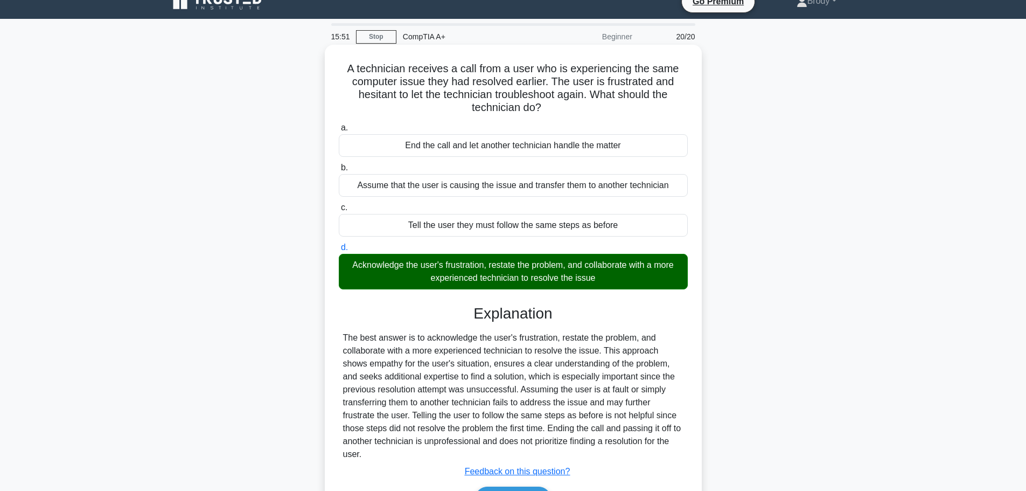
scroll to position [0, 0]
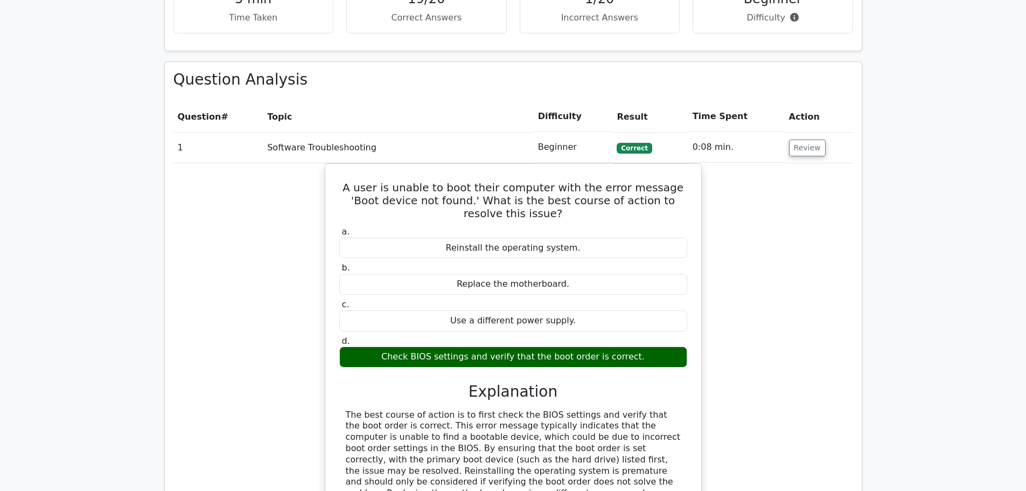
scroll to position [1023, 0]
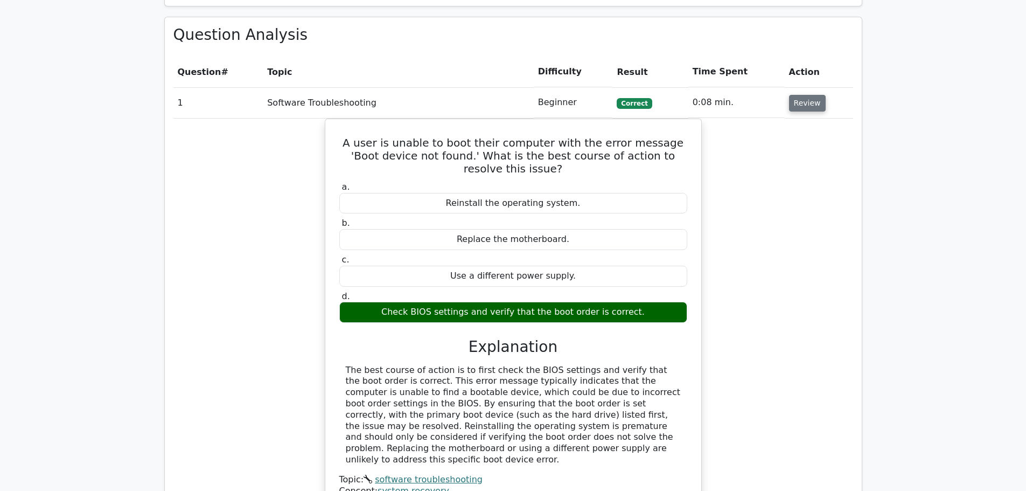
click at [796, 95] on button "Review" at bounding box center [807, 103] width 37 height 17
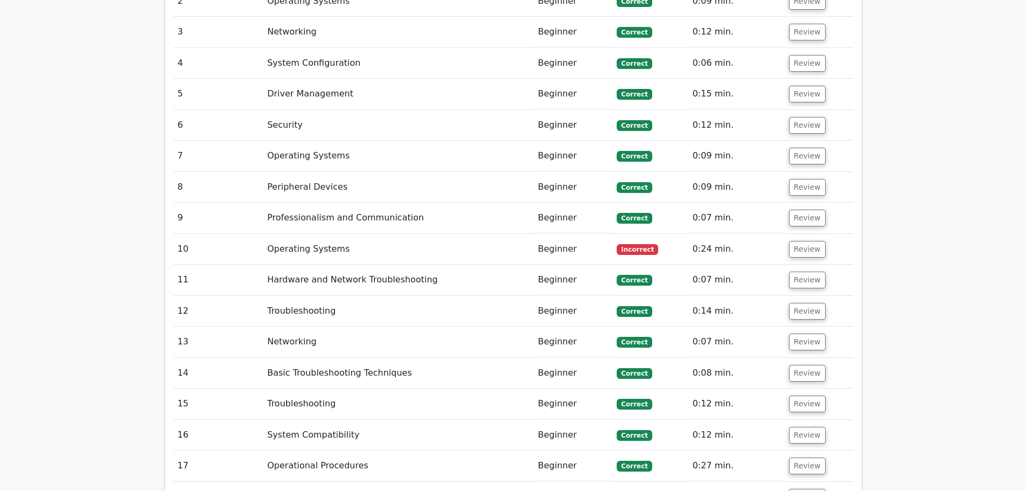
scroll to position [1239, 0]
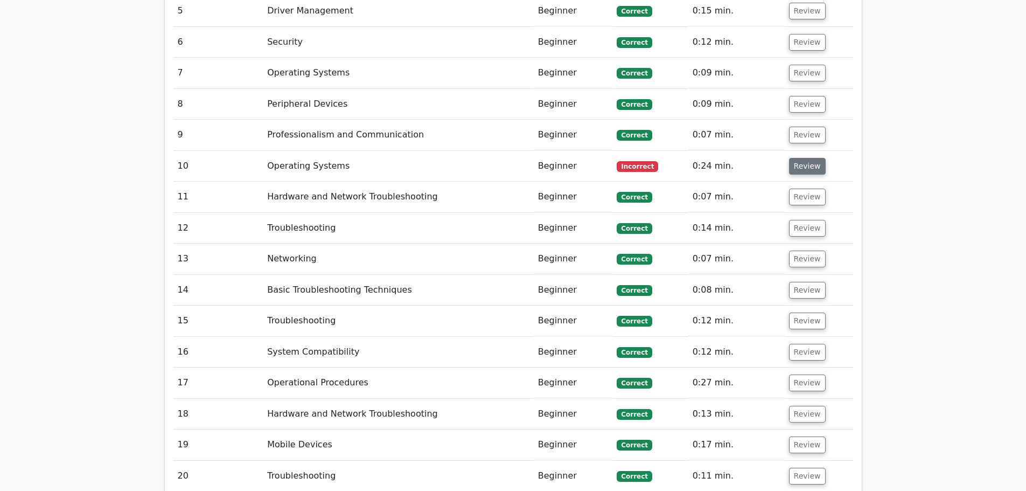
click at [798, 158] on button "Review" at bounding box center [807, 166] width 37 height 17
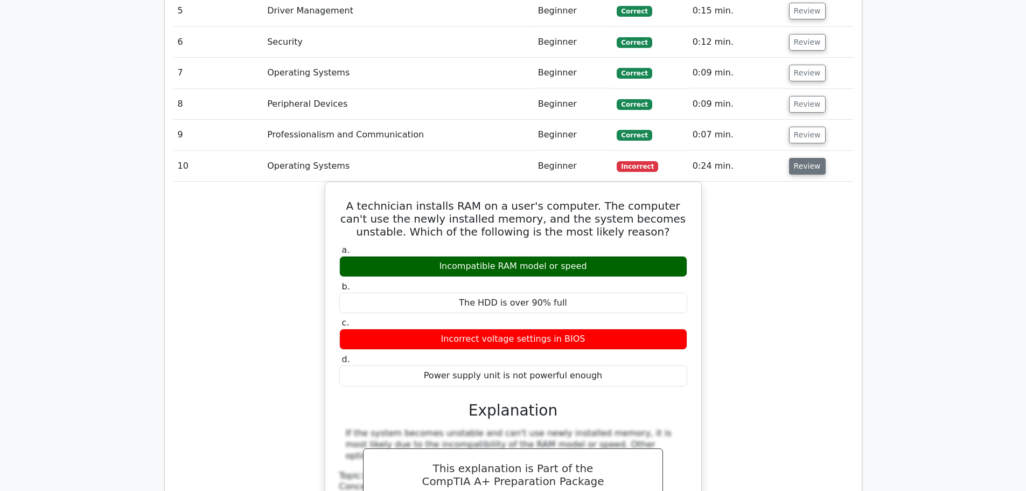
click at [798, 158] on button "Review" at bounding box center [807, 166] width 37 height 17
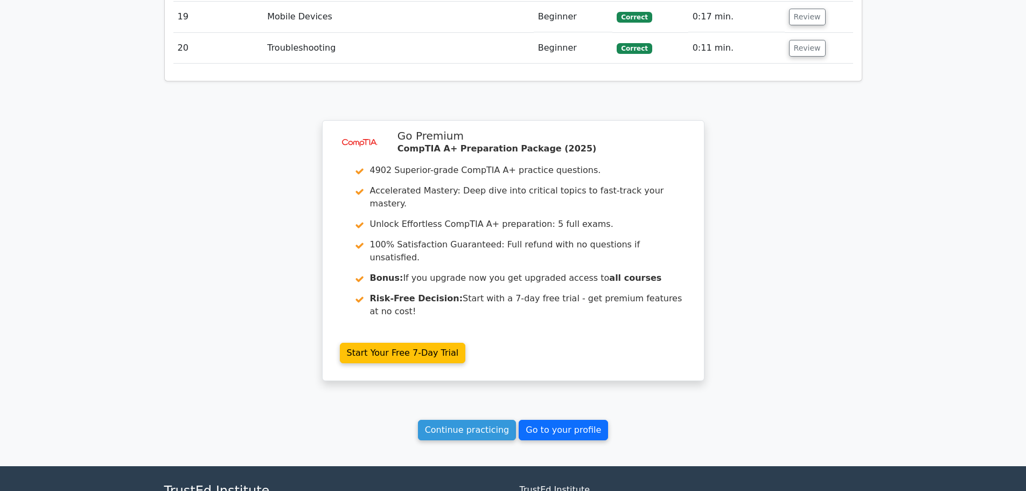
scroll to position [1694, 0]
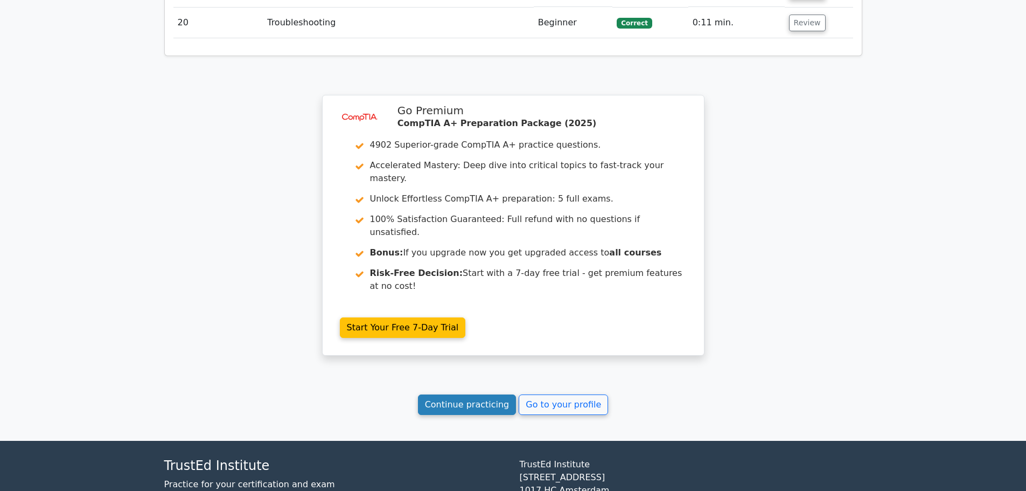
click at [500, 394] on link "Continue practicing" at bounding box center [467, 404] width 99 height 20
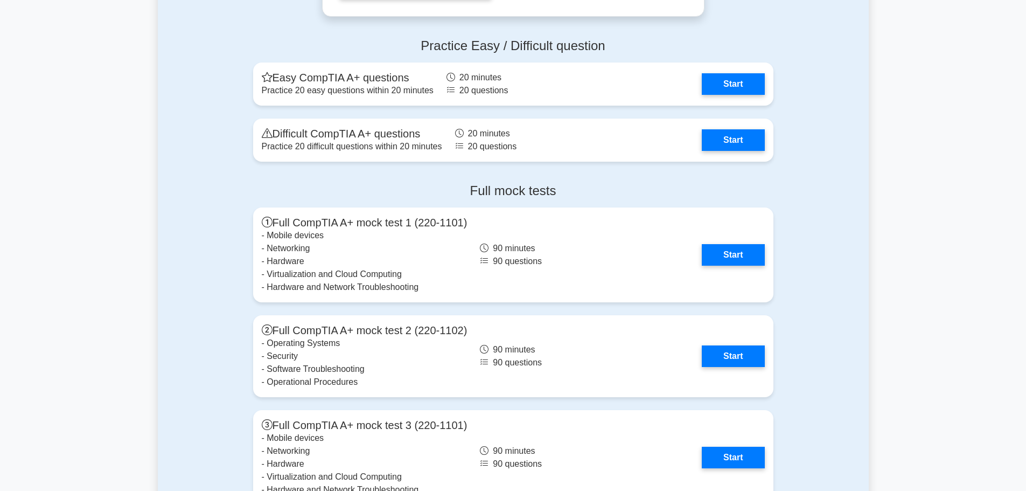
scroll to position [2818, 0]
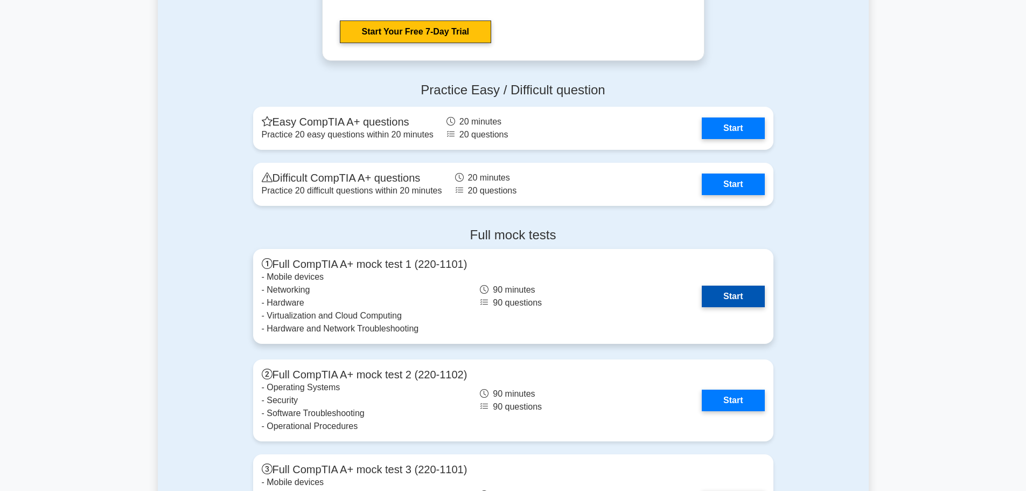
click at [743, 295] on link "Start" at bounding box center [733, 296] width 62 height 22
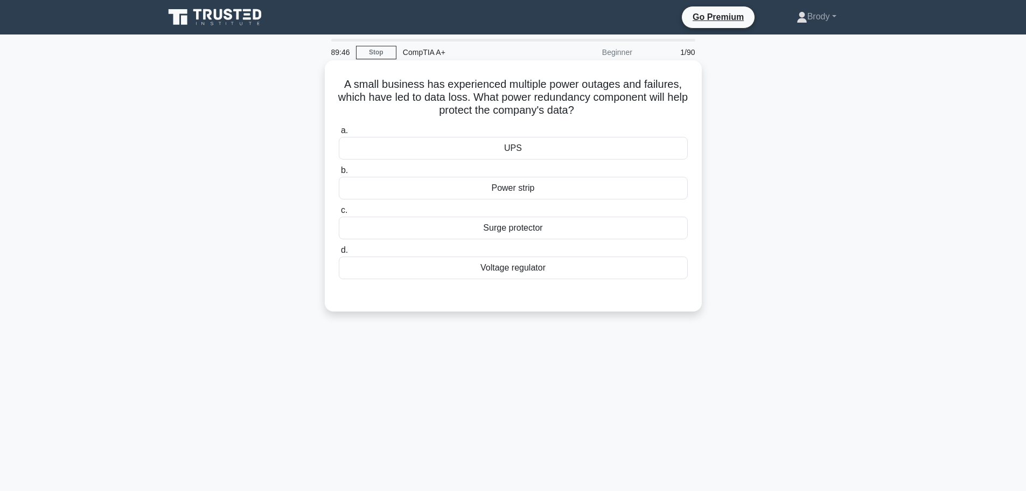
click at [568, 154] on div "UPS" at bounding box center [513, 148] width 349 height 23
click at [339, 134] on input "a. UPS" at bounding box center [339, 130] width 0 height 7
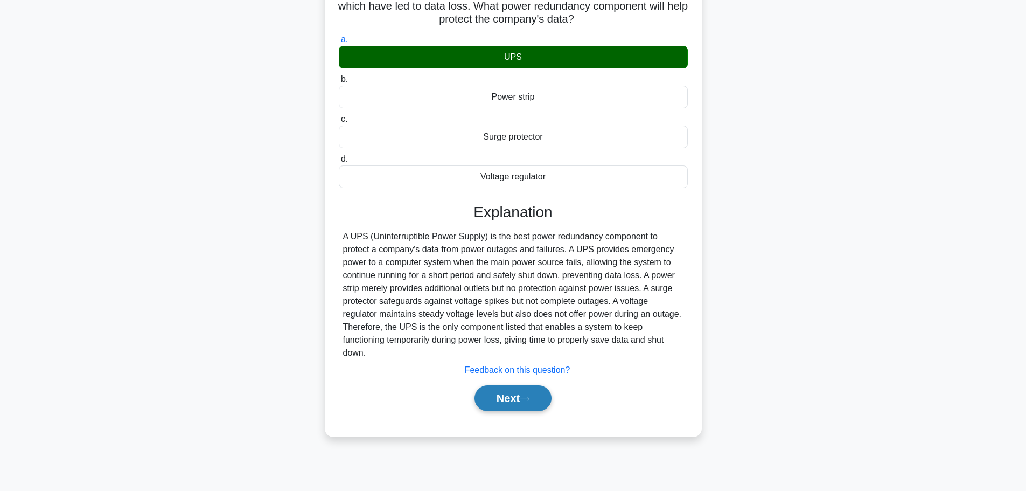
click at [520, 397] on button "Next" at bounding box center [512, 398] width 77 height 26
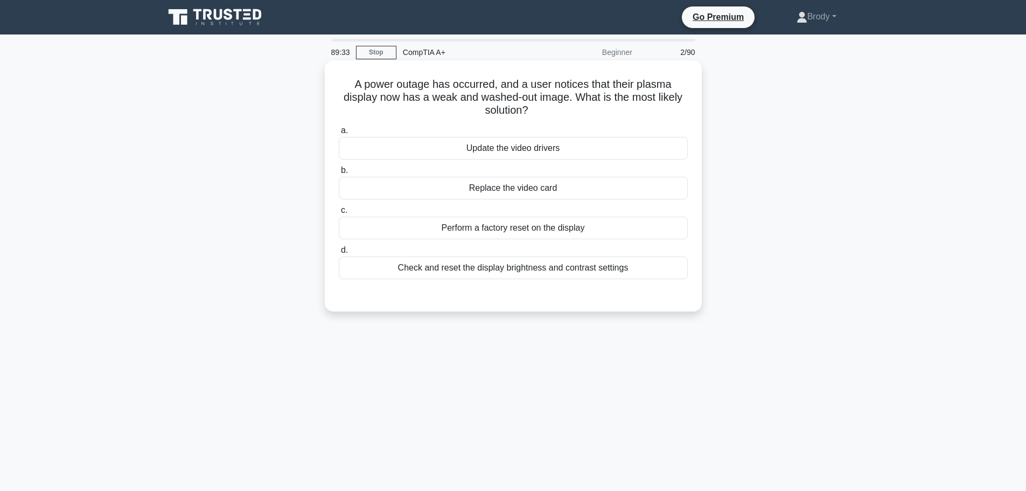
click at [529, 270] on div "Check and reset the display brightness and contrast settings" at bounding box center [513, 267] width 349 height 23
click at [339, 254] on input "d. Check and reset the display brightness and contrast settings" at bounding box center [339, 250] width 0 height 7
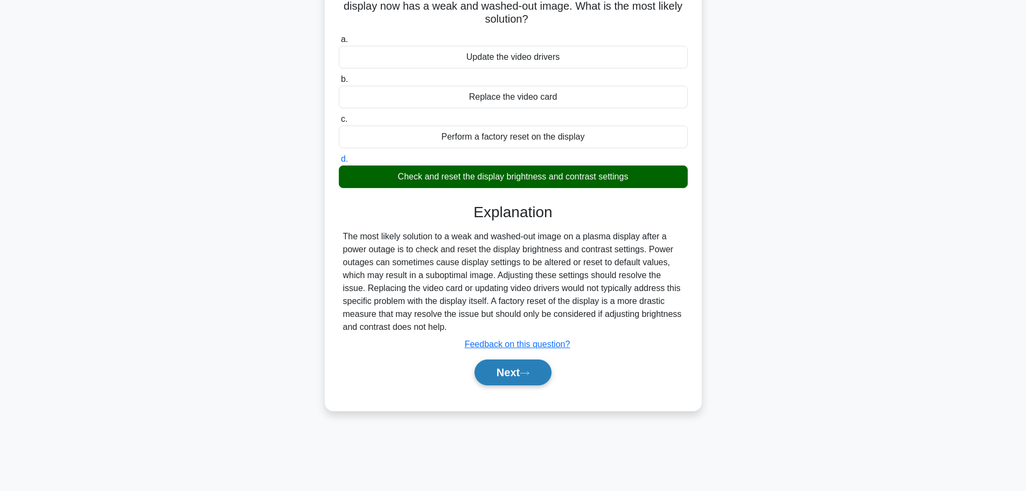
click at [512, 367] on button "Next" at bounding box center [512, 372] width 77 height 26
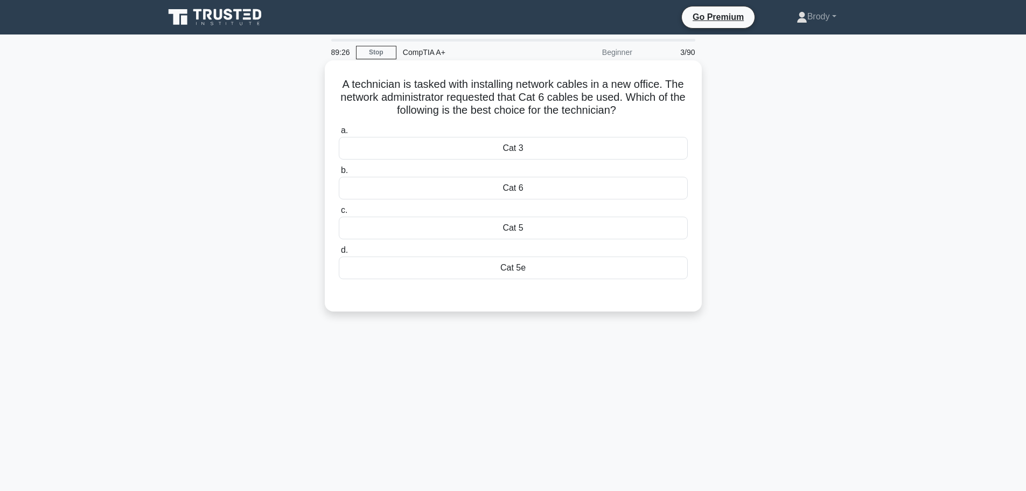
click at [534, 184] on div "Cat 6" at bounding box center [513, 188] width 349 height 23
click at [339, 174] on input "b. Cat 6" at bounding box center [339, 170] width 0 height 7
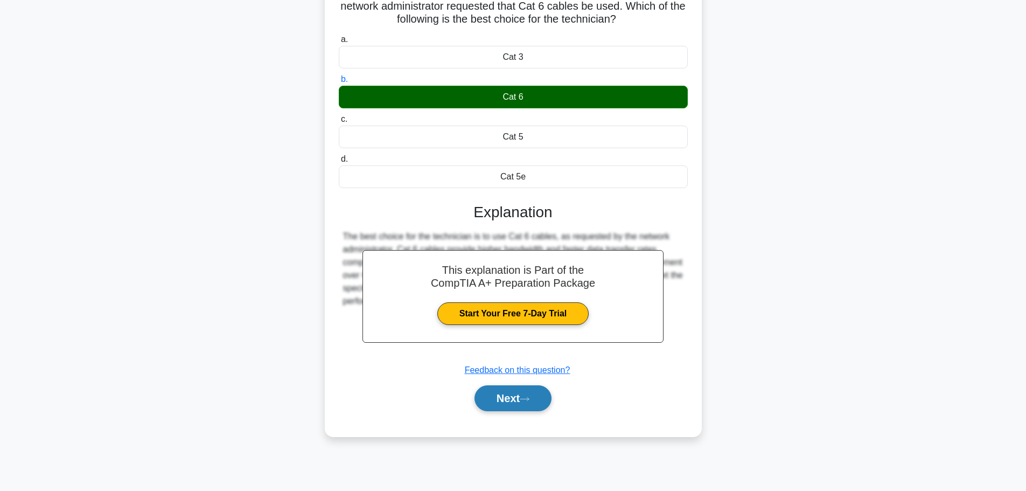
click at [521, 396] on button "Next" at bounding box center [512, 398] width 77 height 26
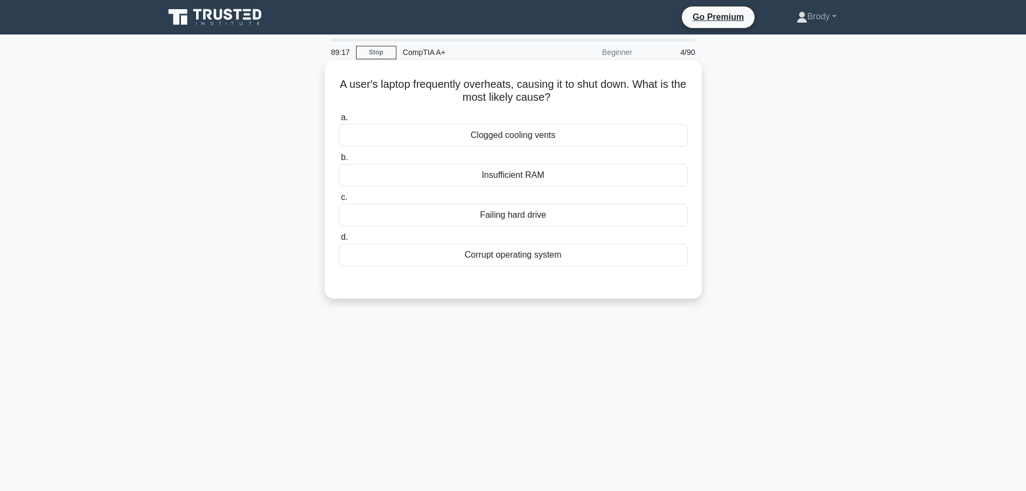
click at [563, 137] on div "Clogged cooling vents" at bounding box center [513, 135] width 349 height 23
click at [339, 121] on input "a. Clogged cooling vents" at bounding box center [339, 117] width 0 height 7
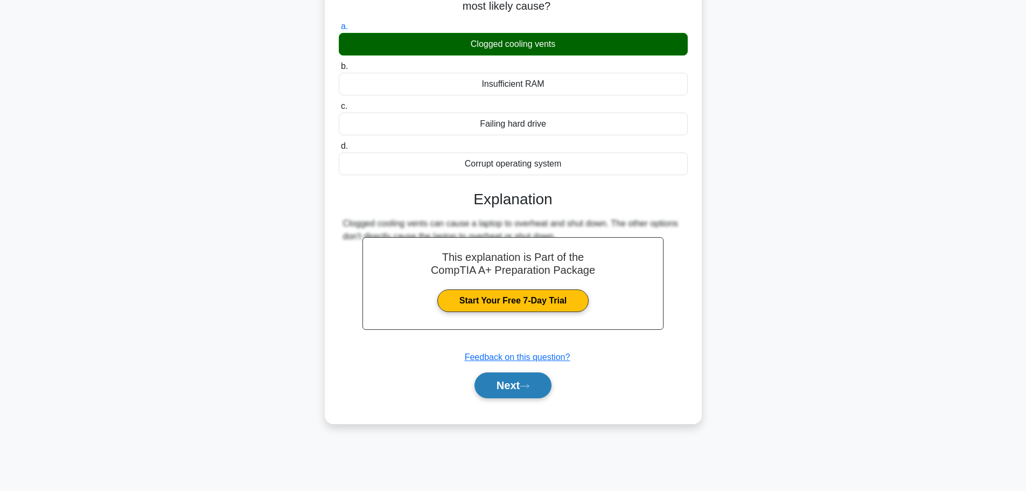
click at [529, 395] on button "Next" at bounding box center [512, 385] width 77 height 26
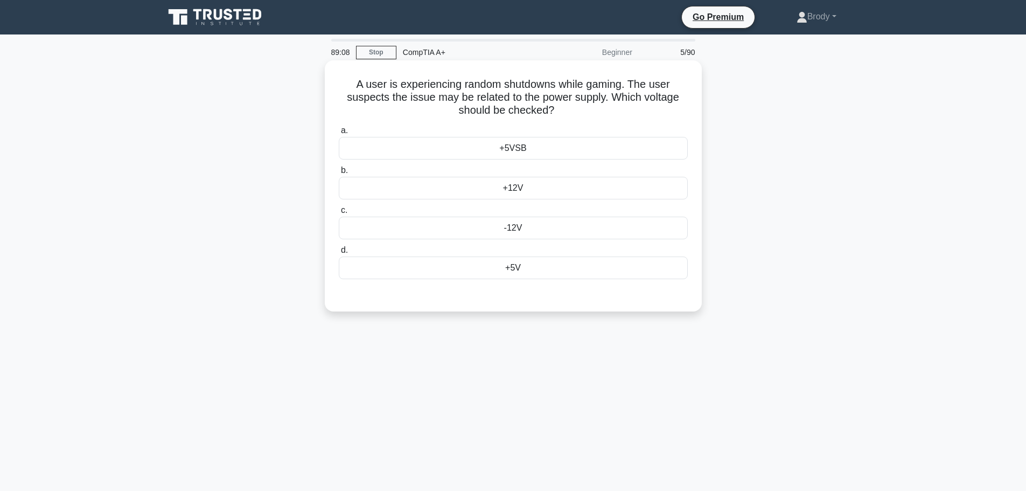
click at [547, 187] on div "+12V" at bounding box center [513, 188] width 349 height 23
click at [339, 174] on input "b. +12V" at bounding box center [339, 170] width 0 height 7
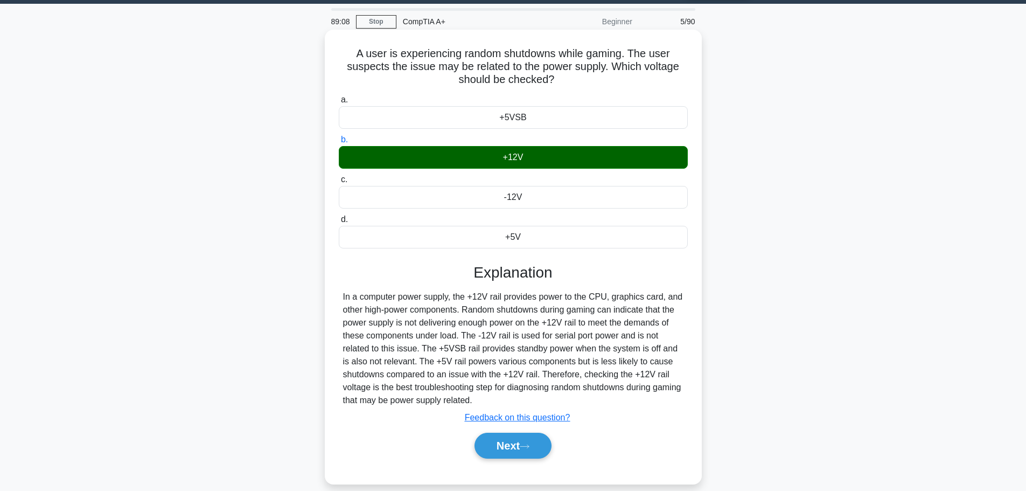
scroll to position [91, 0]
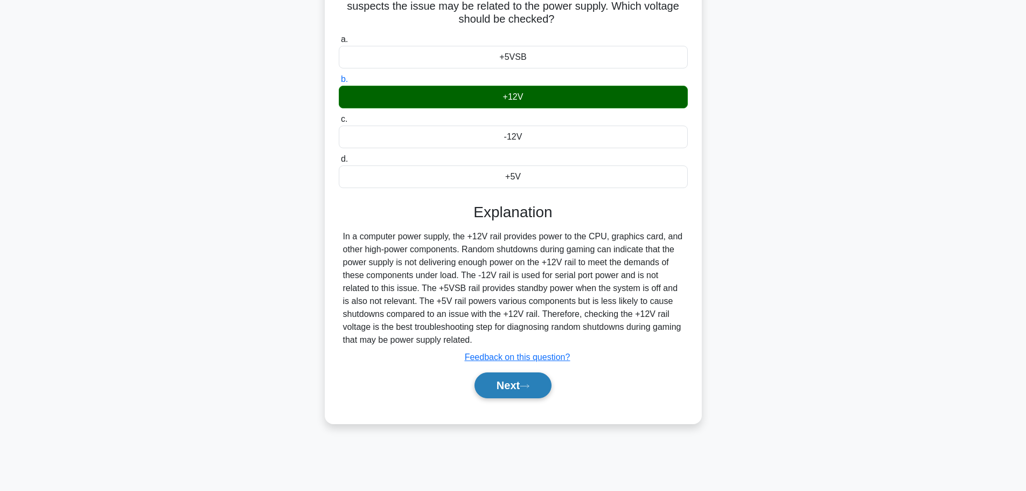
click at [530, 383] on button "Next" at bounding box center [512, 385] width 77 height 26
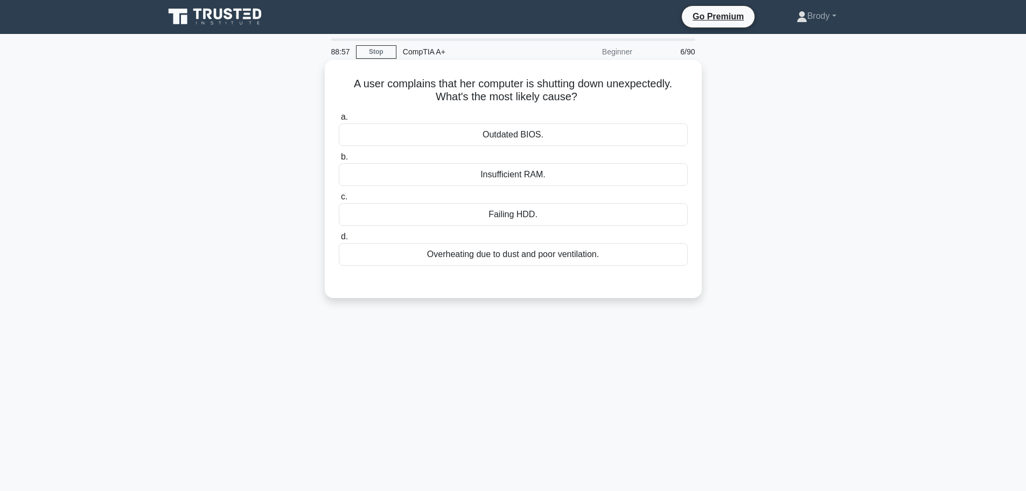
scroll to position [0, 0]
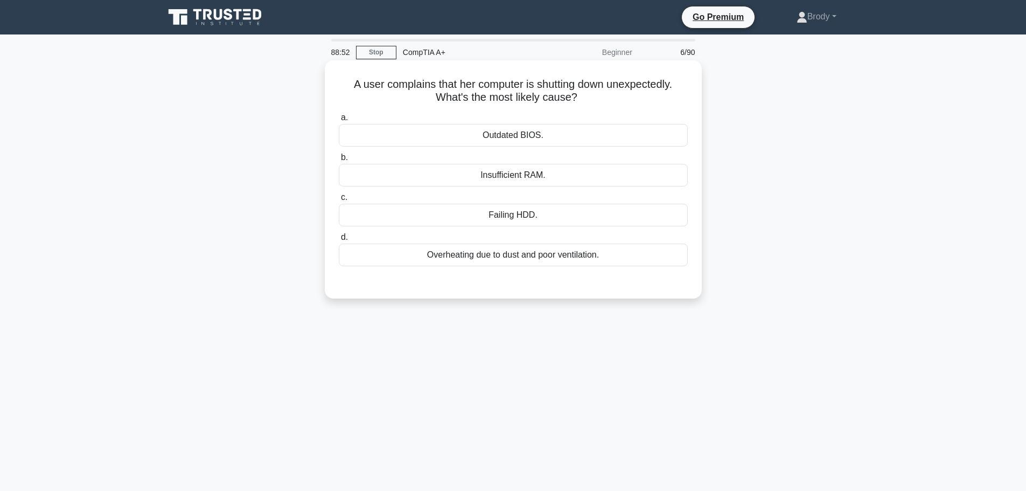
click at [569, 256] on div "Overheating due to dust and poor ventilation." at bounding box center [513, 254] width 349 height 23
click at [339, 241] on input "d. Overheating due to dust and poor ventilation." at bounding box center [339, 237] width 0 height 7
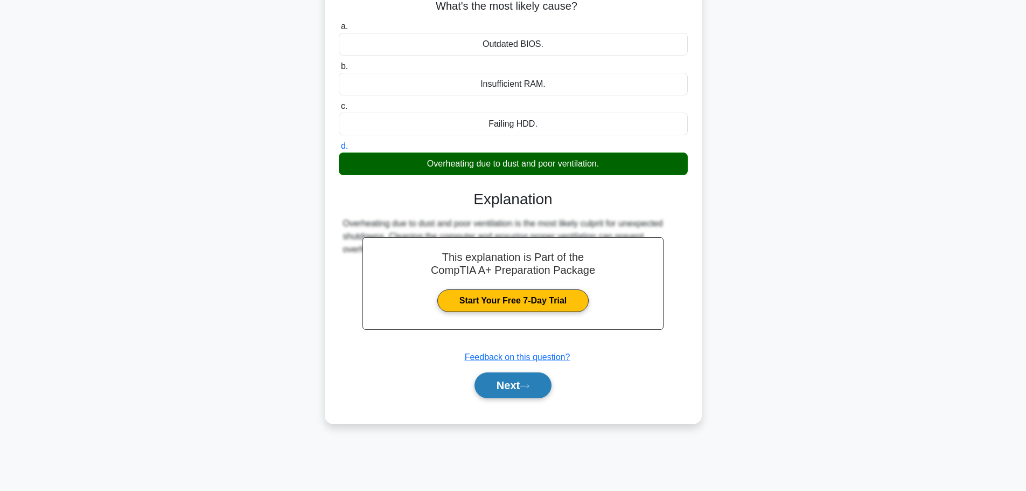
click at [504, 388] on button "Next" at bounding box center [512, 385] width 77 height 26
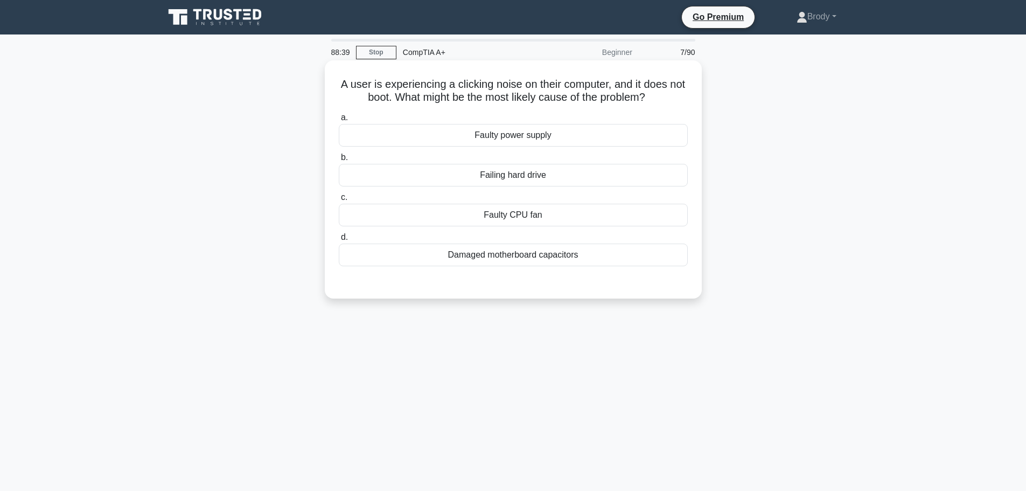
click at [515, 247] on div "Damaged motherboard capacitors" at bounding box center [513, 254] width 349 height 23
click at [339, 241] on input "d. Damaged motherboard capacitors" at bounding box center [339, 237] width 0 height 7
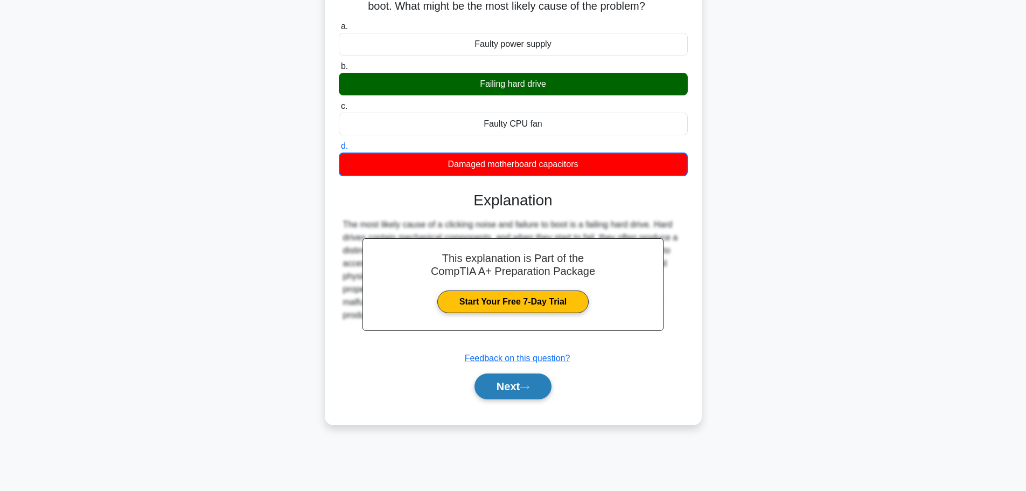
click at [520, 382] on button "Next" at bounding box center [512, 386] width 77 height 26
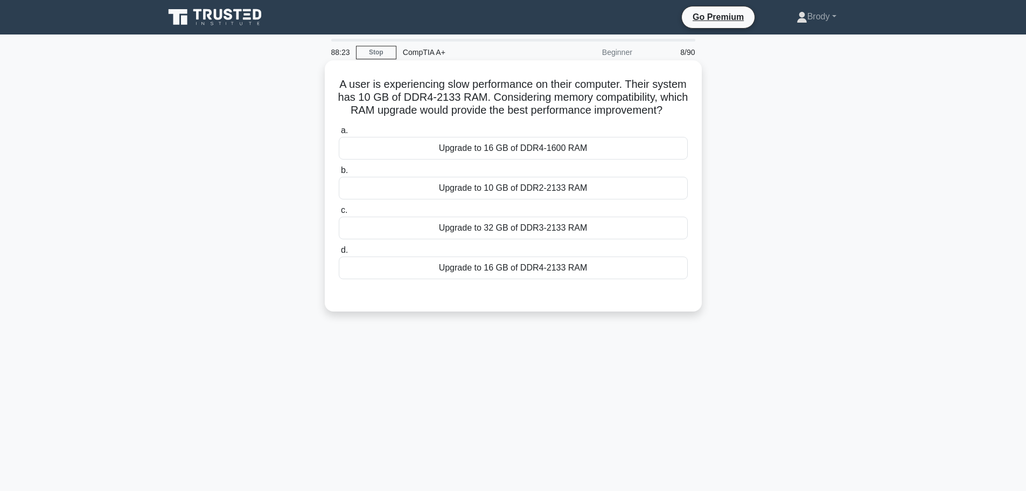
click at [573, 279] on div "Upgrade to 16 GB of DDR4-2133 RAM" at bounding box center [513, 267] width 349 height 23
click at [339, 254] on input "d. Upgrade to 16 GB of DDR4-2133 RAM" at bounding box center [339, 250] width 0 height 7
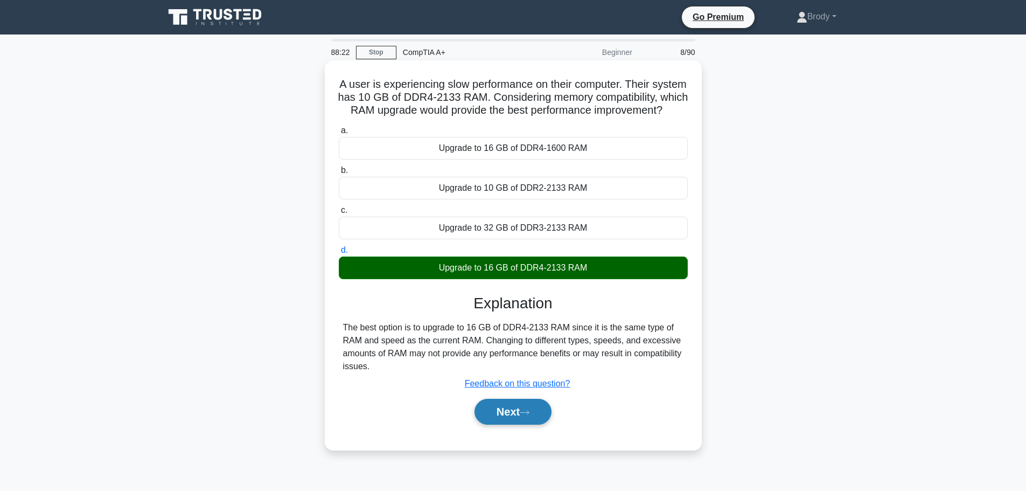
click at [515, 419] on button "Next" at bounding box center [512, 411] width 77 height 26
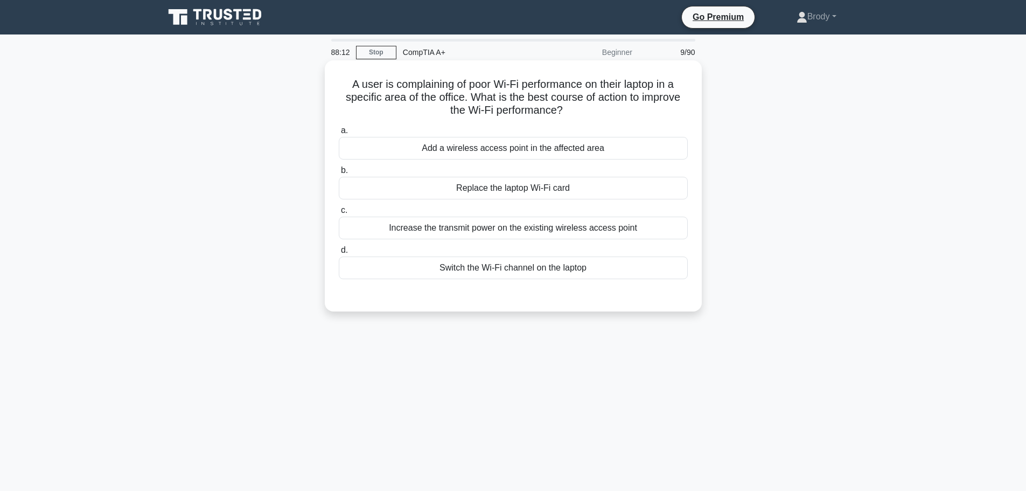
click at [582, 146] on div "Add a wireless access point in the affected area" at bounding box center [513, 148] width 349 height 23
click at [339, 134] on input "a. Add a wireless access point in the affected area" at bounding box center [339, 130] width 0 height 7
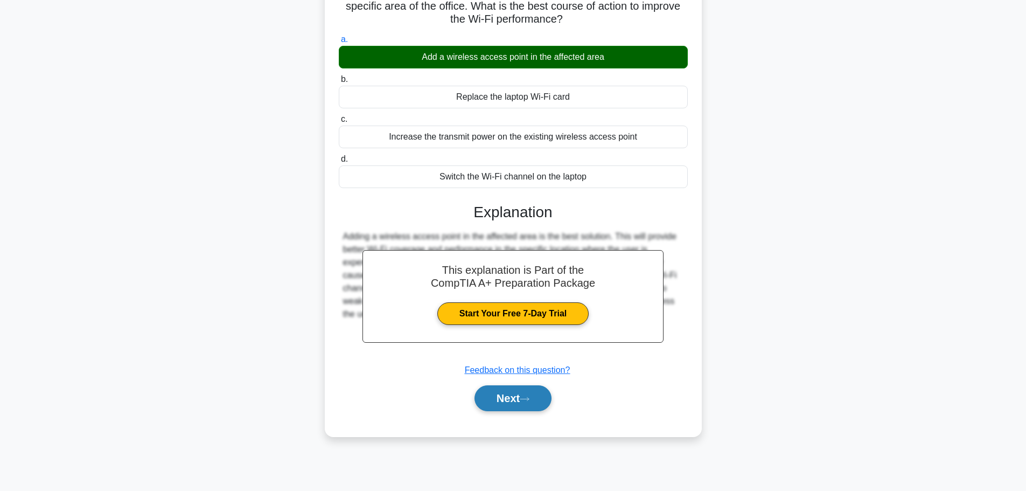
click at [524, 390] on button "Next" at bounding box center [512, 398] width 77 height 26
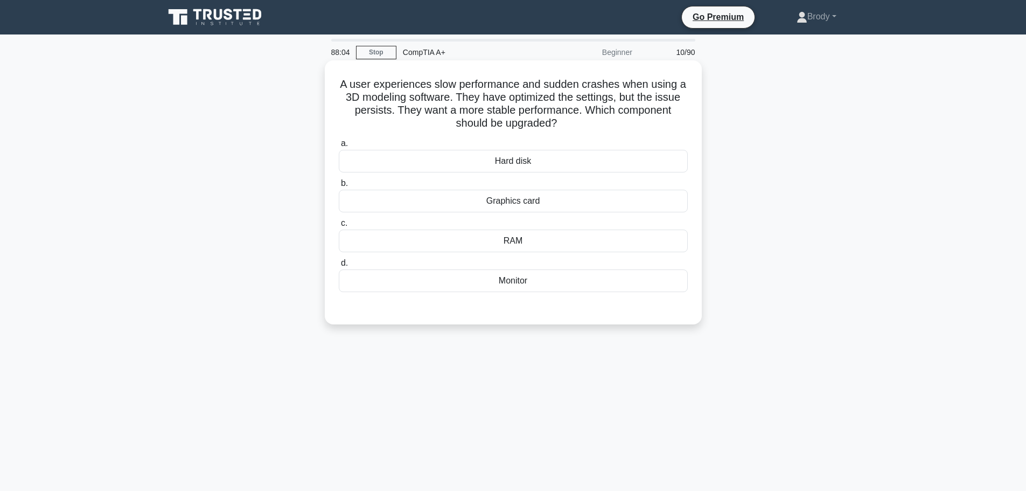
click at [535, 207] on div "Graphics card" at bounding box center [513, 201] width 349 height 23
click at [339, 187] on input "b. Graphics card" at bounding box center [339, 183] width 0 height 7
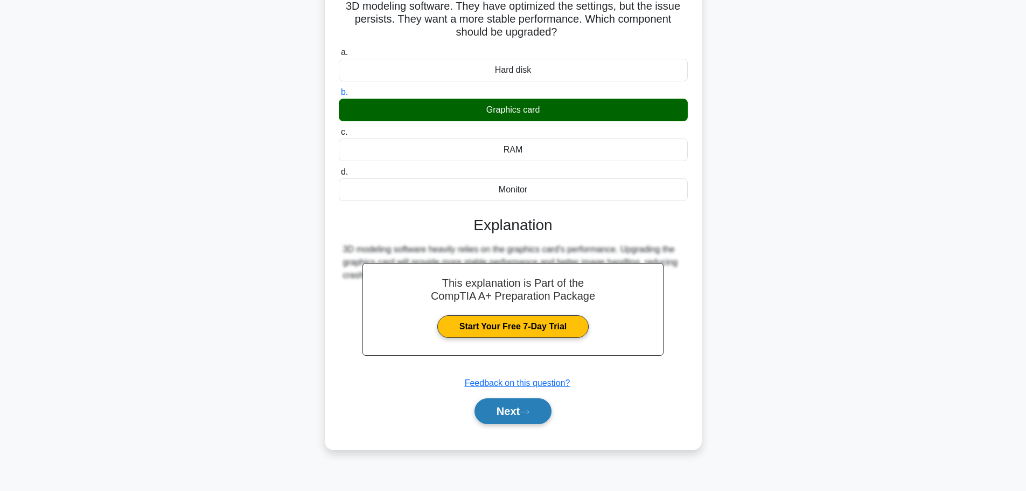
click at [514, 411] on button "Next" at bounding box center [512, 411] width 77 height 26
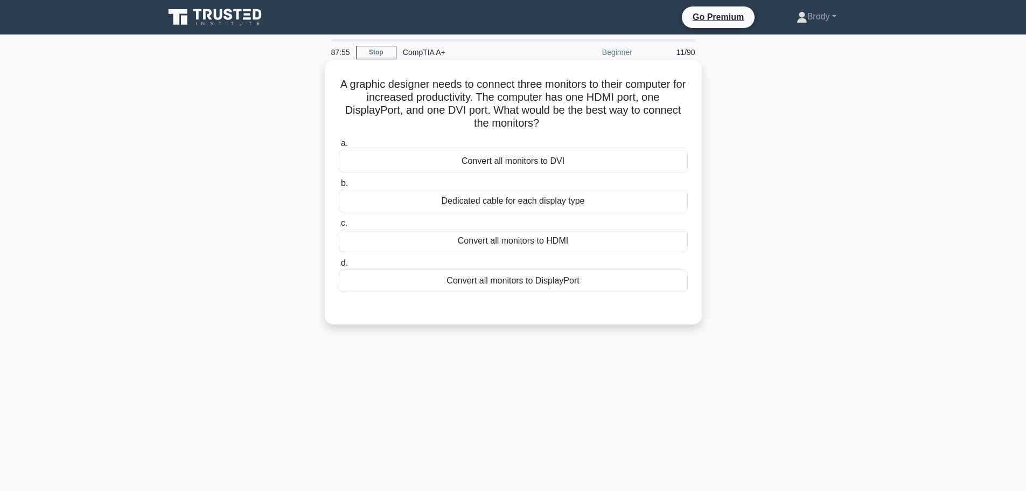
click at [521, 209] on div "Dedicated cable for each display type" at bounding box center [513, 201] width 349 height 23
click at [339, 187] on input "b. Dedicated cable for each display type" at bounding box center [339, 183] width 0 height 7
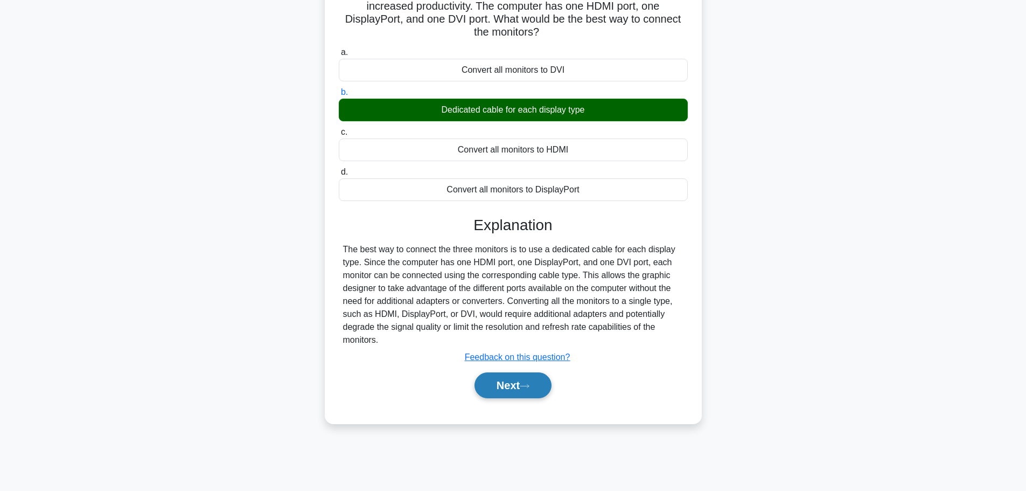
click at [534, 387] on button "Next" at bounding box center [512, 385] width 77 height 26
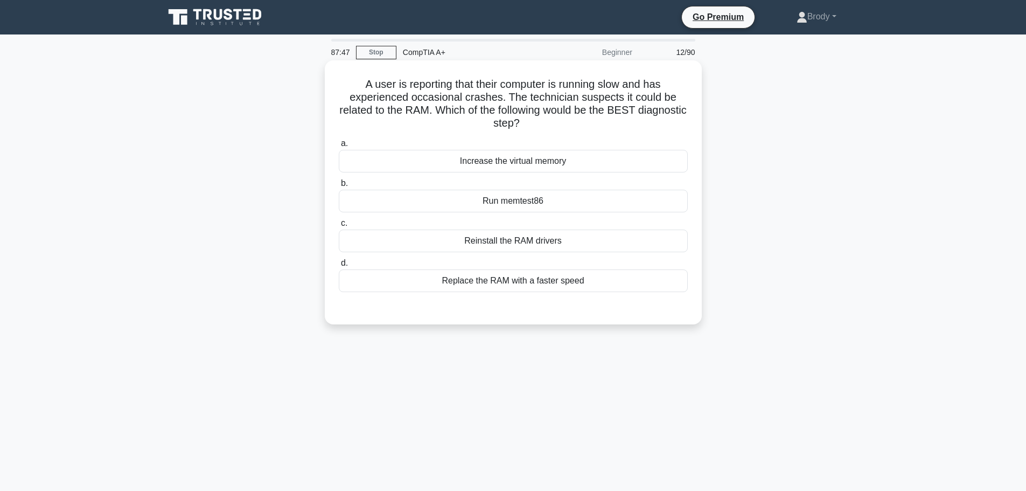
click at [541, 202] on div "Run memtest86" at bounding box center [513, 201] width 349 height 23
click at [339, 187] on input "b. Run memtest86" at bounding box center [339, 183] width 0 height 7
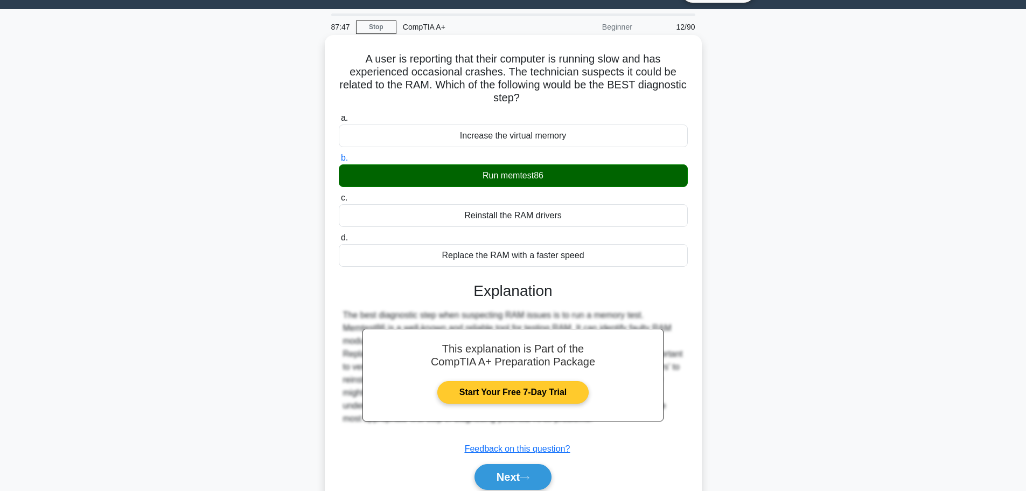
scroll to position [91, 0]
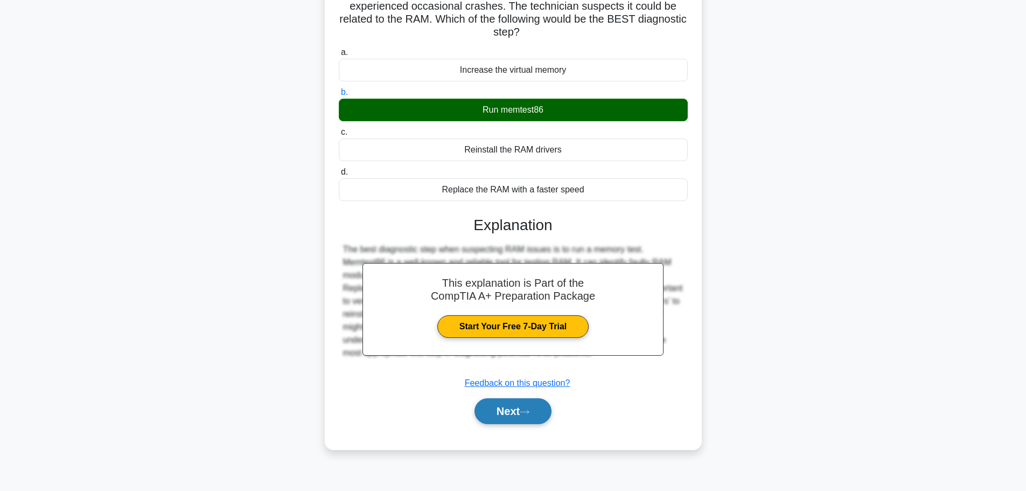
drag, startPoint x: 540, startPoint y: 399, endPoint x: 536, endPoint y: 405, distance: 7.5
click at [536, 406] on button "Next" at bounding box center [512, 411] width 77 height 26
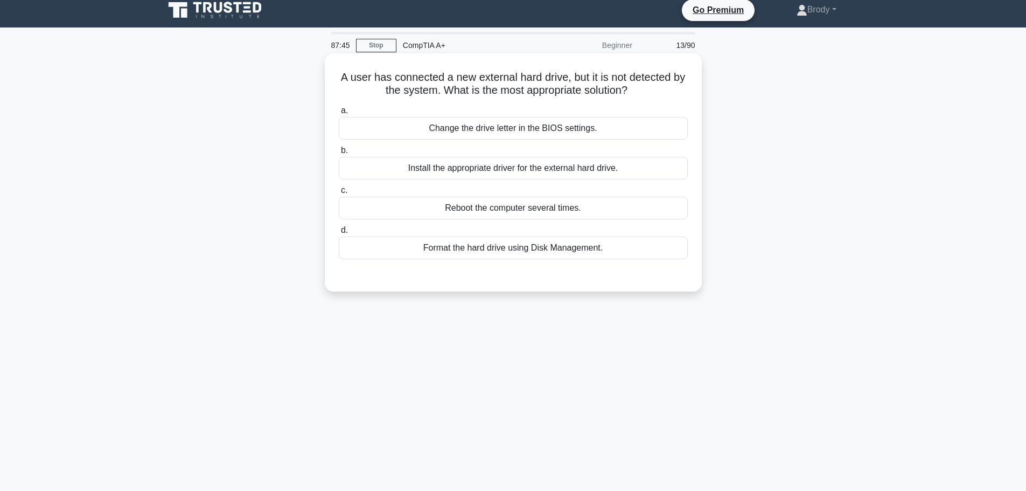
scroll to position [0, 0]
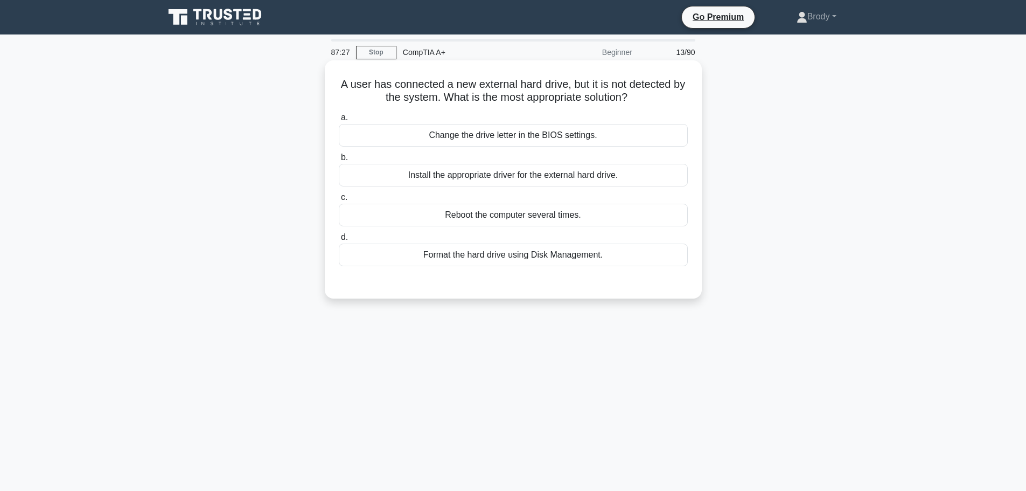
click at [576, 176] on div "Install the appropriate driver for the external hard drive." at bounding box center [513, 175] width 349 height 23
click at [339, 161] on input "b. Install the appropriate driver for the external hard drive." at bounding box center [339, 157] width 0 height 7
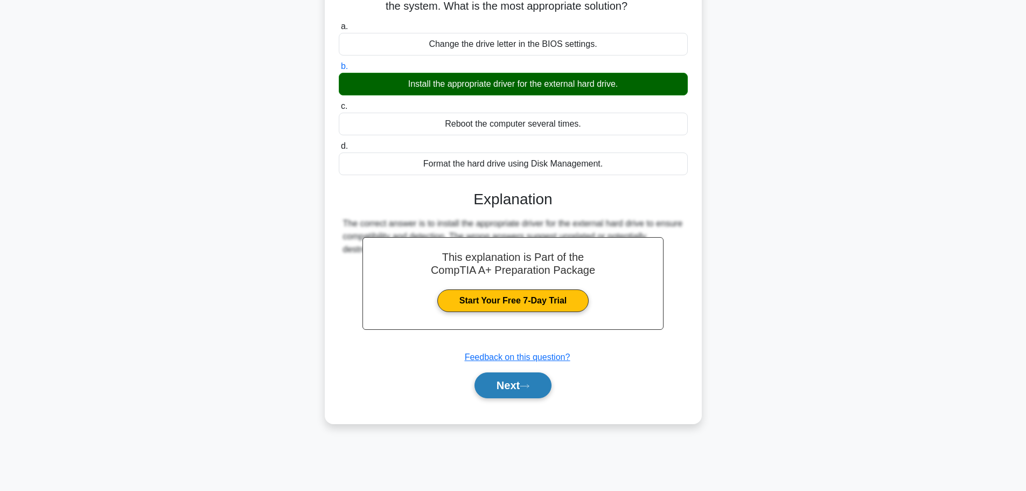
click at [542, 390] on button "Next" at bounding box center [512, 385] width 77 height 26
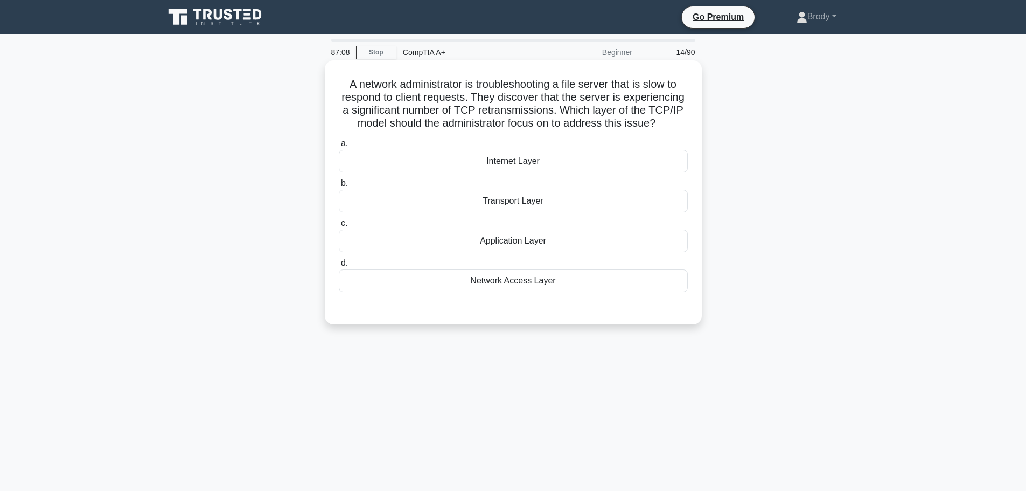
click at [552, 203] on div "Transport Layer" at bounding box center [513, 201] width 349 height 23
click at [339, 187] on input "b. Transport Layer" at bounding box center [339, 183] width 0 height 7
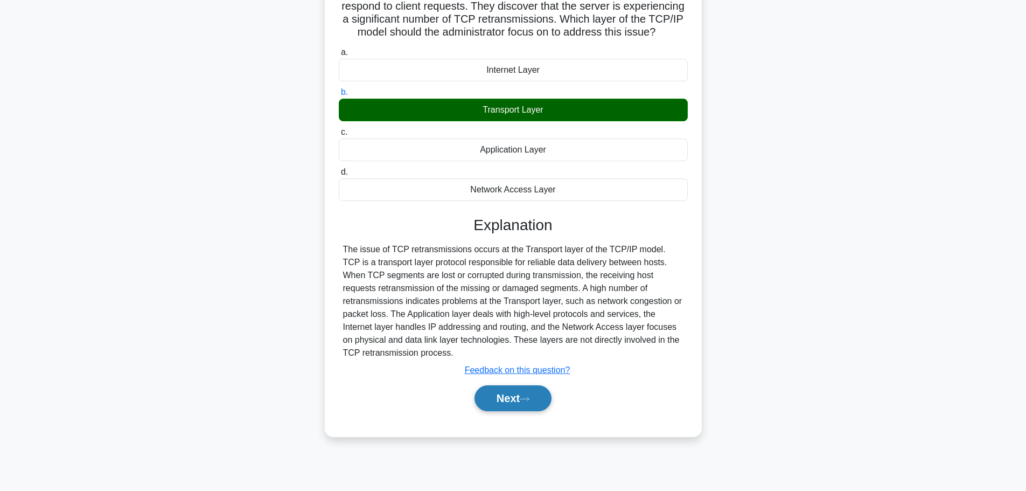
click at [530, 403] on button "Next" at bounding box center [512, 398] width 77 height 26
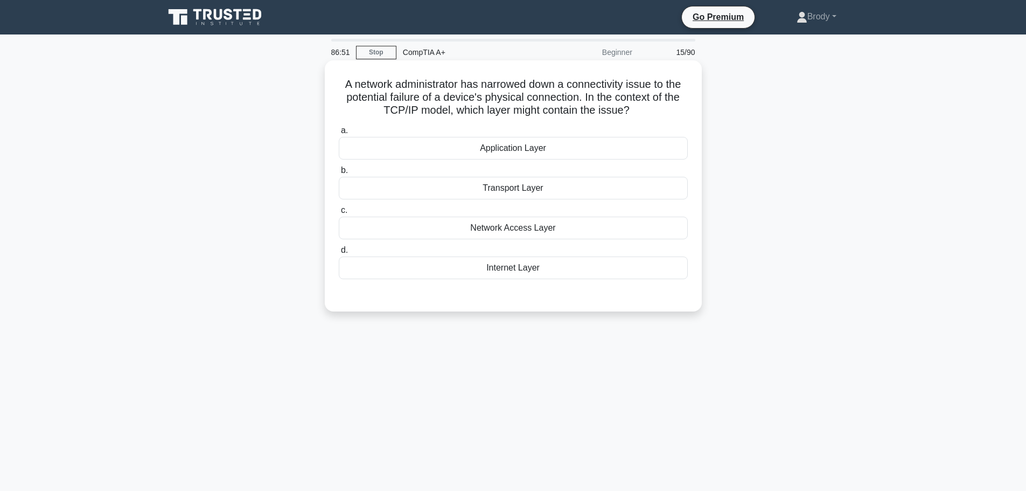
click at [536, 234] on div "Network Access Layer" at bounding box center [513, 227] width 349 height 23
click at [339, 214] on input "c. Network Access Layer" at bounding box center [339, 210] width 0 height 7
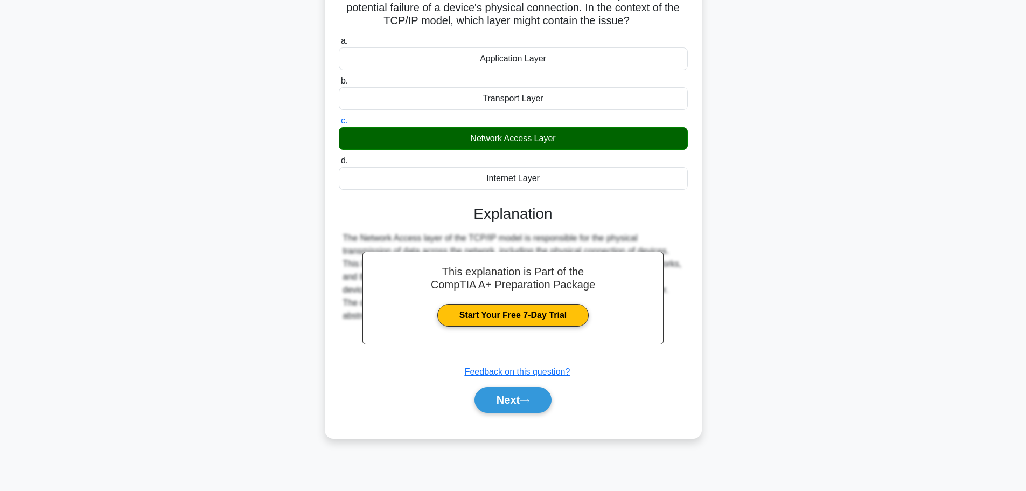
scroll to position [91, 0]
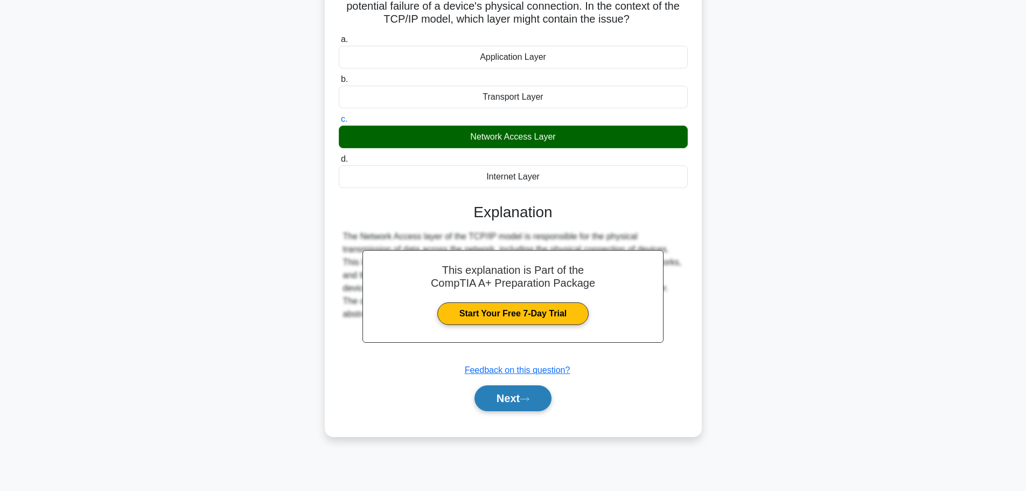
click at [516, 401] on button "Next" at bounding box center [512, 398] width 77 height 26
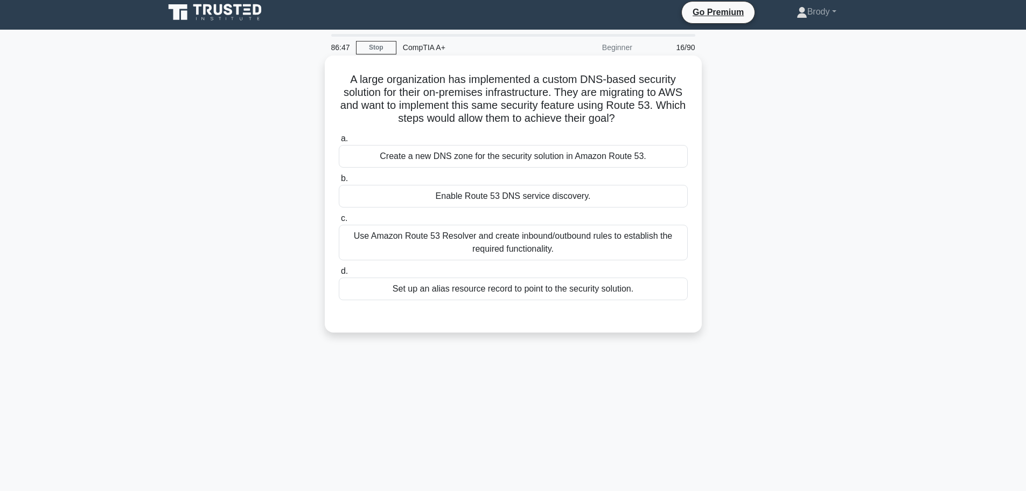
scroll to position [0, 0]
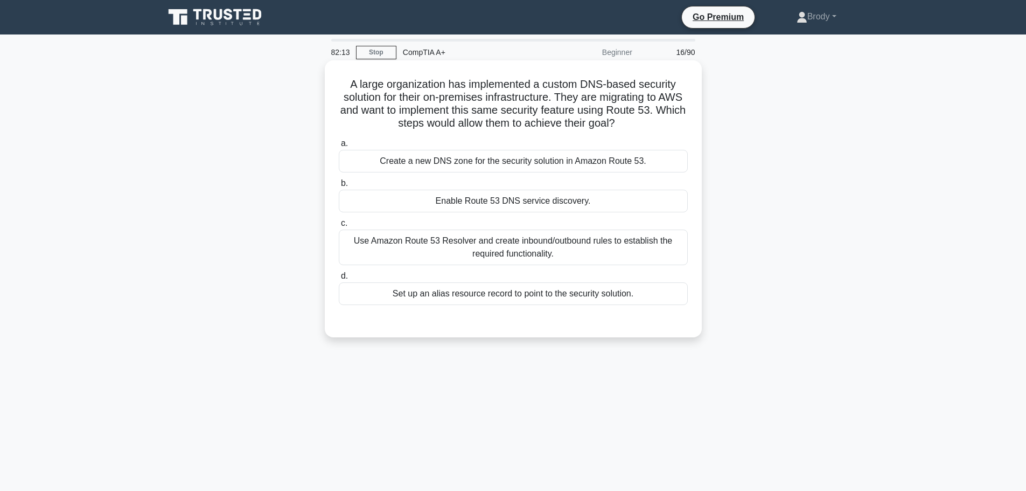
click at [603, 260] on div "Use Amazon Route 53 Resolver and create inbound/outbound rules to establish the…" at bounding box center [513, 247] width 349 height 36
click at [339, 227] on input "c. Use Amazon Route 53 Resolver and create inbound/outbound rules to establish …" at bounding box center [339, 223] width 0 height 7
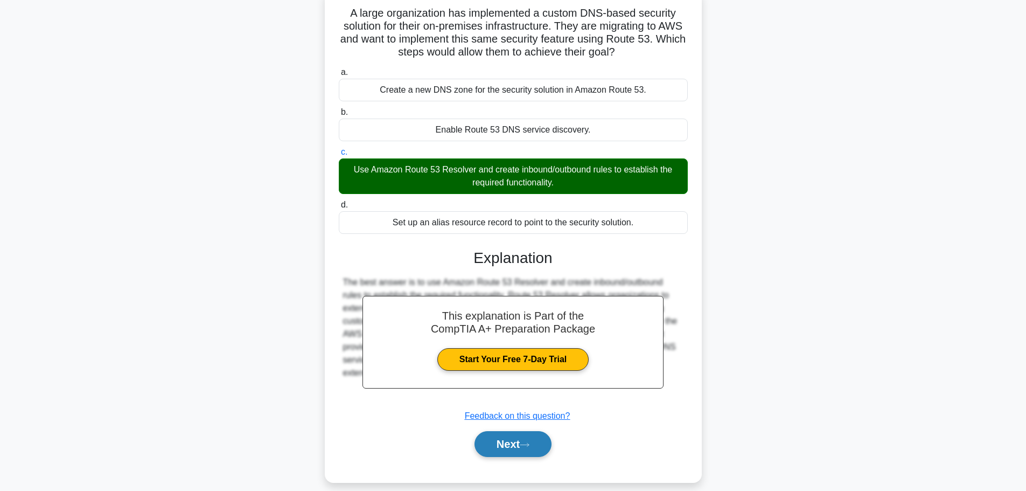
scroll to position [91, 0]
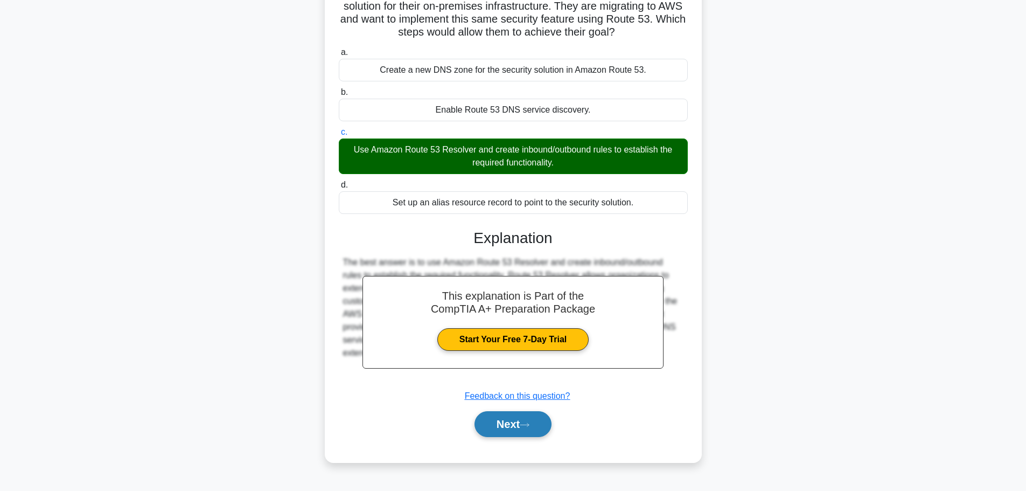
click at [531, 421] on button "Next" at bounding box center [512, 424] width 77 height 26
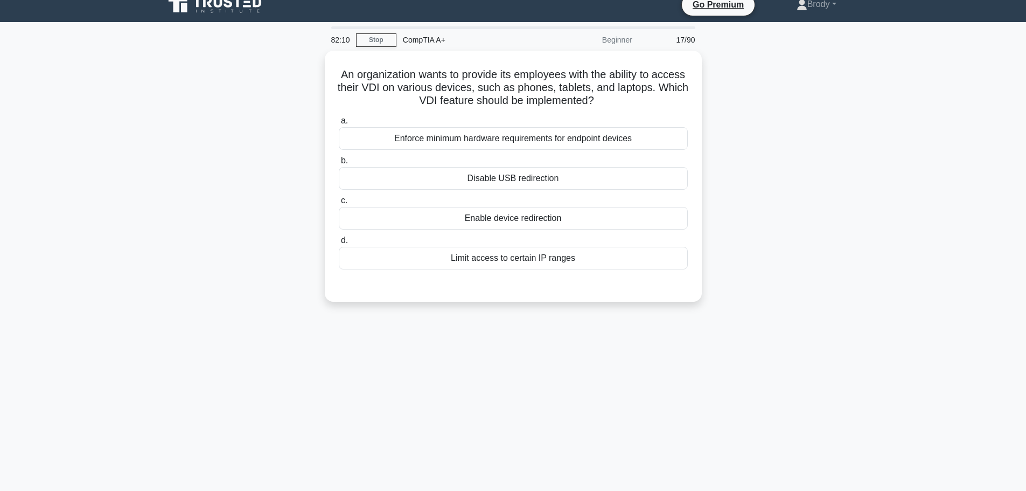
scroll to position [0, 0]
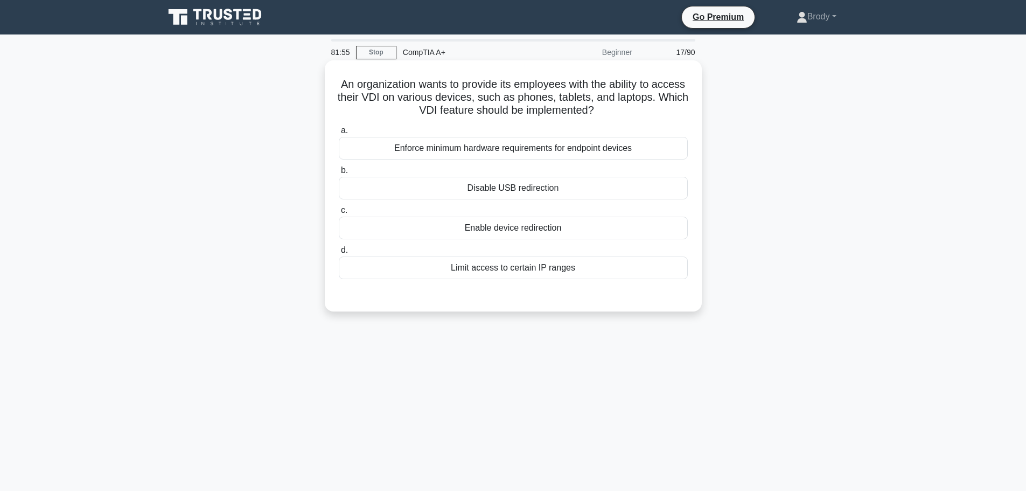
click at [624, 149] on div "Enforce minimum hardware requirements for endpoint devices" at bounding box center [513, 148] width 349 height 23
click at [339, 134] on input "a. Enforce minimum hardware requirements for endpoint devices" at bounding box center [339, 130] width 0 height 7
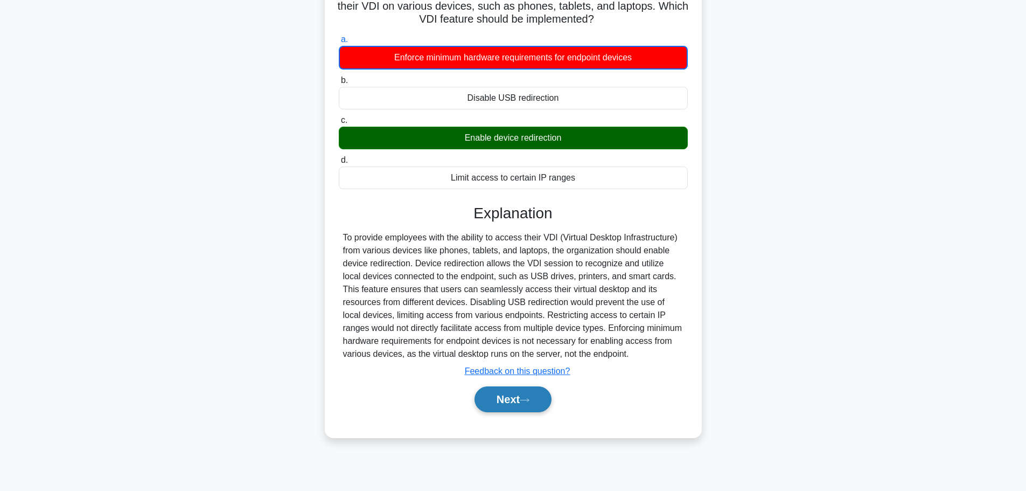
click at [515, 394] on button "Next" at bounding box center [512, 399] width 77 height 26
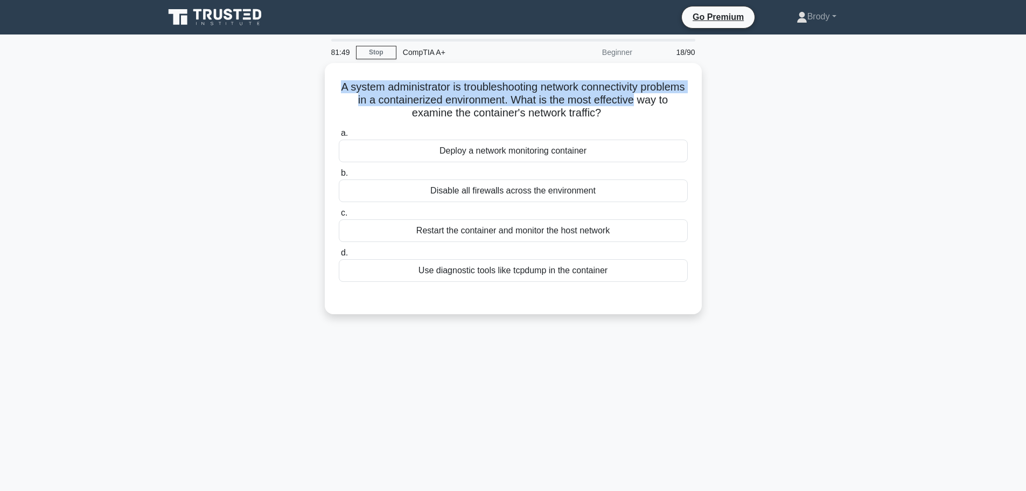
drag, startPoint x: 356, startPoint y: 82, endPoint x: 707, endPoint y: 101, distance: 350.5
click at [703, 103] on div "A system administrator is troubleshooting network connectivity problems in a co…" at bounding box center [513, 195] width 711 height 264
click at [721, 98] on div "A system administrator is troubleshooting network connectivity problems in a co…" at bounding box center [513, 195] width 711 height 264
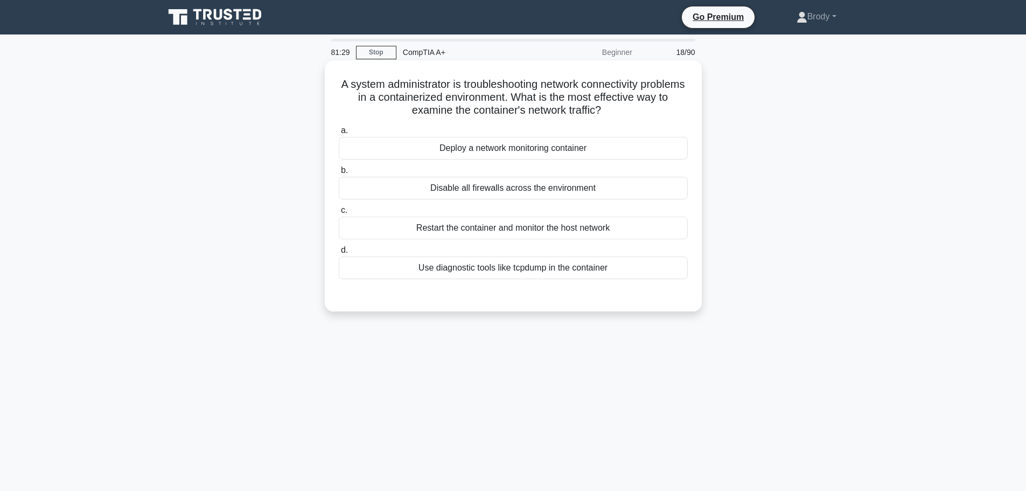
click at [576, 264] on div "Use diagnostic tools like tcpdump in the container" at bounding box center [513, 267] width 349 height 23
click at [339, 254] on input "d. Use diagnostic tools like tcpdump in the container" at bounding box center [339, 250] width 0 height 7
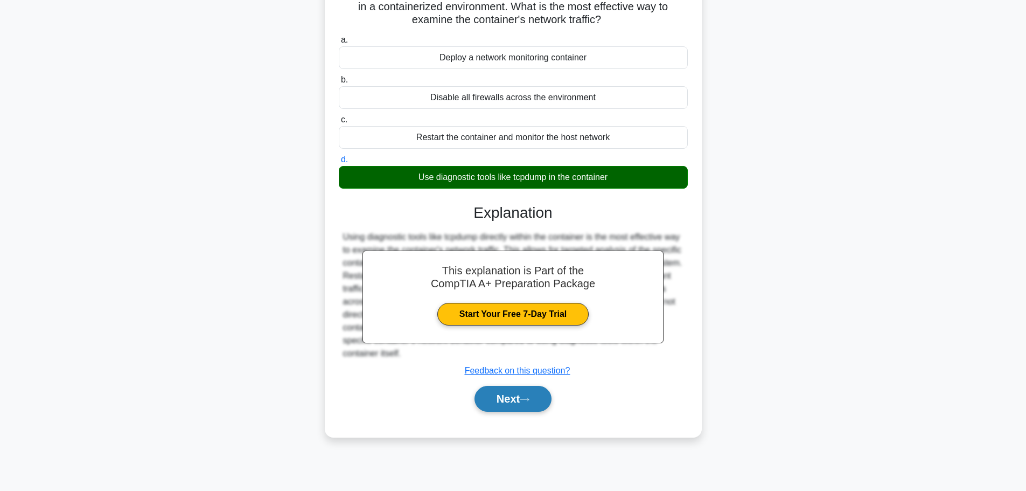
scroll to position [91, 0]
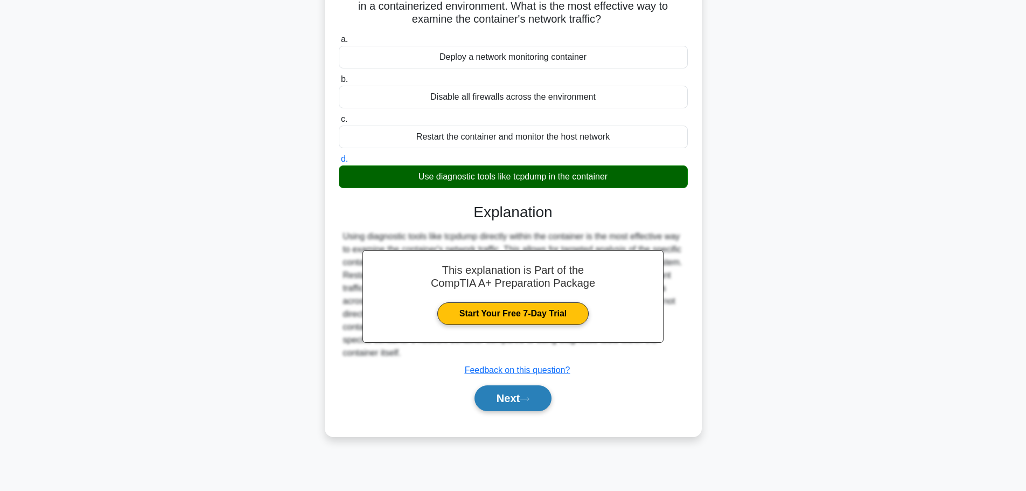
click at [512, 403] on button "Next" at bounding box center [512, 398] width 77 height 26
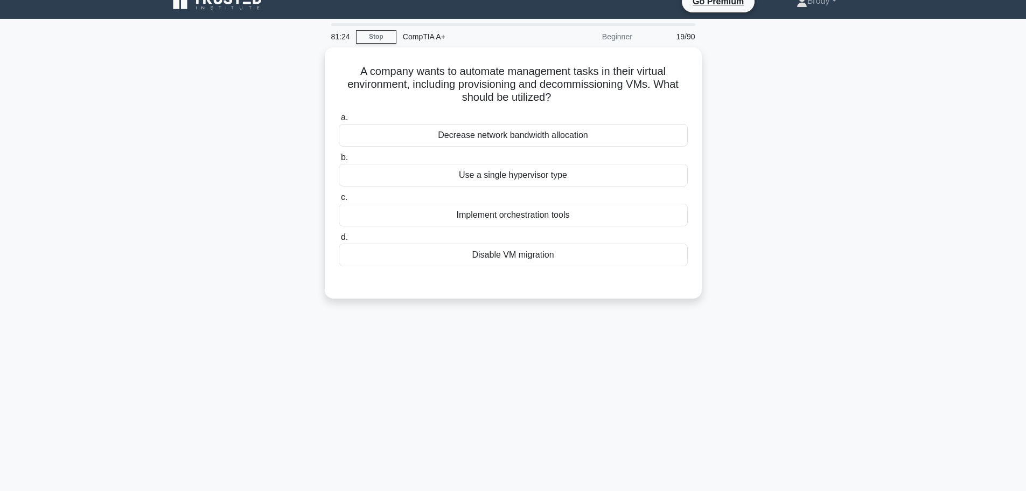
scroll to position [0, 0]
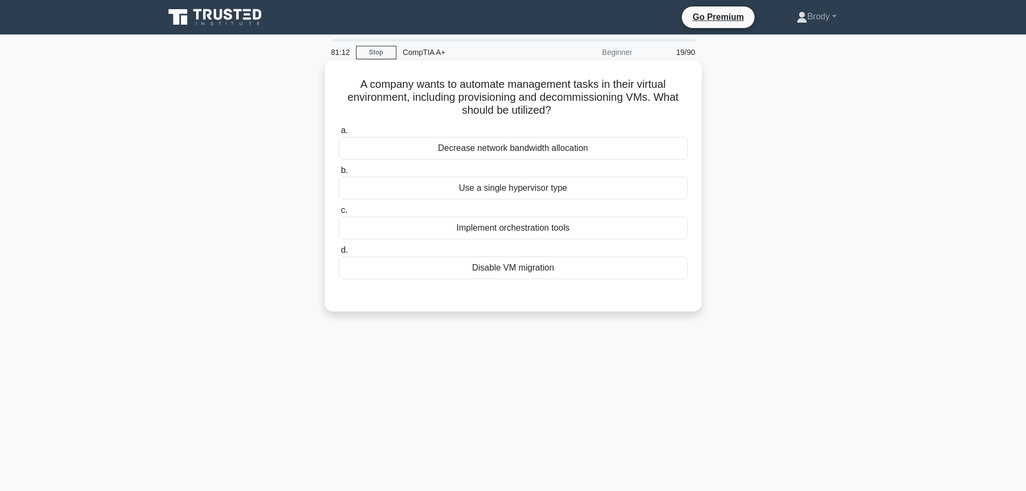
click at [585, 220] on div "Implement orchestration tools" at bounding box center [513, 227] width 349 height 23
click at [339, 214] on input "c. Implement orchestration tools" at bounding box center [339, 210] width 0 height 7
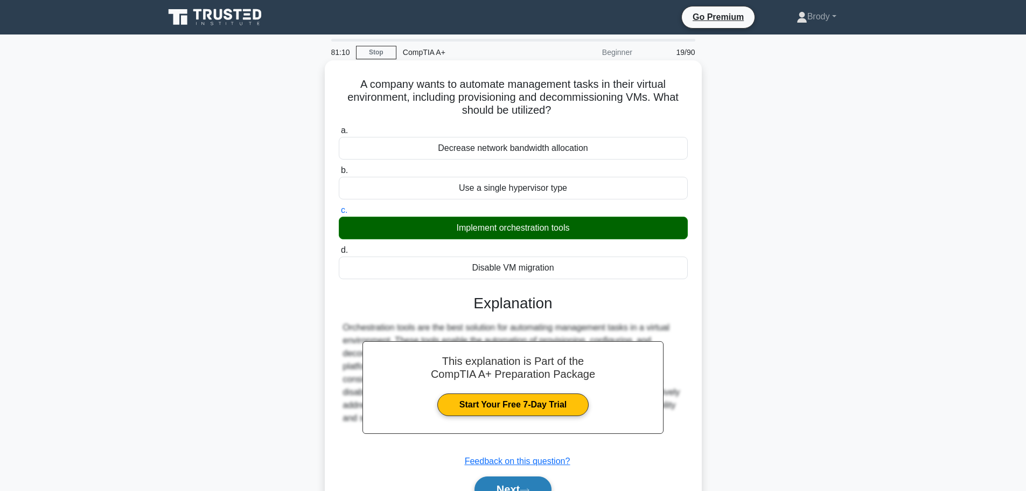
click at [516, 484] on button "Next" at bounding box center [512, 489] width 77 height 26
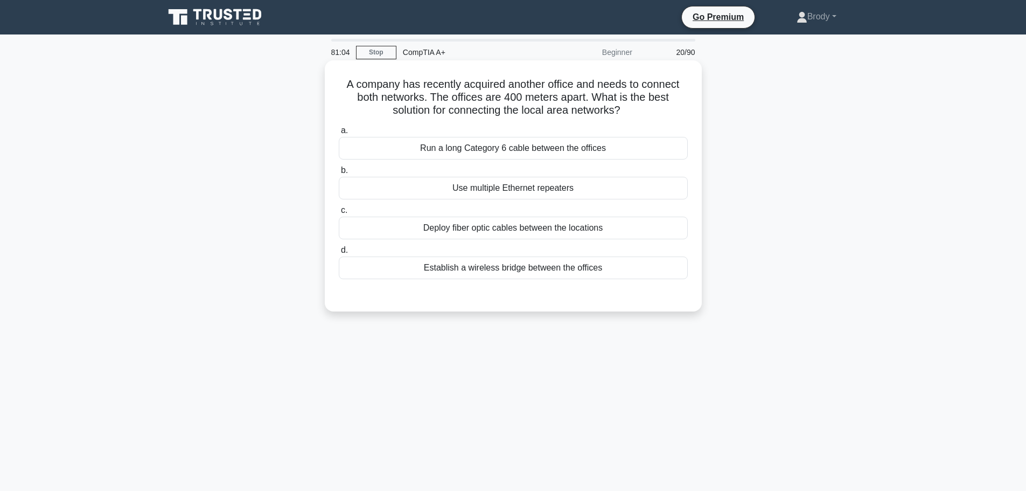
click at [562, 271] on div "Establish a wireless bridge between the offices" at bounding box center [513, 267] width 349 height 23
click at [339, 254] on input "d. Establish a wireless bridge between the offices" at bounding box center [339, 250] width 0 height 7
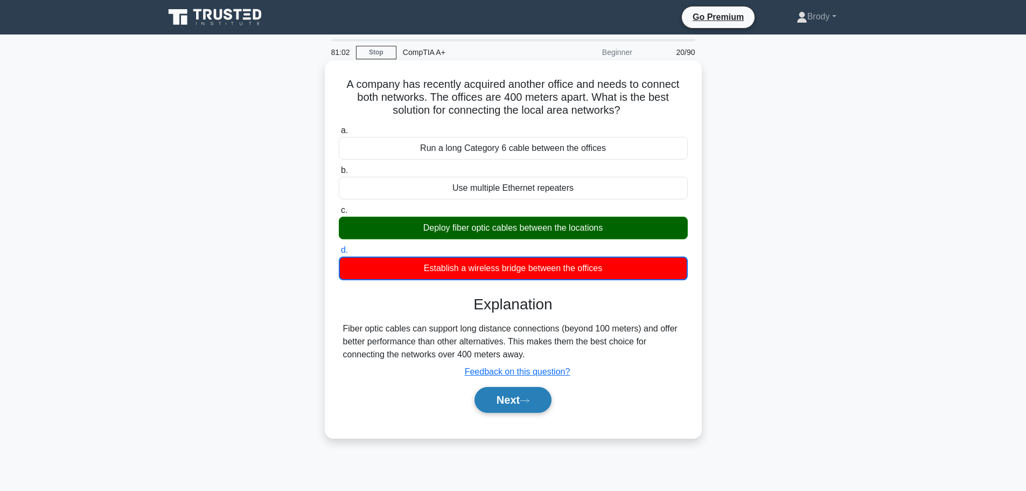
click at [520, 396] on button "Next" at bounding box center [512, 400] width 77 height 26
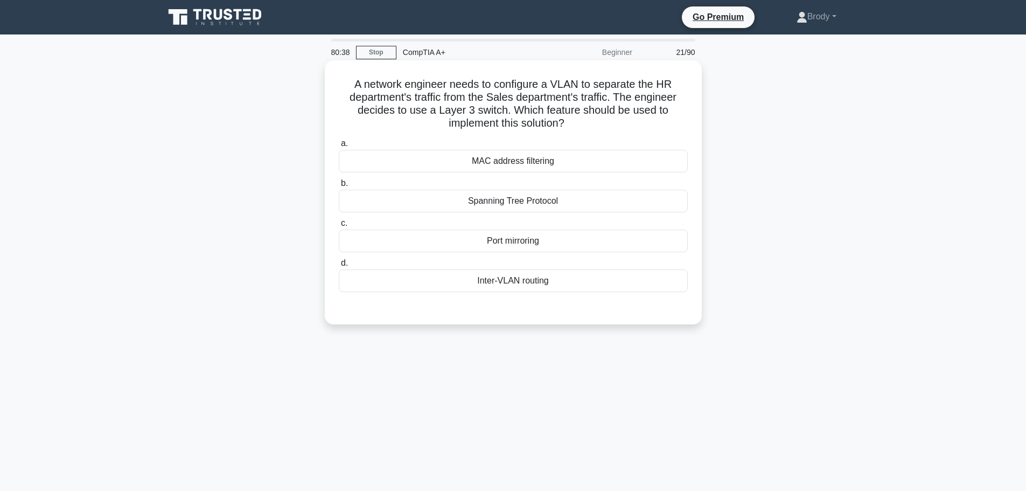
click at [568, 207] on div "Spanning Tree Protocol" at bounding box center [513, 201] width 349 height 23
click at [339, 187] on input "b. Spanning Tree Protocol" at bounding box center [339, 183] width 0 height 7
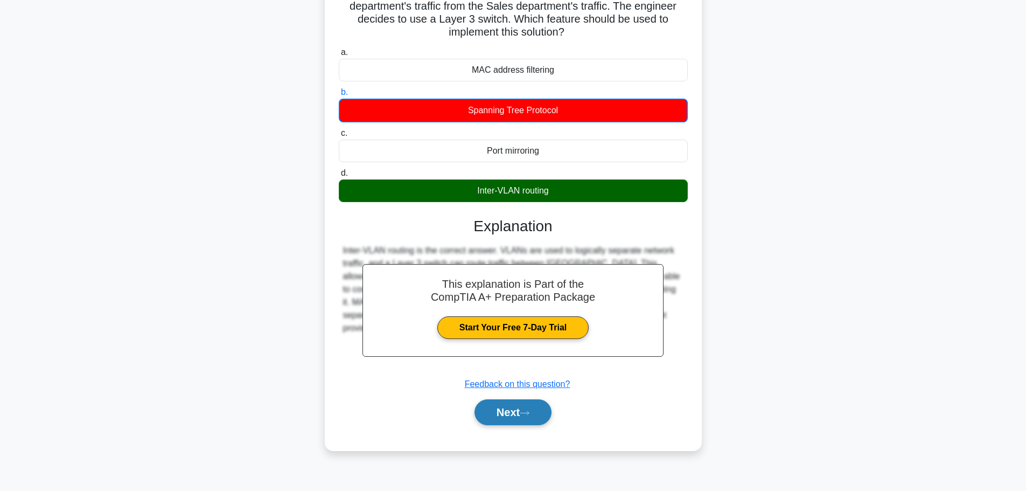
click at [530, 404] on button "Next" at bounding box center [512, 412] width 77 height 26
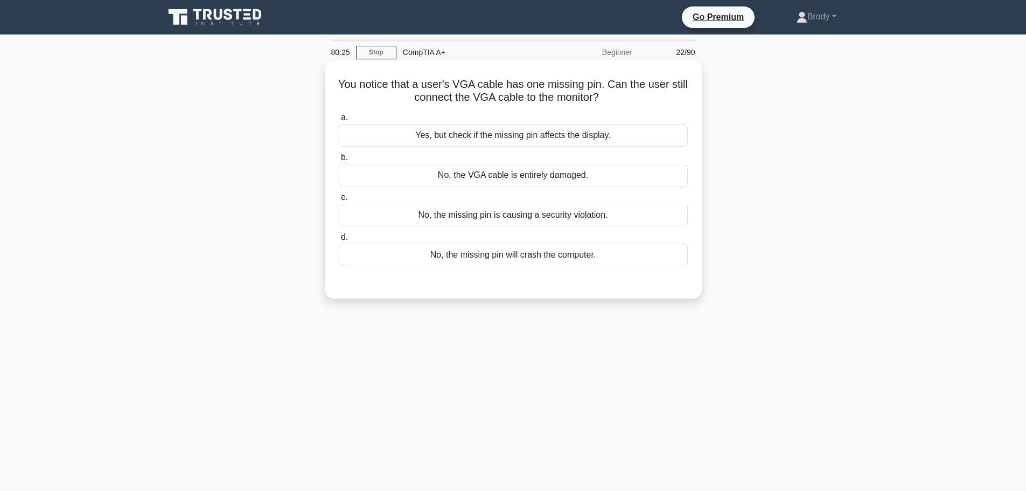
click at [535, 128] on div "Yes, but check if the missing pin affects the display." at bounding box center [513, 135] width 349 height 23
click at [339, 121] on input "a. Yes, but check if the missing pin affects the display." at bounding box center [339, 117] width 0 height 7
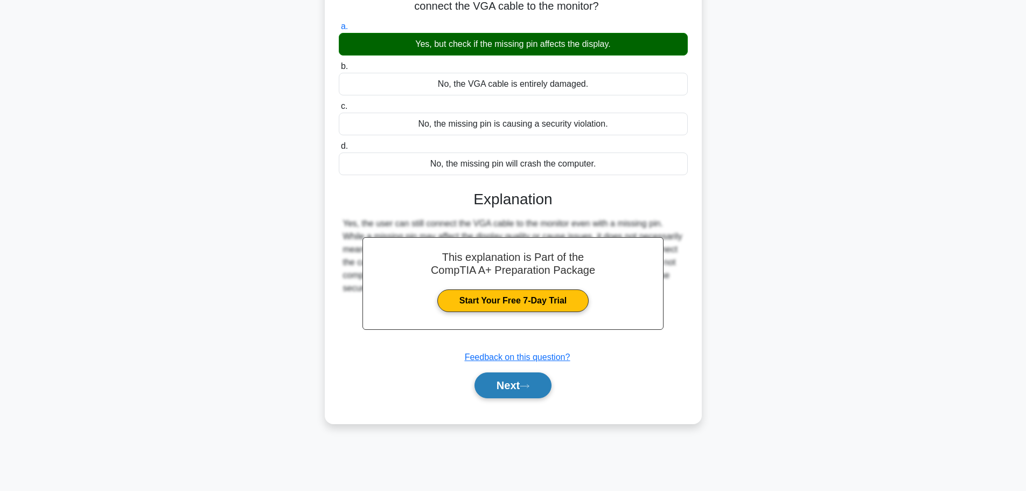
click at [492, 387] on button "Next" at bounding box center [512, 385] width 77 height 26
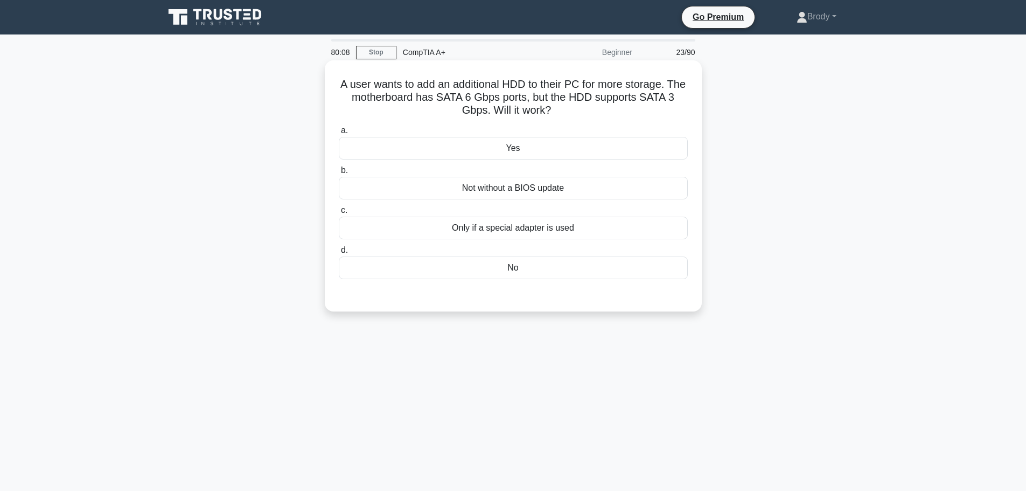
click at [416, 137] on div "Yes" at bounding box center [513, 148] width 349 height 23
click at [339, 134] on input "a. Yes" at bounding box center [339, 130] width 0 height 7
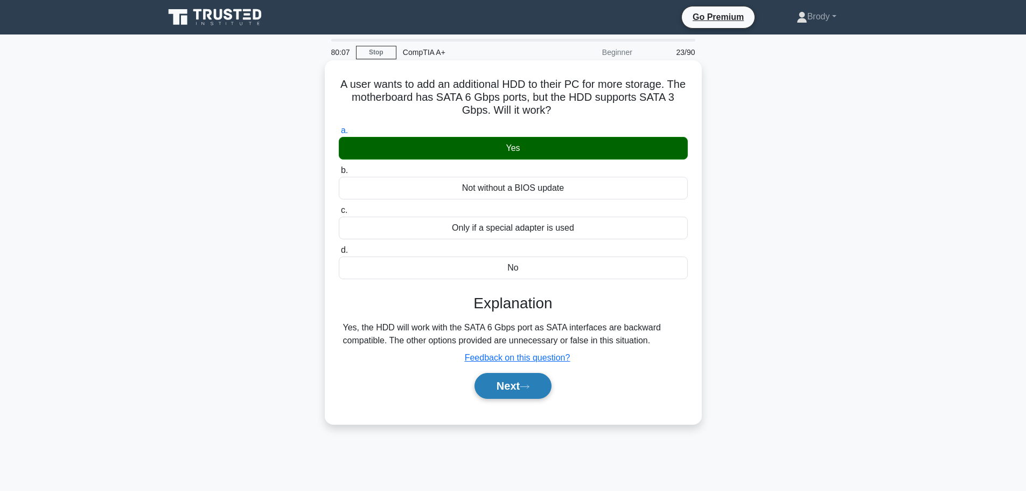
click at [509, 388] on button "Next" at bounding box center [512, 386] width 77 height 26
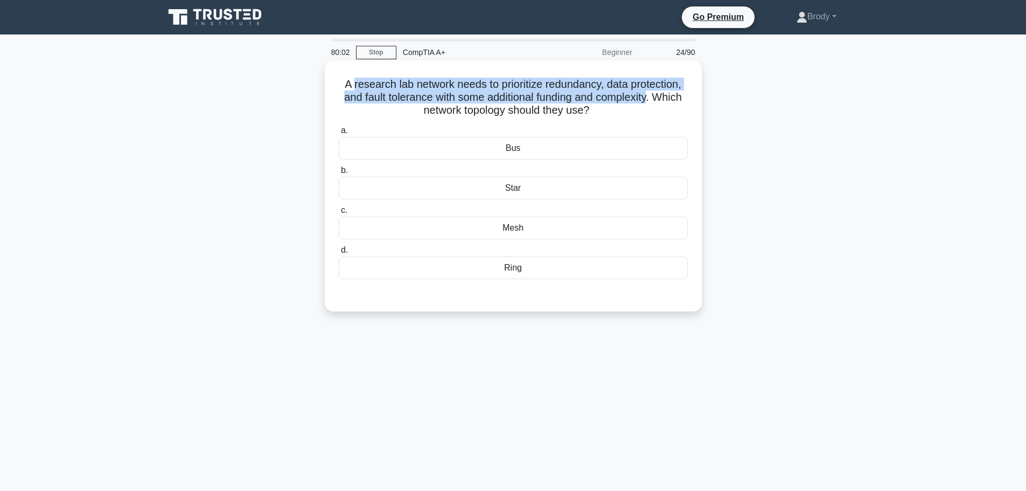
drag, startPoint x: 349, startPoint y: 86, endPoint x: 668, endPoint y: 92, distance: 318.3
click at [668, 92] on h5 "A research lab network needs to prioritize redundancy, data protection, and fau…" at bounding box center [513, 98] width 351 height 40
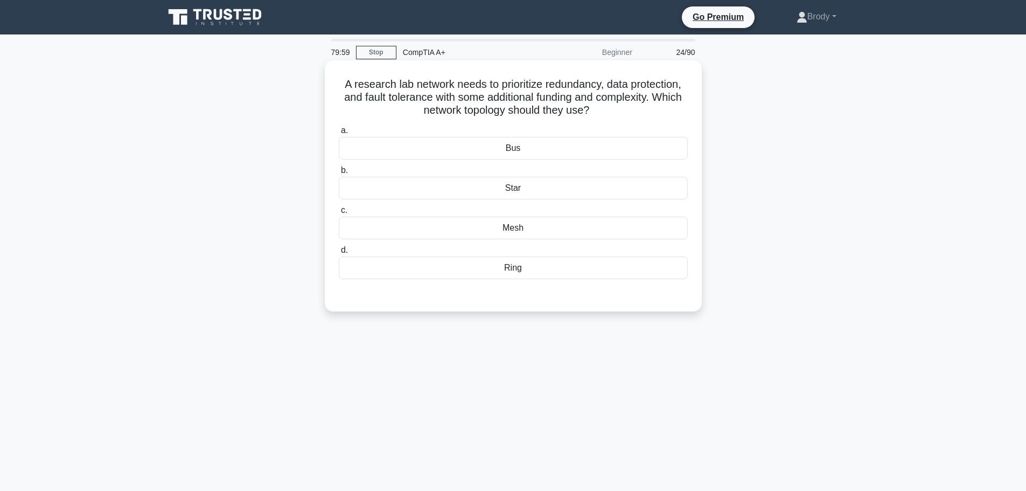
drag, startPoint x: 338, startPoint y: 80, endPoint x: 694, endPoint y: 112, distance: 356.8
click at [694, 112] on div "A research lab network needs to prioritize redundancy, data protection, and fau…" at bounding box center [513, 186] width 368 height 242
click at [673, 112] on h5 "A research lab network needs to prioritize redundancy, data protection, and fau…" at bounding box center [513, 98] width 351 height 40
click at [528, 239] on div "Mesh" at bounding box center [513, 227] width 349 height 23
click at [339, 214] on input "c. Mesh" at bounding box center [339, 210] width 0 height 7
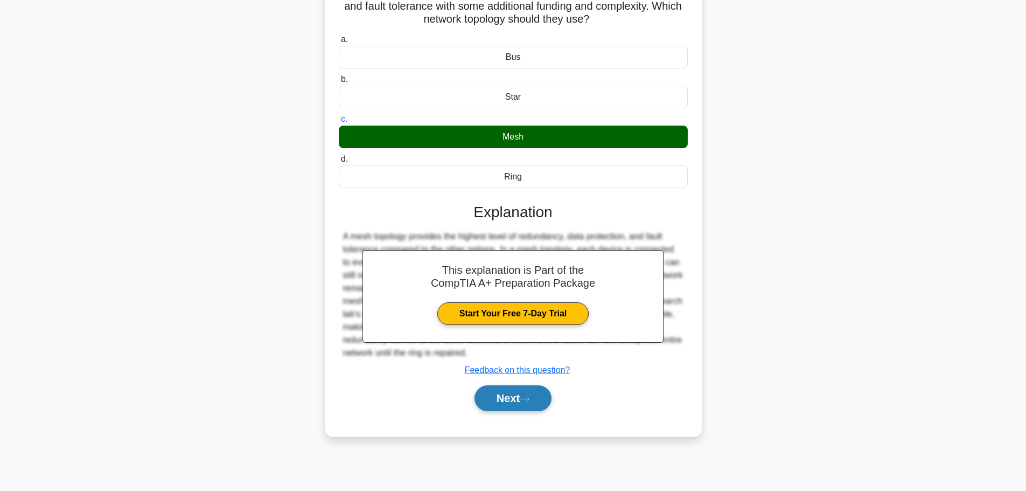
click at [509, 403] on button "Next" at bounding box center [512, 398] width 77 height 26
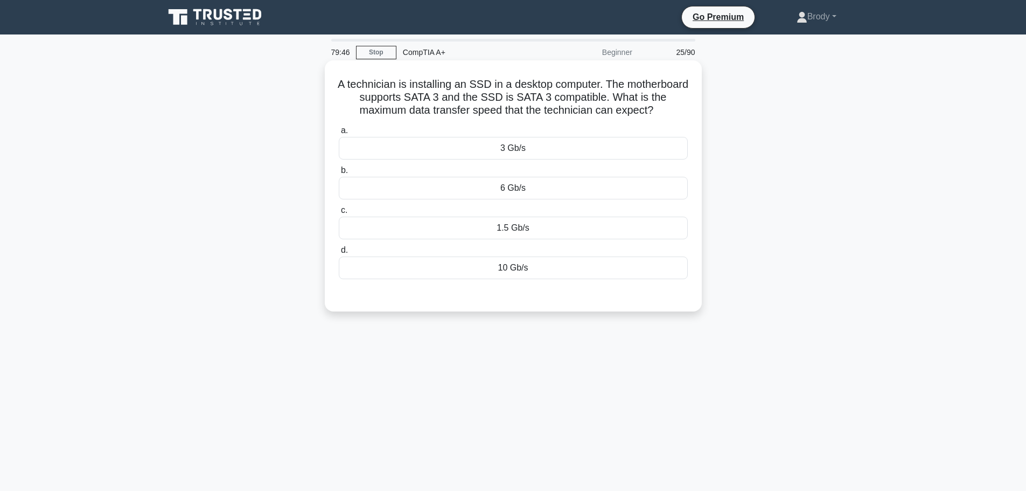
click at [516, 266] on div "10 Gb/s" at bounding box center [513, 267] width 349 height 23
click at [339, 254] on input "d. 10 Gb/s" at bounding box center [339, 250] width 0 height 7
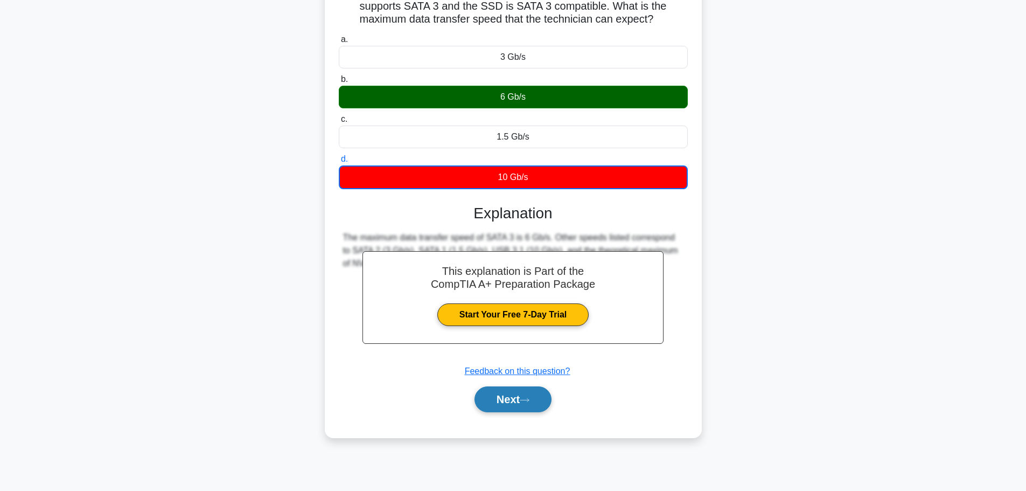
click at [510, 404] on button "Next" at bounding box center [512, 399] width 77 height 26
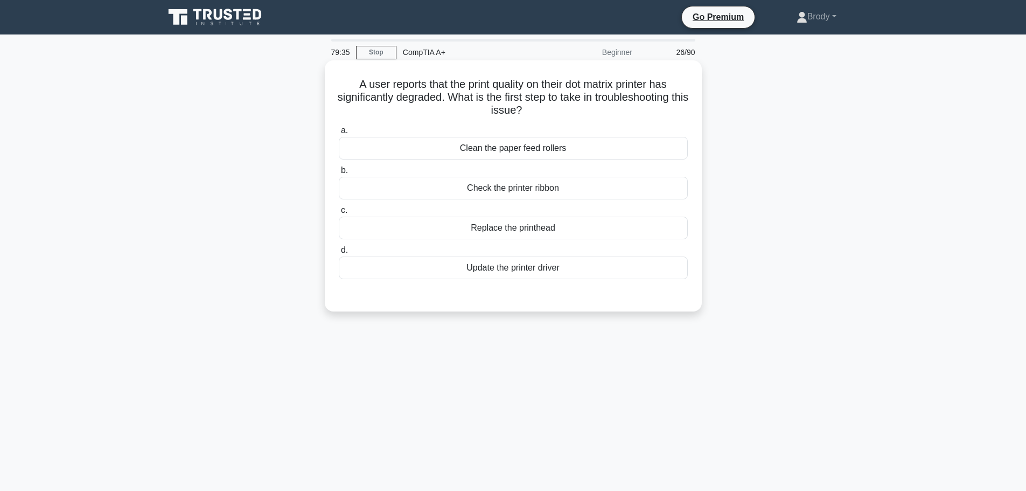
click at [552, 191] on div "Check the printer ribbon" at bounding box center [513, 188] width 349 height 23
click at [339, 174] on input "b. Check the printer ribbon" at bounding box center [339, 170] width 0 height 7
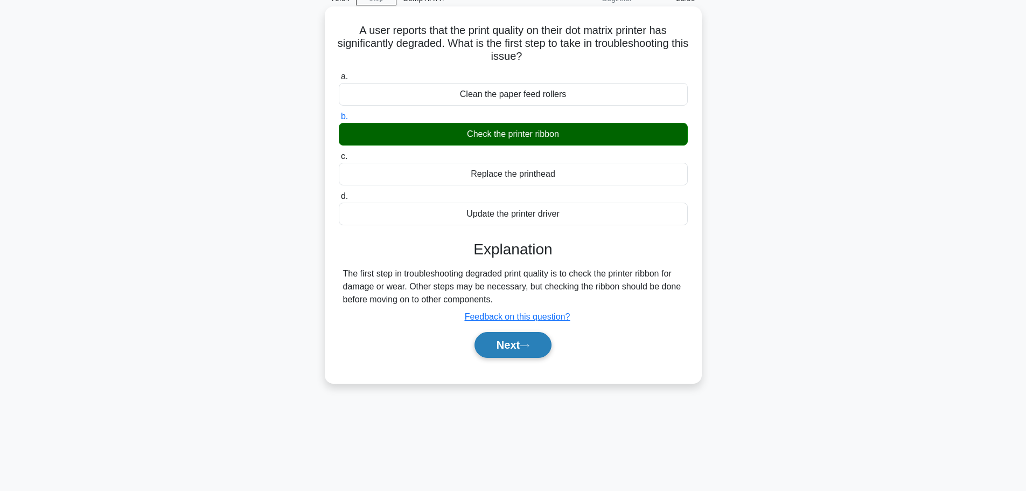
click at [512, 353] on button "Next" at bounding box center [512, 345] width 77 height 26
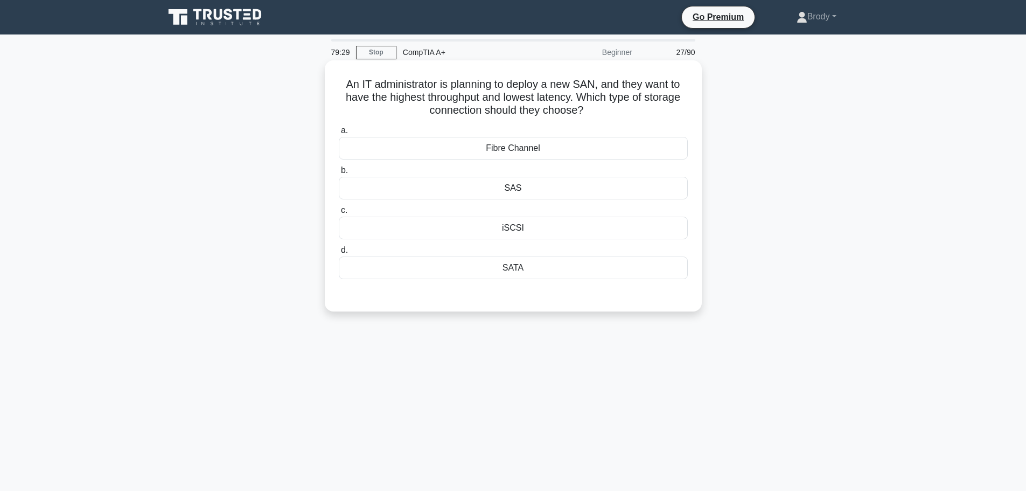
click at [515, 145] on div "Fibre Channel" at bounding box center [513, 148] width 349 height 23
click at [339, 134] on input "a. Fibre Channel" at bounding box center [339, 130] width 0 height 7
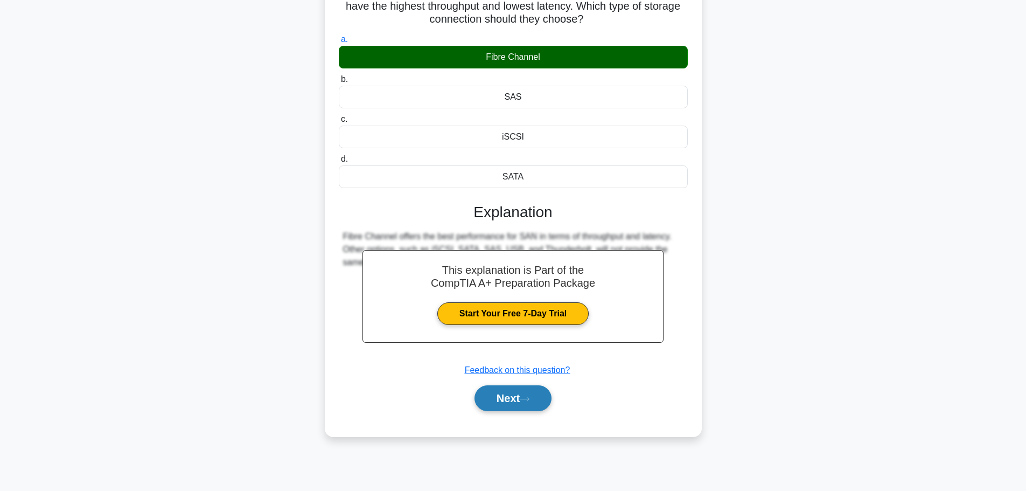
click at [529, 400] on icon at bounding box center [525, 399] width 10 height 6
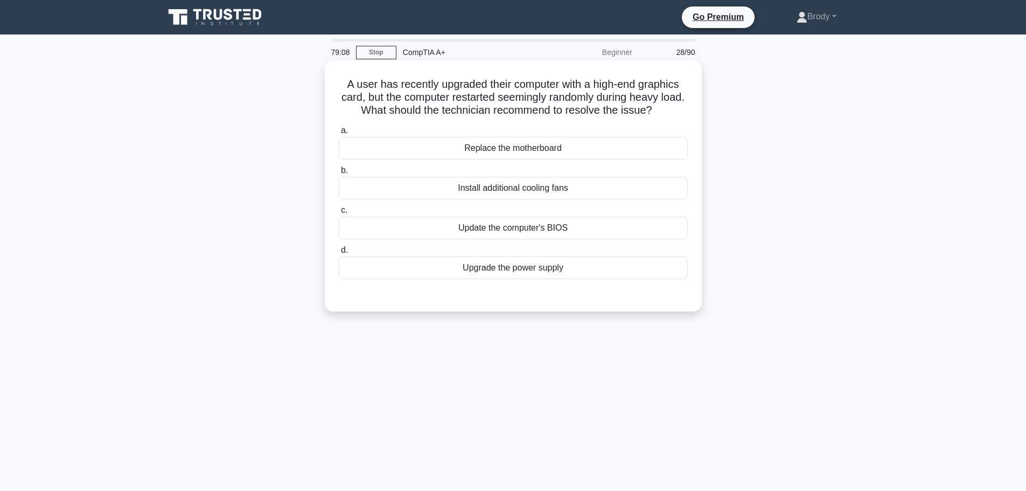
click at [545, 228] on div "Update the computer's BIOS" at bounding box center [513, 227] width 349 height 23
click at [339, 214] on input "c. Update the computer's BIOS" at bounding box center [339, 210] width 0 height 7
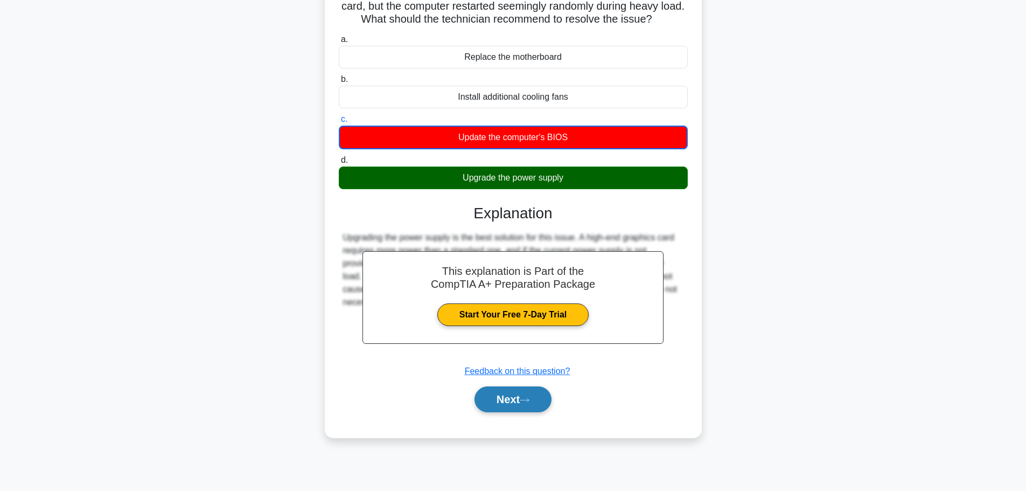
click at [526, 407] on button "Next" at bounding box center [512, 399] width 77 height 26
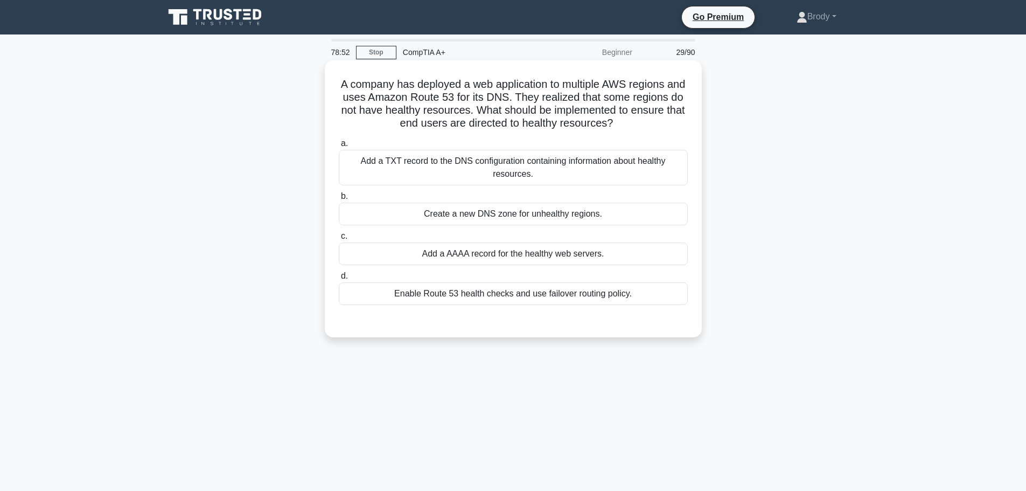
click at [606, 291] on div "Enable Route 53 health checks and use failover routing policy." at bounding box center [513, 293] width 349 height 23
click at [339, 279] on input "d. Enable Route 53 health checks and use failover routing policy." at bounding box center [339, 275] width 0 height 7
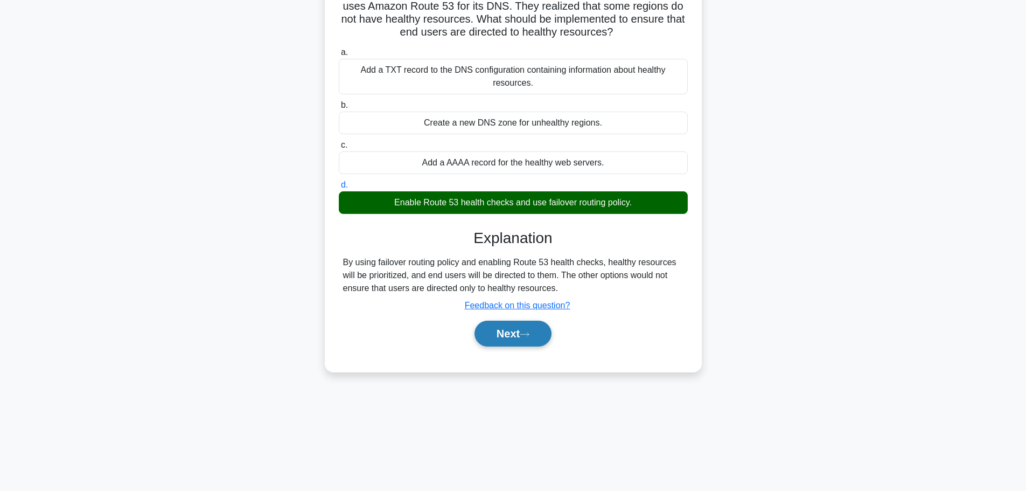
click at [523, 341] on button "Next" at bounding box center [512, 333] width 77 height 26
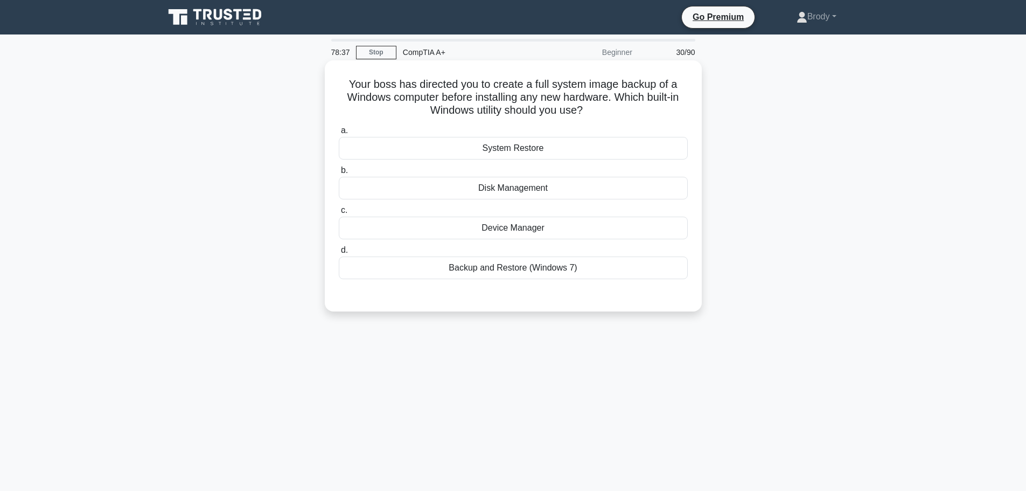
click at [554, 148] on div "System Restore" at bounding box center [513, 148] width 349 height 23
click at [339, 134] on input "a. System Restore" at bounding box center [339, 130] width 0 height 7
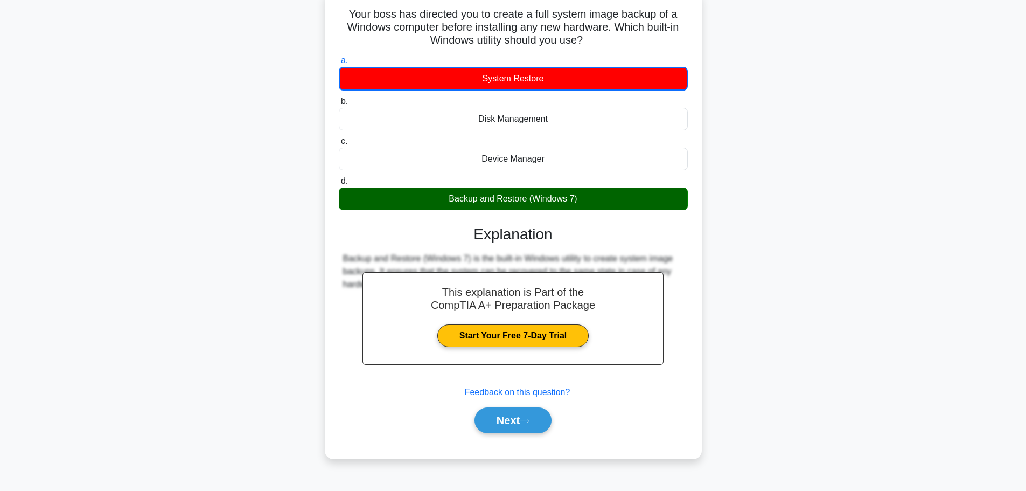
scroll to position [91, 0]
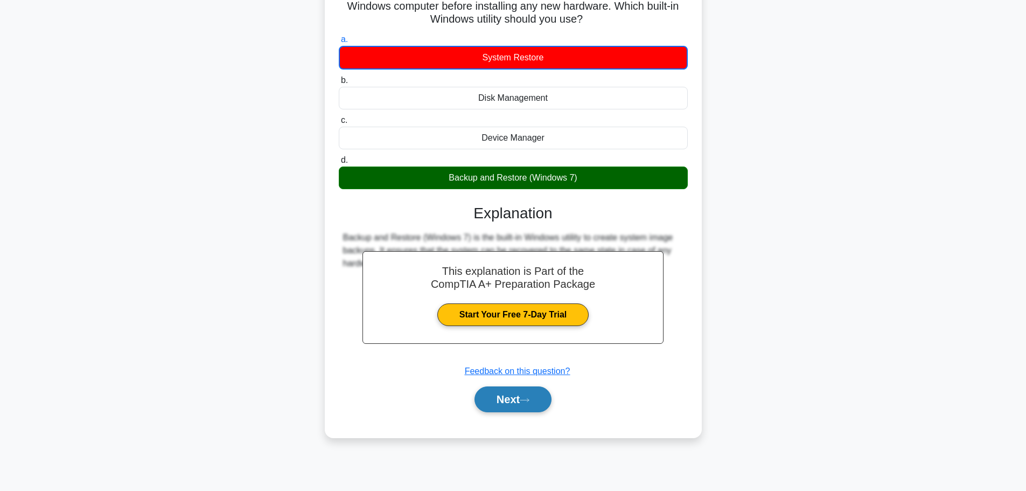
click at [506, 388] on button "Next" at bounding box center [512, 399] width 77 height 26
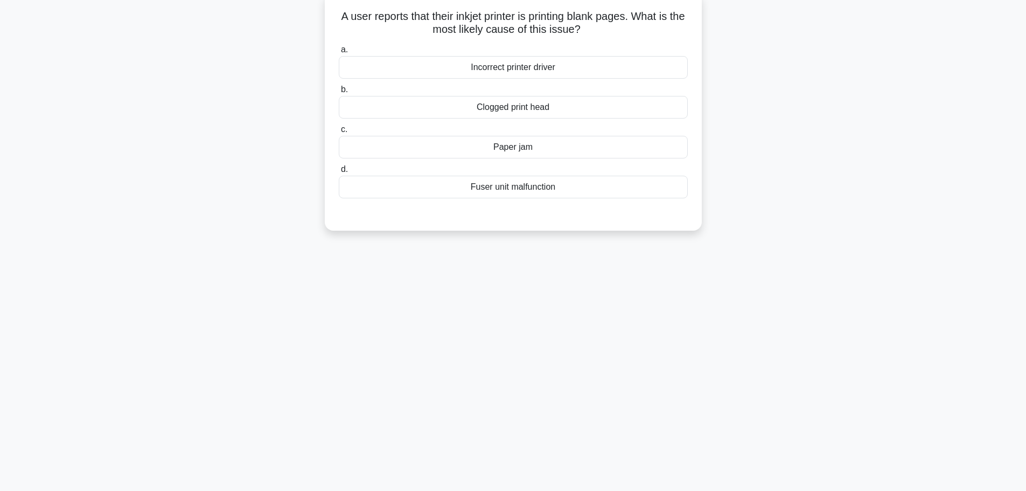
scroll to position [0, 0]
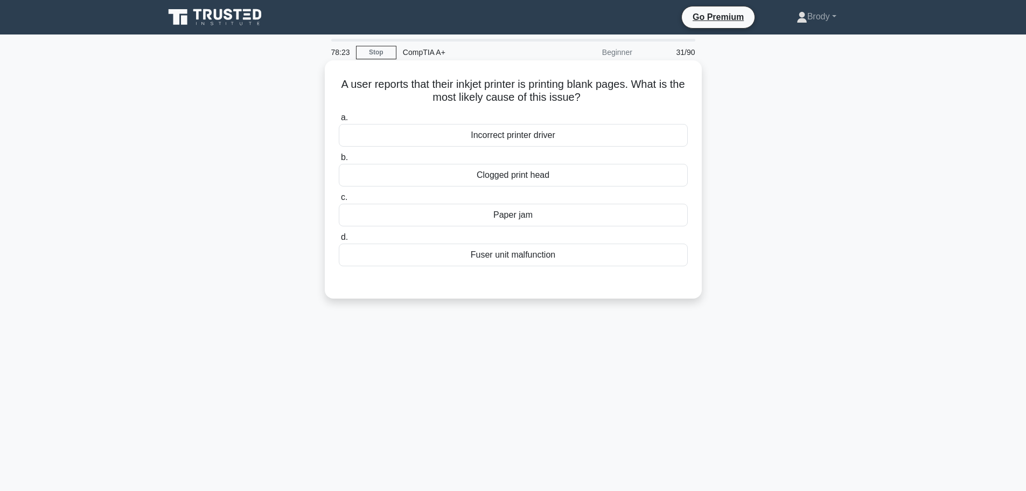
click at [569, 173] on div "Clogged print head" at bounding box center [513, 175] width 349 height 23
click at [339, 161] on input "b. Clogged print head" at bounding box center [339, 157] width 0 height 7
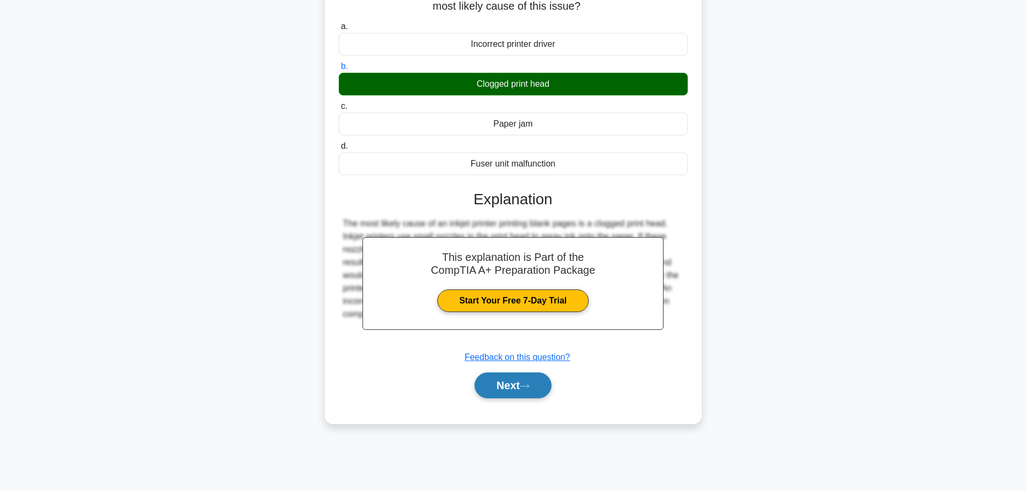
click at [504, 382] on button "Next" at bounding box center [512, 385] width 77 height 26
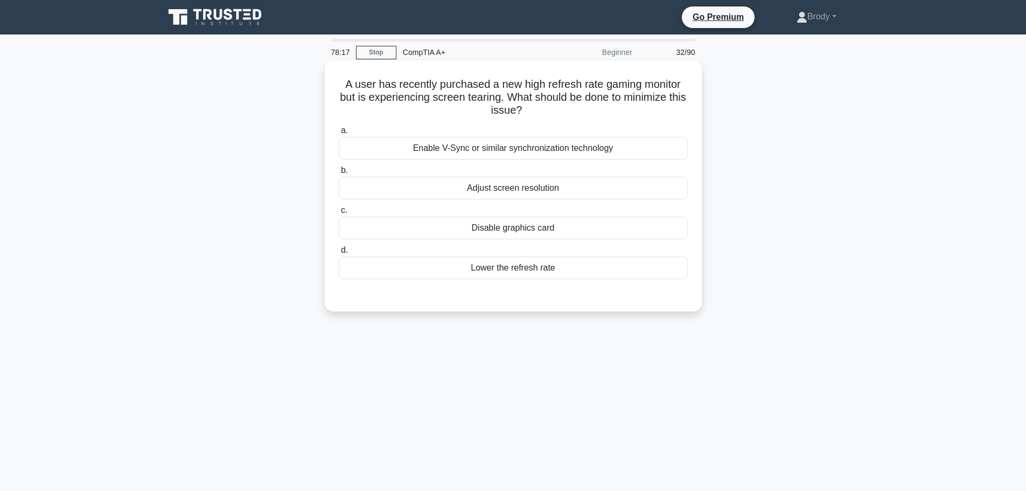
click at [550, 157] on div "Enable V-Sync or similar synchronization technology" at bounding box center [513, 148] width 349 height 23
click at [339, 134] on input "a. Enable V-Sync or similar synchronization technology" at bounding box center [339, 130] width 0 height 7
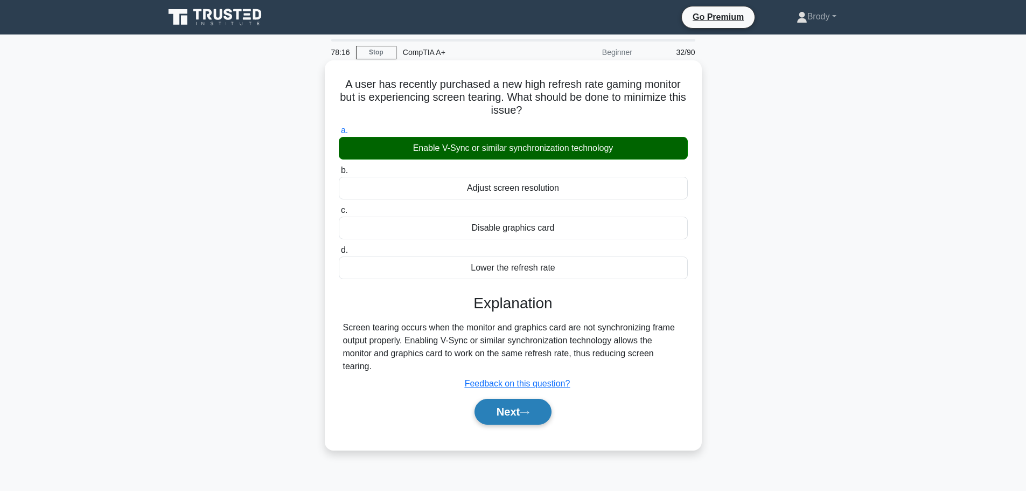
click at [519, 403] on button "Next" at bounding box center [512, 411] width 77 height 26
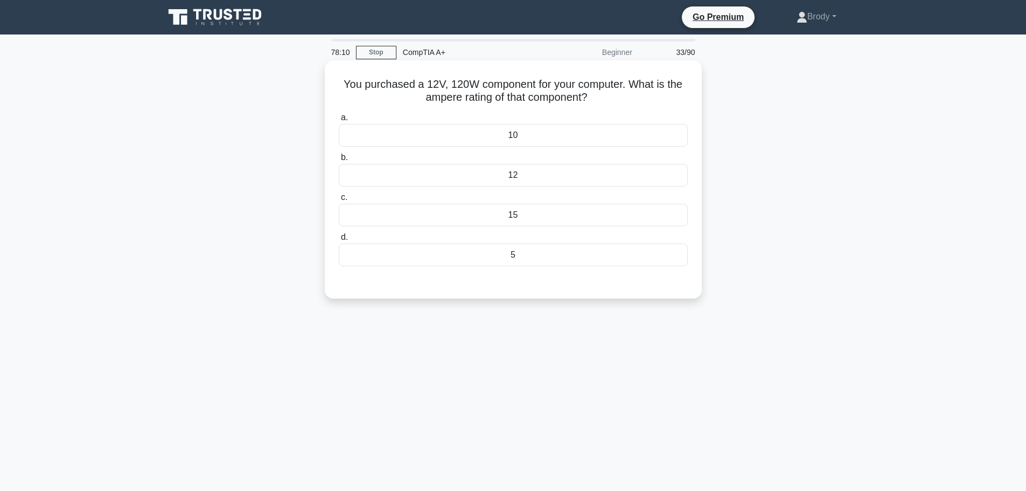
click at [545, 134] on div "10" at bounding box center [513, 135] width 349 height 23
click at [339, 121] on input "a. 10" at bounding box center [339, 117] width 0 height 7
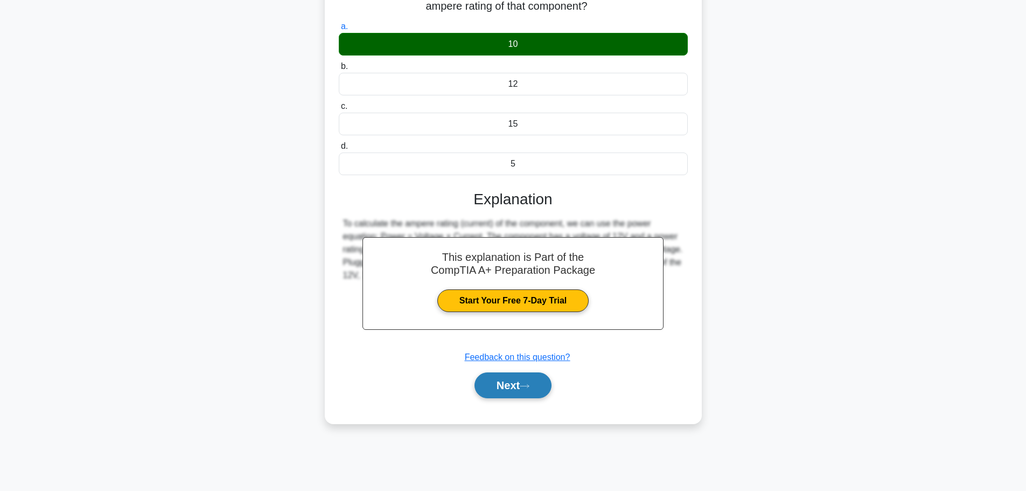
click at [529, 383] on icon at bounding box center [525, 386] width 10 height 6
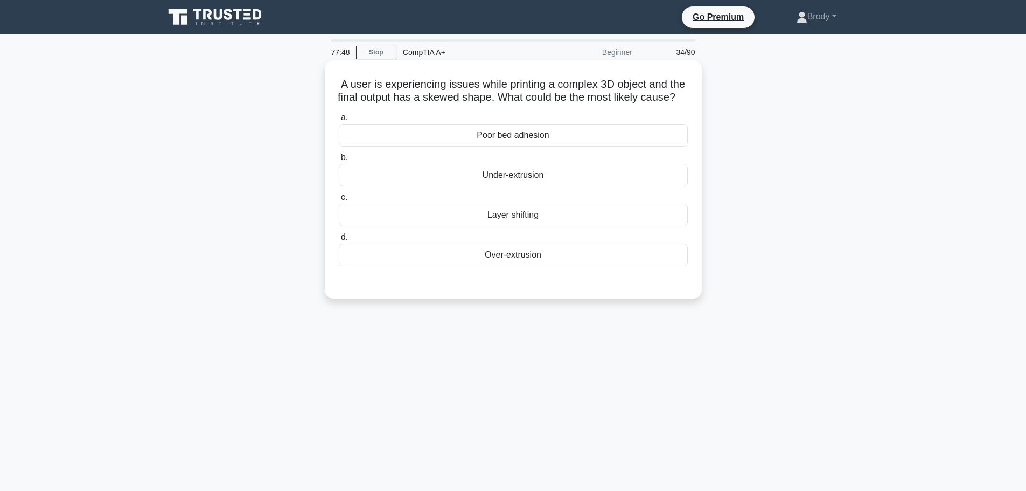
click at [536, 224] on div "Layer shifting" at bounding box center [513, 215] width 349 height 23
click at [339, 201] on input "c. Layer shifting" at bounding box center [339, 197] width 0 height 7
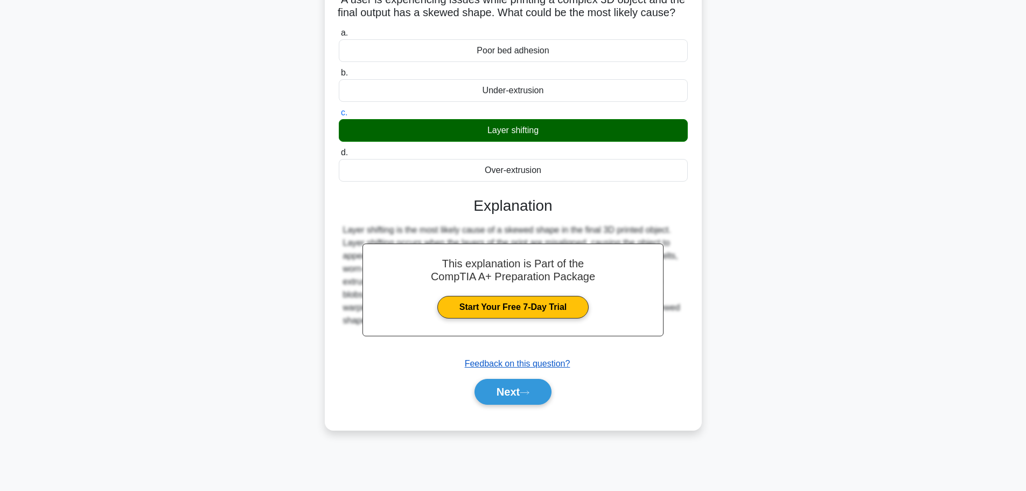
scroll to position [91, 0]
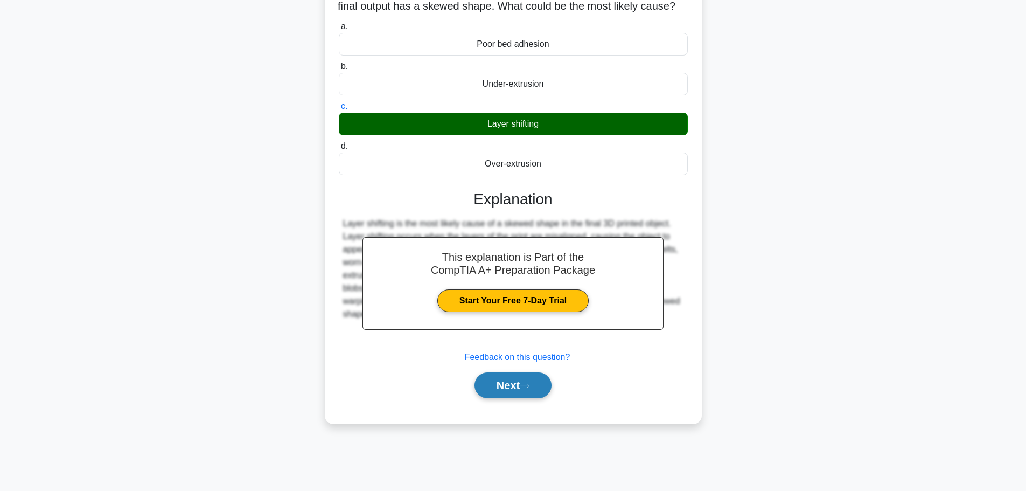
click at [517, 398] on button "Next" at bounding box center [512, 385] width 77 height 26
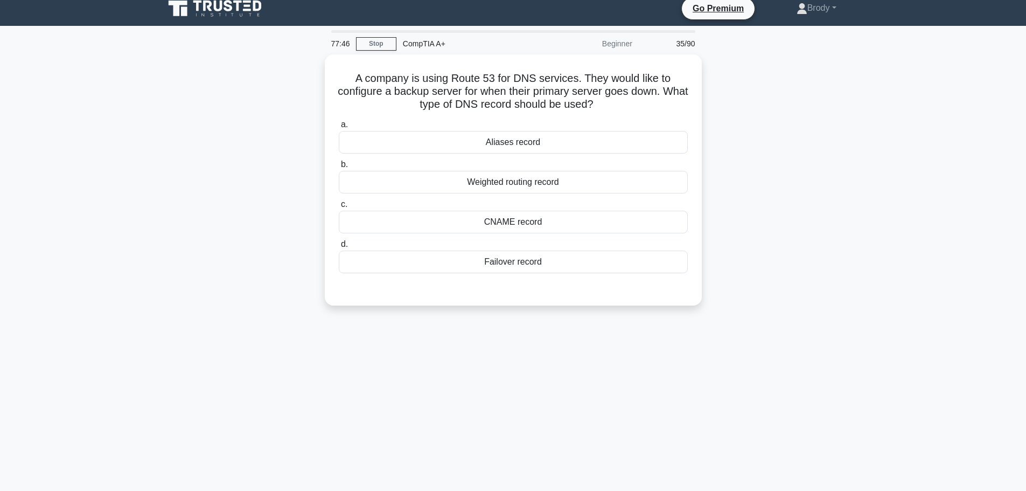
scroll to position [0, 0]
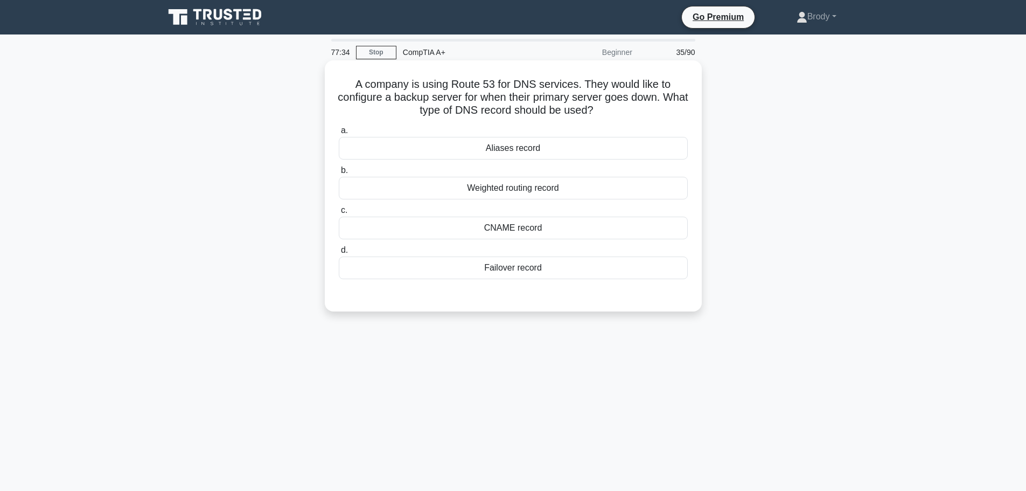
click at [530, 258] on div "Failover record" at bounding box center [513, 267] width 349 height 23
click at [339, 254] on input "d. Failover record" at bounding box center [339, 250] width 0 height 7
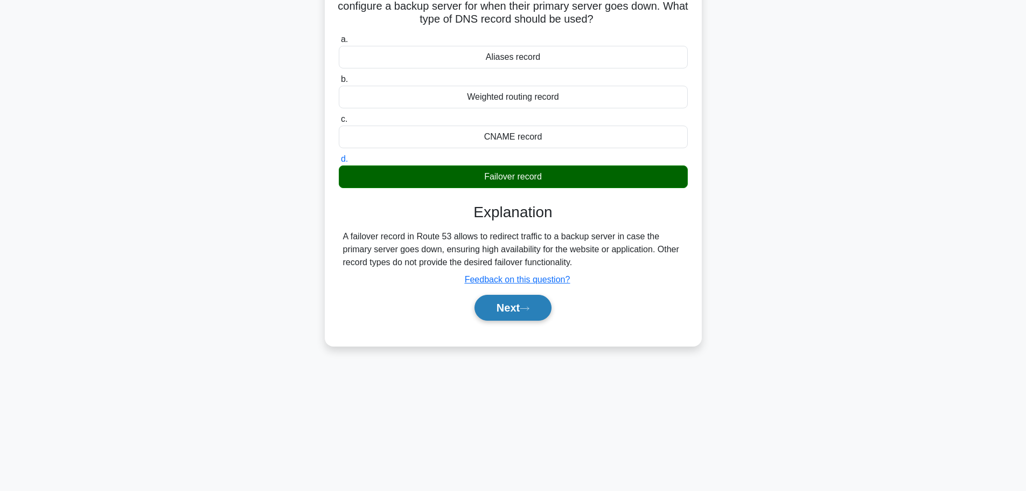
click at [502, 310] on button "Next" at bounding box center [512, 308] width 77 height 26
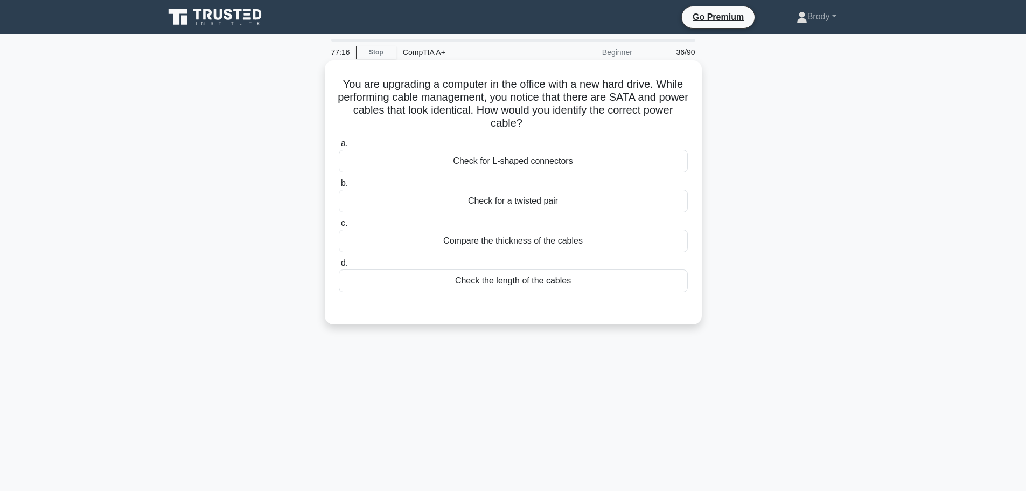
click at [467, 151] on div "Check for L-shaped connectors" at bounding box center [513, 161] width 349 height 23
click at [339, 147] on input "a. Check for L-shaped connectors" at bounding box center [339, 143] width 0 height 7
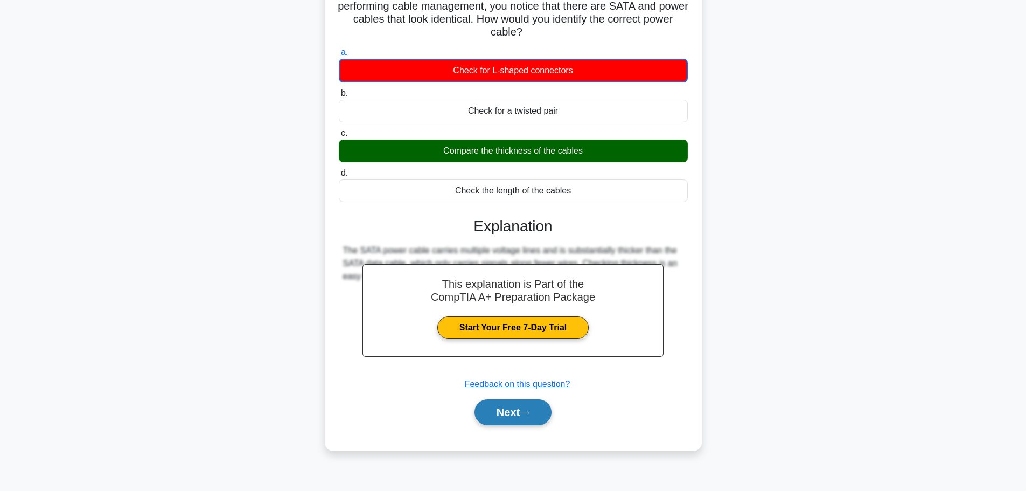
click at [522, 408] on button "Next" at bounding box center [512, 412] width 77 height 26
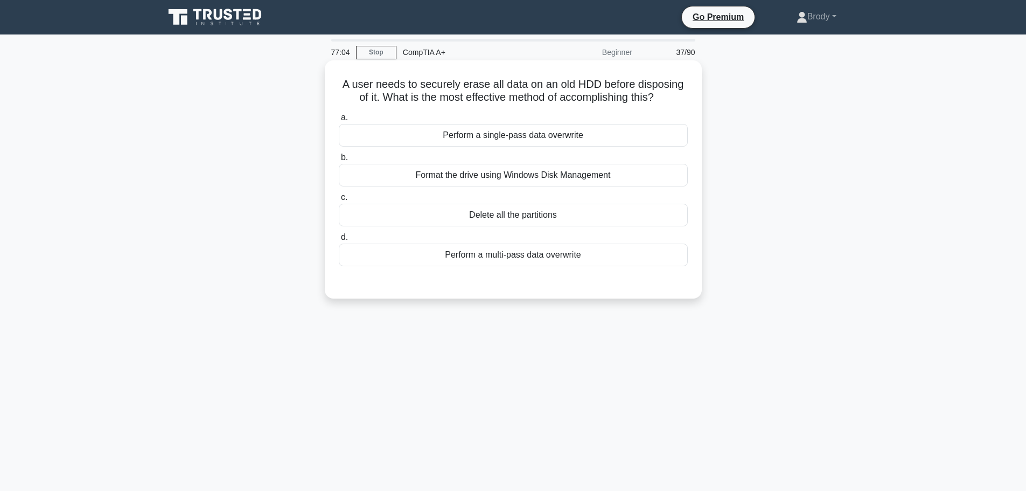
click at [495, 263] on div "Perform a multi-pass data overwrite" at bounding box center [513, 254] width 349 height 23
click at [339, 241] on input "d. Perform a multi-pass data overwrite" at bounding box center [339, 237] width 0 height 7
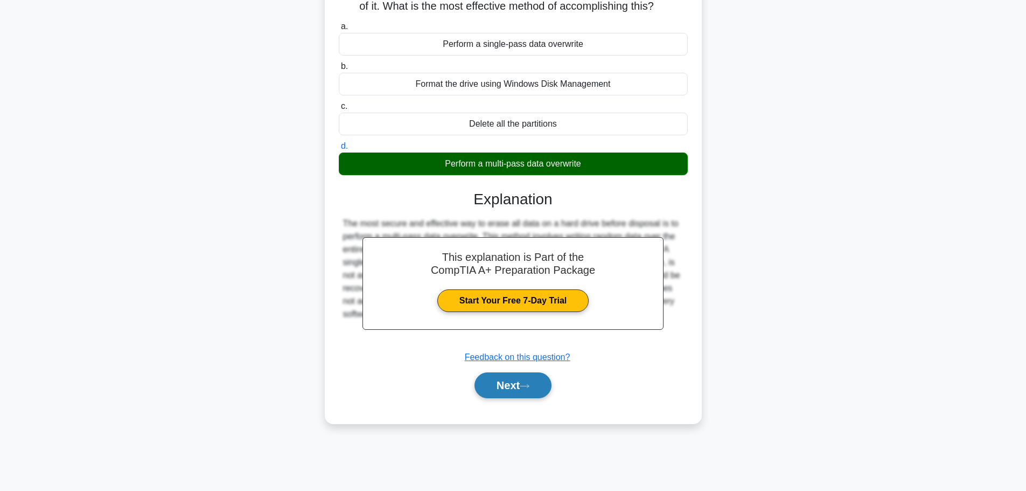
click at [500, 393] on button "Next" at bounding box center [512, 385] width 77 height 26
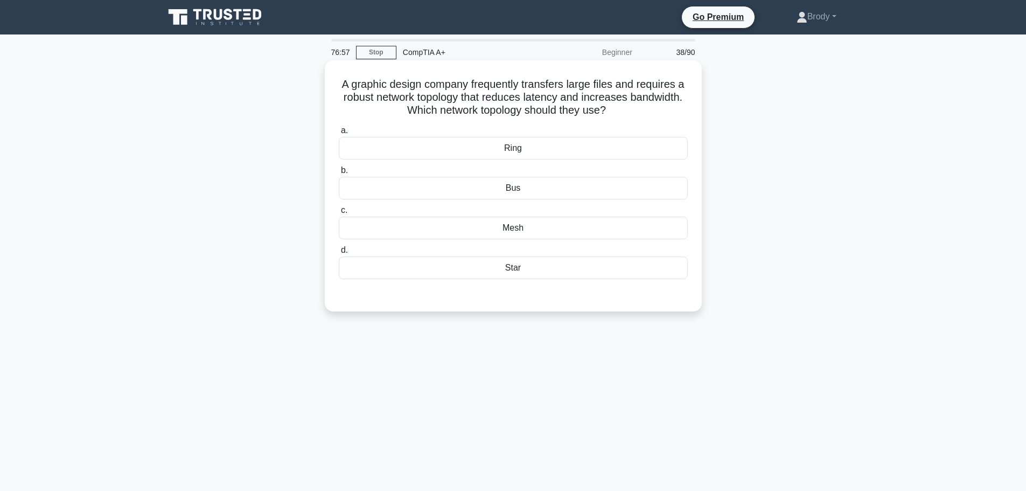
click at [528, 231] on div "Mesh" at bounding box center [513, 227] width 349 height 23
click at [339, 214] on input "c. Mesh" at bounding box center [339, 210] width 0 height 7
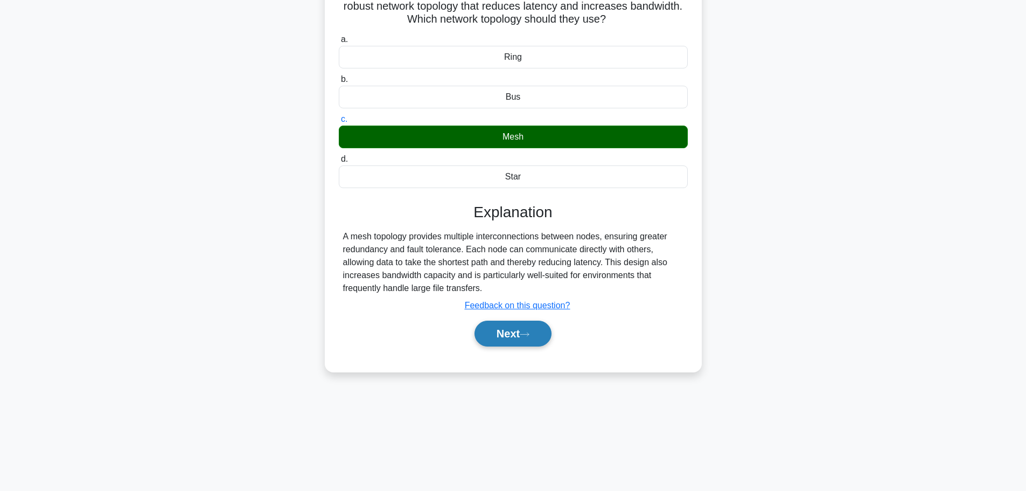
click at [515, 324] on button "Next" at bounding box center [512, 333] width 77 height 26
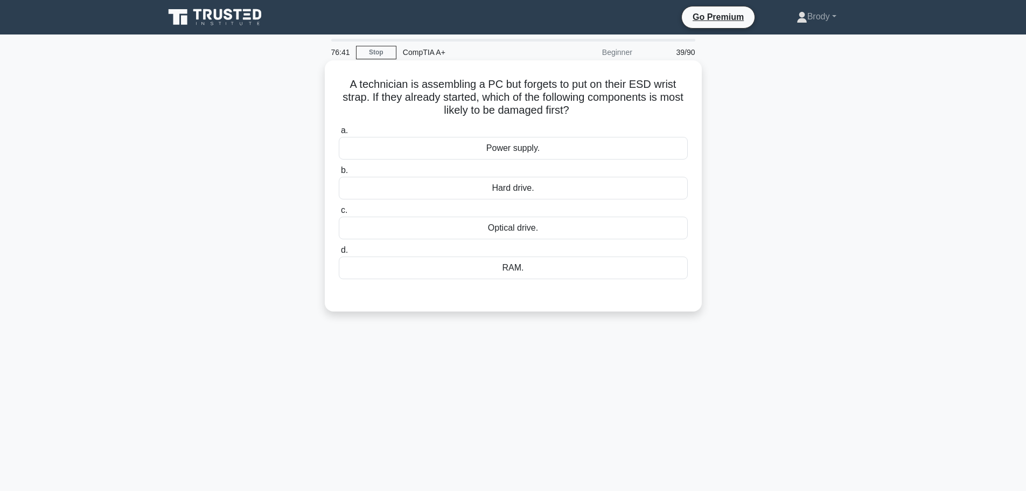
click at [548, 155] on div "Power supply." at bounding box center [513, 148] width 349 height 23
click at [339, 134] on input "a. Power supply." at bounding box center [339, 130] width 0 height 7
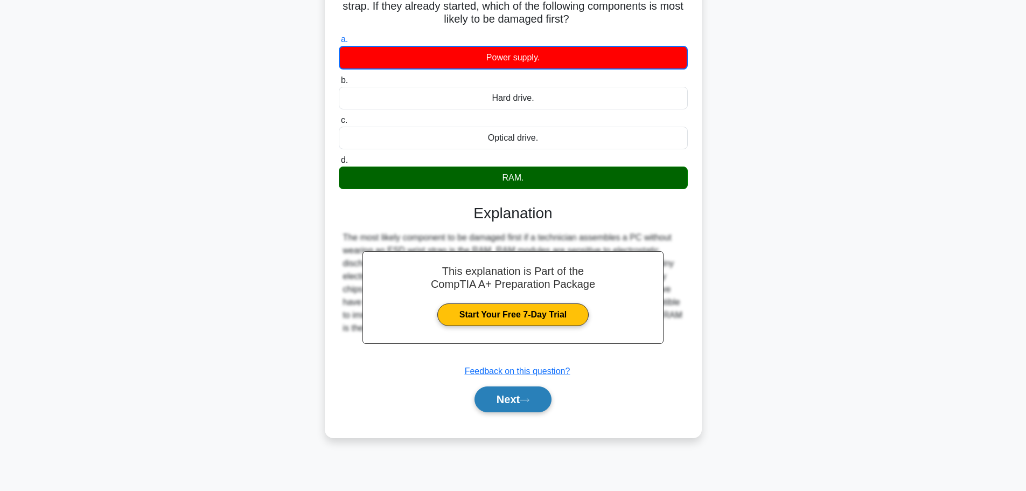
click at [520, 388] on button "Next" at bounding box center [512, 399] width 77 height 26
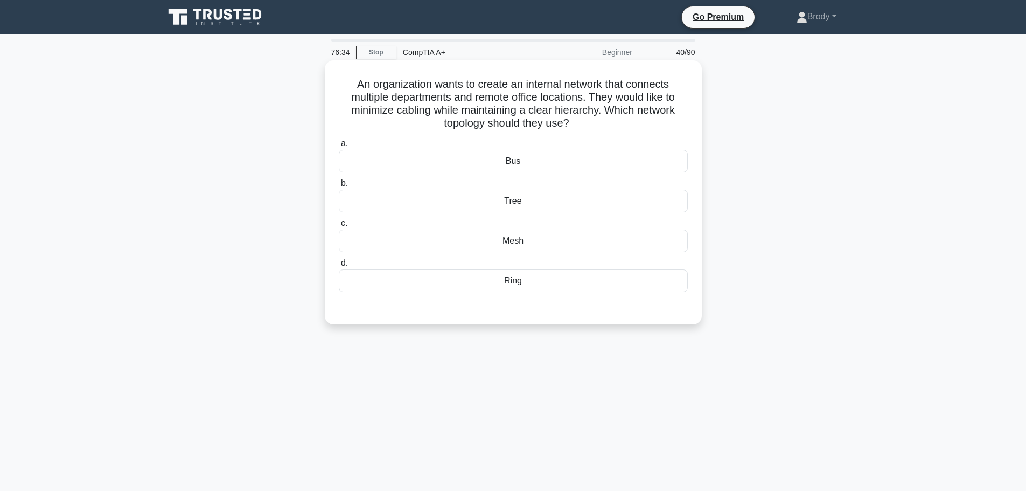
click at [540, 212] on div "Tree" at bounding box center [513, 201] width 349 height 23
click at [339, 187] on input "b. Tree" at bounding box center [339, 183] width 0 height 7
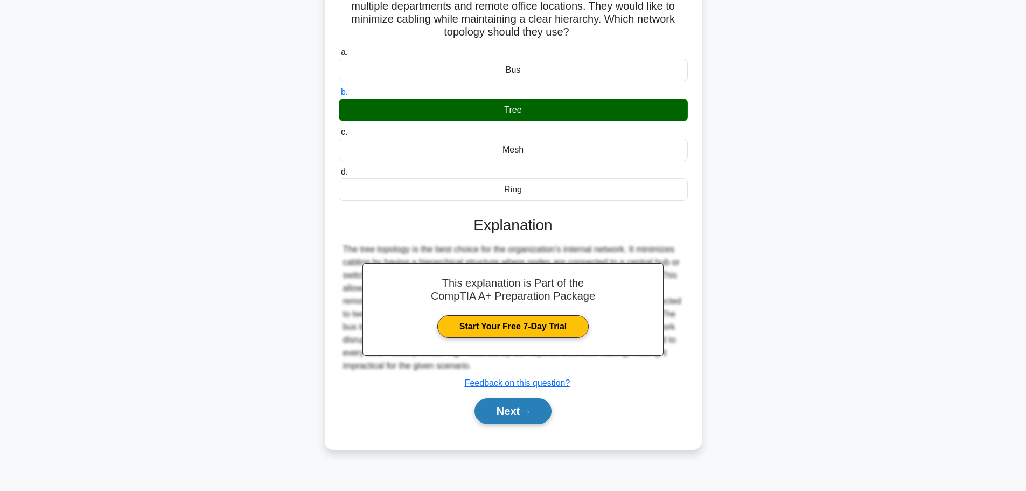
click at [510, 408] on button "Next" at bounding box center [512, 411] width 77 height 26
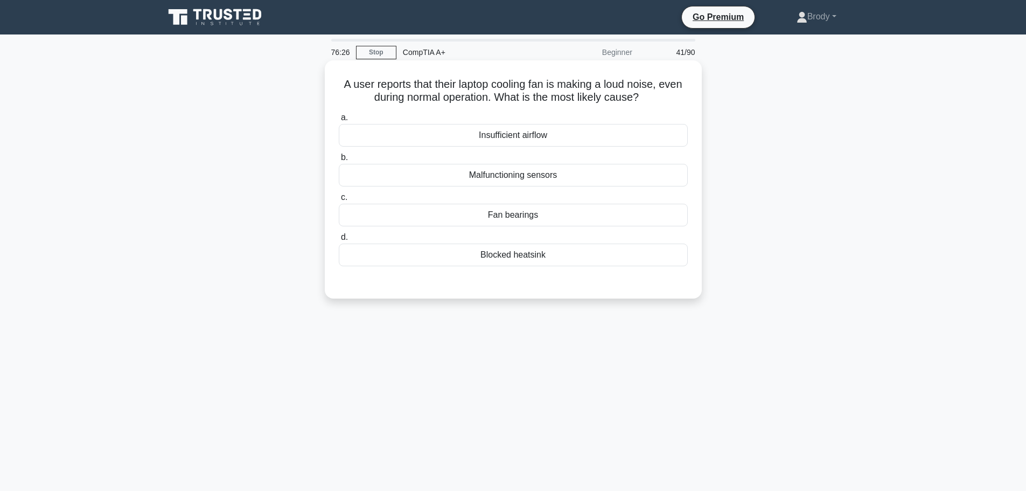
click at [558, 134] on div "Insufficient airflow" at bounding box center [513, 135] width 349 height 23
click at [339, 121] on input "a. Insufficient airflow" at bounding box center [339, 117] width 0 height 7
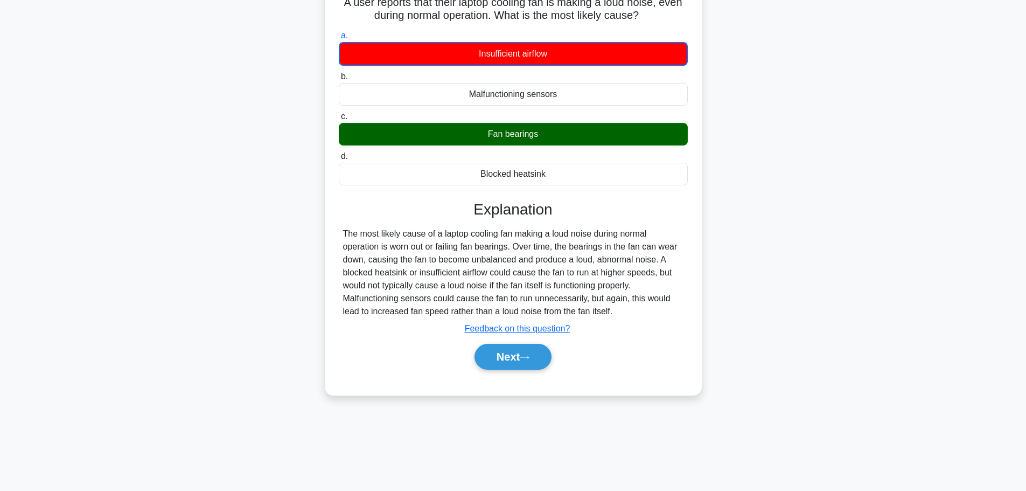
scroll to position [91, 0]
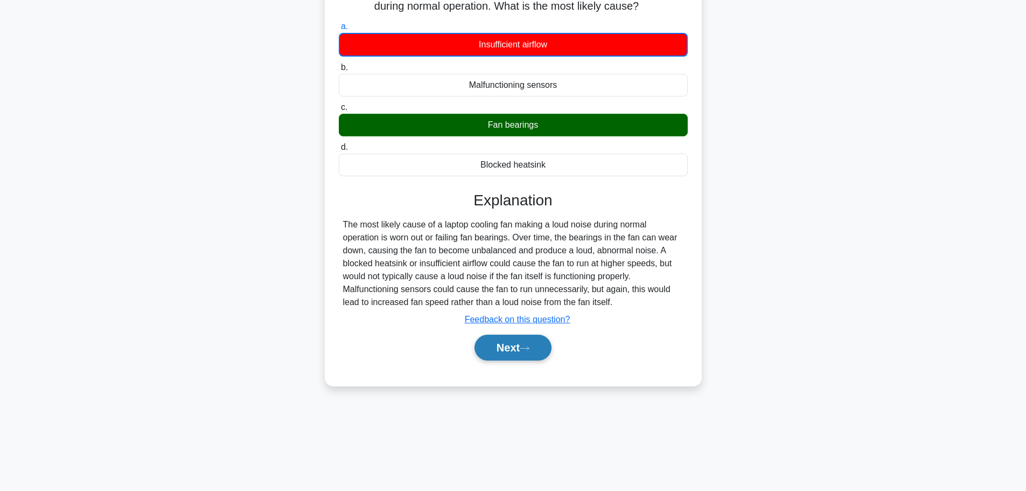
click at [514, 346] on button "Next" at bounding box center [512, 347] width 77 height 26
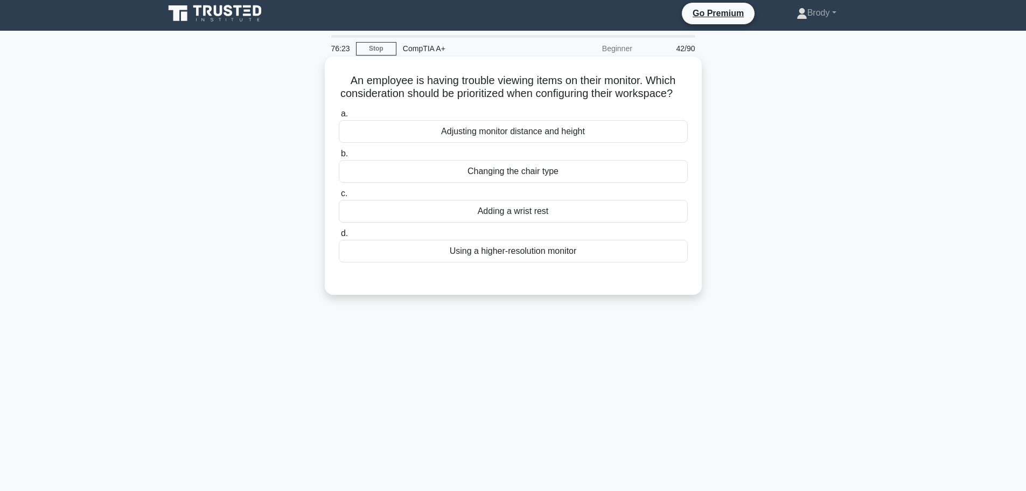
scroll to position [0, 0]
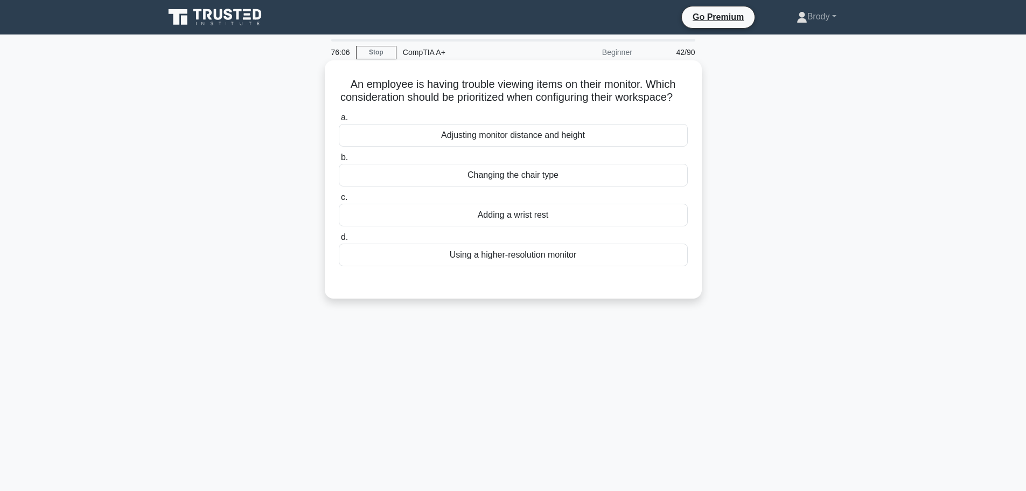
click at [571, 266] on div "Using a higher-resolution monitor" at bounding box center [513, 254] width 349 height 23
click at [339, 241] on input "d. Using a higher-resolution monitor" at bounding box center [339, 237] width 0 height 7
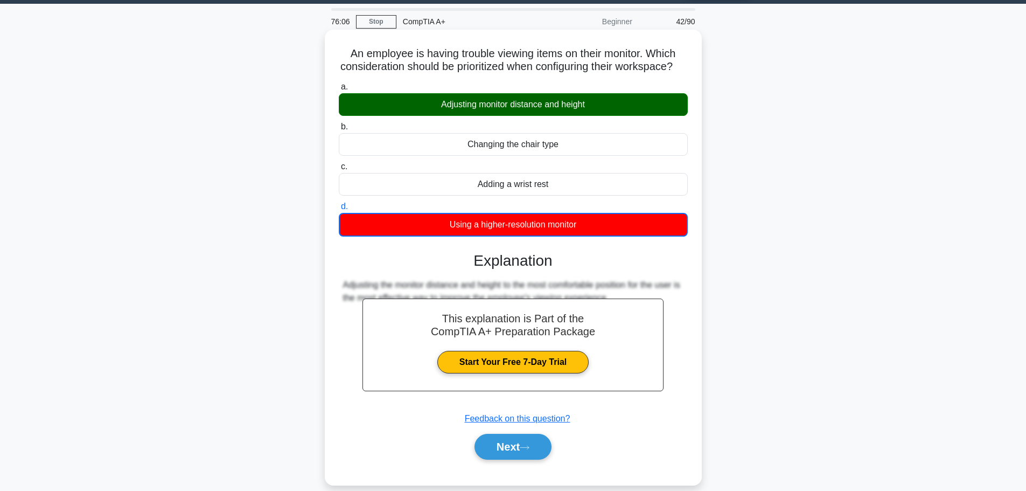
scroll to position [91, 0]
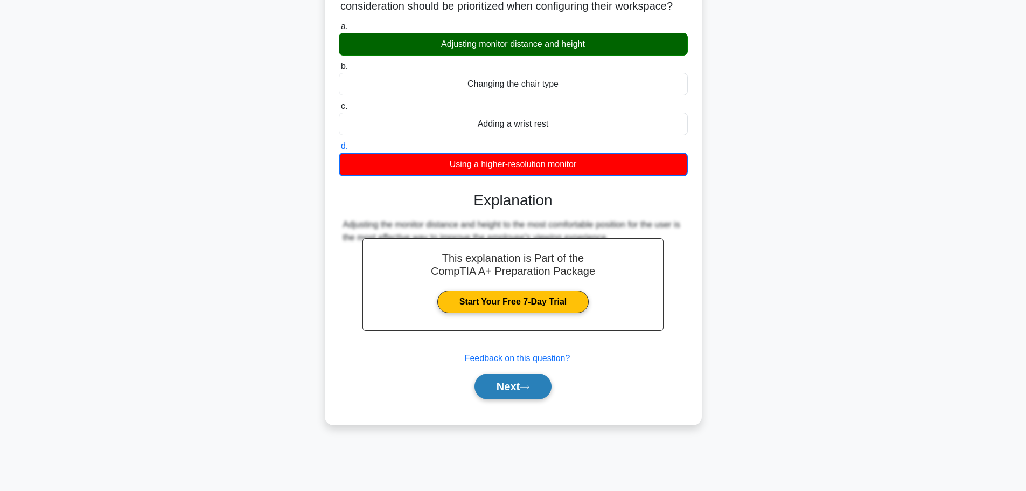
click at [536, 392] on button "Next" at bounding box center [512, 386] width 77 height 26
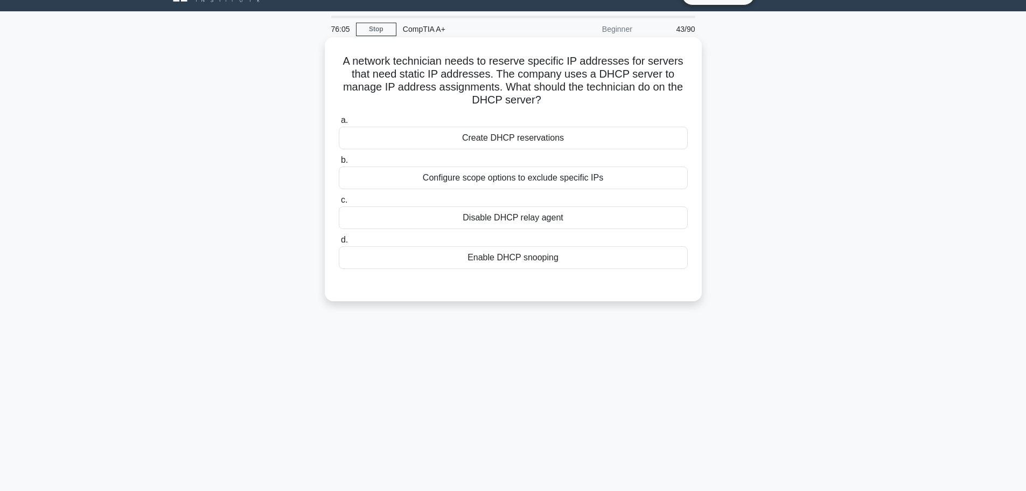
scroll to position [0, 0]
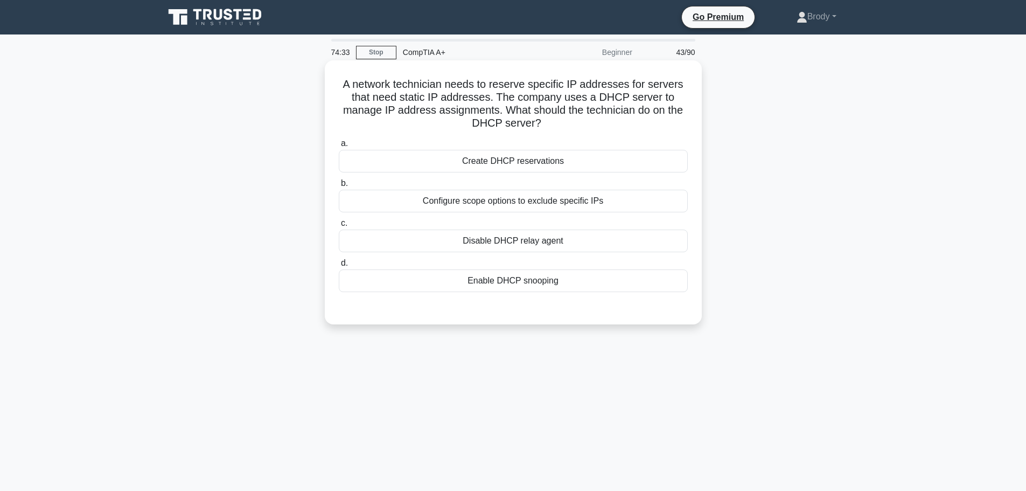
click at [526, 171] on div "Create DHCP reservations" at bounding box center [513, 161] width 349 height 23
click at [339, 147] on input "a. Create DHCP reservations" at bounding box center [339, 143] width 0 height 7
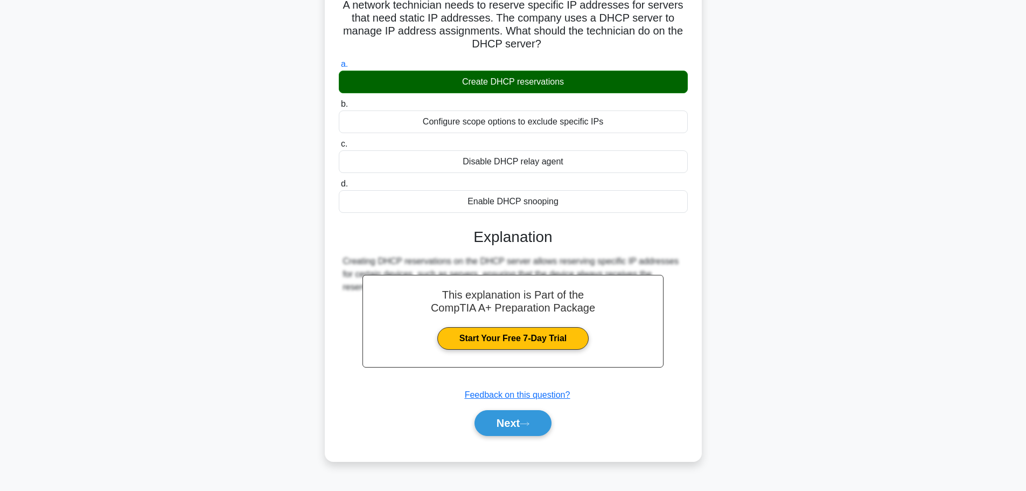
scroll to position [91, 0]
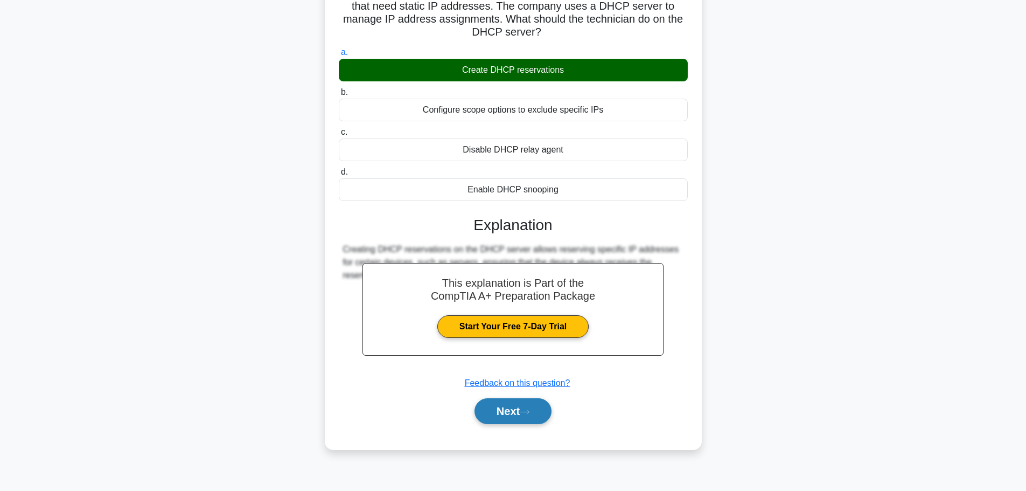
click at [534, 409] on button "Next" at bounding box center [512, 411] width 77 height 26
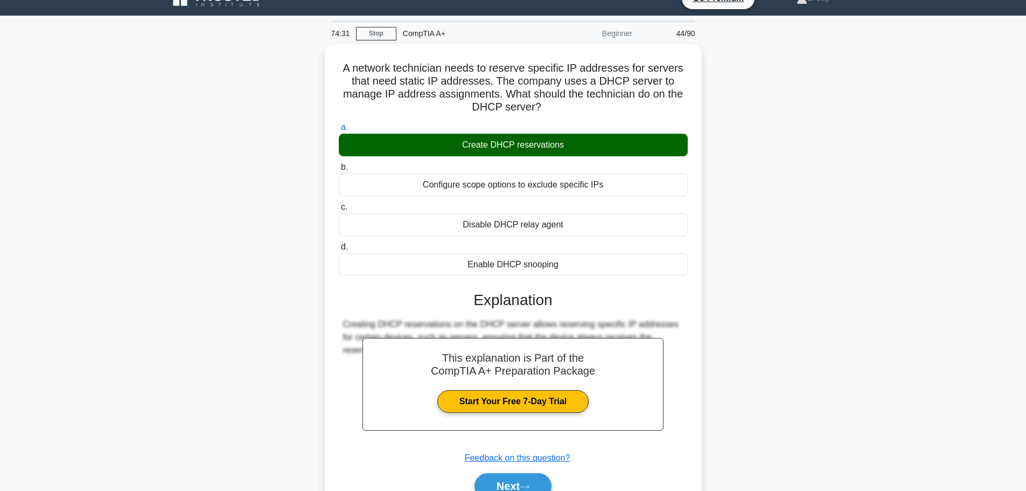
scroll to position [0, 0]
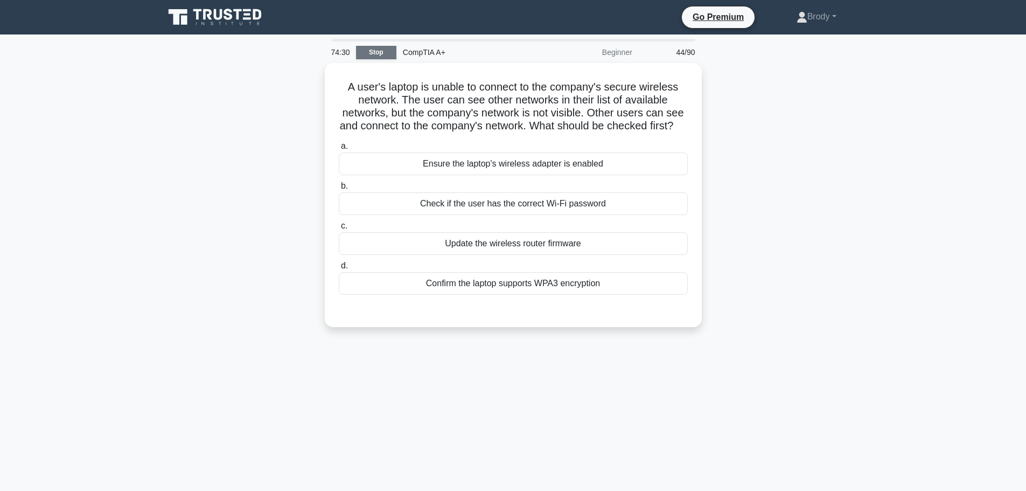
click at [382, 46] on link "Stop" at bounding box center [376, 52] width 40 height 13
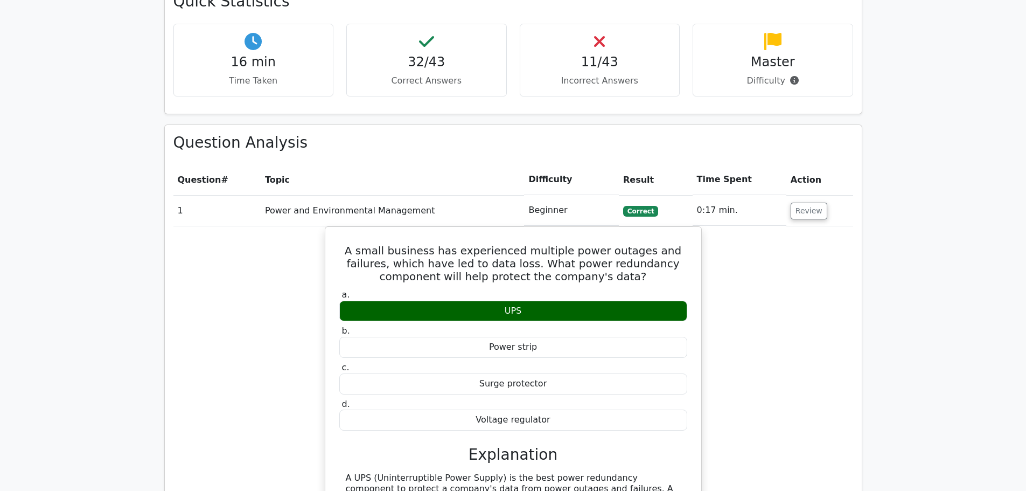
scroll to position [969, 0]
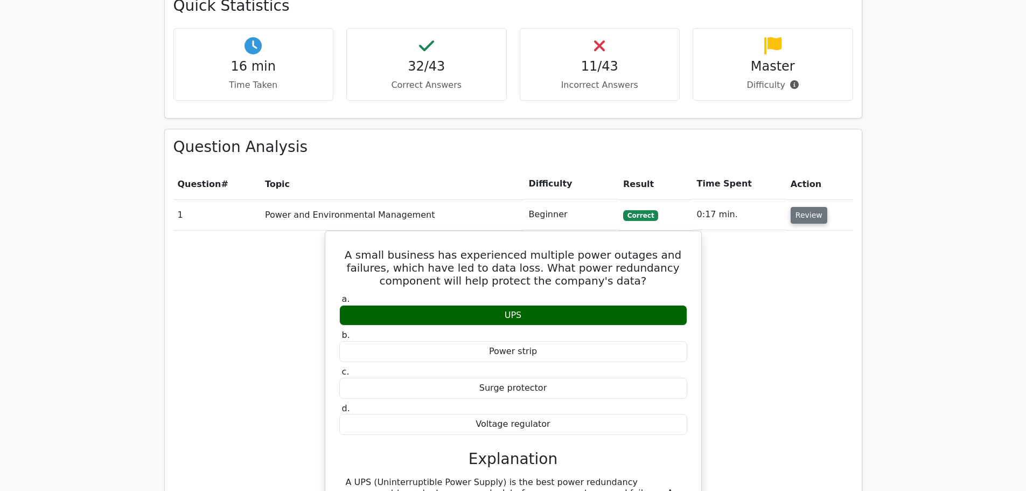
click at [810, 207] on button "Review" at bounding box center [809, 215] width 37 height 17
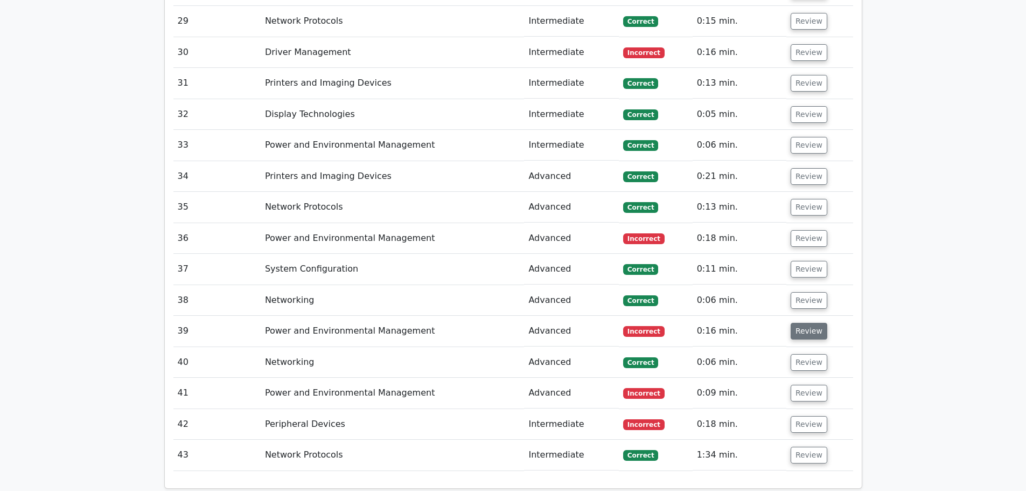
scroll to position [2046, 0]
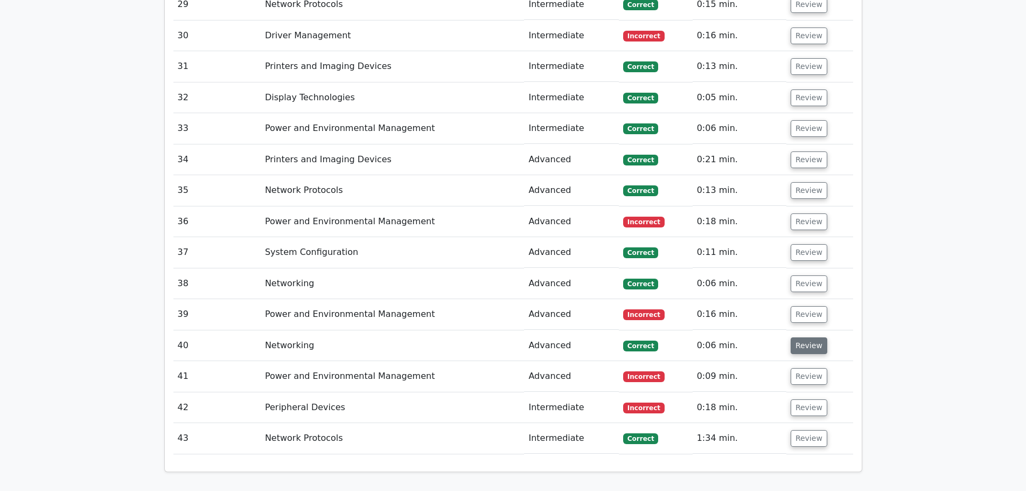
click at [811, 337] on button "Review" at bounding box center [809, 345] width 37 height 17
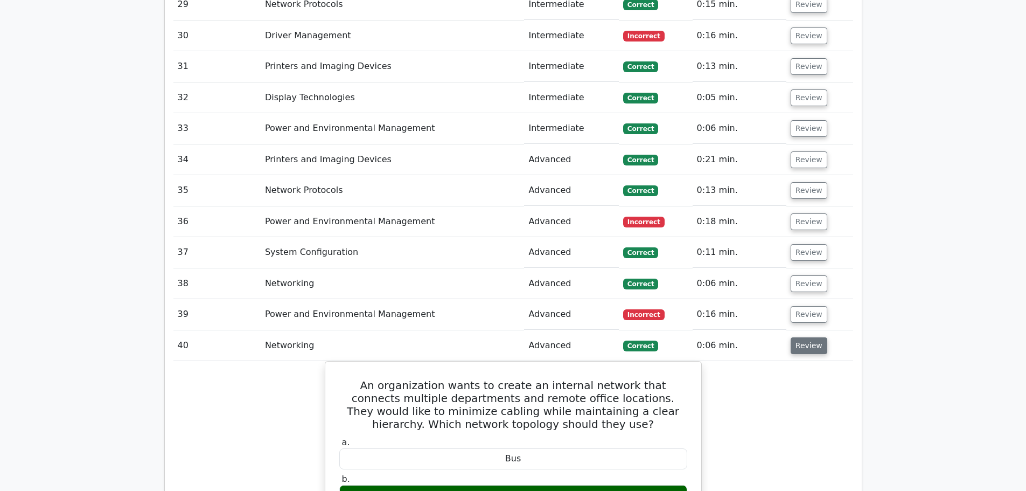
click at [811, 337] on button "Review" at bounding box center [809, 345] width 37 height 17
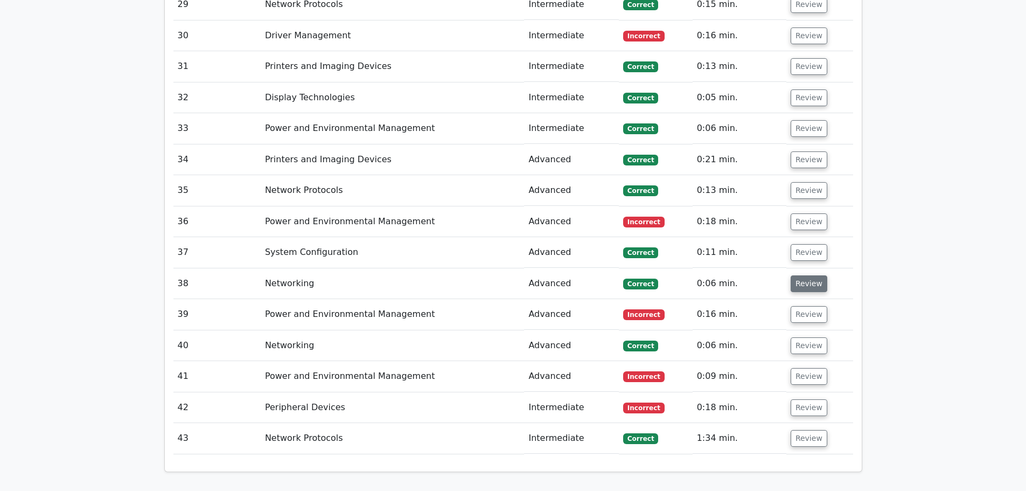
click at [800, 275] on button "Review" at bounding box center [809, 283] width 37 height 17
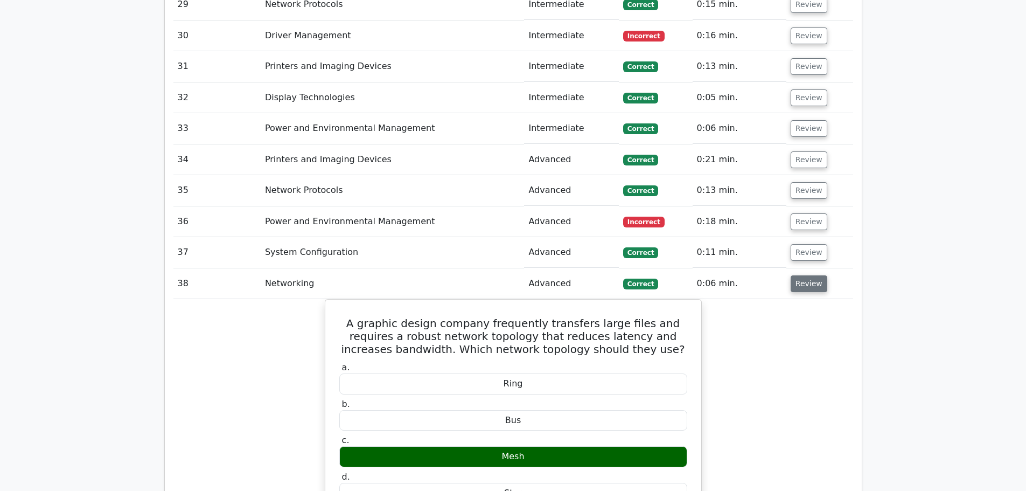
click at [800, 275] on button "Review" at bounding box center [809, 283] width 37 height 17
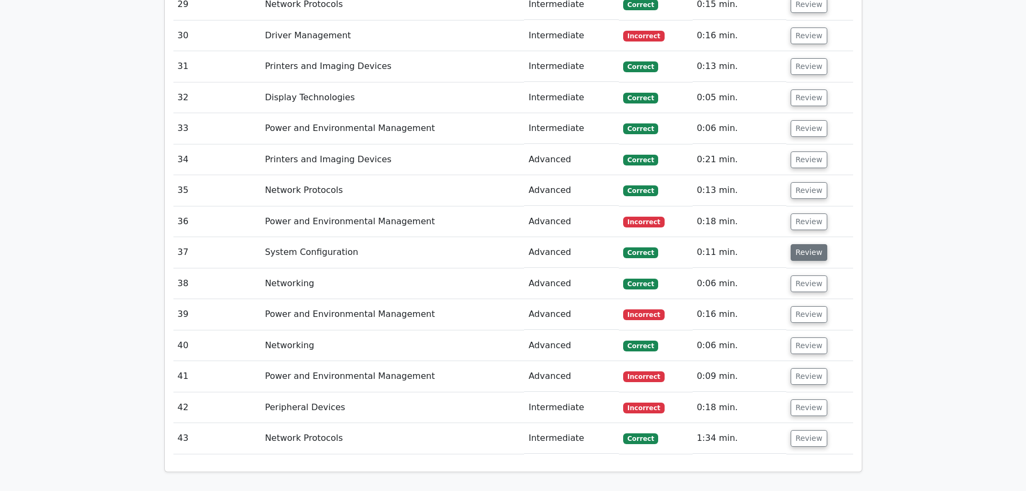
click at [805, 244] on button "Review" at bounding box center [809, 252] width 37 height 17
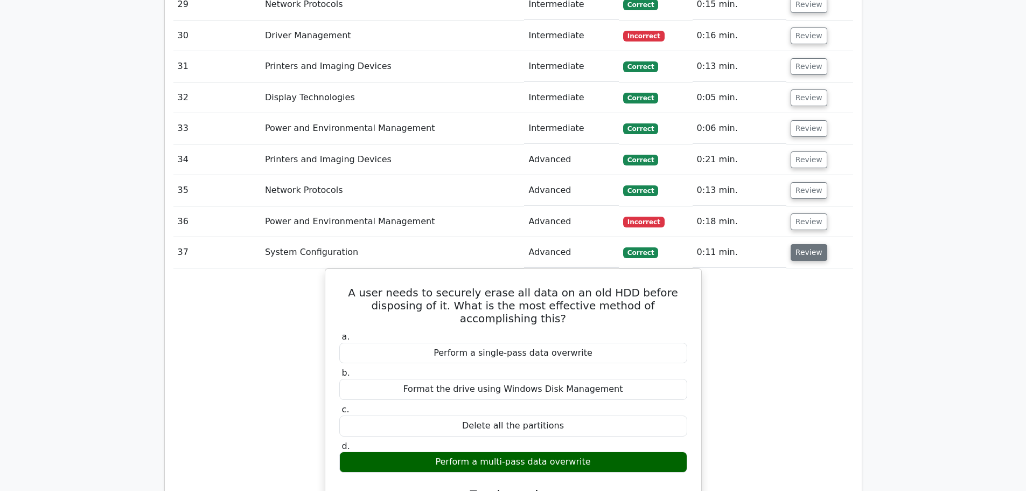
click at [805, 244] on button "Review" at bounding box center [809, 252] width 37 height 17
